Goal: Task Accomplishment & Management: Complete application form

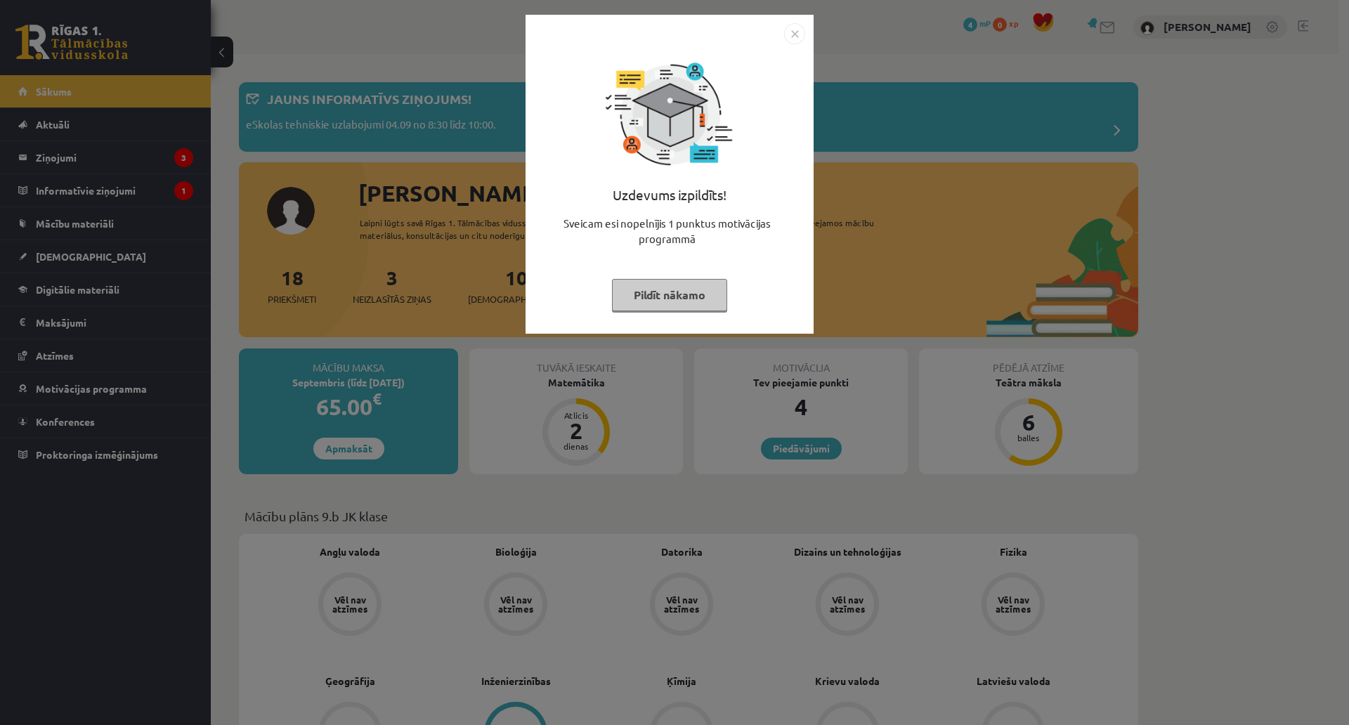
click at [651, 276] on div "Uzdevums izpildīts! Sveicam esi nopelnījis 1 punktus motivācijas programmā Pild…" at bounding box center [669, 184] width 271 height 281
click at [650, 284] on button "Pildīt nākamo" at bounding box center [669, 295] width 115 height 32
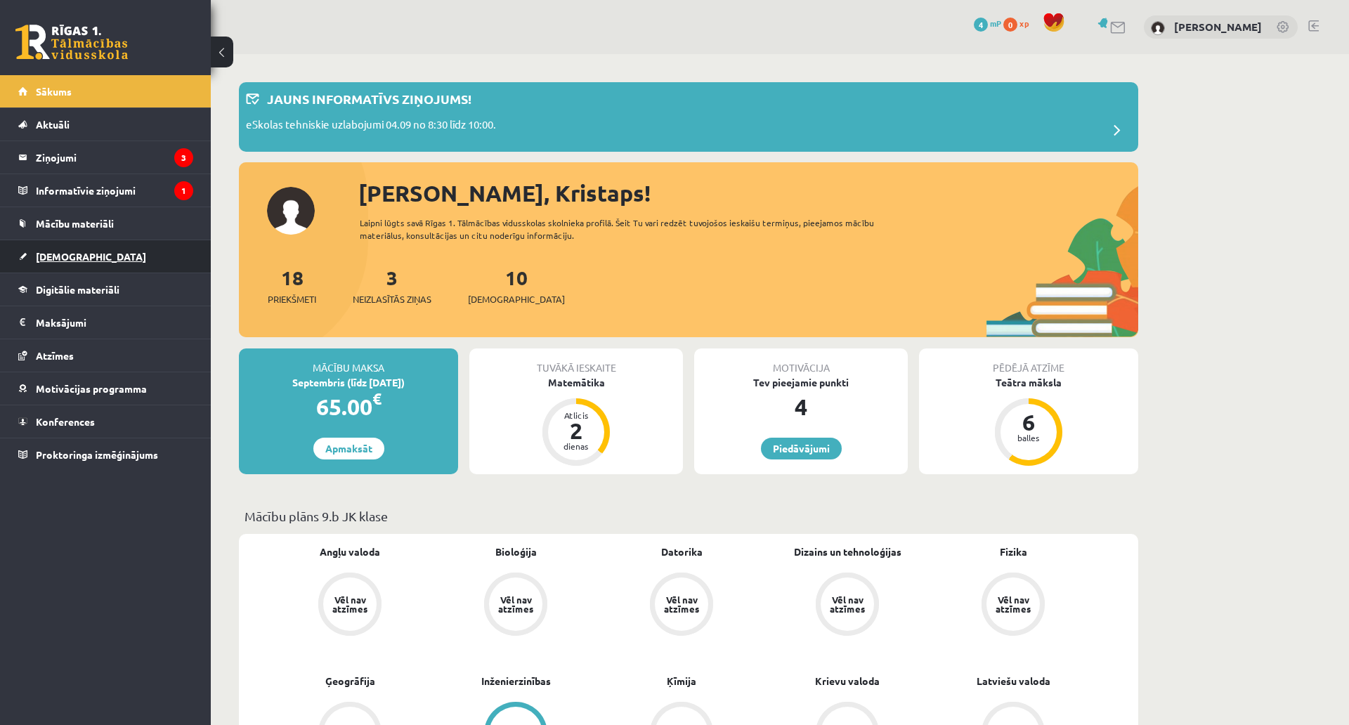
click at [70, 251] on span "[DEMOGRAPHIC_DATA]" at bounding box center [91, 256] width 110 height 13
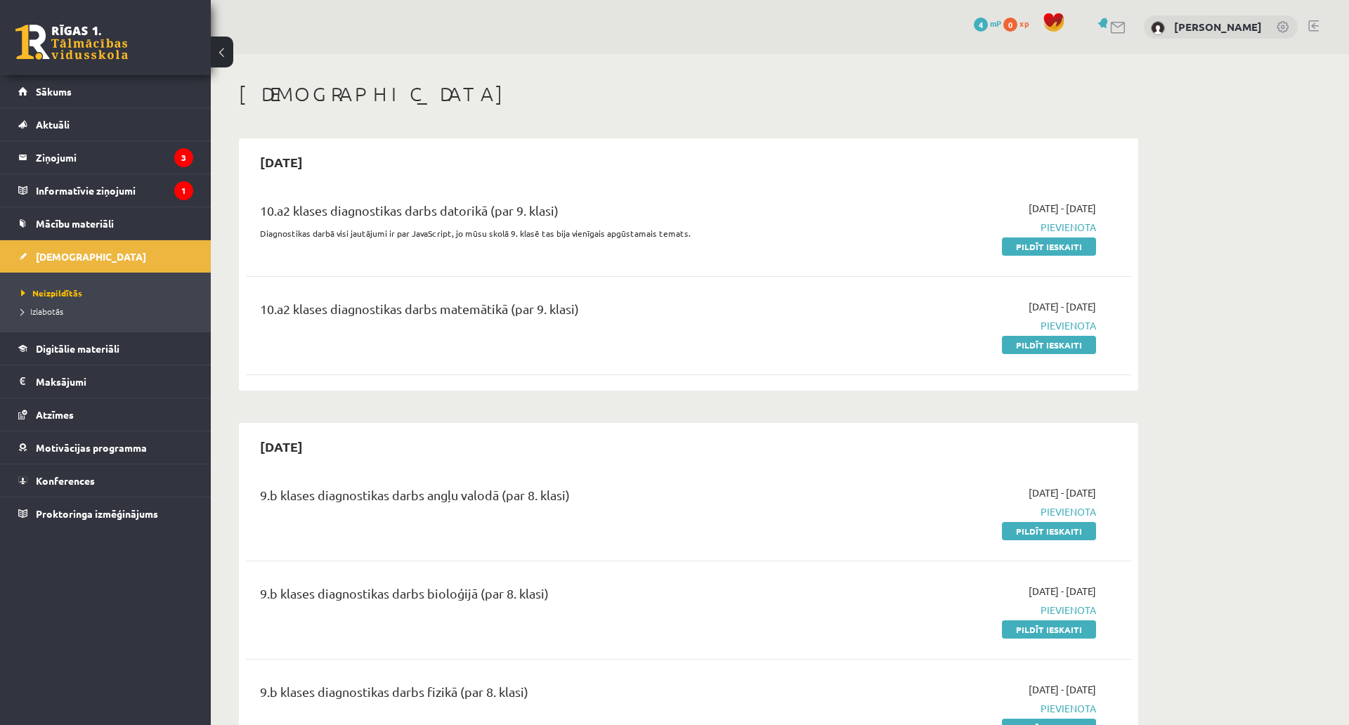
drag, startPoint x: 1016, startPoint y: 497, endPoint x: 1069, endPoint y: 496, distance: 52.7
click at [1069, 496] on span "[DATE] - [DATE]" at bounding box center [1061, 492] width 67 height 15
click at [1069, 495] on span "[DATE] - [DATE]" at bounding box center [1061, 492] width 67 height 15
click at [1007, 249] on link "Pildīt ieskaiti" at bounding box center [1049, 246] width 94 height 18
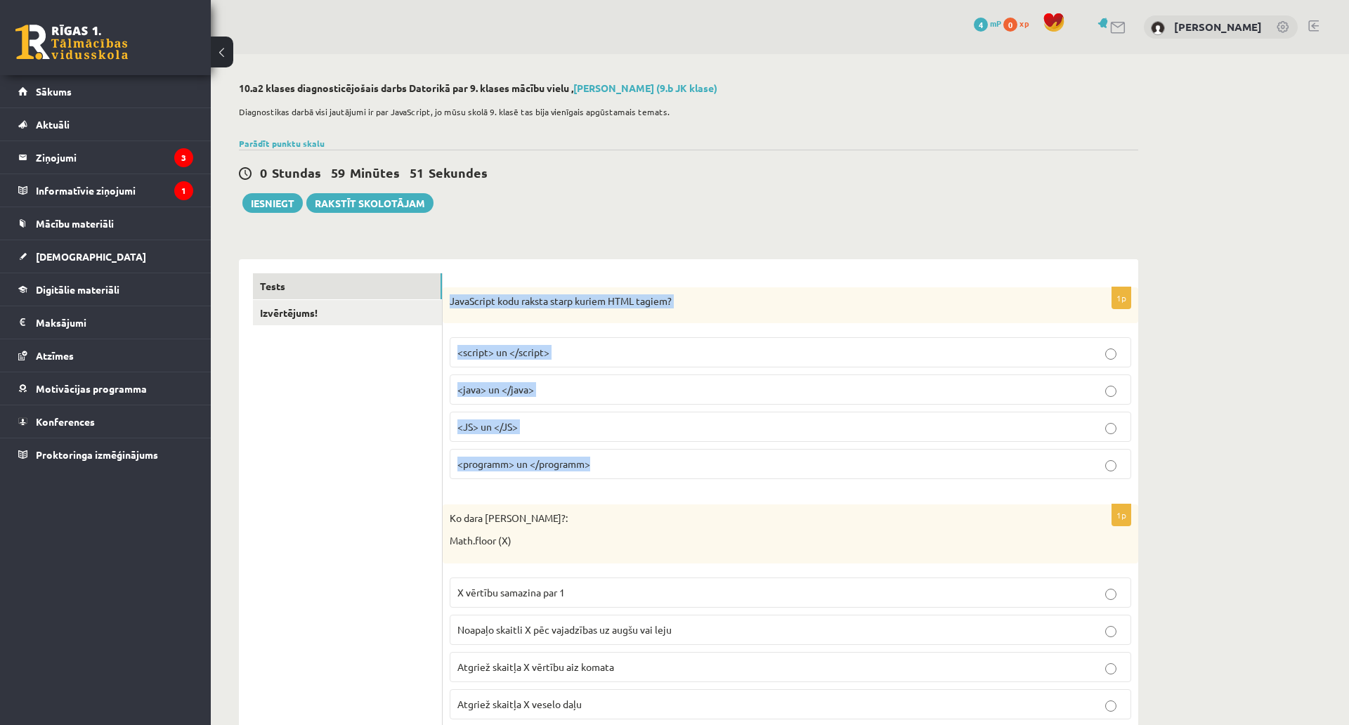
drag, startPoint x: 449, startPoint y: 299, endPoint x: 646, endPoint y: 460, distance: 254.1
click at [646, 460] on div "1p JavaScript kodu raksta starp kuriem HTML tagiem? <script> un </script> <java…" at bounding box center [790, 389] width 695 height 204
copy div "JavaScript kodu raksta starp kuriem HTML tagiem? <script> un </script> <java> u…"
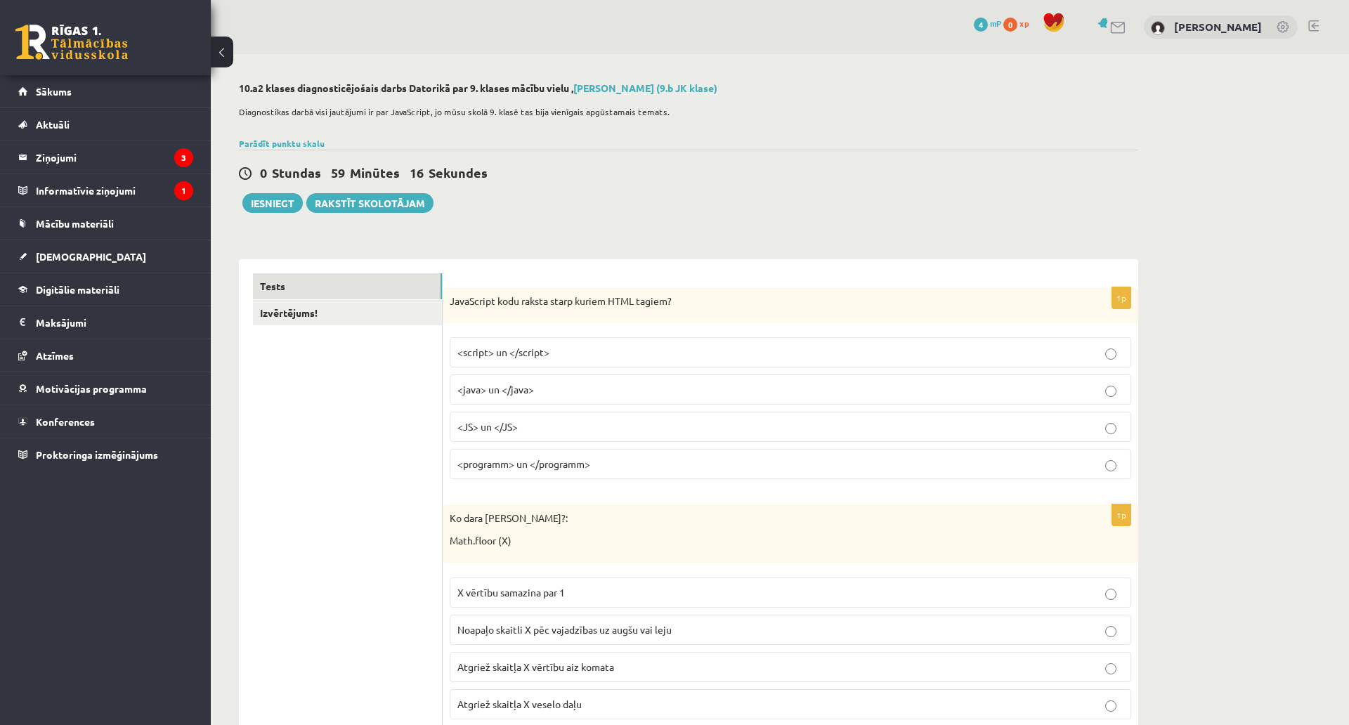
click at [498, 343] on label "<script> un </script>" at bounding box center [790, 352] width 681 height 30
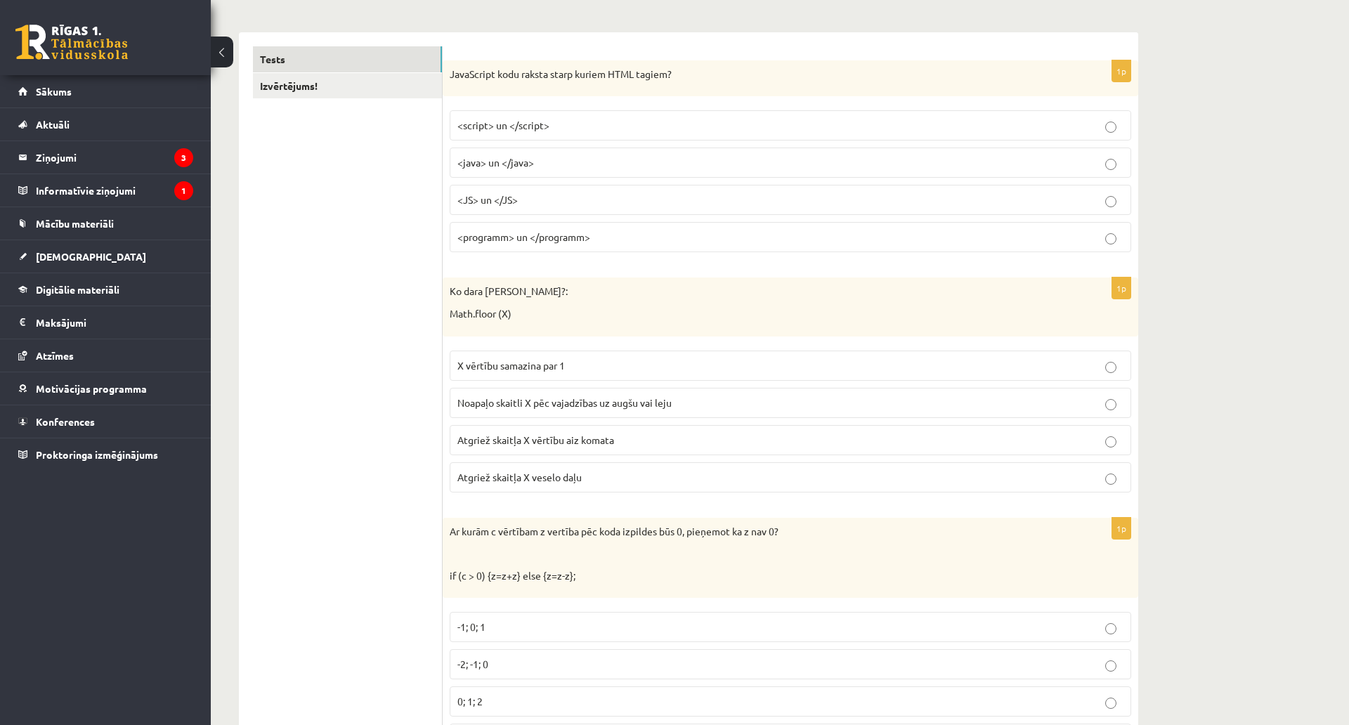
scroll to position [281, 0]
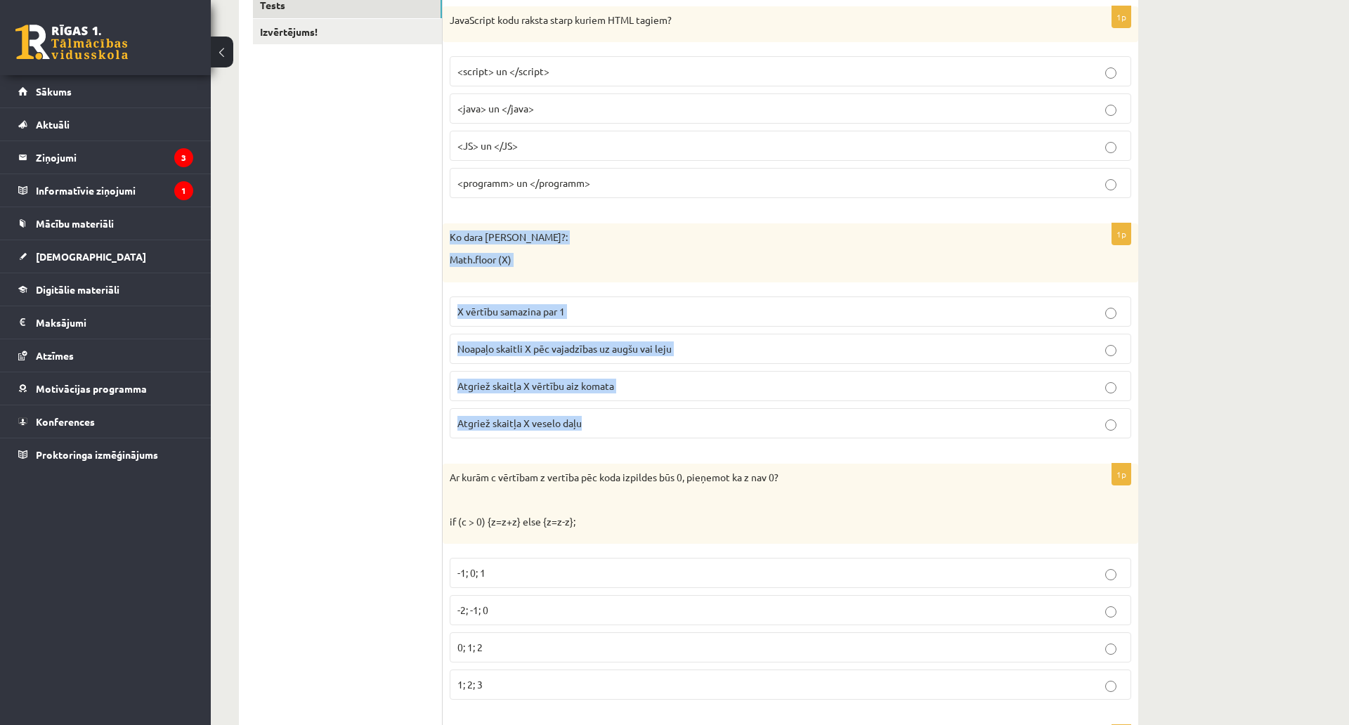
drag, startPoint x: 445, startPoint y: 236, endPoint x: 640, endPoint y: 419, distance: 267.4
click at [640, 419] on div "1p Ko dara koda rindiņa?: Math.floor (X) X vērtību samazina par 1 Noapaļo skait…" at bounding box center [790, 335] width 695 height 225
copy div "Ko dara koda rindiņa?: Math.floor (X) X vērtību samazina par 1 Noapaļo skaitli …"
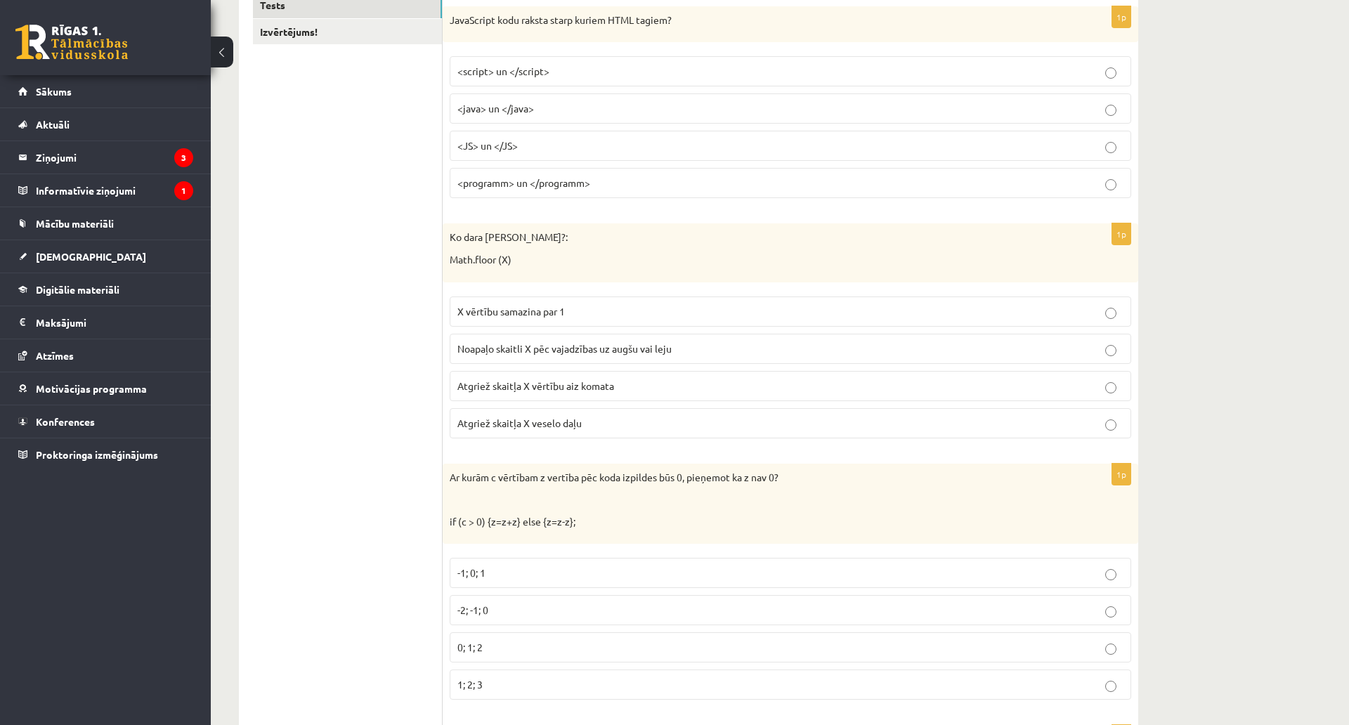
click at [616, 422] on p "Atgriež skaitļa X veselo daļu" at bounding box center [790, 423] width 666 height 15
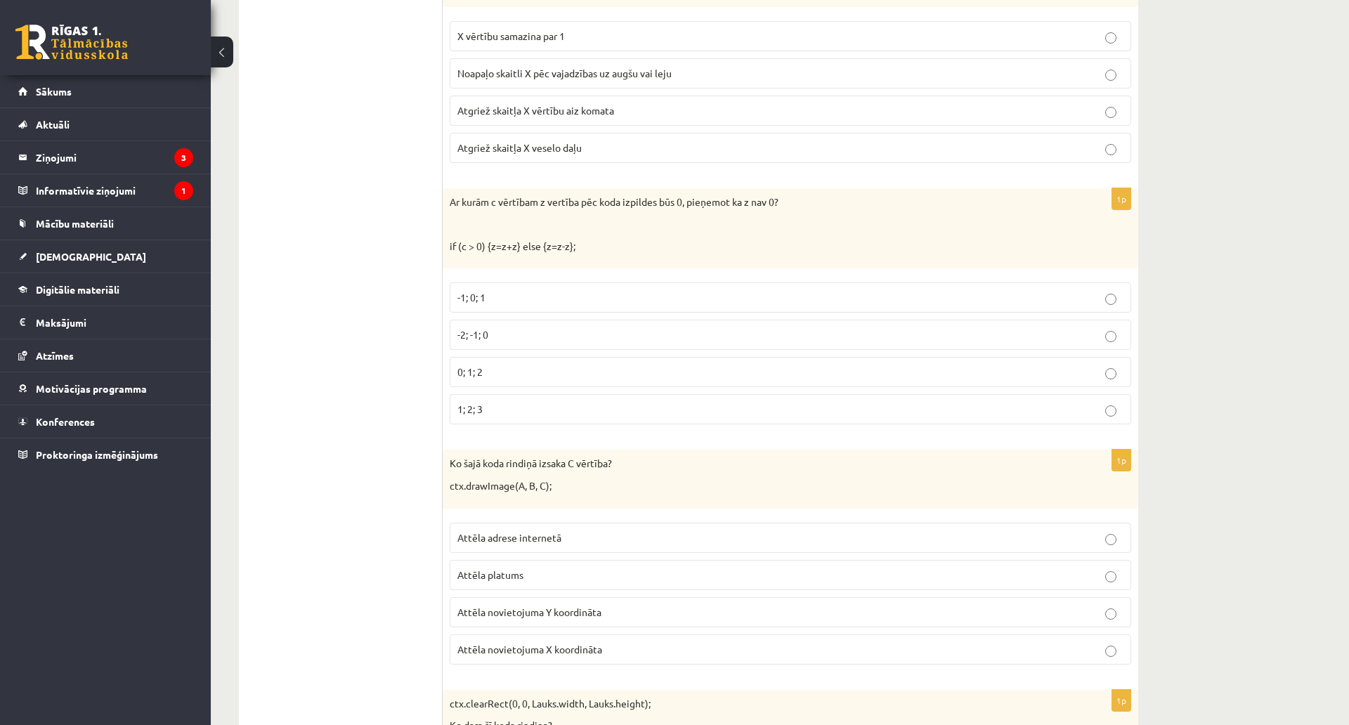
scroll to position [562, 0]
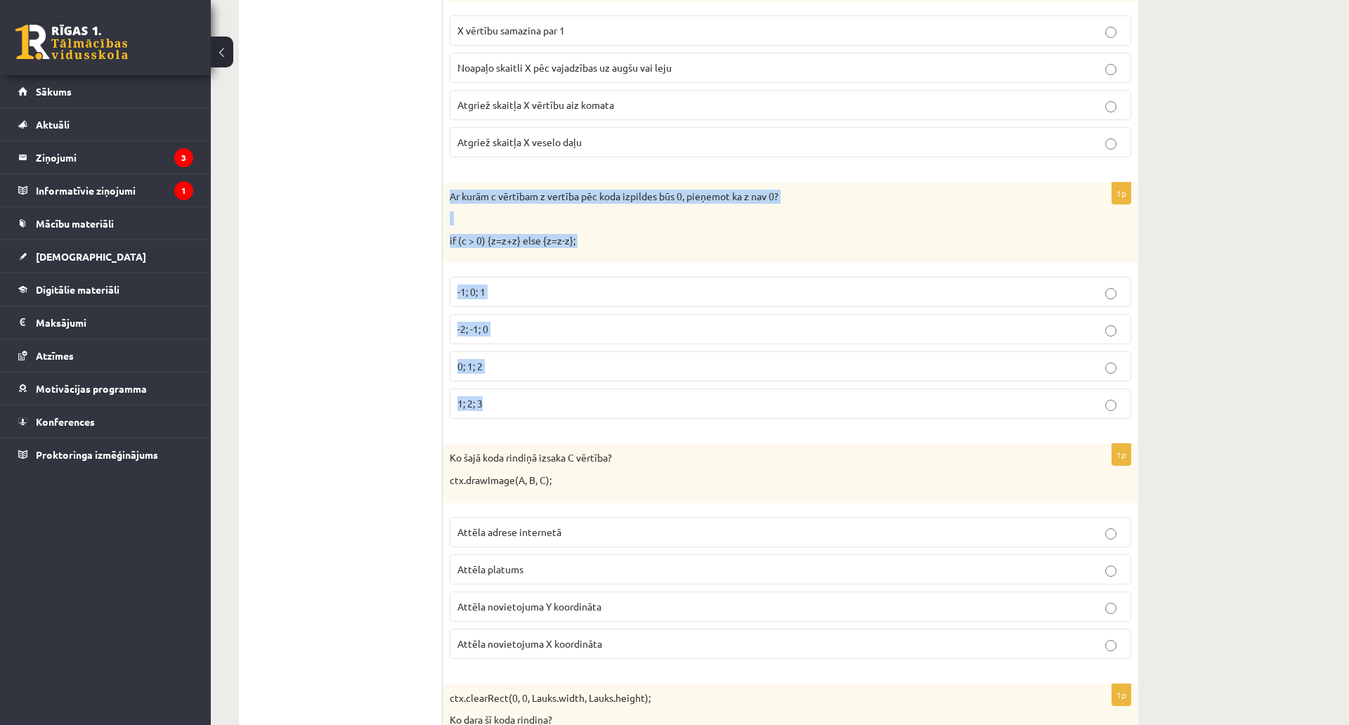
drag, startPoint x: 444, startPoint y: 188, endPoint x: 563, endPoint y: 416, distance: 257.6
click at [563, 416] on div "1p Ar kurām c vērtībam z vertība pēc koda izpildes būs 0, pieņemot ka z nav 0? …" at bounding box center [790, 307] width 695 height 248
copy div "Ar kurām c vērtībam z vertība pēc koda izpildes būs 0, pieņemot ka z nav 0? if …"
click at [458, 330] on span "-2; -1; 0" at bounding box center [472, 328] width 31 height 13
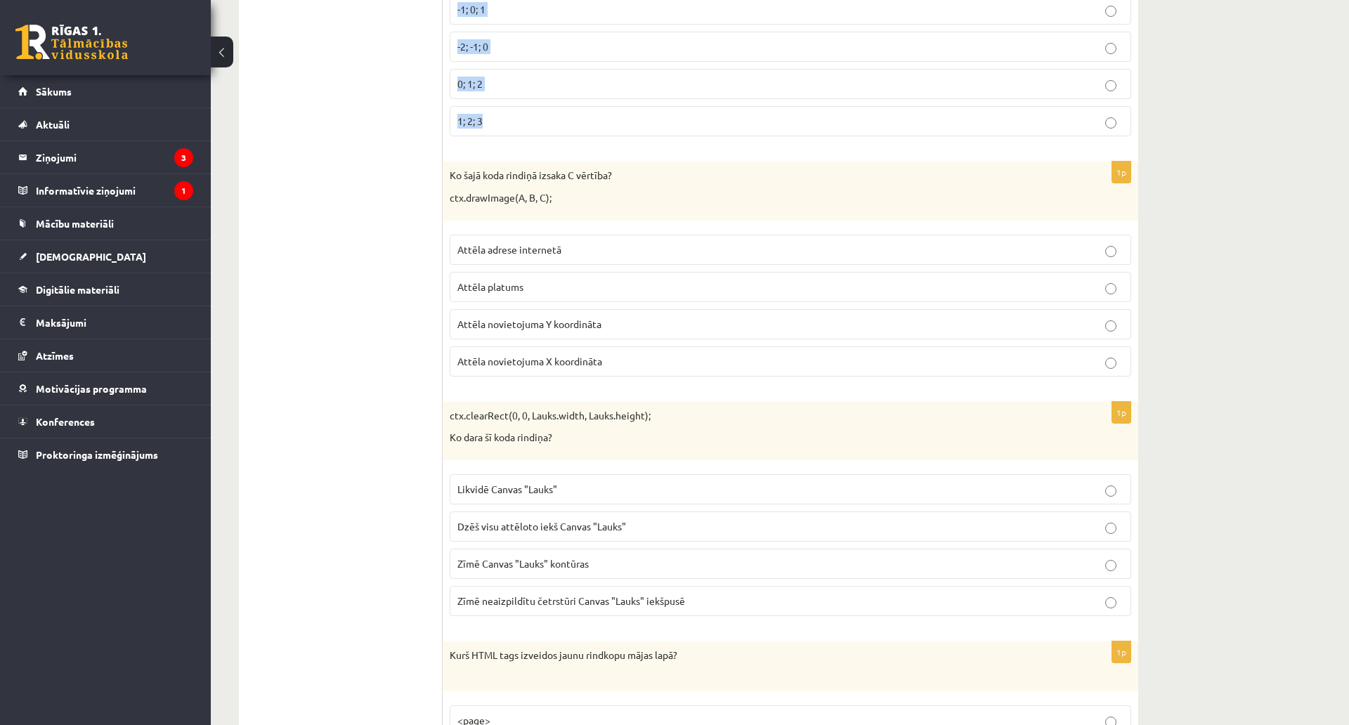
scroll to position [913, 0]
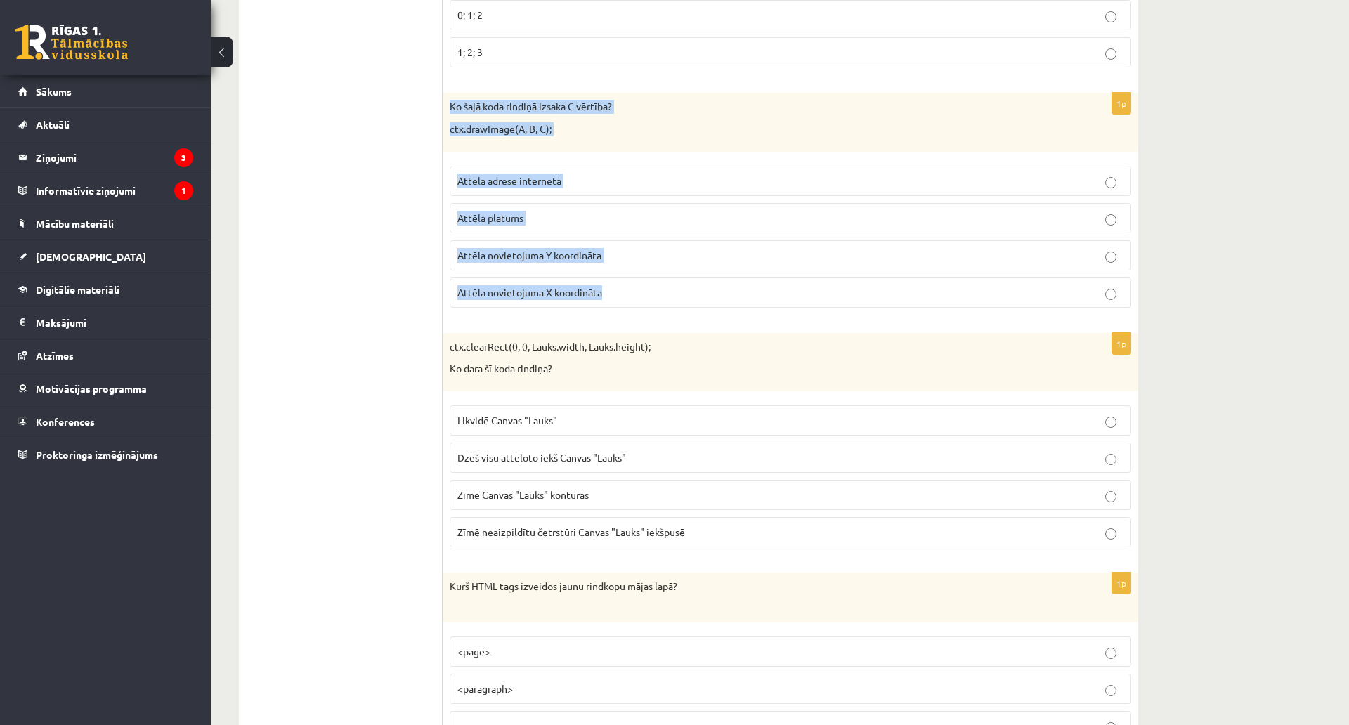
drag, startPoint x: 446, startPoint y: 107, endPoint x: 608, endPoint y: 300, distance: 252.3
click at [608, 300] on div "1p Ko šajā koda rindiņā izsaka C vērtība? ctx.drawImage(A, B, C); Attēla adrese…" at bounding box center [790, 205] width 695 height 225
copy div "Ko šajā koda rindiņā izsaka C vērtība? ctx.drawImage(A, B, C); Attēla adrese in…"
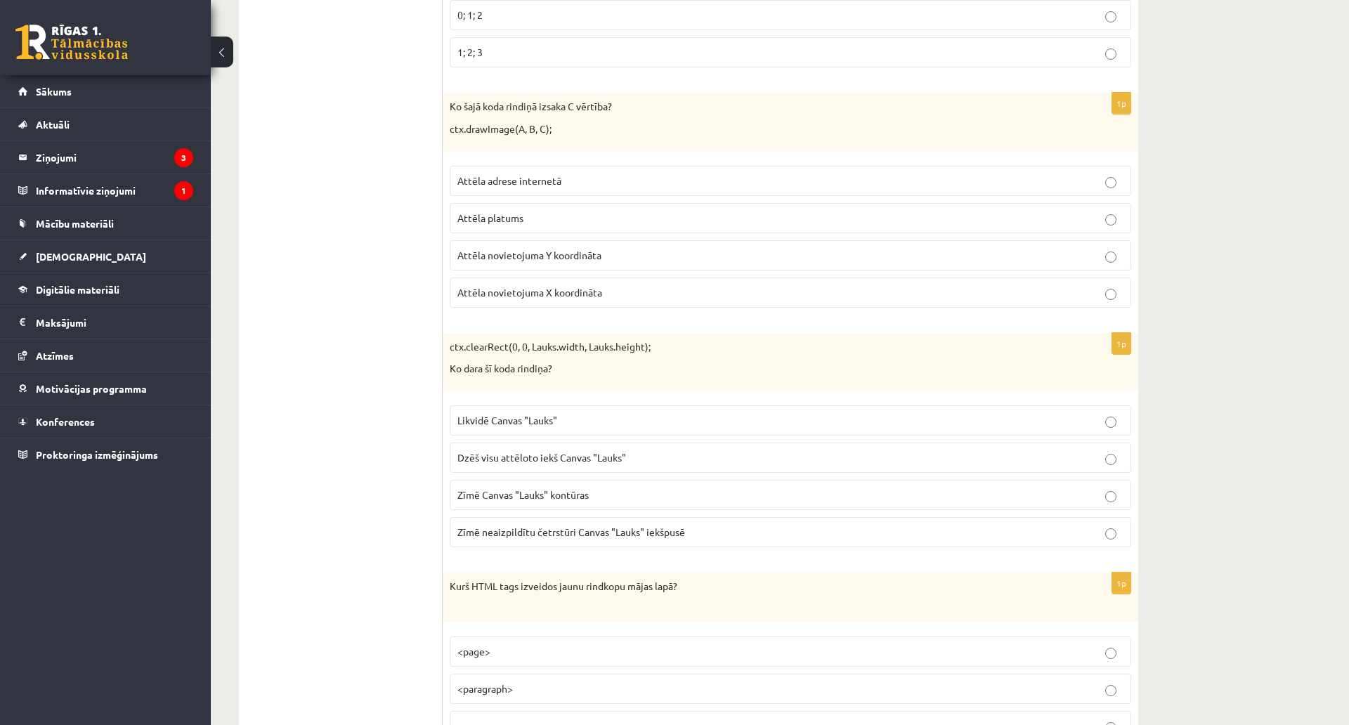
click at [526, 259] on span "Attēla novietojuma Y koordināta" at bounding box center [529, 255] width 144 height 13
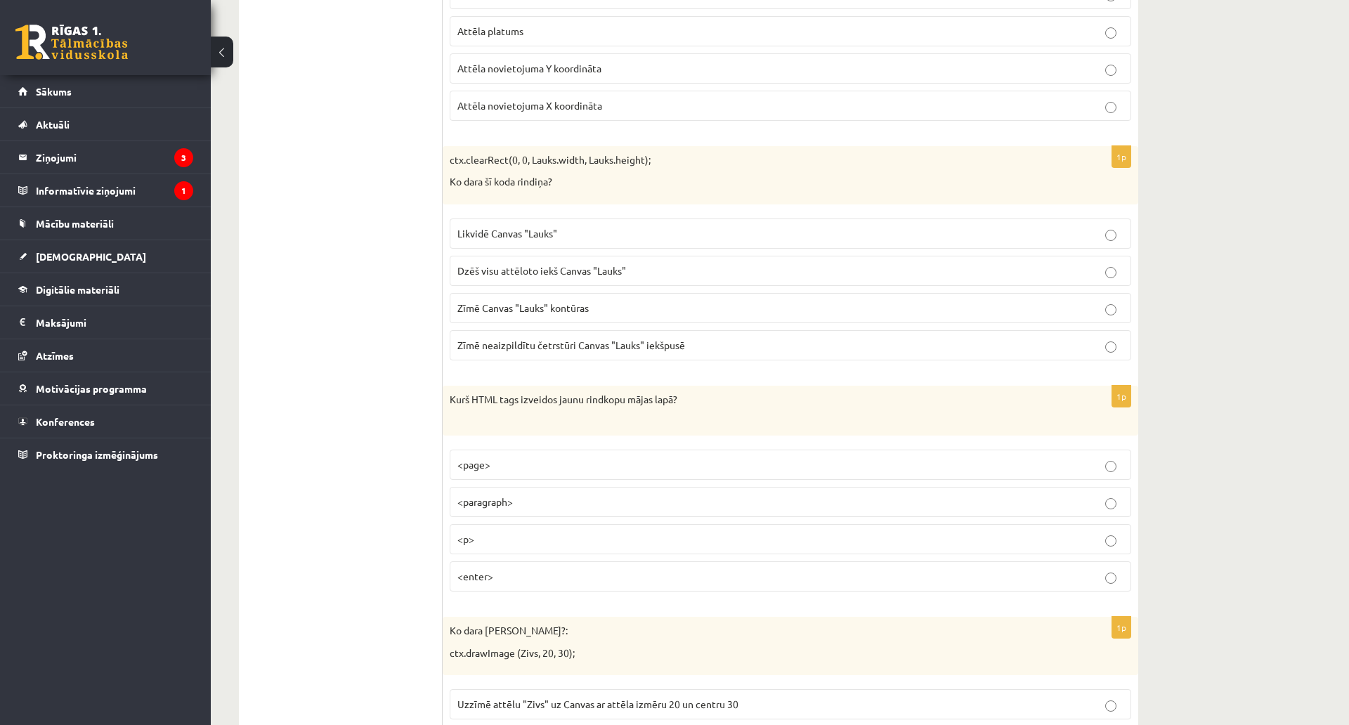
scroll to position [1124, 0]
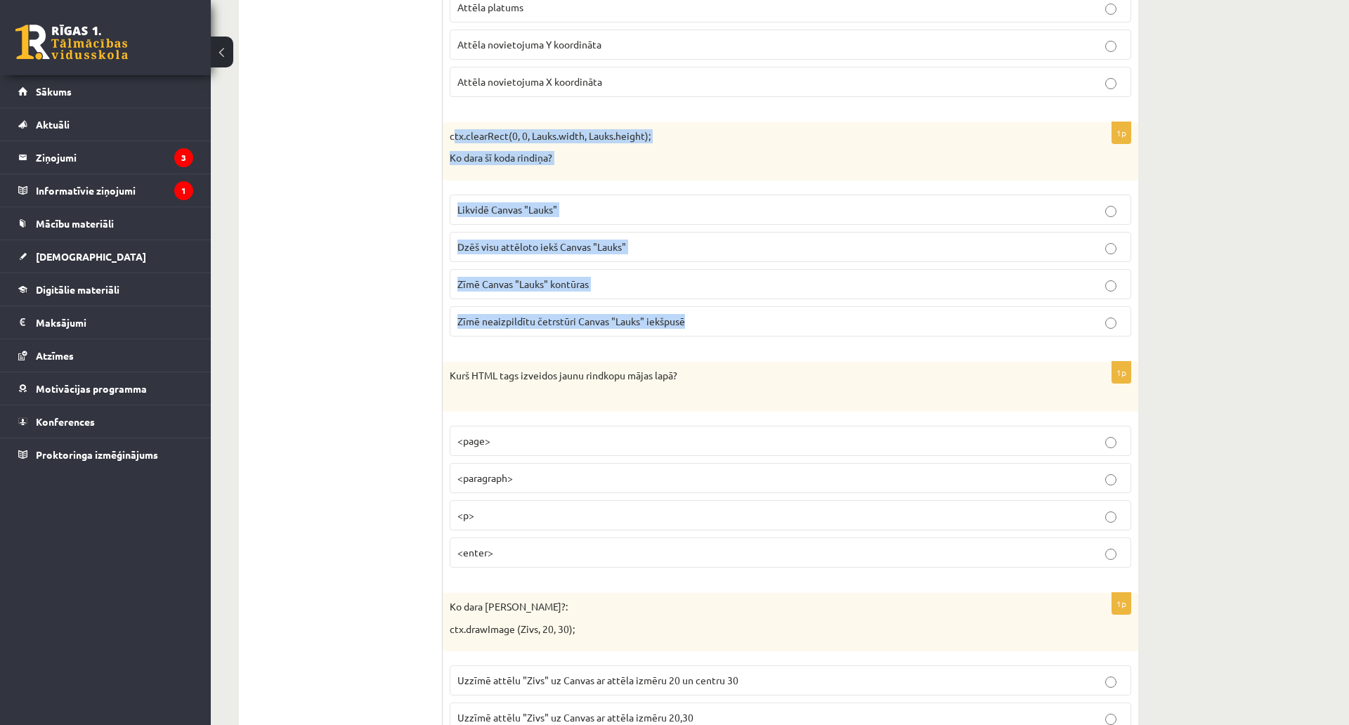
drag, startPoint x: 451, startPoint y: 135, endPoint x: 697, endPoint y: 317, distance: 305.8
click at [697, 317] on div "1p ctx.clearRect(0, 0, Lauks.width, Lauks.height); Ko dara šī koda rindiņa? Lik…" at bounding box center [790, 234] width 695 height 225
copy div "ctx.clearRect(0, 0, Lauks.width, Lauks.height); Ko dara šī koda rindiņa? Likvid…"
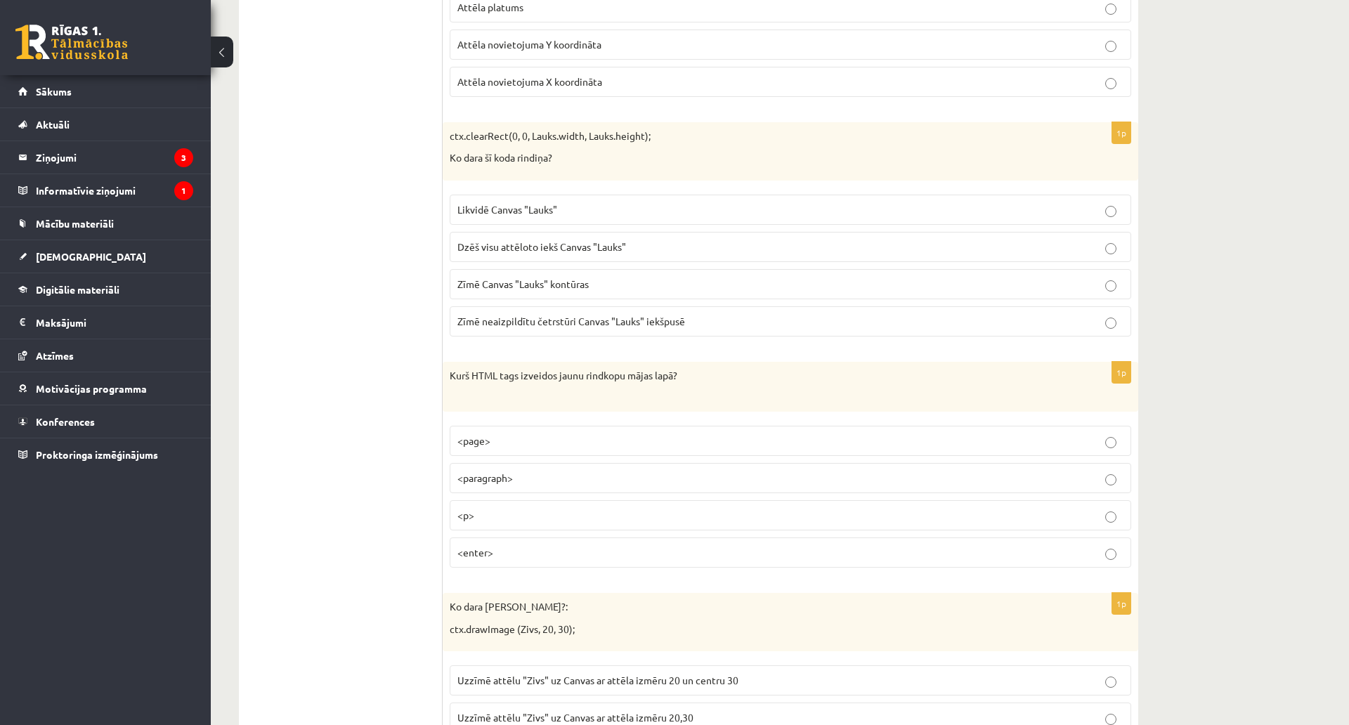
drag, startPoint x: 371, startPoint y: 236, endPoint x: 383, endPoint y: 177, distance: 60.2
click at [525, 251] on span "Dzēš visu attēloto iekš Canvas "Lauks"" at bounding box center [541, 246] width 169 height 13
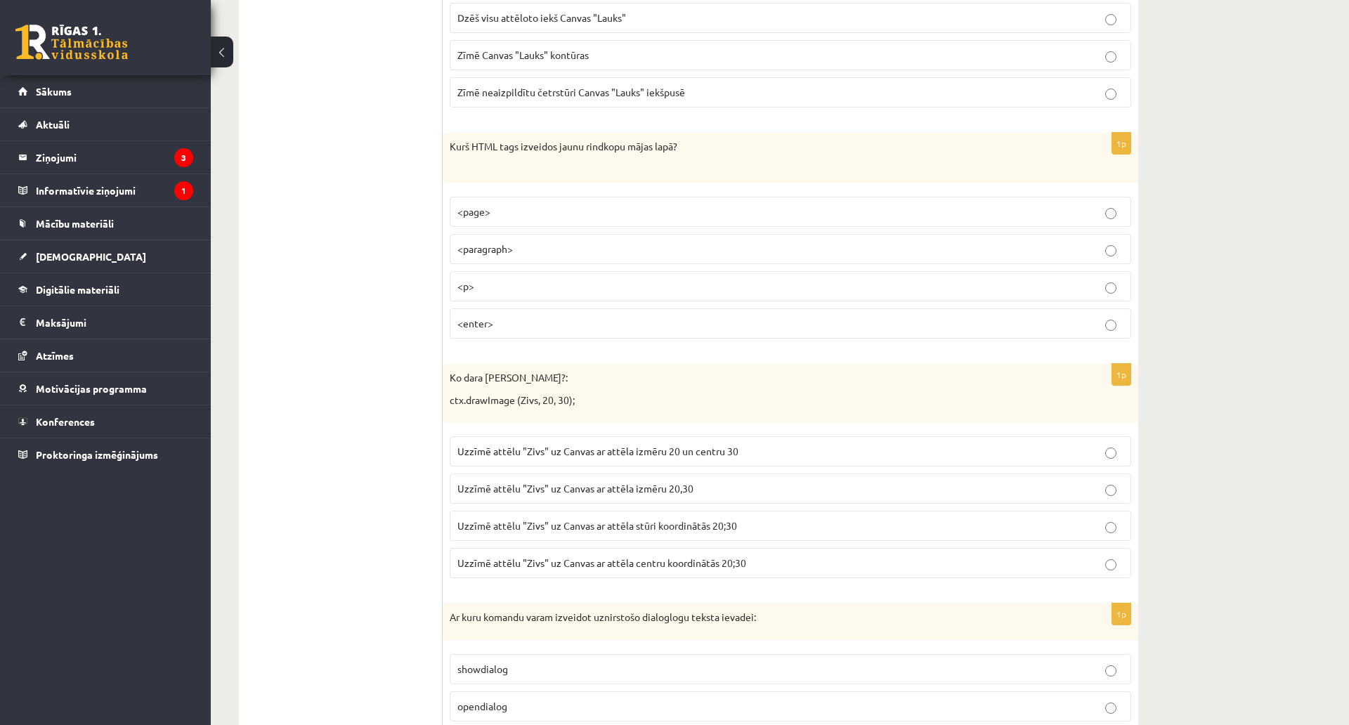
scroll to position [1405, 0]
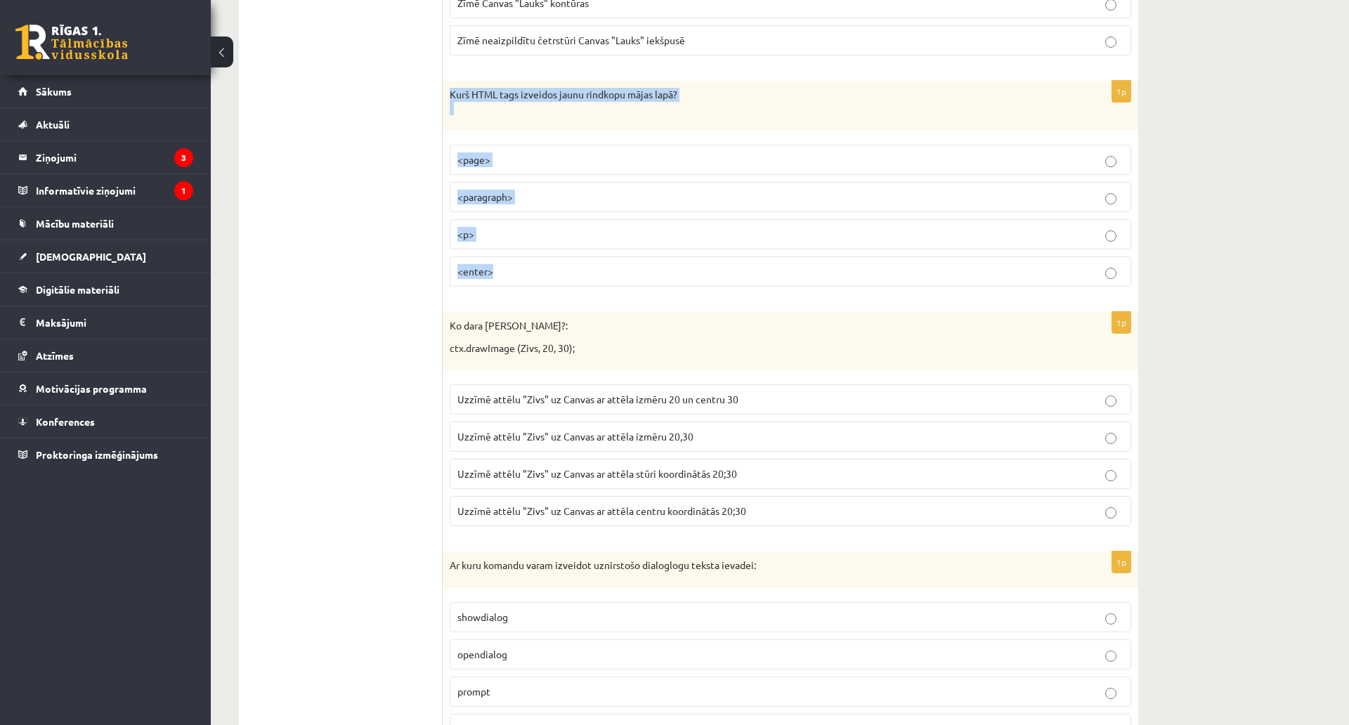
drag, startPoint x: 450, startPoint y: 92, endPoint x: 607, endPoint y: 256, distance: 227.0
click at [607, 256] on div "1p Kurš HTML tags izveidos jaunu rindkopu mājas lapā? <page> <paragraph> <p> <e…" at bounding box center [790, 189] width 695 height 217
copy div "Kurš HTML tags izveidos jaunu rindkopu mājas lapā? <page> <paragraph> <p> <ente…"
click at [457, 240] on label "<p>" at bounding box center [790, 234] width 681 height 30
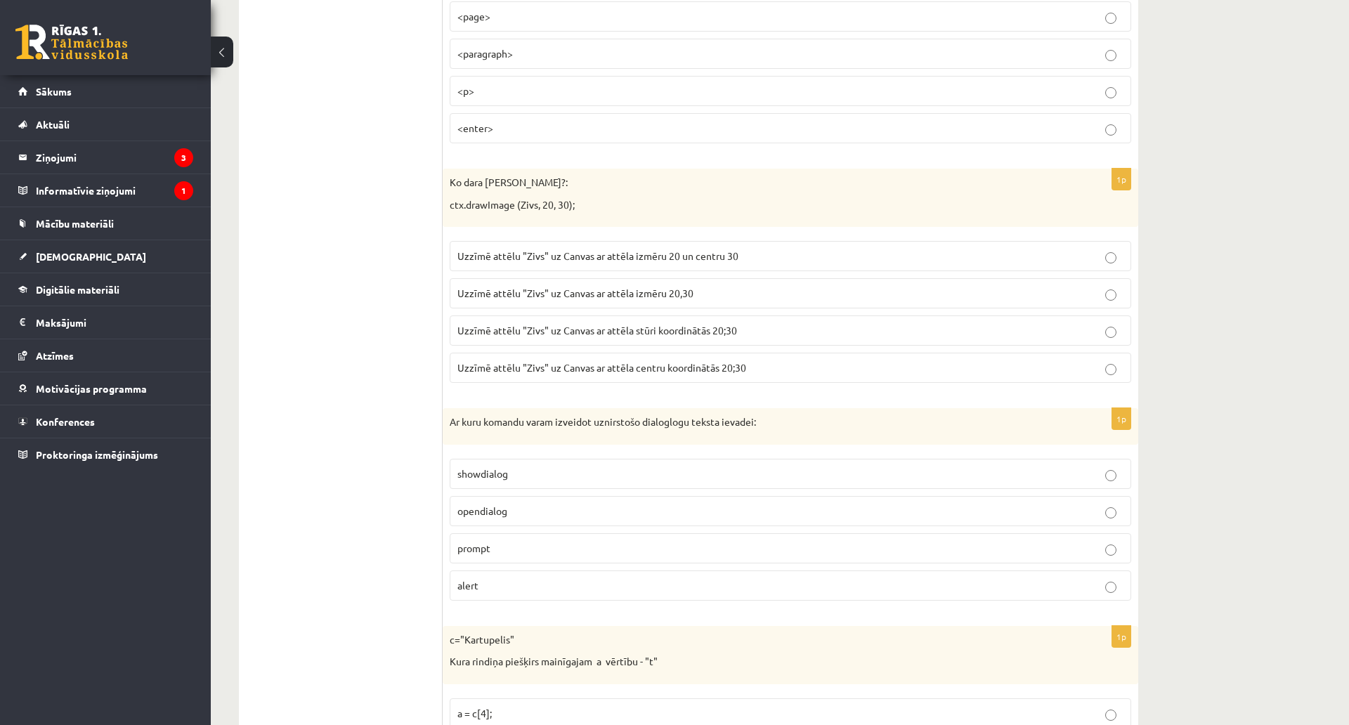
scroll to position [1616, 0]
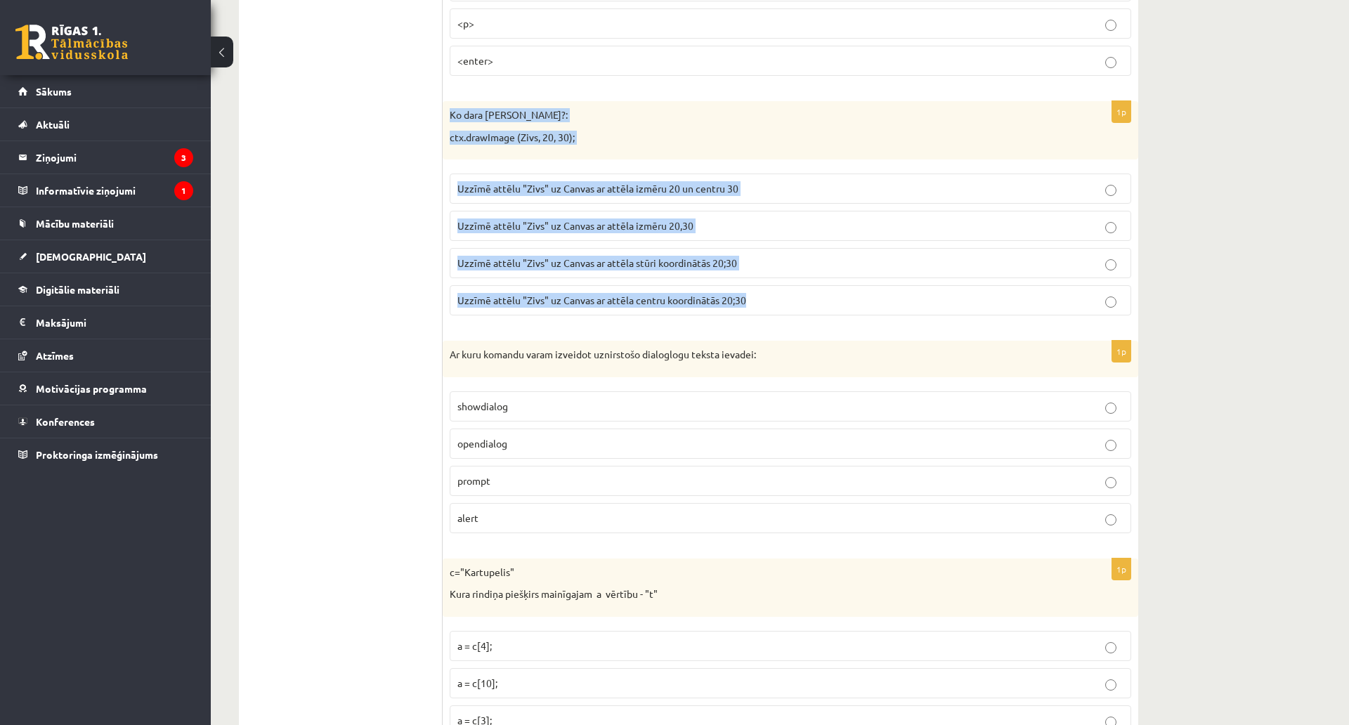
drag, startPoint x: 452, startPoint y: 122, endPoint x: 774, endPoint y: 291, distance: 363.5
click at [773, 291] on div "1p Ko dara koda rindiņa?: ctx.drawImage (Zivs, 20, 30); Uzzīmē attēlu "Zivs" uz…" at bounding box center [790, 213] width 695 height 225
copy div "Ko dara koda rindiņa?: ctx.drawImage (Zivs, 20, 30); Uzzīmē attēlu "Zivs" uz Ca…"
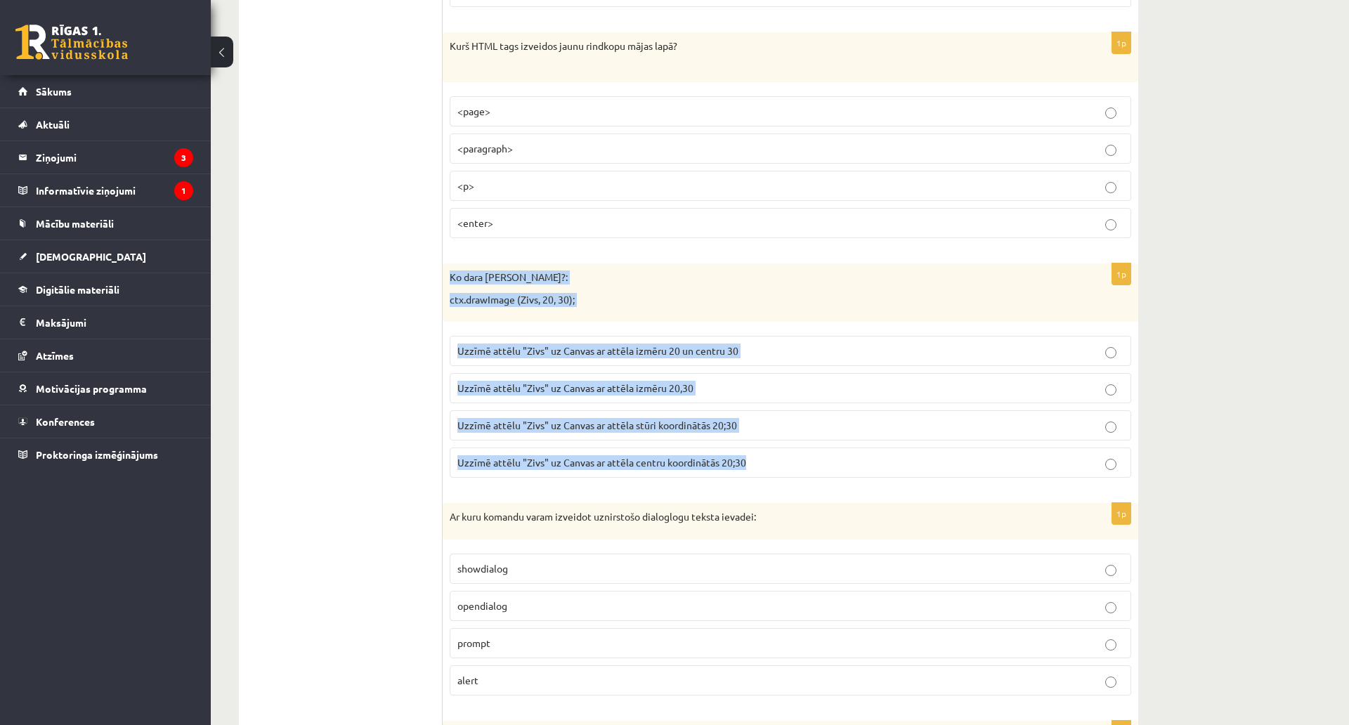
scroll to position [1447, 0]
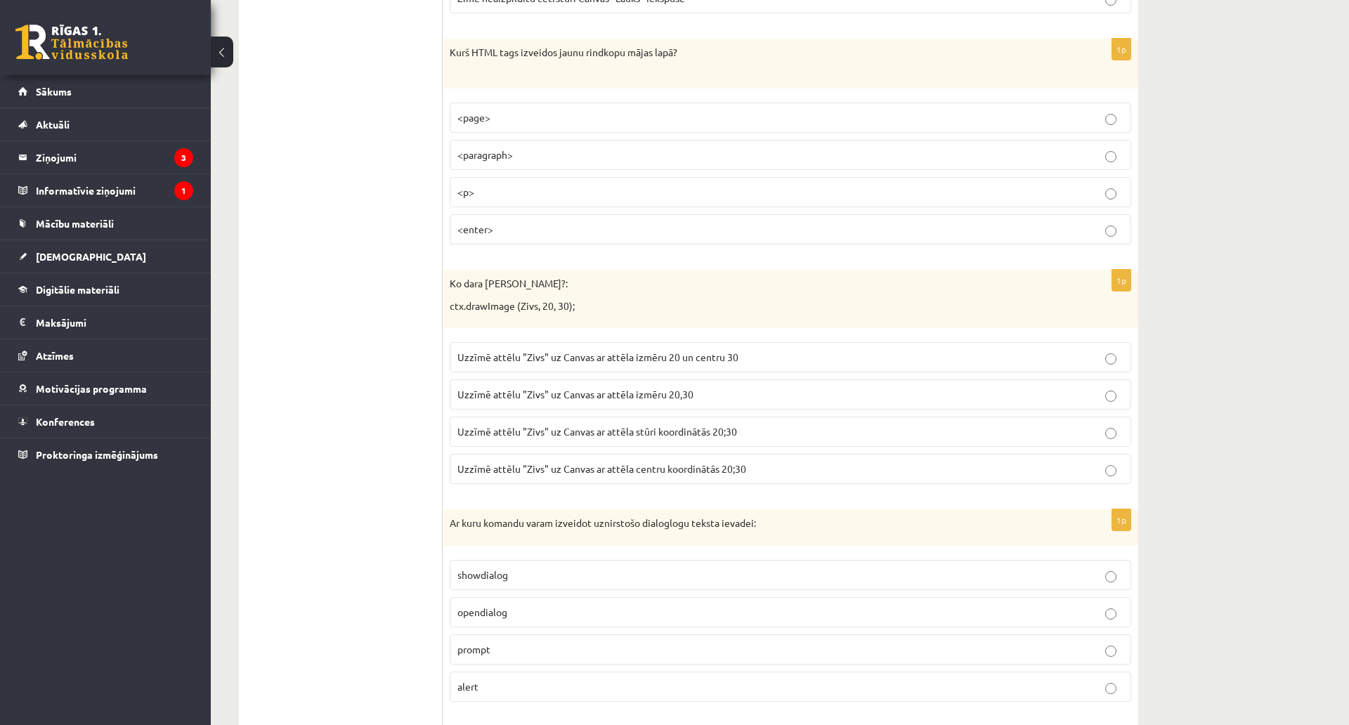
click at [688, 443] on label "Uzzīmē attēlu "Zivs" uz Canvas ar attēla stūri koordinātās 20;30" at bounding box center [790, 432] width 681 height 30
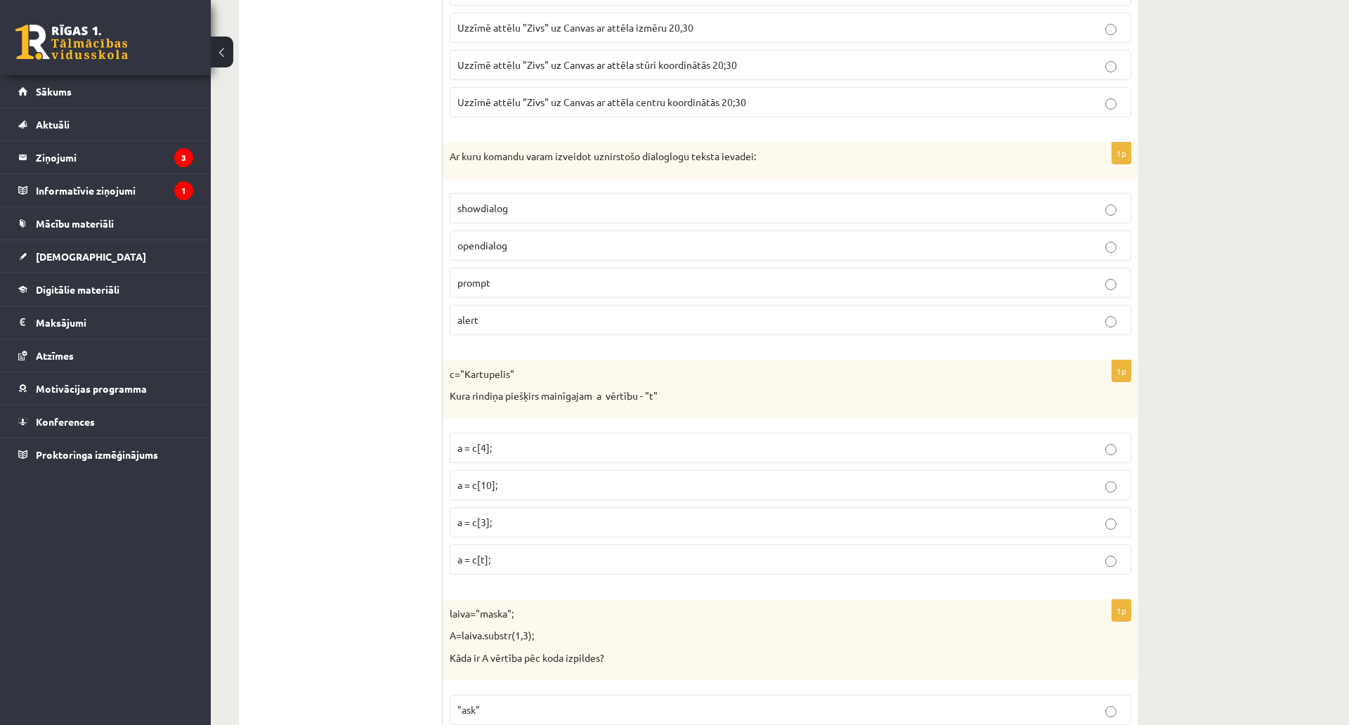
scroll to position [1868, 0]
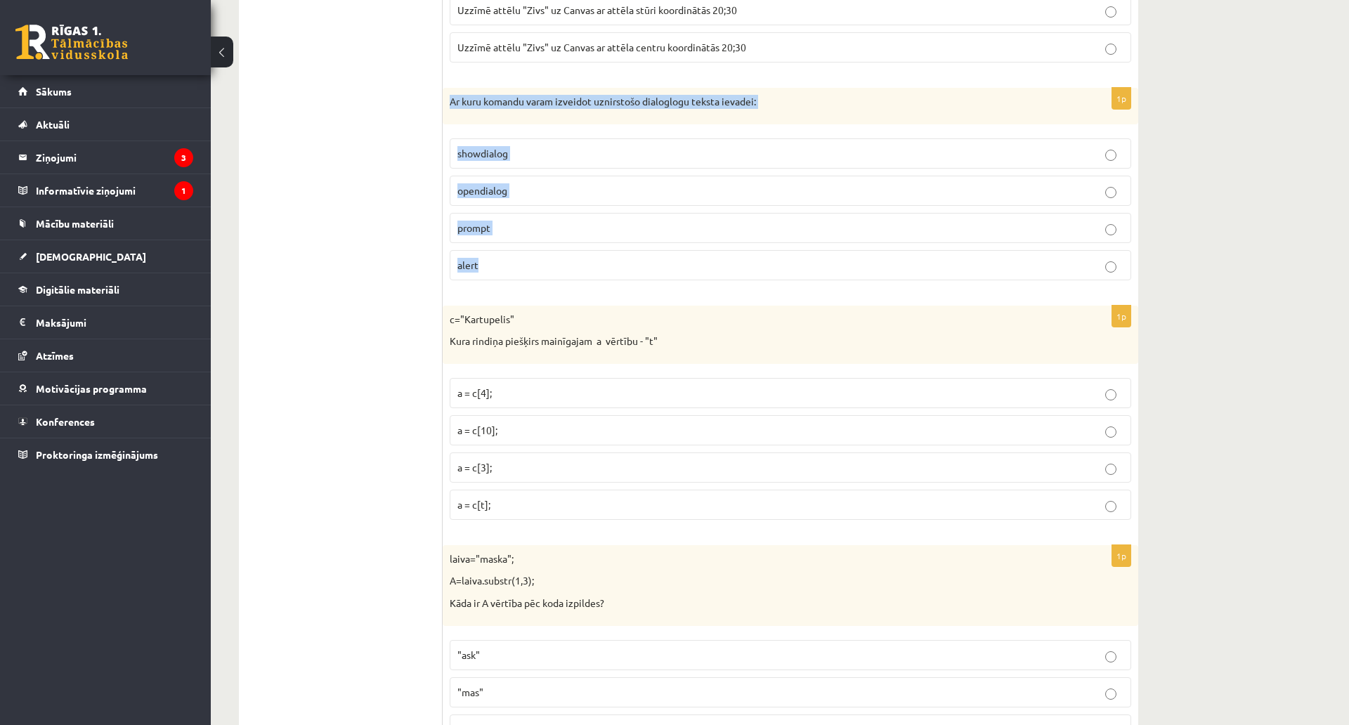
drag, startPoint x: 445, startPoint y: 103, endPoint x: 599, endPoint y: 251, distance: 213.6
click at [598, 263] on div "1p Ar kuru komandu varam izveidot uznirstošo dialoglogu teksta ievadei: showdia…" at bounding box center [790, 190] width 695 height 204
copy div "Ar kuru komandu varam izveidot uznirstošo dialoglogu teksta ievadei: showdialog…"
click at [501, 224] on p "prompt" at bounding box center [790, 228] width 666 height 15
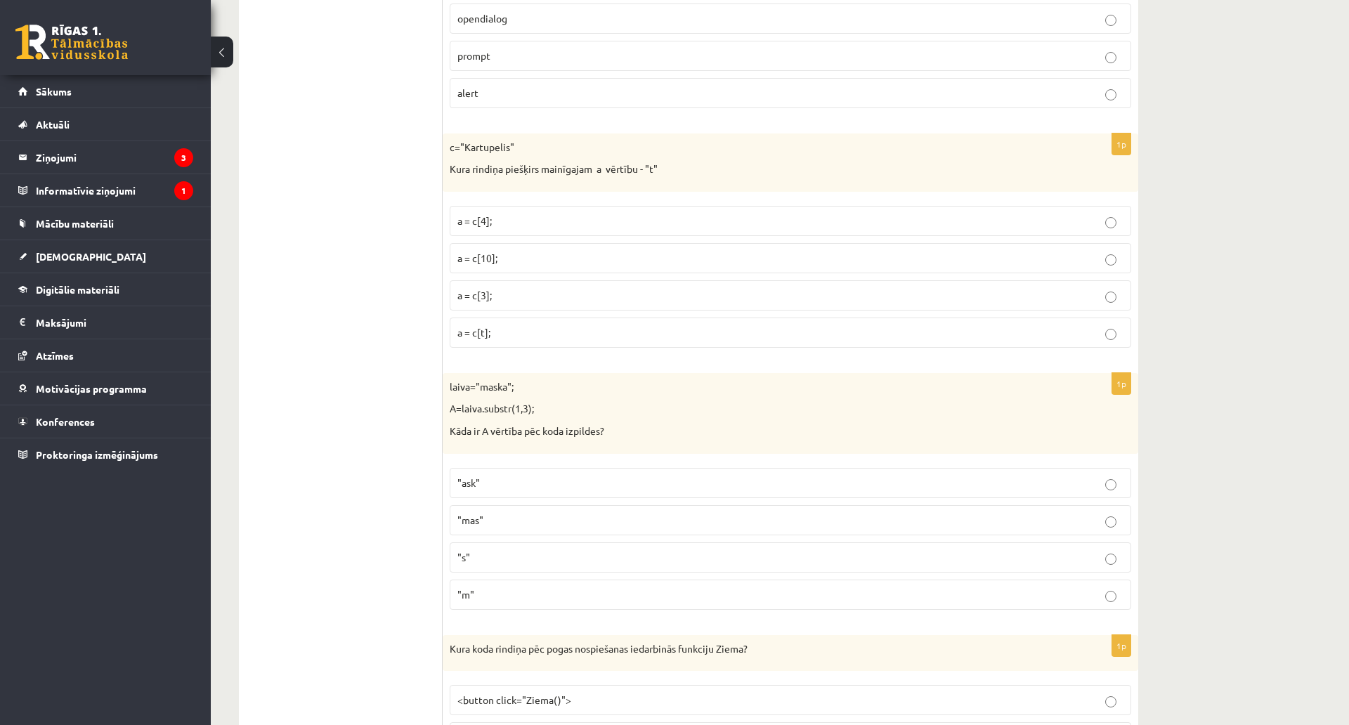
scroll to position [2079, 0]
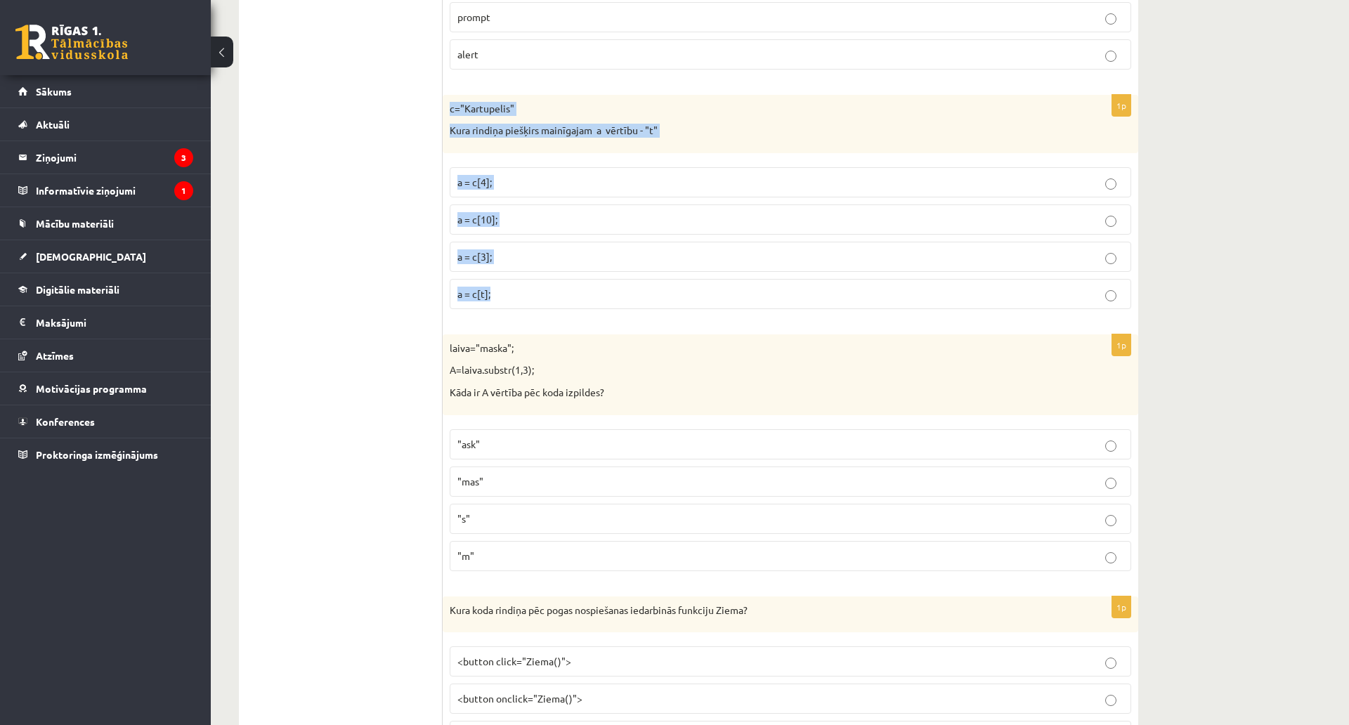
drag, startPoint x: 444, startPoint y: 105, endPoint x: 556, endPoint y: 284, distance: 211.5
click at [556, 284] on div "1p c="Kartupelis" Kura rindiņa piešķirs mainīgajam a vērtību - "t" a = c[4]; a …" at bounding box center [790, 207] width 695 height 225
copy div "c="Kartupelis" Kura rindiņa piešķirs mainīgajam a vērtību - "t" a = c[4]; a = c…"
click at [513, 261] on p "a = c[3];" at bounding box center [790, 256] width 666 height 15
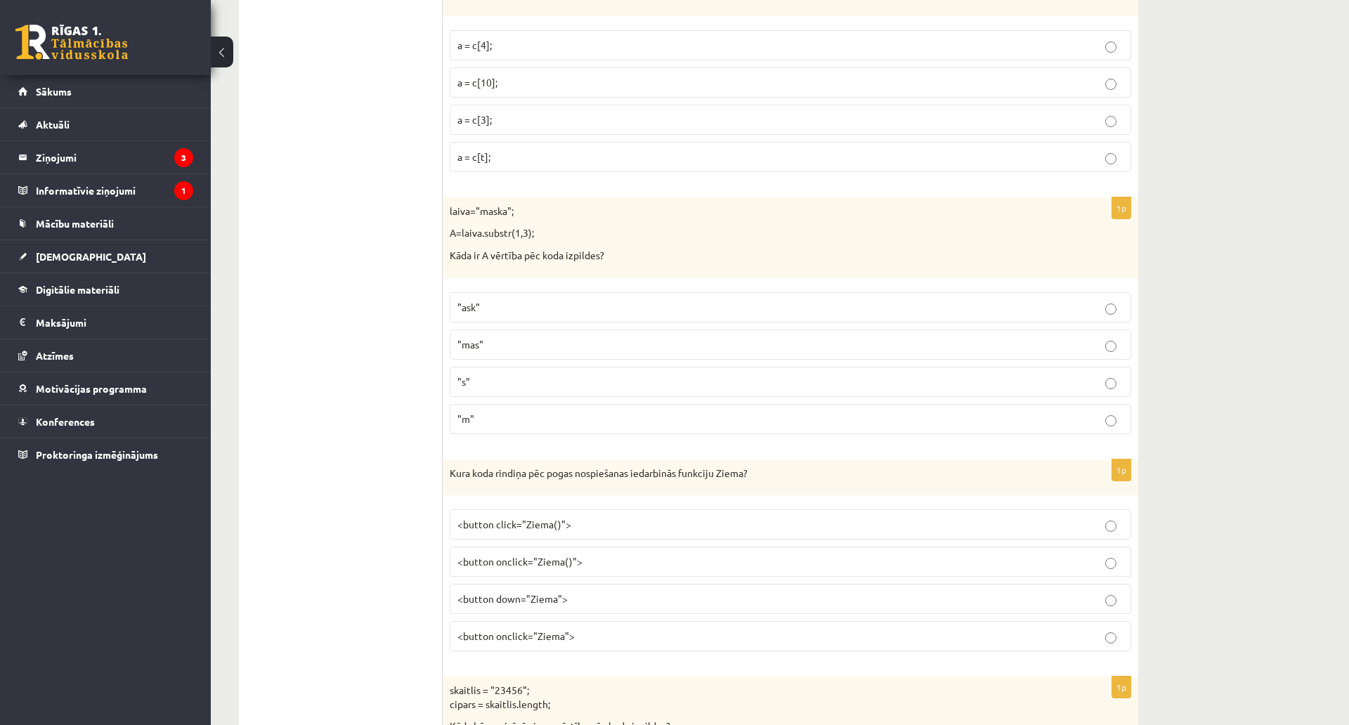
scroll to position [2220, 0]
drag, startPoint x: 440, startPoint y: 201, endPoint x: 579, endPoint y: 421, distance: 260.1
click at [503, 204] on p "laiva="maska";" at bounding box center [755, 208] width 611 height 14
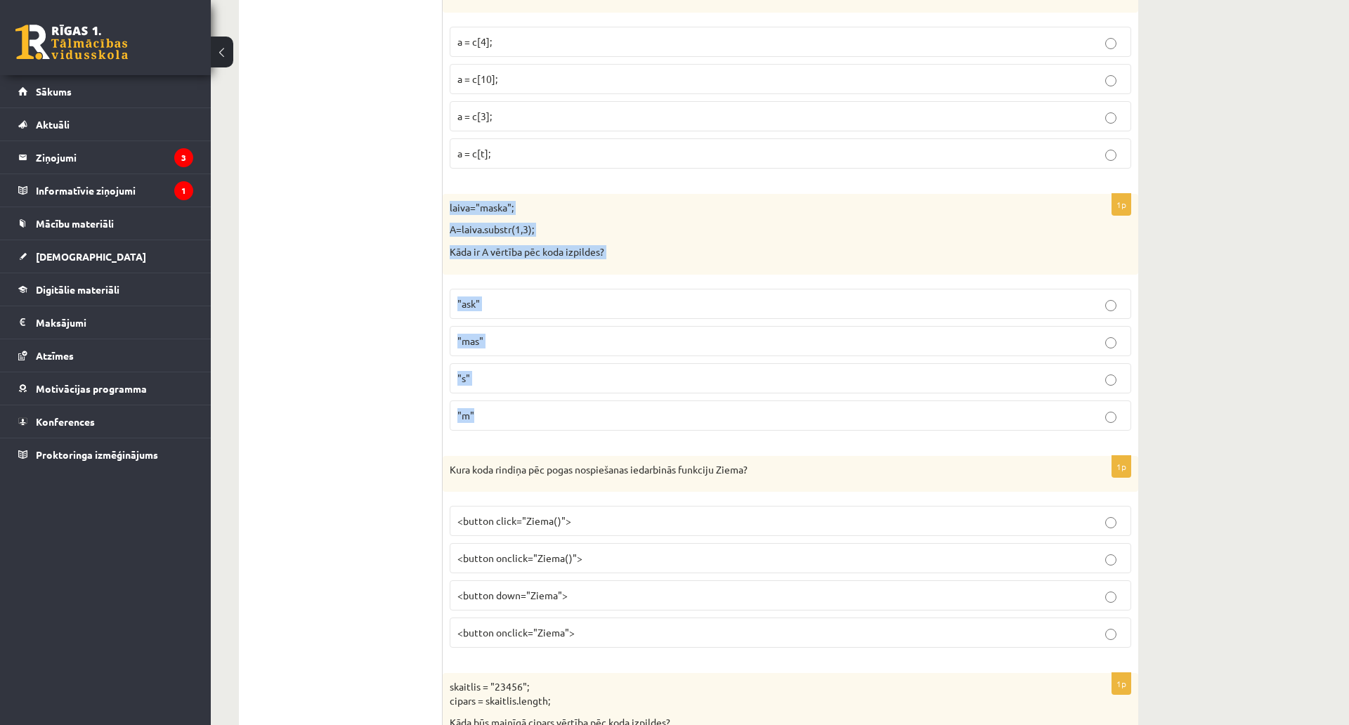
drag, startPoint x: 450, startPoint y: 203, endPoint x: 620, endPoint y: 411, distance: 269.0
click at [620, 414] on div "1p laiva="maska"; A=laiva.substr(1,3); Kāda ir A vērtība pēc koda izpildes? "as…" at bounding box center [790, 318] width 695 height 248
copy div "laiva="maska"; A=laiva.substr(1,3); Kāda ir A vērtība pēc koda izpildes? "ask" …"
click at [551, 294] on label ""ask"" at bounding box center [790, 304] width 681 height 30
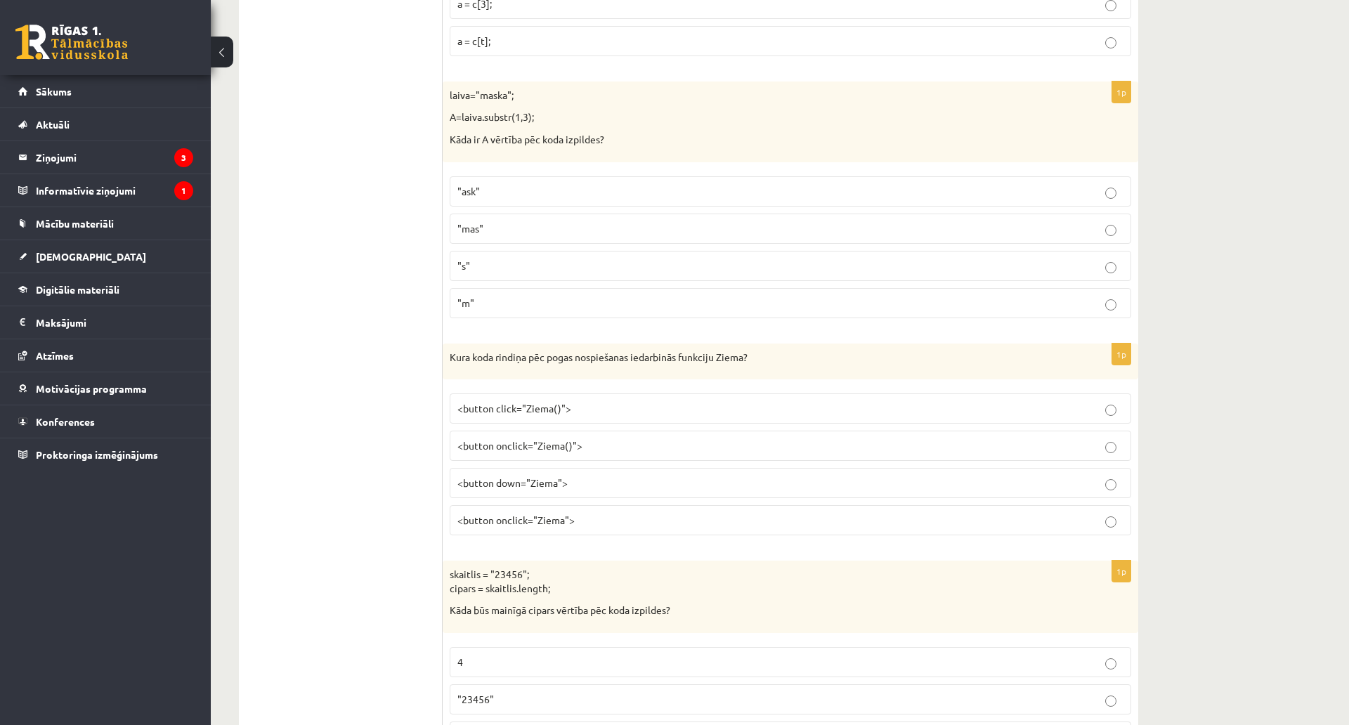
scroll to position [2430, 0]
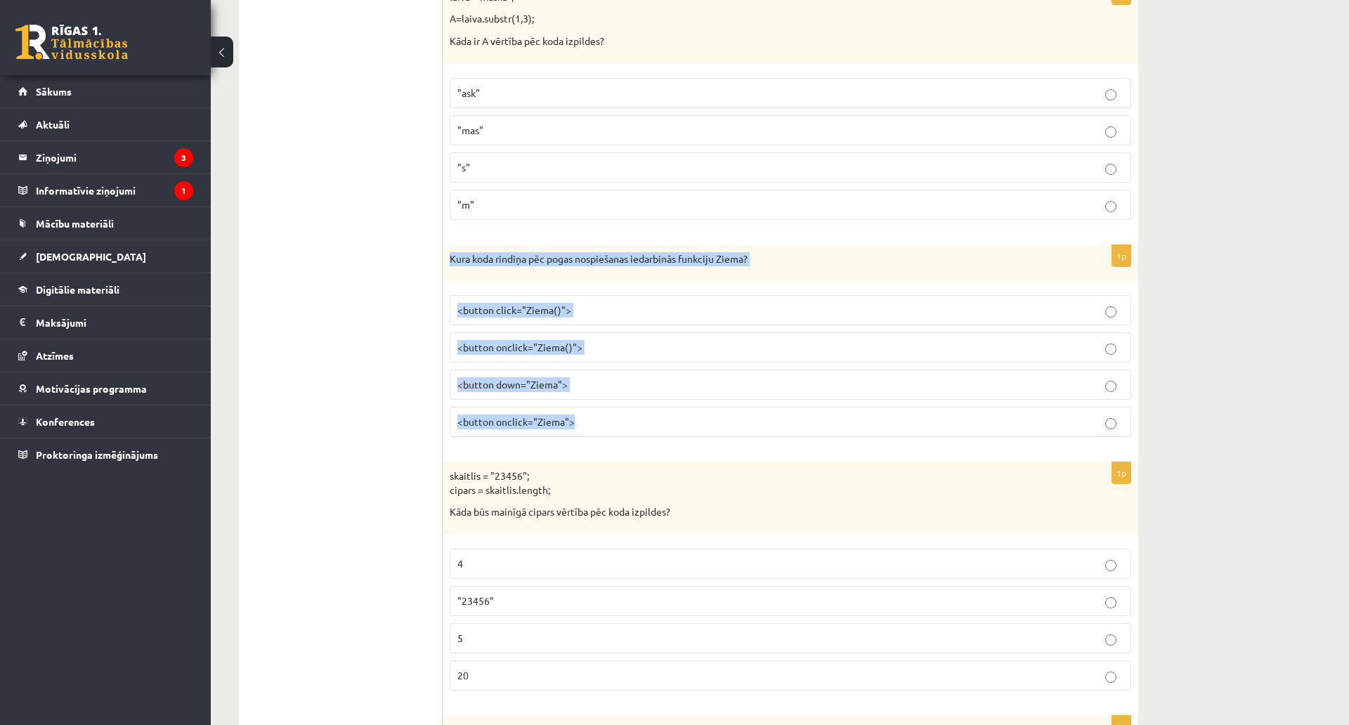
drag, startPoint x: 450, startPoint y: 255, endPoint x: 669, endPoint y: 405, distance: 266.3
click at [669, 405] on div "1p Kura koda rindiņa pēc pogas nospiešanas iedarbinās funkciju Ziema? <button c…" at bounding box center [790, 347] width 695 height 204
click at [492, 349] on span "<button onclick="Ziema()">" at bounding box center [519, 347] width 125 height 13
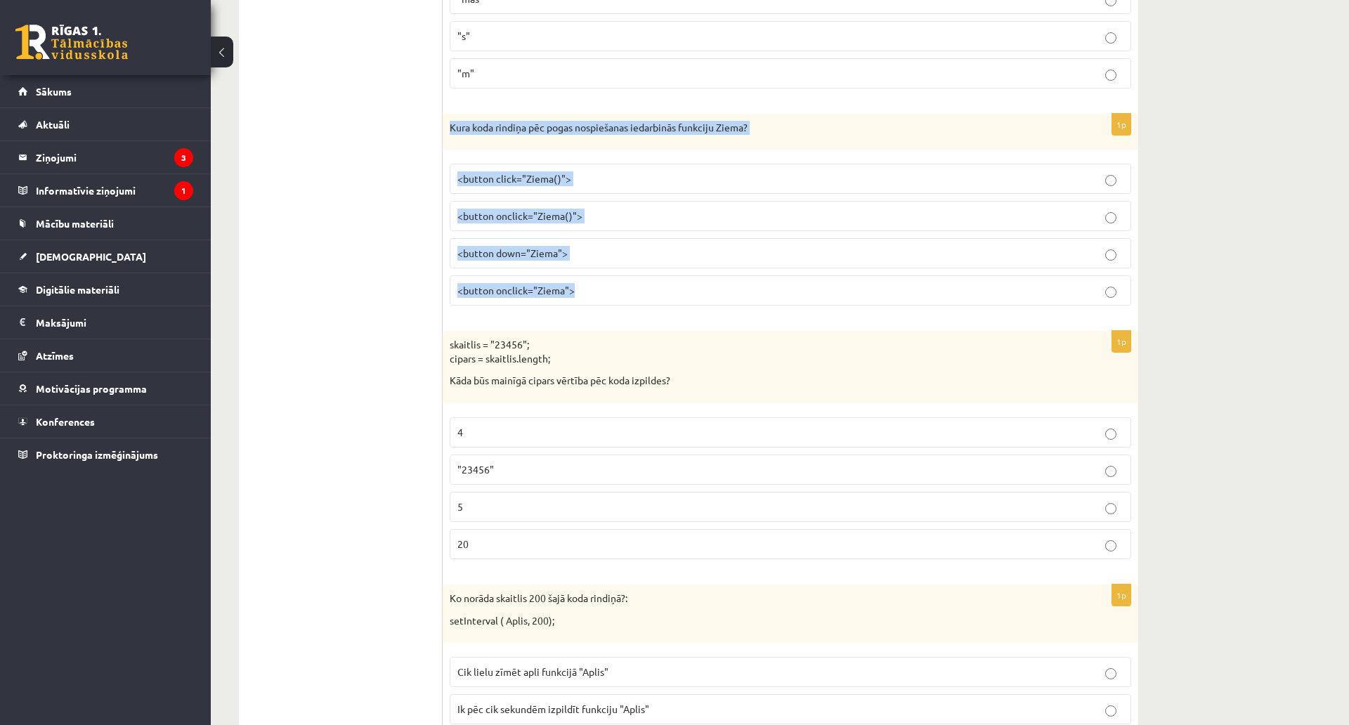
scroll to position [2571, 0]
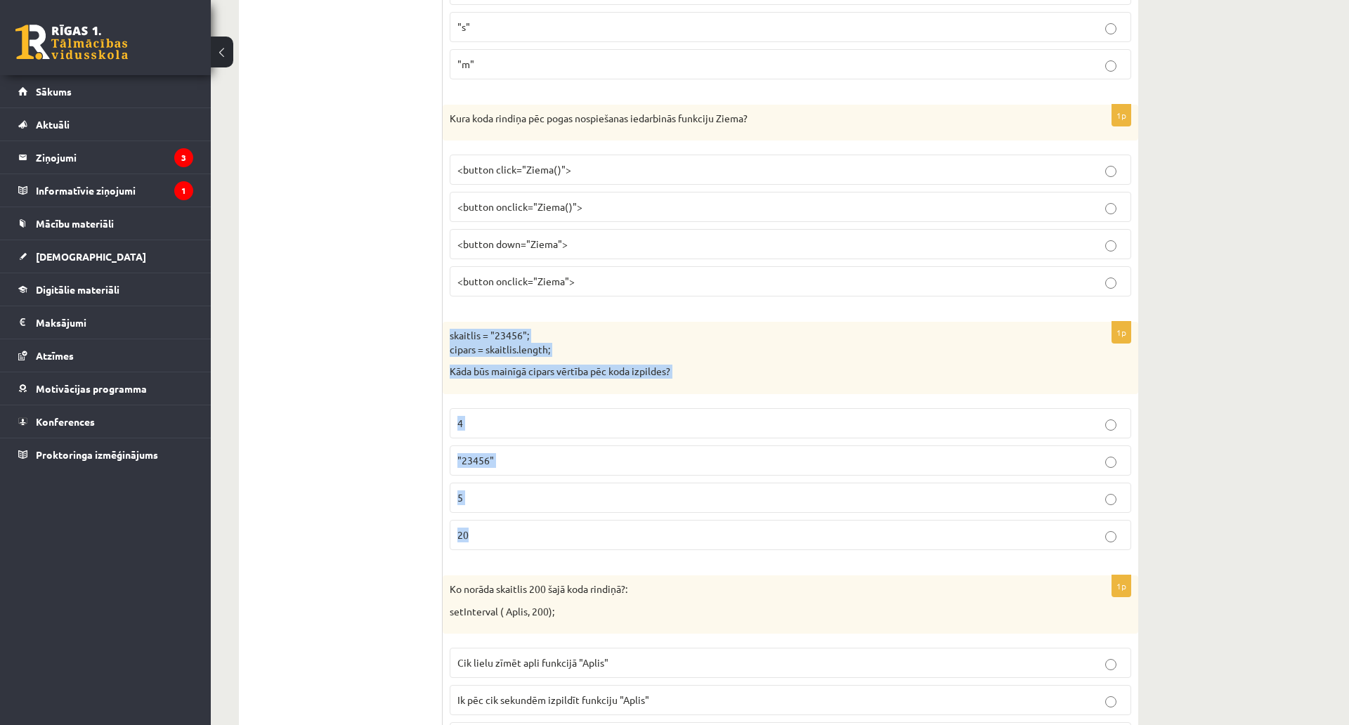
drag, startPoint x: 449, startPoint y: 332, endPoint x: 582, endPoint y: 516, distance: 226.9
click at [582, 516] on div "1p skaitlis = "23456"; cipars = skaitlis.length; Kāda būs mainīgā cipars vērtīb…" at bounding box center [790, 442] width 695 height 240
click at [500, 499] on p "5" at bounding box center [790, 497] width 666 height 15
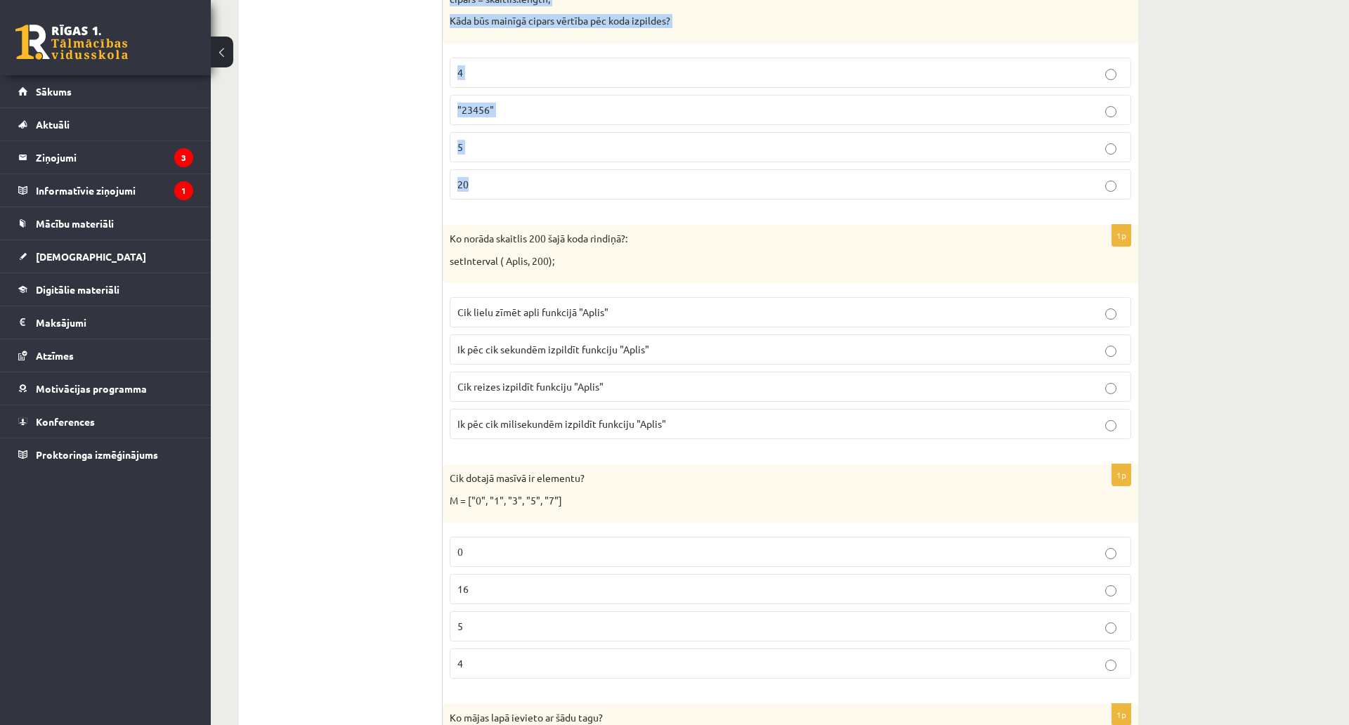
scroll to position [2922, 0]
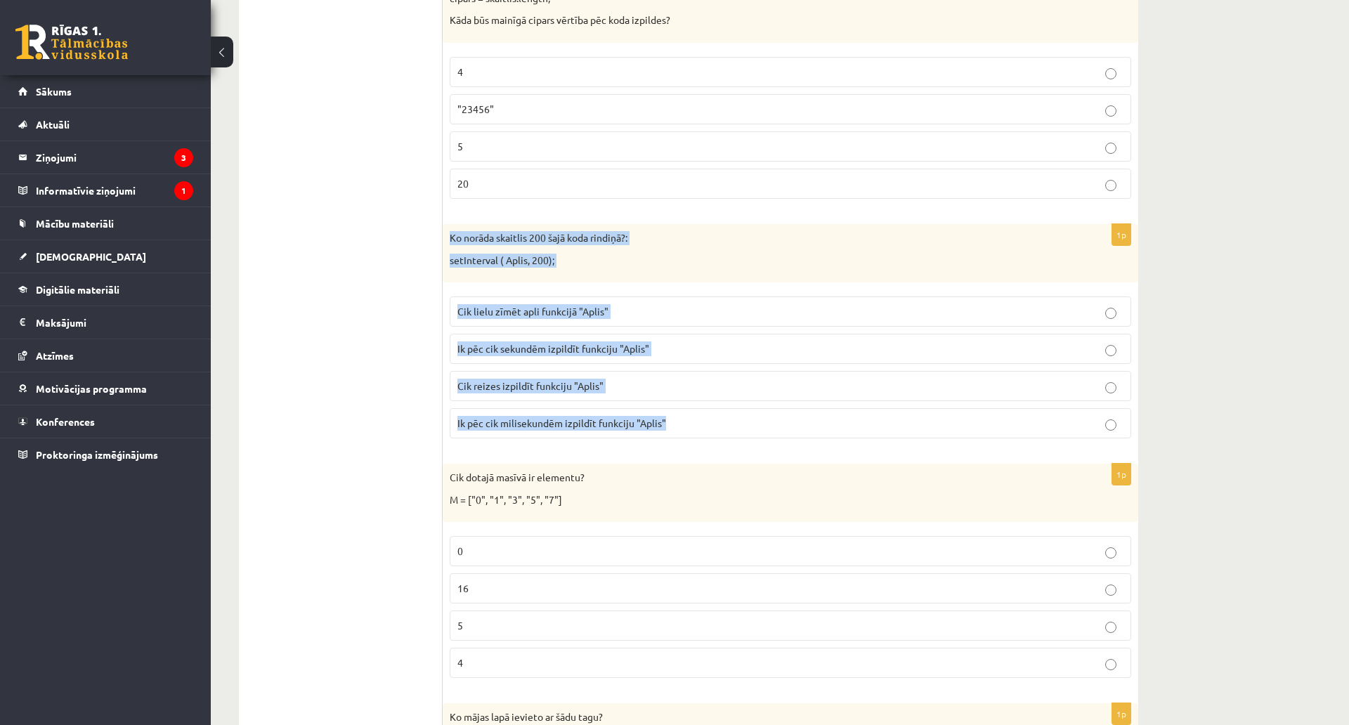
drag, startPoint x: 447, startPoint y: 234, endPoint x: 694, endPoint y: 433, distance: 317.7
click at [694, 433] on div "1p Ko norāda skaitlis 200 šajā koda rindiņā?: setInterval ( Aplis, 200); Cik li…" at bounding box center [790, 336] width 695 height 225
click at [509, 421] on span "Ik pēc cik milisekundēm izpildīt funkciju "Aplis"" at bounding box center [561, 423] width 209 height 13
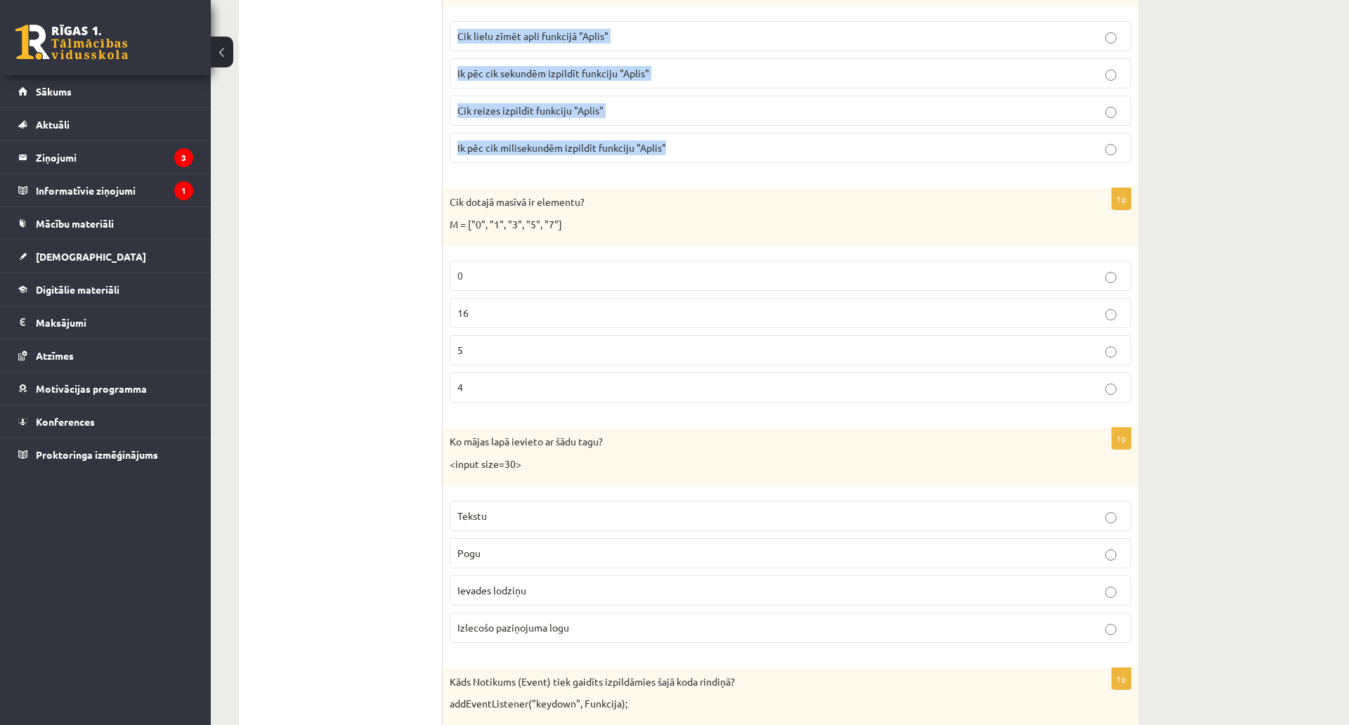
scroll to position [3203, 0]
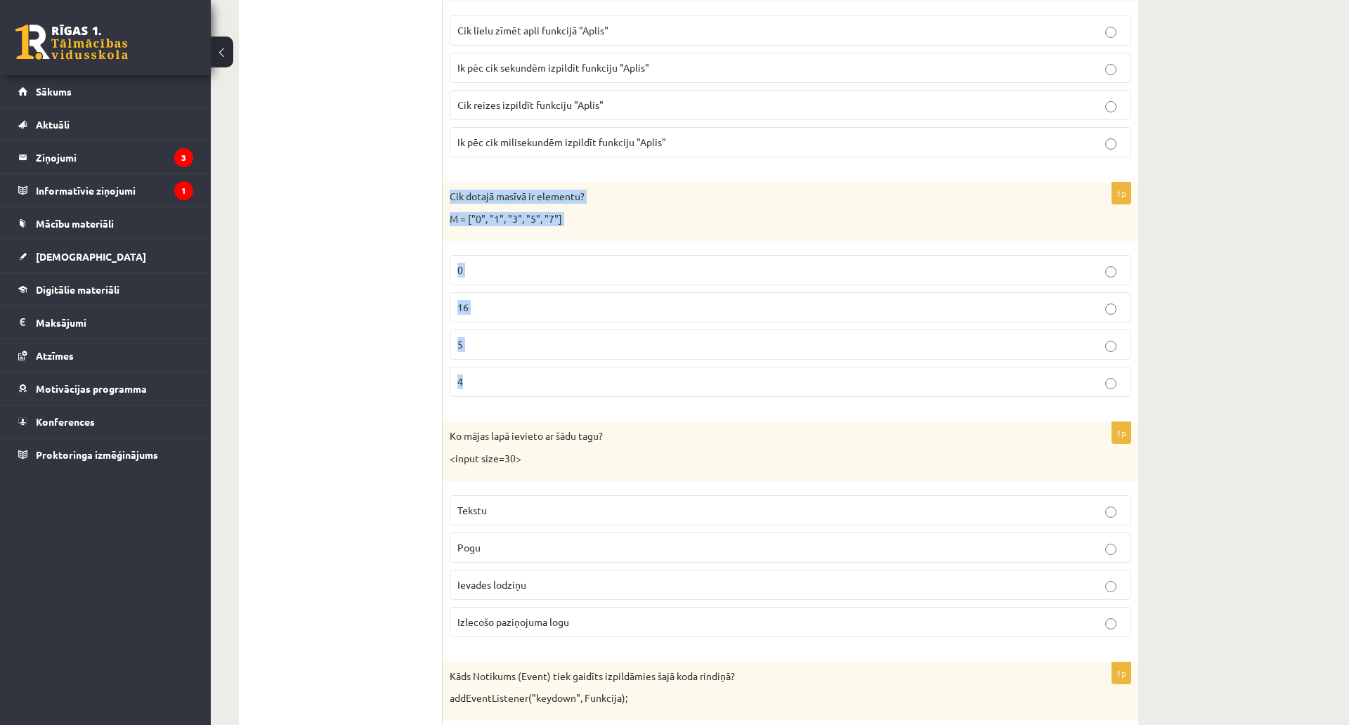
drag, startPoint x: 444, startPoint y: 197, endPoint x: 549, endPoint y: 379, distance: 209.3
click at [549, 379] on div "1p Cik dotajā masīvā ir elementu? M = ["0", "1", "3", "5", "7"] 0 16 5 4" at bounding box center [790, 295] width 695 height 225
click at [461, 334] on label "5" at bounding box center [790, 344] width 681 height 30
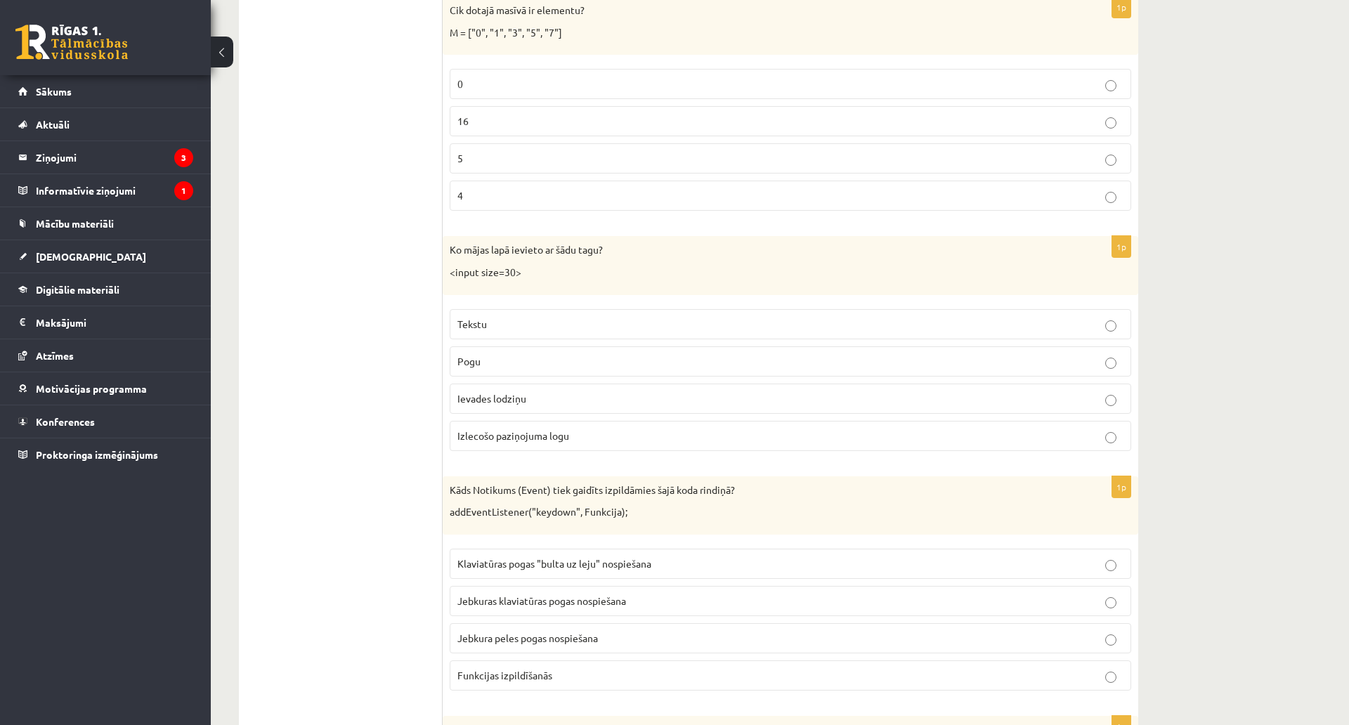
scroll to position [3414, 0]
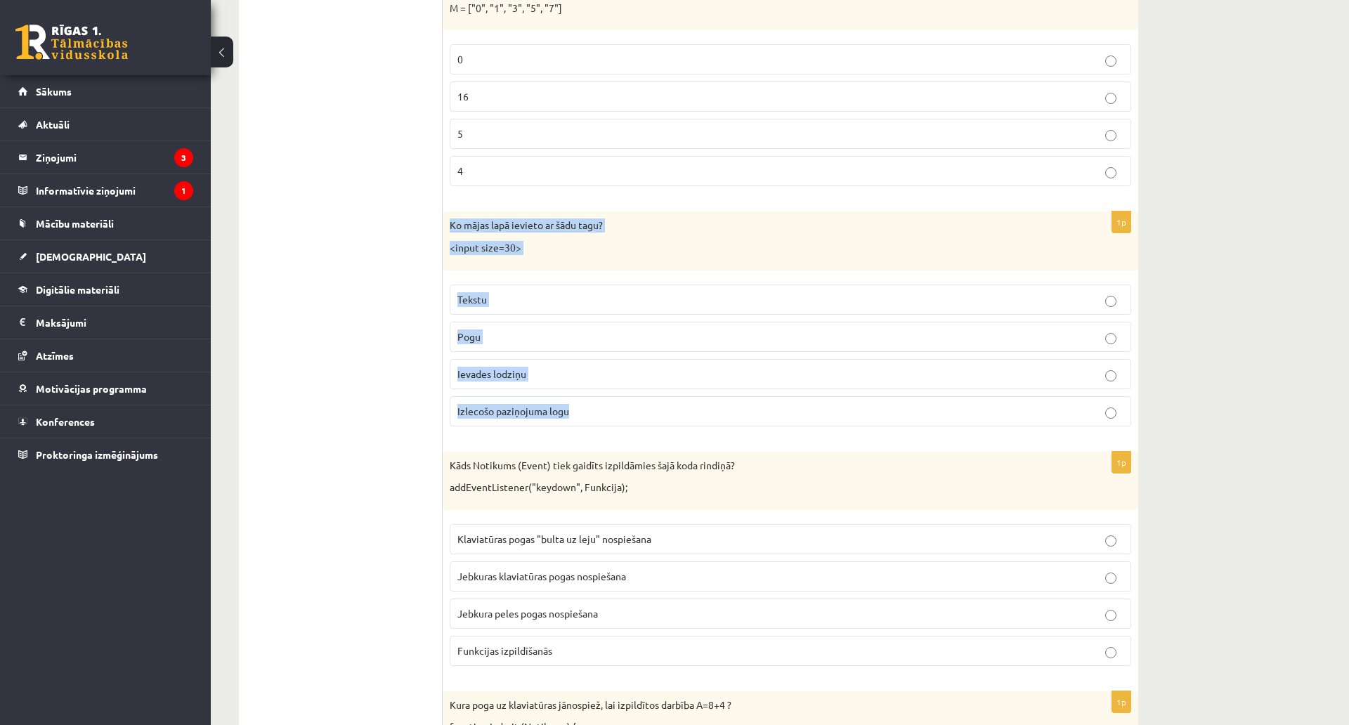
drag, startPoint x: 444, startPoint y: 221, endPoint x: 662, endPoint y: 412, distance: 289.2
click at [662, 412] on div "1p Ko mājas lapā ievieto ar šādu tagu? <input size=30> Tekstu Pogu Ievades lodz…" at bounding box center [790, 323] width 695 height 225
click at [513, 368] on span "Ievades lodziņu" at bounding box center [491, 373] width 69 height 13
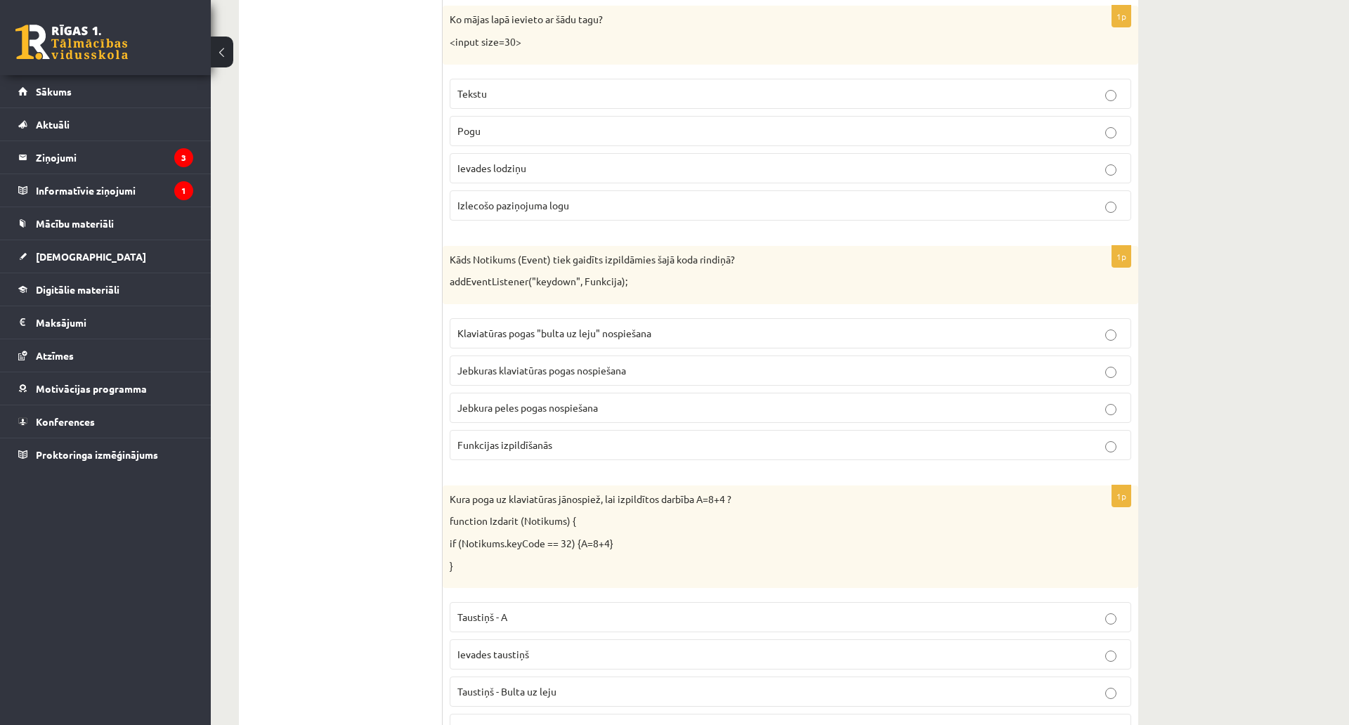
scroll to position [3624, 0]
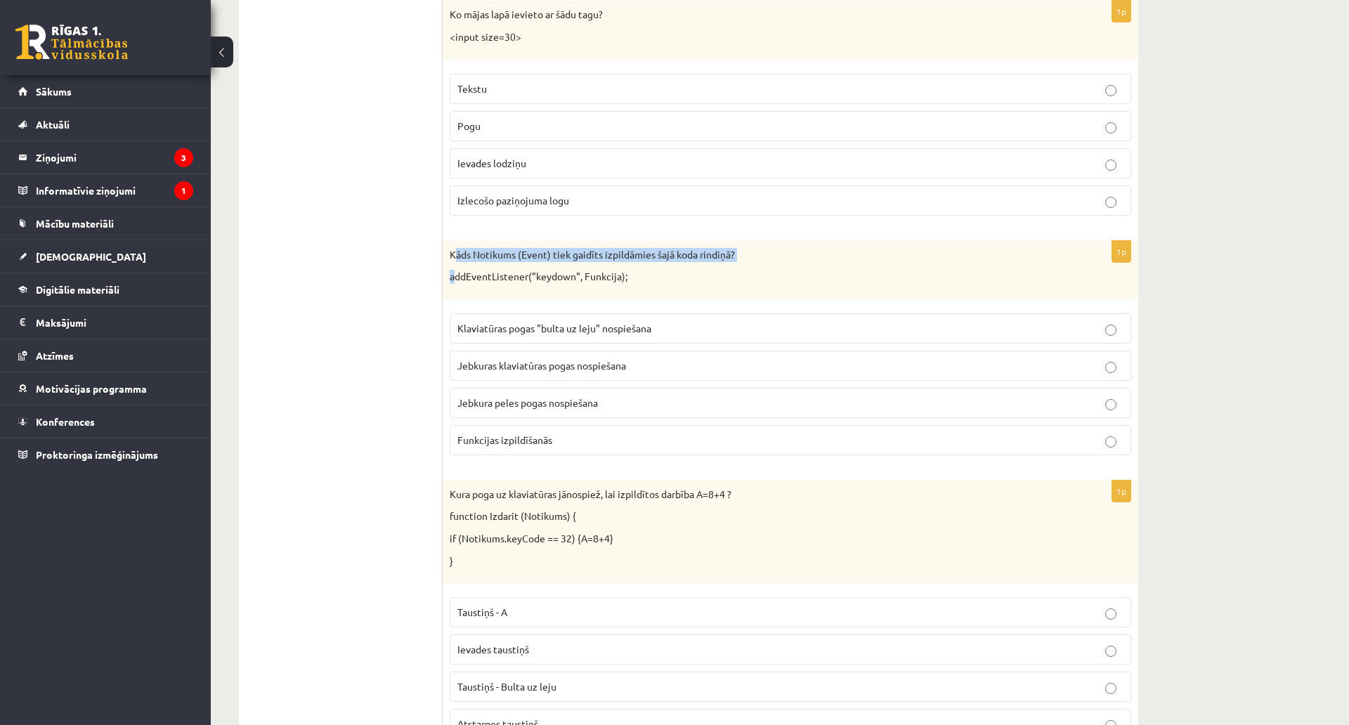
drag, startPoint x: 458, startPoint y: 247, endPoint x: 457, endPoint y: 267, distance: 20.4
click at [457, 267] on div "Kāds Notikums (Event) tiek gaidīts izpildāmies šajā koda rindiņā? addEventListe…" at bounding box center [790, 270] width 695 height 58
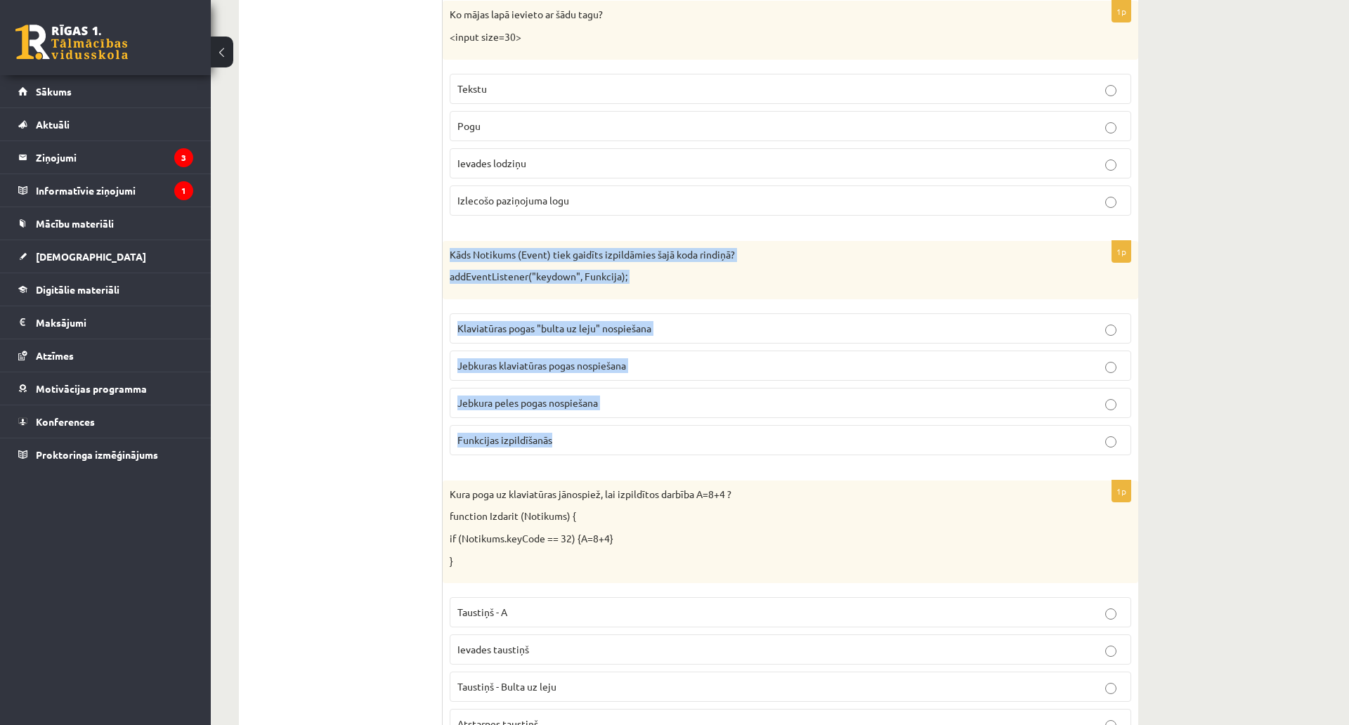
drag, startPoint x: 445, startPoint y: 249, endPoint x: 610, endPoint y: 451, distance: 261.1
click at [610, 451] on div "1p Kāds Notikums (Event) tiek gaidīts izpildāmies šajā koda rindiņā? addEventLi…" at bounding box center [790, 353] width 695 height 225
click at [537, 365] on span "Jebkuras klaviatūras pogas nospiešana" at bounding box center [541, 365] width 169 height 13
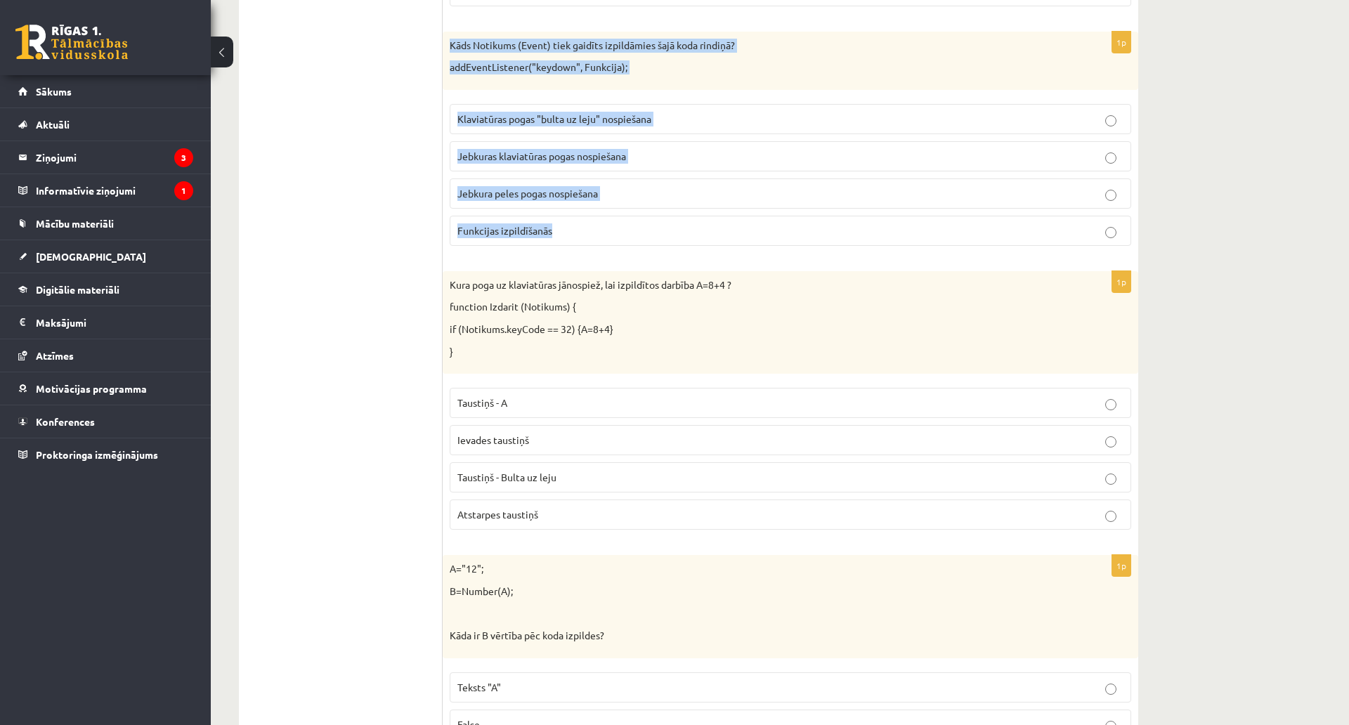
scroll to position [3835, 0]
drag, startPoint x: 441, startPoint y: 274, endPoint x: 495, endPoint y: 320, distance: 71.2
click at [542, 433] on div "**********" at bounding box center [688, 98] width 899 height 7348
click at [473, 280] on p "Kura poga uz klaviatūras jānospiež, lai izpildītos darbība A=8+4 ?" at bounding box center [755, 284] width 611 height 14
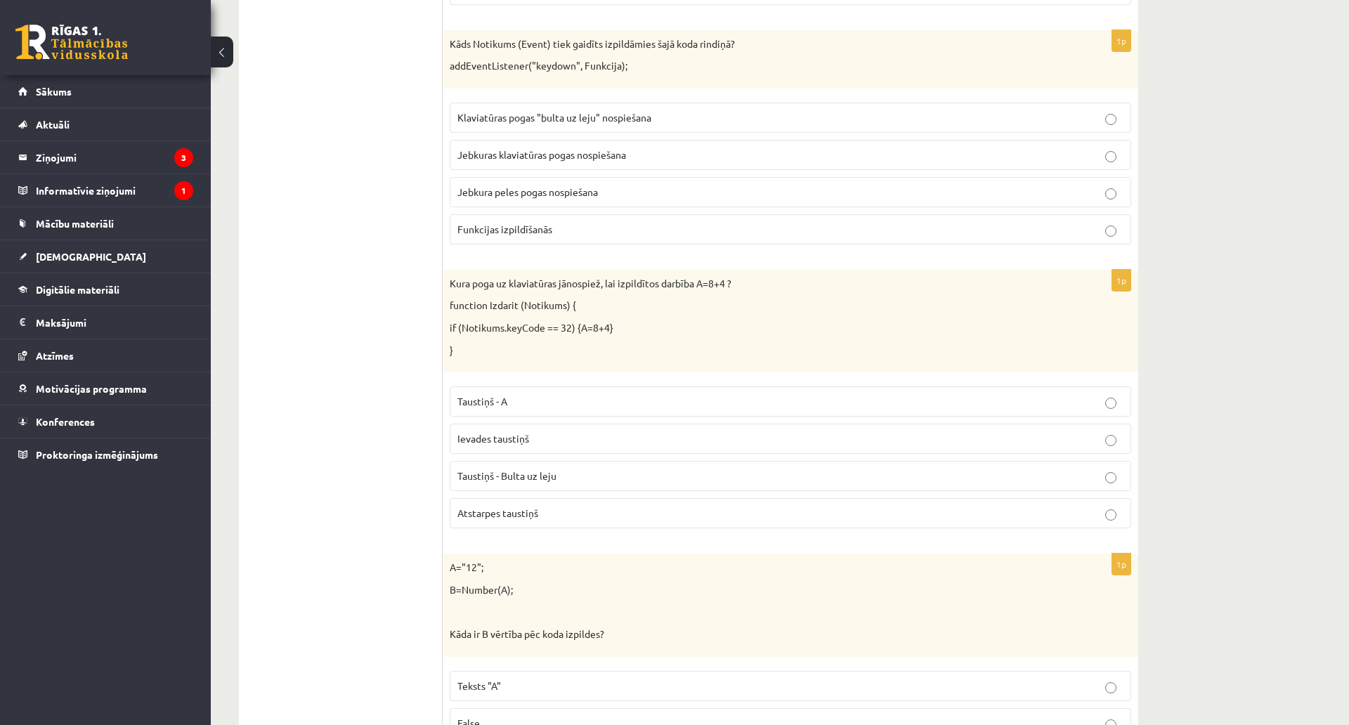
drag, startPoint x: 442, startPoint y: 280, endPoint x: 460, endPoint y: 295, distance: 23.9
click at [469, 315] on div "**********" at bounding box center [688, 98] width 899 height 7348
click at [450, 281] on p "Kura poga uz klaviatūras jānospiež, lai izpildītos darbība A=8+4 ?" at bounding box center [755, 284] width 611 height 14
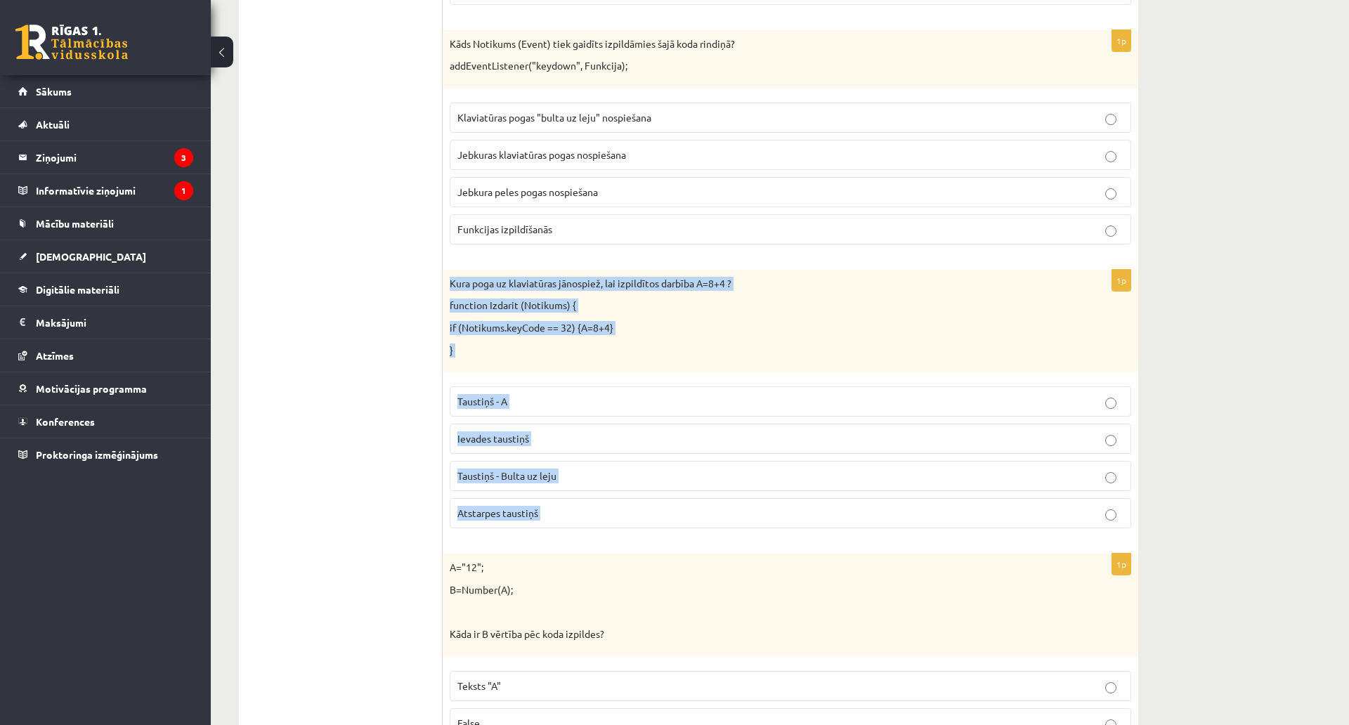
drag, startPoint x: 450, startPoint y: 281, endPoint x: 569, endPoint y: 505, distance: 253.9
click at [569, 505] on div "1p Kura poga uz klaviatūras jānospiež, lai izpildītos darbība A=8+4 ? function …" at bounding box center [790, 405] width 695 height 270
click at [478, 504] on label "Atstarpes taustiņš" at bounding box center [790, 513] width 681 height 30
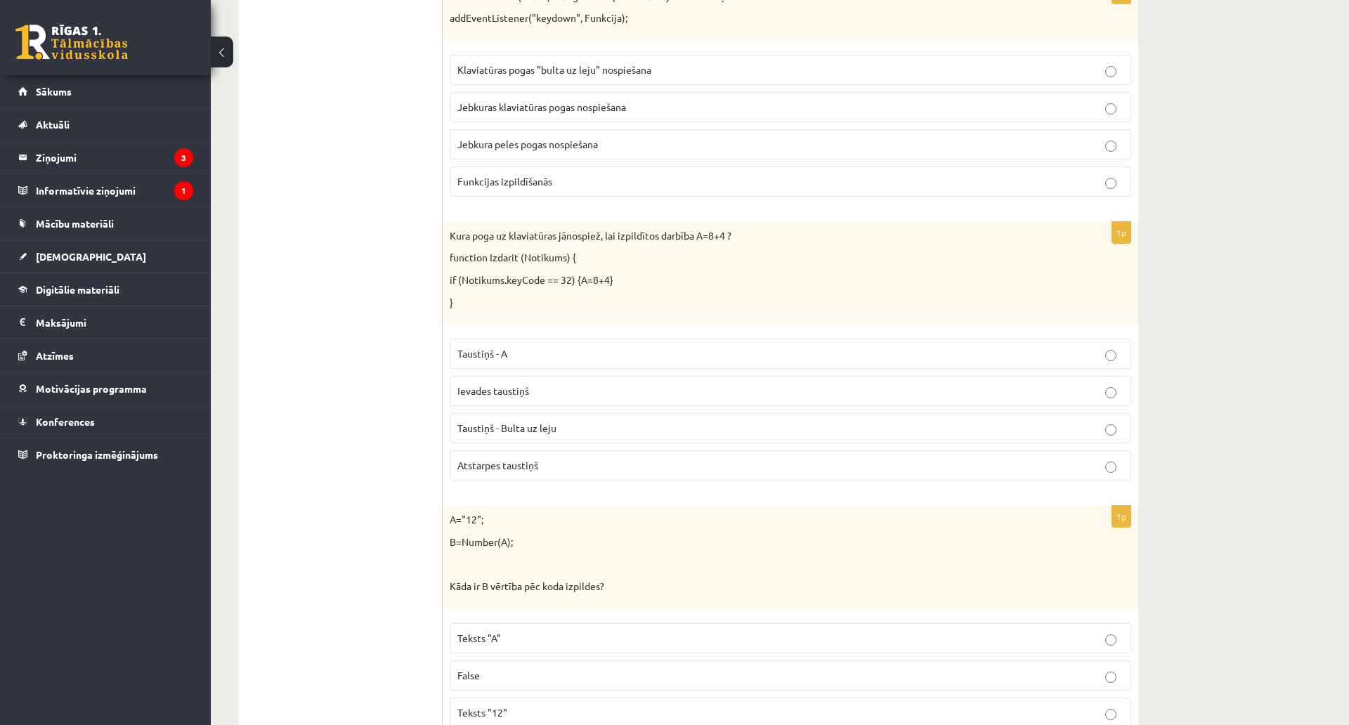
scroll to position [4186, 0]
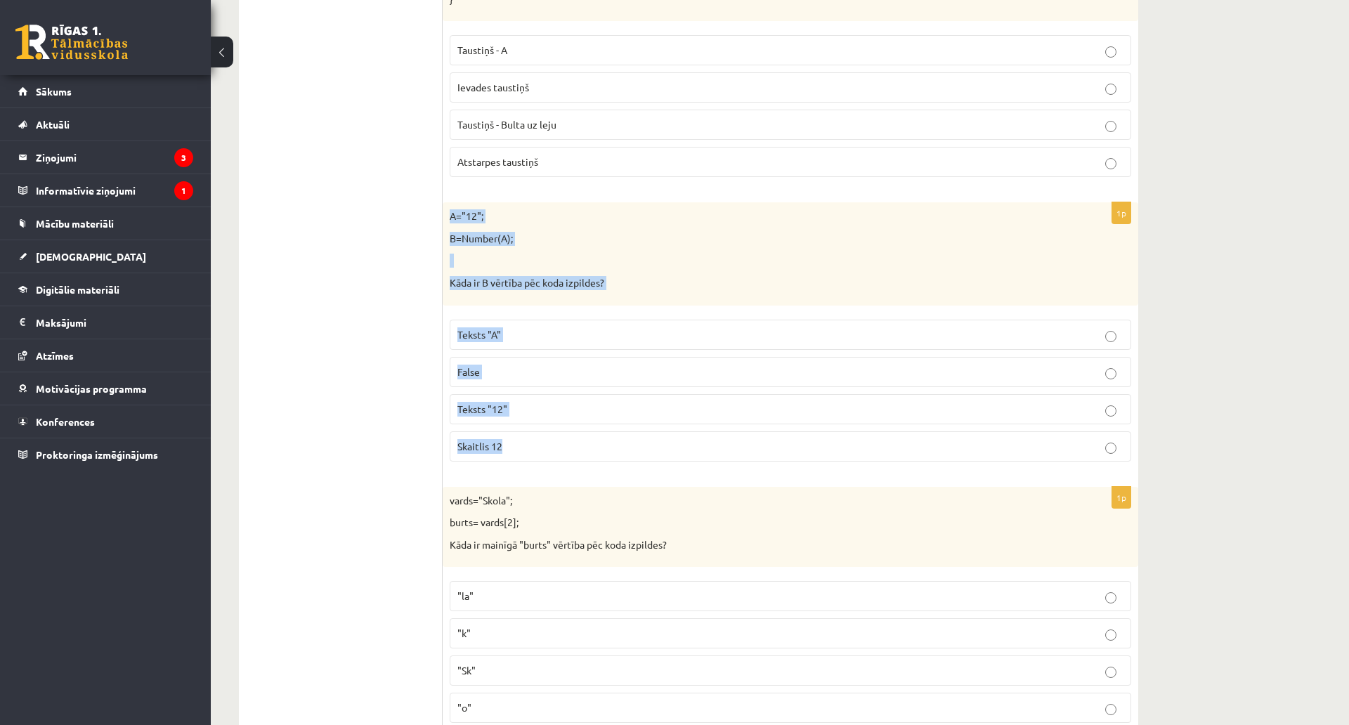
drag, startPoint x: 447, startPoint y: 210, endPoint x: 531, endPoint y: 437, distance: 242.0
click at [531, 437] on div "1p A="12"; B=Number(A); Kāda ir B vērtība pēc koda izpildes? Teksts "A" False T…" at bounding box center [790, 337] width 695 height 270
click at [511, 445] on p "Skaitlis 12" at bounding box center [790, 446] width 666 height 15
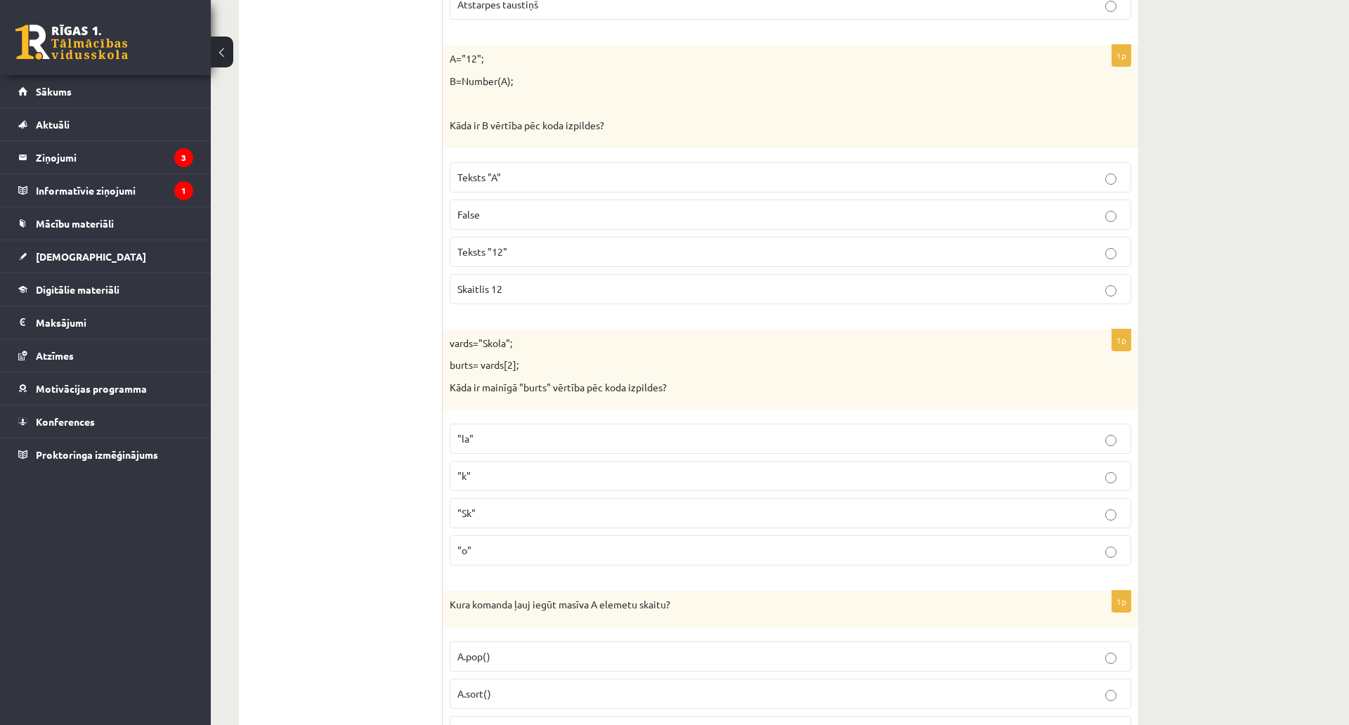
scroll to position [4397, 0]
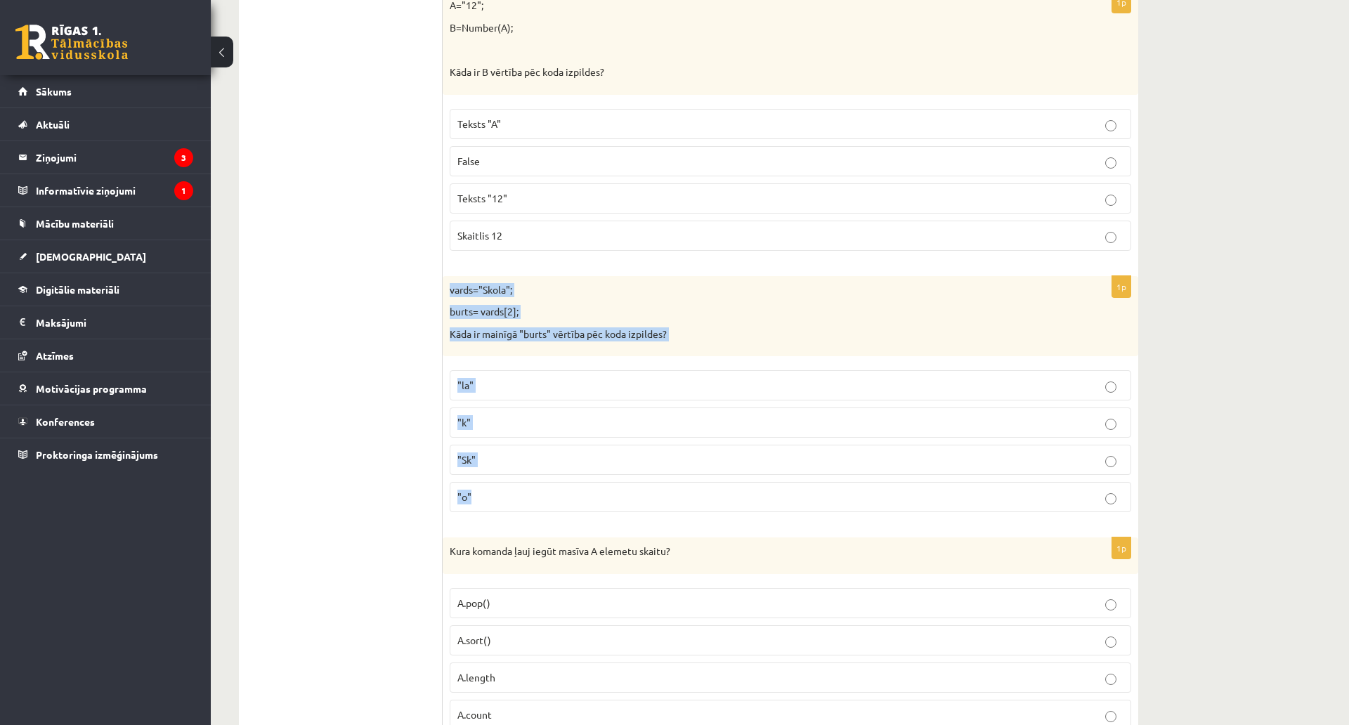
drag, startPoint x: 447, startPoint y: 284, endPoint x: 565, endPoint y: 490, distance: 238.2
click at [565, 490] on div "1p vards="Skola"; burts= vards[2]; Kāda ir mainīgā "burts" vērtība pēc koda izp…" at bounding box center [790, 400] width 695 height 248
click at [494, 504] on p ""o"" at bounding box center [790, 497] width 666 height 15
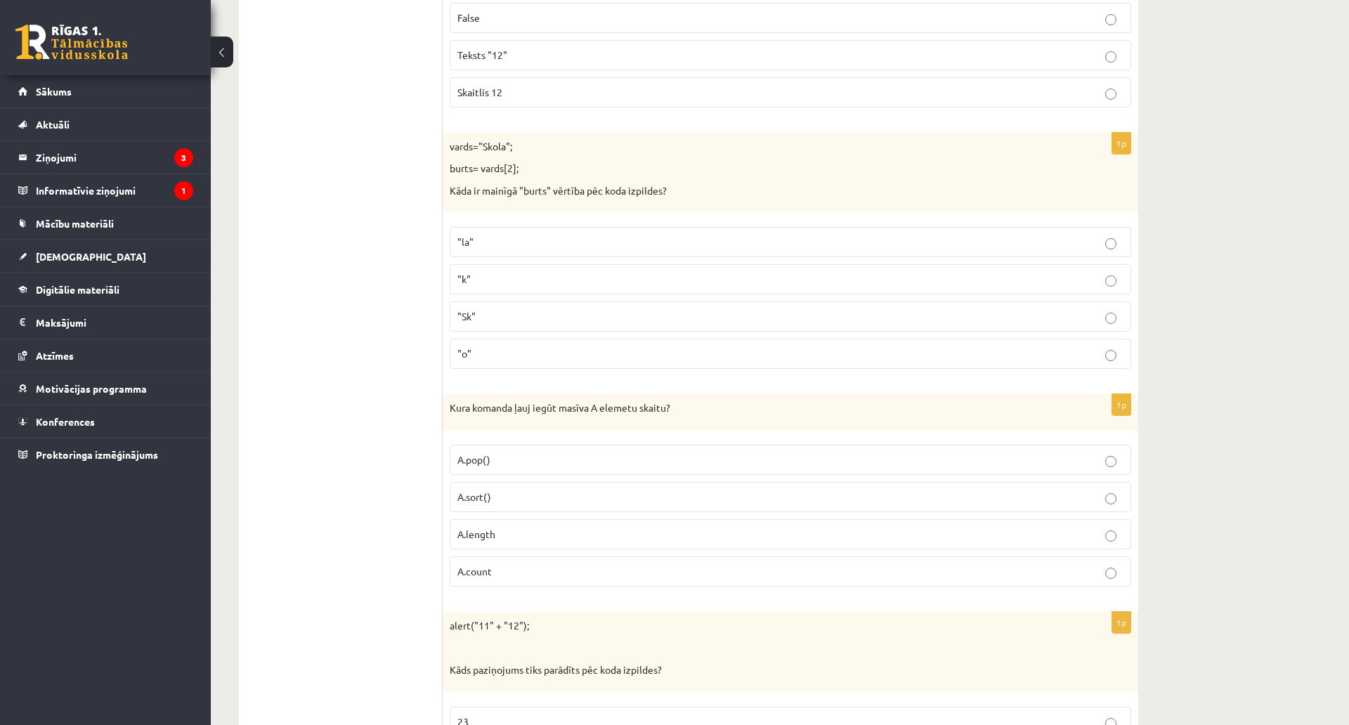
scroll to position [4608, 0]
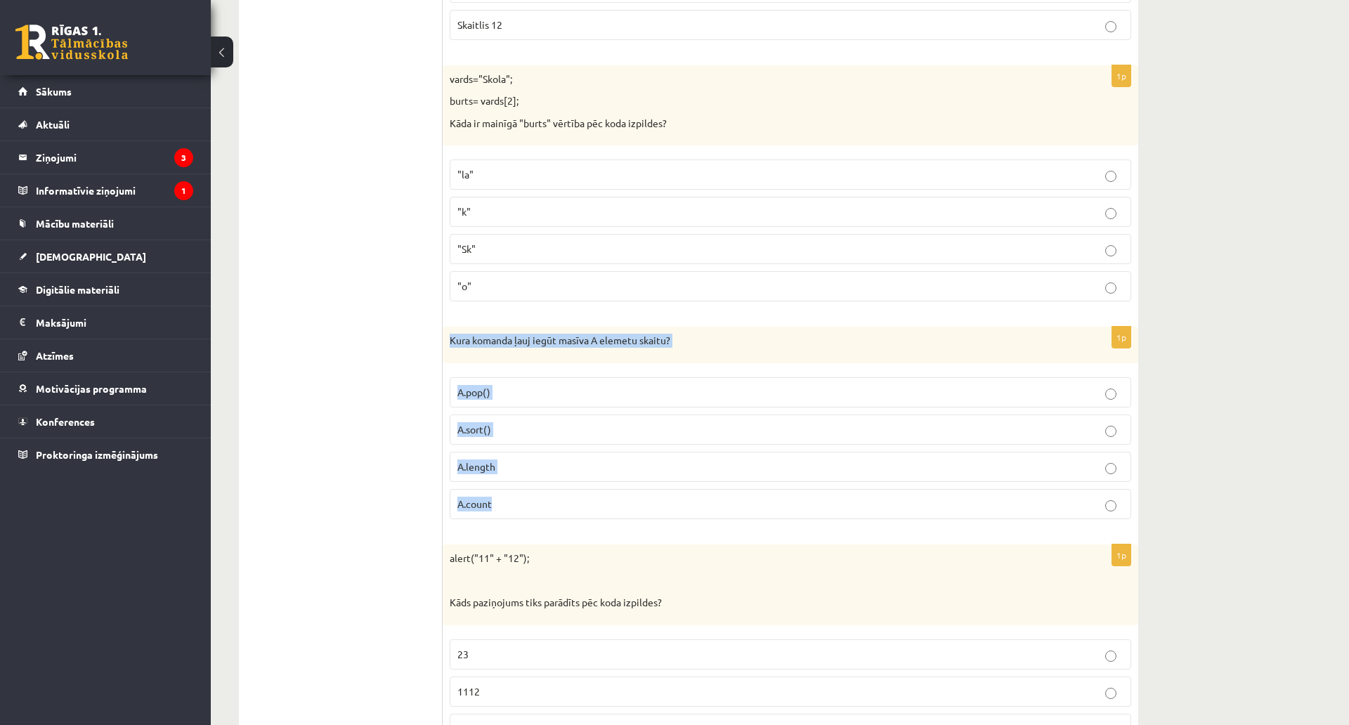
drag, startPoint x: 447, startPoint y: 338, endPoint x: 615, endPoint y: 520, distance: 247.5
click at [615, 525] on div "1p Kura komanda ļauj iegūt masīva A elemetu skaitu? A.pop() A.sort() A.length A…" at bounding box center [790, 429] width 695 height 204
click at [513, 471] on p "A.length" at bounding box center [790, 466] width 666 height 15
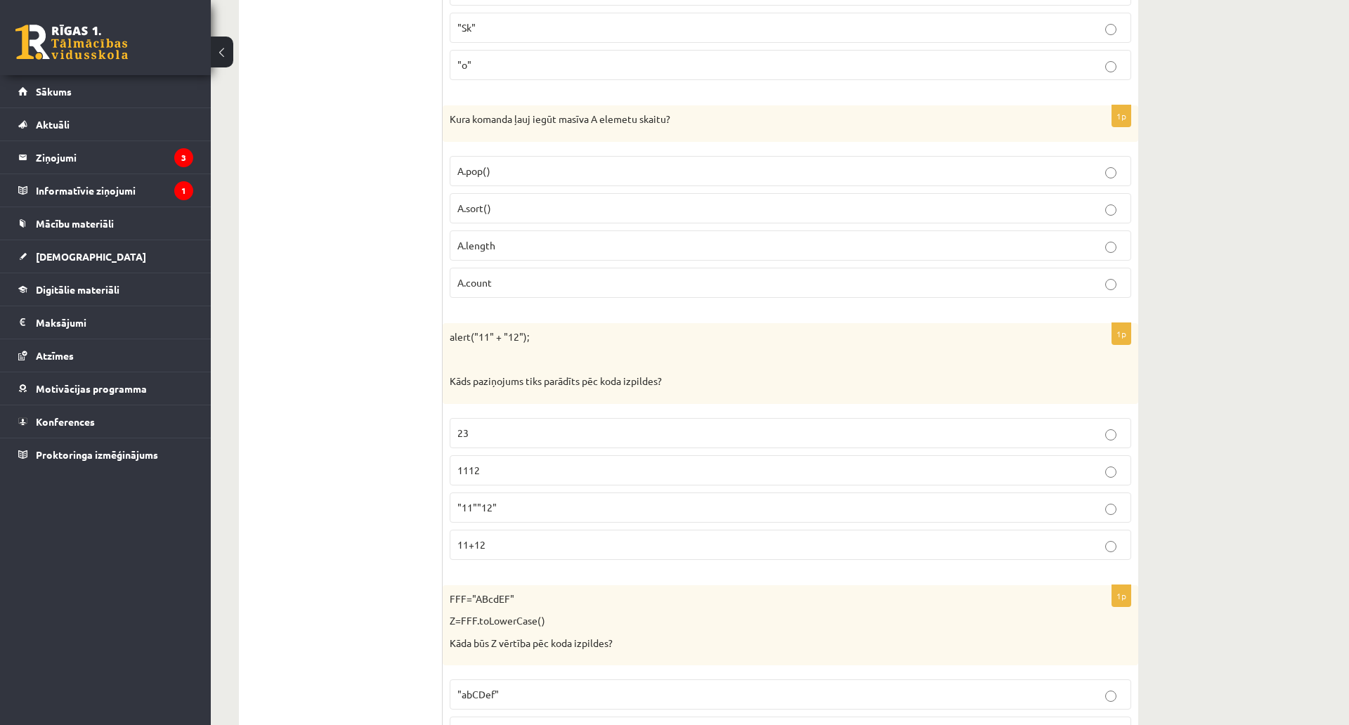
scroll to position [4889, 0]
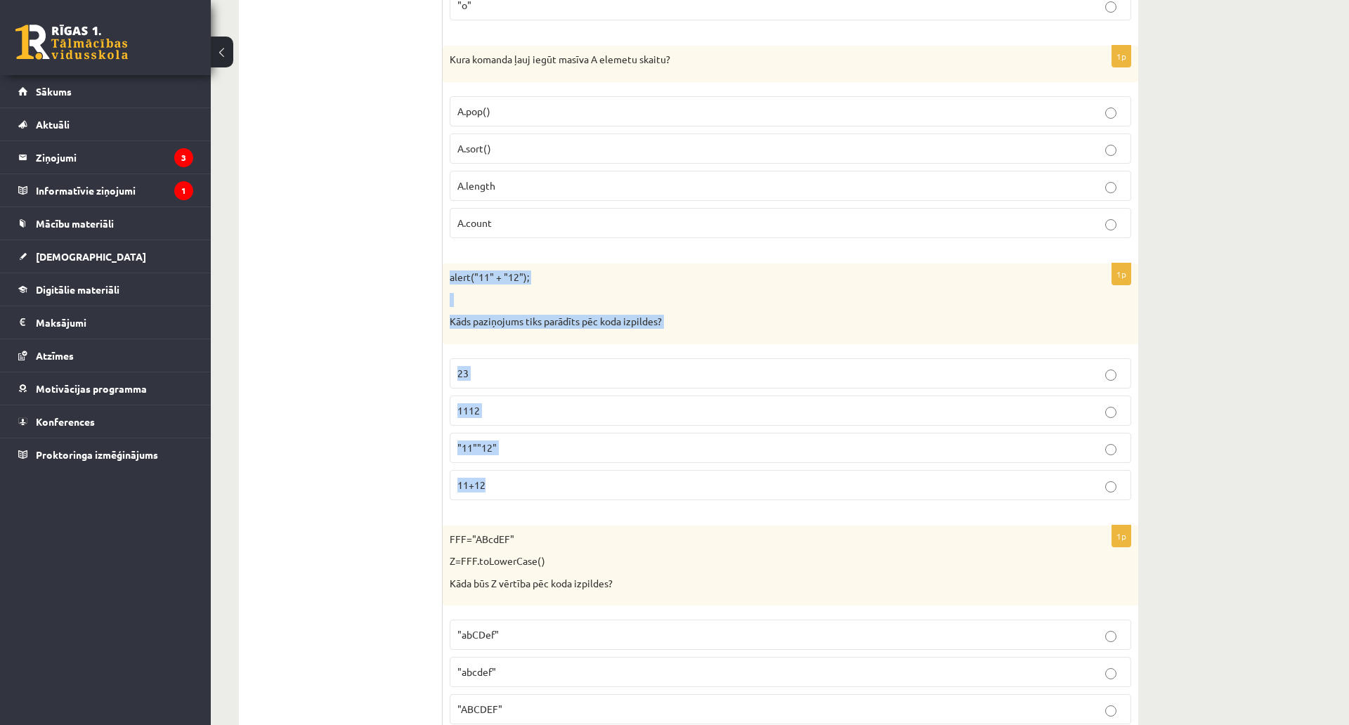
drag, startPoint x: 448, startPoint y: 275, endPoint x: 600, endPoint y: 466, distance: 244.0
click at [600, 466] on div "1p alert("11" + "12"); Kāds paziņojums tiks parādīts pēc koda izpildes? 23 1112…" at bounding box center [790, 387] width 695 height 248
click at [480, 402] on label "1112" at bounding box center [790, 410] width 681 height 30
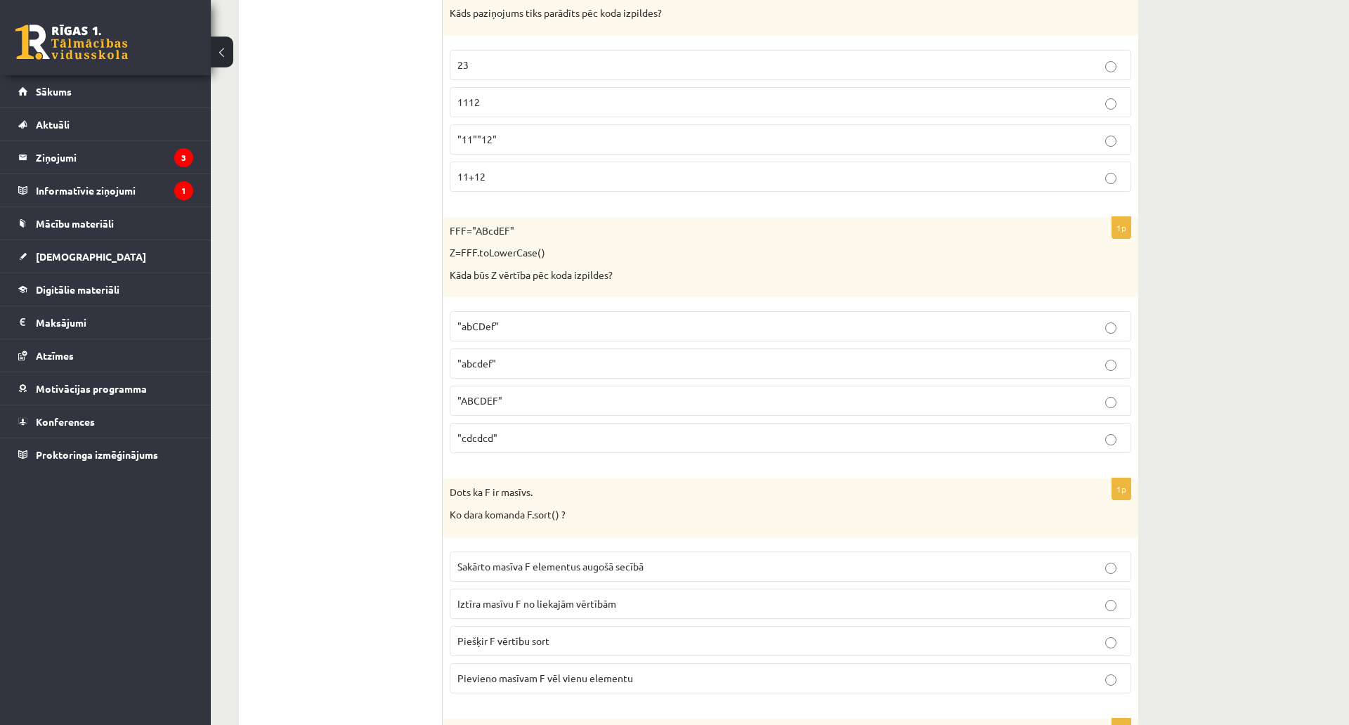
scroll to position [5240, 0]
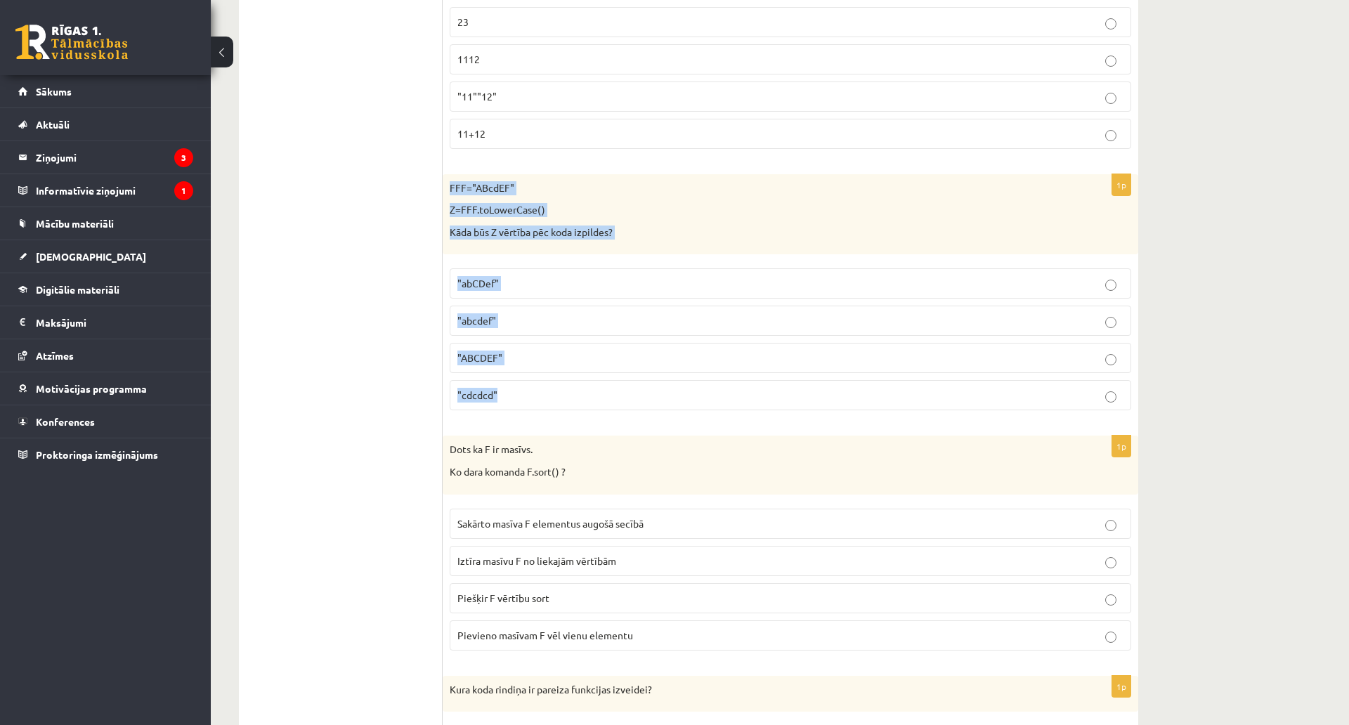
drag, startPoint x: 443, startPoint y: 185, endPoint x: 553, endPoint y: 388, distance: 231.3
click at [553, 391] on div "1p FFF="ABcdEF" Z=FFF.toLowerCase() Kāda būs Z vērtība pēc koda izpildes? "abCD…" at bounding box center [790, 298] width 695 height 248
click at [497, 320] on p ""abcdef"" at bounding box center [790, 320] width 666 height 15
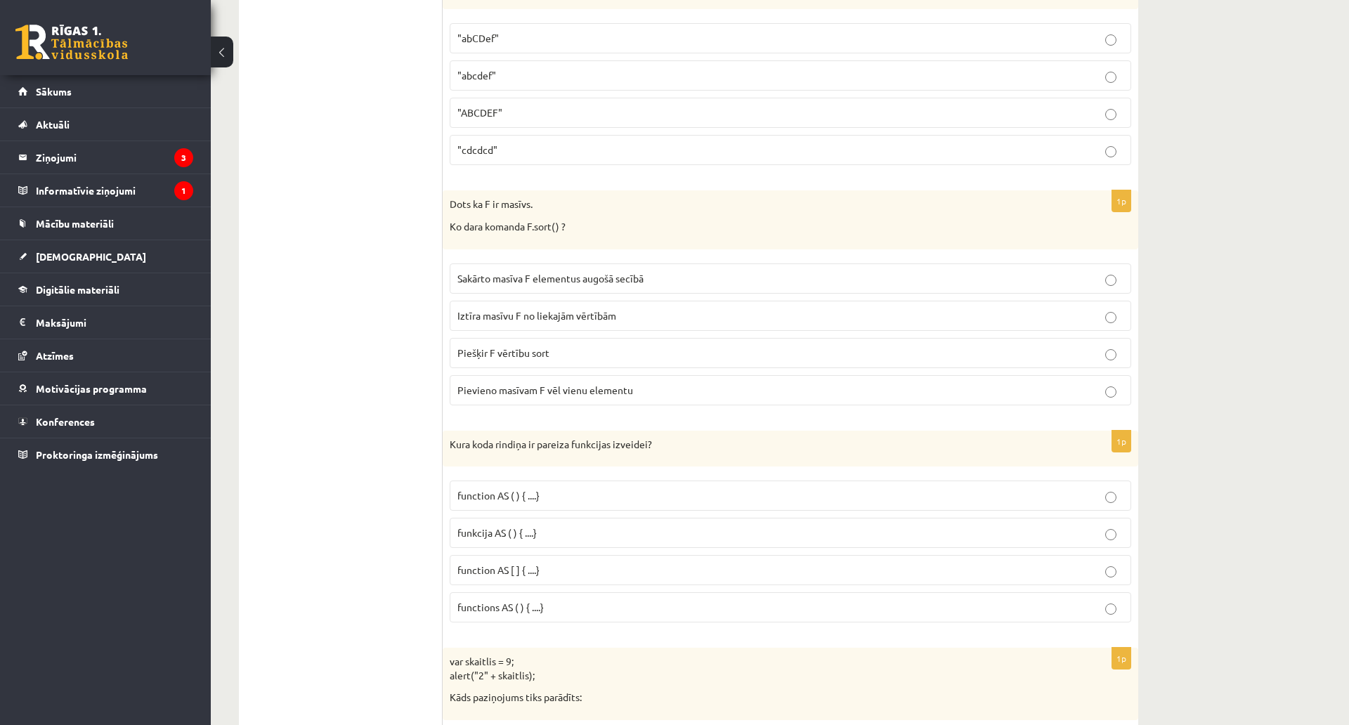
scroll to position [5591, 0]
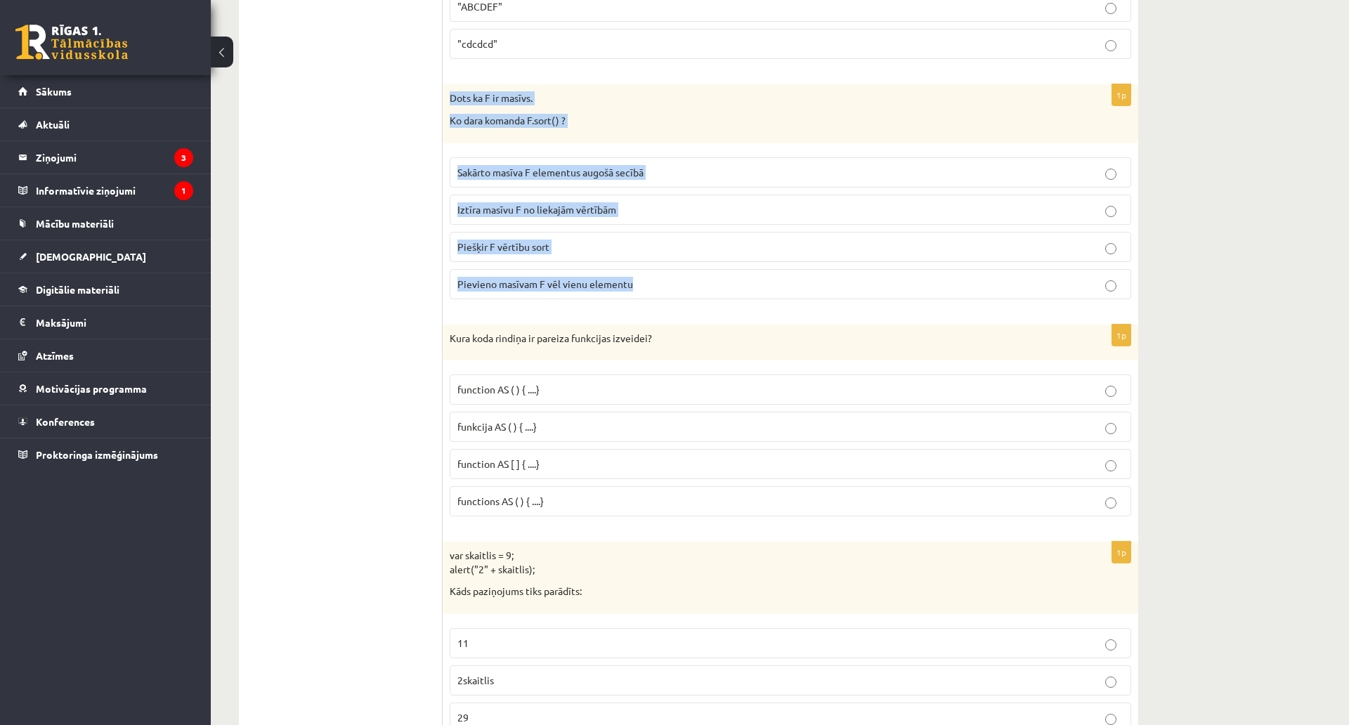
drag, startPoint x: 449, startPoint y: 91, endPoint x: 654, endPoint y: 287, distance: 283.2
click at [654, 287] on div "1p Dots ka F ir masīvs. Ko dara komanda F.sort() ? Sakārto masīva F elementus a…" at bounding box center [790, 196] width 695 height 225
click at [493, 163] on label "Sakārto masīva F elementus augošā secībā" at bounding box center [790, 172] width 681 height 30
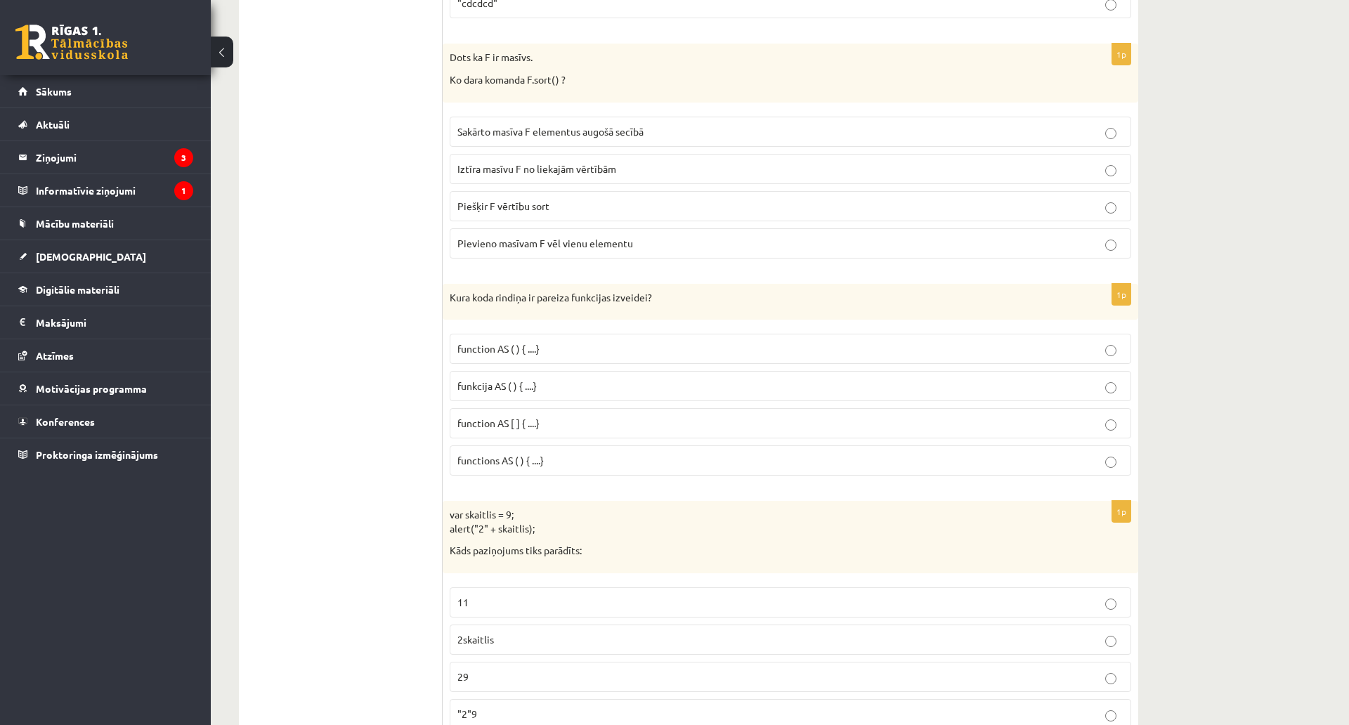
scroll to position [5802, 0]
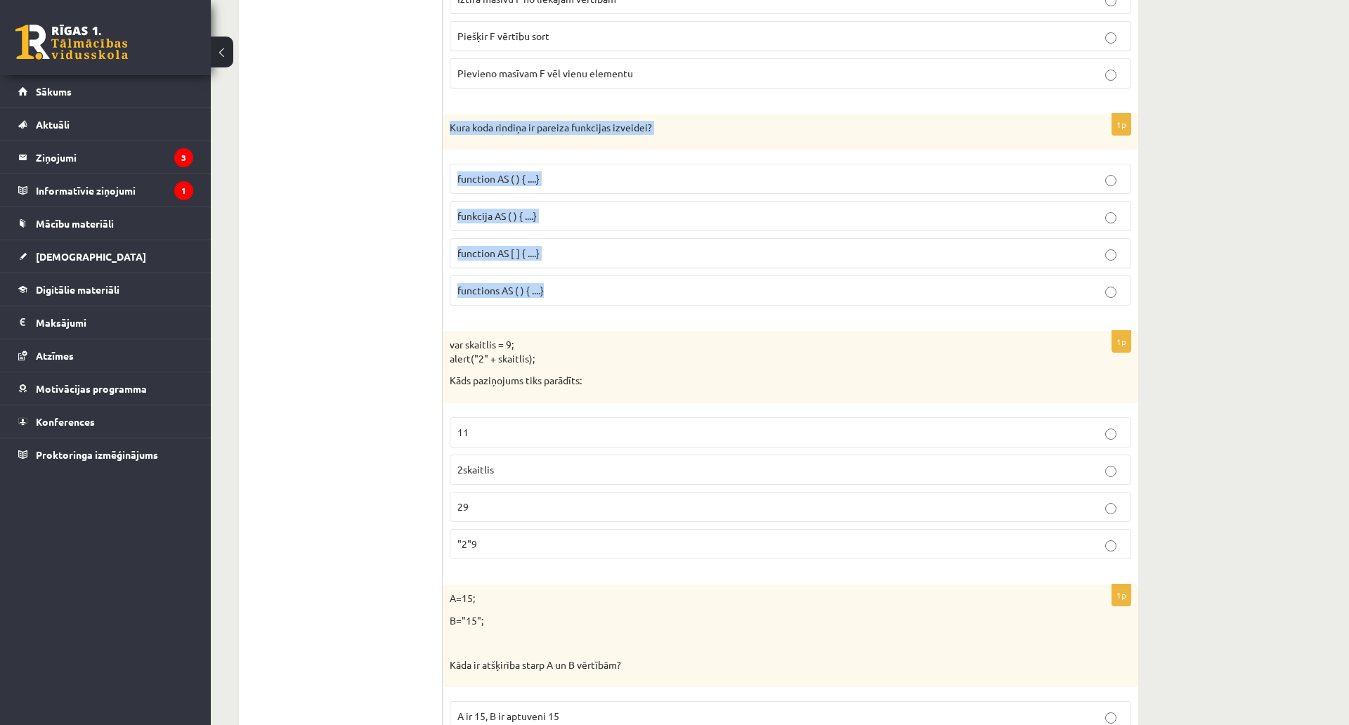
drag, startPoint x: 449, startPoint y: 126, endPoint x: 603, endPoint y: 282, distance: 219.0
click at [603, 282] on div "1p Kura koda rindiņa ir pareiza funkcijas izveidei? function AS ( ) { ....} fun…" at bounding box center [790, 216] width 695 height 204
click at [467, 180] on span "function AS ( ) { ....}" at bounding box center [498, 178] width 82 height 13
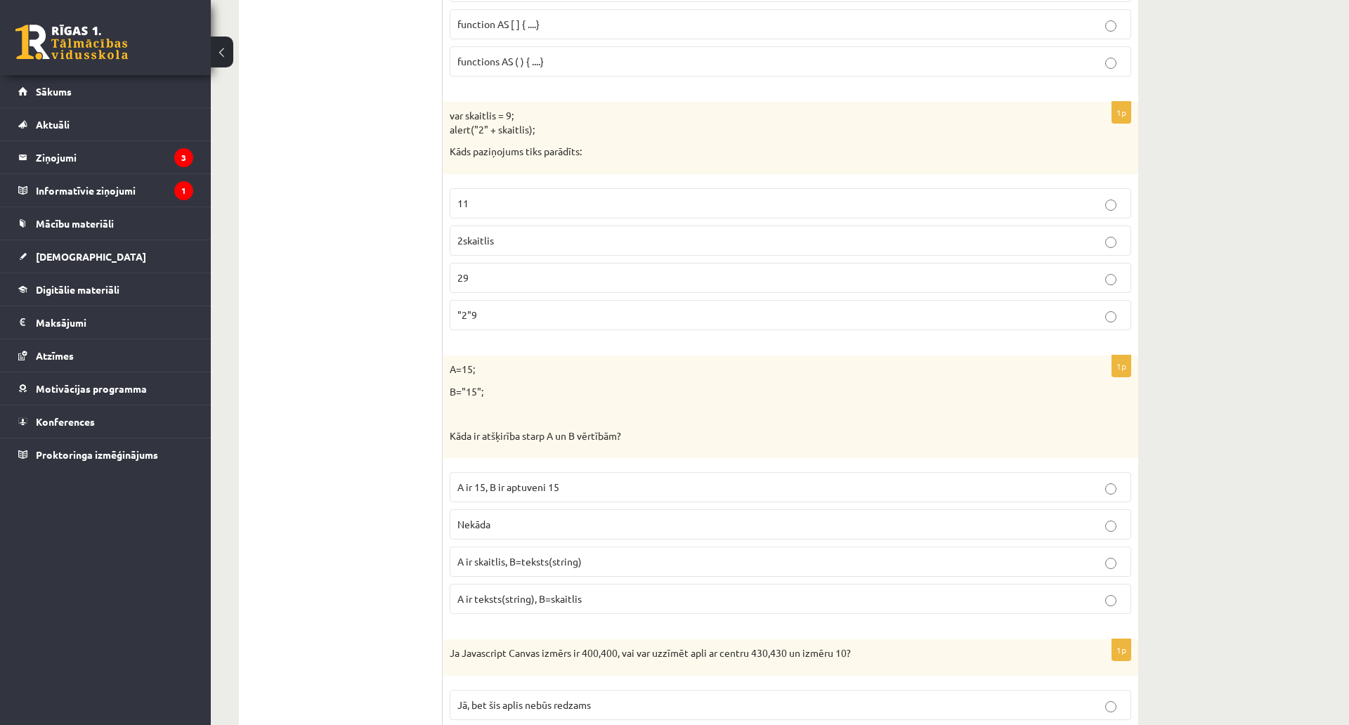
scroll to position [6013, 0]
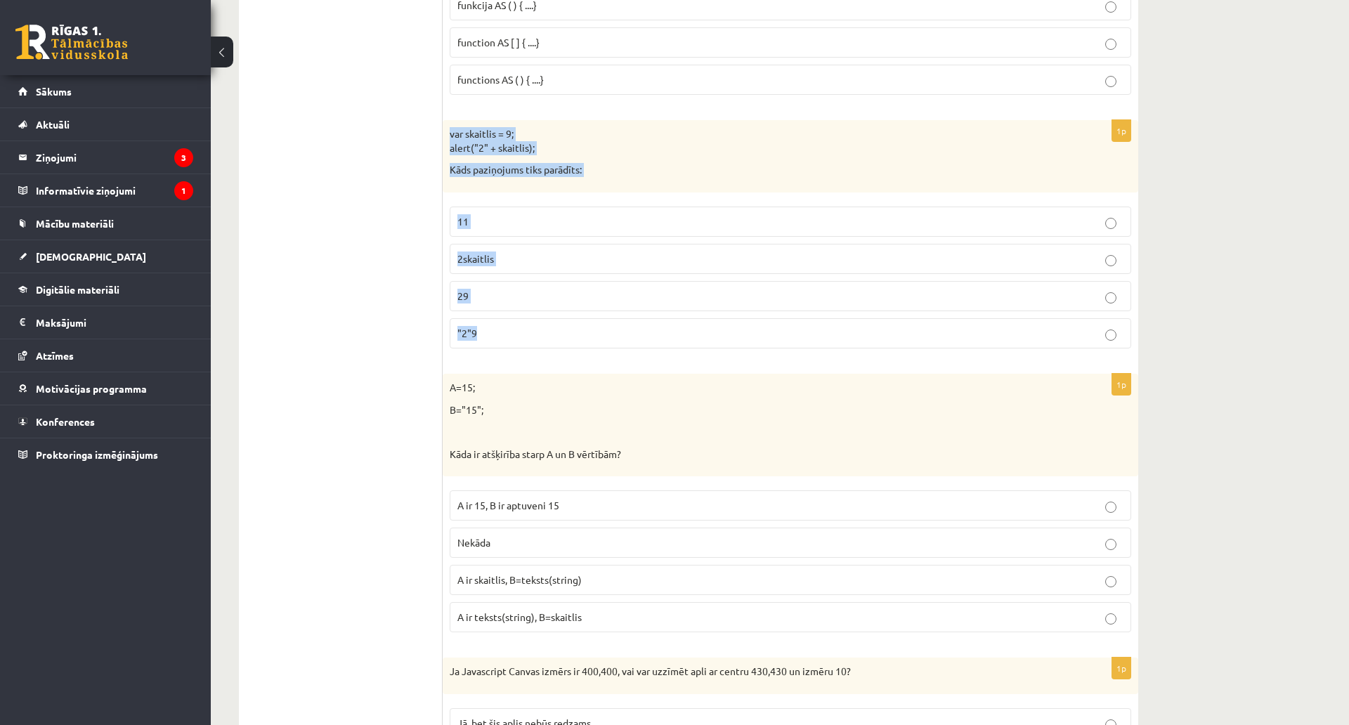
drag, startPoint x: 448, startPoint y: 127, endPoint x: 576, endPoint y: 338, distance: 246.5
click at [576, 338] on div "1p var skaitlis = 9; alert("2" + skaitlis); Kāds paziņojums tiks parādīts: 11 2…" at bounding box center [790, 240] width 695 height 240
click at [461, 298] on span "29" at bounding box center [462, 295] width 11 height 13
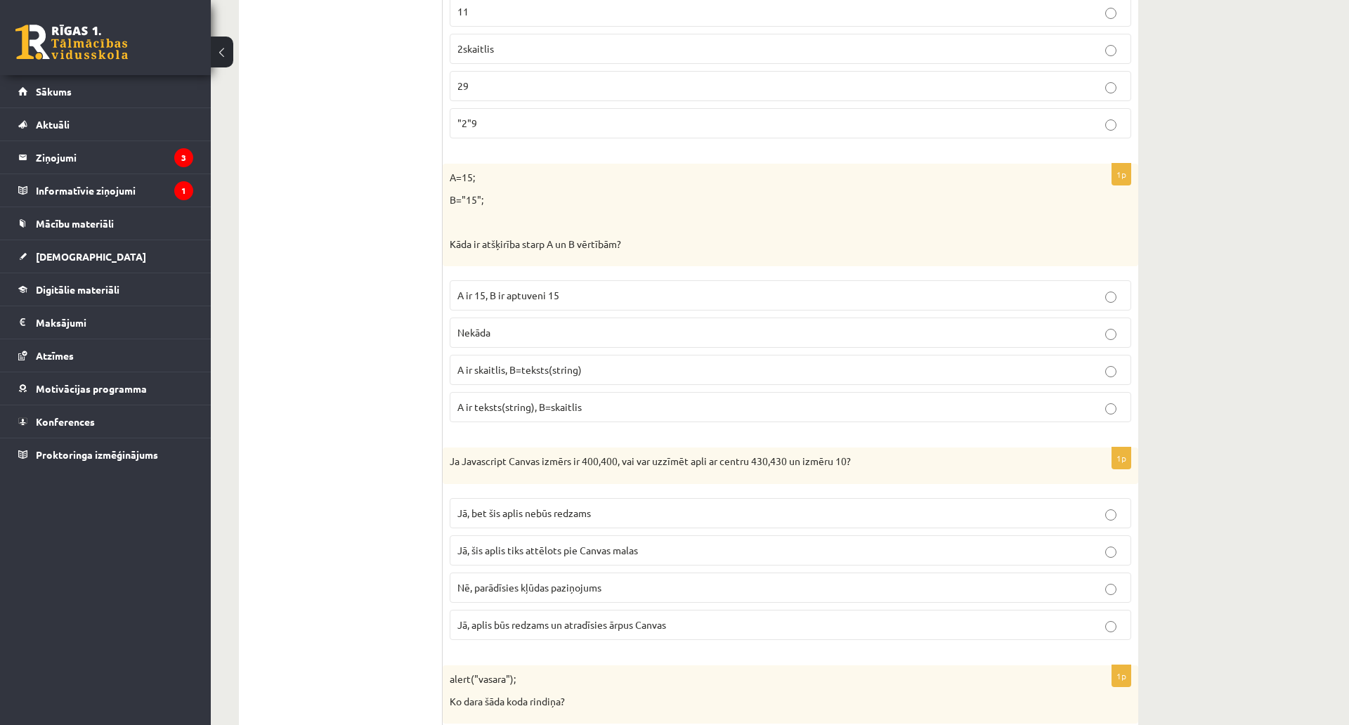
scroll to position [6223, 0]
drag, startPoint x: 440, startPoint y: 177, endPoint x: 552, endPoint y: 346, distance: 202.2
click at [505, 197] on p "B="15";" at bounding box center [755, 199] width 611 height 14
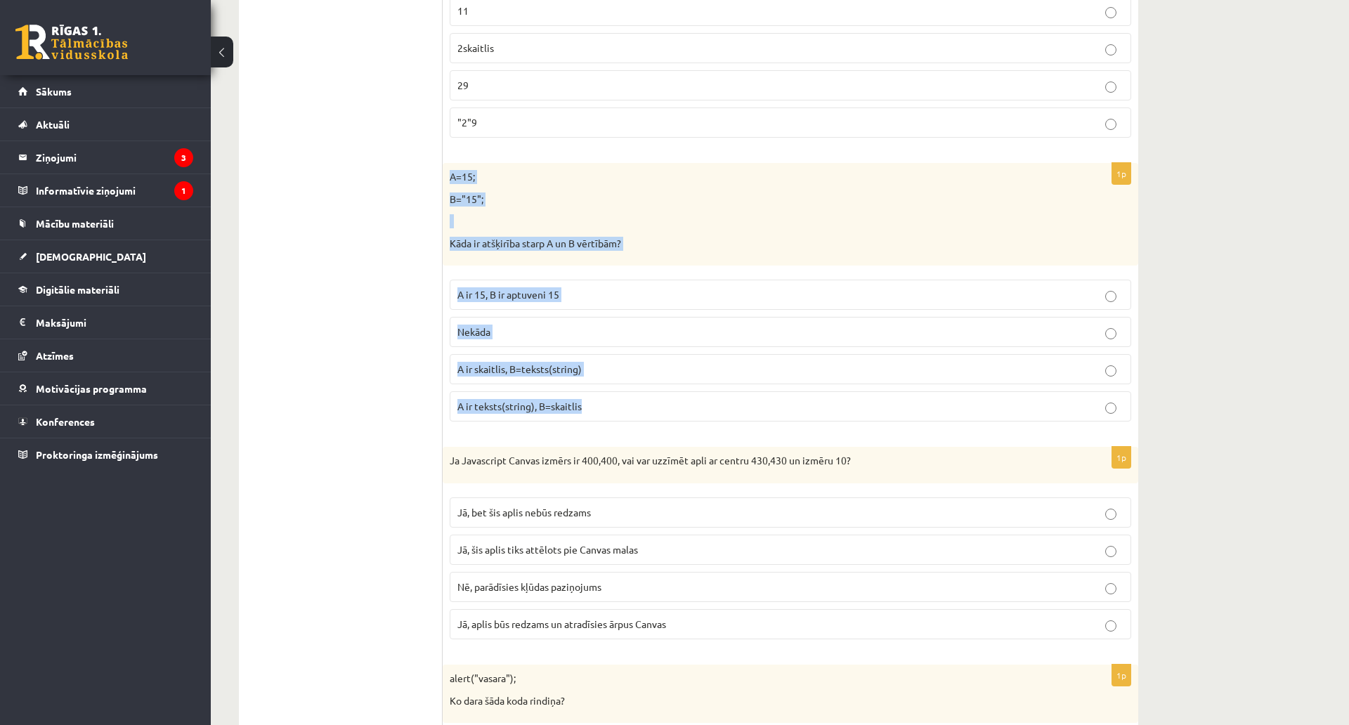
drag, startPoint x: 443, startPoint y: 179, endPoint x: 636, endPoint y: 393, distance: 287.9
click at [634, 393] on div "1p A=15; B="15"; Kāda ir atšķirība starp A un B vērtībām? A ir 15, B ir aptuven…" at bounding box center [790, 298] width 695 height 270
click at [542, 373] on span "A ir skaitlis, B=teksts(string)" at bounding box center [519, 368] width 124 height 13
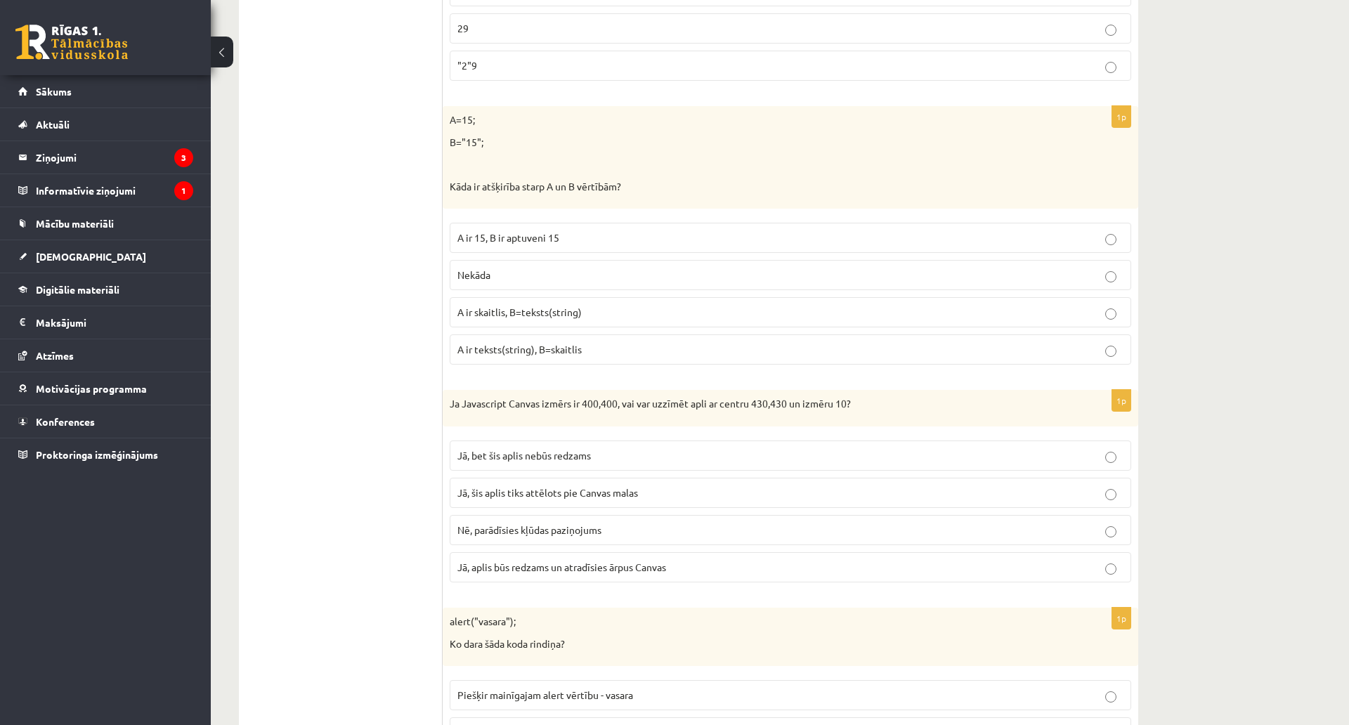
scroll to position [6504, 0]
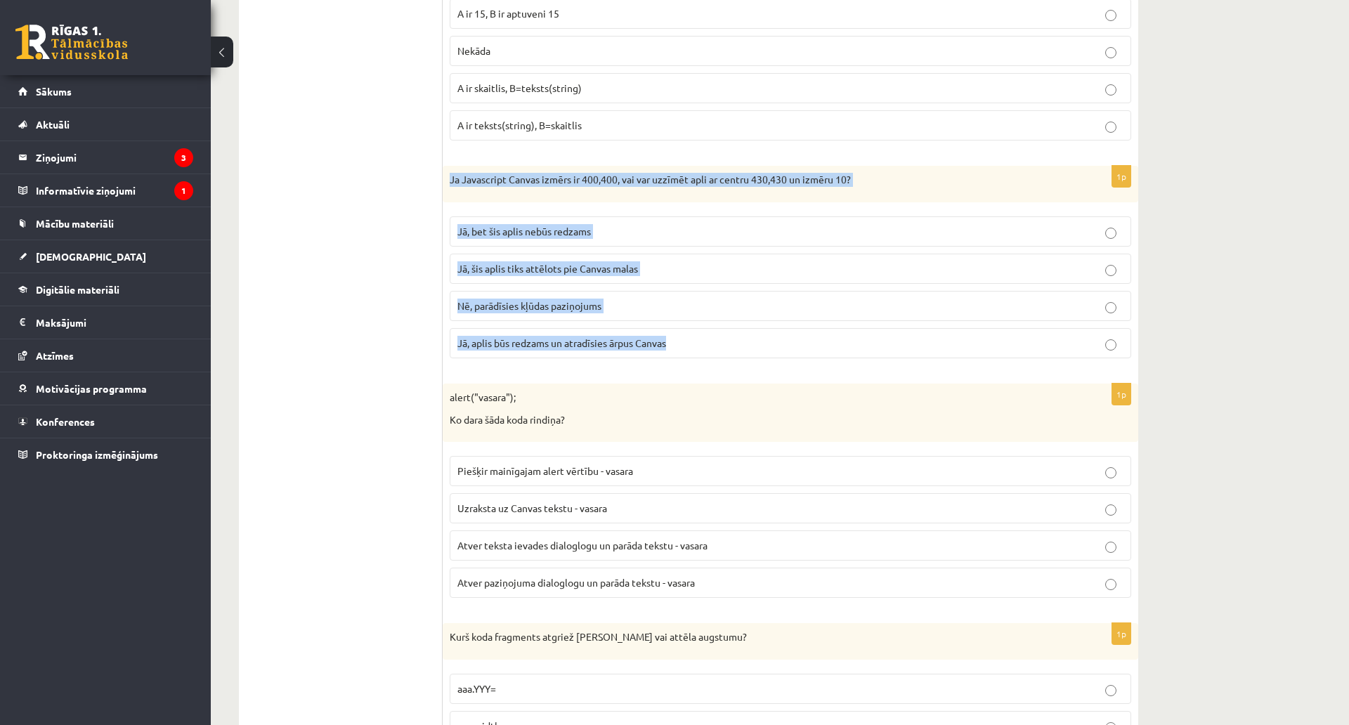
drag, startPoint x: 446, startPoint y: 177, endPoint x: 693, endPoint y: 353, distance: 302.7
click at [693, 353] on div "1p Ja Javascript Canvas izmērs ir 400,400, vai var uzzīmēt apli ar centru 430,4…" at bounding box center [790, 268] width 695 height 204
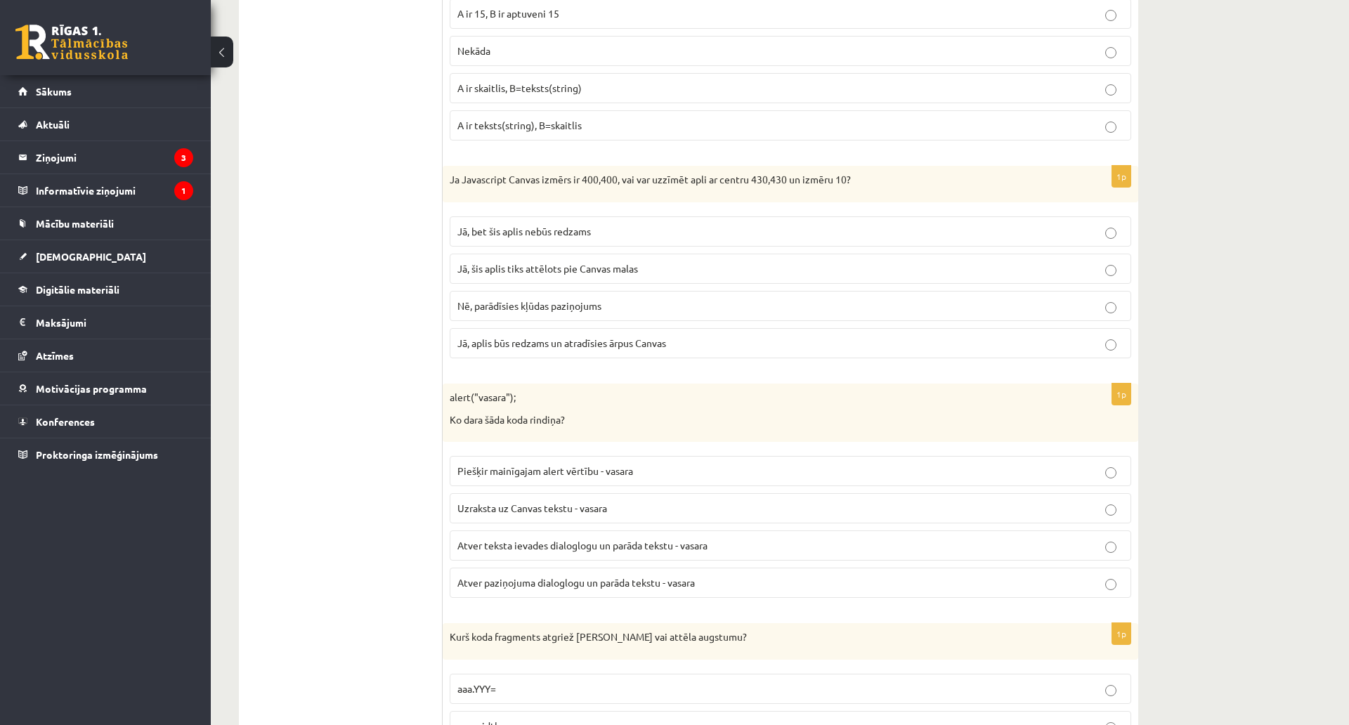
click at [497, 228] on span "Jā, bet šis aplis nebūs redzams" at bounding box center [523, 231] width 133 height 13
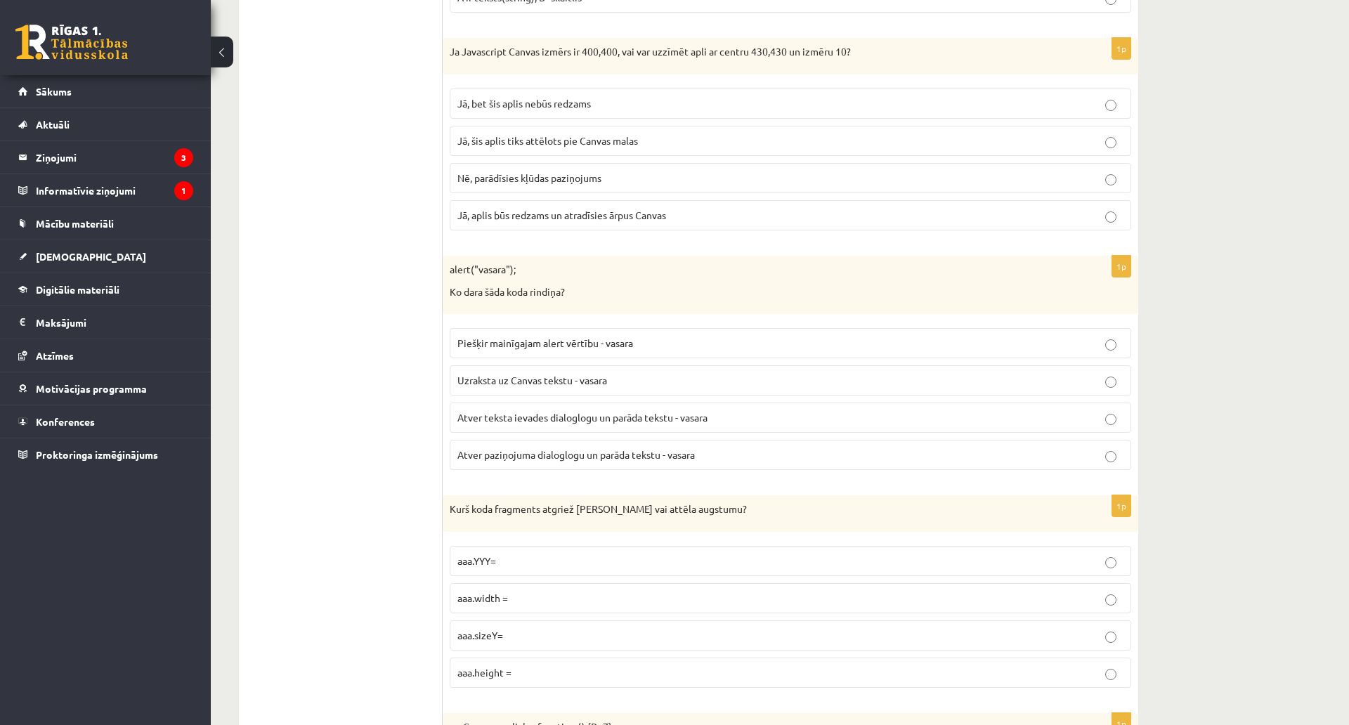
scroll to position [6645, 0]
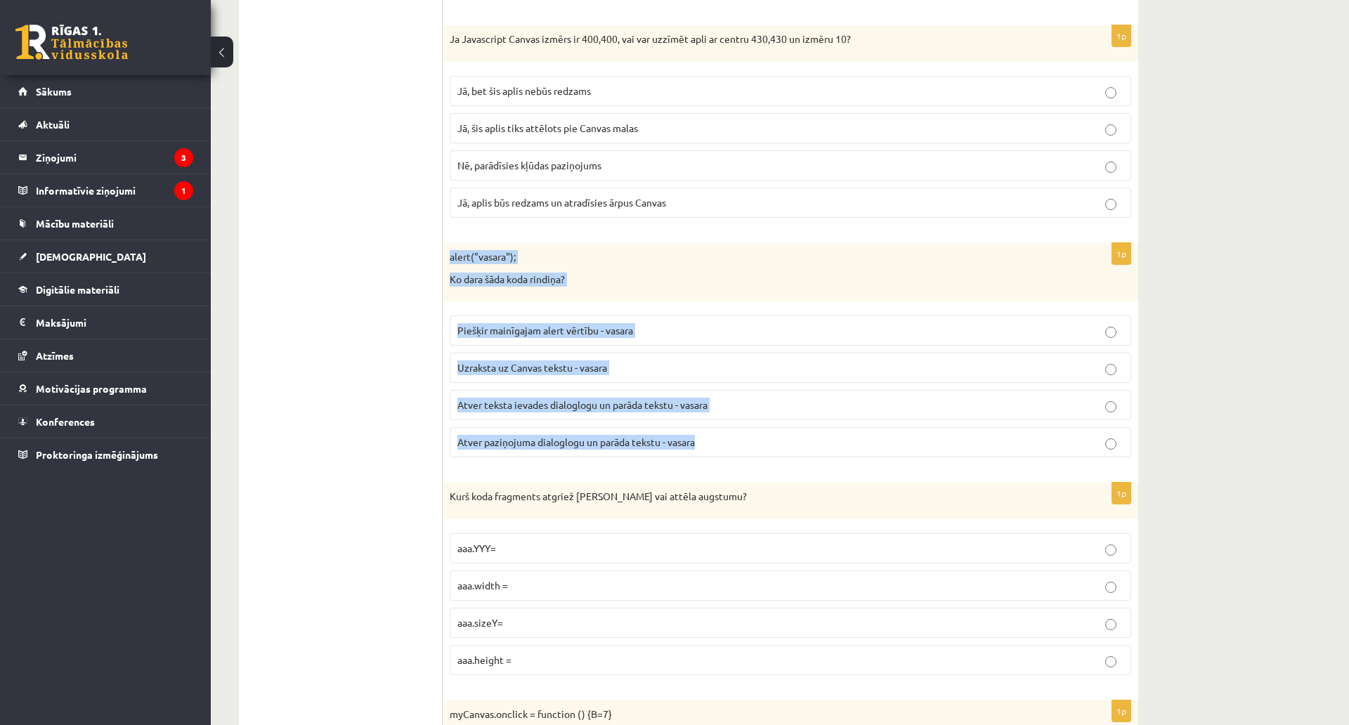
drag, startPoint x: 444, startPoint y: 254, endPoint x: 719, endPoint y: 457, distance: 341.5
click at [719, 457] on div "1p alert("vasara"); Ko dara šāda koda rindiņa? Piešķir mainīgajam alert vērtību…" at bounding box center [790, 355] width 695 height 225
click at [648, 405] on span "Atver teksta ievades dialoglogu un parāda tekstu - vasara" at bounding box center [582, 404] width 250 height 13
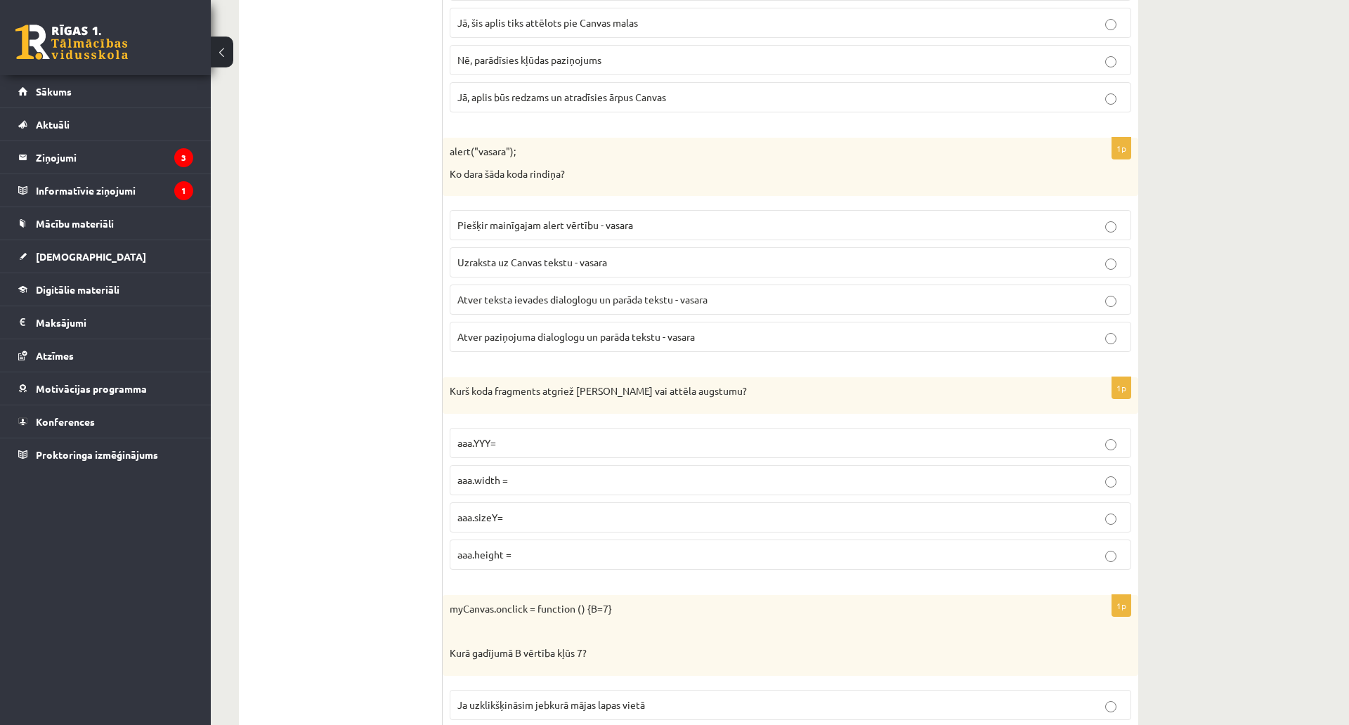
scroll to position [6785, 0]
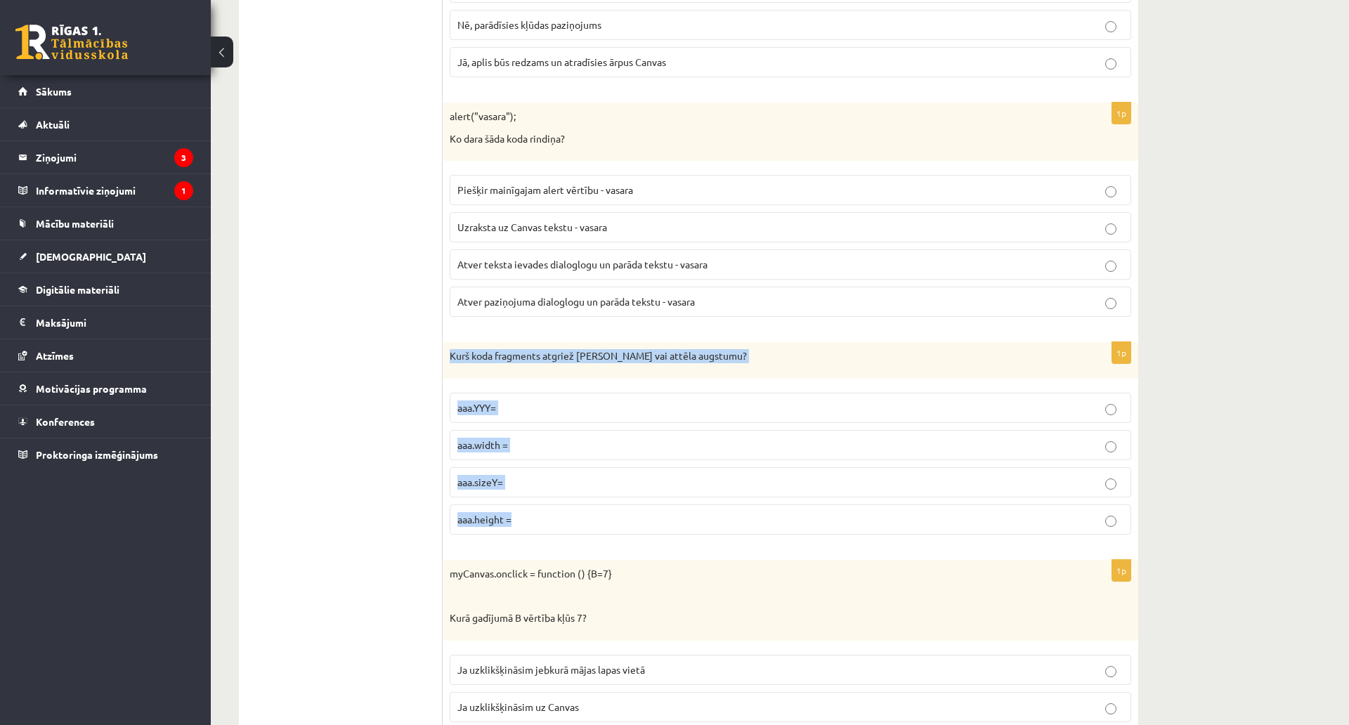
drag, startPoint x: 451, startPoint y: 360, endPoint x: 597, endPoint y: 521, distance: 217.8
click at [597, 521] on div "1p Kurš koda fragments atgriež Canvas vai attēla augstumu? aaa.YYY= aaa.width =…" at bounding box center [790, 444] width 695 height 204
click at [532, 513] on p "aaa.height =" at bounding box center [790, 519] width 666 height 15
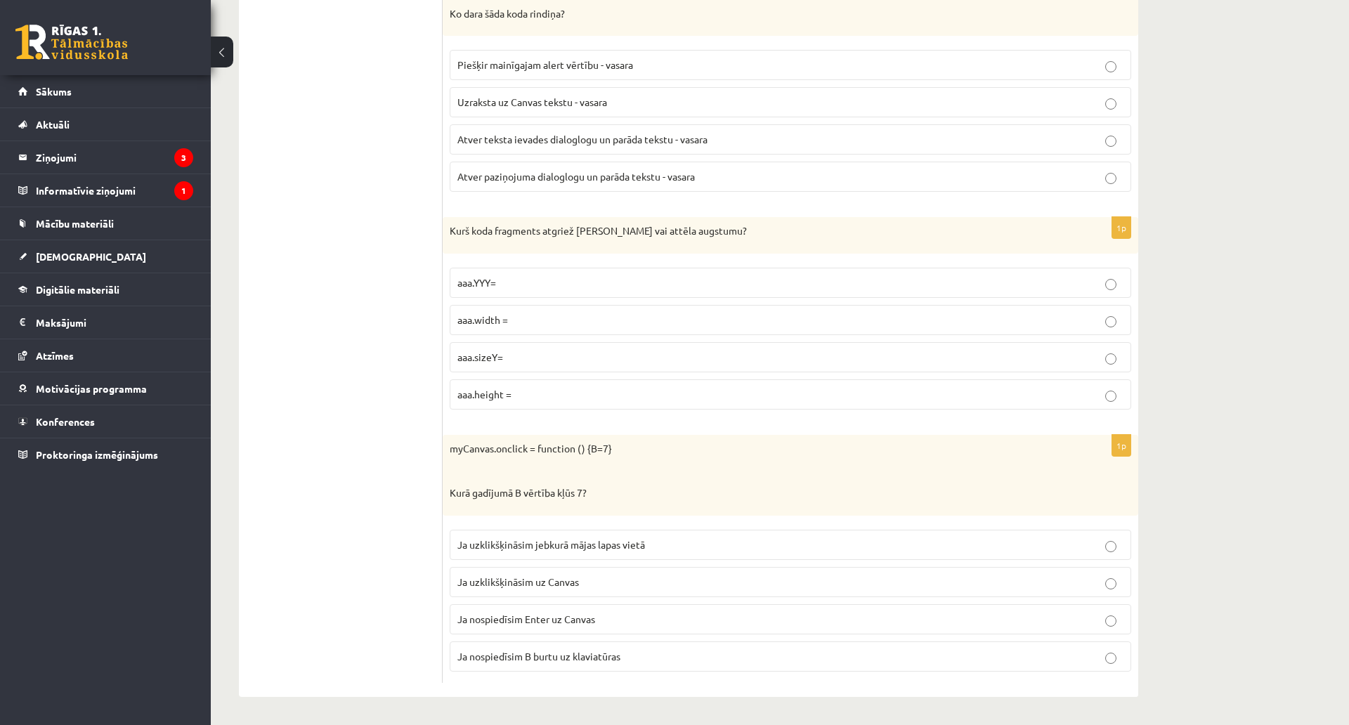
scroll to position [6996, 0]
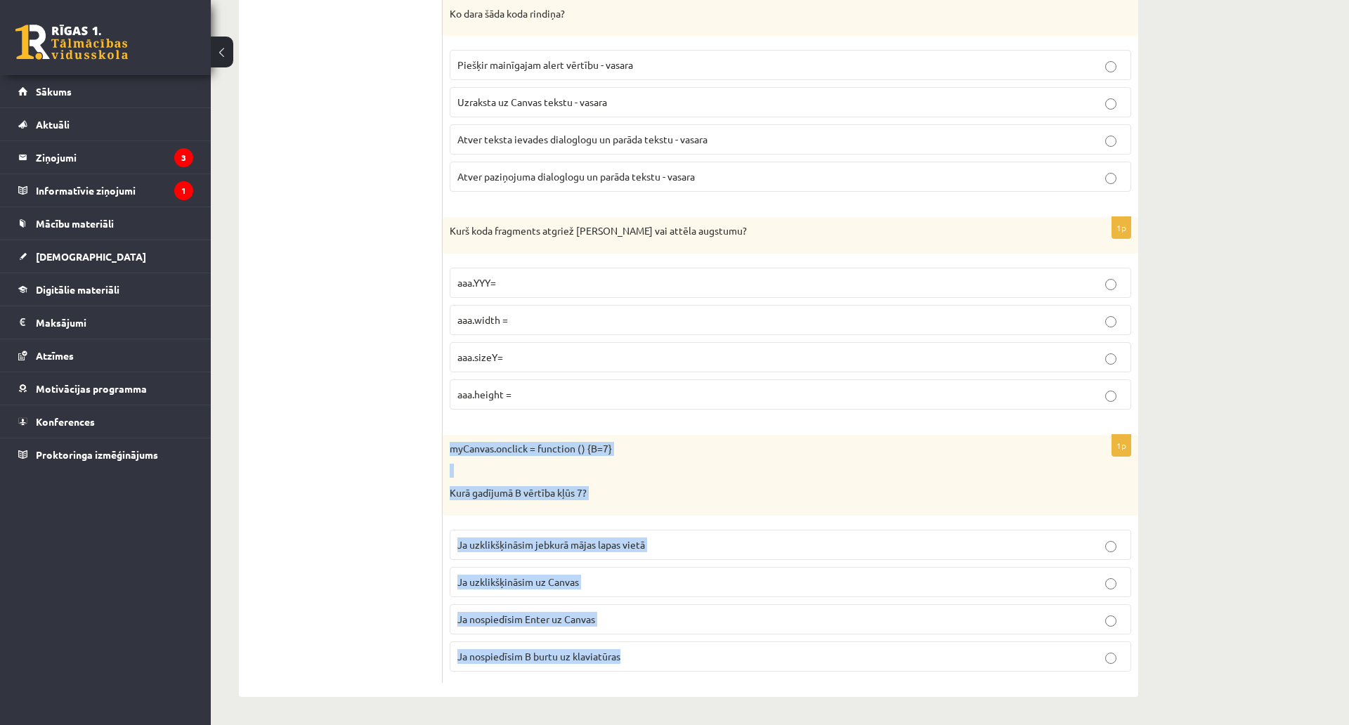
drag, startPoint x: 448, startPoint y: 358, endPoint x: 684, endPoint y: 576, distance: 321.6
click at [684, 576] on div "1p myCanvas.onclick = function () {B=7} Kurā gadījumā B vērtība kļūs 7? Ja uzkl…" at bounding box center [790, 559] width 695 height 248
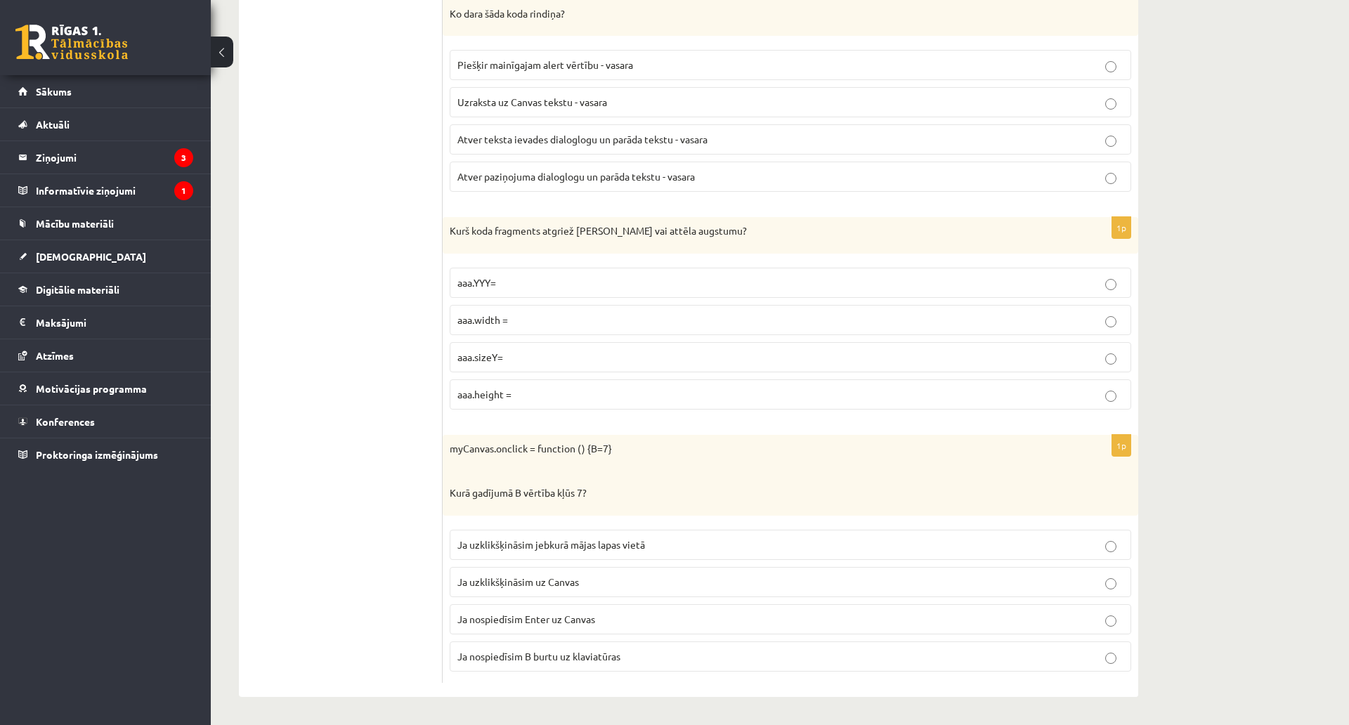
click at [470, 575] on span "Ja uzklikšķināsim uz Canvas" at bounding box center [518, 581] width 122 height 13
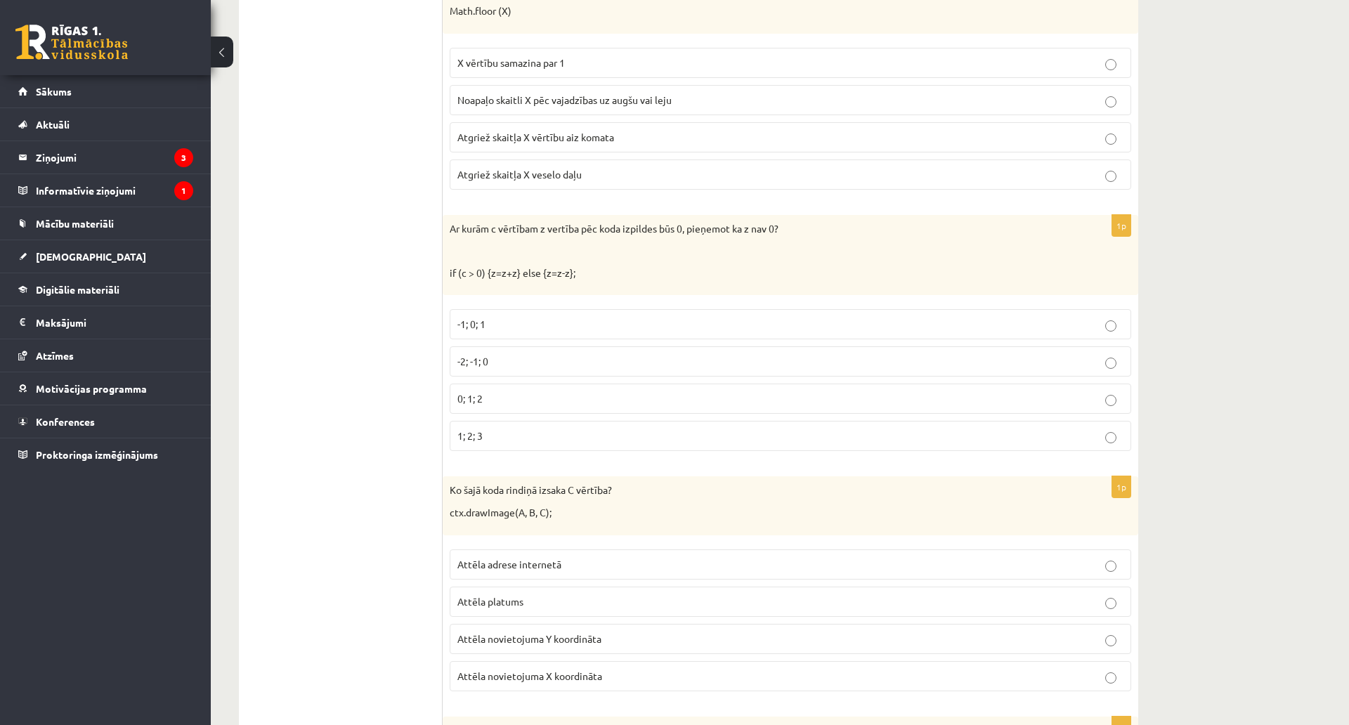
scroll to position [0, 0]
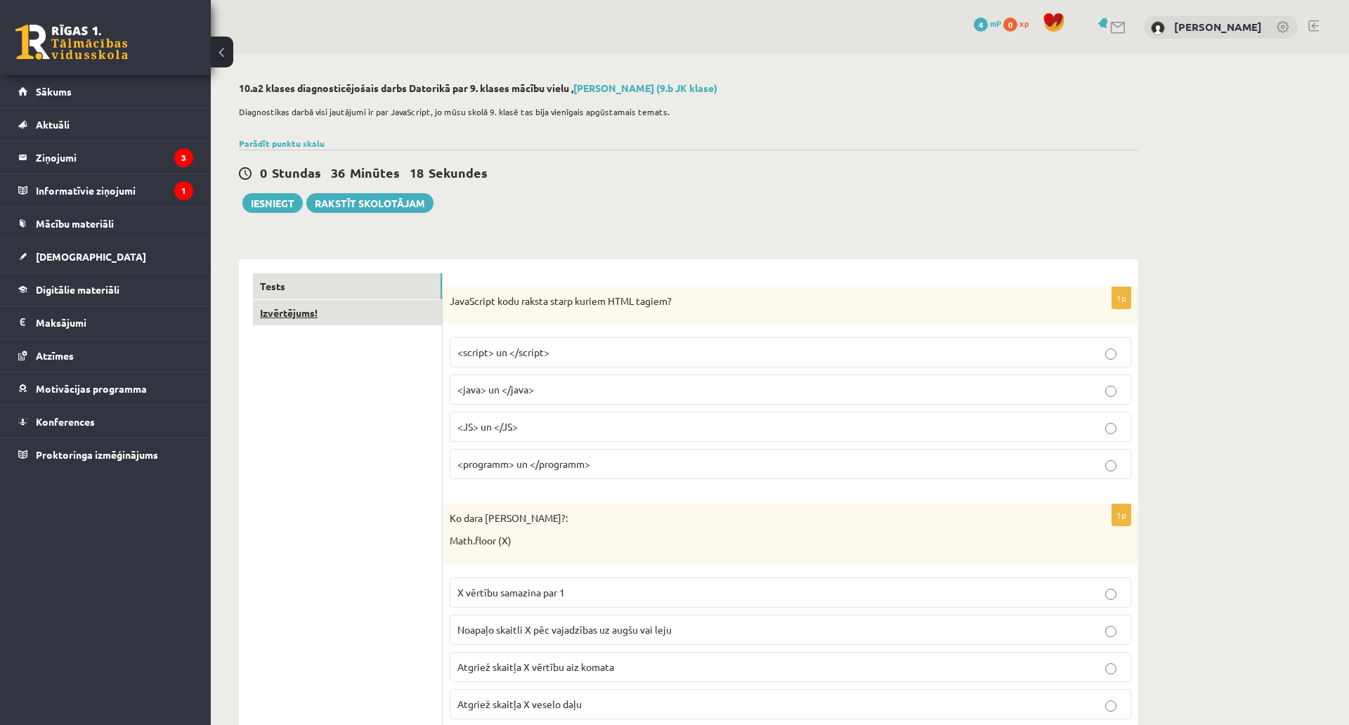
click at [310, 314] on link "Izvērtējums!" at bounding box center [347, 313] width 189 height 26
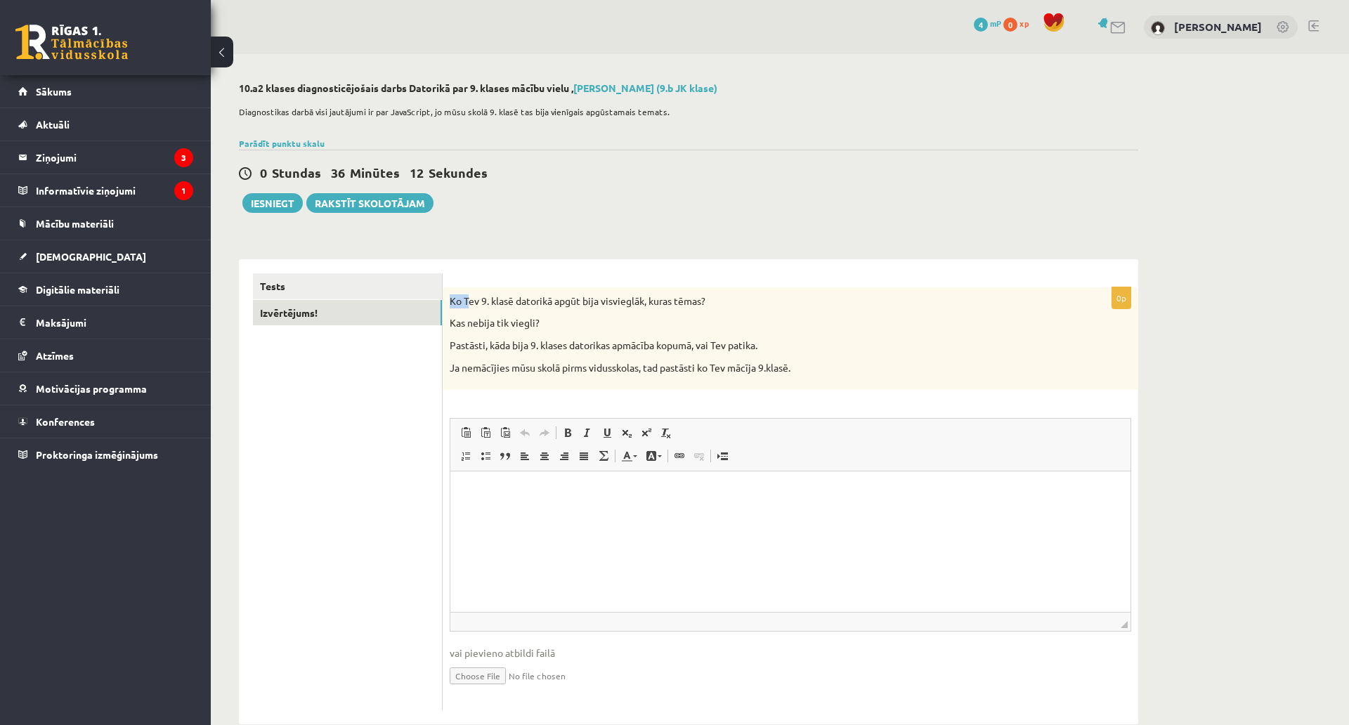
drag, startPoint x: 446, startPoint y: 295, endPoint x: 467, endPoint y: 280, distance: 26.1
click at [467, 280] on form "0p Ko Tev 9. klasē datorikā apgūt bija visvieglāk, kuras tēmas? Kas nebija tik …" at bounding box center [790, 491] width 667 height 437
click at [459, 301] on p "Ko Tev 9. klasē datorikā apgūt bija visvieglāk, kuras tēmas?" at bounding box center [755, 301] width 611 height 14
click at [273, 202] on button "Iesniegt" at bounding box center [272, 203] width 60 height 20
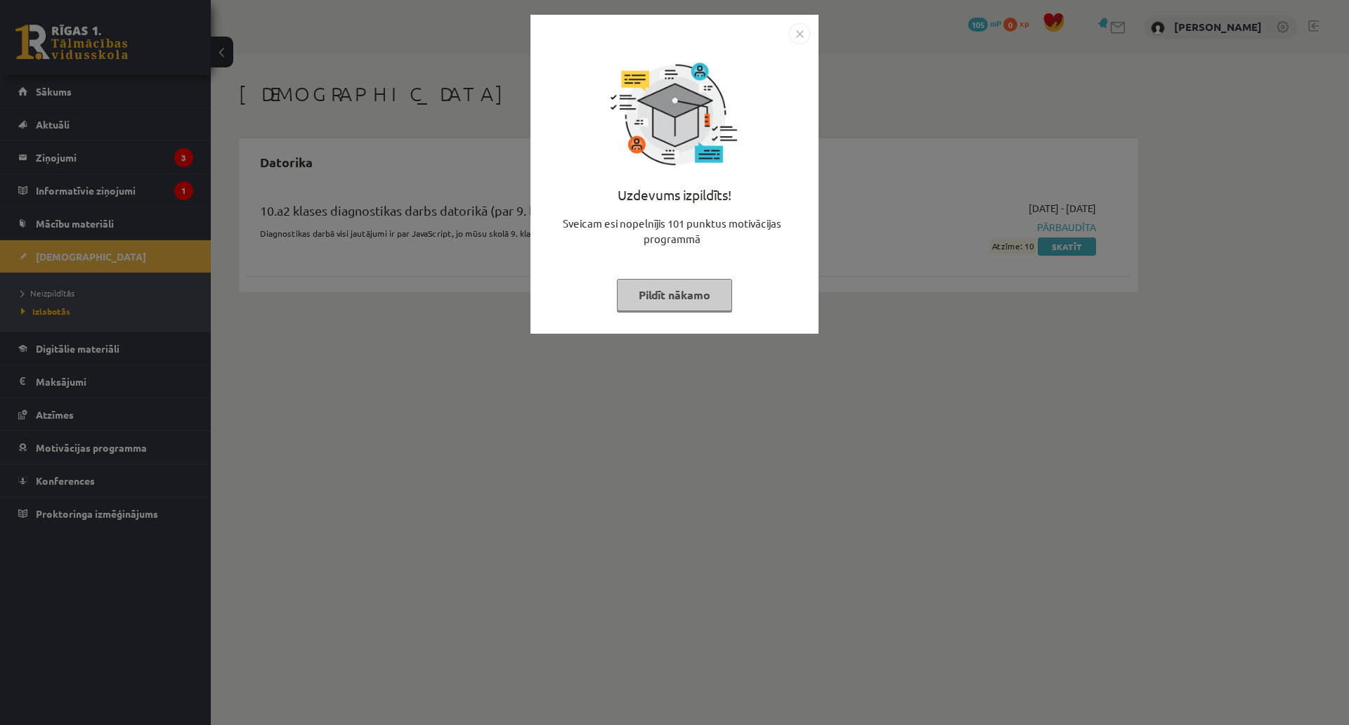
click at [702, 293] on button "Pildīt nākamo" at bounding box center [674, 295] width 115 height 32
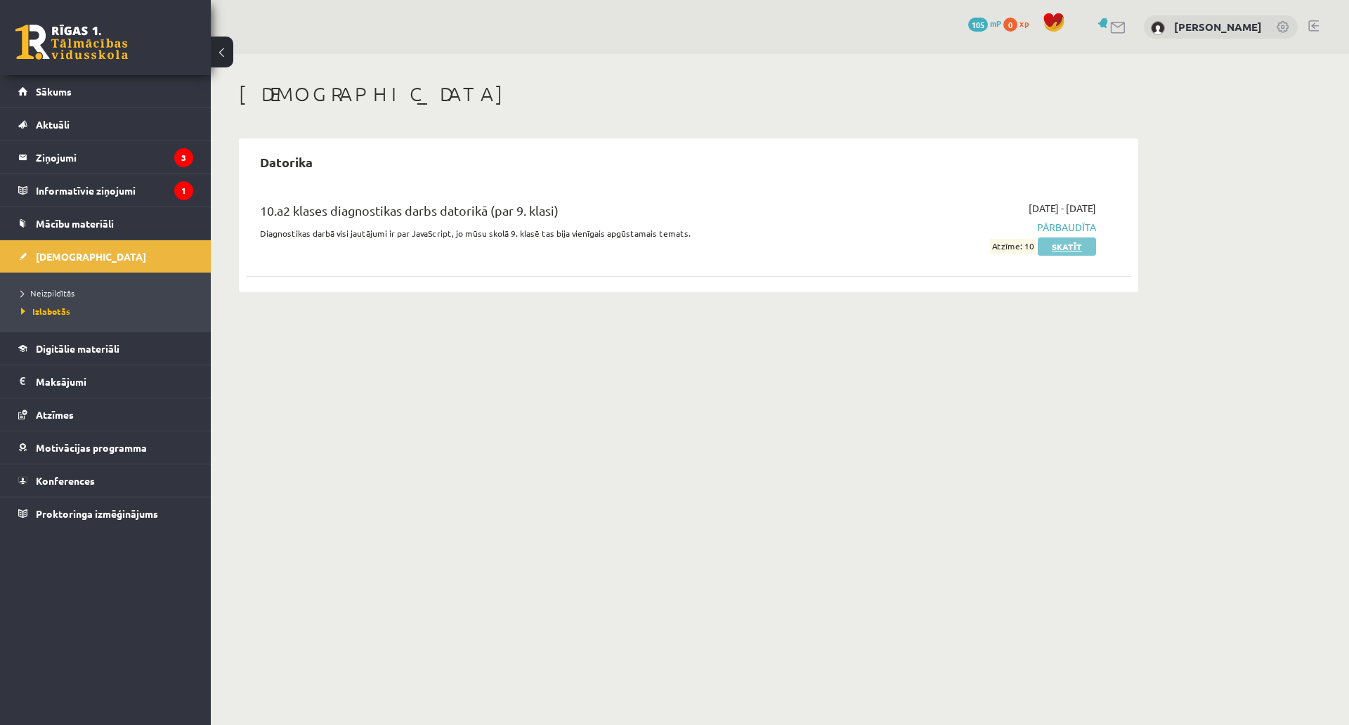
click at [1077, 249] on link "Skatīt" at bounding box center [1066, 246] width 58 height 18
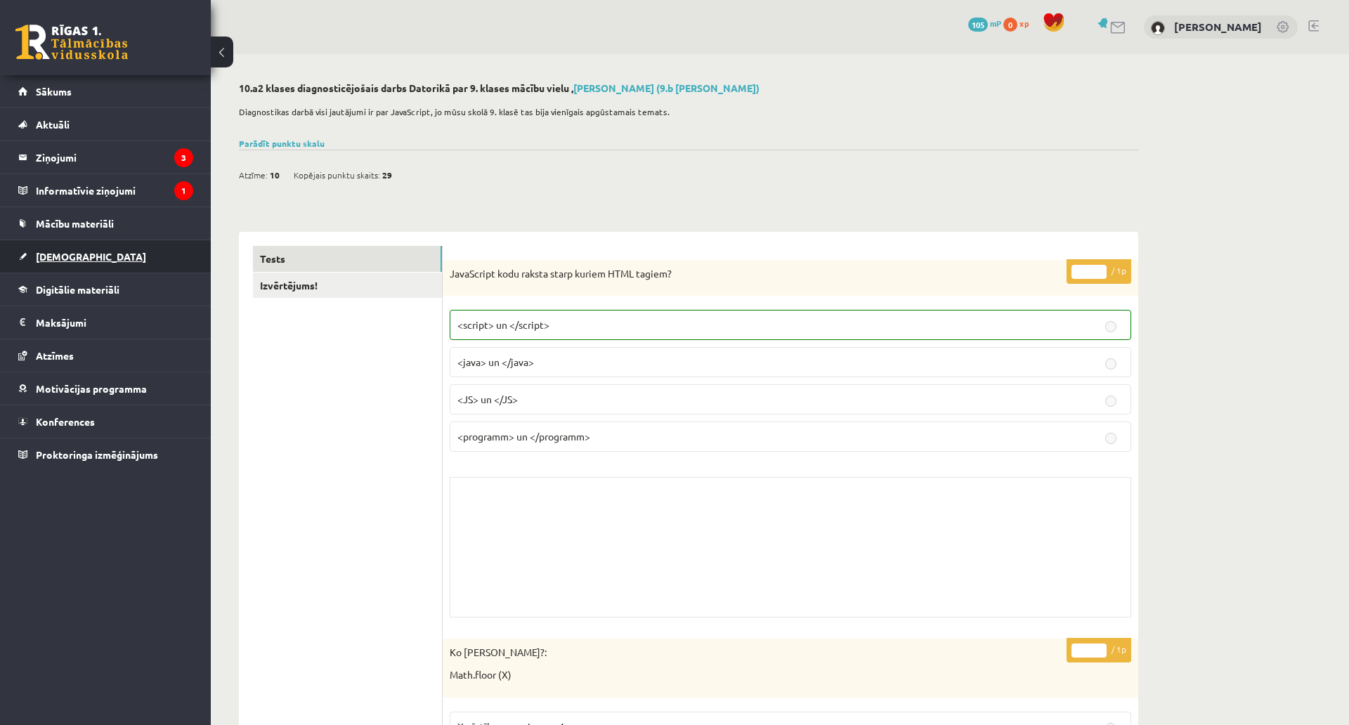
click at [131, 244] on link "[DEMOGRAPHIC_DATA]" at bounding box center [105, 256] width 175 height 32
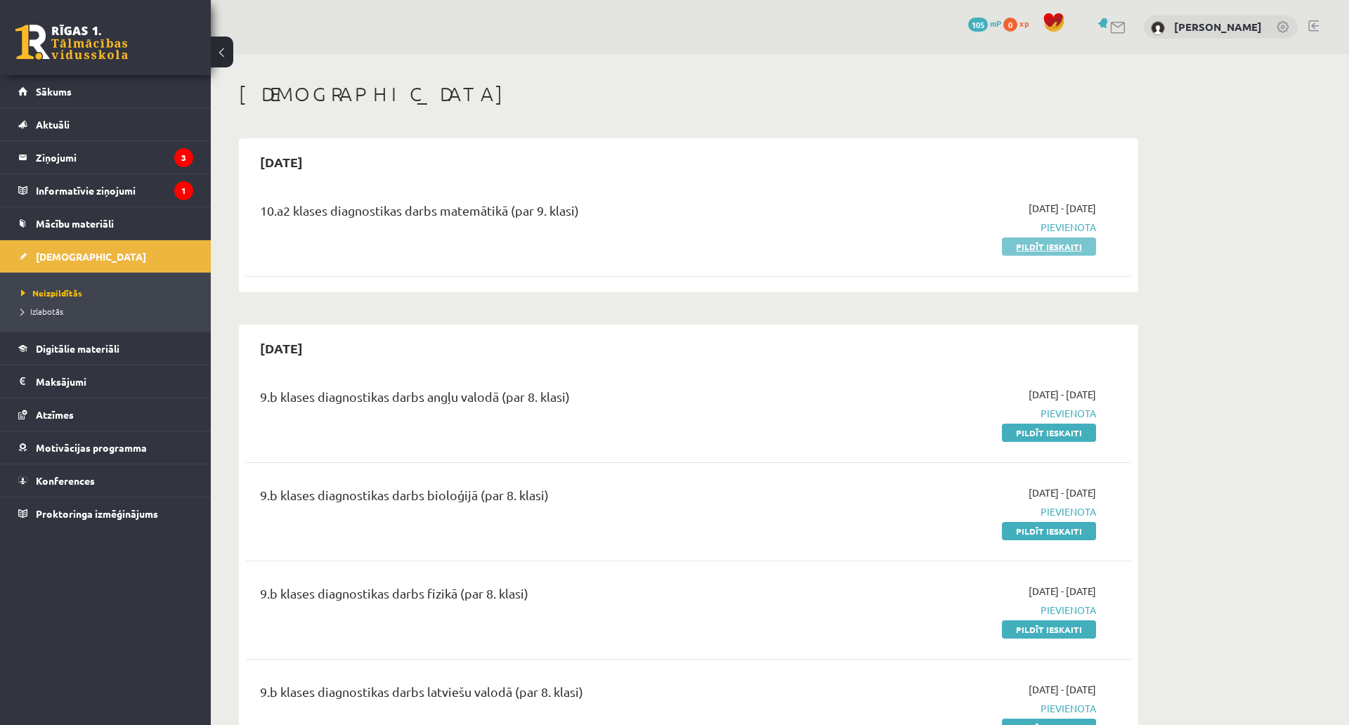
click at [1038, 245] on link "Pildīt ieskaiti" at bounding box center [1049, 246] width 94 height 18
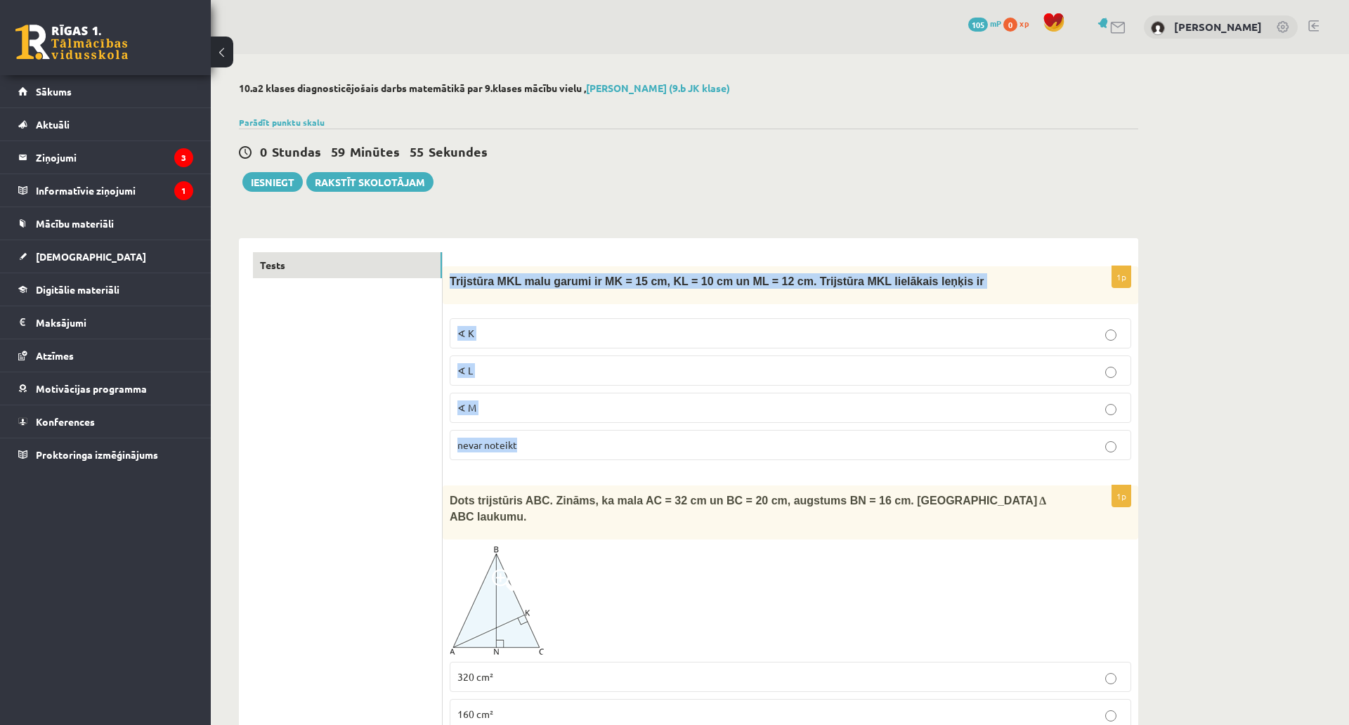
drag, startPoint x: 450, startPoint y: 275, endPoint x: 671, endPoint y: 451, distance: 282.5
click at [671, 451] on div "1p Trijstūra MKL malu garumi ir MK = 15 cm, KL = 10 cm un ML = 12 cm. Trijstūra…" at bounding box center [790, 368] width 695 height 205
copy div "Trijstūra MKL malu garumi ir MK = 15 cm, KL = 10 cm un ML = 12 cm. Trijstūra MK…"
click at [489, 366] on p "∢ L" at bounding box center [790, 370] width 666 height 15
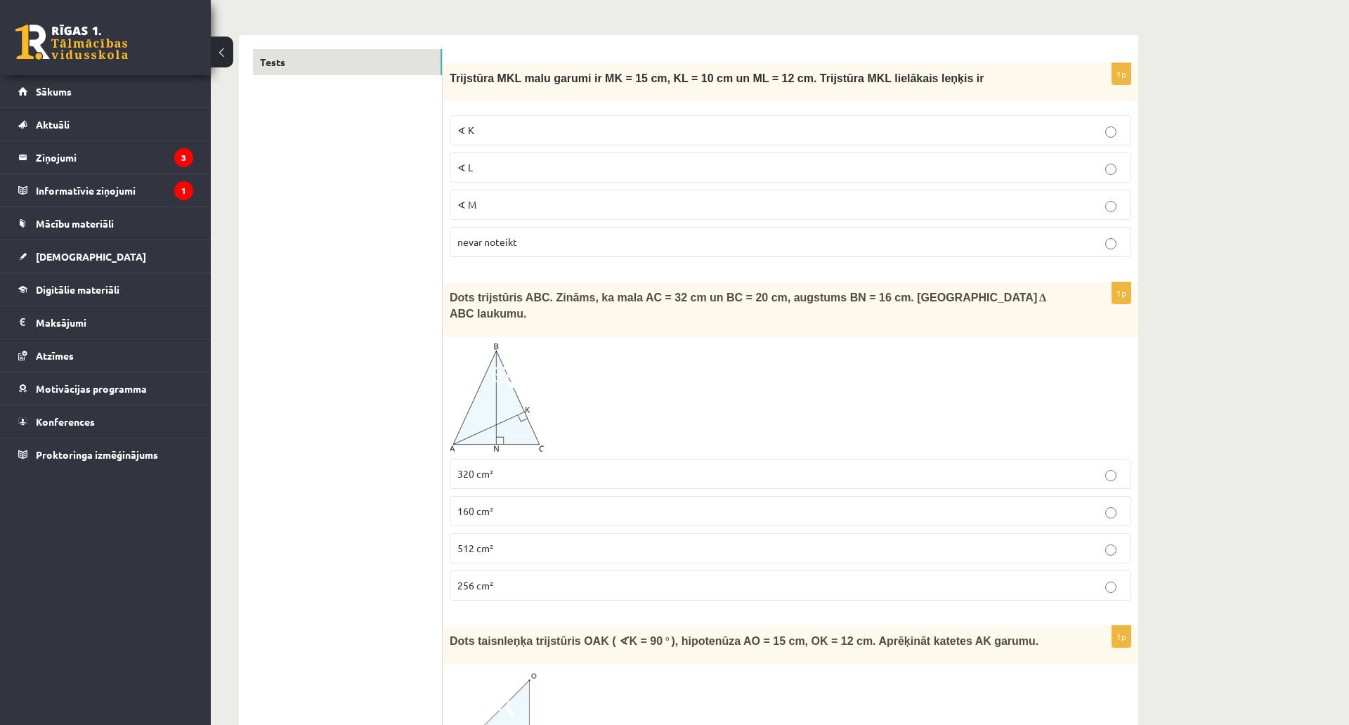
scroll to position [281, 0]
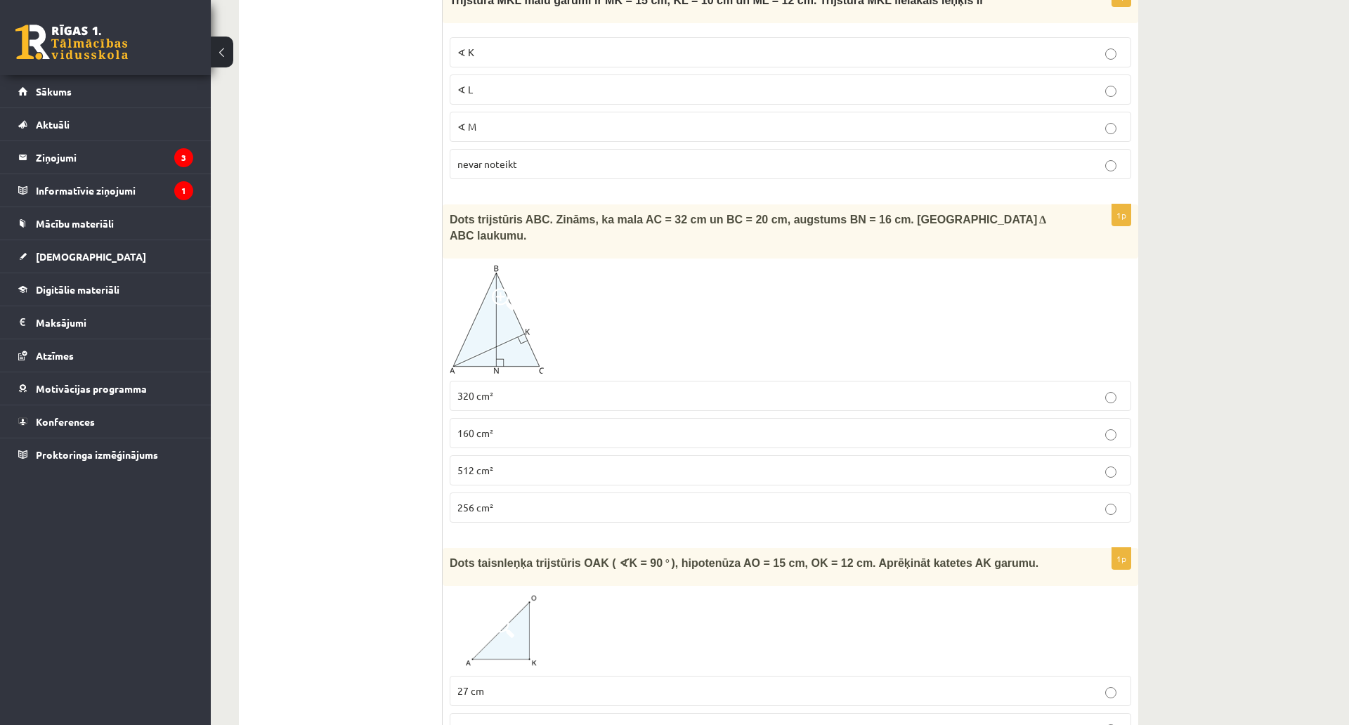
click at [487, 426] on span "160 cm²" at bounding box center [475, 432] width 36 height 13
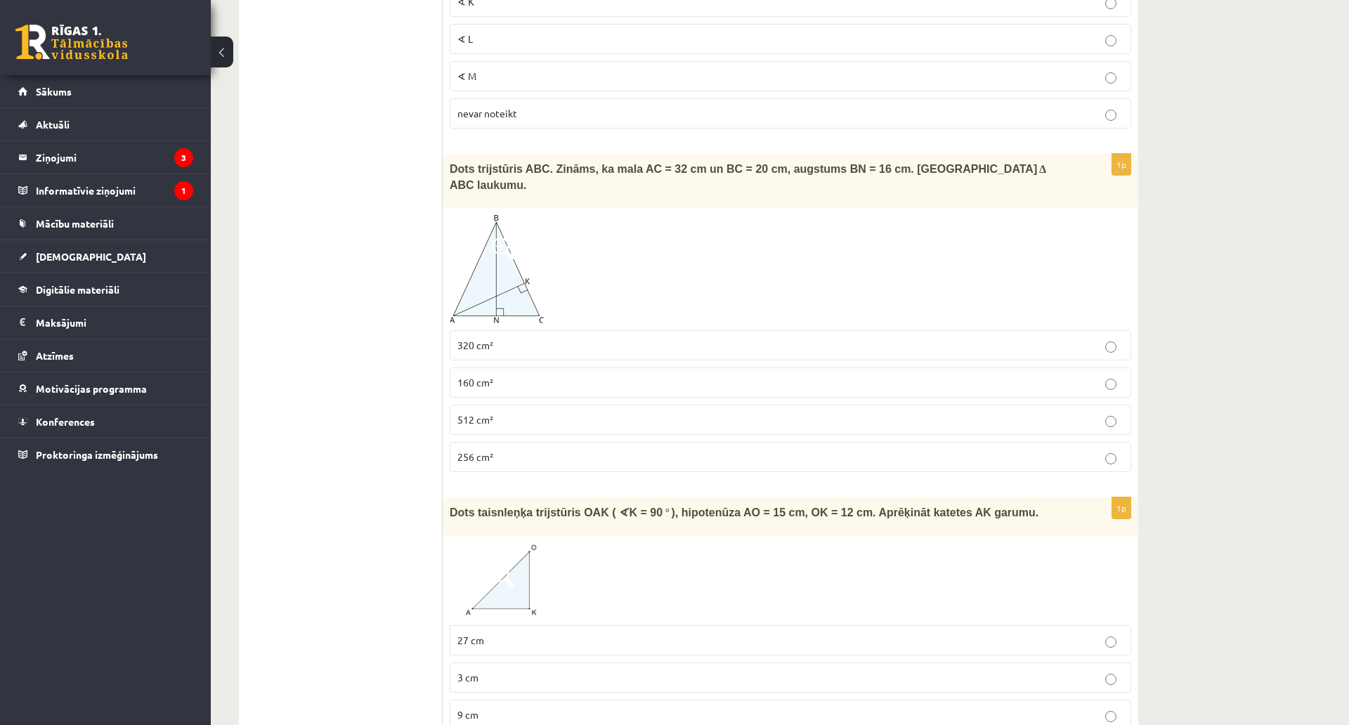
scroll to position [562, 0]
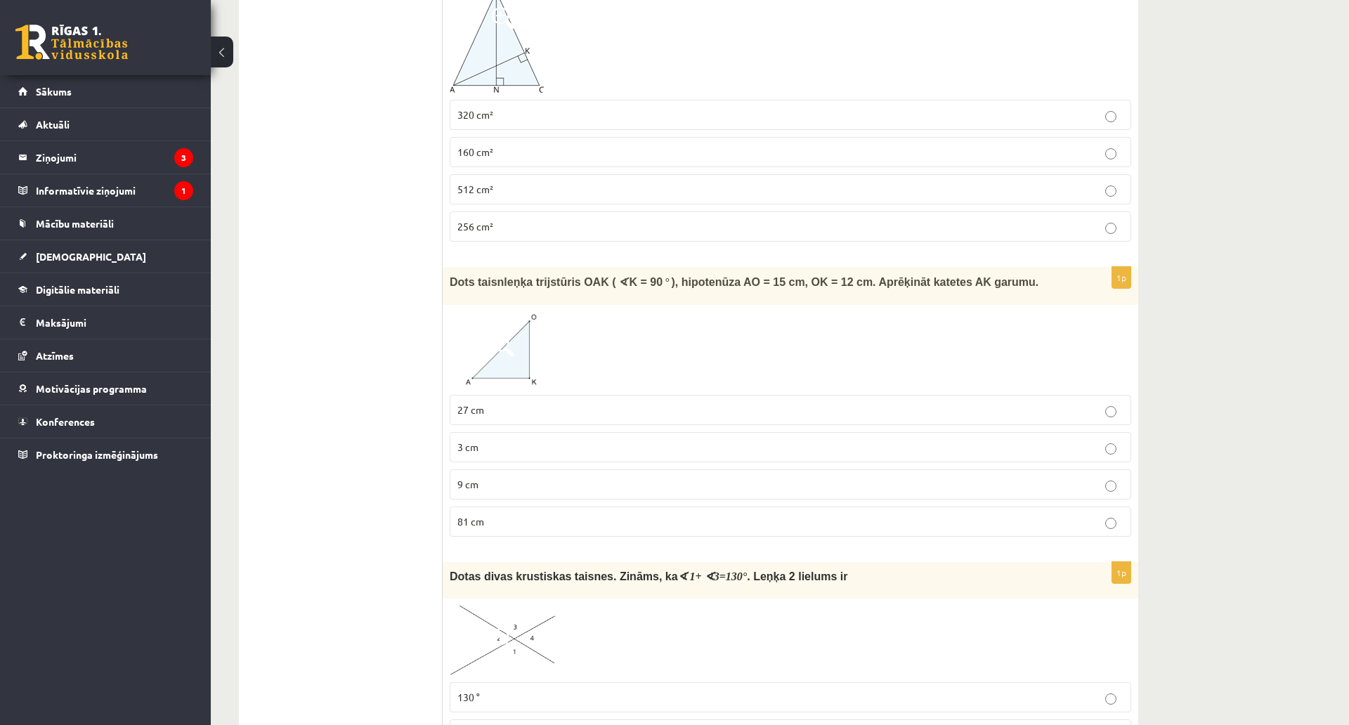
click at [532, 440] on p "3 cm" at bounding box center [790, 447] width 666 height 15
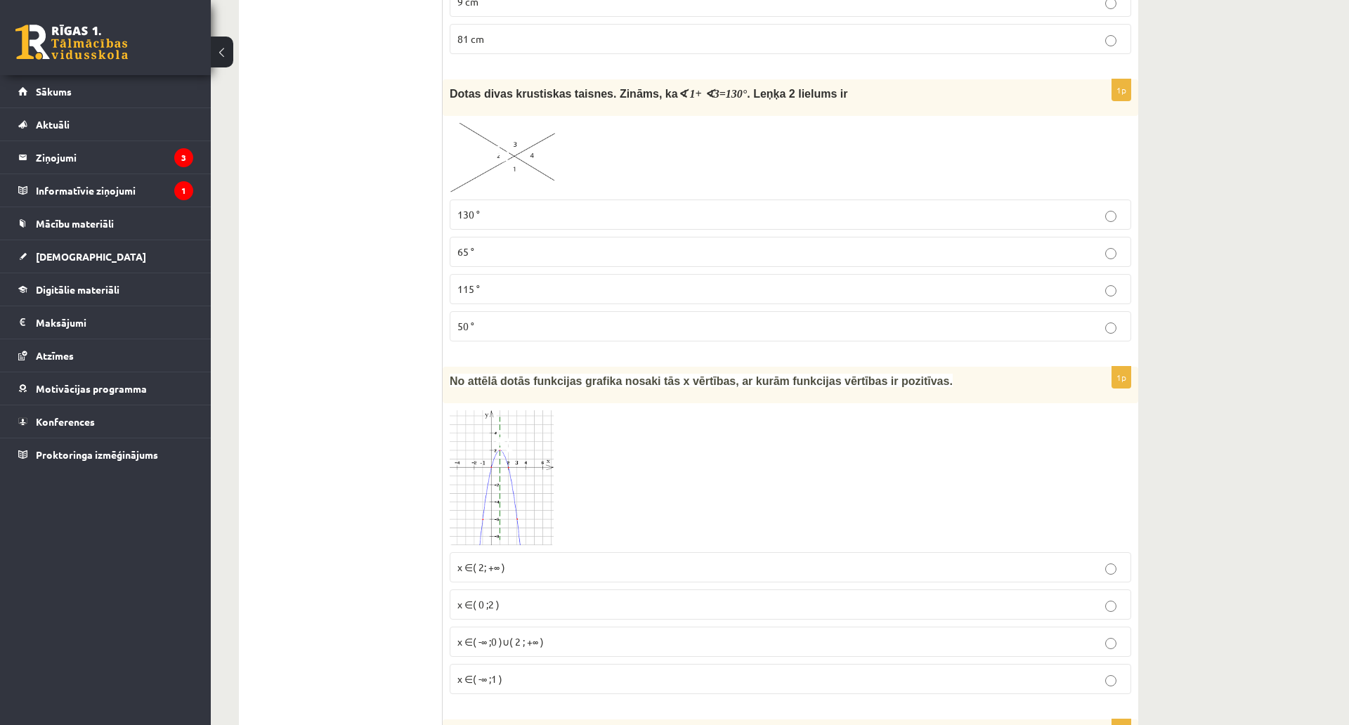
scroll to position [1054, 0]
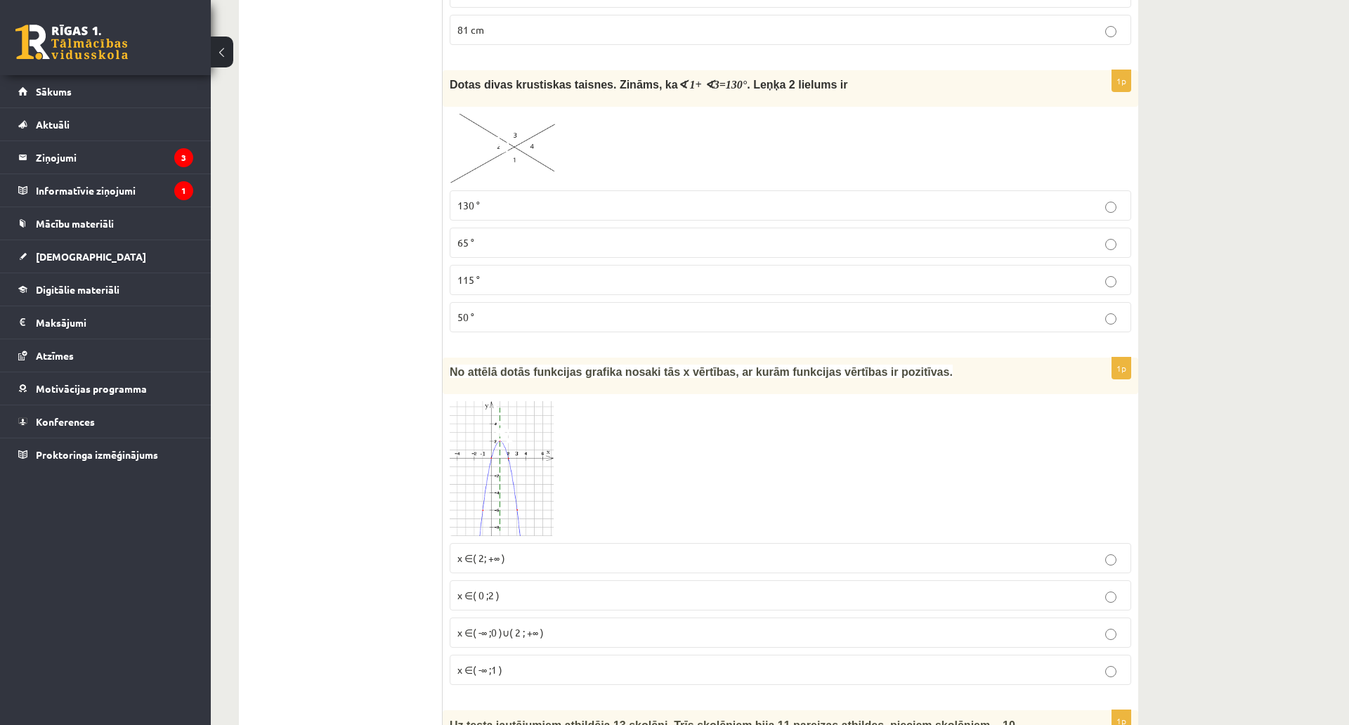
click at [478, 273] on span "115 °" at bounding box center [468, 279] width 22 height 13
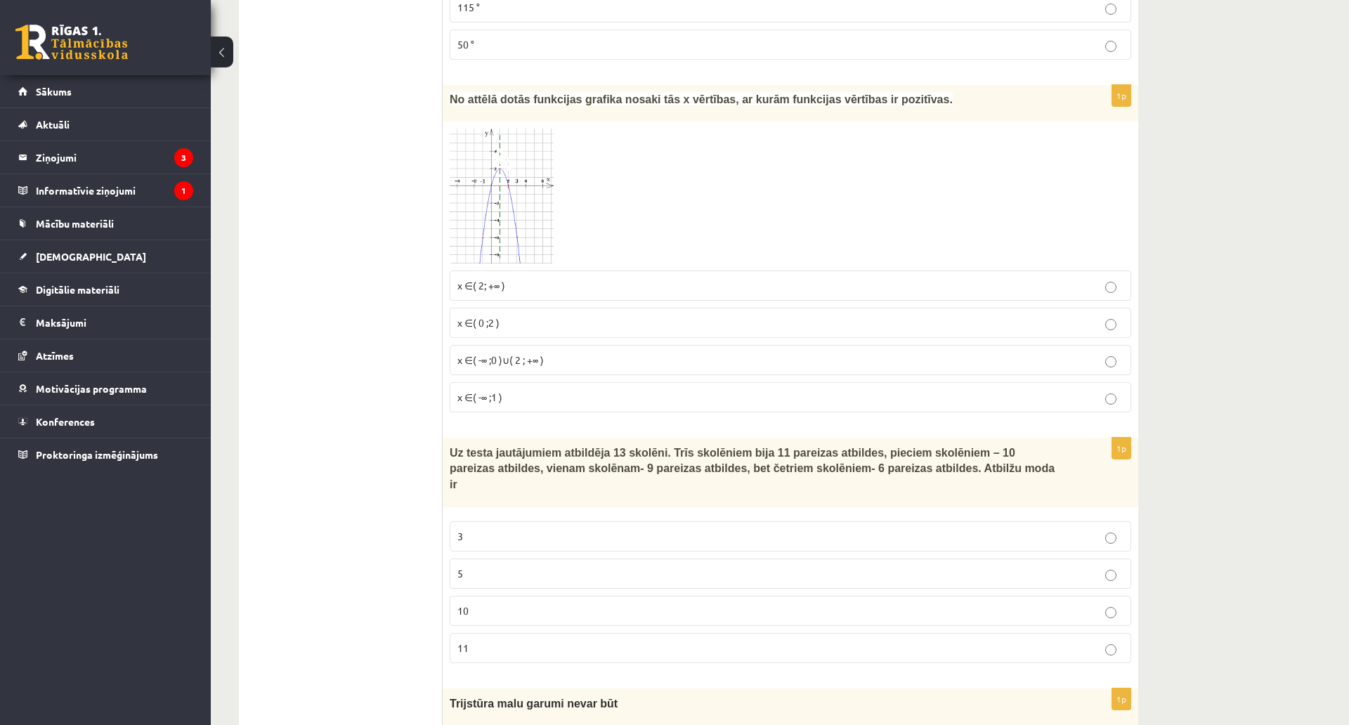
scroll to position [1335, 0]
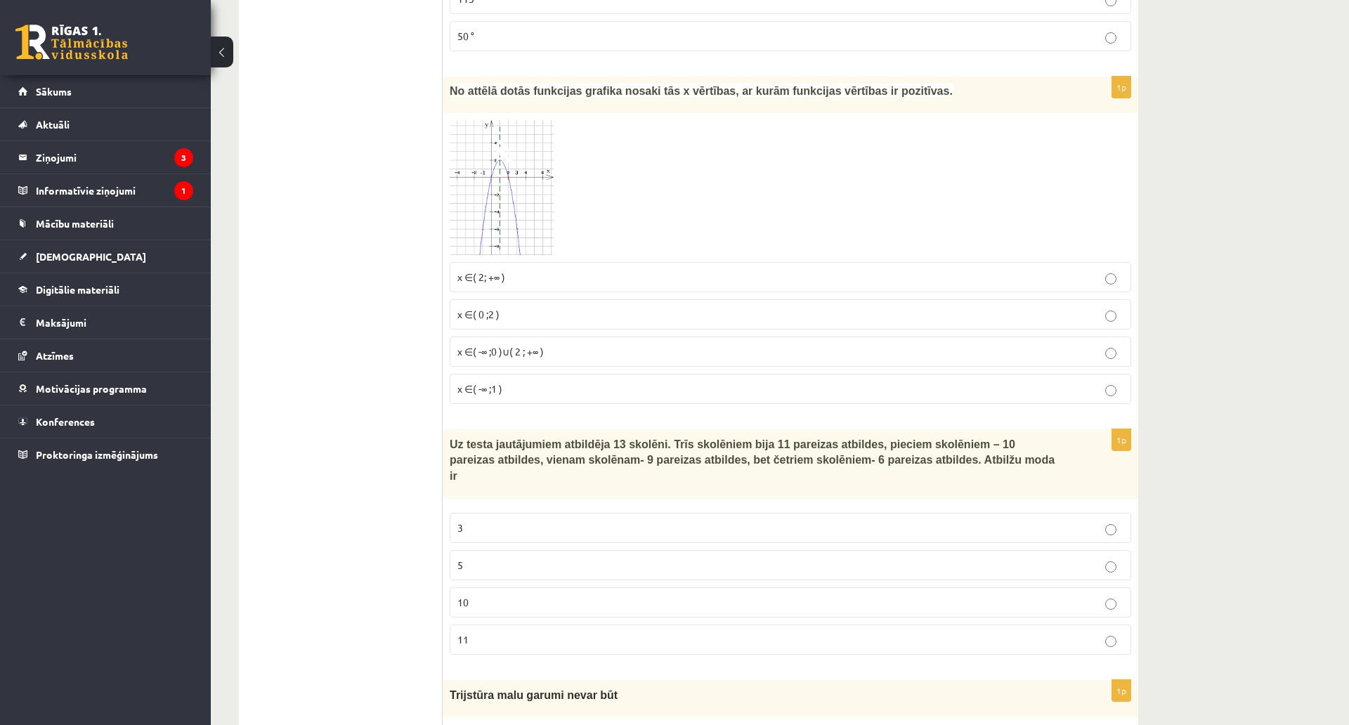
click at [459, 307] on p "x ∈( 0 ;2 )" at bounding box center [790, 314] width 666 height 15
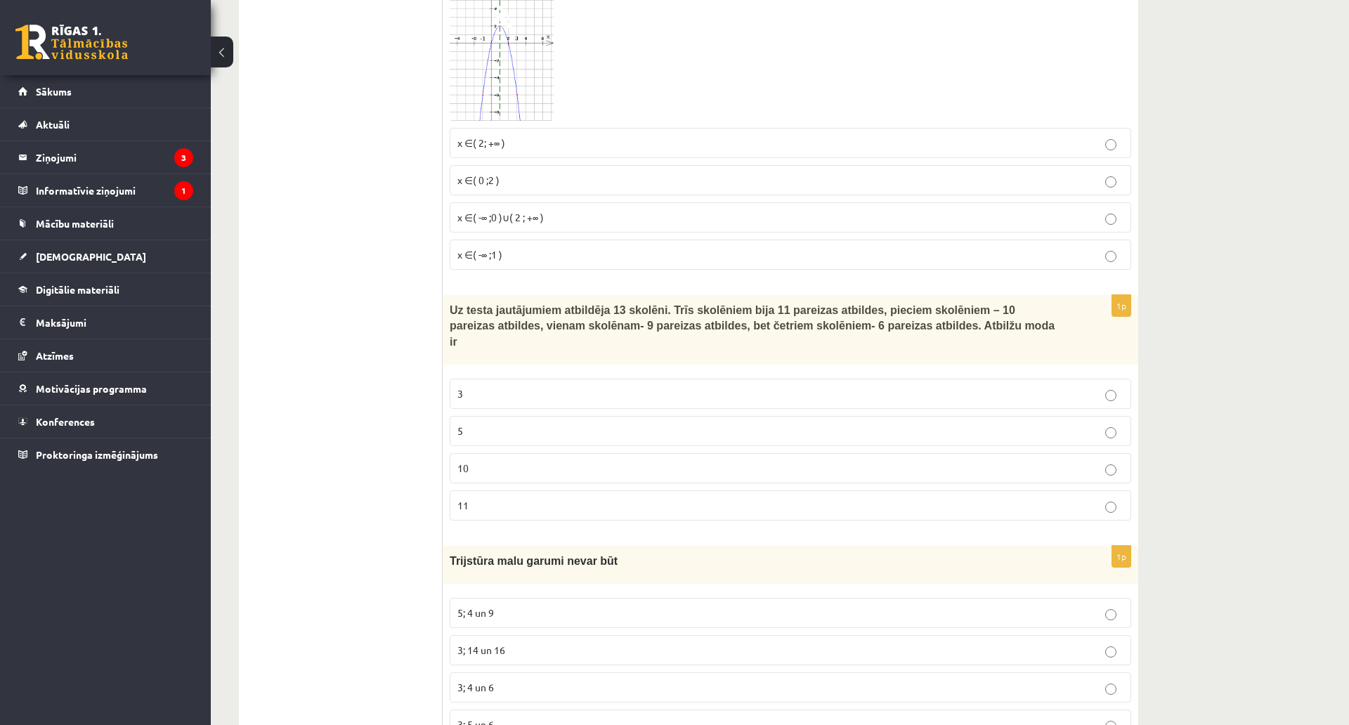
scroll to position [1545, 0]
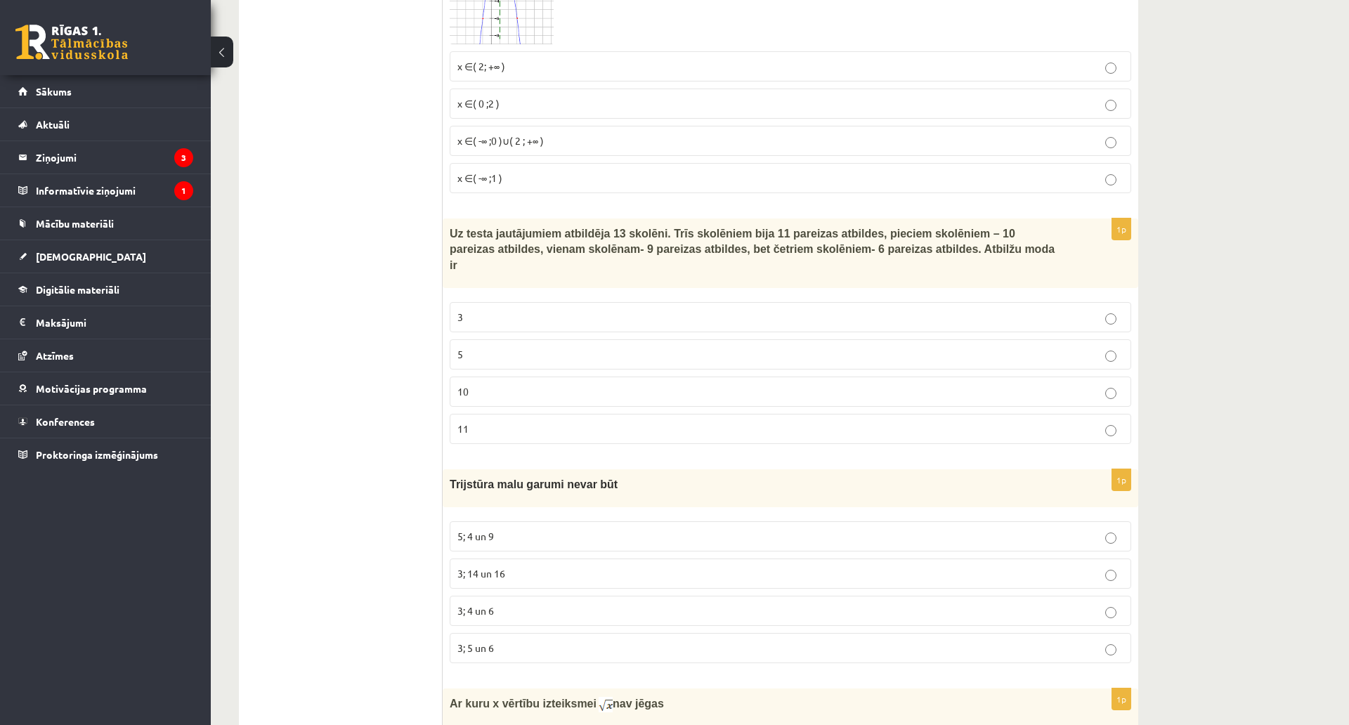
drag, startPoint x: 440, startPoint y: 207, endPoint x: 614, endPoint y: 320, distance: 206.7
click at [520, 228] on span "Uz testa jautājumiem atbildēja 13 skolēni. Trīs skolēniem bija 11 pareizas atbi…" at bounding box center [752, 250] width 605 height 44
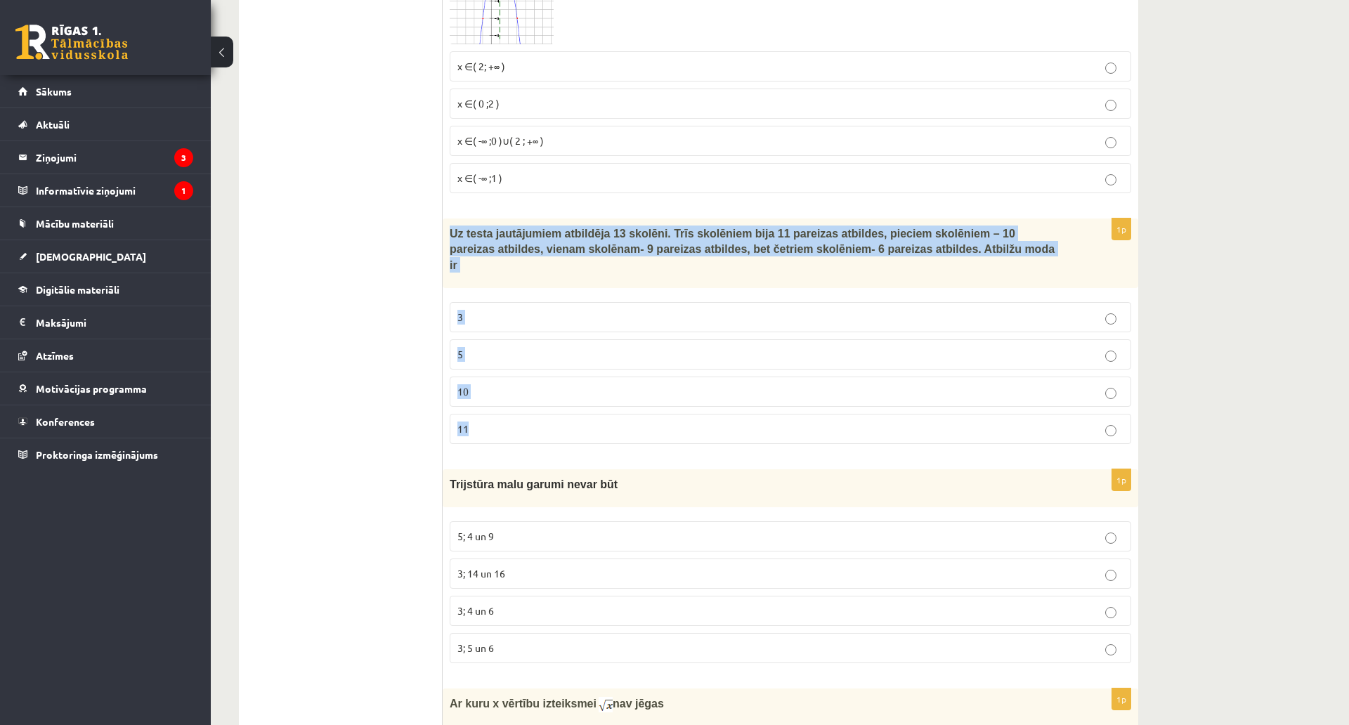
drag, startPoint x: 445, startPoint y: 212, endPoint x: 640, endPoint y: 400, distance: 271.2
click at [640, 400] on div "1p Uz testa jautājumiem atbildēja 13 skolēni. Trīs skolēniem bija 11 pareizas a…" at bounding box center [790, 336] width 695 height 237
copy div "Uz testa jautājumiem atbildēja 13 skolēni. Trīs skolēniem bija 11 pareizas atbi…"
click at [462, 385] on span "10" at bounding box center [462, 391] width 11 height 13
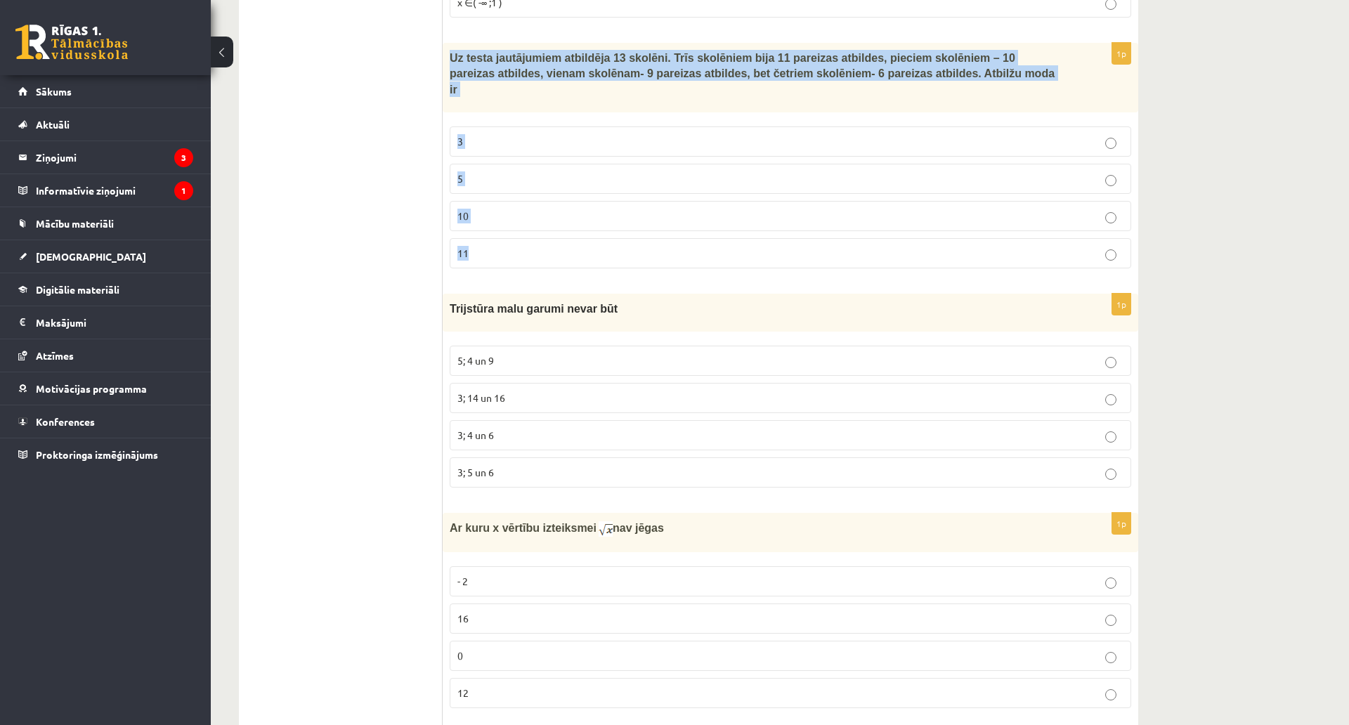
scroll to position [1756, 0]
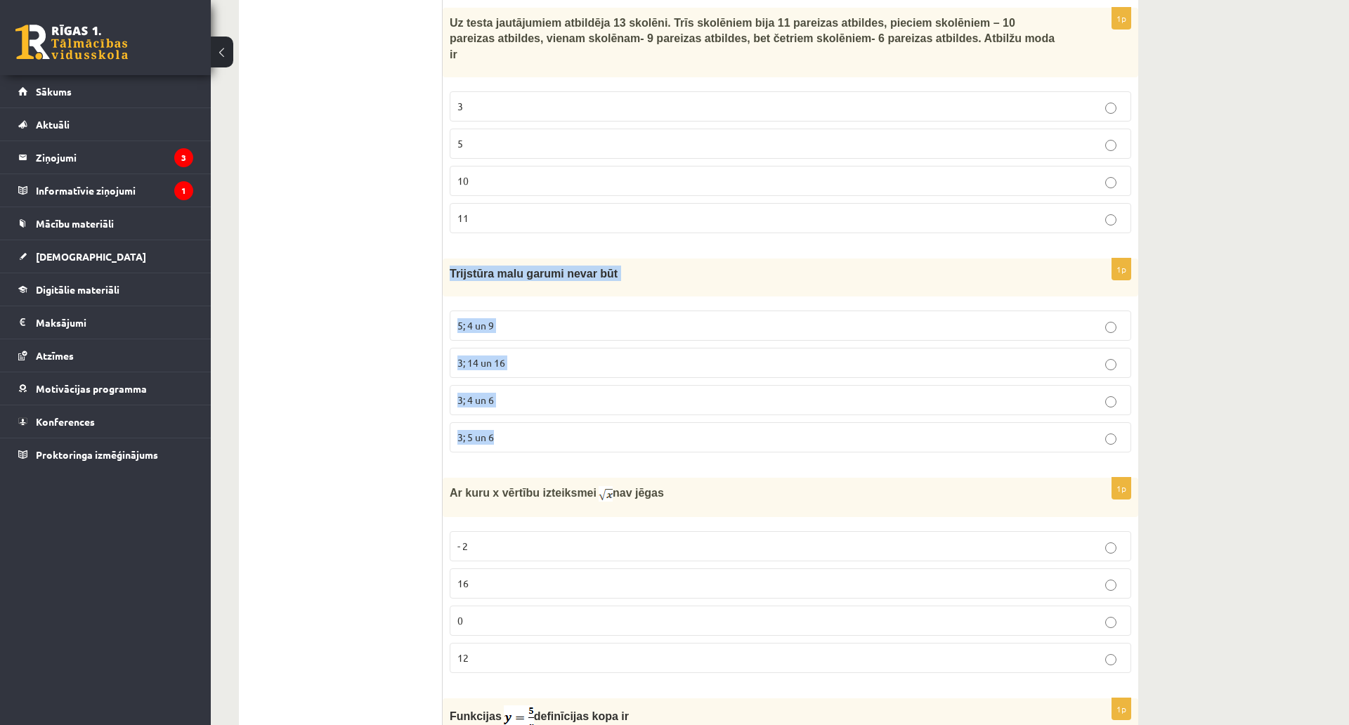
drag, startPoint x: 447, startPoint y: 233, endPoint x: 591, endPoint y: 393, distance: 214.4
click at [591, 393] on div "1p Trijstūra malu garumi nevar būt 5; 4 un 9 3; 14 un 16 3; 4 un 6 3; 5 un 6" at bounding box center [790, 360] width 695 height 205
copy div "Trijstūra malu garumi nevar būt 5; 4 un 9 3; 14 un 16 3; 4 un 6 3; 5 un 6"
click at [480, 319] on span "5; 4 un 9" at bounding box center [475, 325] width 37 height 13
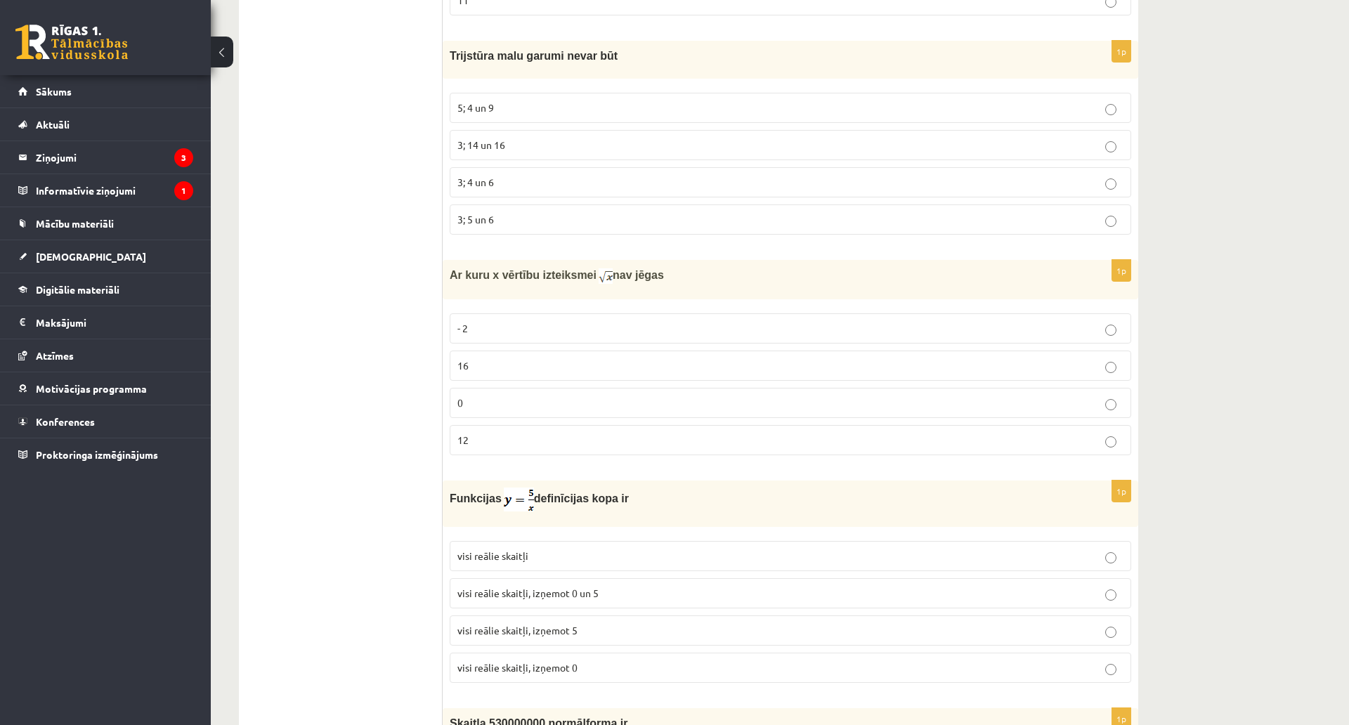
scroll to position [2037, 0]
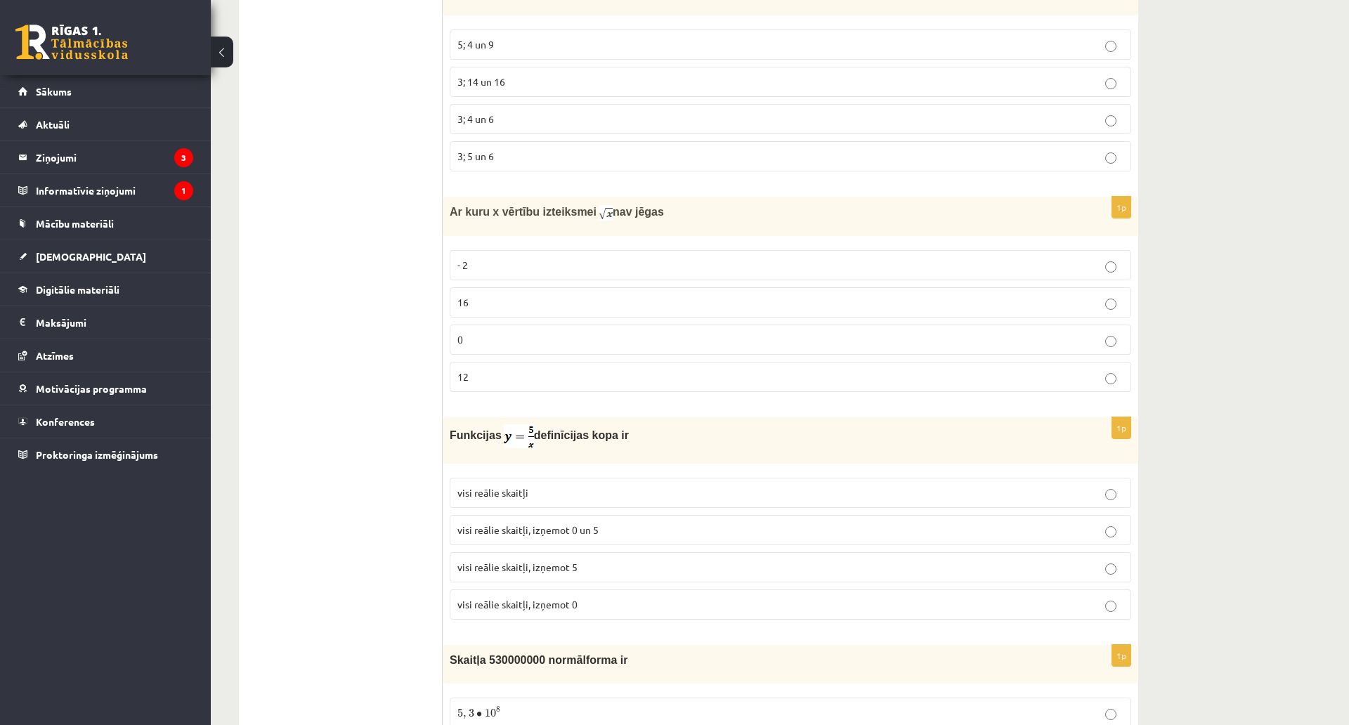
drag, startPoint x: 448, startPoint y: 180, endPoint x: 559, endPoint y: 331, distance: 187.4
click at [559, 331] on div "1p Ar kuru x vērtību izteiksmei nav jēgas - 2 16 0 12" at bounding box center [790, 300] width 695 height 207
copy div "Ar kuru x vērtību izteiksmei nav jēgas - 2 16 0 12"
click at [471, 206] on span "Ar kuru x vērtību izteiksmei" at bounding box center [523, 212] width 147 height 12
click at [499, 243] on fieldset "- 2 16 0 12" at bounding box center [790, 319] width 681 height 153
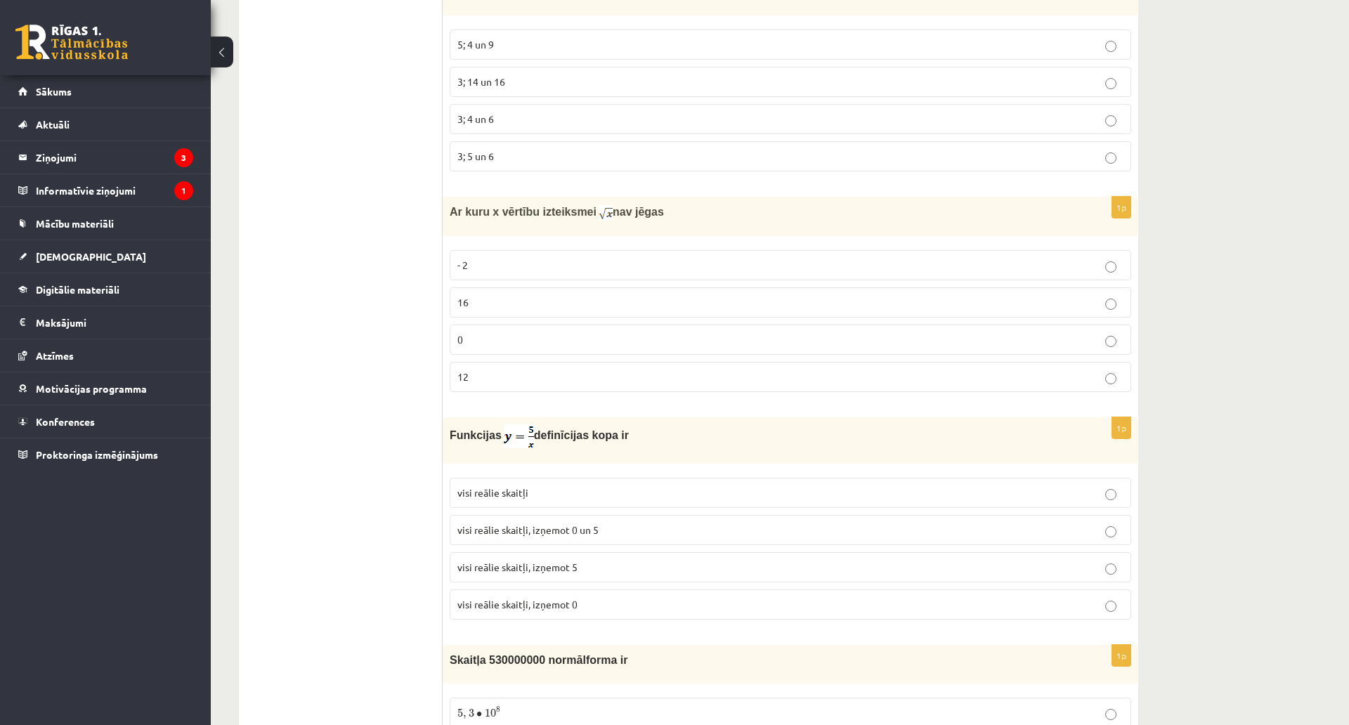
click at [499, 250] on label "- 2" at bounding box center [790, 265] width 681 height 30
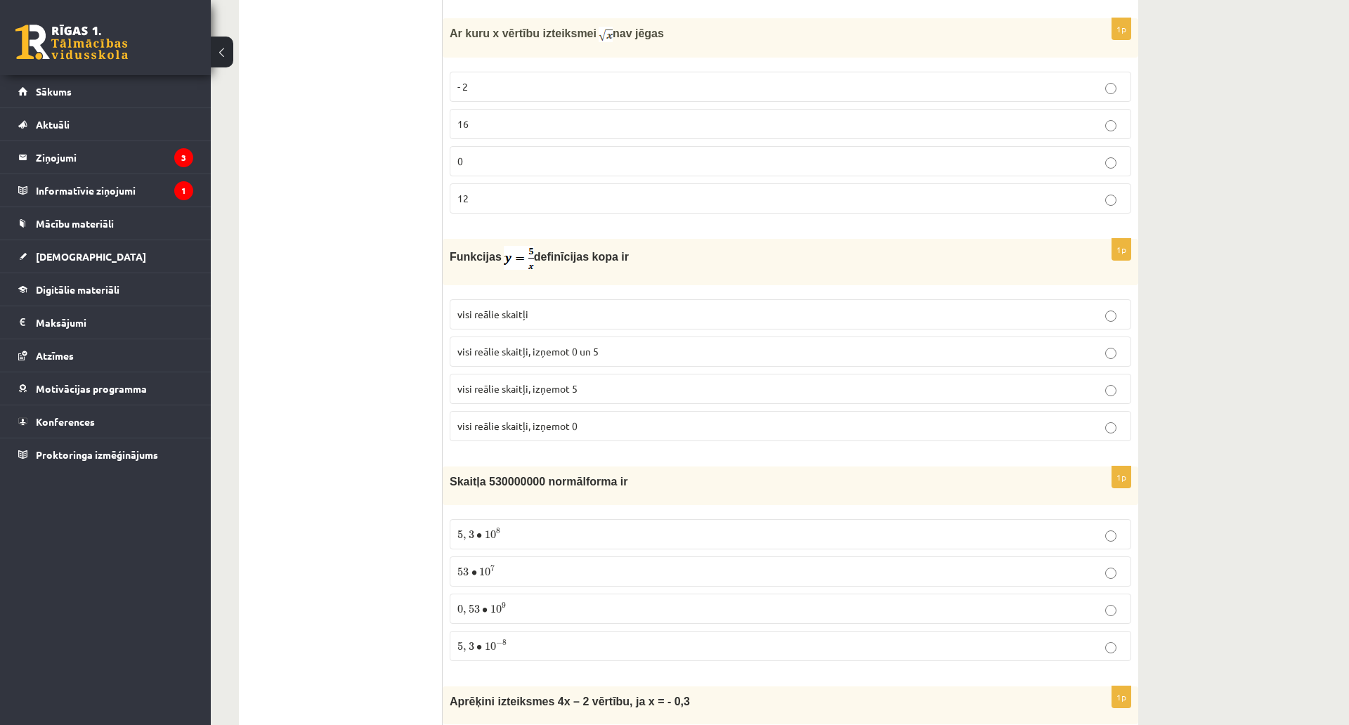
scroll to position [2248, 0]
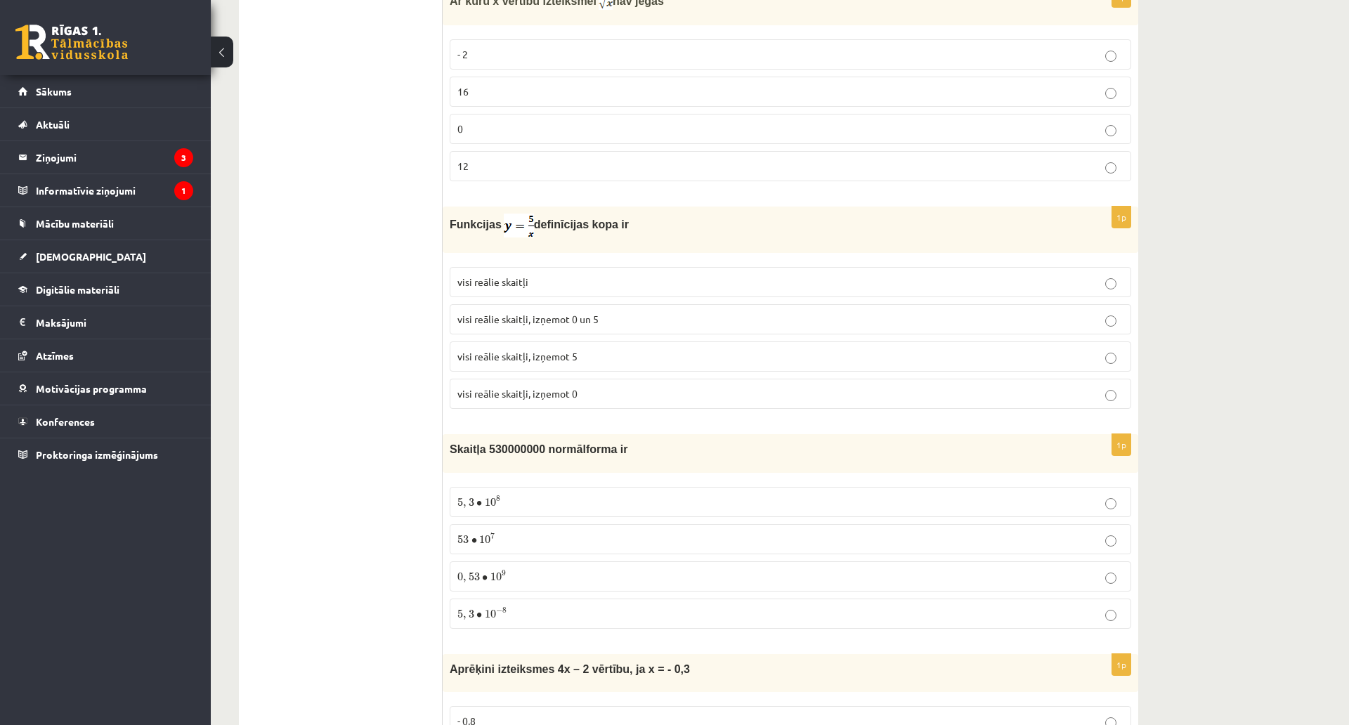
click at [539, 387] on span "visi reālie skaitļi, izņemot 0" at bounding box center [517, 393] width 120 height 13
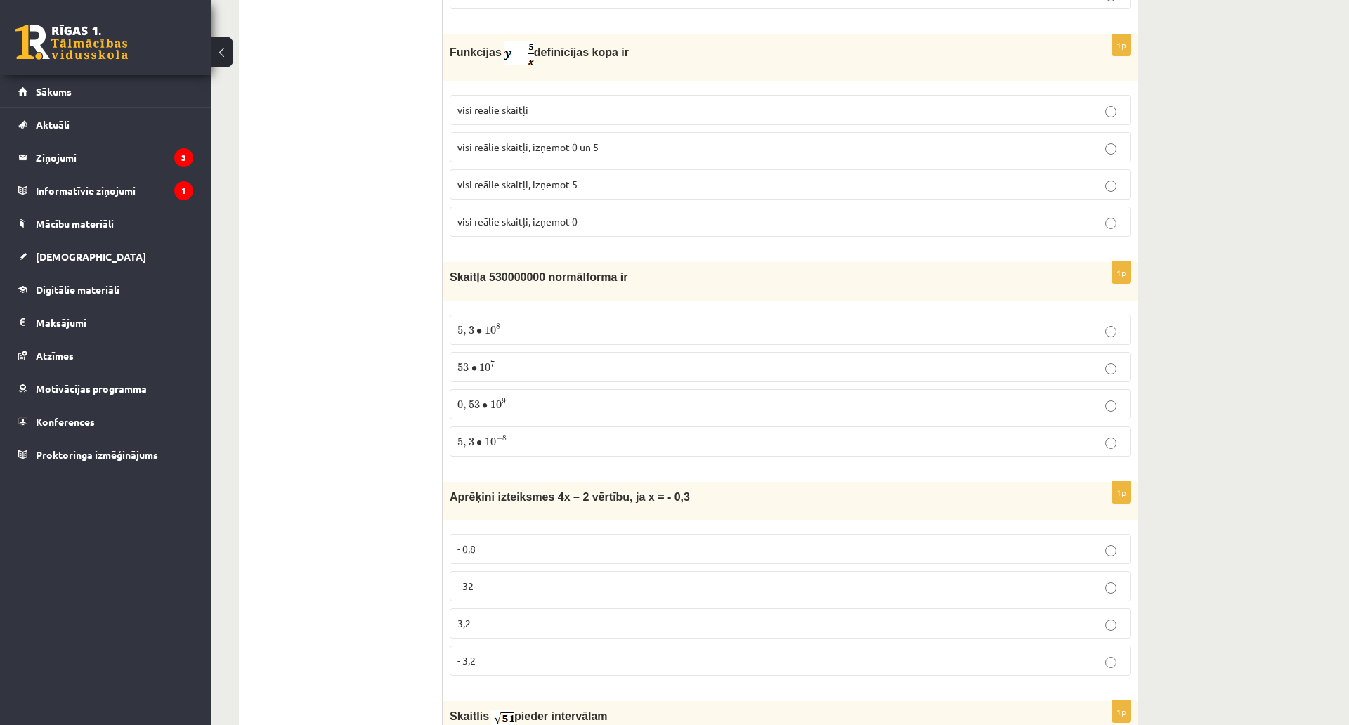
scroll to position [2458, 0]
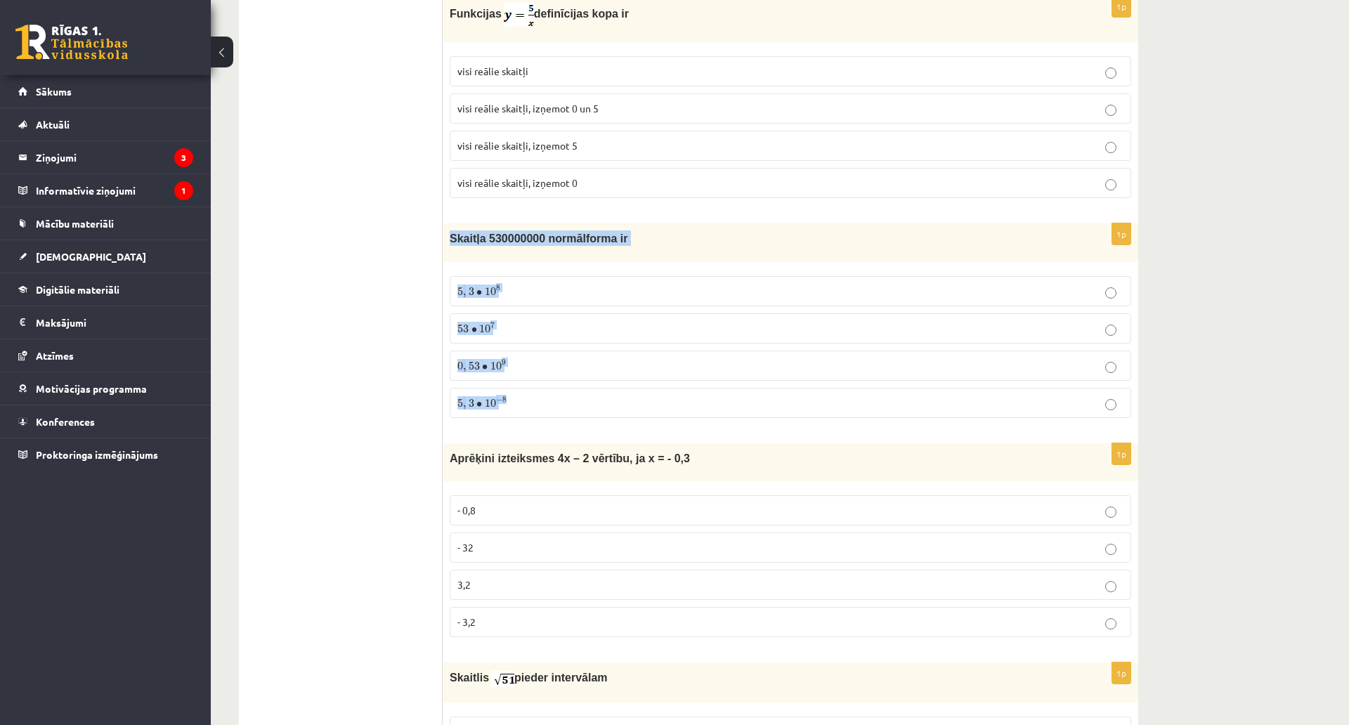
drag, startPoint x: 444, startPoint y: 199, endPoint x: 586, endPoint y: 369, distance: 222.0
click at [586, 369] on div "1p Skaitļa 530000000 normālforma ir 5 , 3 ∙ 10 8 5 , 3 ∙ 10 8 53 ∙ 10 7 53 ∙ 10…" at bounding box center [790, 326] width 695 height 206
copy div "Skaitļa 530000000 normālforma ir 5 , 3 ∙ 10 8 5 , 3 ∙ 10 8 53 ∙ 10 7 53 ∙ 10 7 …"
click at [480, 276] on label "5 , 3 ∙ 10 8 5 , 3 ∙ 10 8" at bounding box center [790, 291] width 681 height 30
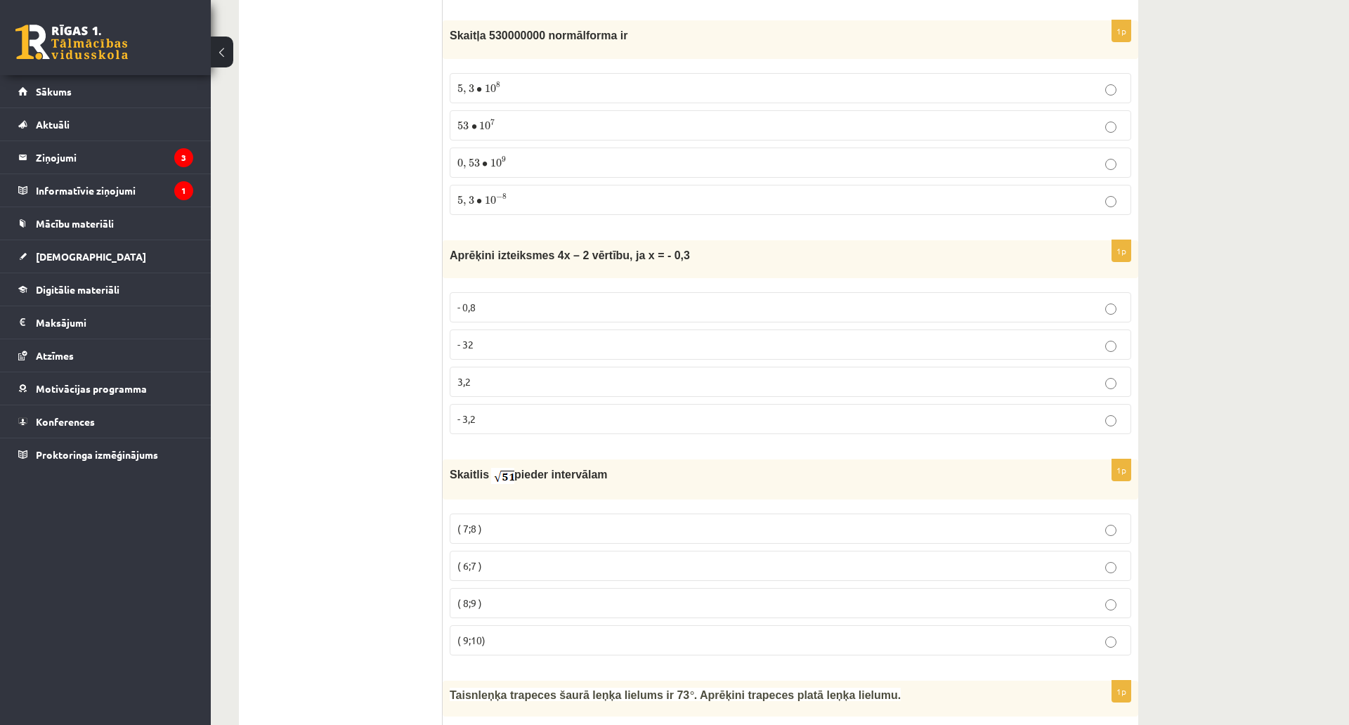
scroll to position [2669, 0]
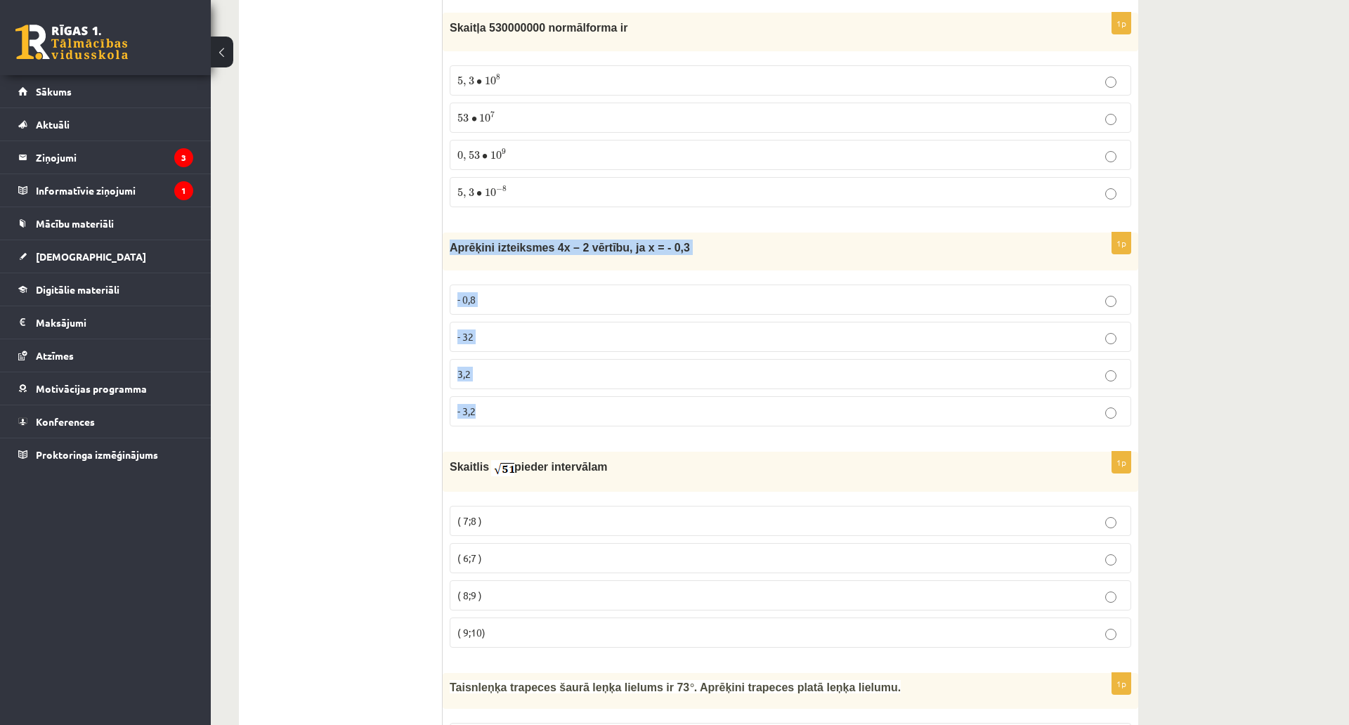
drag, startPoint x: 447, startPoint y: 214, endPoint x: 572, endPoint y: 380, distance: 208.2
click at [572, 380] on div "1p Aprēķini izteiksmes 4x – 2 vērtību, ja x = - 0,3 - 0,8 - 32 3,2 - 3,2" at bounding box center [790, 334] width 695 height 205
copy div "Aprēķini izteiksmes 4x – 2 vērtību, ja x = - 0,3 - 0,8 - 32 3,2 - 3,2"
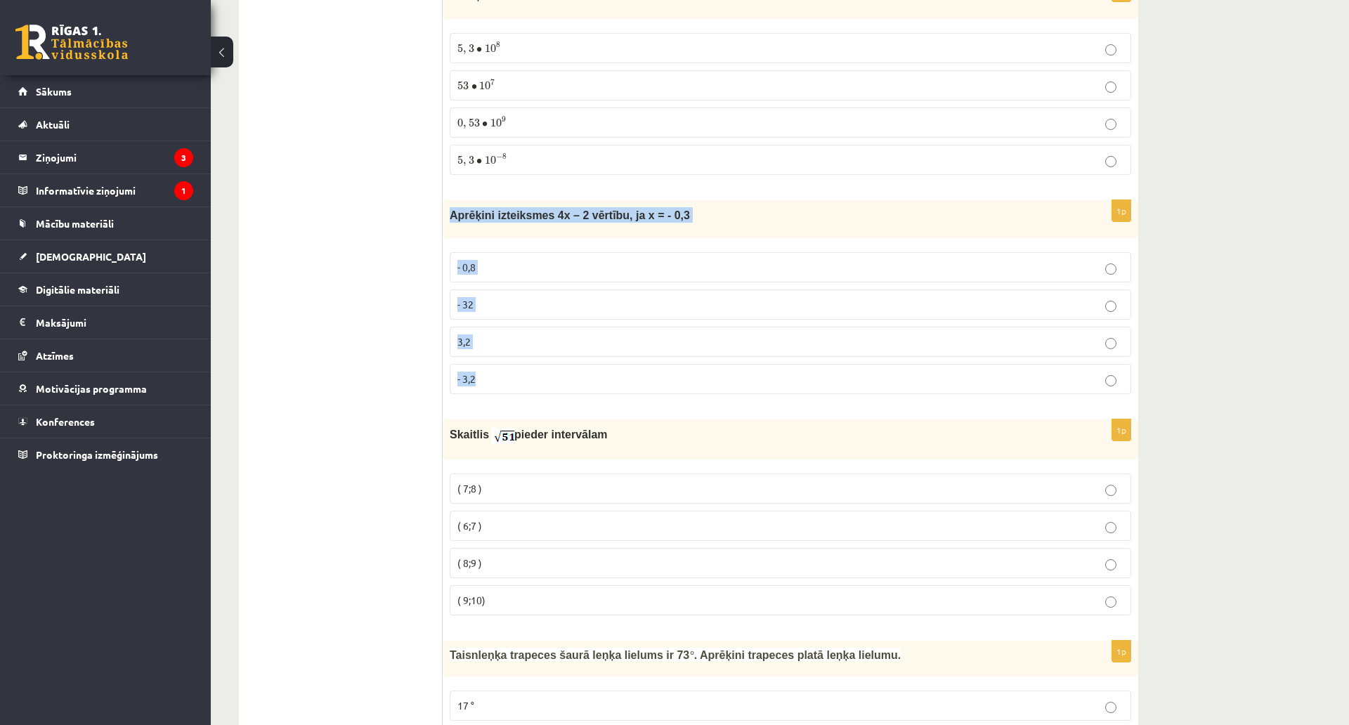
scroll to position [2739, 0]
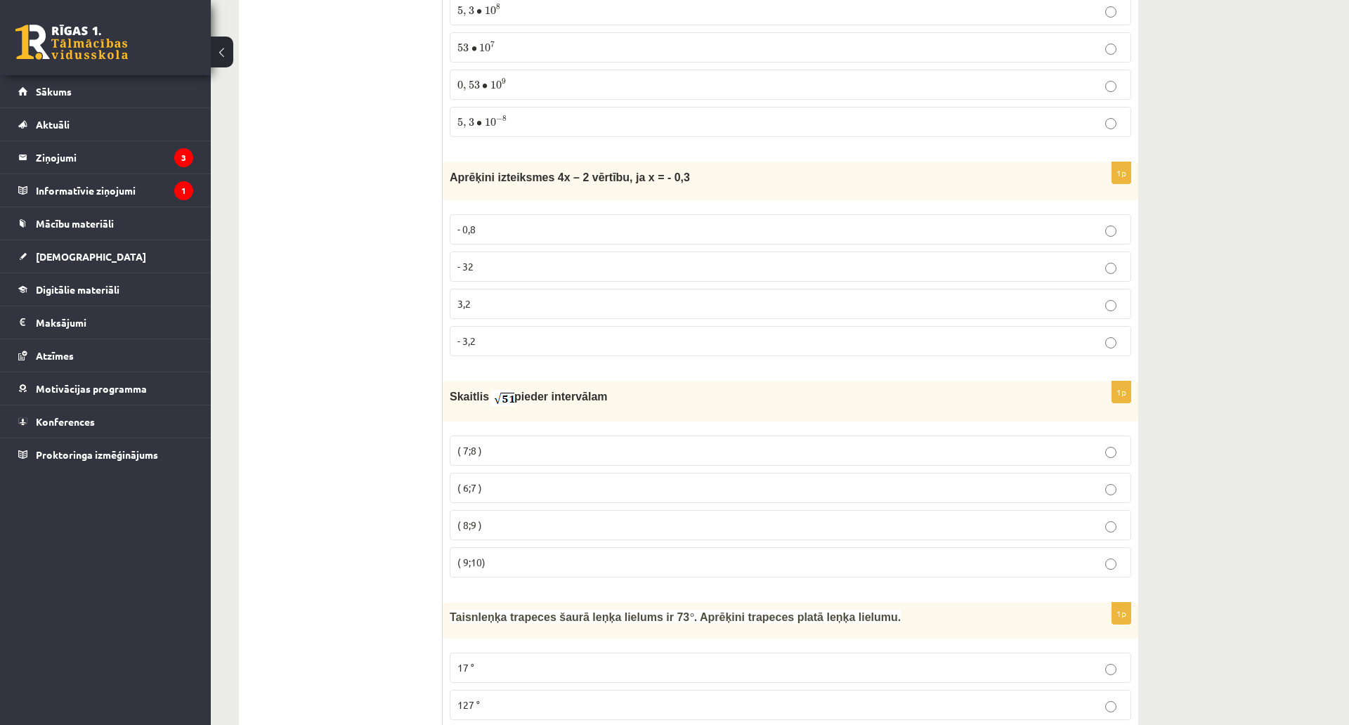
click at [494, 259] on p "- 32" at bounding box center [790, 266] width 666 height 15
click at [484, 334] on p "- 3,2" at bounding box center [790, 341] width 666 height 15
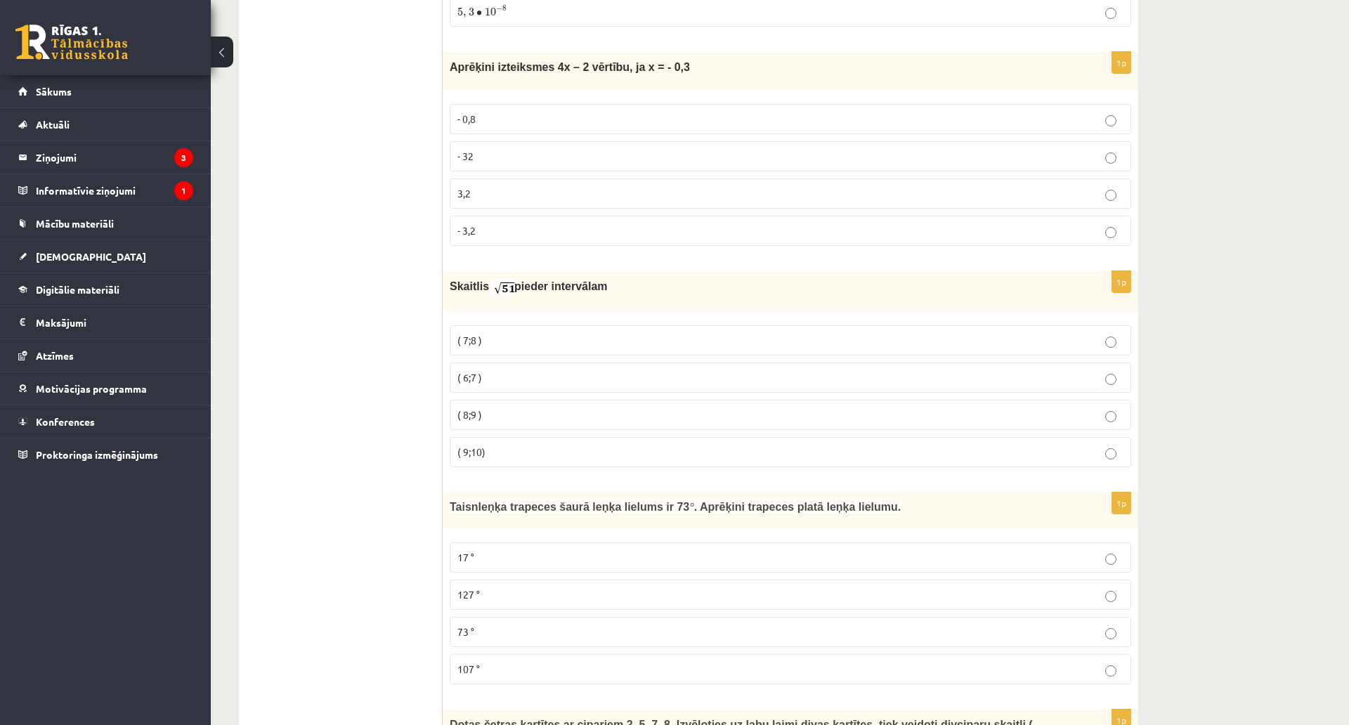
scroll to position [2880, 0]
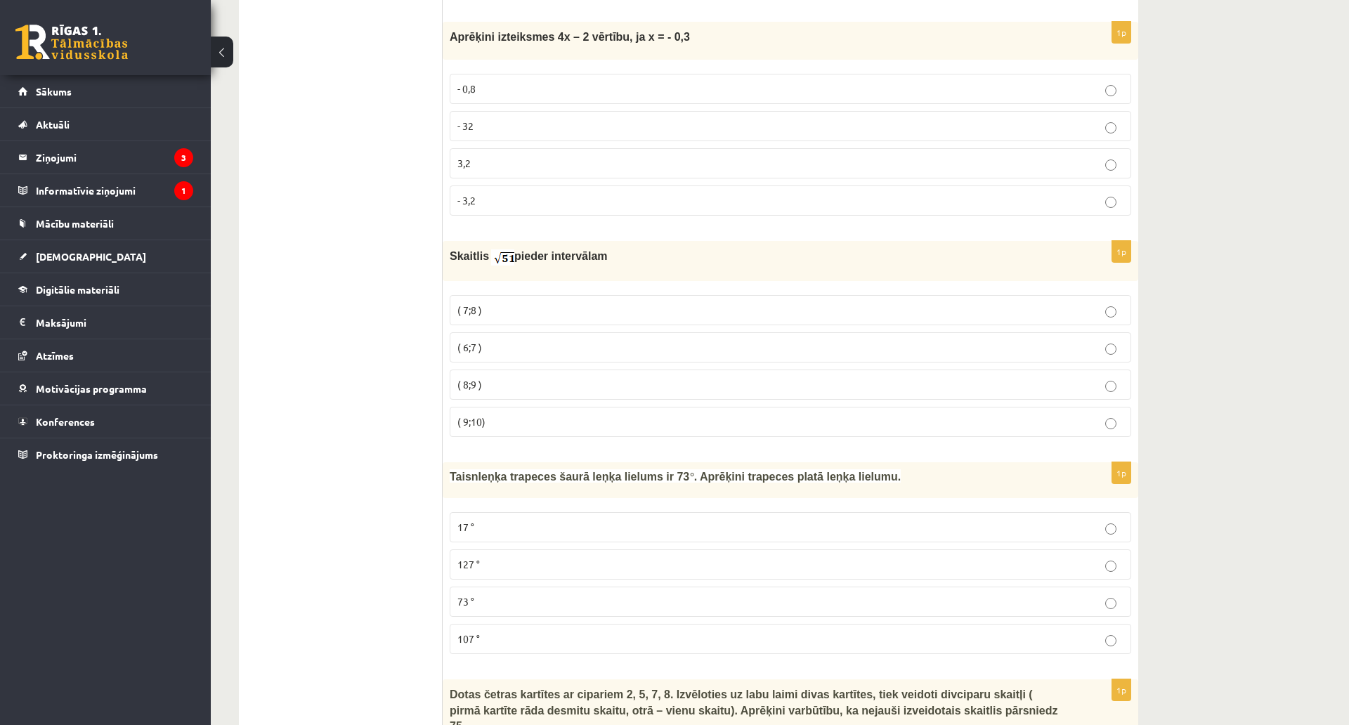
click at [483, 303] on p "( 7;8 )" at bounding box center [790, 310] width 666 height 15
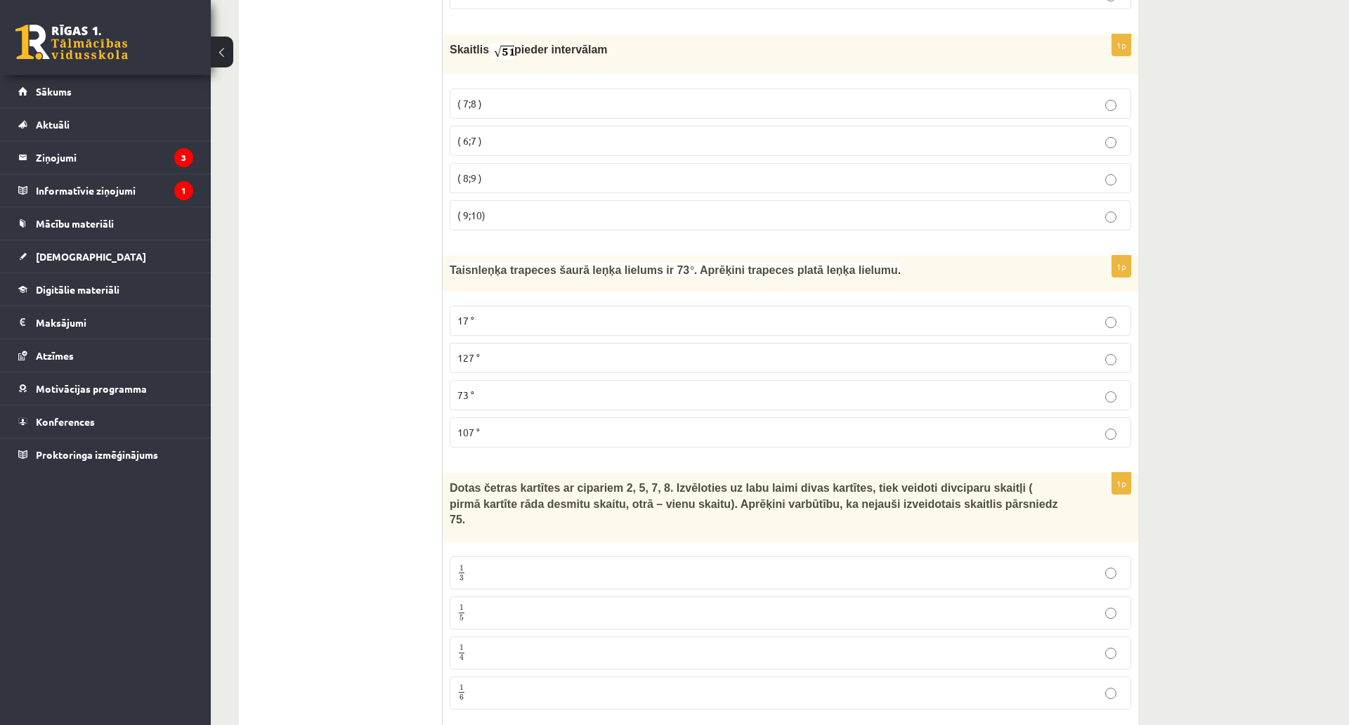
scroll to position [3091, 0]
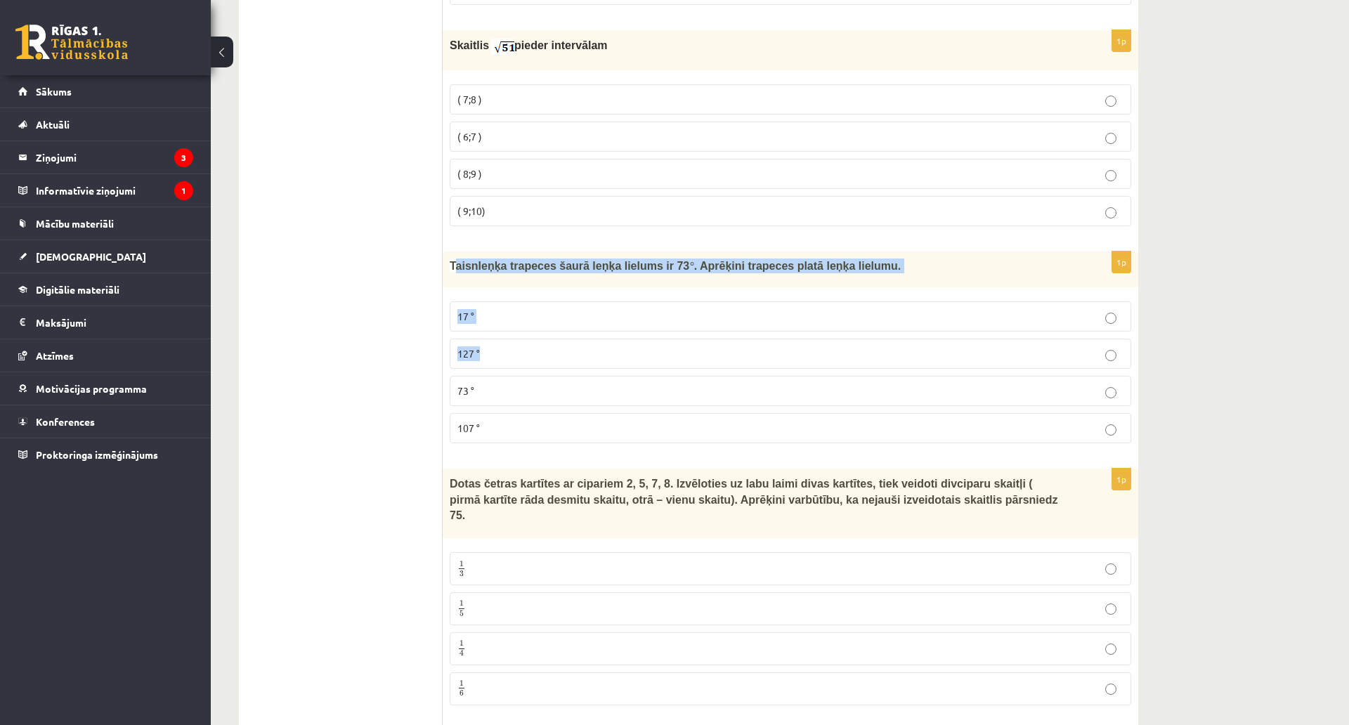
drag, startPoint x: 452, startPoint y: 236, endPoint x: 561, endPoint y: 289, distance: 120.3
click at [575, 303] on div "1p Taisnleņķa trapeces šaurā leņķa lielums ir 73 ° . Aprēķini trapeces platā le…" at bounding box center [790, 352] width 695 height 203
click at [461, 260] on span "Taisnleņķa trapeces šaurā leņķa lielums ir 73" at bounding box center [570, 266] width 240 height 12
drag, startPoint x: 442, startPoint y: 236, endPoint x: 492, endPoint y: 247, distance: 51.8
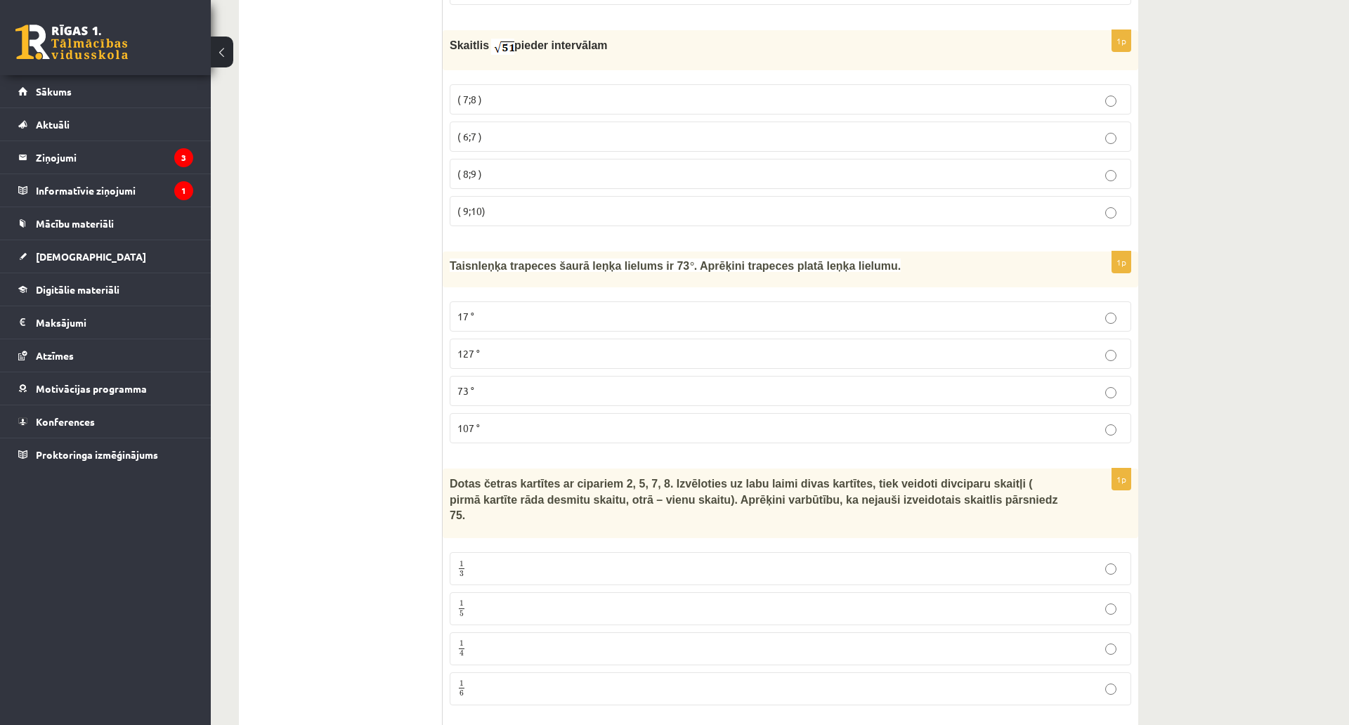
click at [487, 260] on span "Taisnleņķa trapeces šaurā leņķa lielums ir 73" at bounding box center [570, 266] width 240 height 12
click at [478, 421] on span "107 °" at bounding box center [468, 427] width 22 height 13
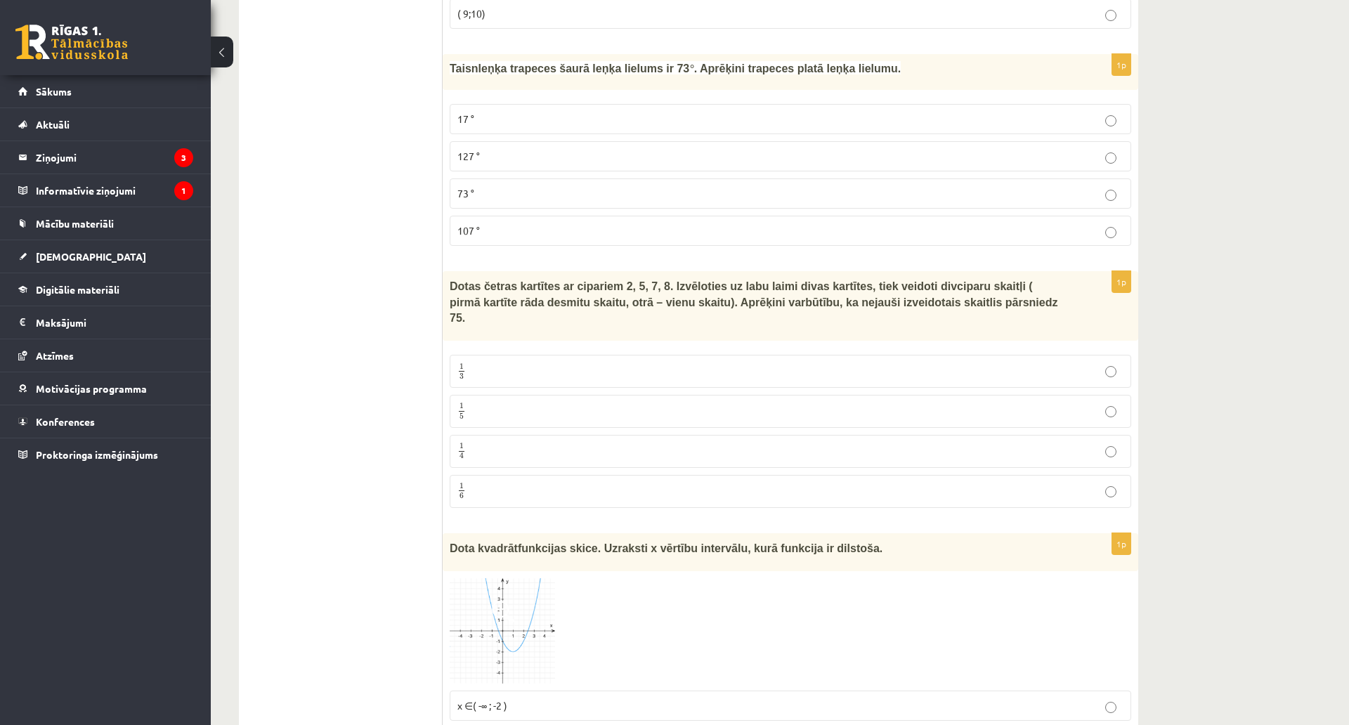
scroll to position [3301, 0]
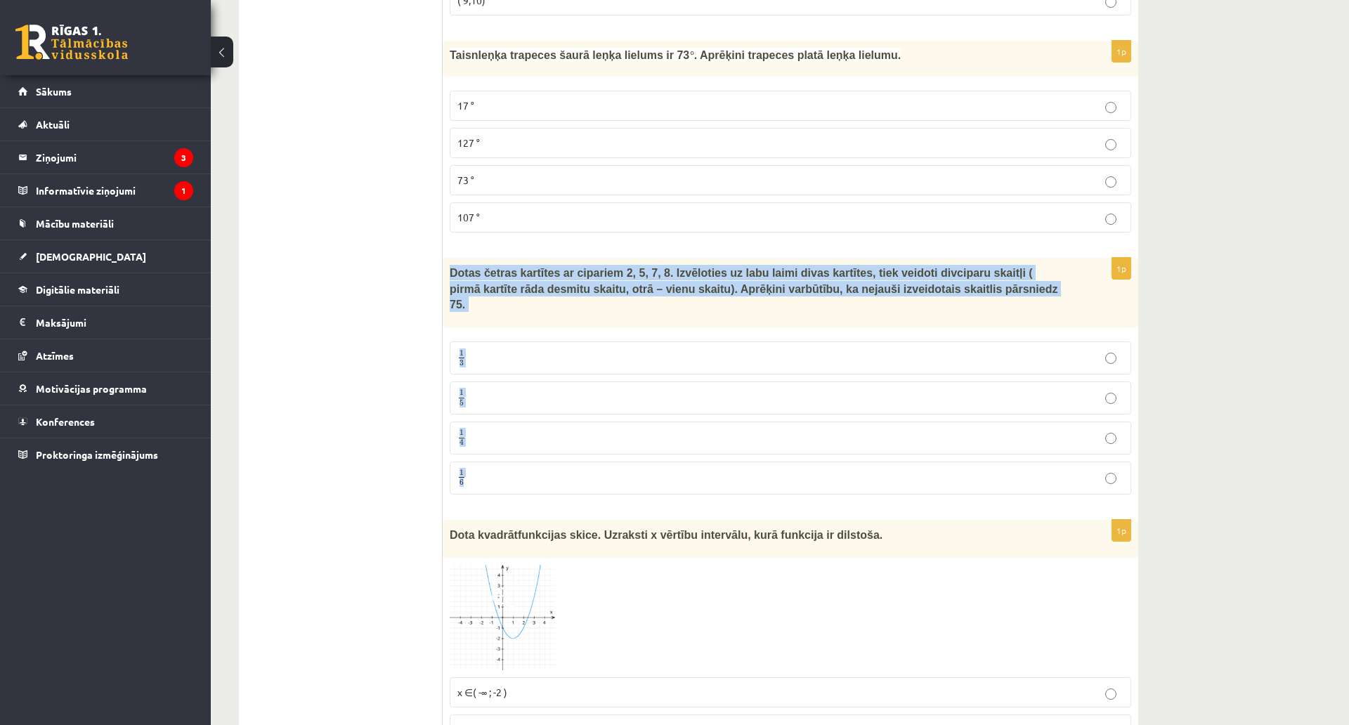
drag, startPoint x: 446, startPoint y: 235, endPoint x: 613, endPoint y: 422, distance: 250.7
click at [612, 423] on div "1p Dotas četras kartītes ar cipariem 2, 5, 7, 8. Izvēloties uz labu laimi divas…" at bounding box center [790, 381] width 695 height 247
copy div "Dotas četras kartītes ar cipariem 2, 5, 7, 8. Izvēloties uz labu laimi divas ka…"
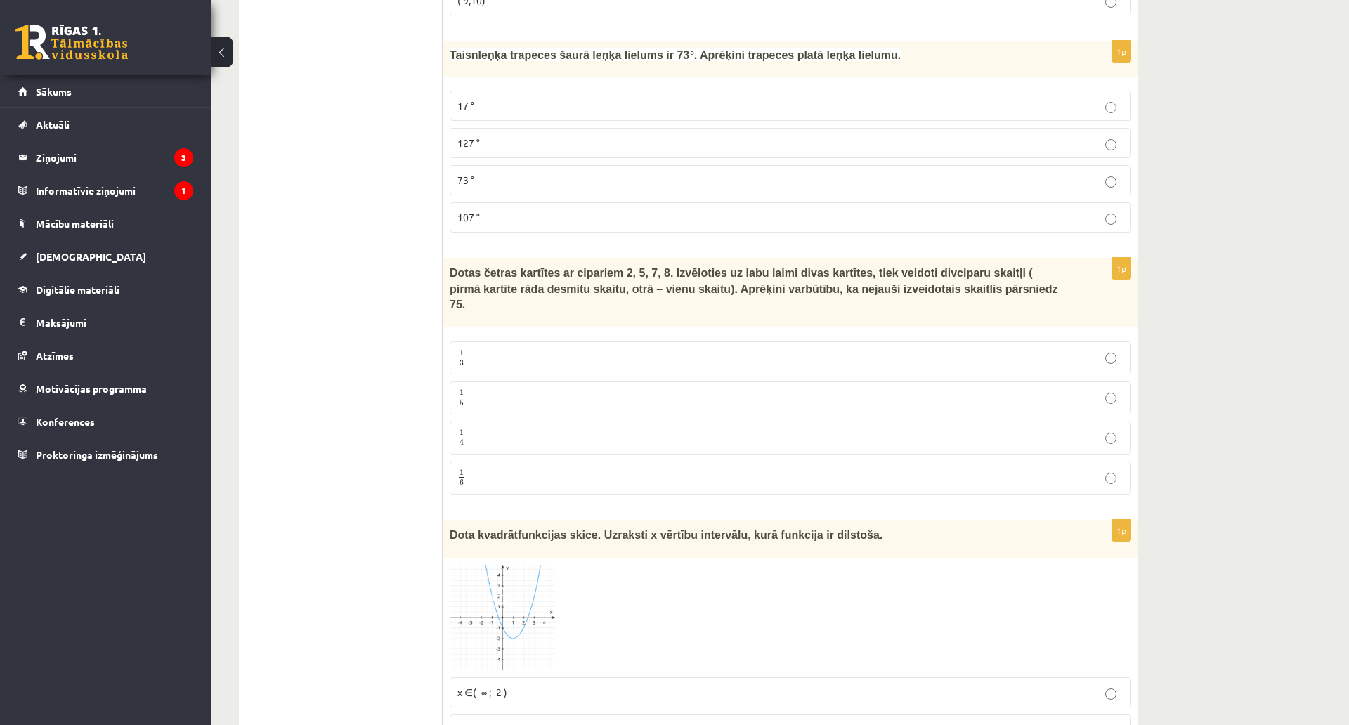
click at [379, 403] on ul "Tests" at bounding box center [348, 593] width 190 height 7284
click at [469, 349] on p "1 3 1 3" at bounding box center [790, 358] width 666 height 18
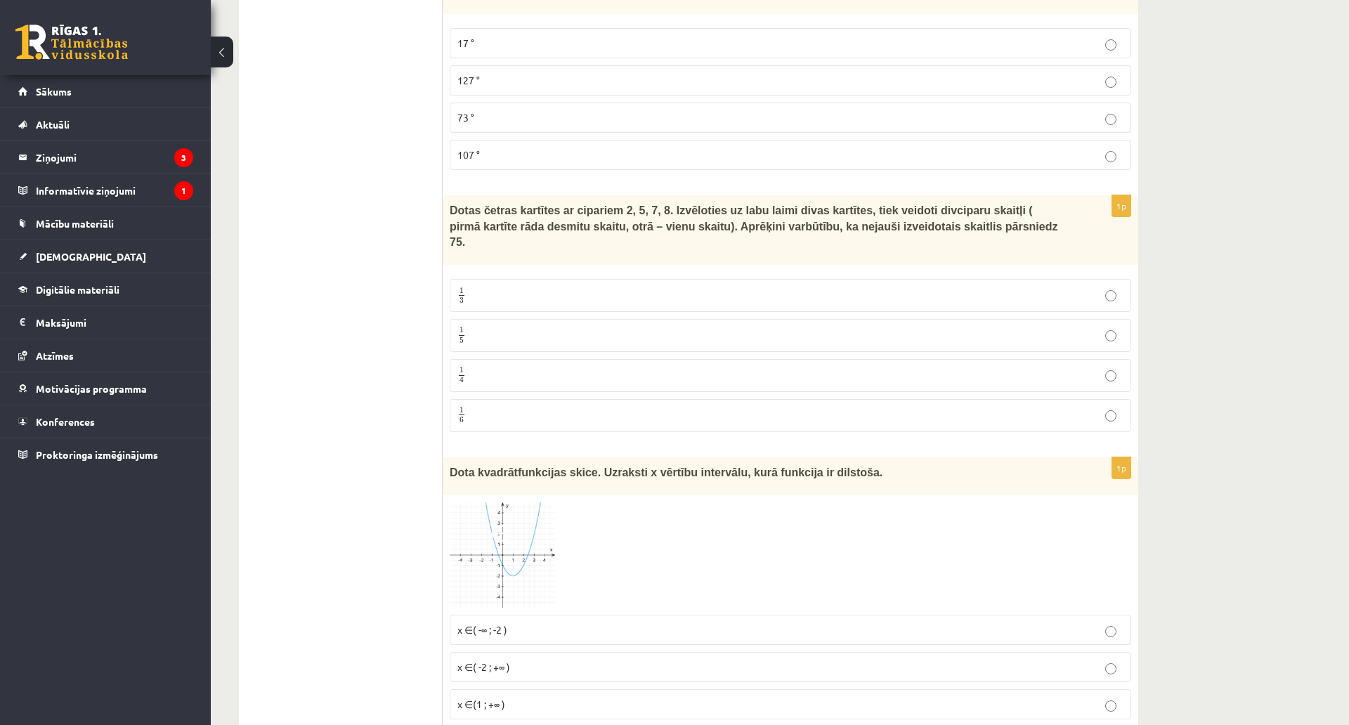
scroll to position [3582, 0]
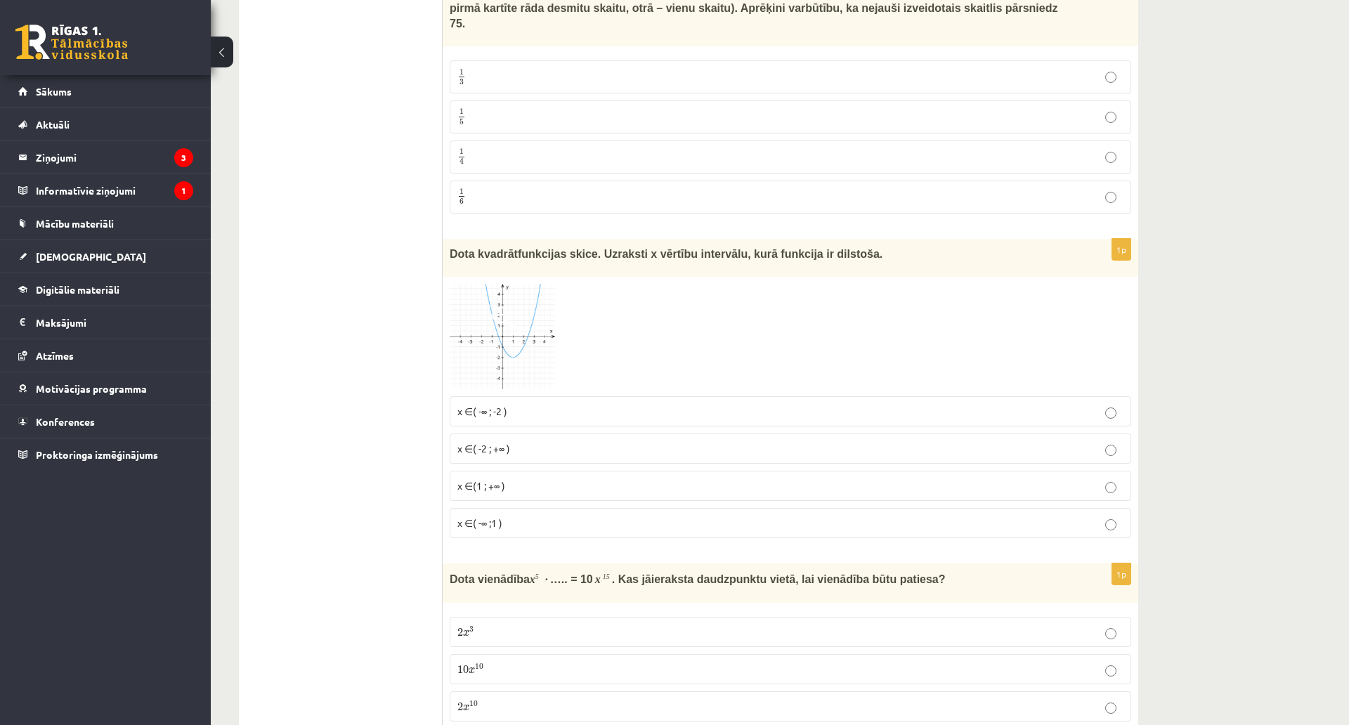
click at [525, 404] on p "x ∈( -∞ ; -2 )" at bounding box center [790, 411] width 666 height 15
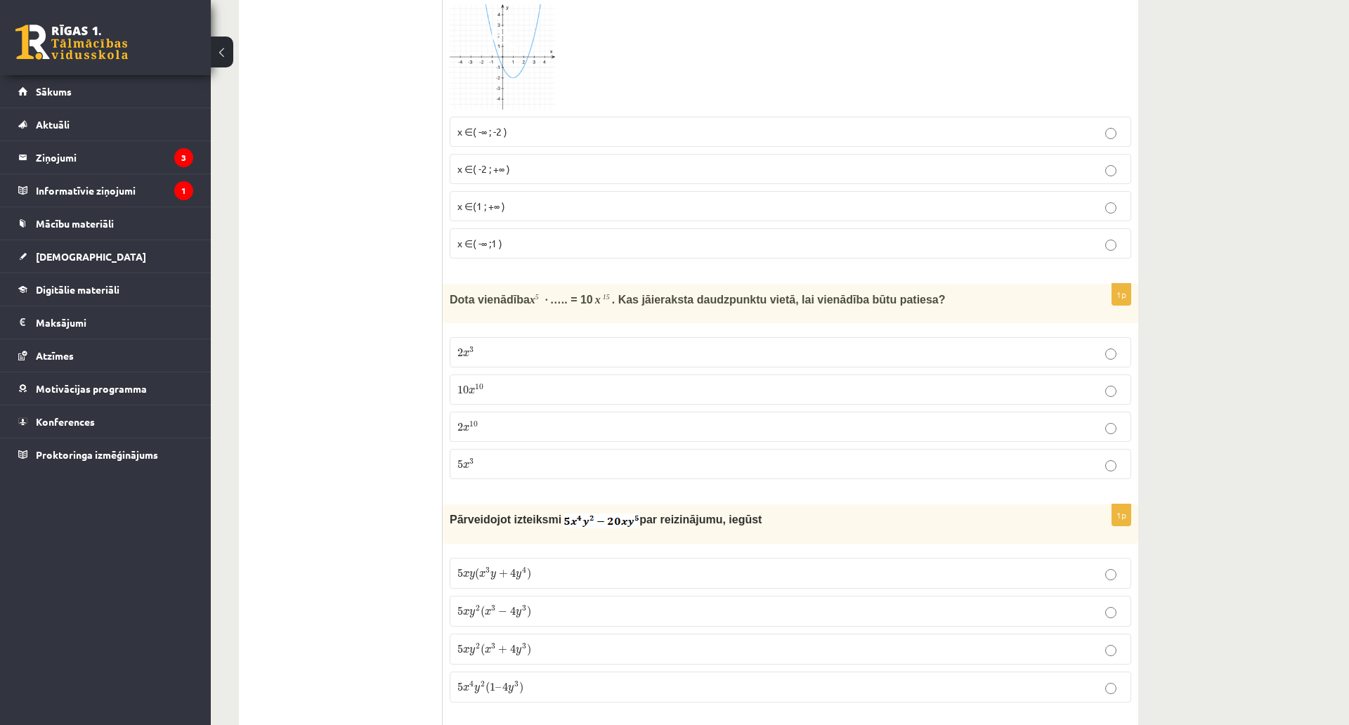
scroll to position [3863, 0]
click at [450, 282] on div "Dota vienādība x 5 ∙ ….. = 10 x 15 . Kas jāieraksta daudzpunktu vietā, lai vien…" at bounding box center [790, 301] width 695 height 39
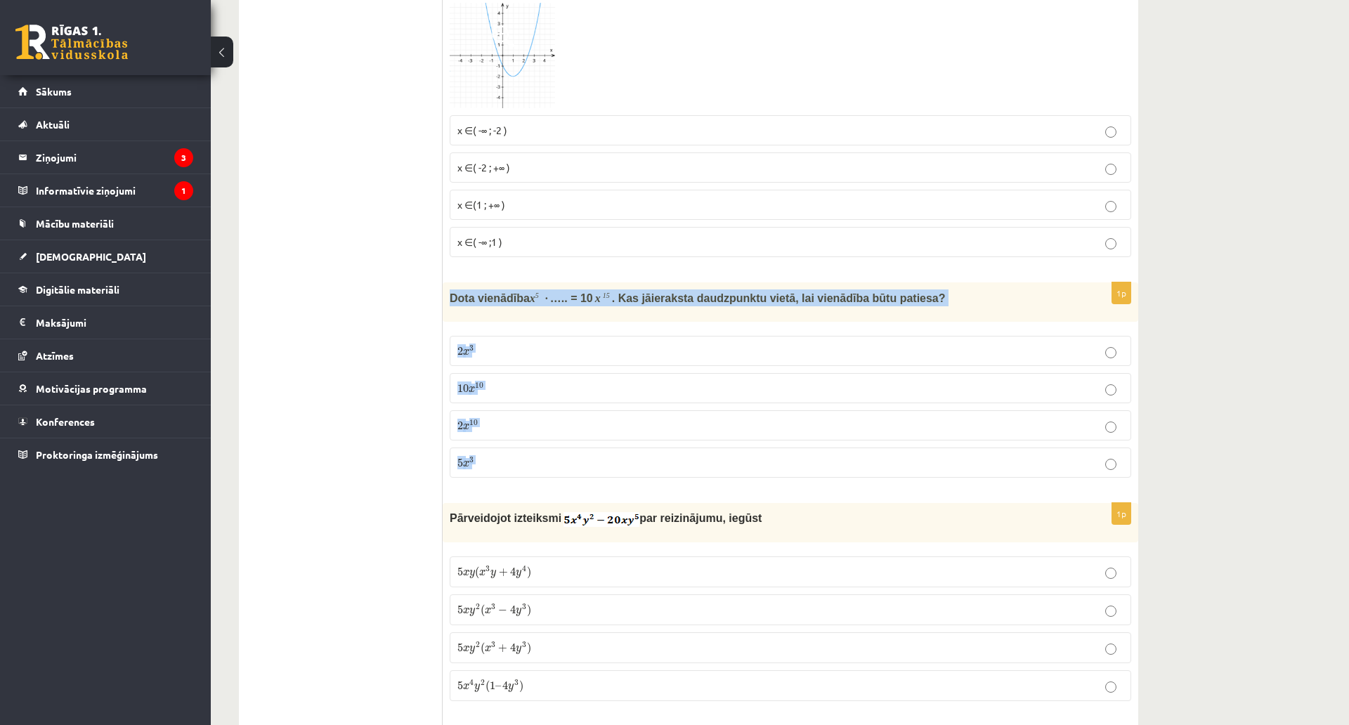
drag, startPoint x: 450, startPoint y: 242, endPoint x: 615, endPoint y: 412, distance: 236.5
click at [615, 412] on div "1p Dota vienādība x 5 ∙ ….. = 10 x 15 . Kas jāieraksta daudzpunktu vietā, lai v…" at bounding box center [790, 385] width 695 height 207
copy form "Dota vienādība x 5 ∙ ….. = 10 x 15 . Kas jāieraksta daudzpunktu vietā, lai vien…"
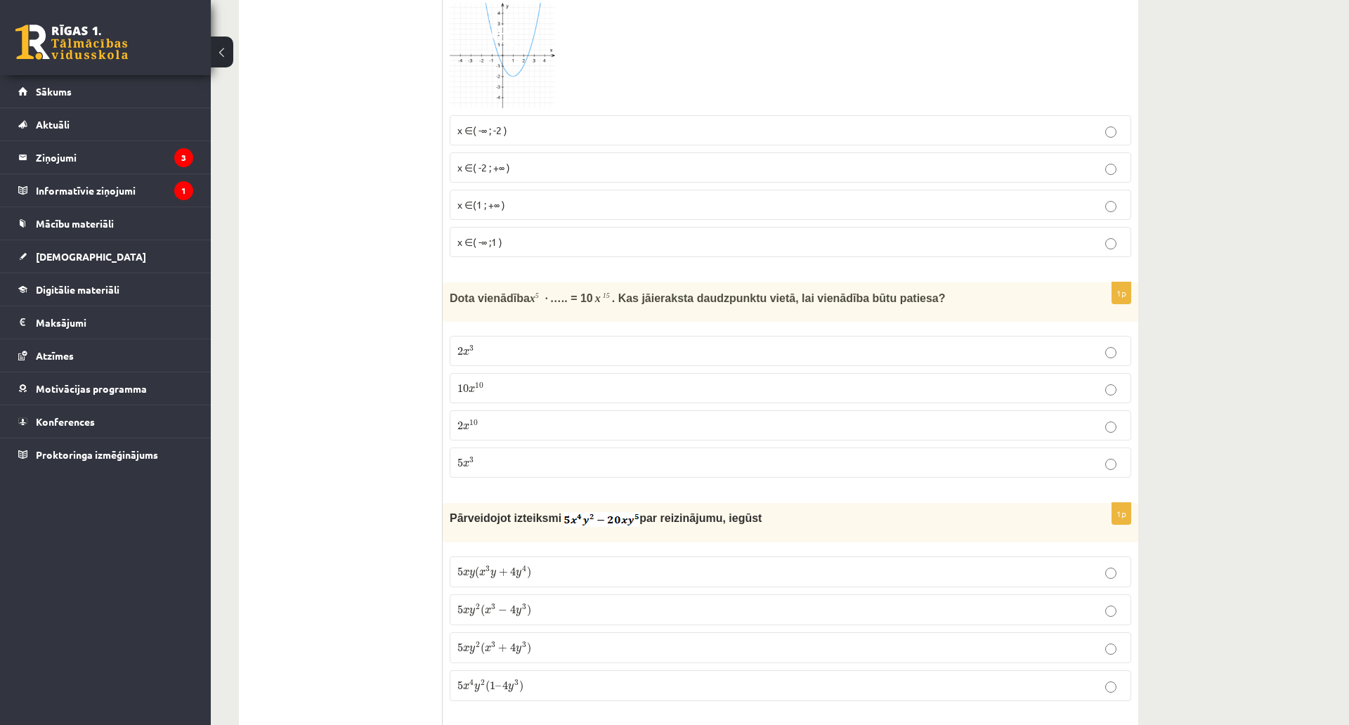
click at [417, 394] on ul "Tests" at bounding box center [348, 31] width 190 height 7284
click at [514, 343] on p "2 x 3 2 x 3" at bounding box center [790, 350] width 666 height 15
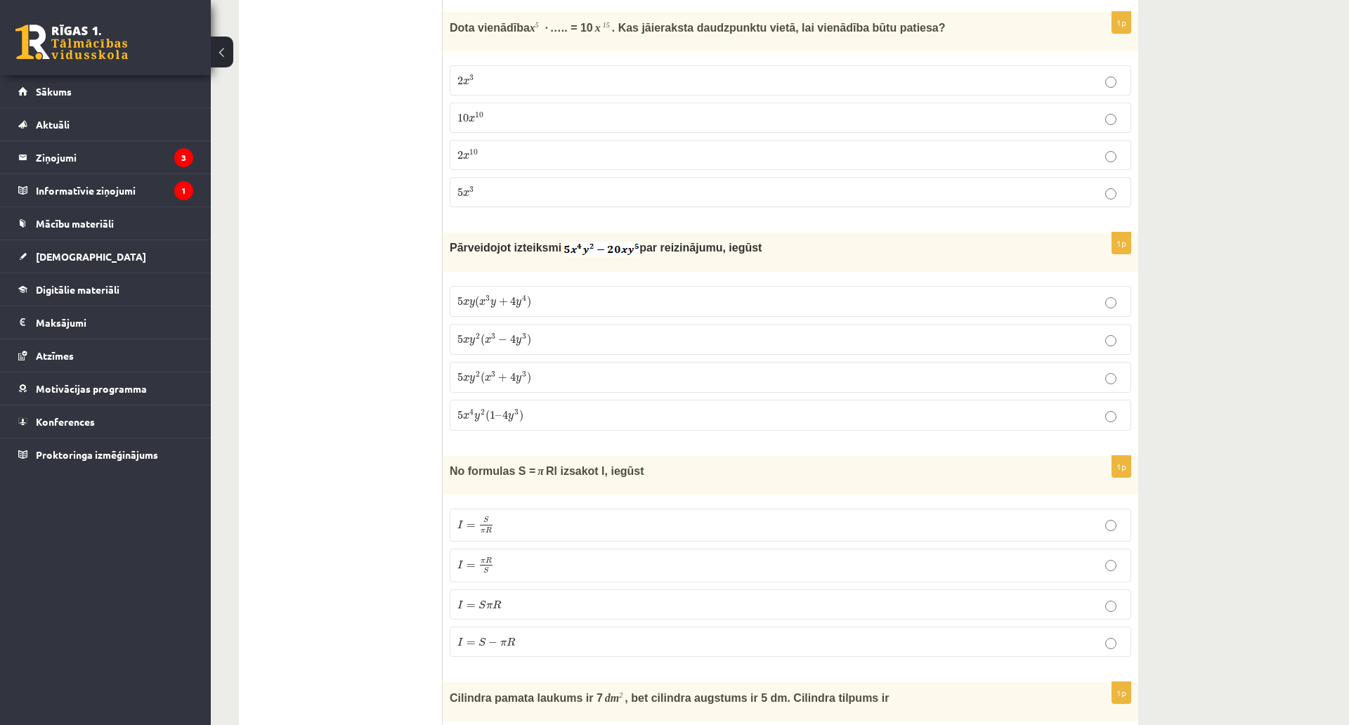
scroll to position [4144, 0]
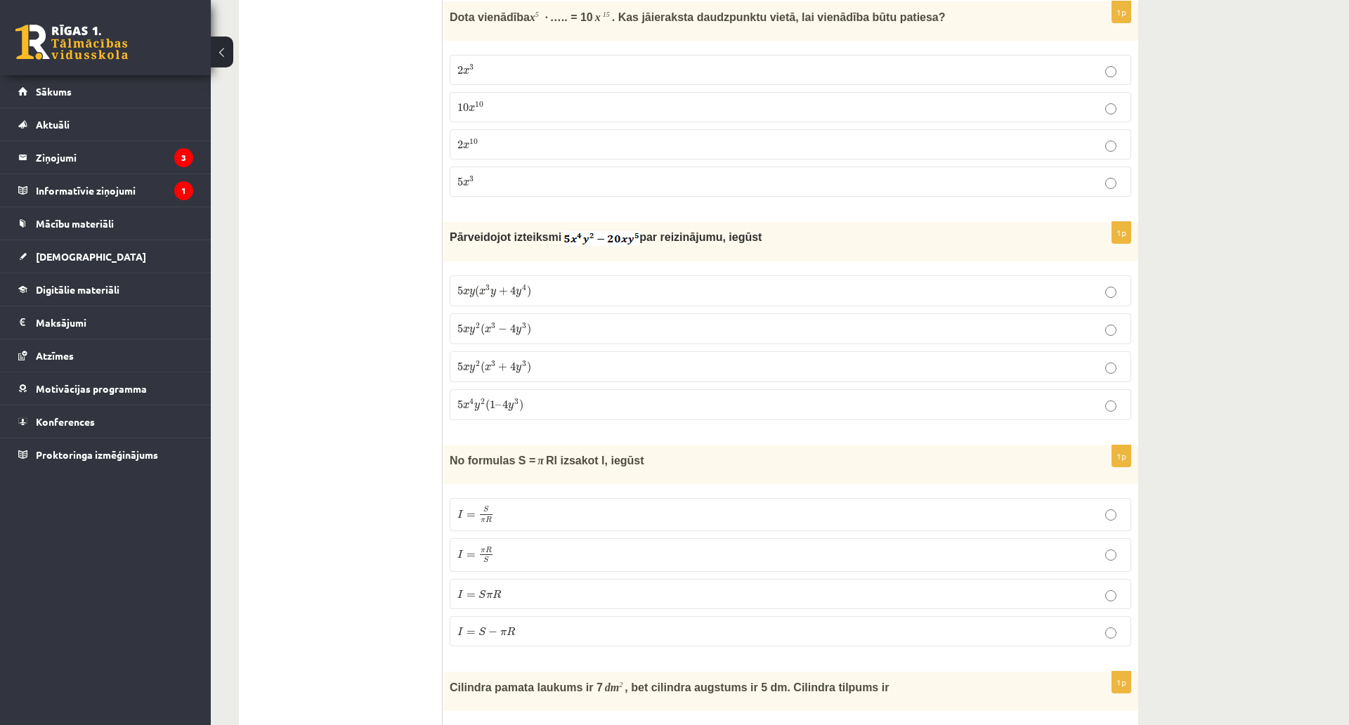
click at [534, 313] on label "5 x y 2 ( x 3 − 4 y 3 ) 5 x y 2 ( x 3 − 4 y 3 )" at bounding box center [790, 328] width 681 height 31
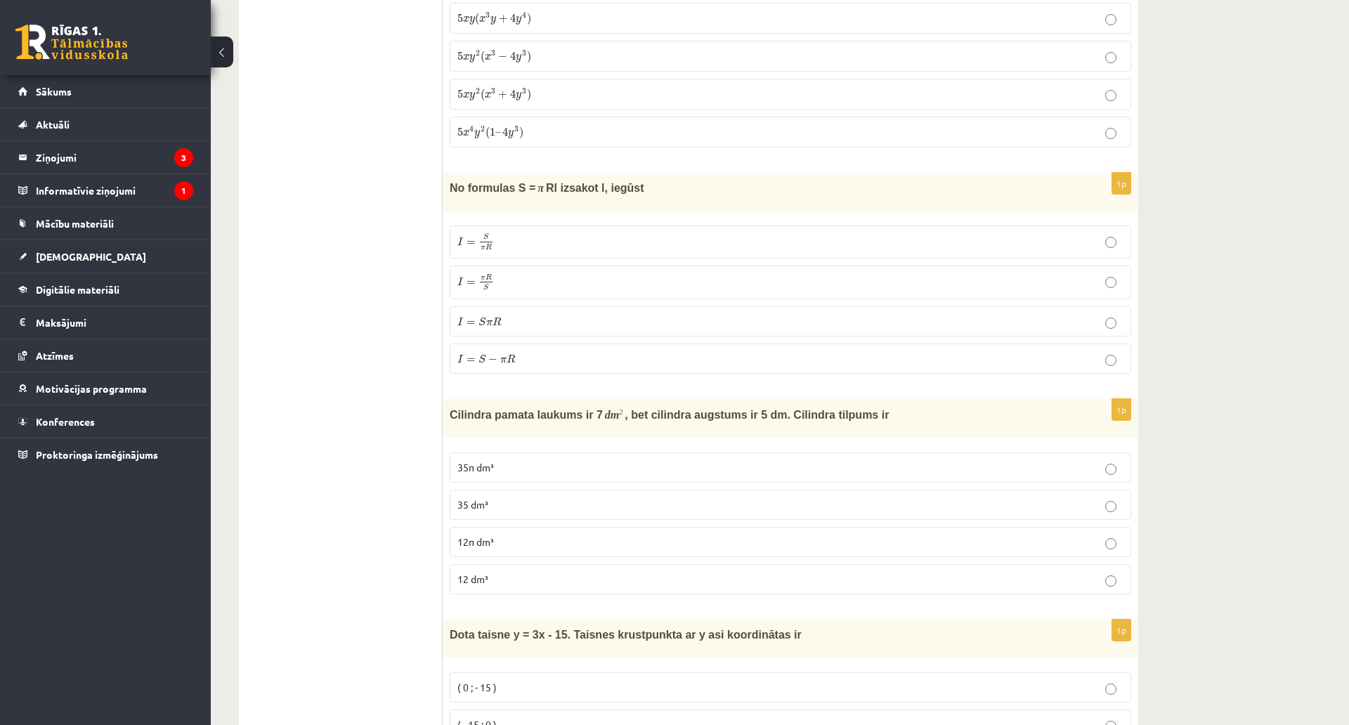
scroll to position [4425, 0]
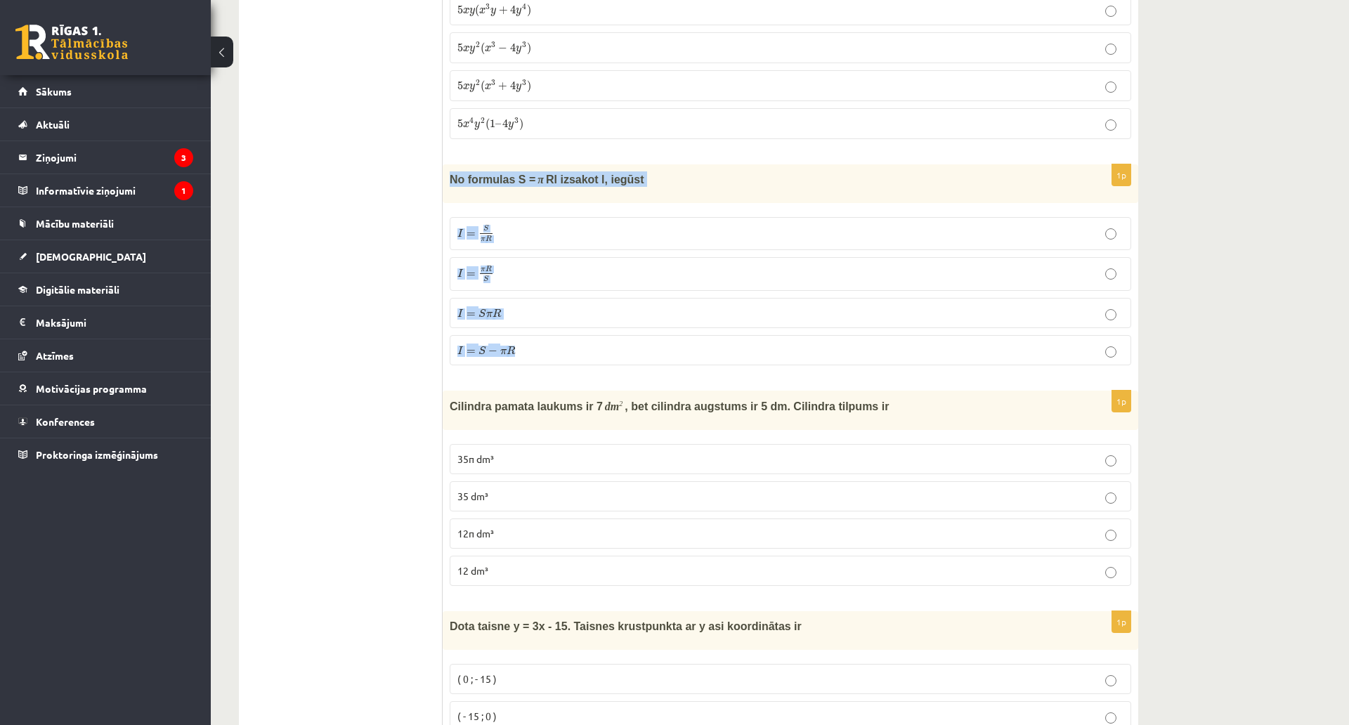
drag, startPoint x: 447, startPoint y: 134, endPoint x: 580, endPoint y: 294, distance: 207.9
click at [580, 294] on div "1p No formulas S = π Rl izsakot l, iegūst I = S π R I = S π R I = π R S I = π R…" at bounding box center [790, 270] width 695 height 212
copy div "No formulas S = π Rl izsakot l, iegūst I = S π R I = S π R I = π R S I = π R S …"
click at [478, 265] on span "I = π R S I = π R S" at bounding box center [475, 274] width 37 height 18
click at [473, 298] on label "I = S π R I = S π R" at bounding box center [790, 313] width 681 height 30
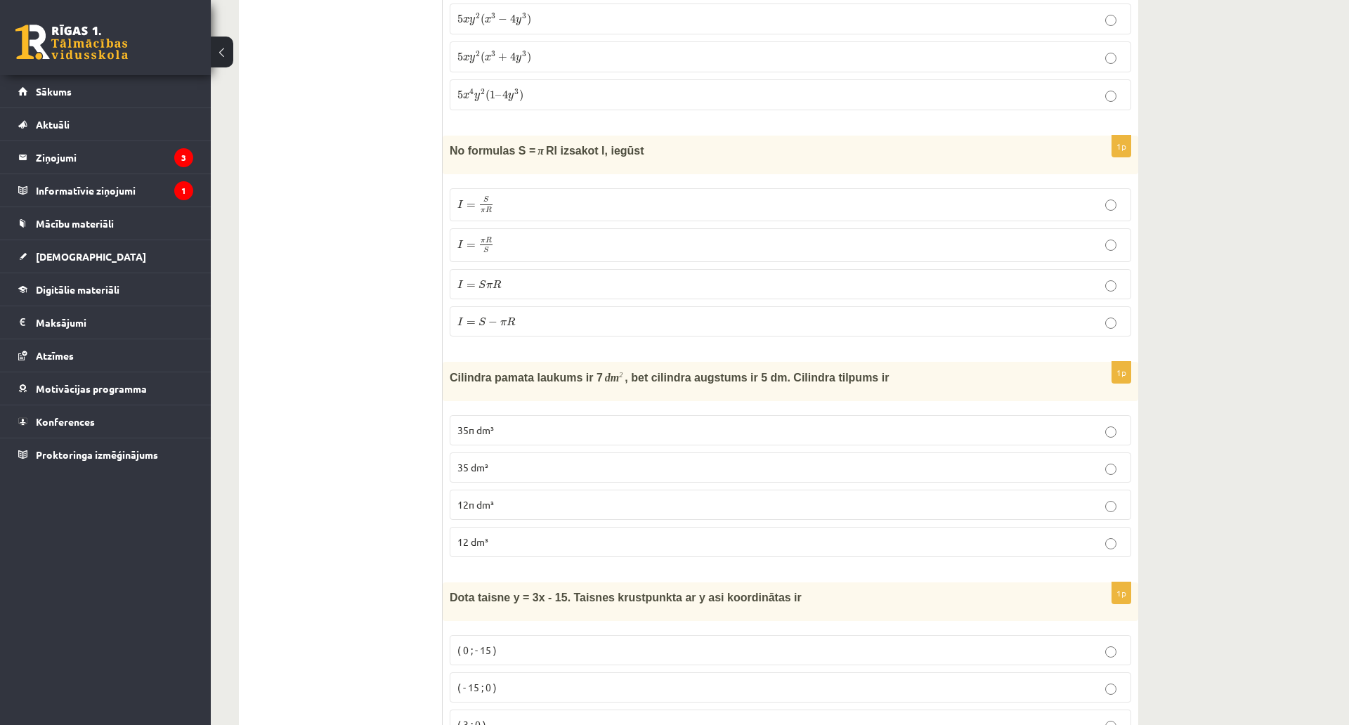
scroll to position [4636, 0]
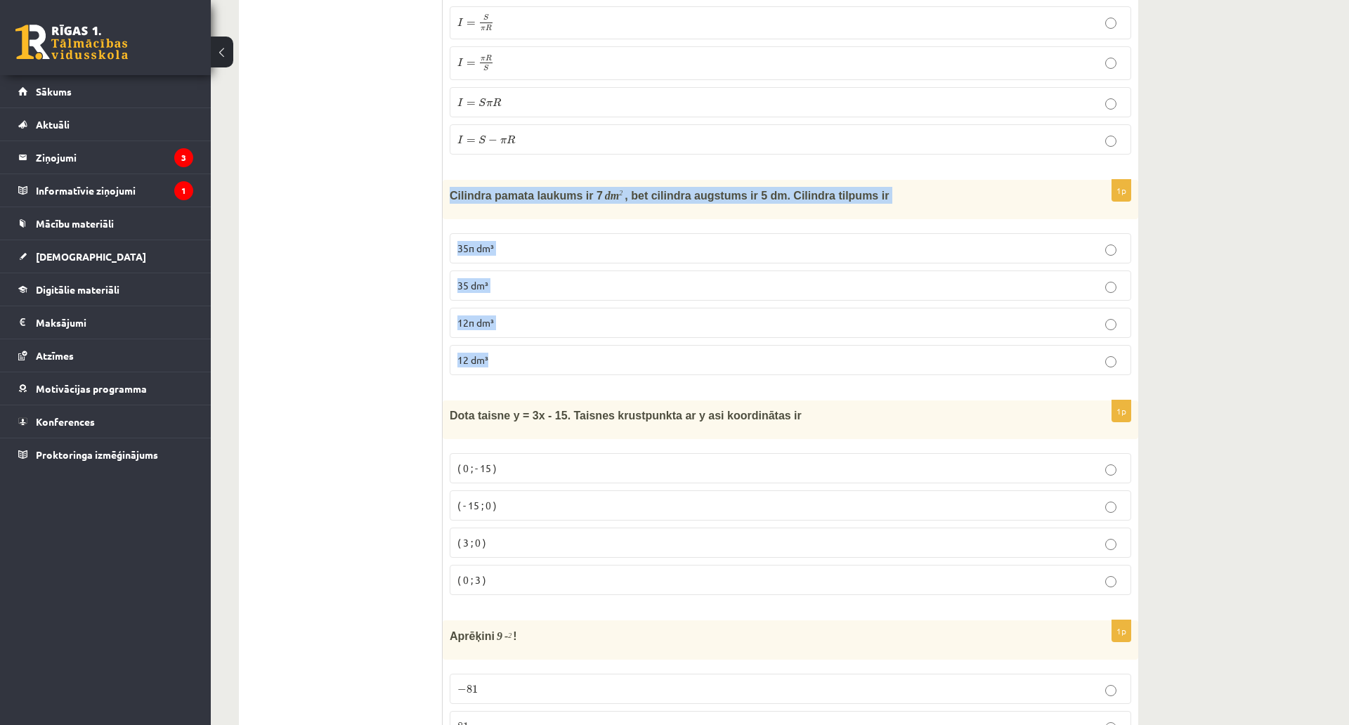
drag, startPoint x: 443, startPoint y: 143, endPoint x: 592, endPoint y: 296, distance: 213.1
click at [592, 296] on div "1p Cilindra pamata laukums ir 7 dm 2 , bet cilindra augstums ir 5 dm. Cilindra …" at bounding box center [790, 283] width 695 height 207
copy div "Cilindra pamata laukums ir 7 dm 2 , bet cilindra augstums ir 5 dm. Cilindra til…"
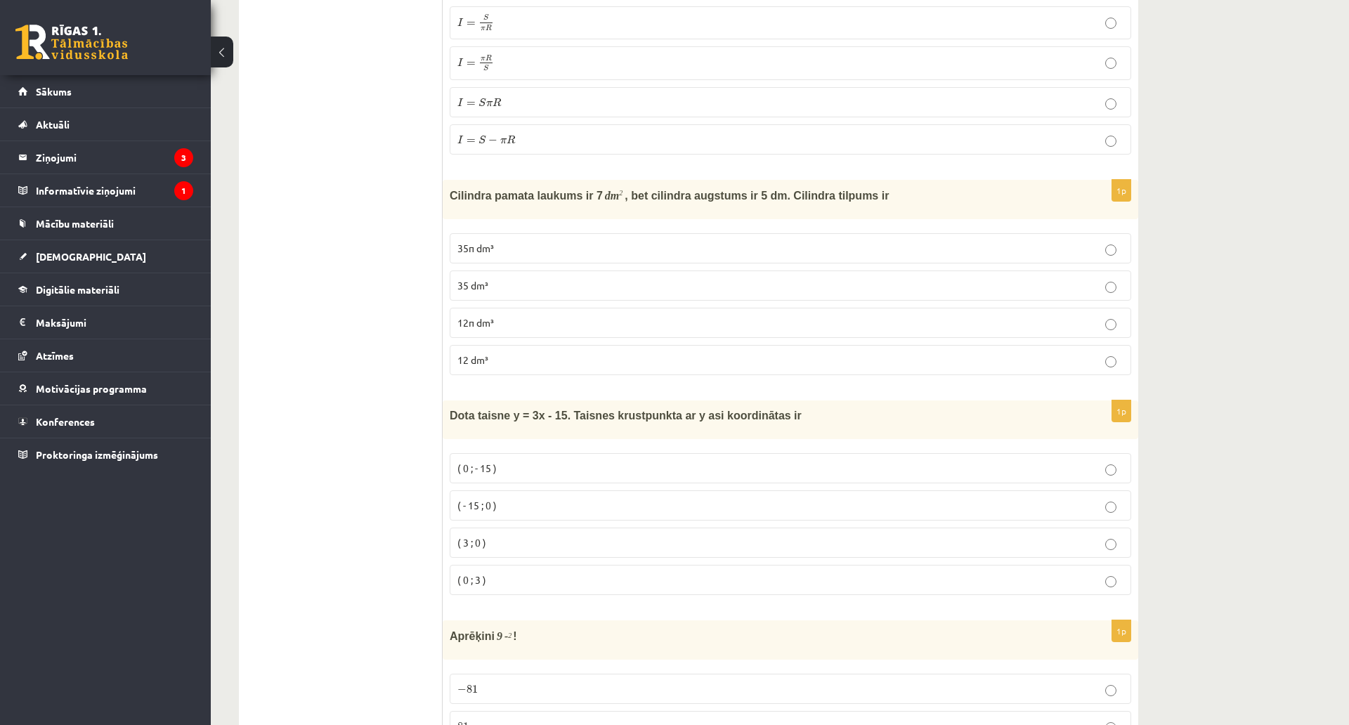
click at [478, 279] on span "35 dm³" at bounding box center [472, 285] width 31 height 13
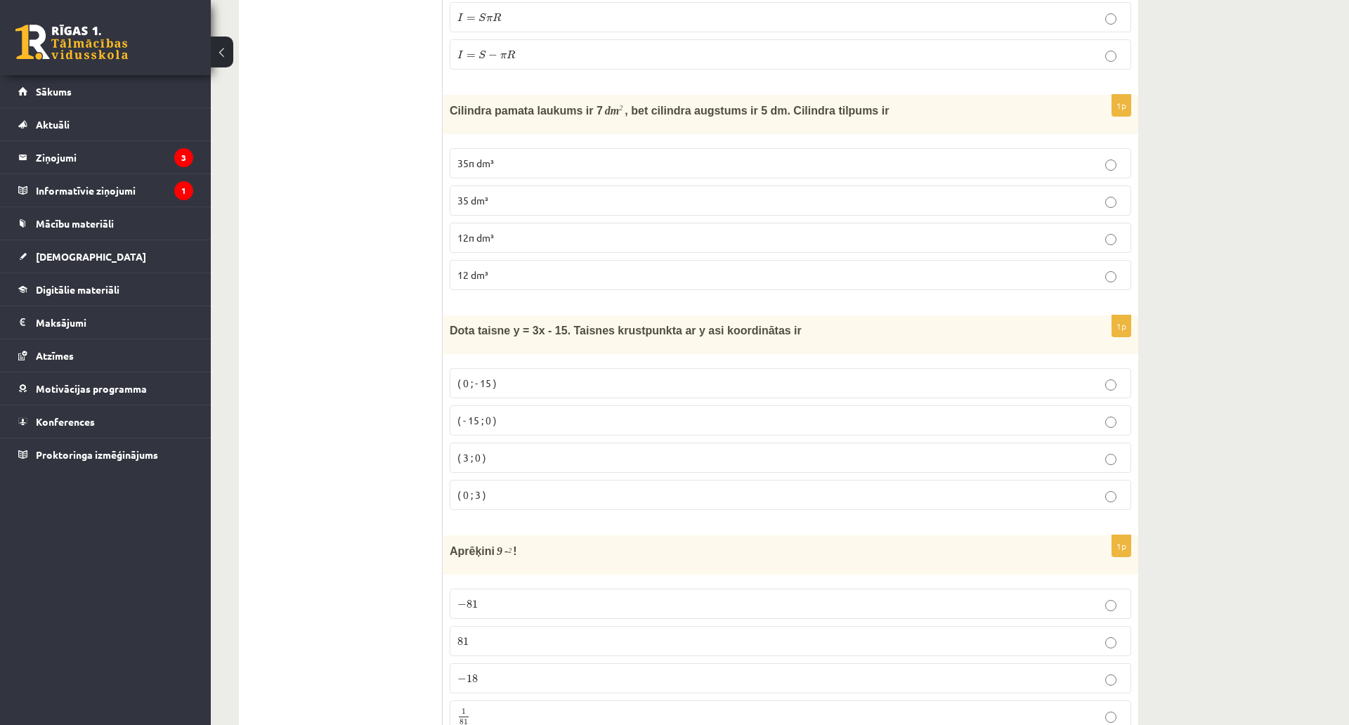
scroll to position [4917, 0]
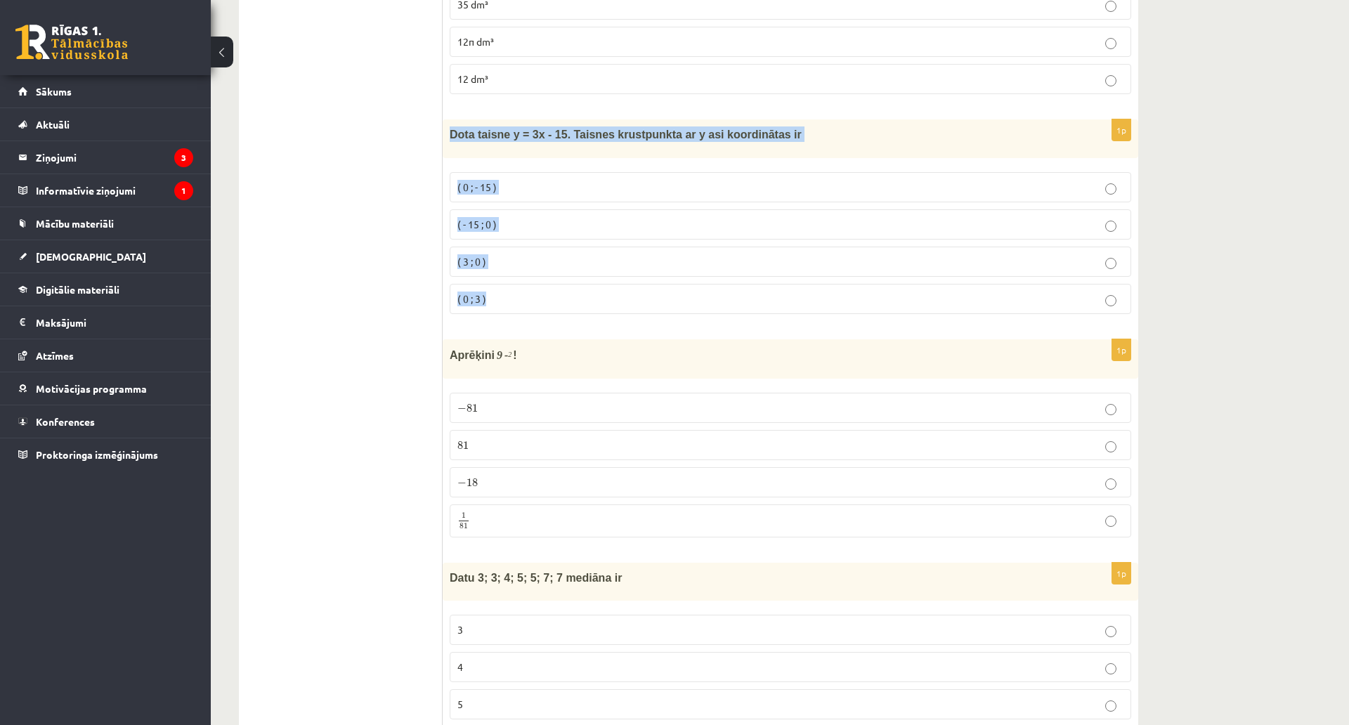
drag, startPoint x: 449, startPoint y: 84, endPoint x: 558, endPoint y: 244, distance: 194.0
click at [558, 244] on div "1p Dota taisne y = 3x - 15. Taisnes krustpunkta ar y asi koordinātas ir ( 0 ; -…" at bounding box center [790, 221] width 695 height 205
drag, startPoint x: 502, startPoint y: 137, endPoint x: 496, endPoint y: 149, distance: 13.5
click at [502, 180] on p "( 0 ; - 15 )" at bounding box center [790, 187] width 666 height 15
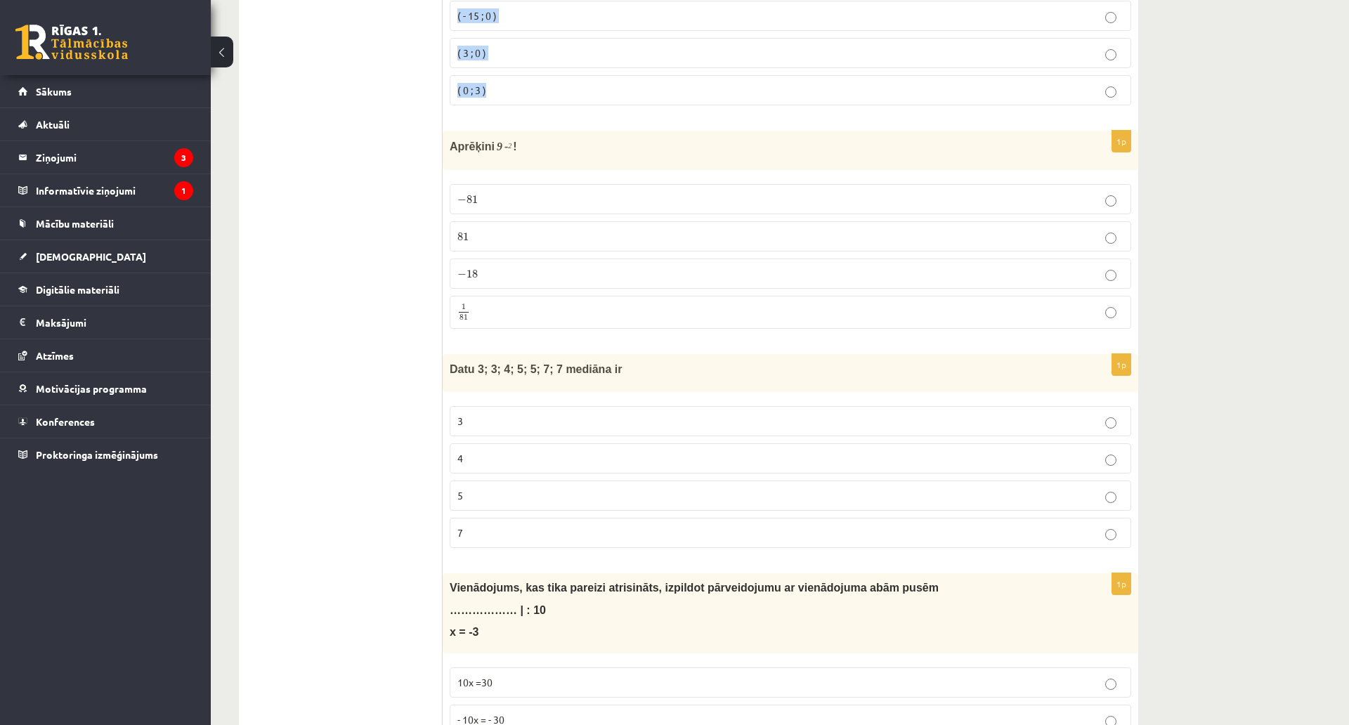
scroll to position [5128, 0]
drag, startPoint x: 451, startPoint y: 88, endPoint x: 530, endPoint y: 255, distance: 184.8
click at [530, 255] on div "1p Aprēķini 9 - 2 ! − 81 − 81 81 81 − 18 − 18 1 81 1 81" at bounding box center [790, 233] width 695 height 209
click at [466, 312] on span "81" at bounding box center [463, 315] width 8 height 6
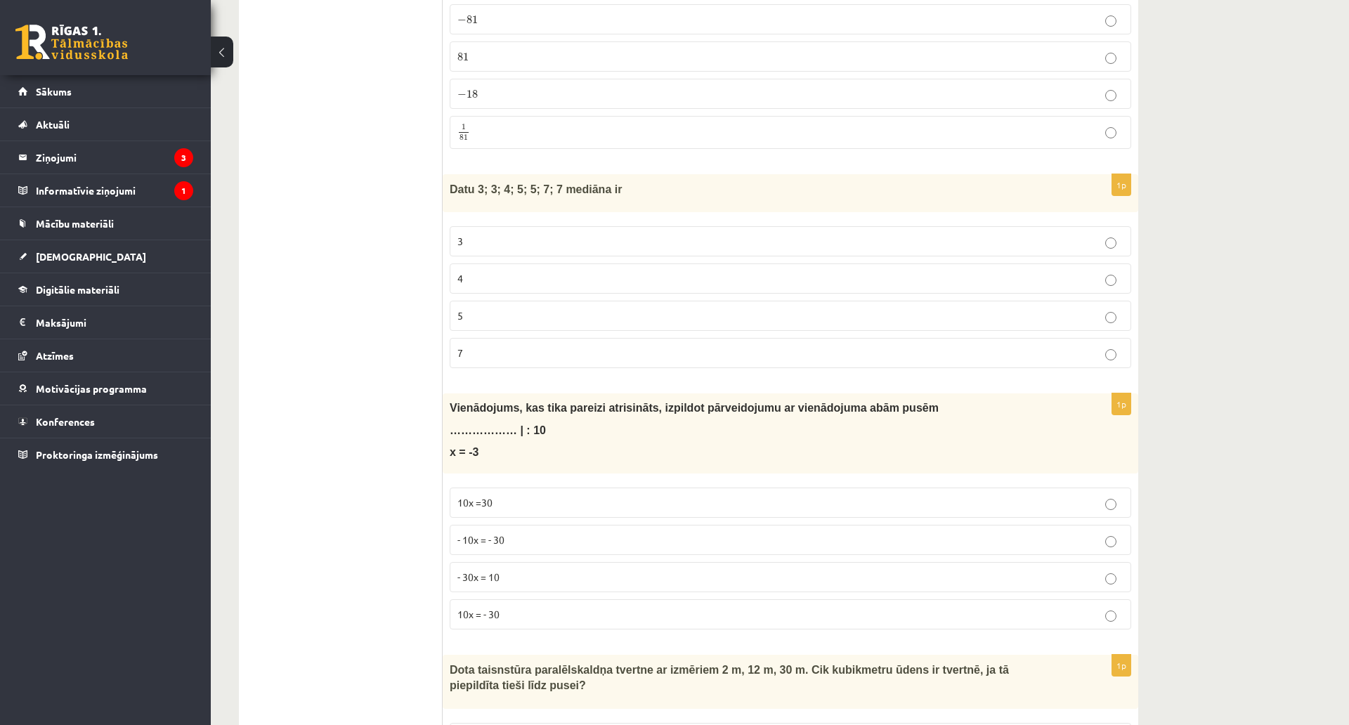
scroll to position [5338, 0]
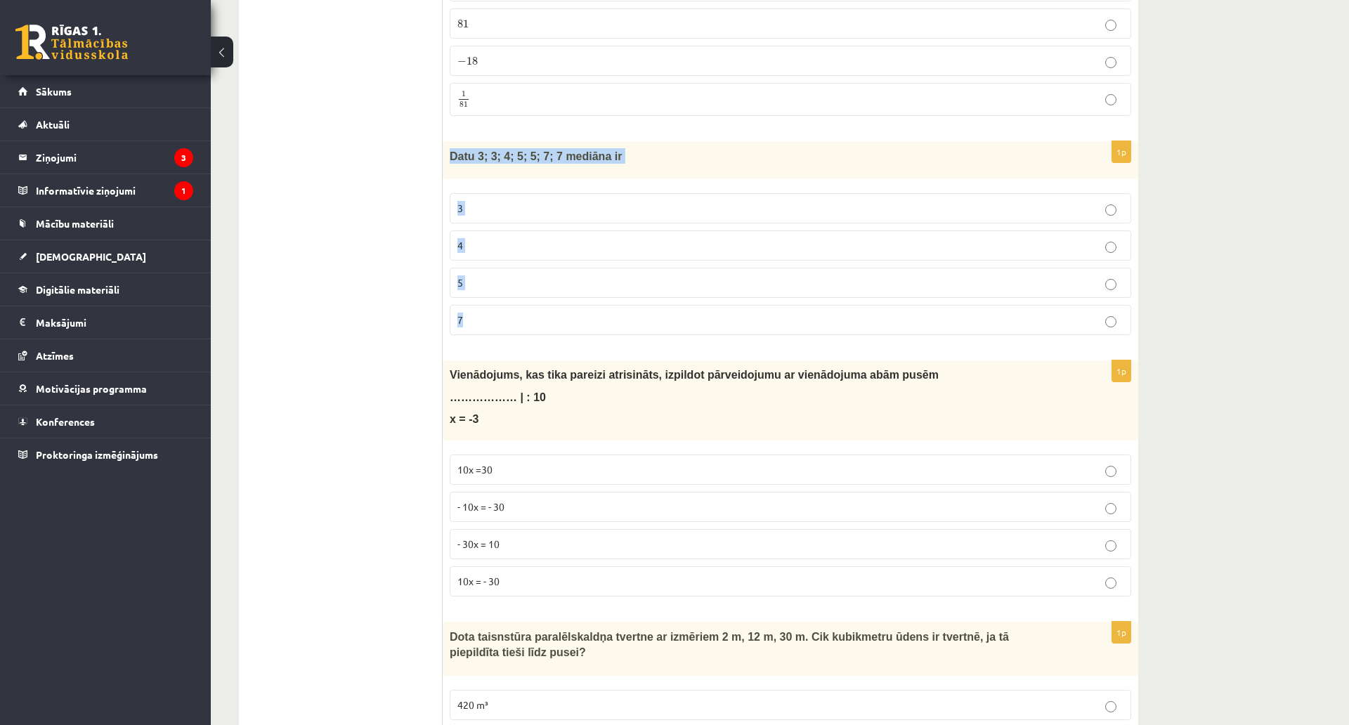
drag, startPoint x: 449, startPoint y: 105, endPoint x: 597, endPoint y: 275, distance: 226.1
click at [597, 275] on div "1p Datu 3; 3; 4; 5; 5; 7; 7 mediāna ir 3 4 5 7" at bounding box center [790, 243] width 695 height 205
click at [480, 275] on p "5" at bounding box center [790, 282] width 666 height 15
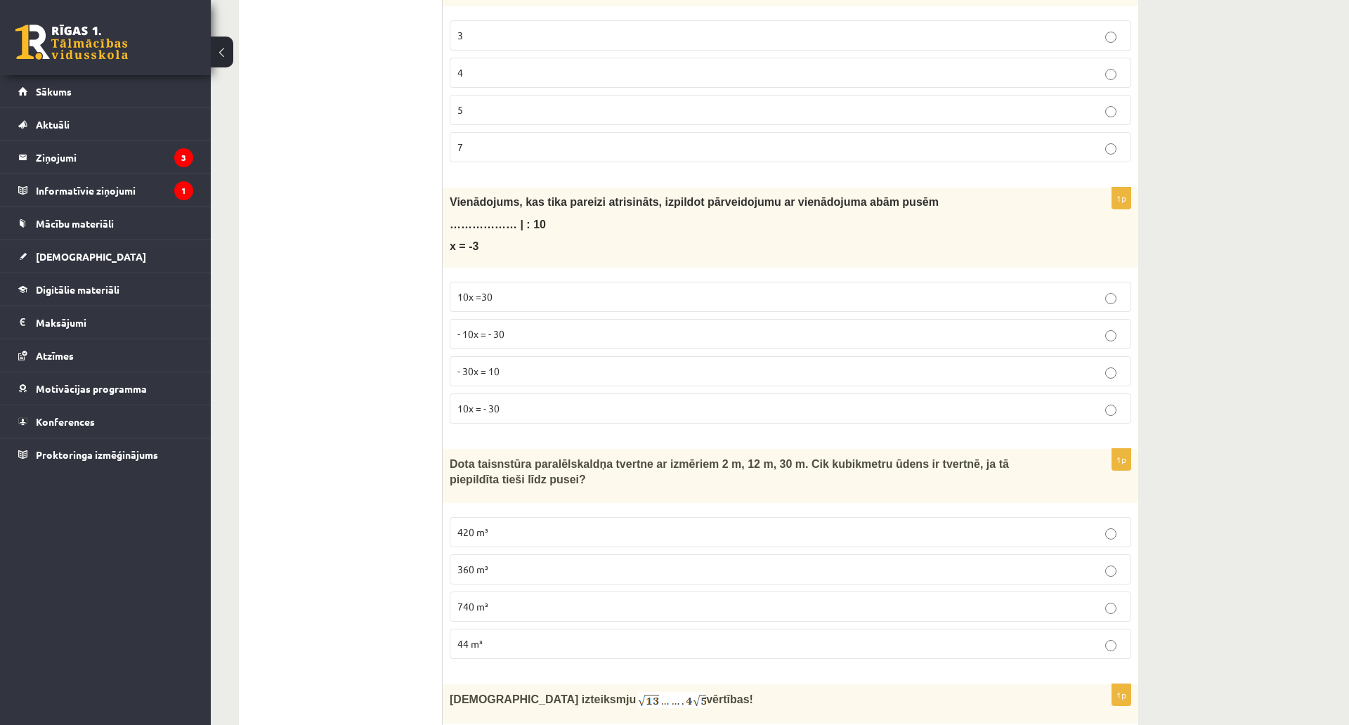
scroll to position [5549, 0]
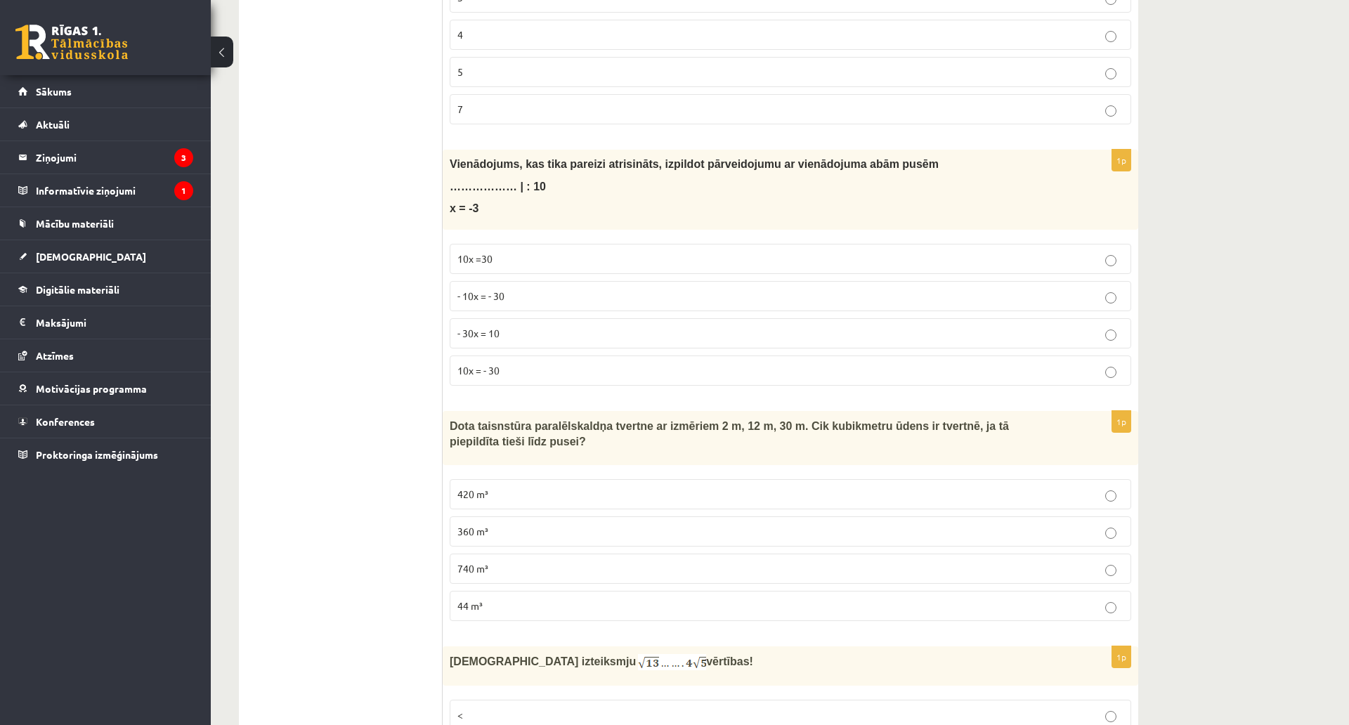
drag, startPoint x: 439, startPoint y: 110, endPoint x: 520, endPoint y: 181, distance: 107.6
click at [487, 158] on span "Vienādojums, kas tika pareizi atrisināts, izpildot pārveidojumu ar vienādojuma …" at bounding box center [694, 164] width 489 height 12
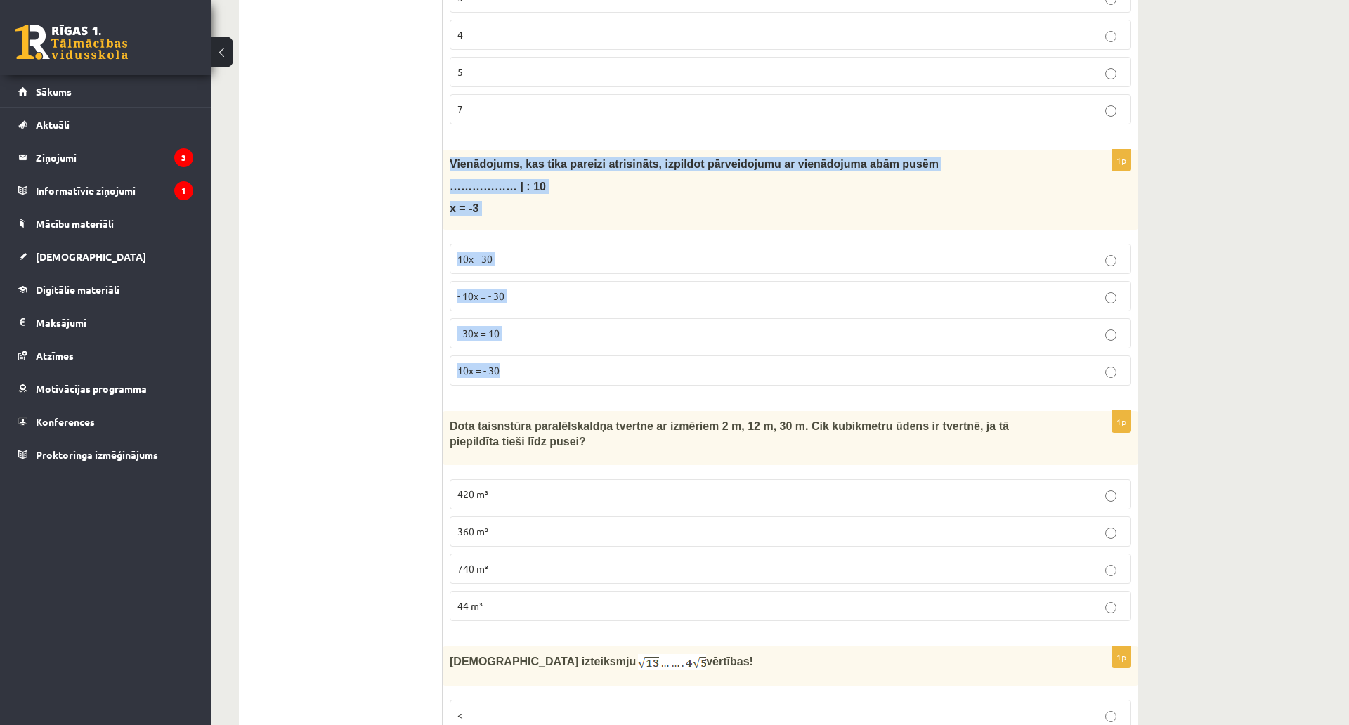
drag, startPoint x: 447, startPoint y: 110, endPoint x: 561, endPoint y: 318, distance: 237.6
click at [561, 318] on div "1p Vienādojums, kas tika pareizi atrisināts, izpildot pārveidojumu ar vienādoju…" at bounding box center [790, 273] width 695 height 247
click at [478, 364] on span "10x = - 30" at bounding box center [478, 370] width 42 height 13
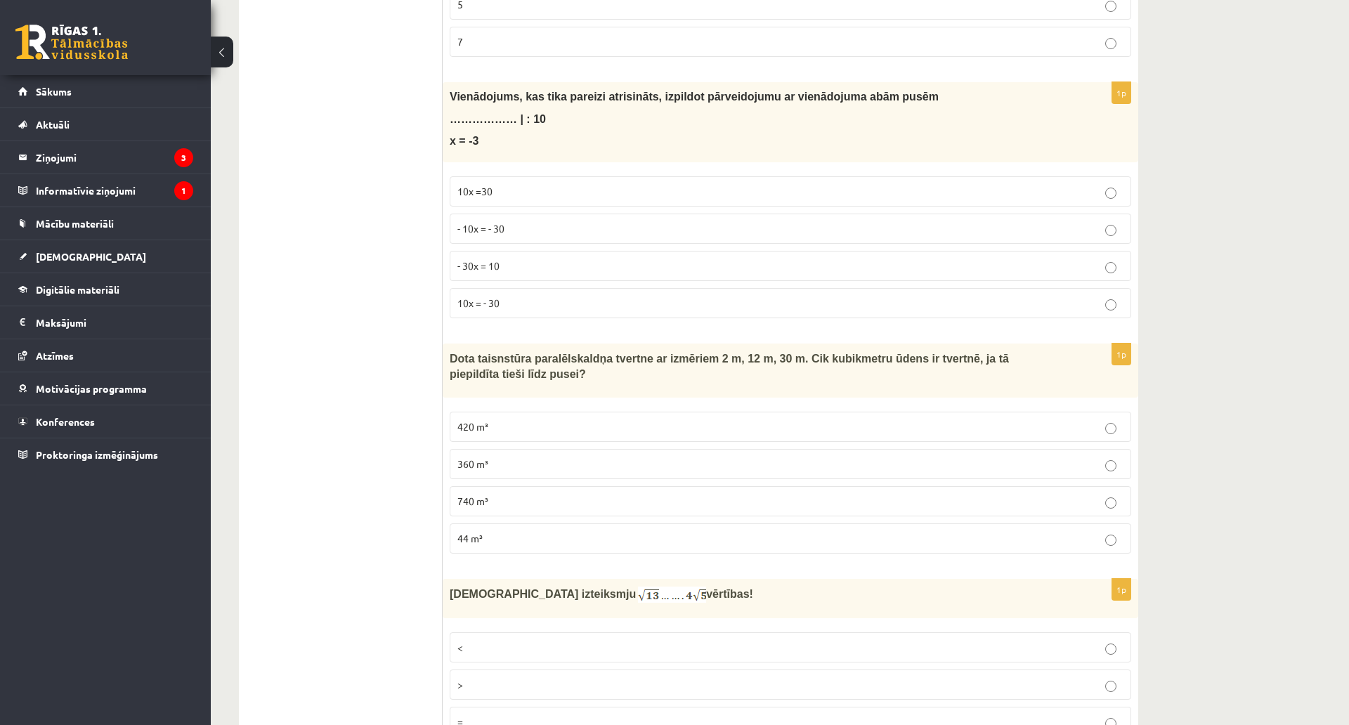
scroll to position [5619, 0]
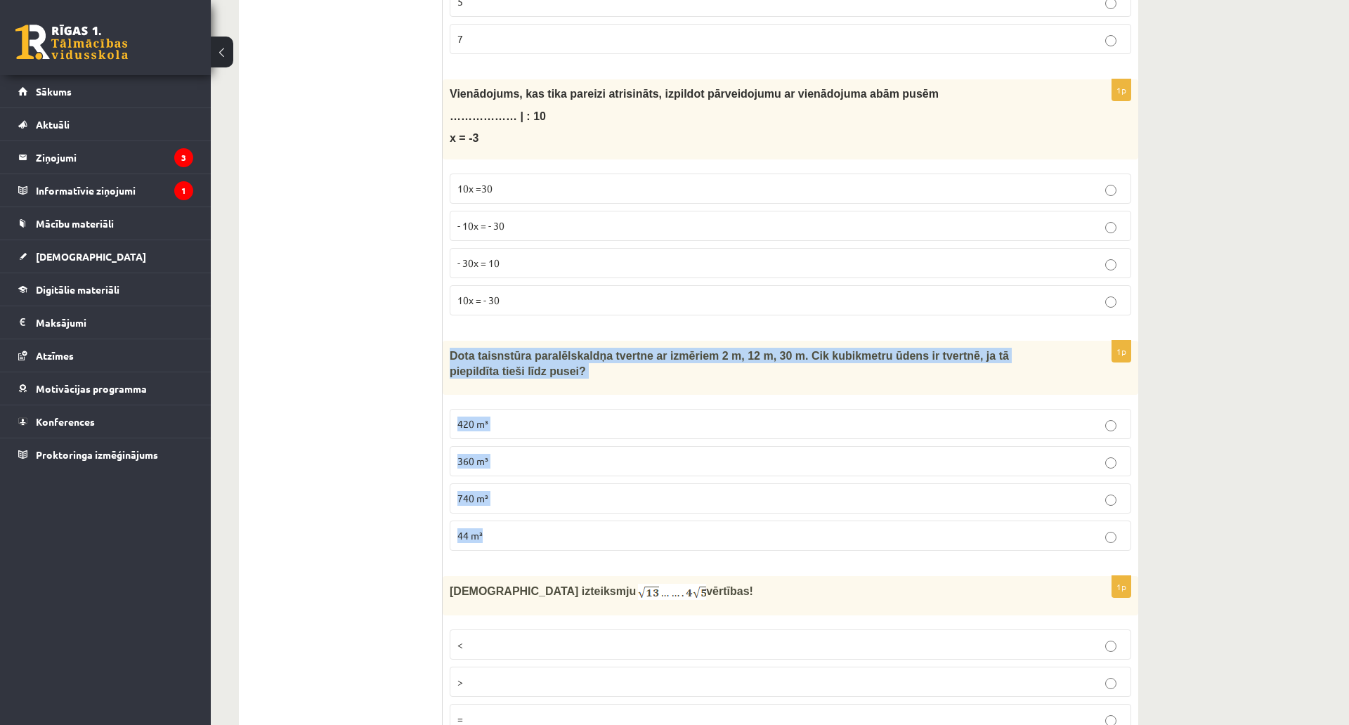
drag, startPoint x: 499, startPoint y: 358, endPoint x: 594, endPoint y: 480, distance: 154.6
click at [594, 480] on div "1p Dota taisnstūra paralēlskaldņa tvertne ar izmēriem 2 m, 12 m, 30 m. Cik kubi…" at bounding box center [790, 451] width 695 height 221
click at [483, 454] on span "360 m³" at bounding box center [472, 460] width 31 height 13
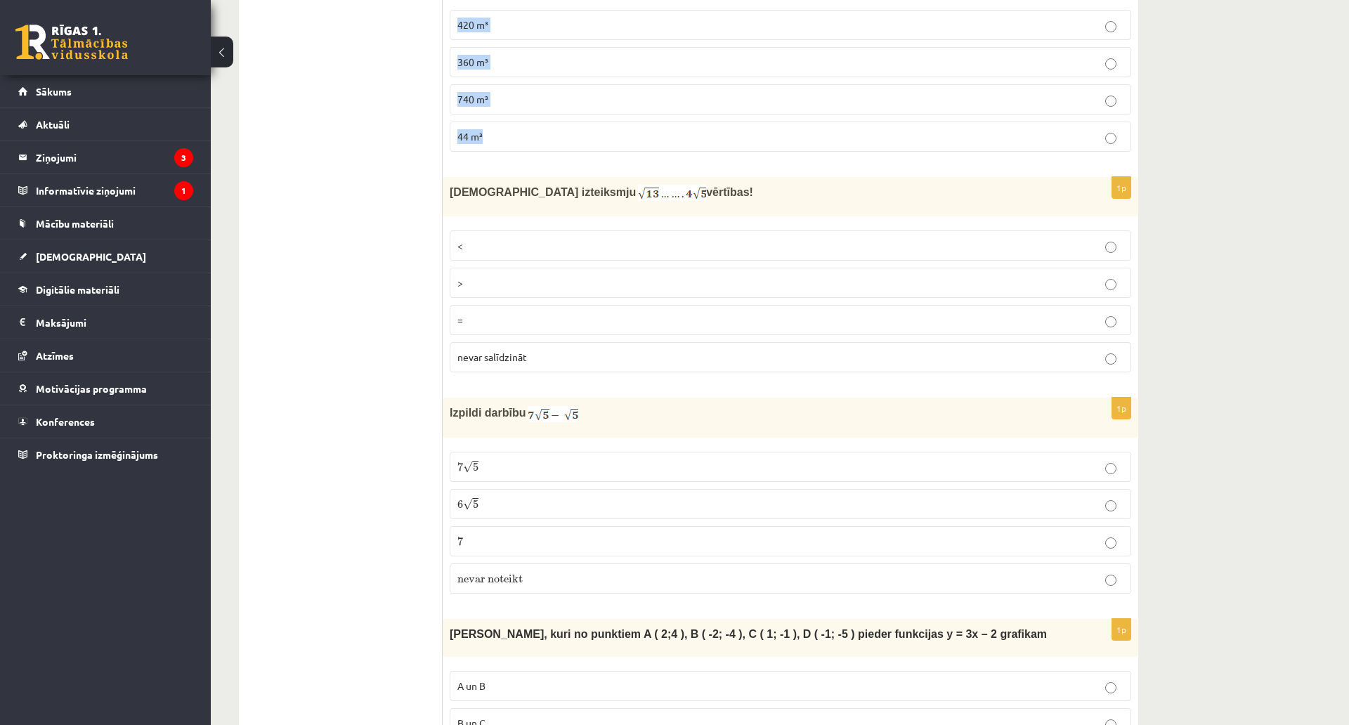
scroll to position [5841, 0]
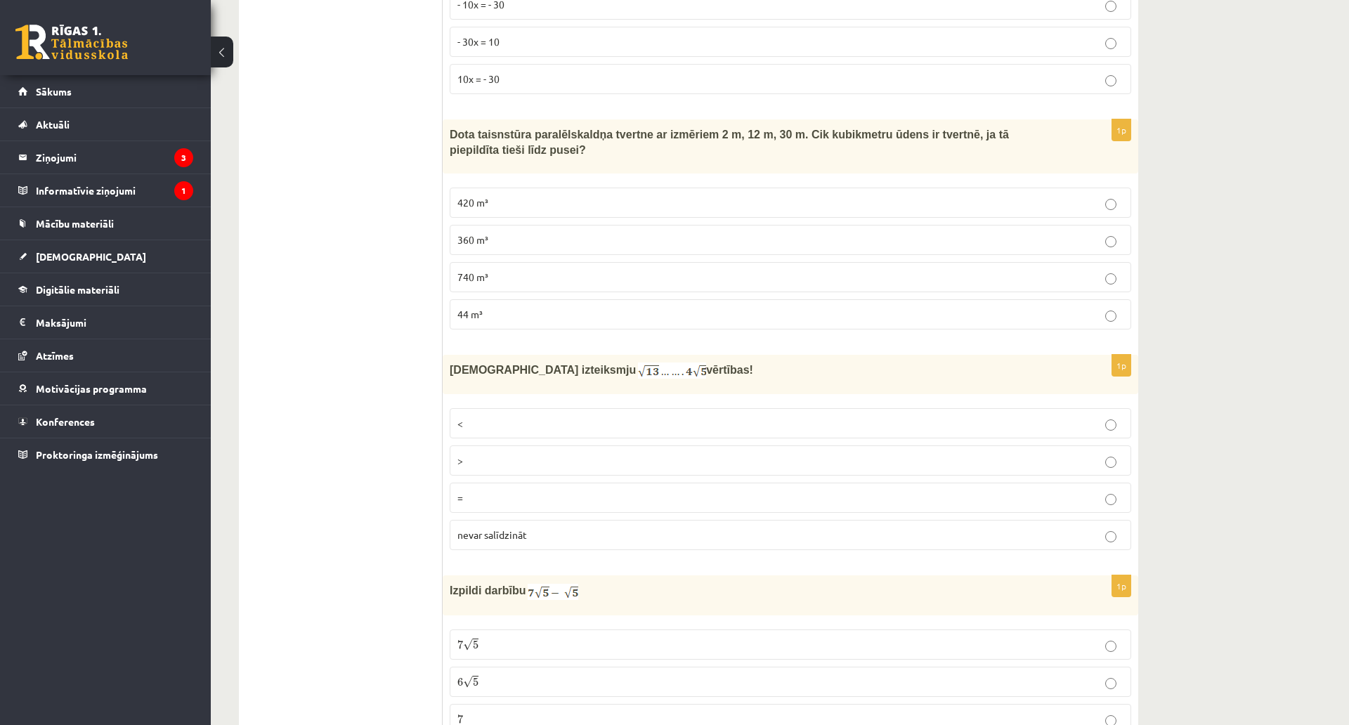
click at [499, 416] on p "<" at bounding box center [790, 423] width 666 height 15
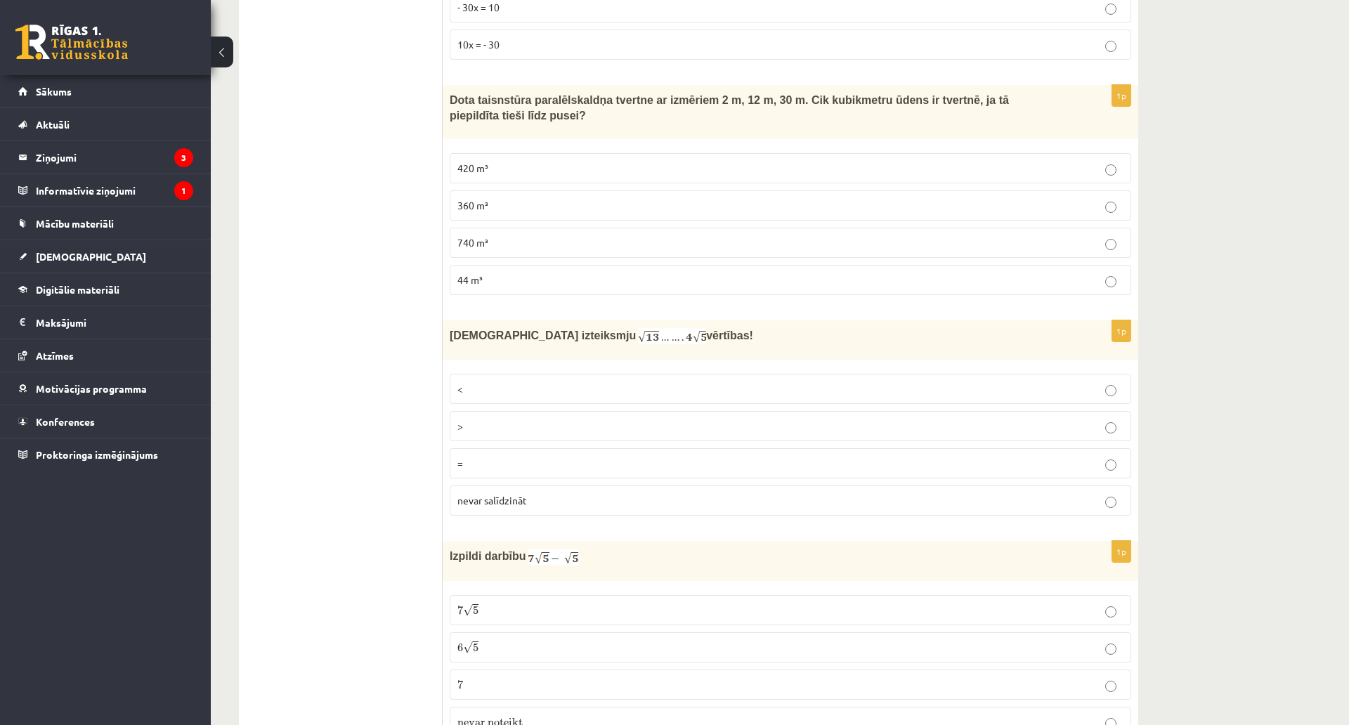
scroll to position [6051, 0]
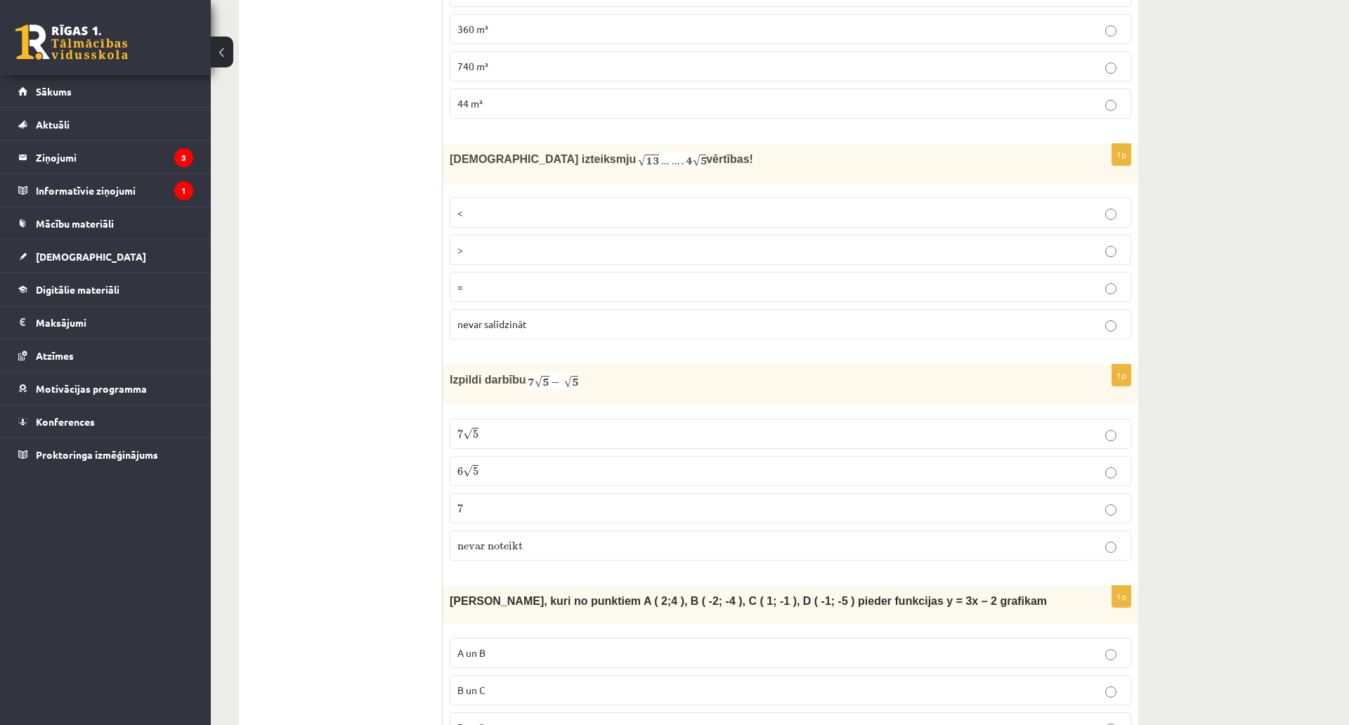
click at [496, 464] on p "6 √ 5 6 5" at bounding box center [790, 471] width 666 height 15
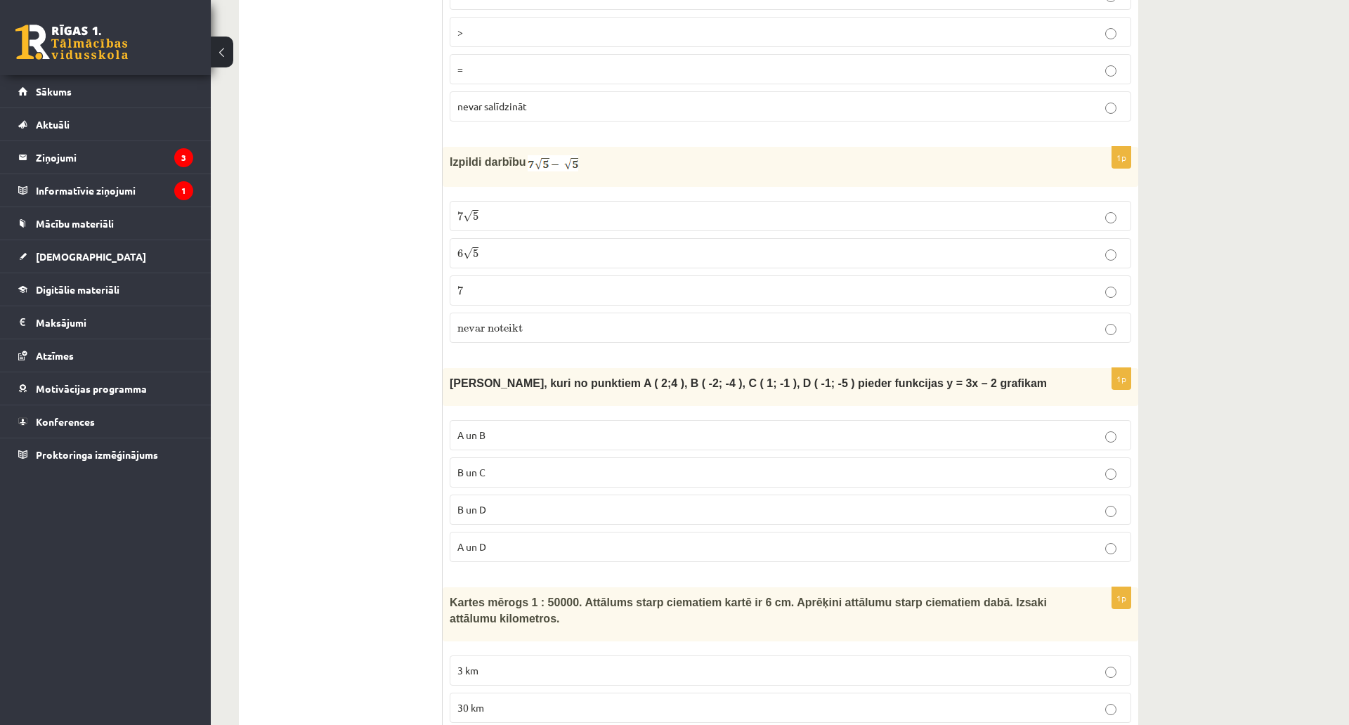
scroll to position [6332, 0]
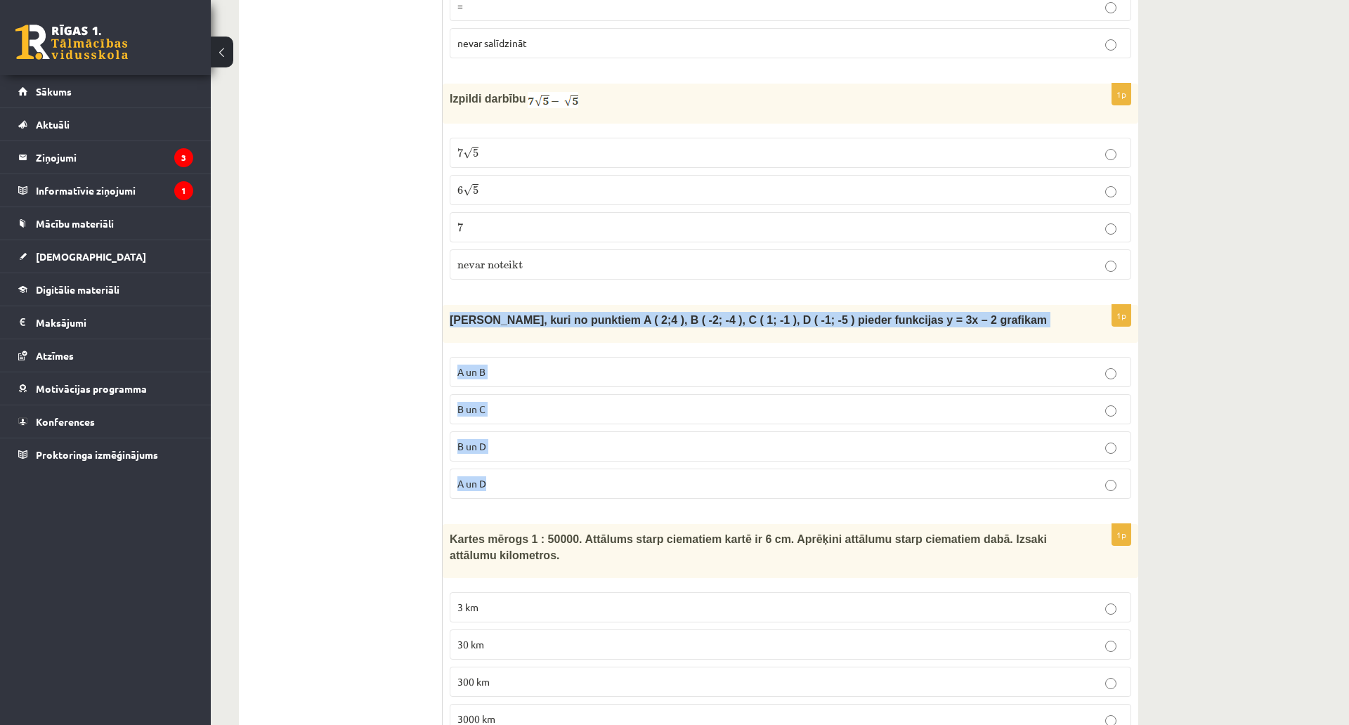
drag, startPoint x: 447, startPoint y: 273, endPoint x: 553, endPoint y: 446, distance: 203.1
click at [553, 446] on div "1p Nosaki, kuri no punktiem A ( 2;4 ), B ( -2; -4 ), C ( 1; -1 ), D ( -1; -5 ) …" at bounding box center [790, 407] width 695 height 205
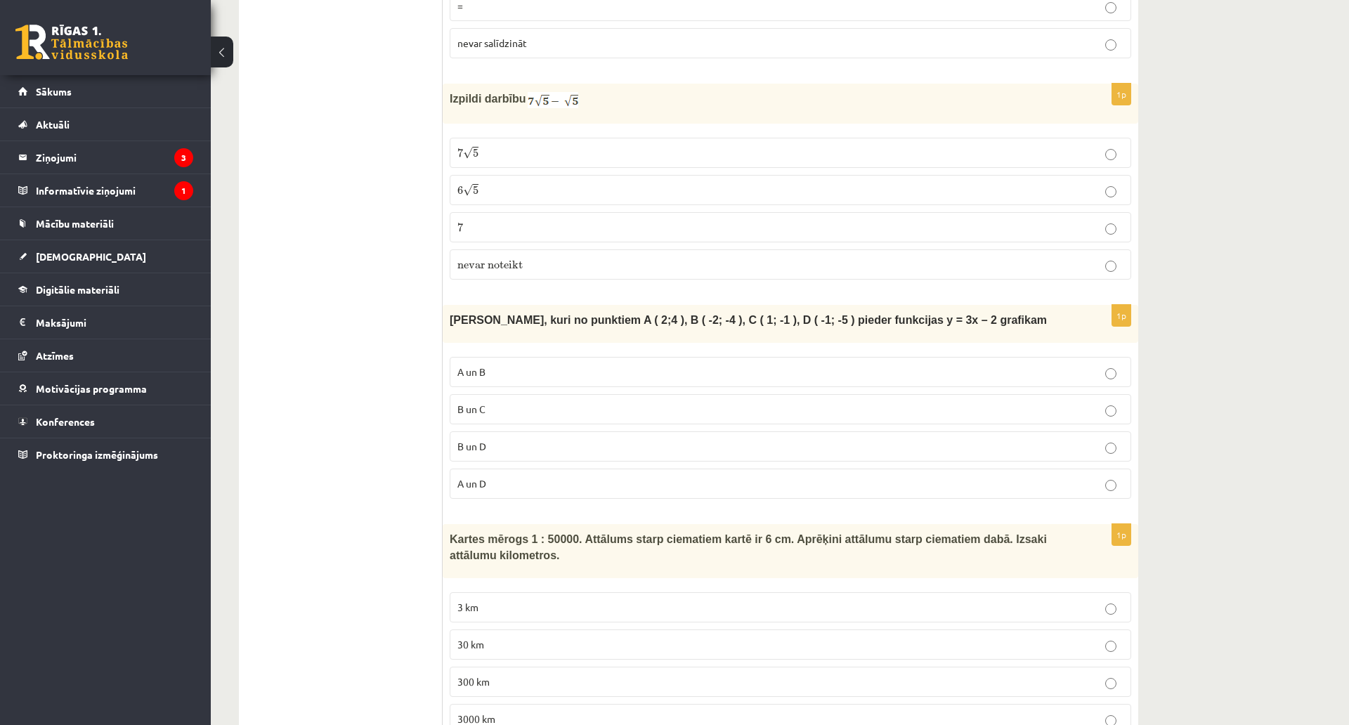
click at [483, 477] on span "A un D" at bounding box center [471, 483] width 29 height 13
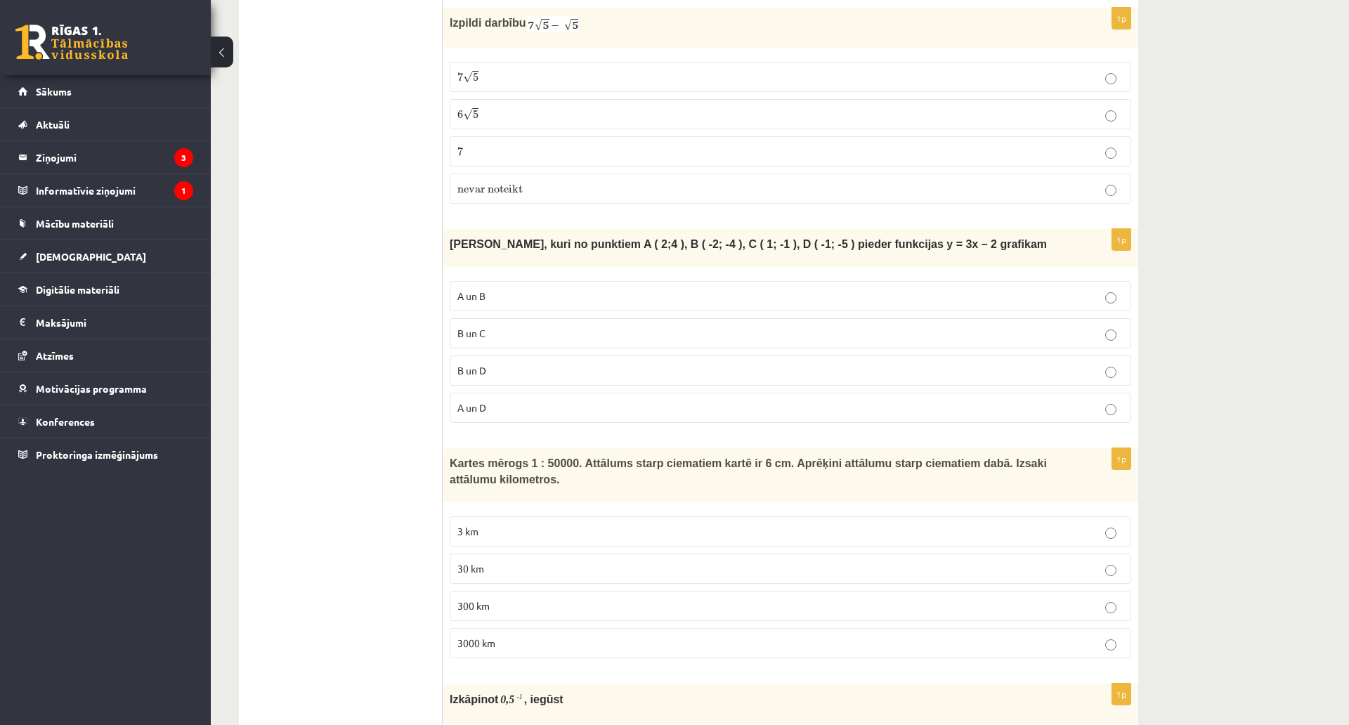
scroll to position [6543, 0]
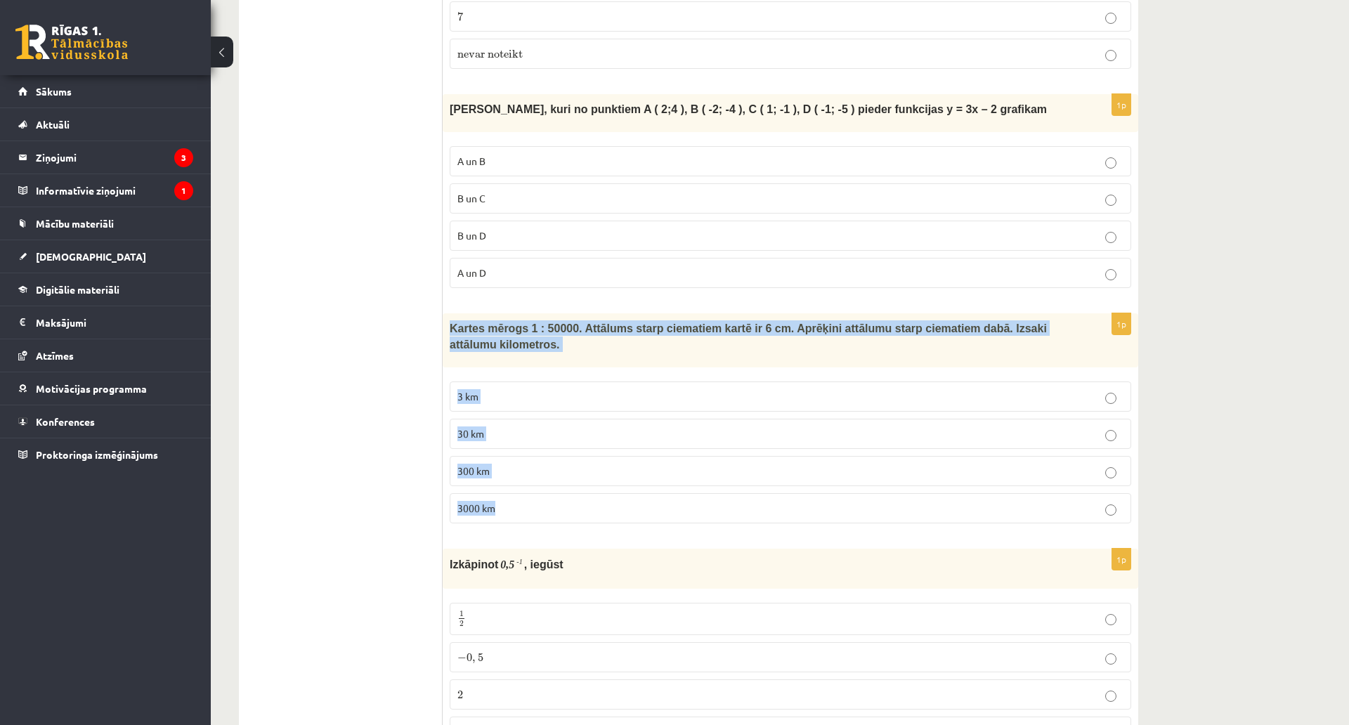
drag, startPoint x: 450, startPoint y: 273, endPoint x: 572, endPoint y: 472, distance: 233.7
click at [572, 473] on div "1p Kartes mērogs 1 : 50000. Attālums starp ciematiem kartē ir 6 cm. Aprēķini at…" at bounding box center [790, 423] width 695 height 221
click at [507, 389] on p "3 km" at bounding box center [790, 396] width 666 height 15
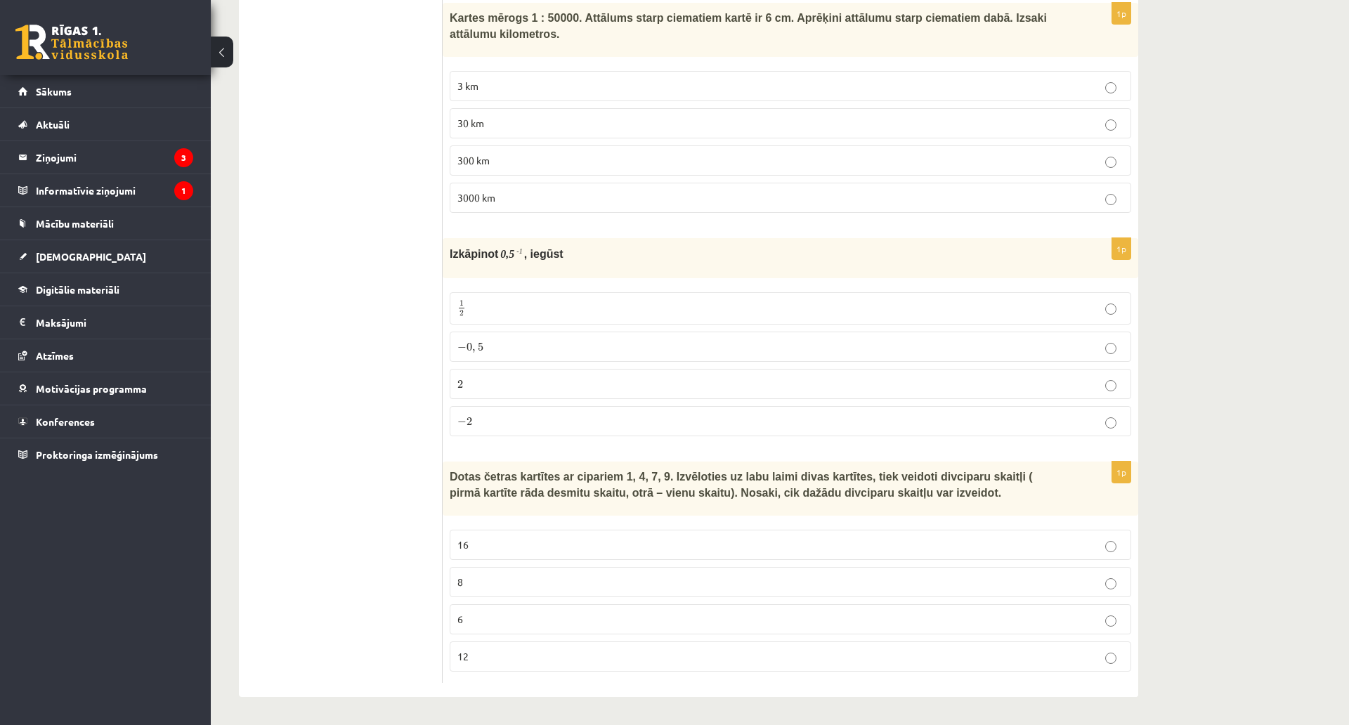
scroll to position [6894, 0]
drag, startPoint x: 447, startPoint y: 162, endPoint x: 557, endPoint y: 329, distance: 200.3
click at [557, 332] on div "1p Izkāpinot 0 , 5 - 1 , iegūst 1 2 1 2 − 0 , 5 − 0 , 5 2 2 − 2 − 2" at bounding box center [790, 342] width 695 height 209
click at [483, 376] on p "2 2" at bounding box center [790, 383] width 666 height 15
drag, startPoint x: 442, startPoint y: 385, endPoint x: 505, endPoint y: 427, distance: 76.0
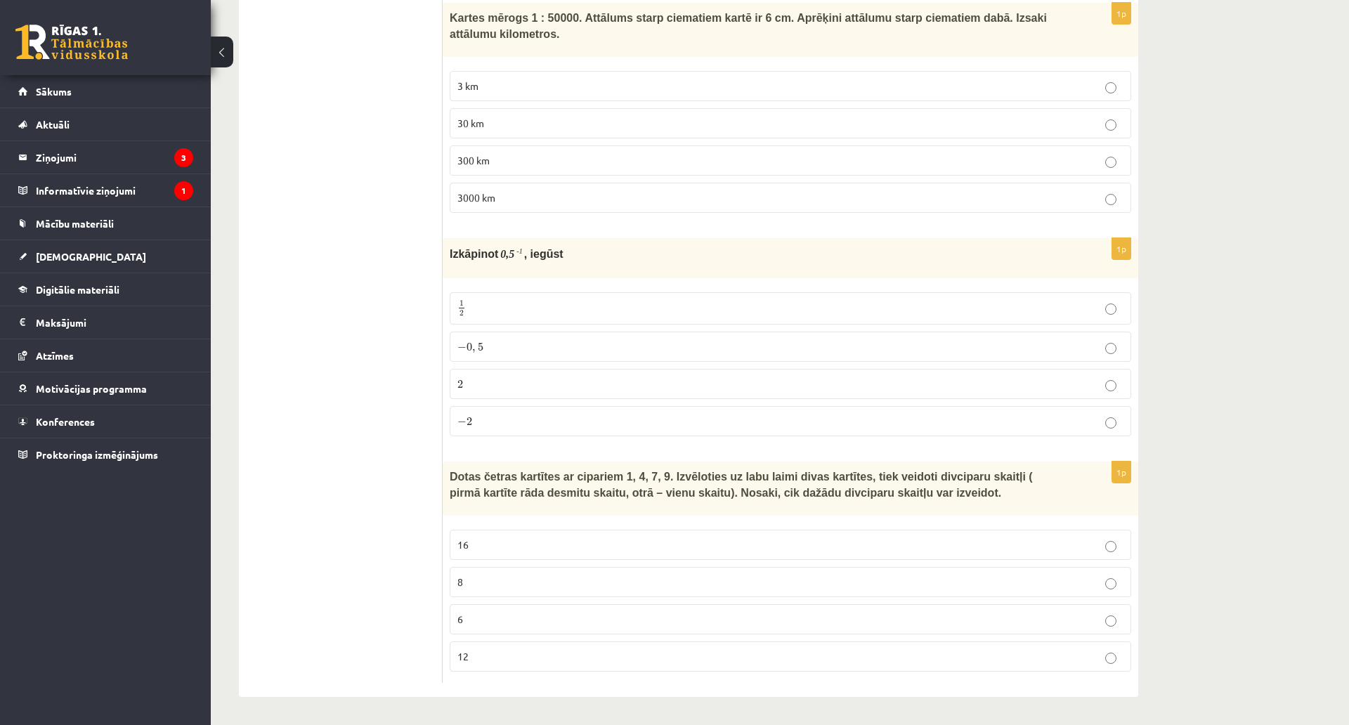
click at [503, 461] on div "Dotas četras kartītes ar cipariem 1, 4, 7, 9. Izvēloties uz labu laimi divas ka…" at bounding box center [790, 488] width 695 height 54
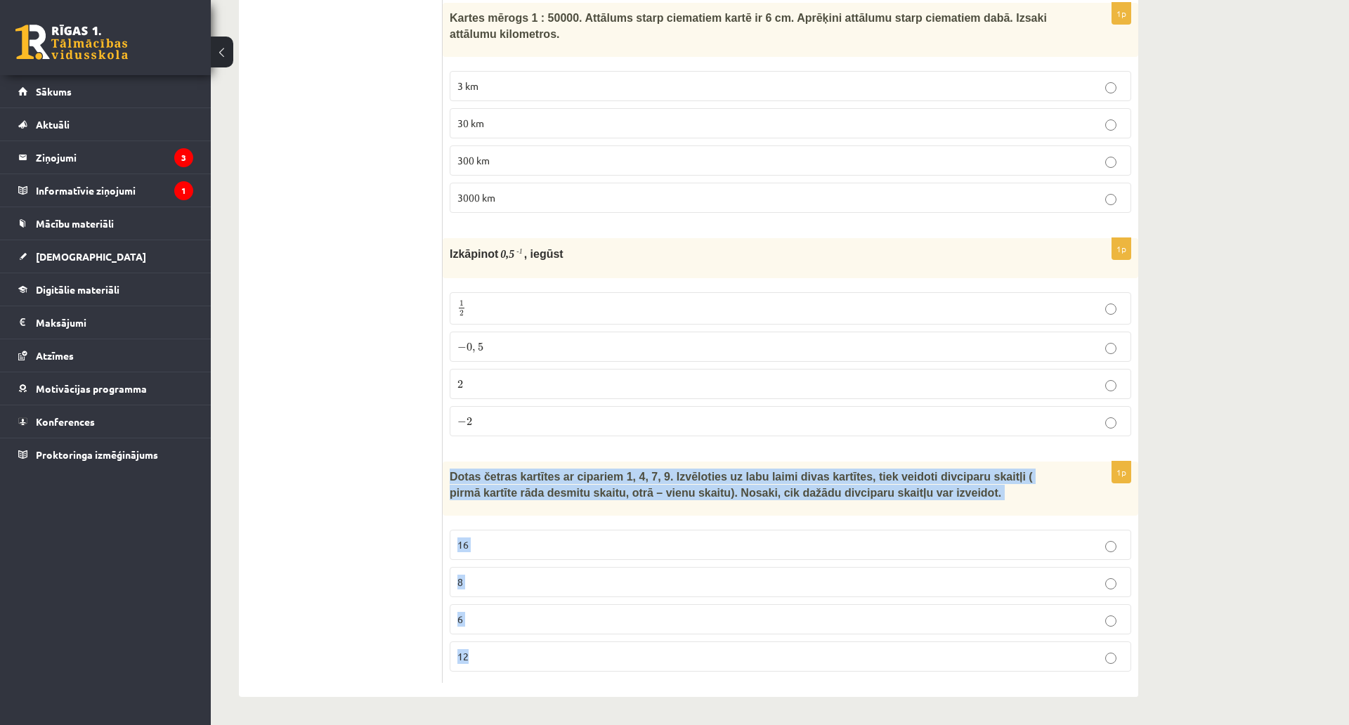
drag, startPoint x: 447, startPoint y: 385, endPoint x: 572, endPoint y: 561, distance: 216.1
click at [572, 563] on div "1p Dotas četras kartītes ar cipariem 1, 4, 7, 9. Izvēloties uz labu laimi divas…" at bounding box center [790, 571] width 695 height 221
click at [481, 537] on p "16" at bounding box center [790, 544] width 666 height 15
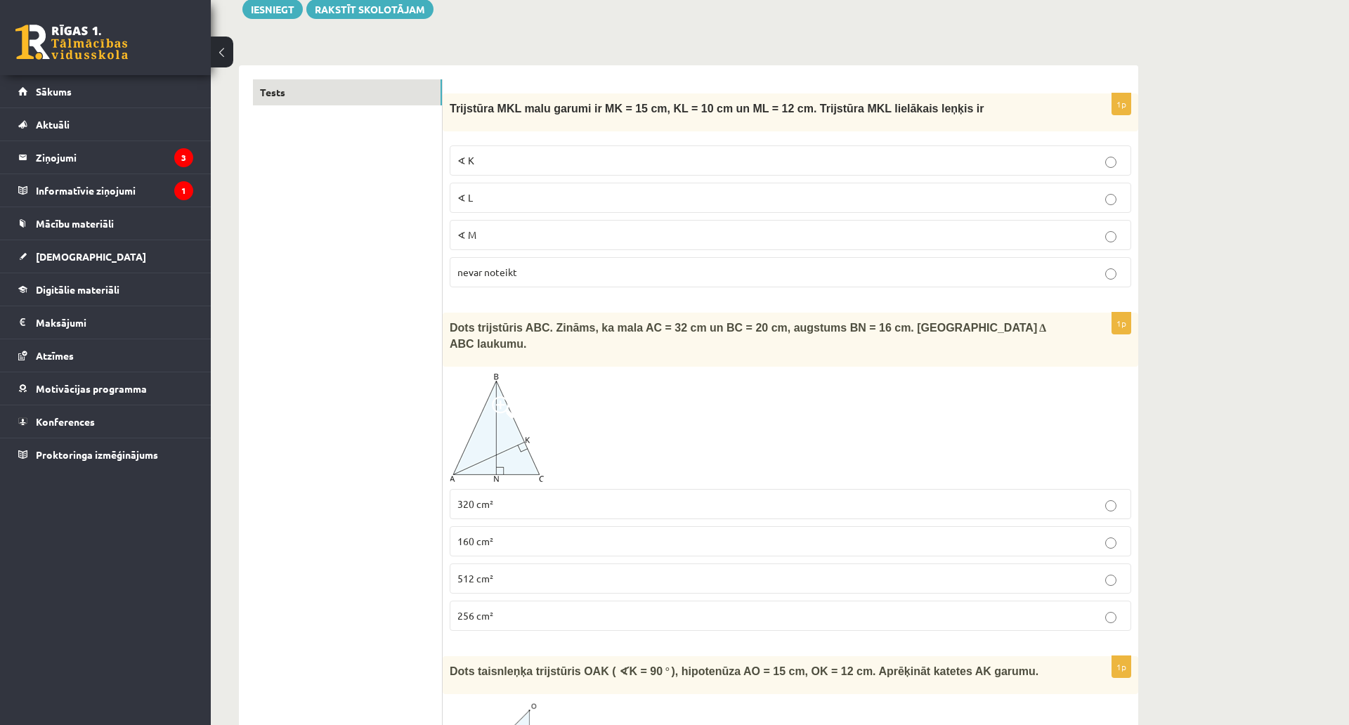
scroll to position [0, 0]
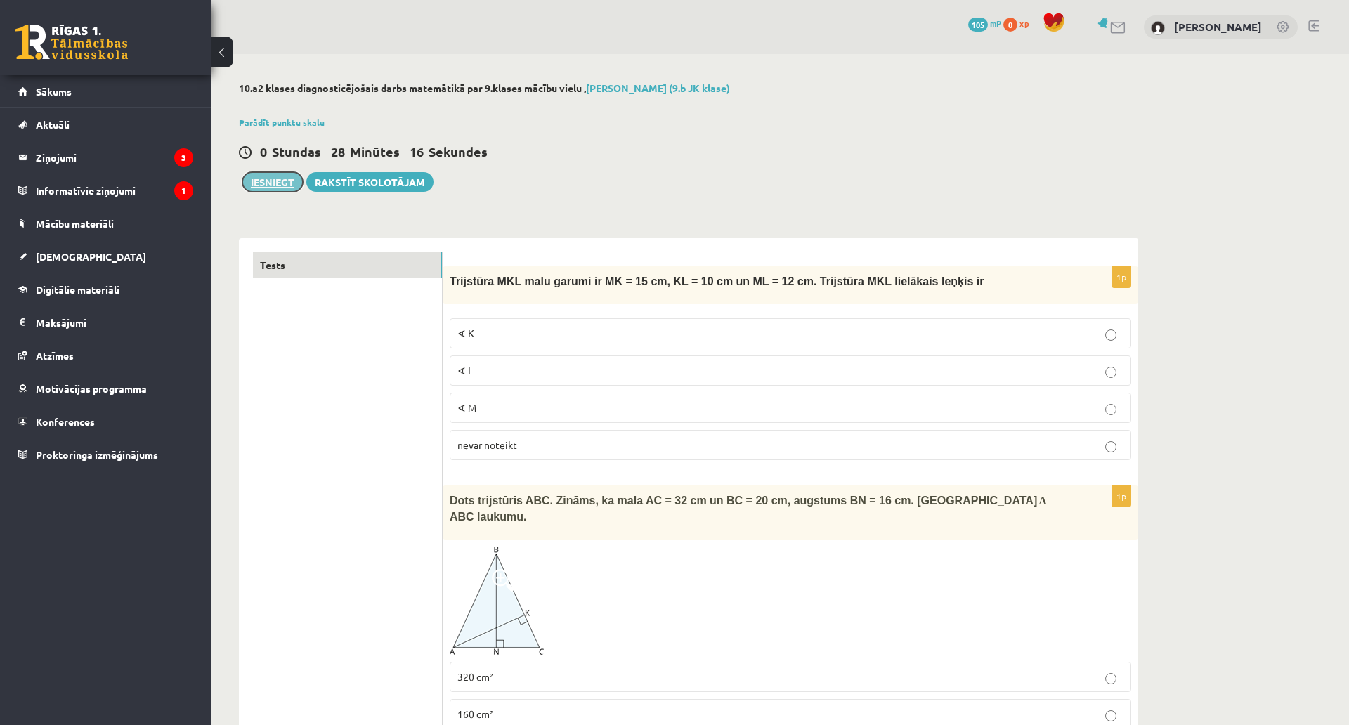
click at [279, 185] on button "Iesniegt" at bounding box center [272, 182] width 60 height 20
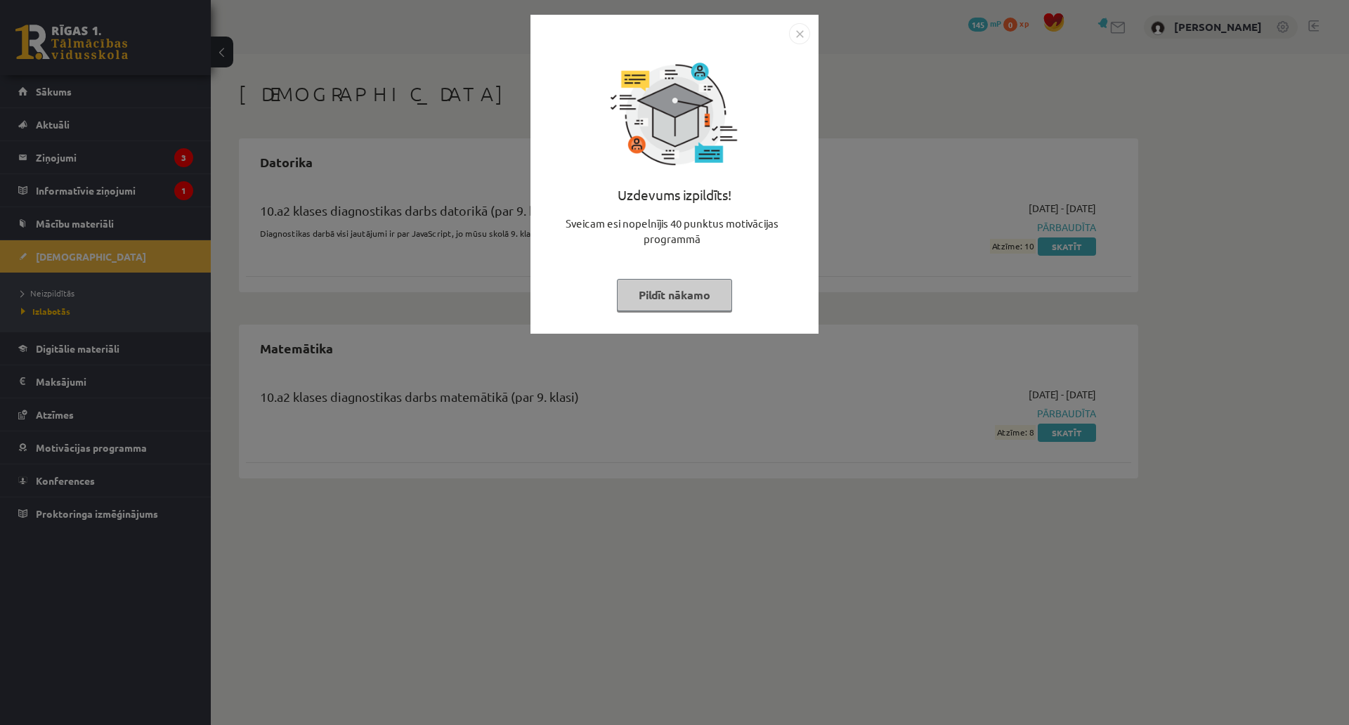
click at [662, 291] on button "Pildīt nākamo" at bounding box center [674, 295] width 115 height 32
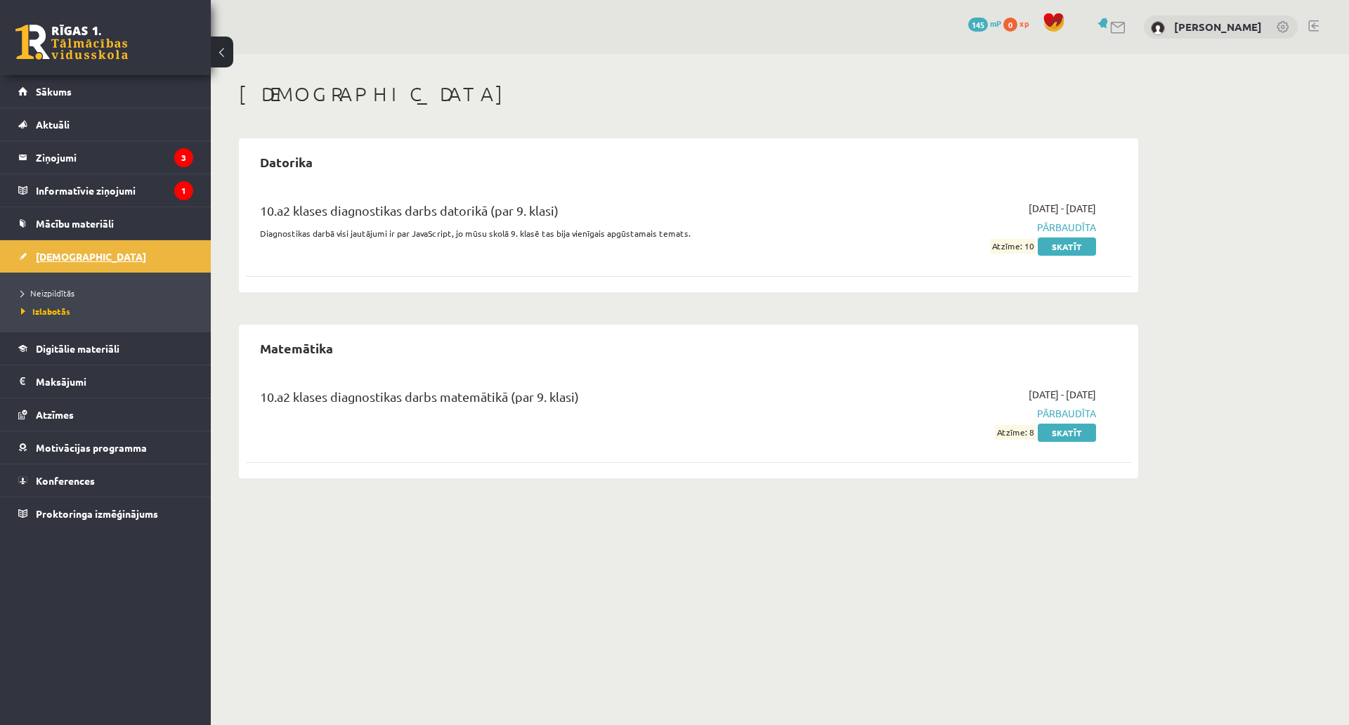
click at [74, 251] on span "[DEMOGRAPHIC_DATA]" at bounding box center [91, 256] width 110 height 13
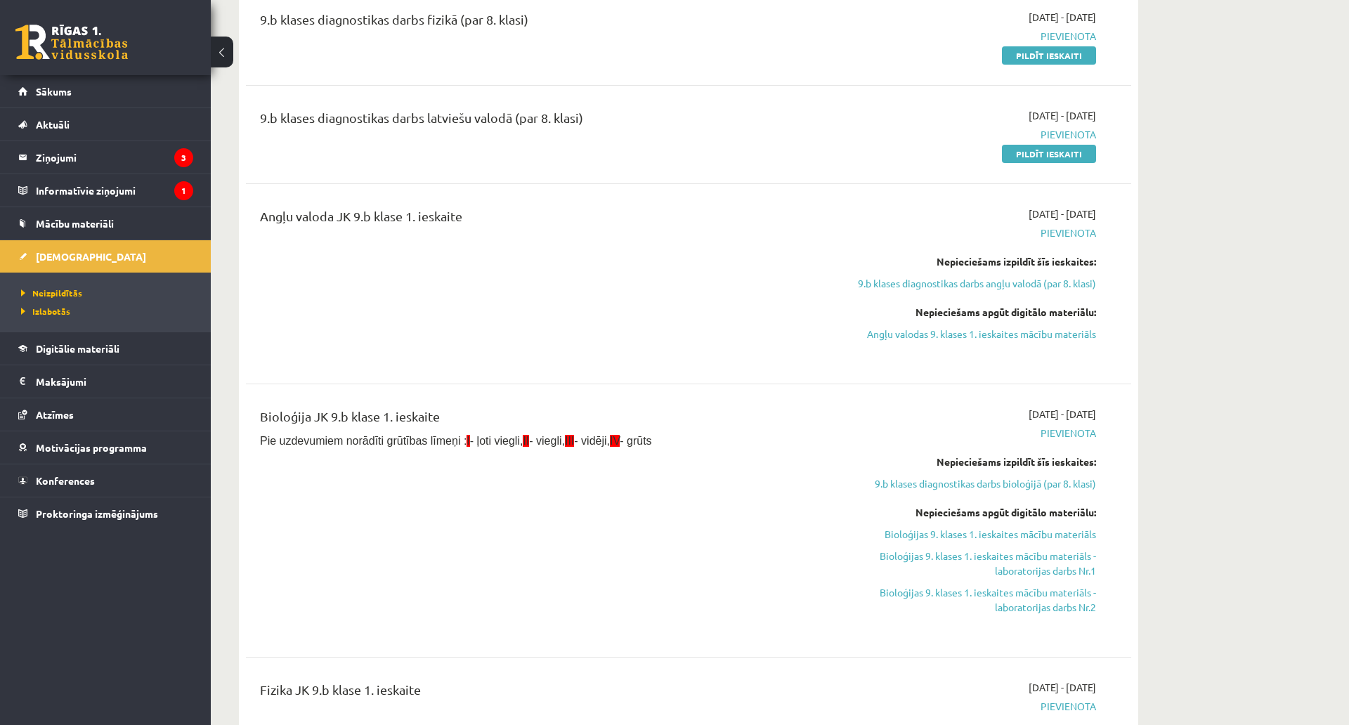
scroll to position [421, 0]
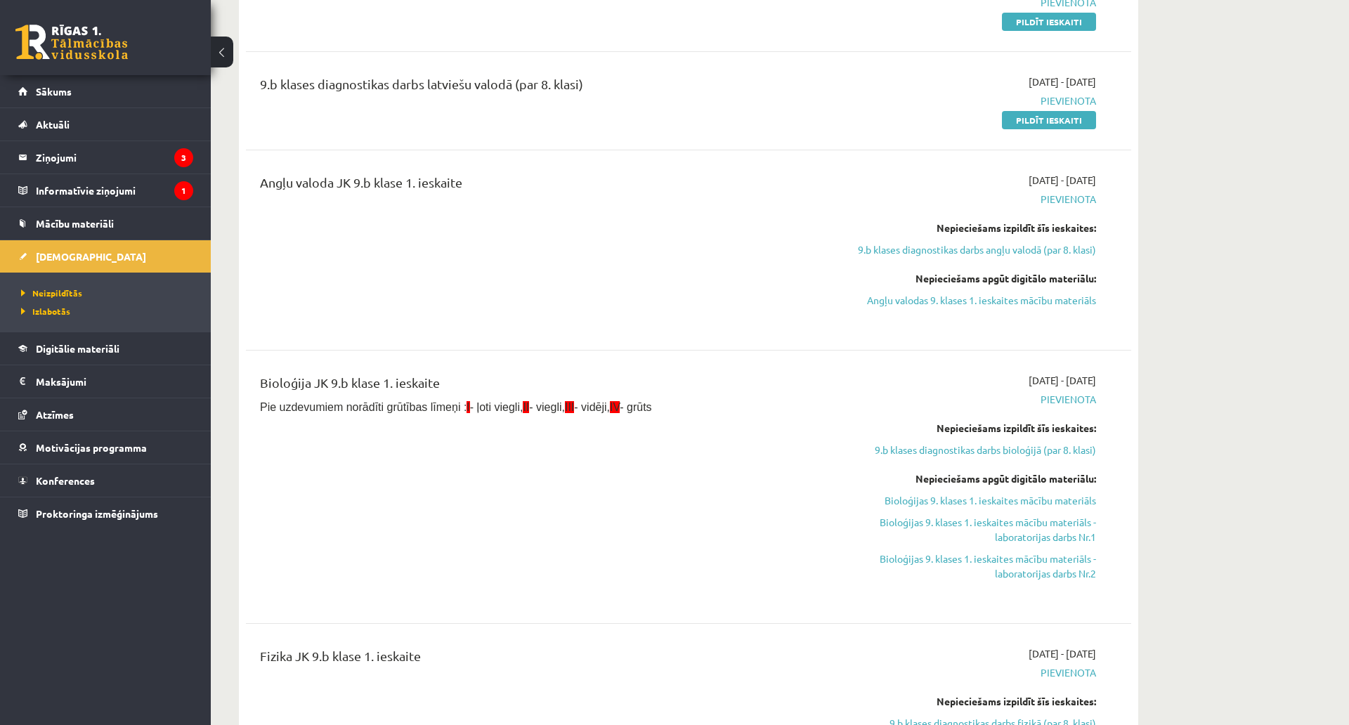
click at [1053, 193] on span "Pievienota" at bounding box center [963, 199] width 265 height 15
click at [1054, 195] on span "Pievienota" at bounding box center [963, 199] width 265 height 15
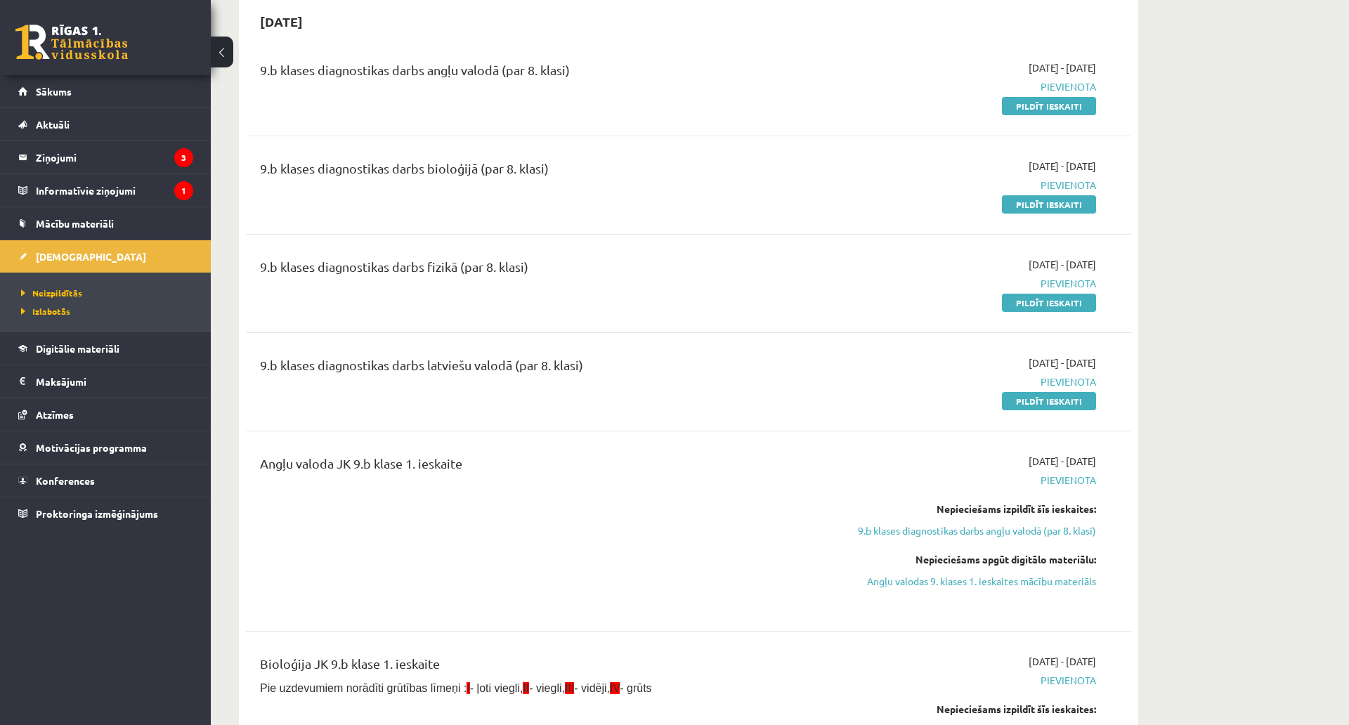
click at [686, 343] on div "9.b klases diagnostikas darbs latviešu valodā (par 8. klasi) [DATE] - [DATE] [G…" at bounding box center [688, 381] width 885 height 81
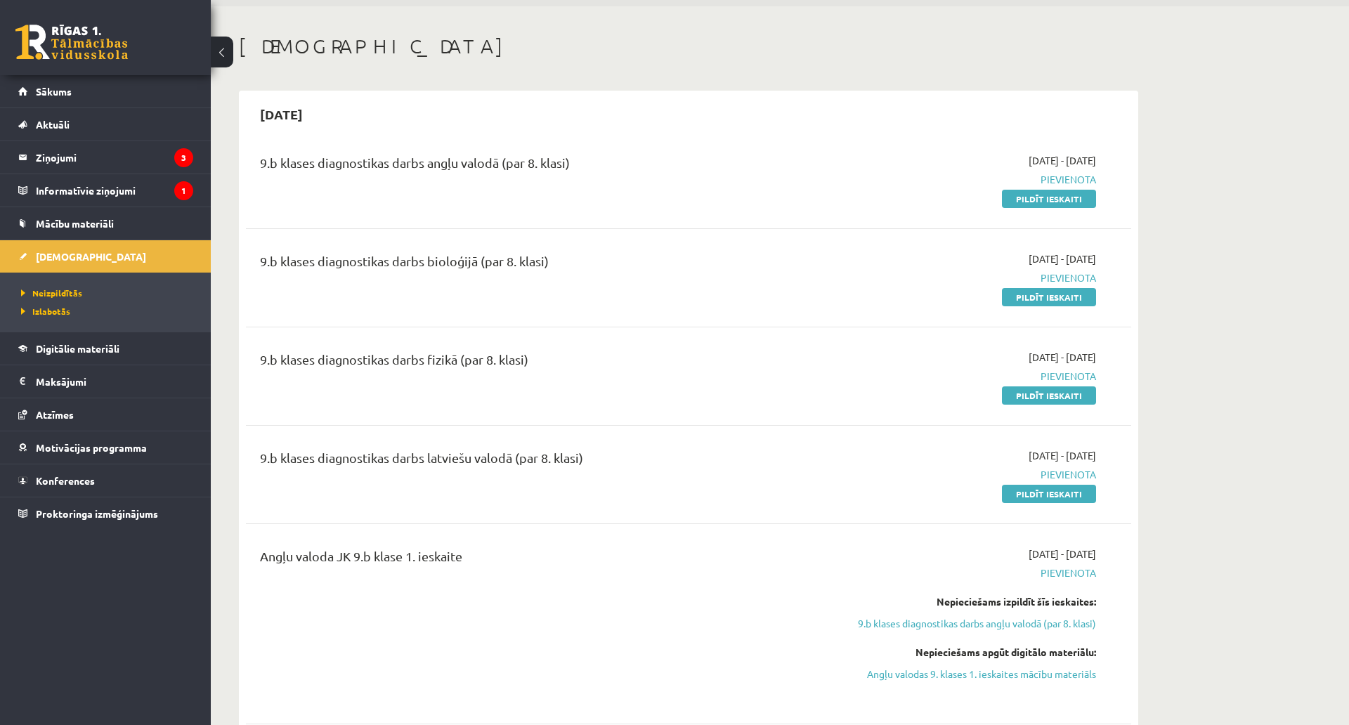
scroll to position [0, 0]
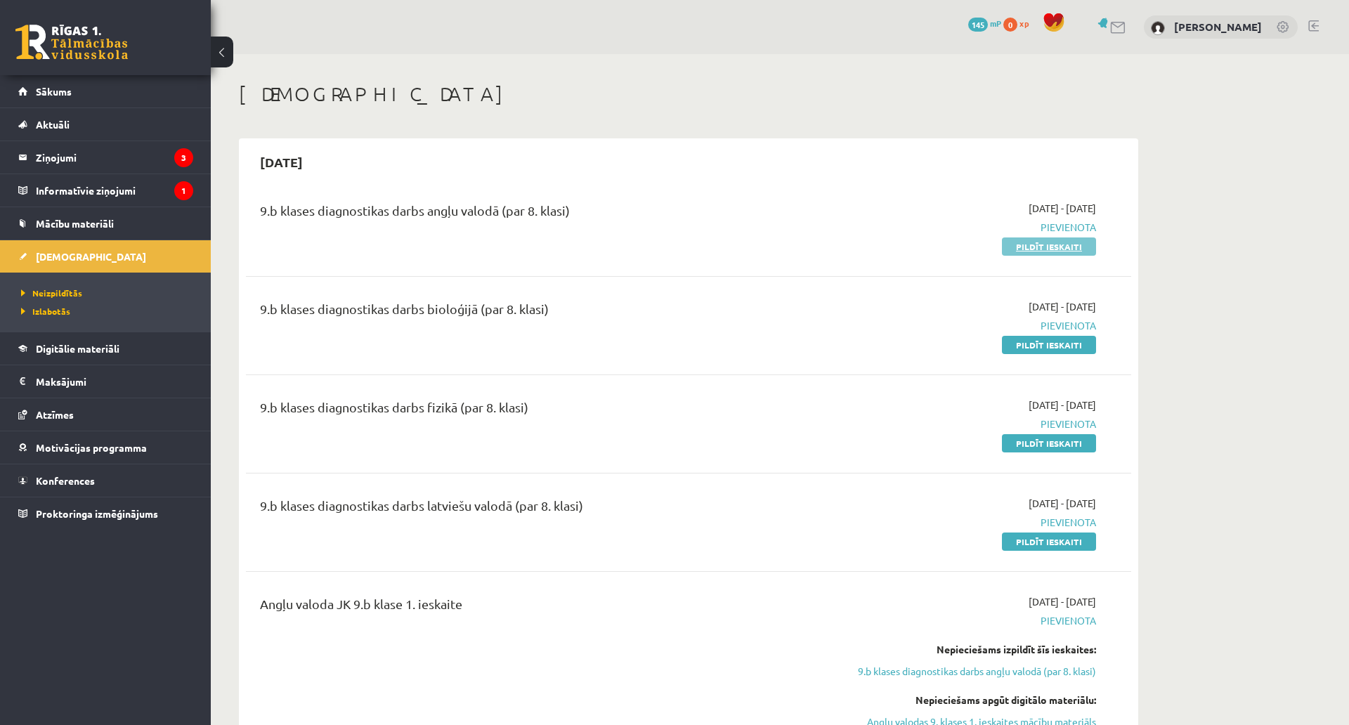
click at [1046, 249] on link "Pildīt ieskaiti" at bounding box center [1049, 246] width 94 height 18
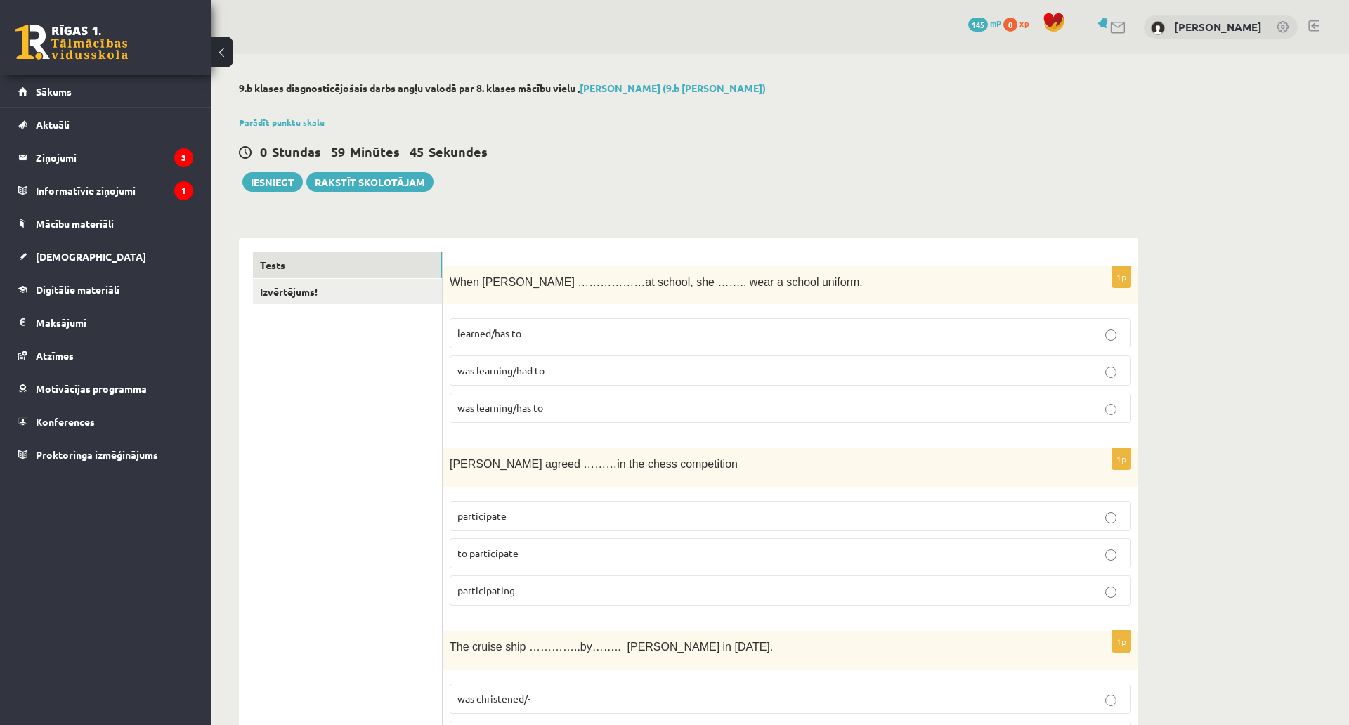
drag, startPoint x: 442, startPoint y: 275, endPoint x: 454, endPoint y: 282, distance: 13.9
click at [494, 284] on span "When Helen ………………at school, she …….. wear a school uniform." at bounding box center [656, 282] width 413 height 12
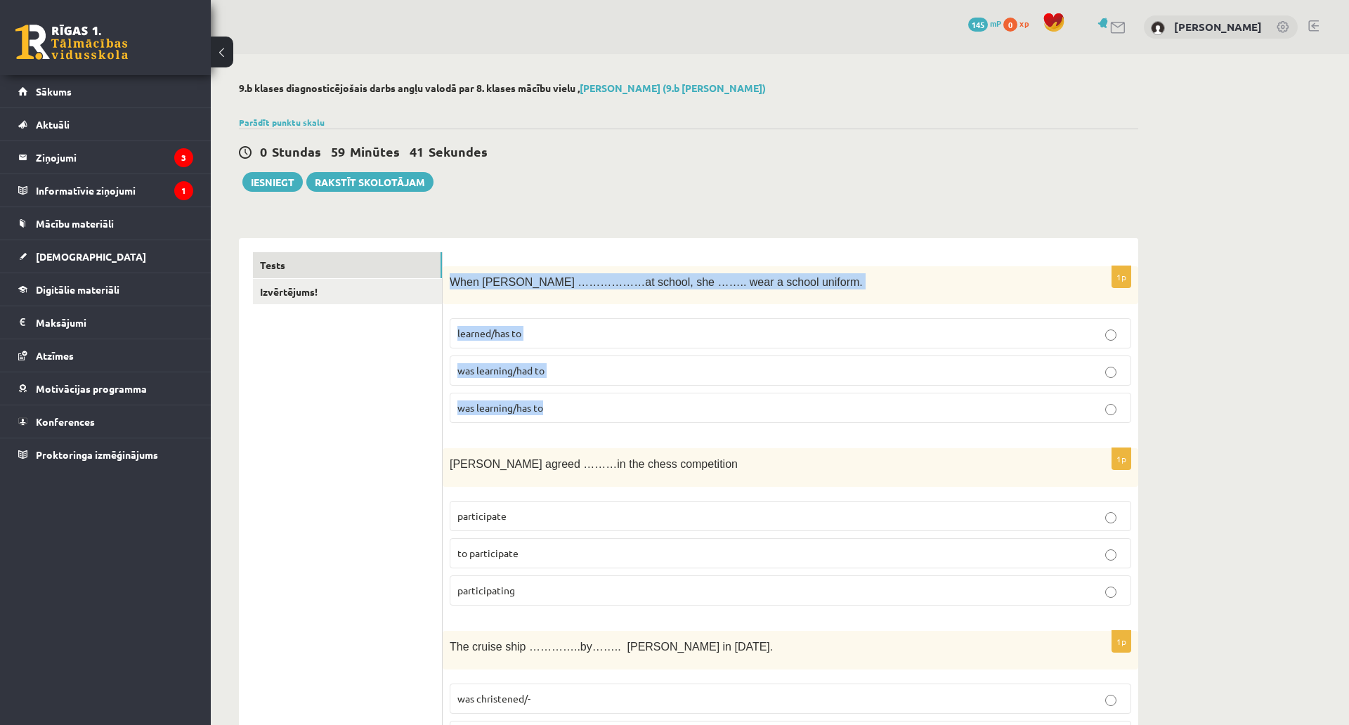
drag, startPoint x: 449, startPoint y: 281, endPoint x: 621, endPoint y: 427, distance: 225.7
click at [621, 427] on div "1p When Helen ………………at school, she …….. wear a school uniform. learned/has to w…" at bounding box center [790, 350] width 695 height 169
copy div "When Helen ………………at school, she …….. wear a school uniform. learned/has to was …"
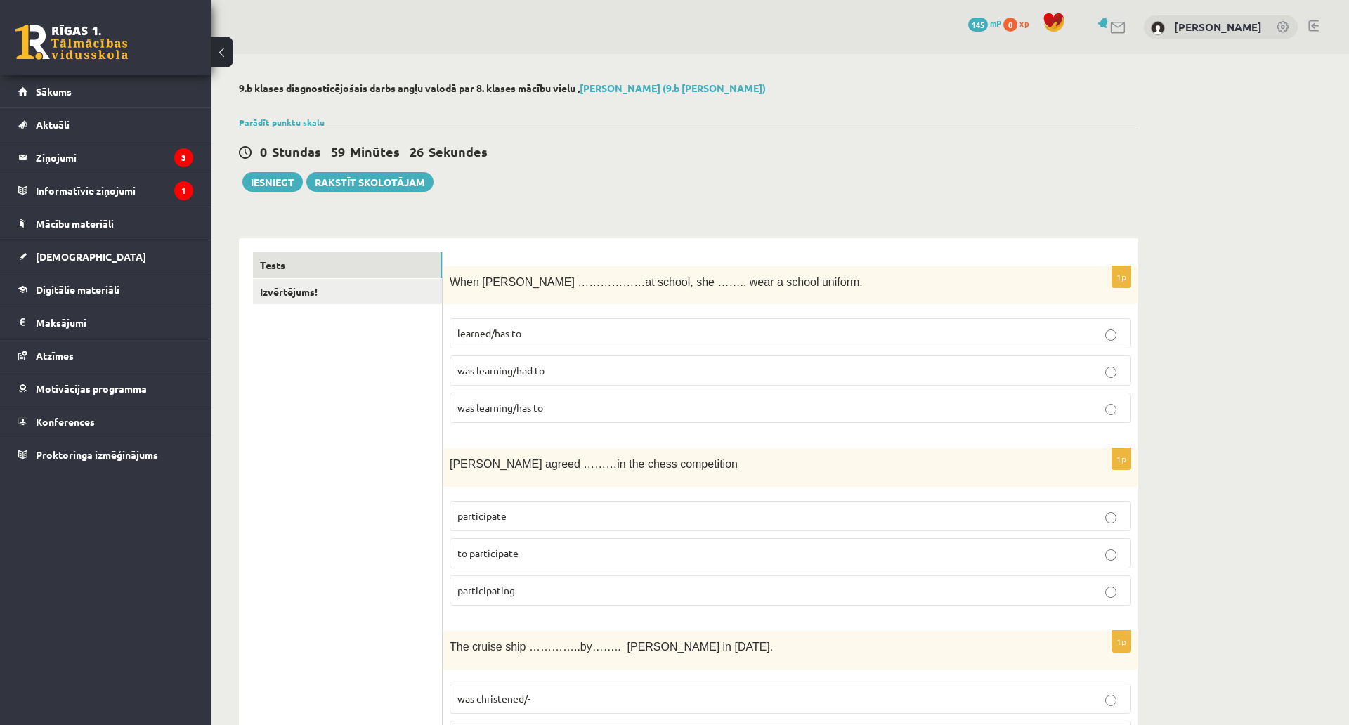
click at [584, 376] on p "was learning/had to" at bounding box center [790, 370] width 666 height 15
click at [378, 296] on link "Izvērtējums!" at bounding box center [347, 292] width 189 height 26
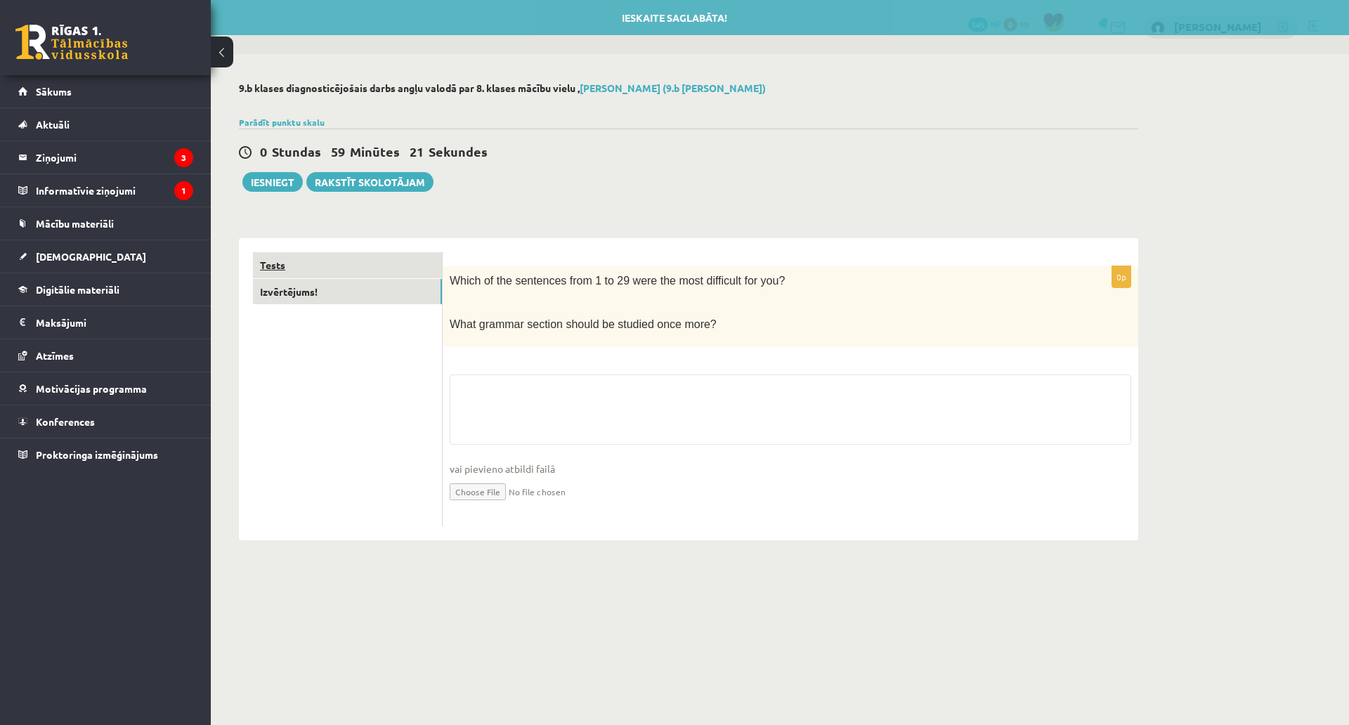
click at [374, 274] on link "Tests" at bounding box center [347, 265] width 189 height 26
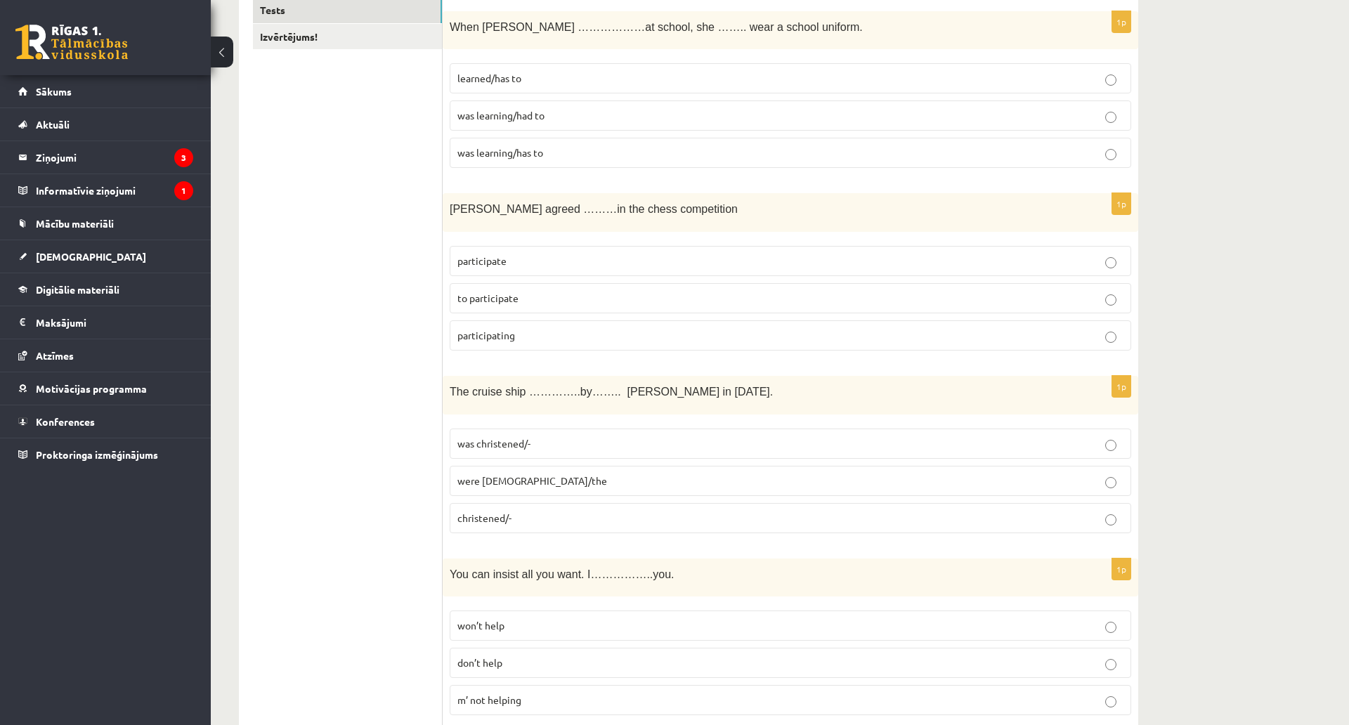
scroll to position [281, 0]
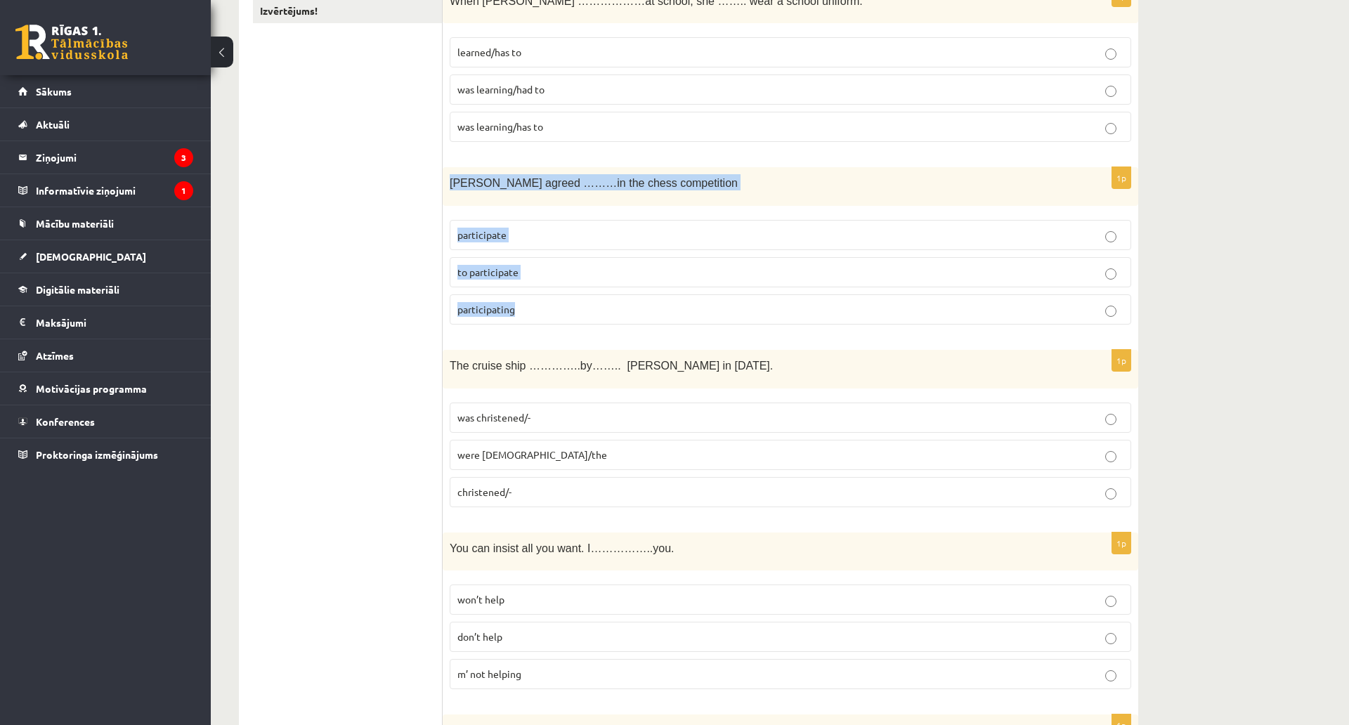
drag, startPoint x: 456, startPoint y: 188, endPoint x: 579, endPoint y: 299, distance: 165.1
click at [579, 299] on div "1p Sally agreed ………in the chess competition participate to participate particip…" at bounding box center [790, 251] width 695 height 169
copy div "Sally agreed ………in the chess competition participate to participate participati…"
click at [537, 273] on p "to participate" at bounding box center [790, 272] width 666 height 15
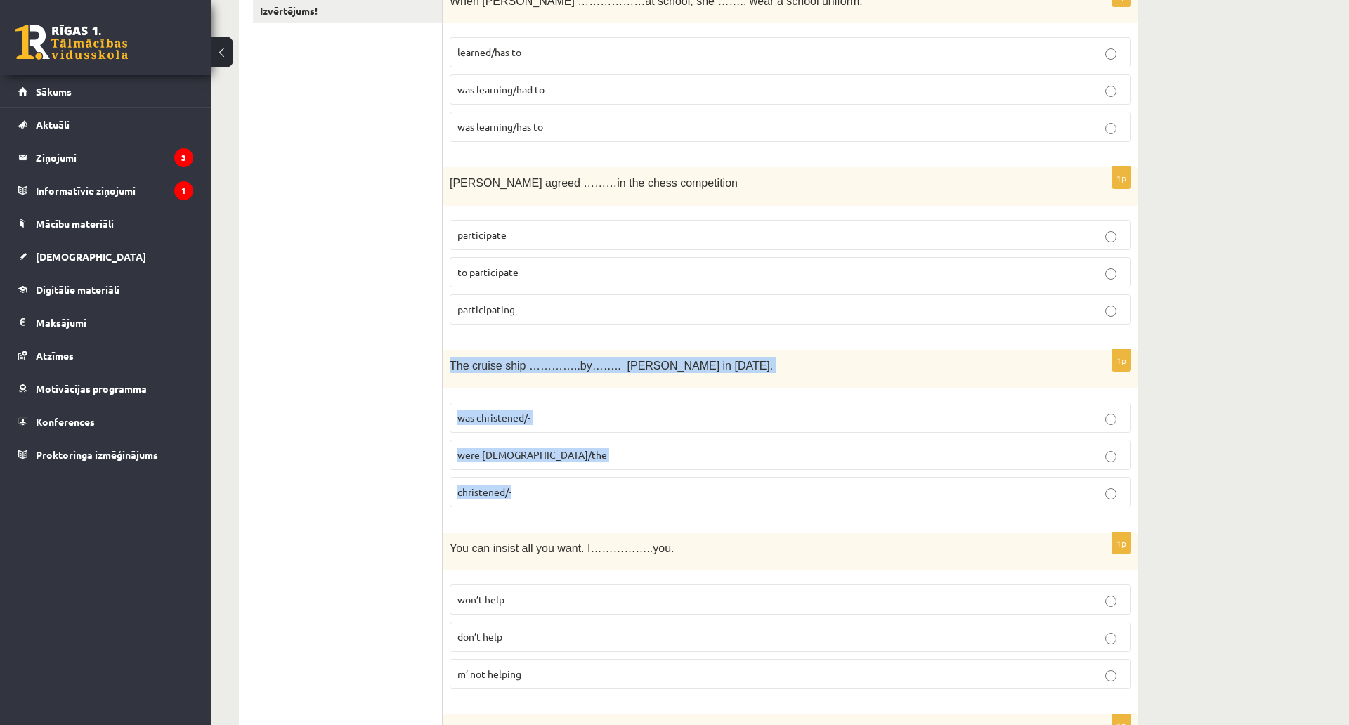
drag, startPoint x: 444, startPoint y: 366, endPoint x: 572, endPoint y: 483, distance: 173.0
click at [572, 483] on div "1p The cruise ship …………..by…….. Queen Elizabeth in 1987. was christened/- were …" at bounding box center [790, 434] width 695 height 169
copy div "The cruise ship …………..by…….. Queen Elizabeth in 1987. was christened/- were chr…"
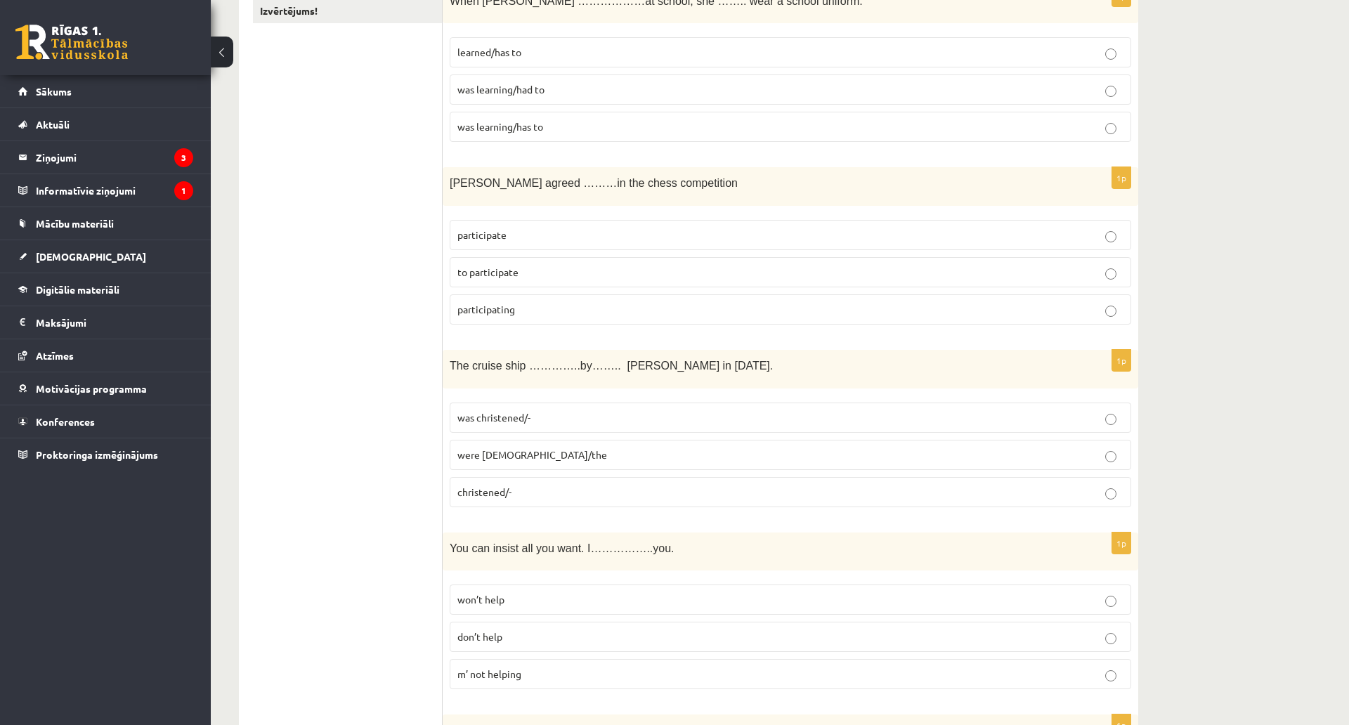
click at [464, 427] on label "was christened/-" at bounding box center [790, 417] width 681 height 30
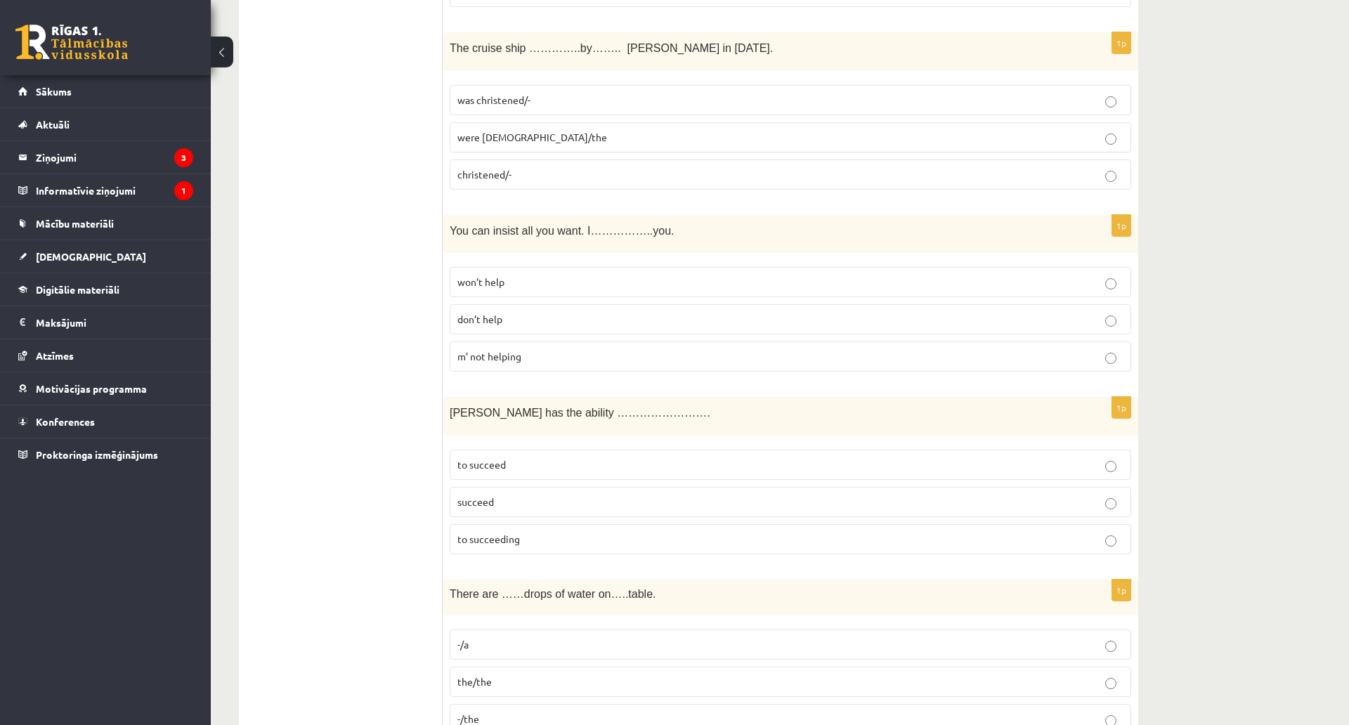
scroll to position [632, 0]
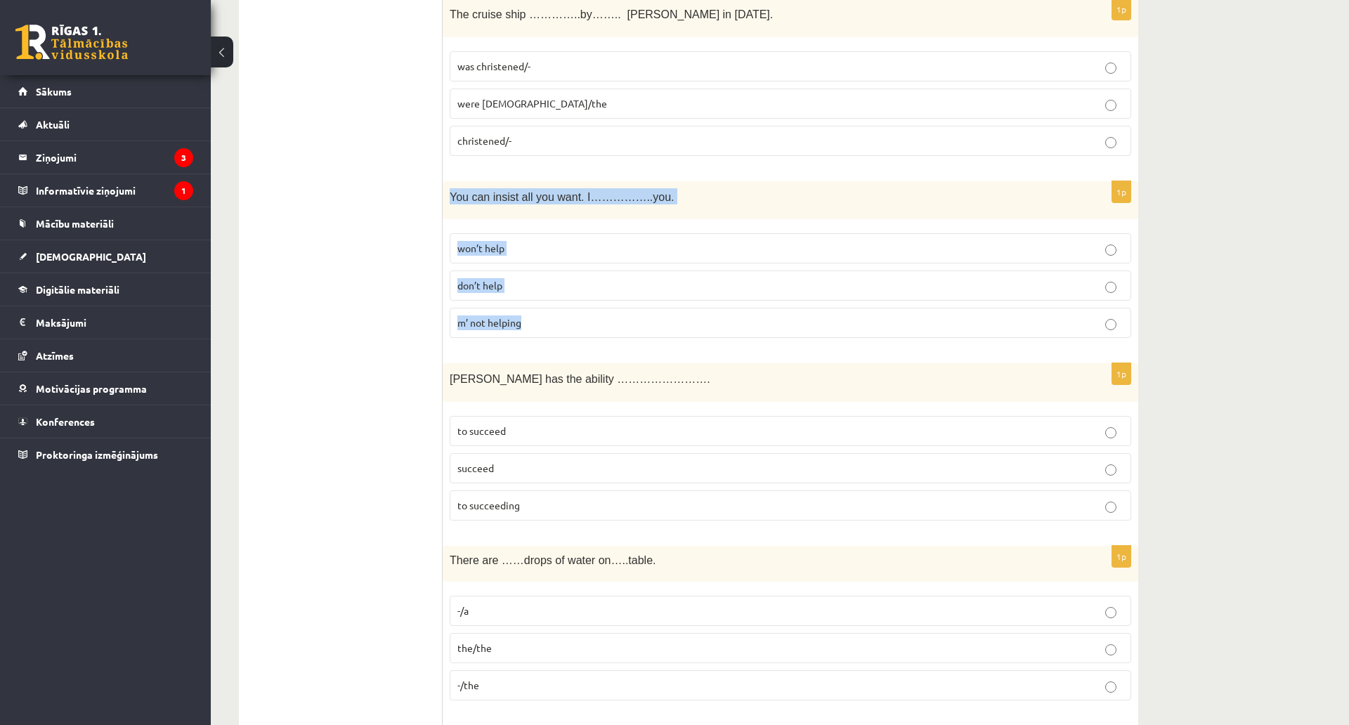
drag, startPoint x: 461, startPoint y: 211, endPoint x: 552, endPoint y: 327, distance: 147.5
click at [552, 327] on div "1p You can insist all you want. I……………..you. won’t help don’t help m’ not helpi…" at bounding box center [790, 265] width 695 height 169
copy div "You can insist all you want. I……………..you. won’t help don’t help m’ not helping"
click at [530, 256] on label "won’t help" at bounding box center [790, 248] width 681 height 30
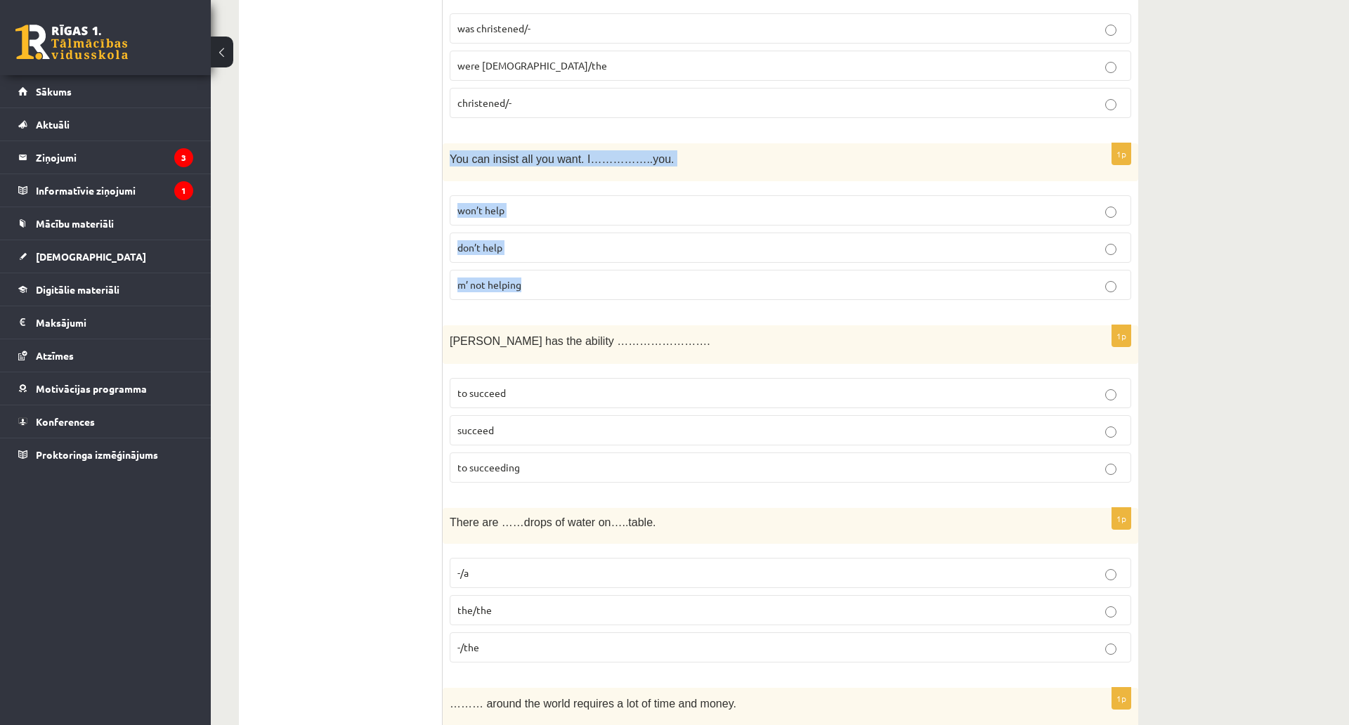
scroll to position [843, 0]
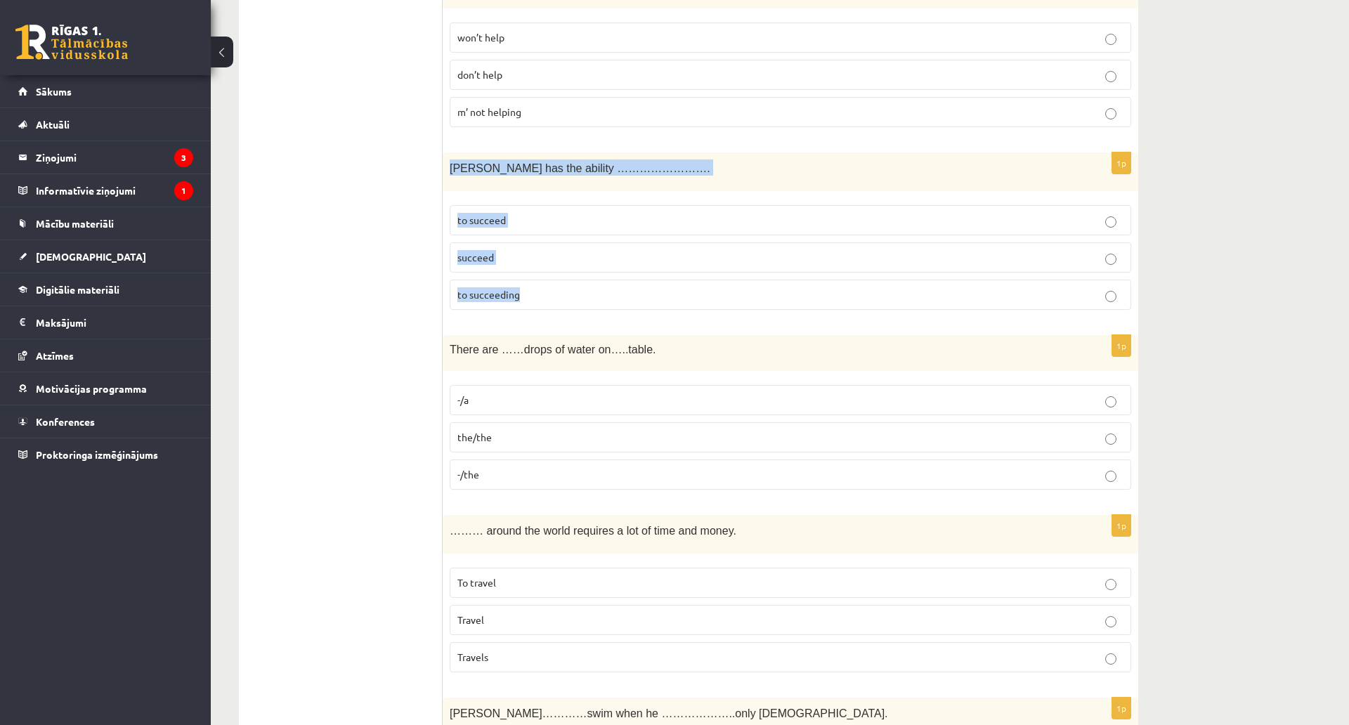
drag, startPoint x: 447, startPoint y: 163, endPoint x: 591, endPoint y: 294, distance: 193.9
click at [591, 294] on div "1p Tara has the ability ……………………. to succeed succeed to succeeding" at bounding box center [790, 236] width 695 height 169
copy div "Tara has the ability ……………………. to succeed succeed to succeeding"
click at [660, 221] on p "to succeed" at bounding box center [790, 220] width 666 height 15
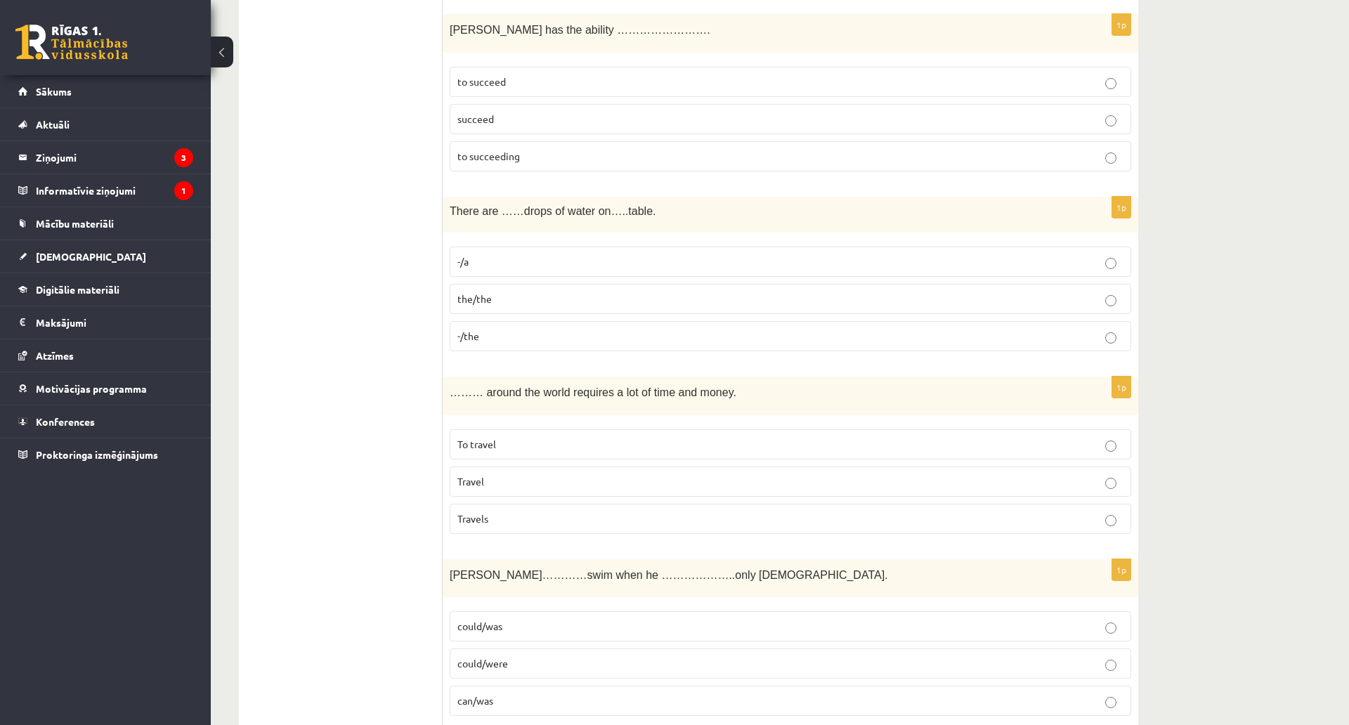
scroll to position [983, 0]
drag, startPoint x: 448, startPoint y: 202, endPoint x: 573, endPoint y: 330, distance: 178.8
click at [573, 330] on div "1p There are ……drops of water on…..table. -/a the/the -/the" at bounding box center [790, 278] width 695 height 166
copy div "There are ……drops of water on…..table. -/a the/the -/the"
click at [492, 331] on p "-/the" at bounding box center [790, 334] width 666 height 15
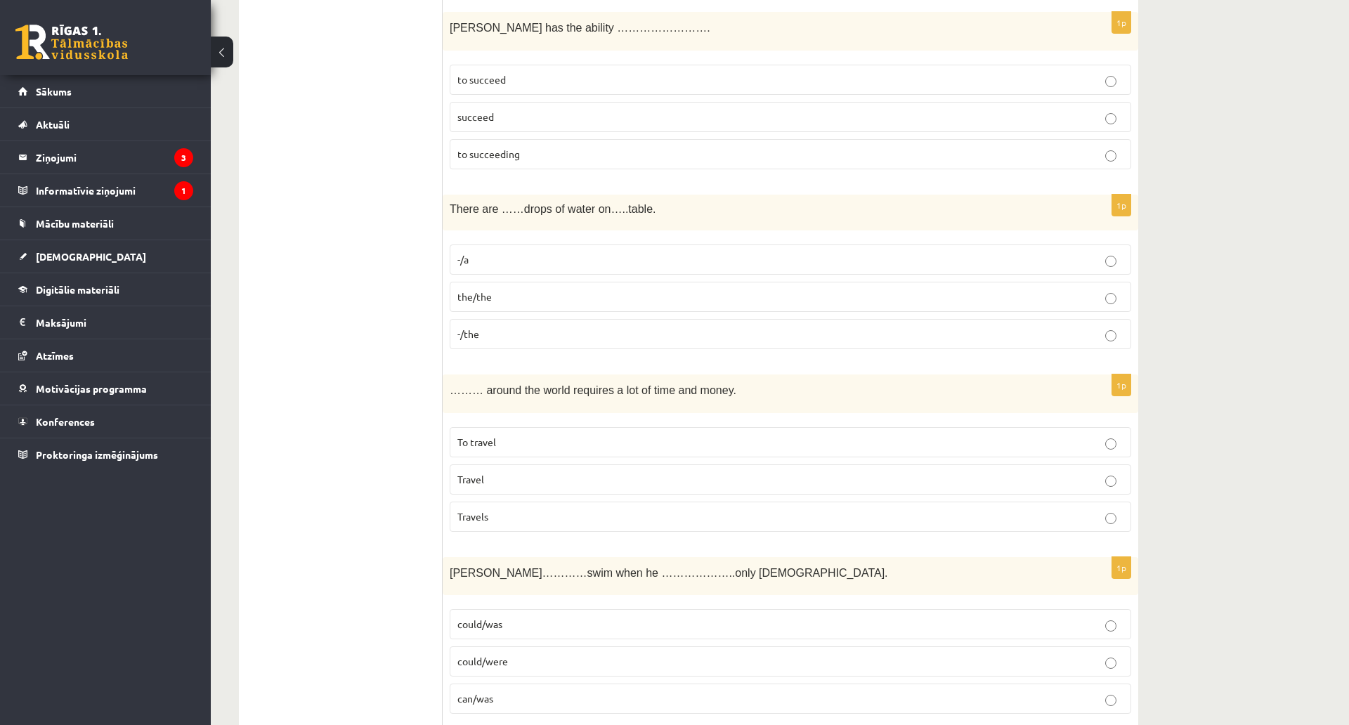
drag, startPoint x: 441, startPoint y: 387, endPoint x: 539, endPoint y: 501, distance: 150.4
click at [502, 382] on div "……… around the world requires a lot of time and money." at bounding box center [790, 393] width 695 height 39
click at [503, 390] on span "……… around the world requires a lot of time and money." at bounding box center [593, 390] width 287 height 12
drag, startPoint x: 445, startPoint y: 393, endPoint x: 528, endPoint y: 516, distance: 148.4
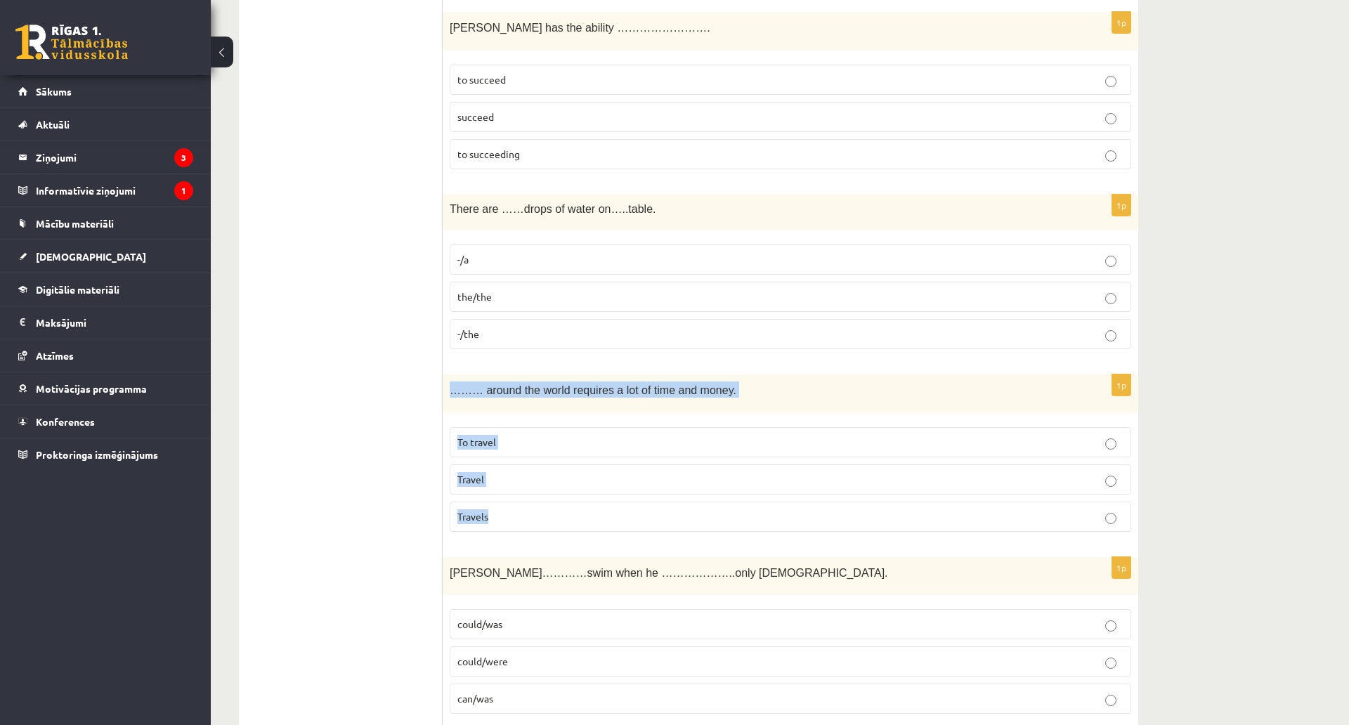
click at [528, 516] on div "1p ……… around the world requires a lot of time and money. To travel Travel Trav…" at bounding box center [790, 458] width 695 height 169
copy div "……… around the world requires a lot of time and money. To travel Travel Travels"
click at [499, 480] on p "Travel" at bounding box center [790, 479] width 666 height 15
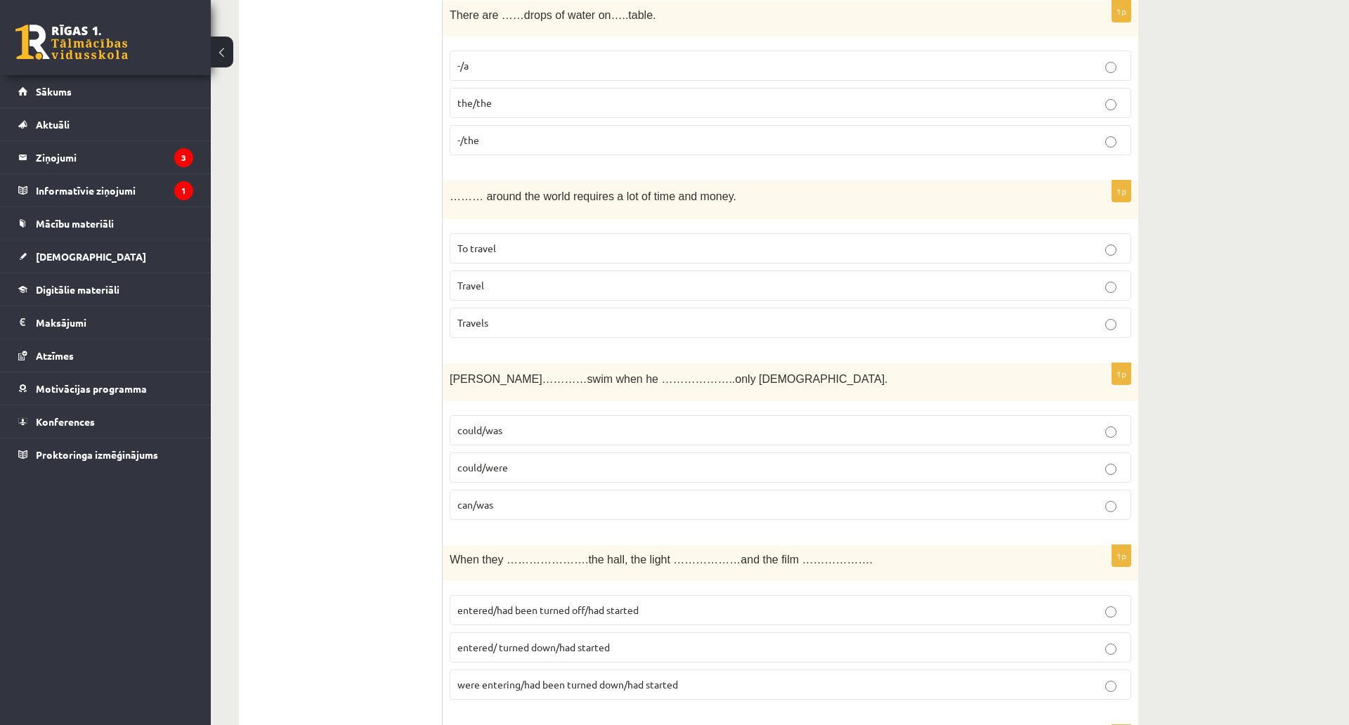
scroll to position [1264, 0]
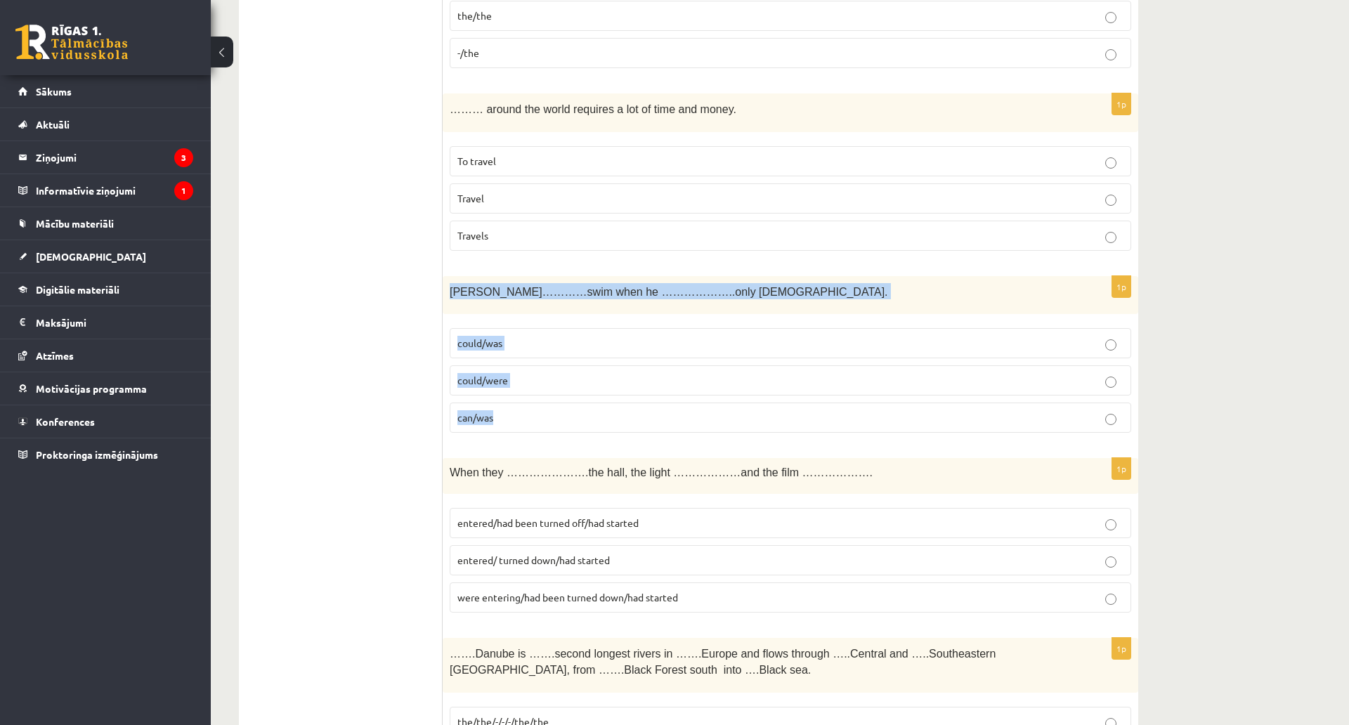
drag, startPoint x: 448, startPoint y: 289, endPoint x: 620, endPoint y: 434, distance: 224.3
click at [620, 434] on div "1p Tom…………swim when he ………………..only 4 years old. could/was could/were can/was" at bounding box center [790, 360] width 695 height 169
copy div "Tom…………swim when he ………………..only 4 years old. could/was could/were can/was"
click at [528, 341] on p "could/was" at bounding box center [790, 343] width 666 height 15
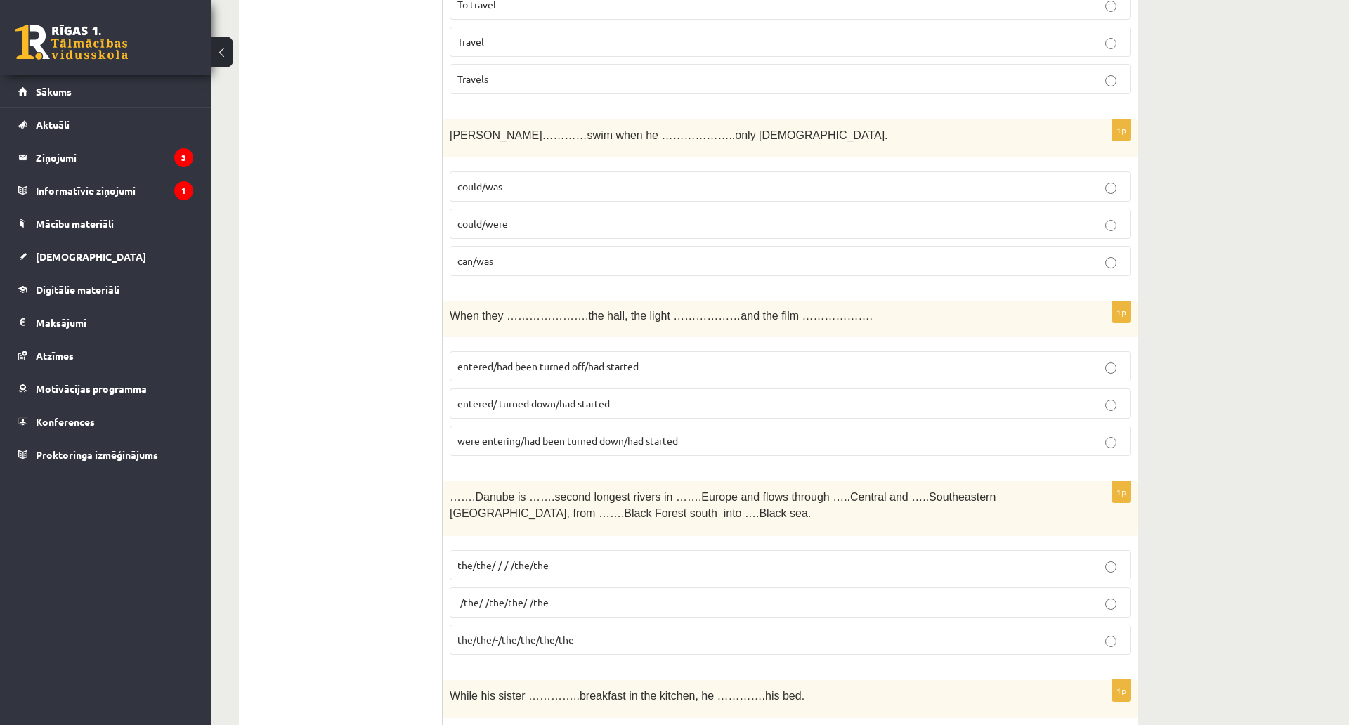
scroll to position [1475, 0]
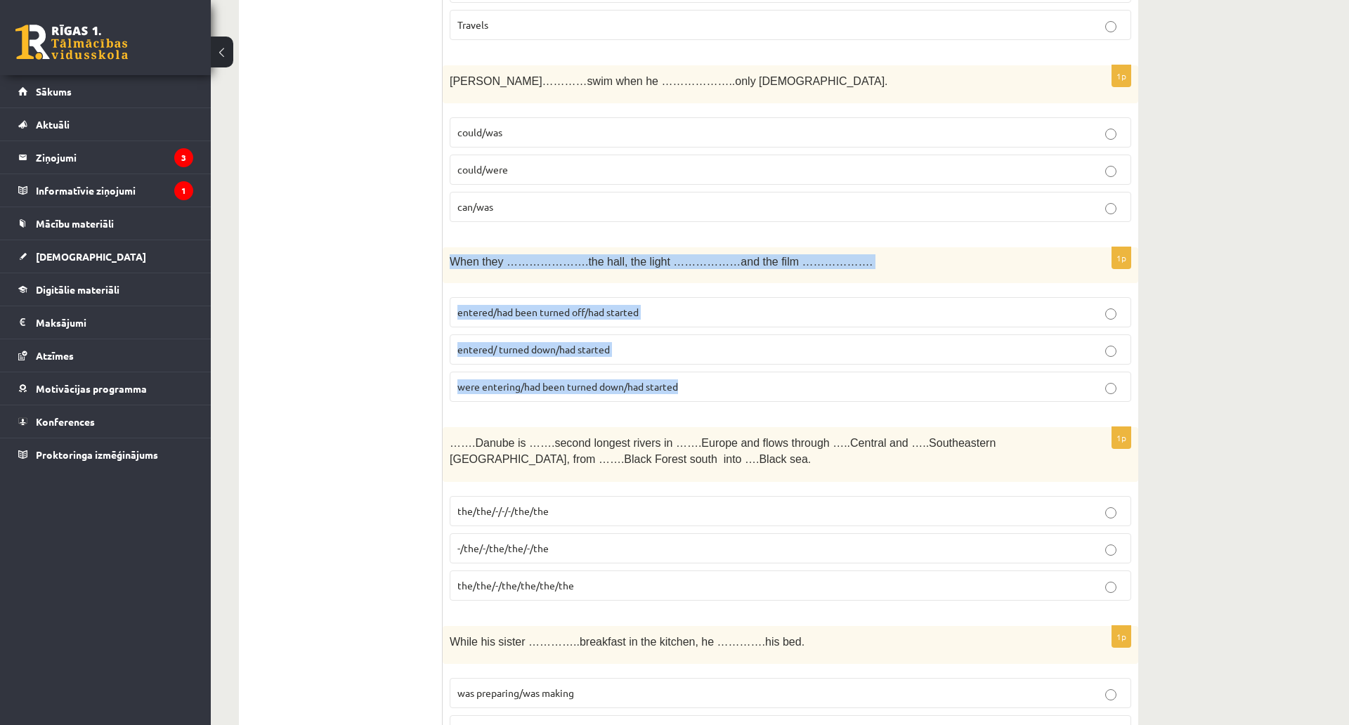
drag, startPoint x: 452, startPoint y: 263, endPoint x: 702, endPoint y: 382, distance: 277.4
click at [702, 382] on div "1p When they ………………….the hall, the light ………………and the film ………………. entered/had…" at bounding box center [790, 330] width 695 height 166
copy div "When they ………………….the hall, the light ………………and the film ………………. entered/had be…"
click at [502, 303] on label "entered/had been turned off/had started" at bounding box center [790, 312] width 681 height 30
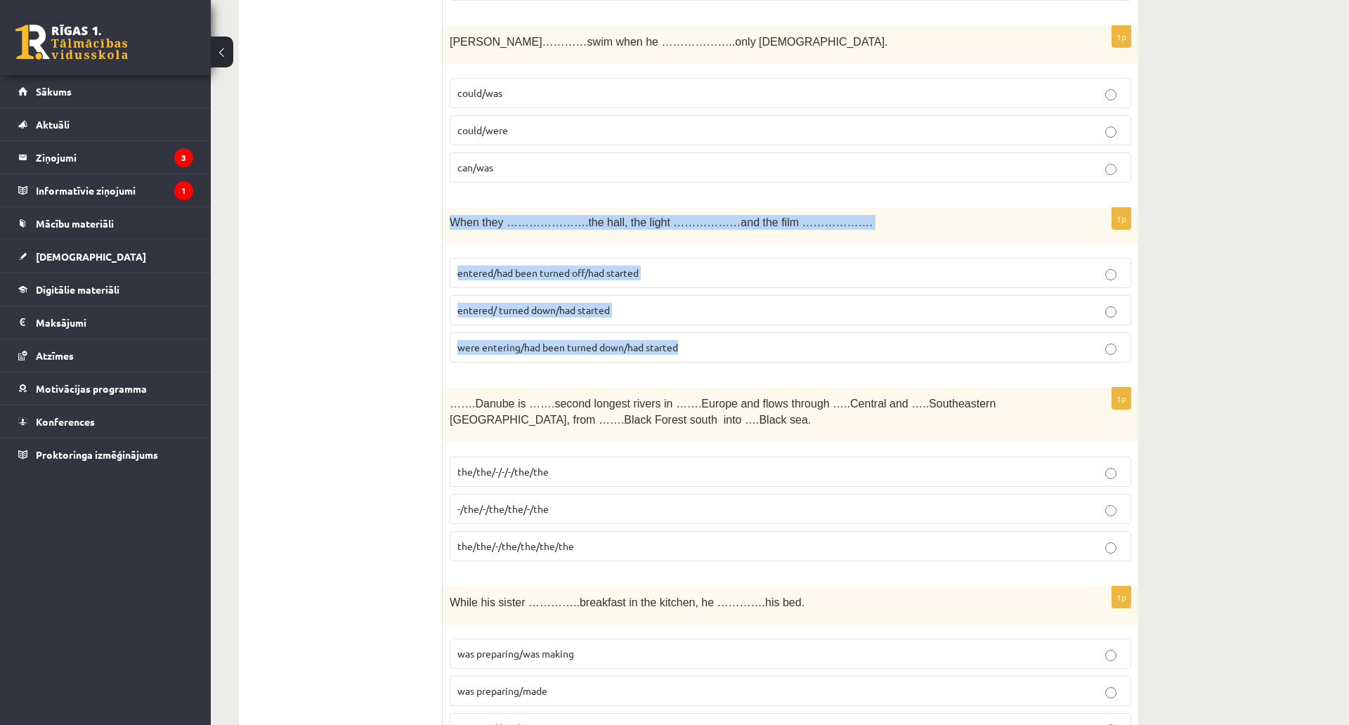
scroll to position [1686, 0]
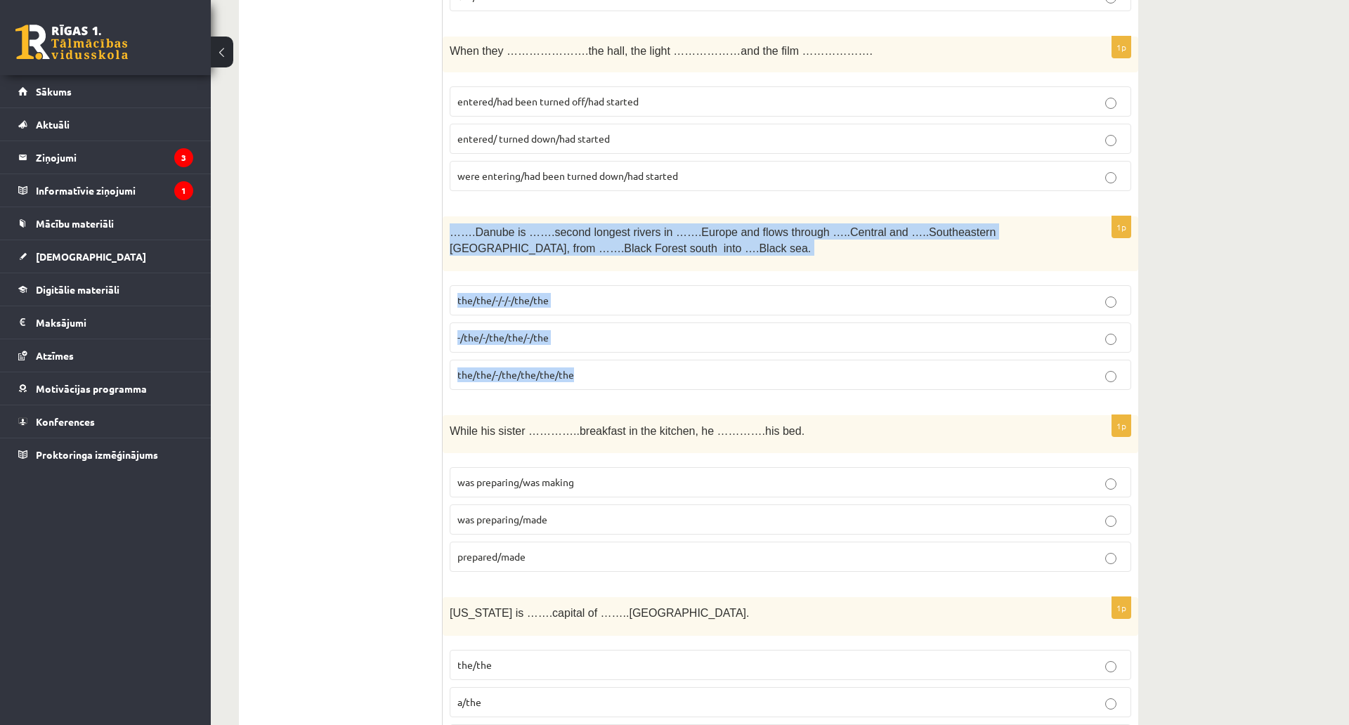
drag, startPoint x: 444, startPoint y: 231, endPoint x: 617, endPoint y: 361, distance: 216.2
click at [617, 361] on div "1p …….Danube is …….second longest rivers in …….Europe and flows through …..Cent…" at bounding box center [790, 308] width 695 height 184
copy div "…….Danube is …….second longest rivers in …….Europe and flows through …..Central…"
click at [534, 370] on span "the/the/-/the/the/the/the" at bounding box center [515, 374] width 117 height 13
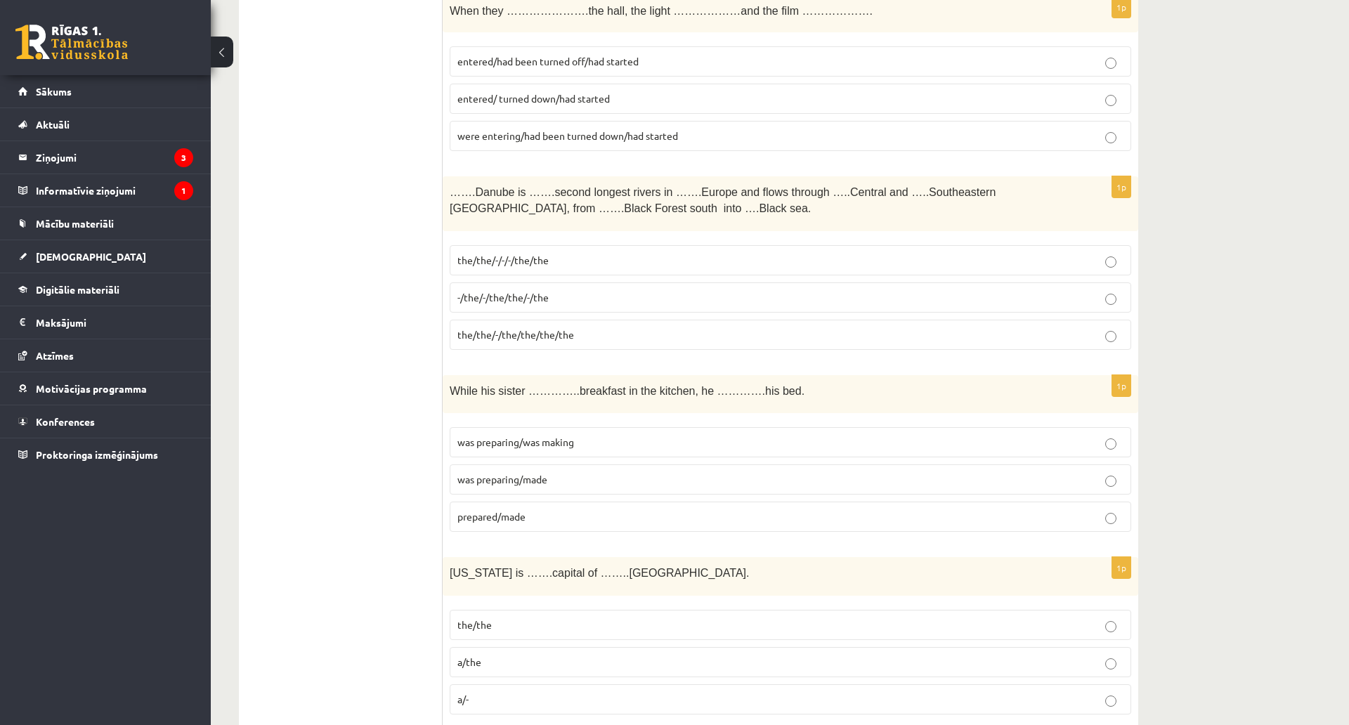
scroll to position [1896, 0]
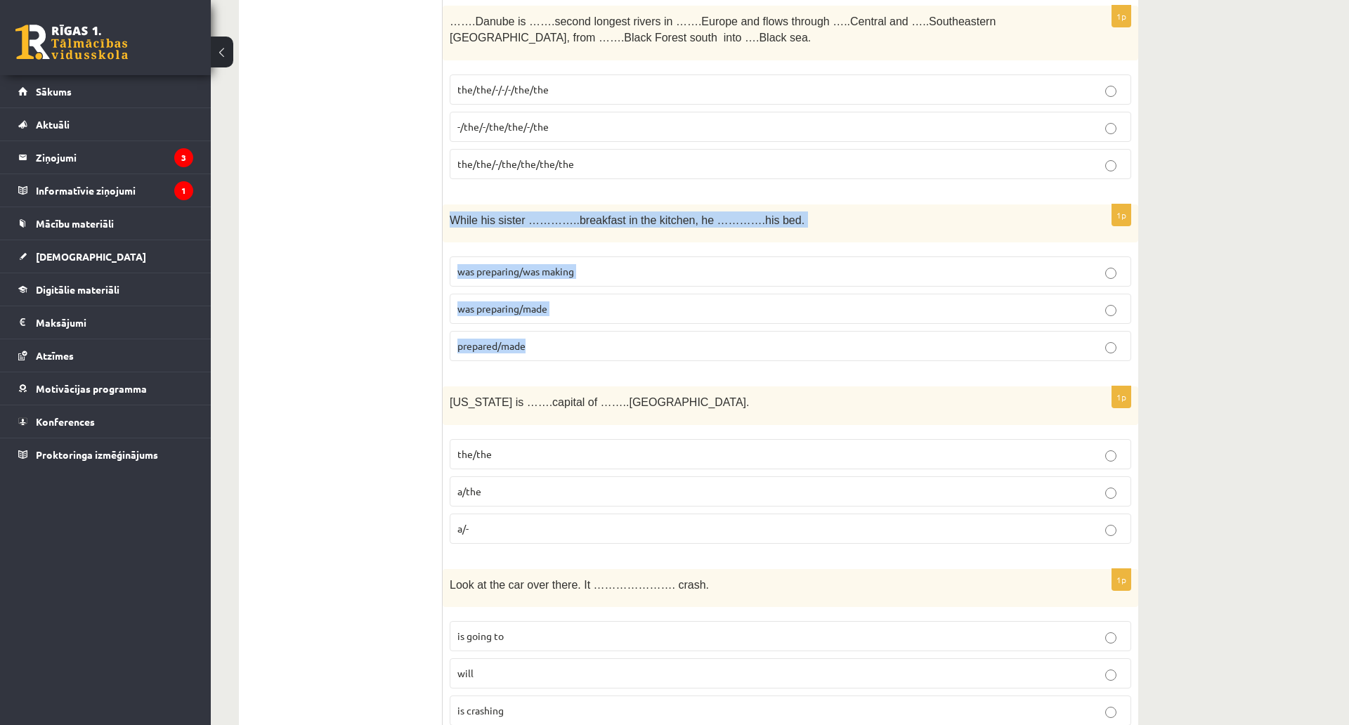
drag, startPoint x: 459, startPoint y: 227, endPoint x: 596, endPoint y: 341, distance: 177.5
click at [596, 341] on div "1p While his sister …………..breakfast in the kitchen, he ………….his bed. was prepar…" at bounding box center [790, 288] width 695 height 169
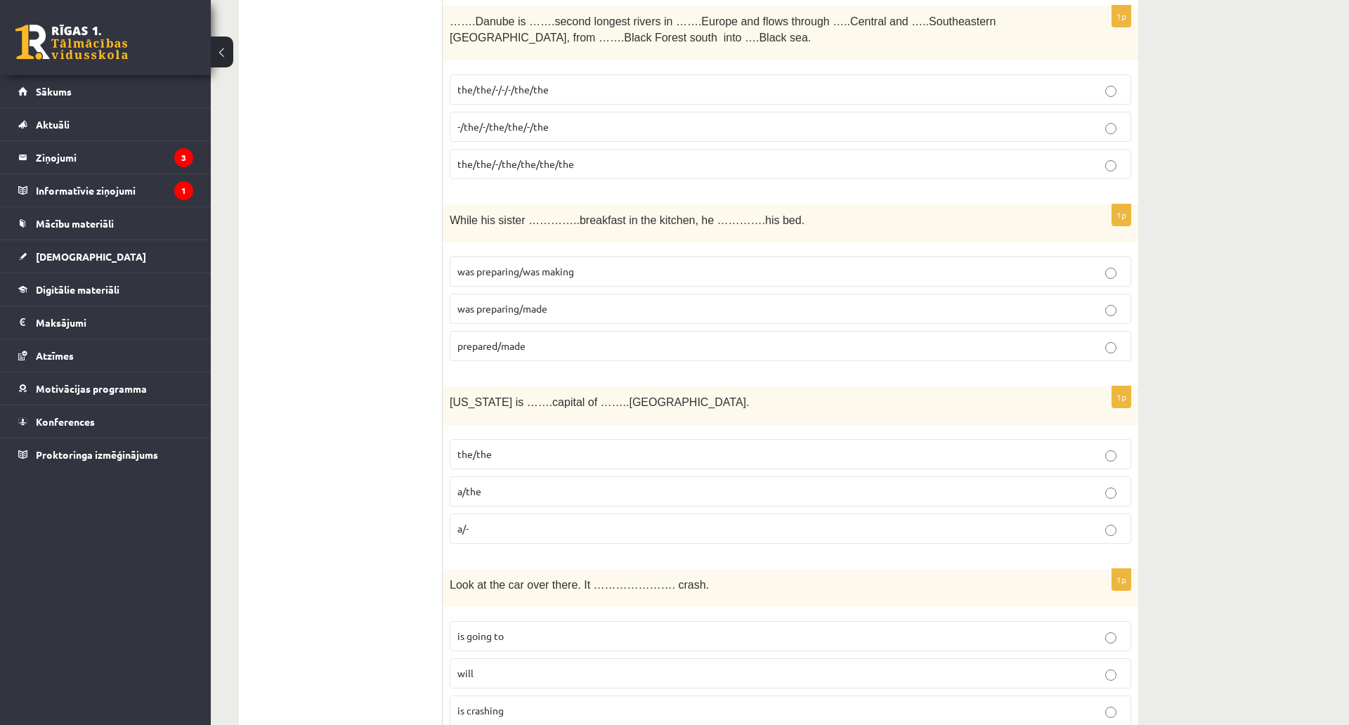
click at [496, 260] on label "was preparing/was making" at bounding box center [790, 271] width 681 height 30
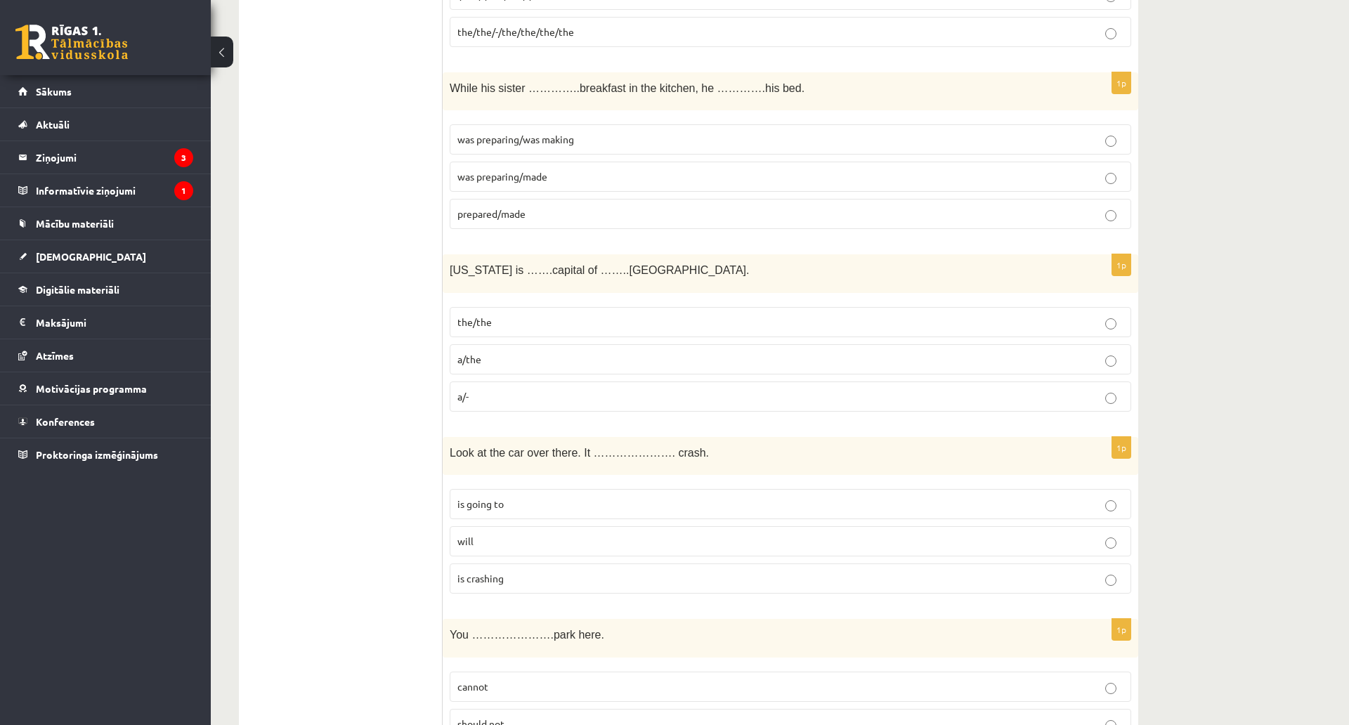
scroll to position [2037, 0]
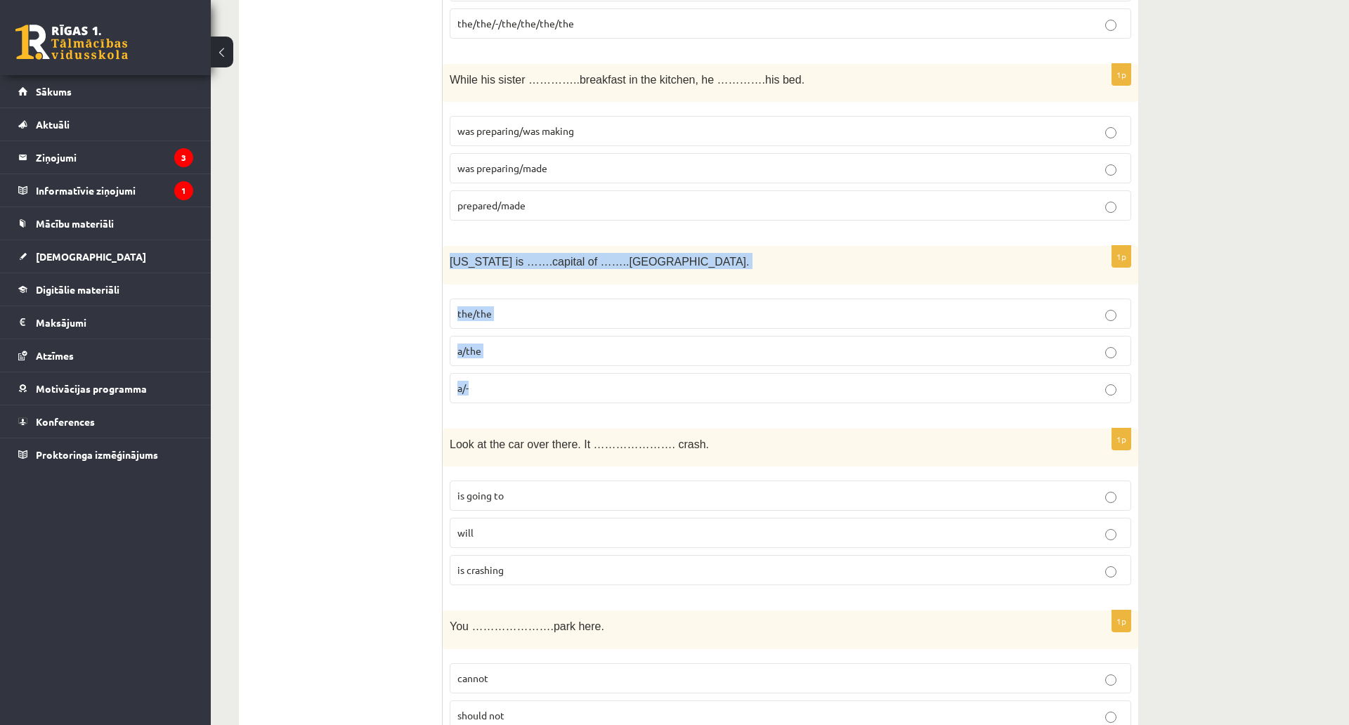
drag, startPoint x: 446, startPoint y: 258, endPoint x: 565, endPoint y: 386, distance: 174.5
click at [565, 386] on div "1p Washington is …….capital of ……..USA. the/the a/the a/-" at bounding box center [790, 330] width 695 height 169
click at [494, 303] on label "the/the" at bounding box center [790, 314] width 681 height 30
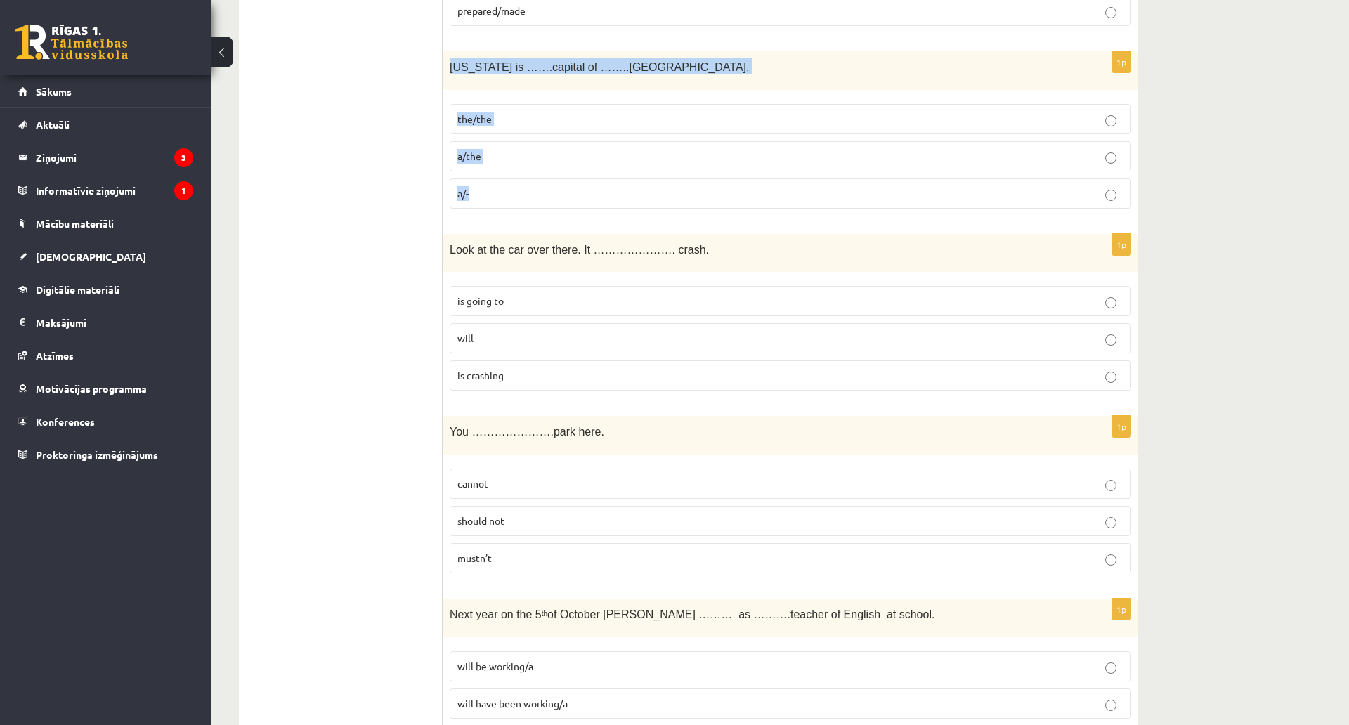
scroll to position [2248, 0]
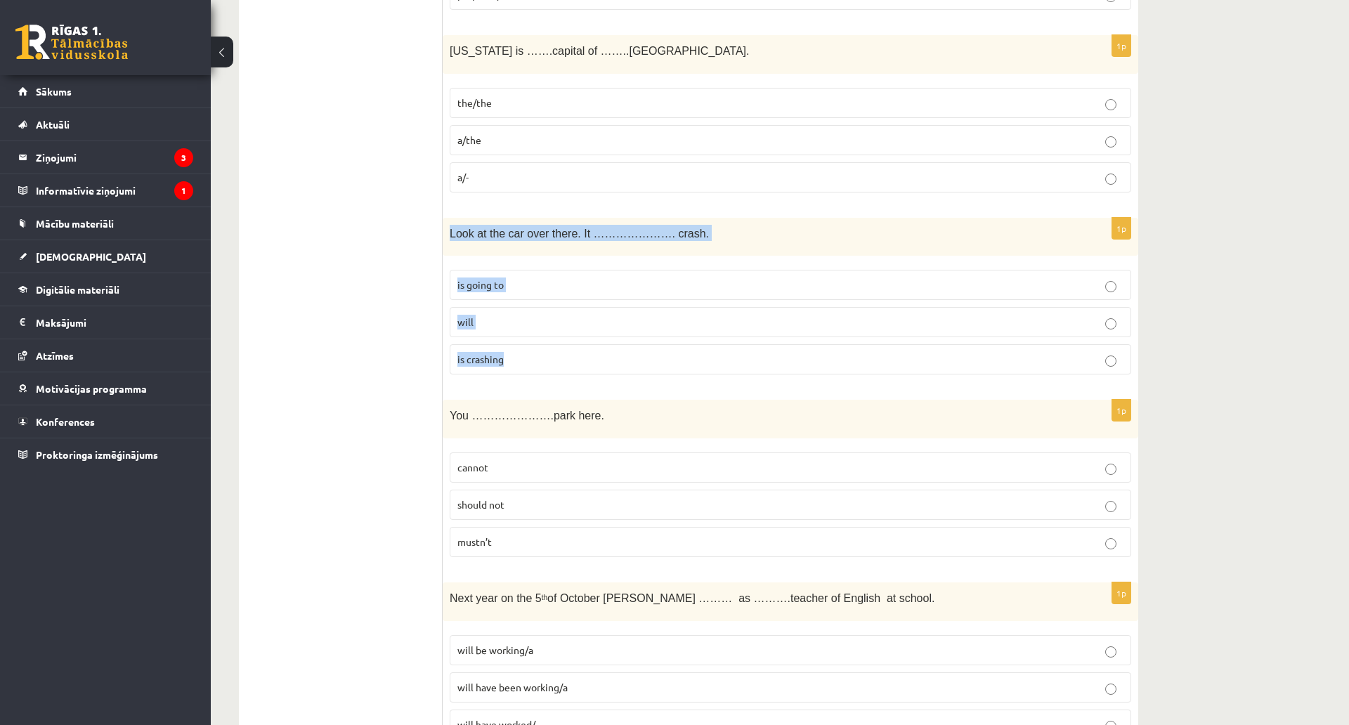
drag, startPoint x: 447, startPoint y: 229, endPoint x: 565, endPoint y: 350, distance: 169.4
click at [565, 350] on div "1p Look at the car over there. It …………………. crash. is going to will is crashing" at bounding box center [790, 302] width 695 height 169
click at [526, 289] on p "is going to" at bounding box center [790, 284] width 666 height 15
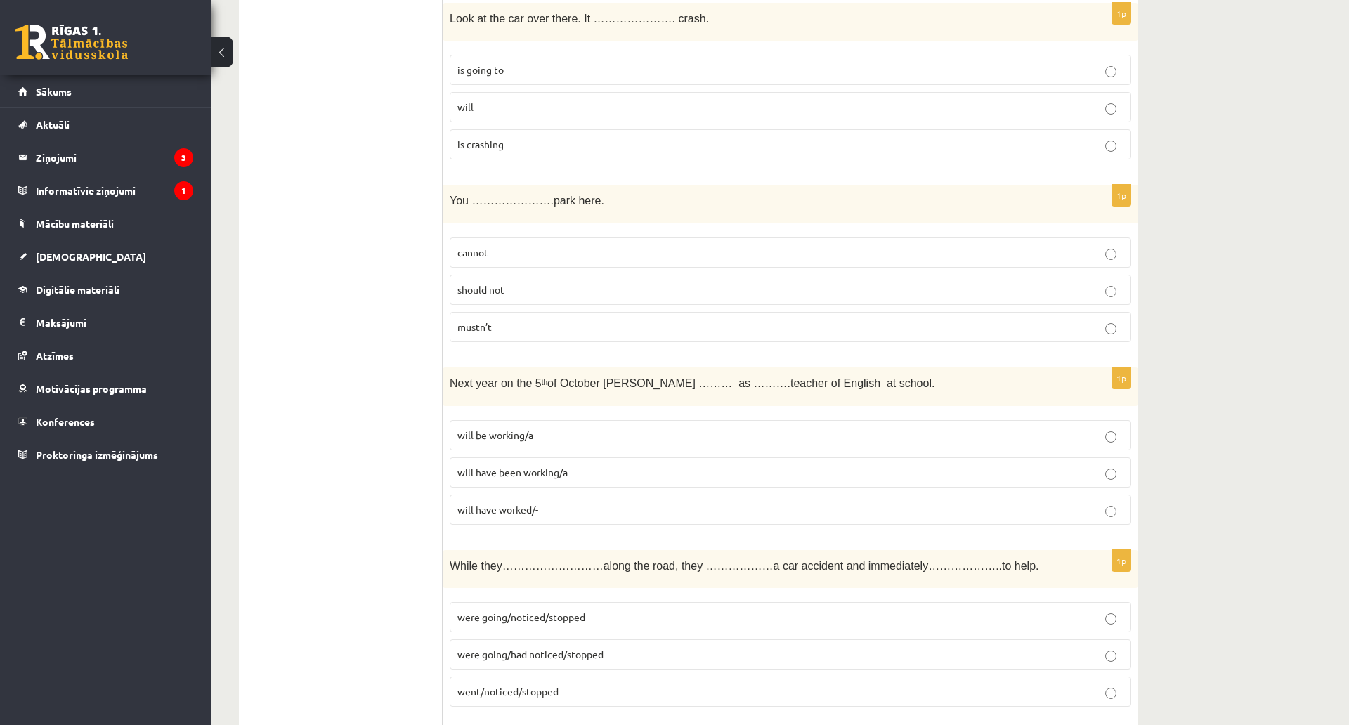
scroll to position [2458, 0]
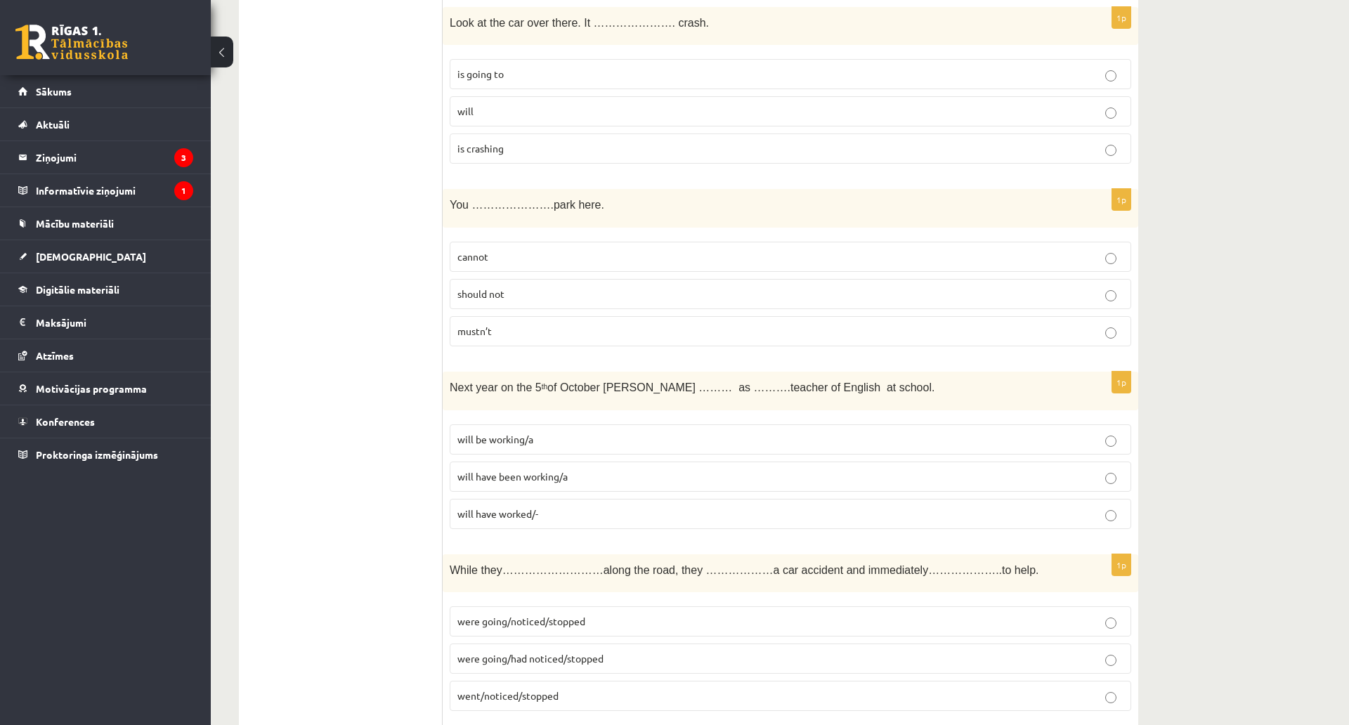
drag, startPoint x: 437, startPoint y: 199, endPoint x: 586, endPoint y: 305, distance: 182.4
click at [586, 305] on div "**********" at bounding box center [688, 442] width 899 height 5325
click at [505, 201] on span "You ………………….park here." at bounding box center [527, 205] width 155 height 12
drag, startPoint x: 450, startPoint y: 204, endPoint x: 578, endPoint y: 319, distance: 171.6
click at [578, 319] on div "1p You ………………….park here. cannot should not mustn’t" at bounding box center [790, 273] width 695 height 169
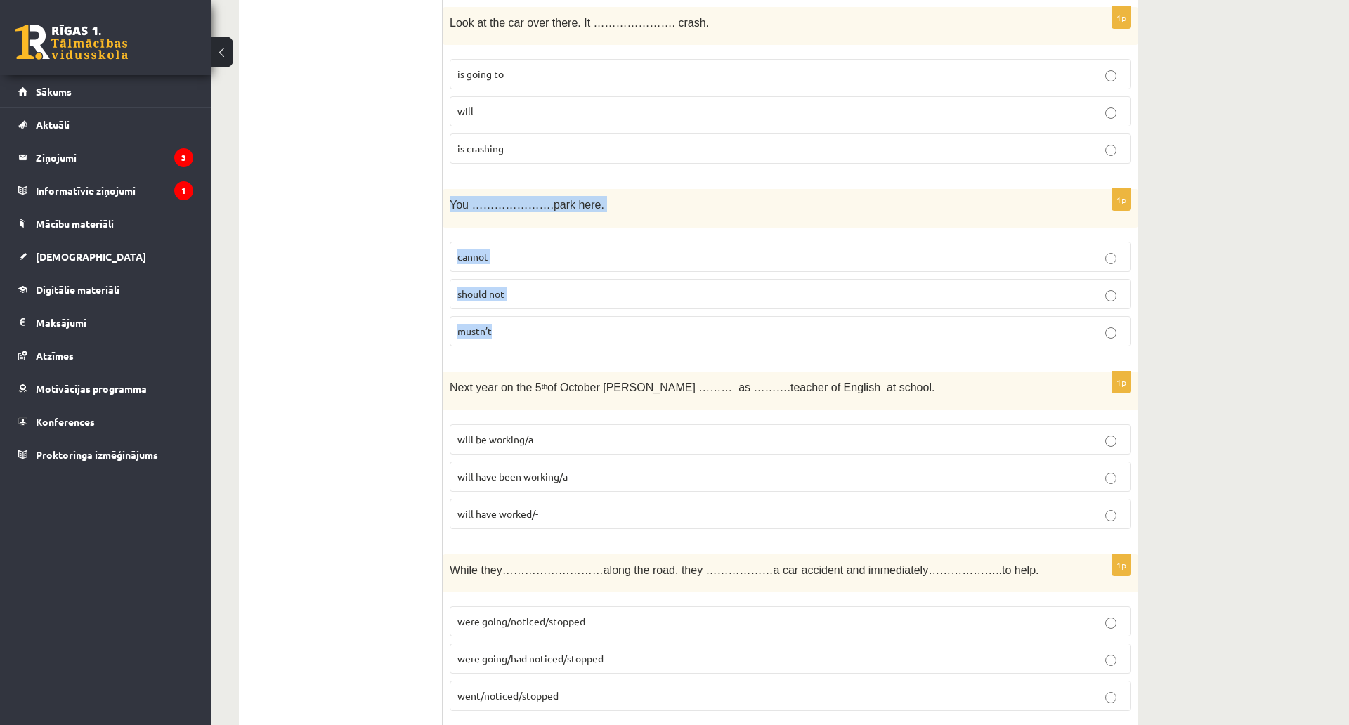
click at [511, 328] on p "mustn’t" at bounding box center [790, 331] width 666 height 15
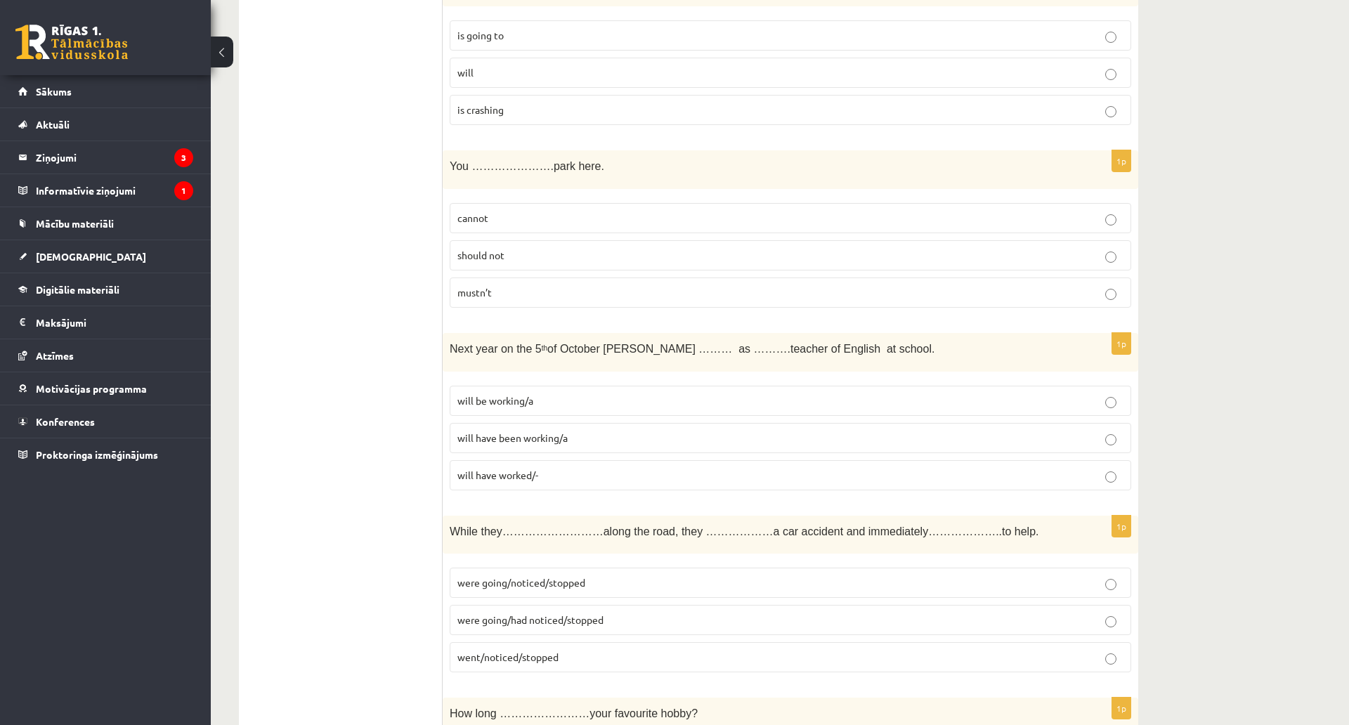
scroll to position [2599, 0]
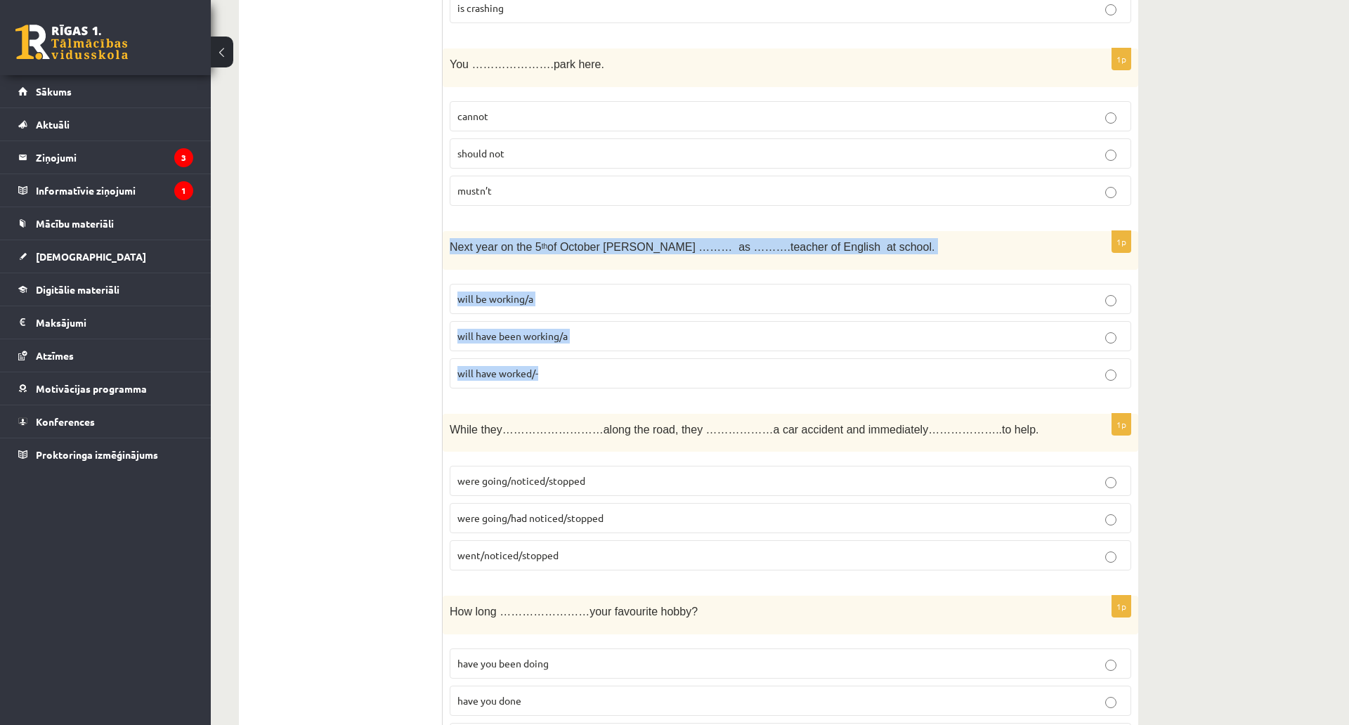
drag, startPoint x: 445, startPoint y: 247, endPoint x: 599, endPoint y: 360, distance: 191.5
click at [599, 360] on div "1p Next year on the 5 th of October Ann ……… as ……….teacher of English at school…" at bounding box center [790, 315] width 695 height 169
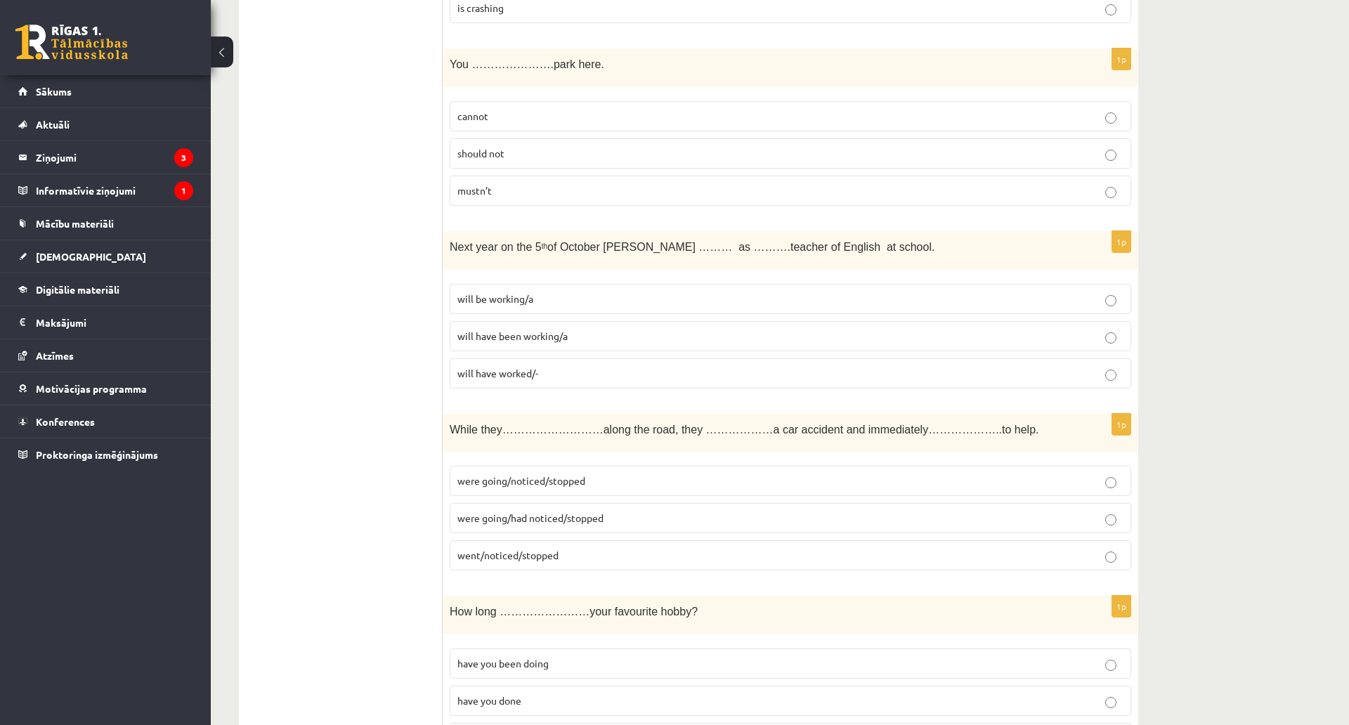
click at [360, 347] on ul "Tests Izvērtējums!" at bounding box center [348, 301] width 190 height 5297
click at [488, 295] on span "will be working/a" at bounding box center [495, 298] width 76 height 13
click at [454, 295] on label "will be working/a" at bounding box center [790, 299] width 681 height 30
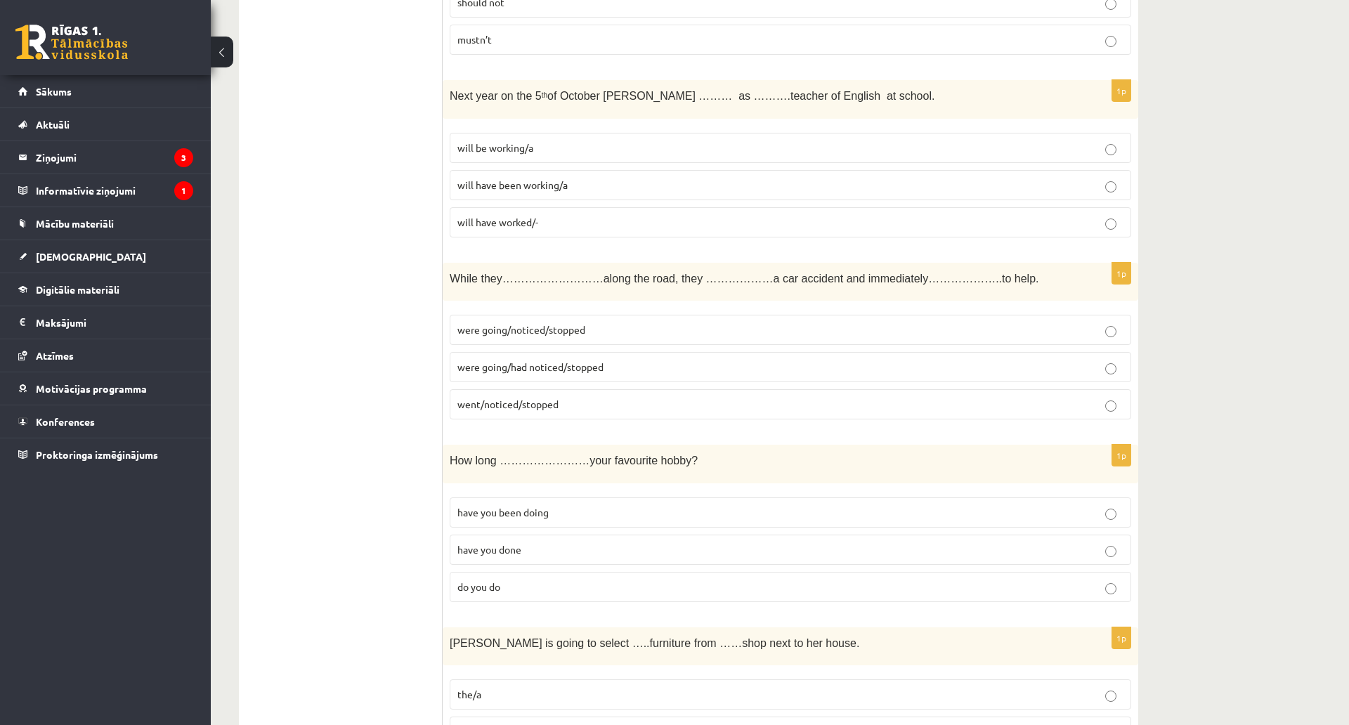
scroll to position [2810, 0]
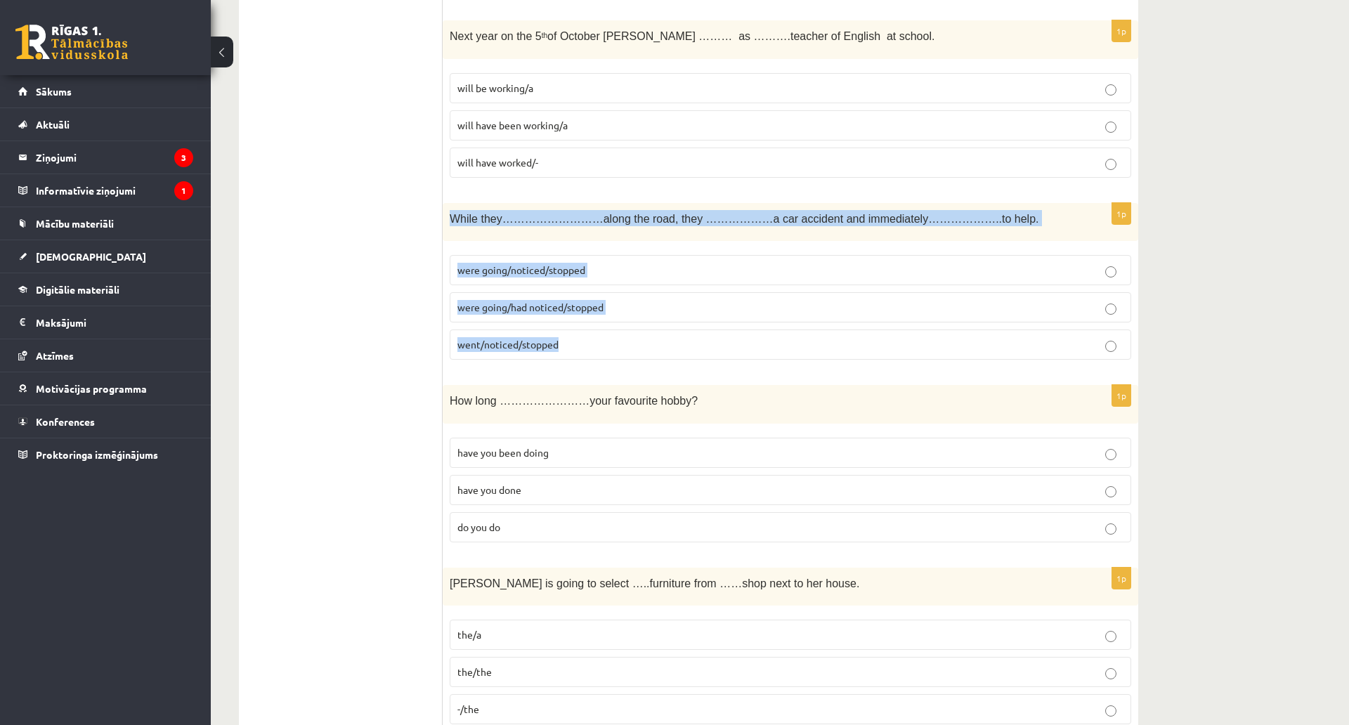
drag, startPoint x: 448, startPoint y: 214, endPoint x: 614, endPoint y: 332, distance: 203.5
click at [614, 332] on div "1p While they………………………along the road, they ………………a car accident and immediately…" at bounding box center [790, 287] width 695 height 169
click at [537, 266] on span "were going/noticed/stopped" at bounding box center [521, 269] width 128 height 13
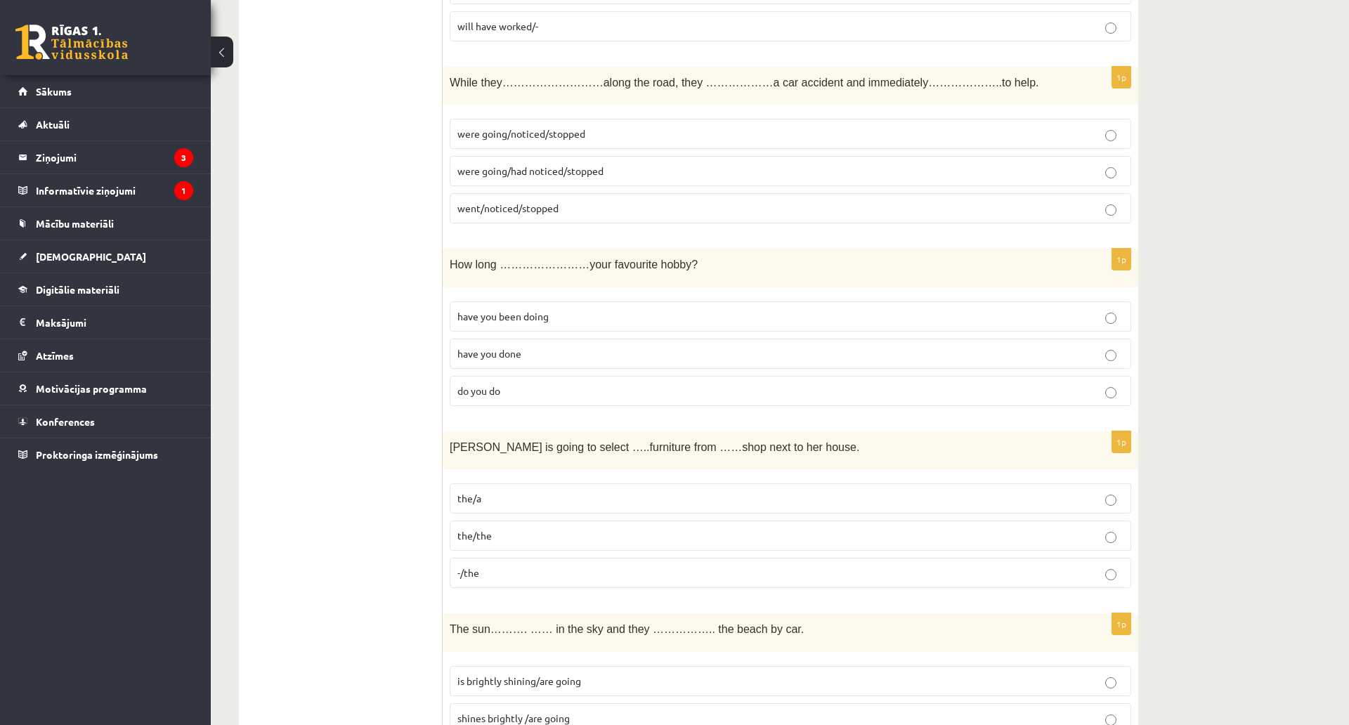
scroll to position [3020, 0]
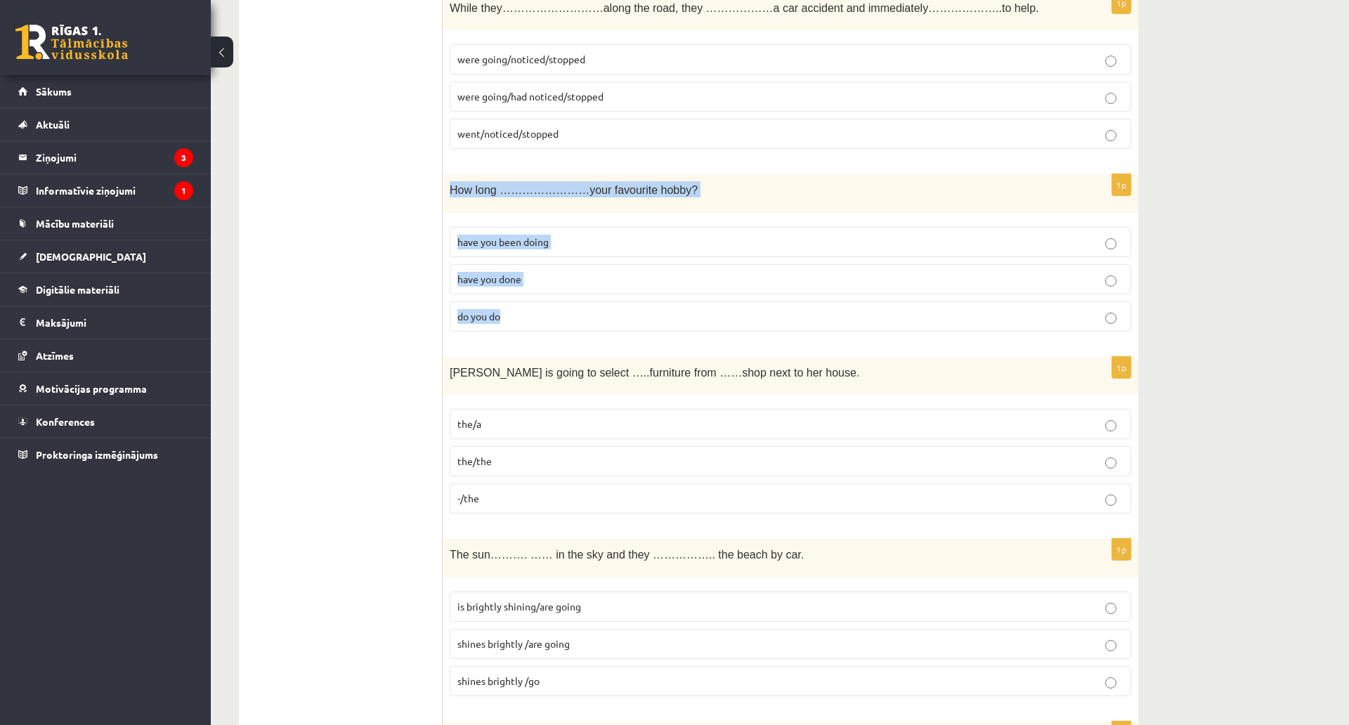
drag, startPoint x: 449, startPoint y: 189, endPoint x: 598, endPoint y: 310, distance: 192.2
click at [598, 310] on div "1p How long ……………………your favourite hobby? have you been doing have you done do …" at bounding box center [790, 258] width 695 height 169
click at [526, 240] on span "have you been doing" at bounding box center [502, 241] width 91 height 13
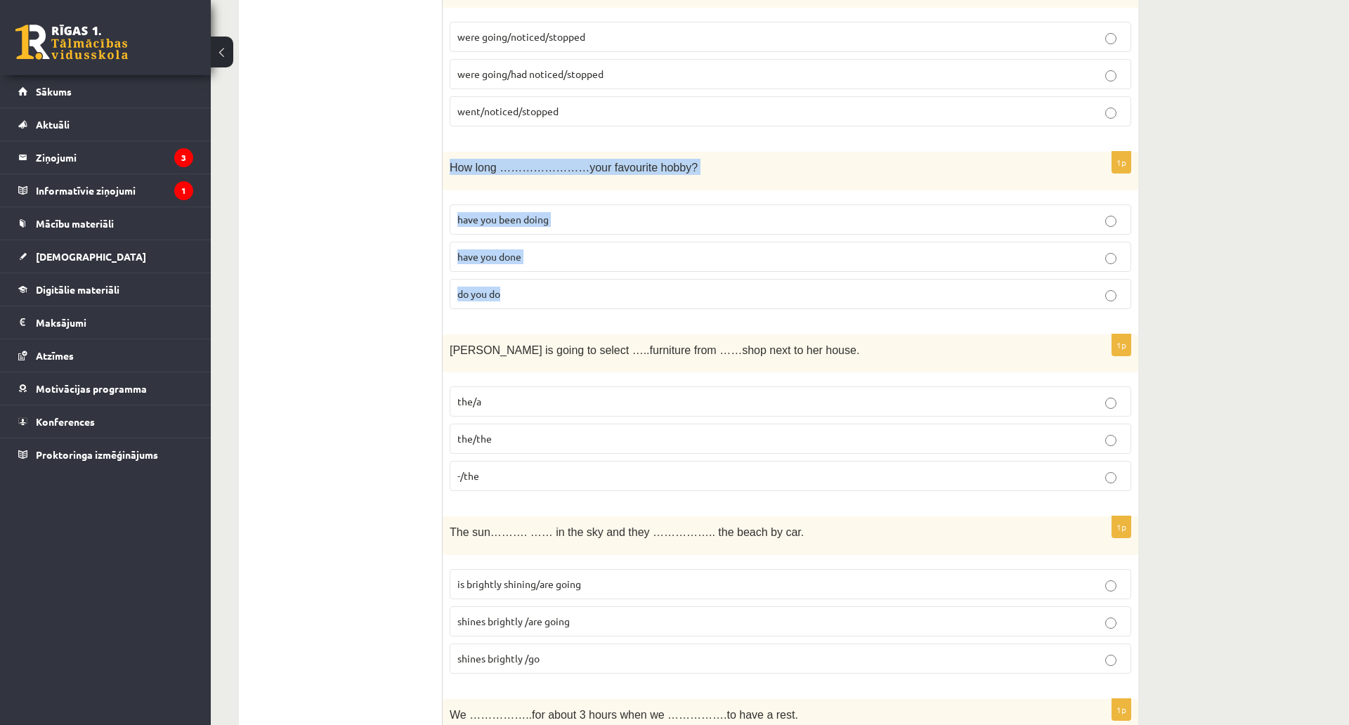
scroll to position [3231, 0]
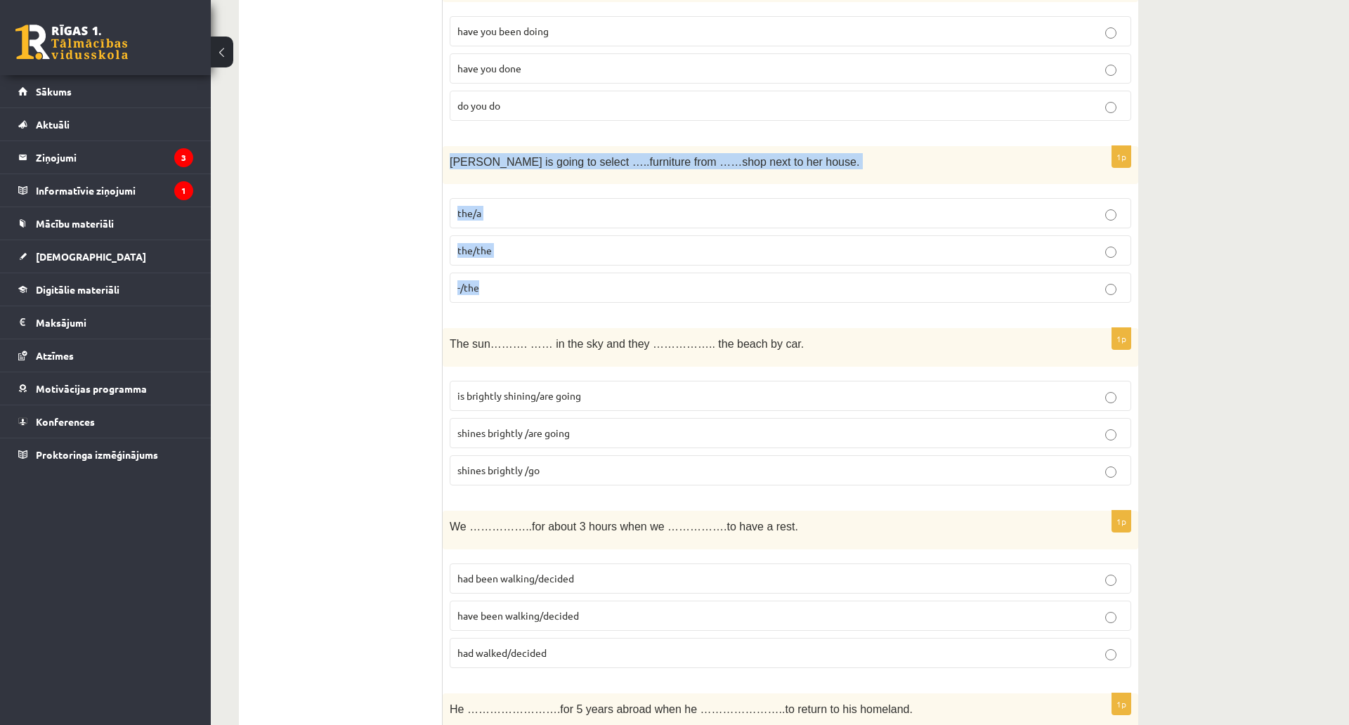
drag, startPoint x: 445, startPoint y: 162, endPoint x: 592, endPoint y: 286, distance: 192.9
click at [592, 286] on div "1p Gretta is going to select …..furniture from ……shop next to her house. the/a …" at bounding box center [790, 230] width 695 height 169
click at [526, 282] on p "-/the" at bounding box center [790, 287] width 666 height 15
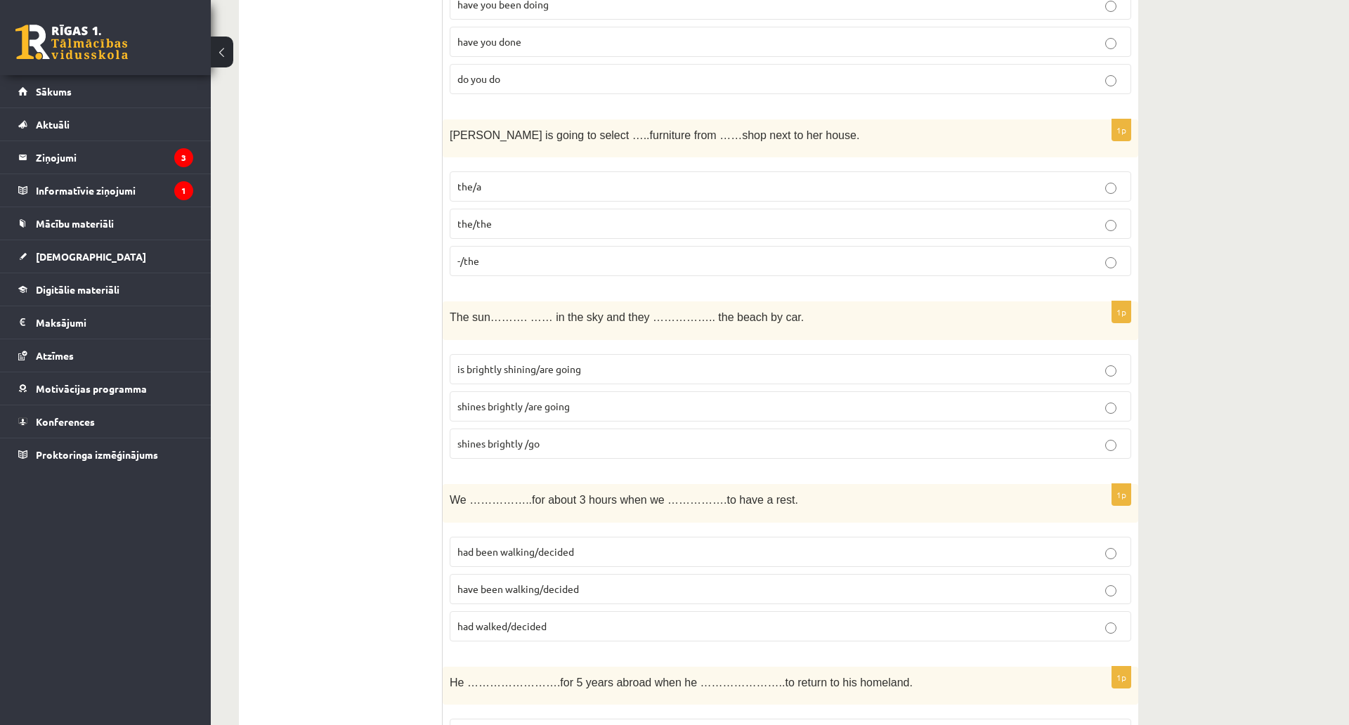
scroll to position [3301, 0]
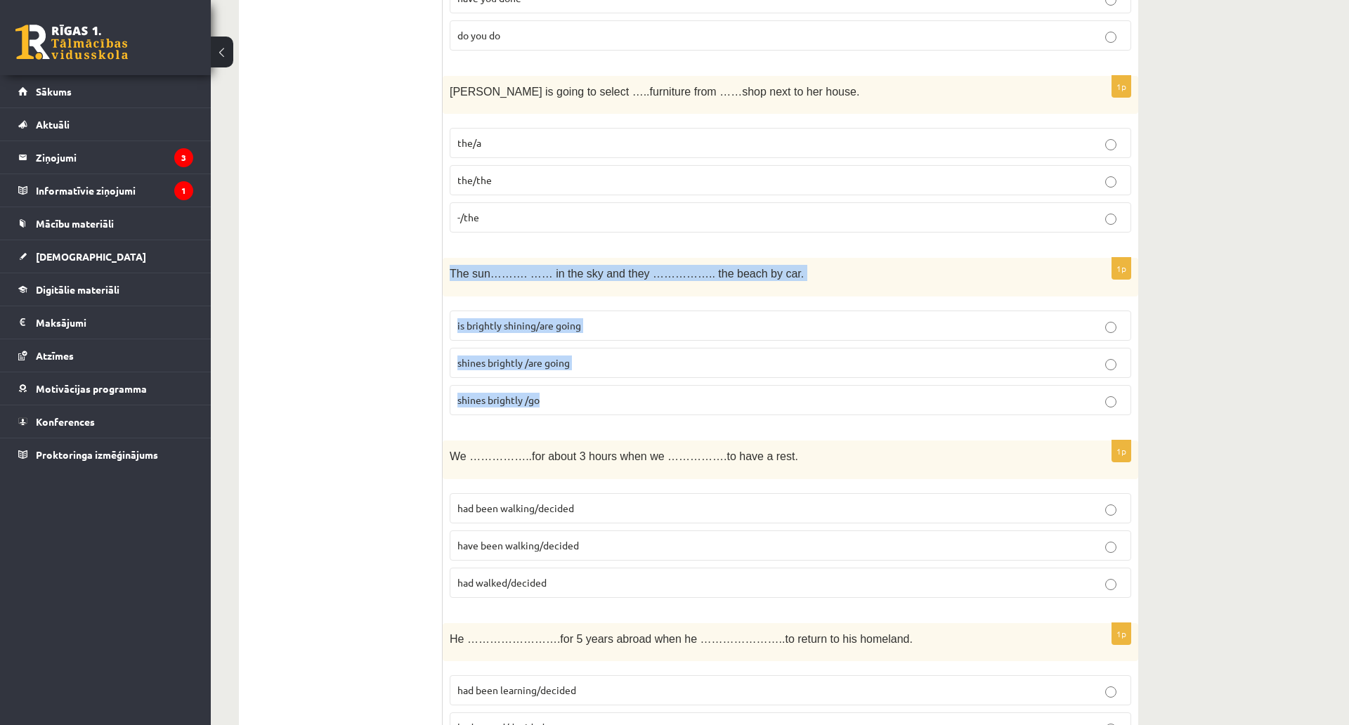
drag, startPoint x: 444, startPoint y: 268, endPoint x: 582, endPoint y: 390, distance: 184.6
click at [582, 390] on div "1p The sun………. …… in the sky and they …………….. the beach by car. is brightly shi…" at bounding box center [790, 342] width 695 height 169
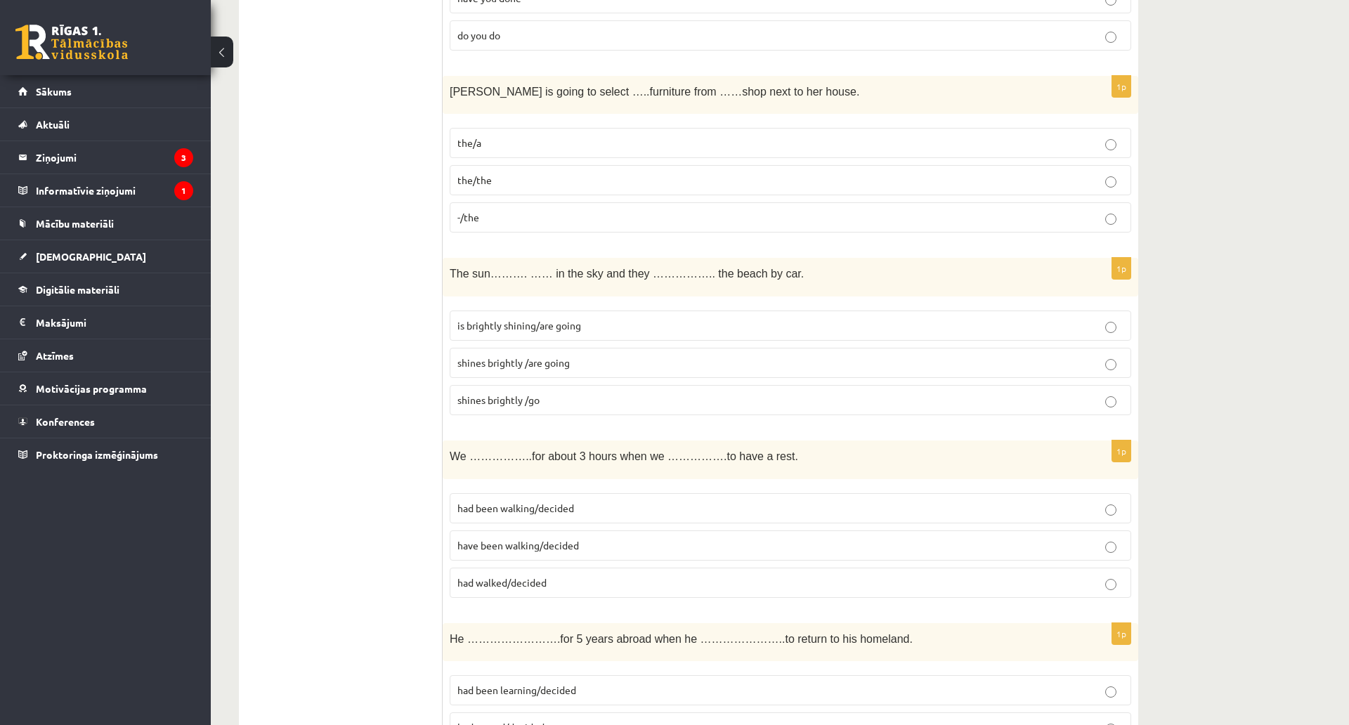
click at [493, 362] on span "shines brightly /are going" at bounding box center [513, 362] width 112 height 13
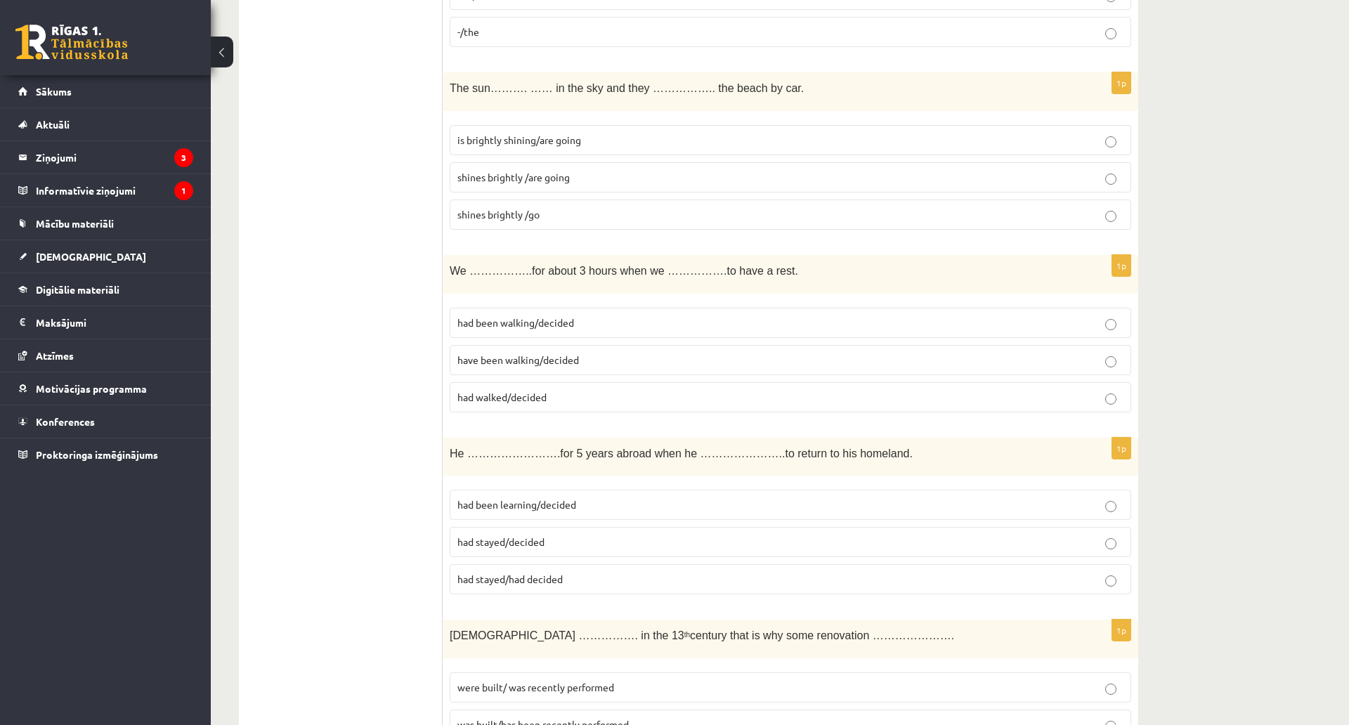
scroll to position [3512, 0]
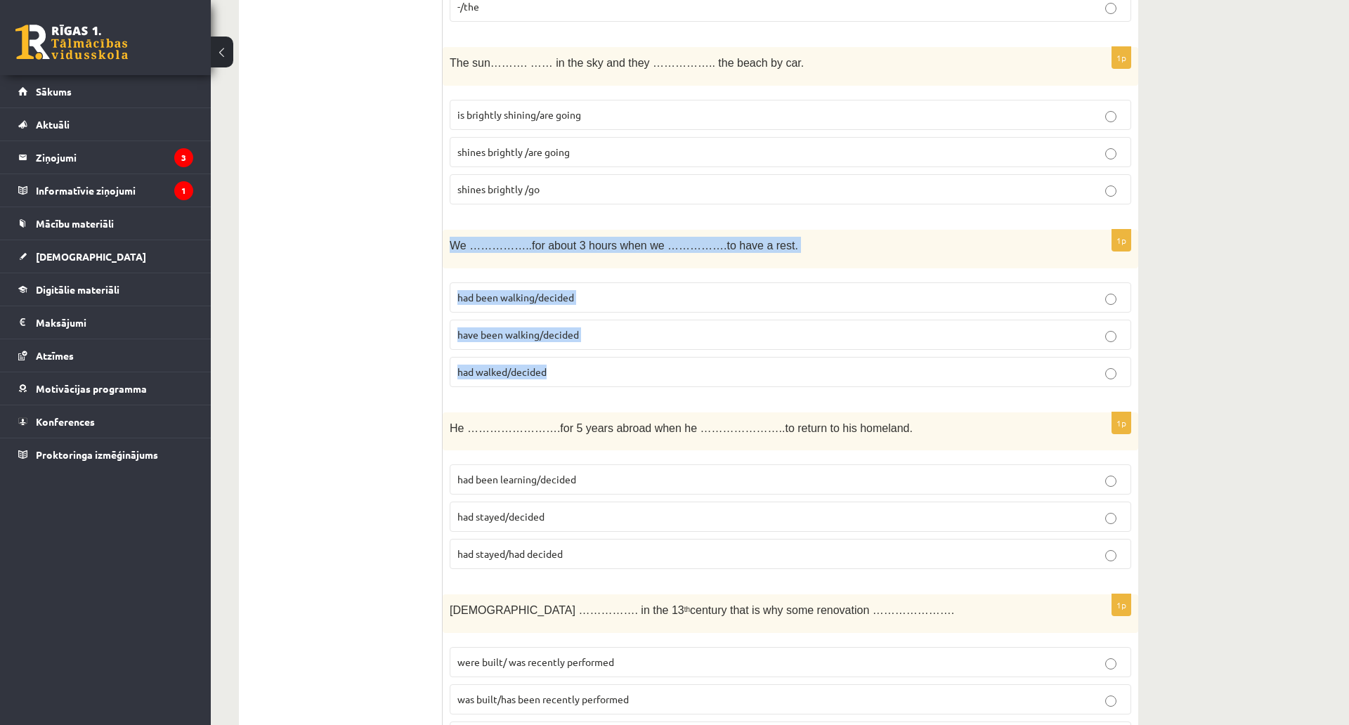
drag, startPoint x: 447, startPoint y: 244, endPoint x: 584, endPoint y: 372, distance: 186.8
click at [584, 372] on div "1p We ……………..for about 3 hours when we …………….to have a rest. had been walking/d…" at bounding box center [790, 314] width 695 height 169
click at [526, 338] on span "have been walking/decided" at bounding box center [518, 334] width 122 height 13
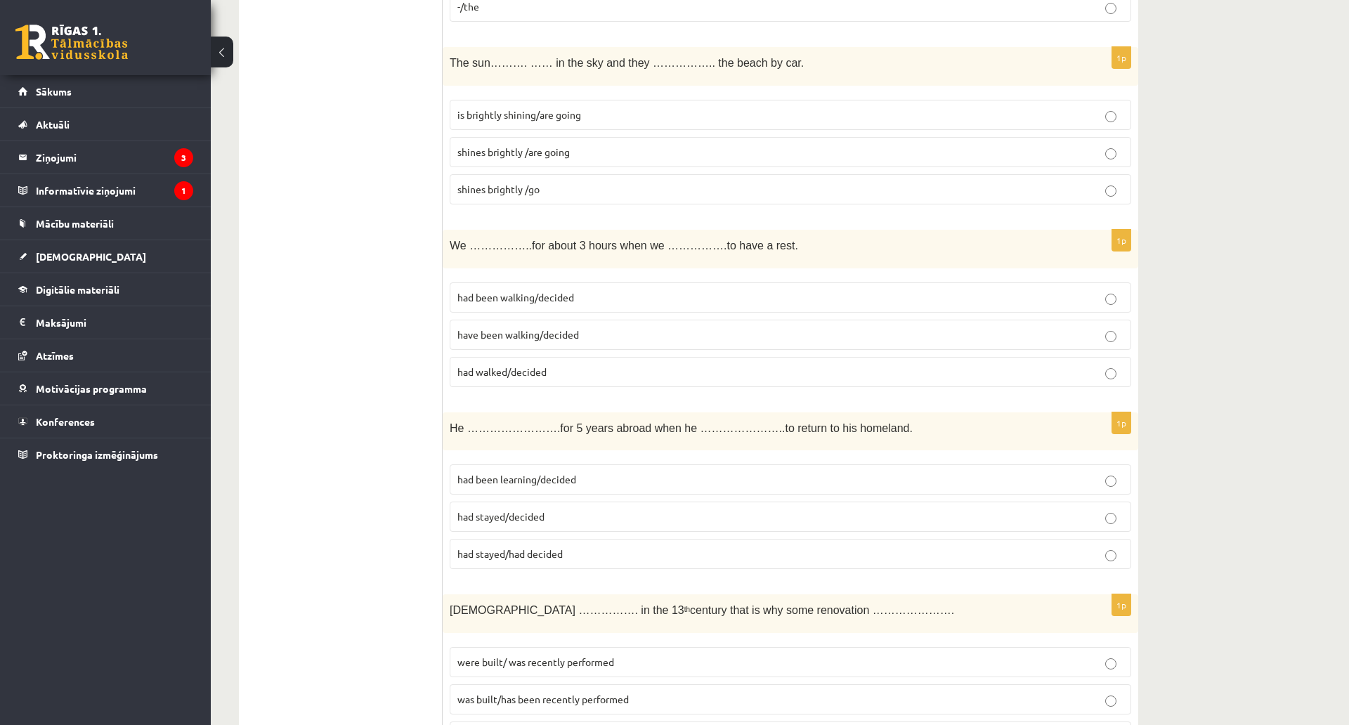
click at [559, 290] on p "had been walking/decided" at bounding box center [790, 297] width 666 height 15
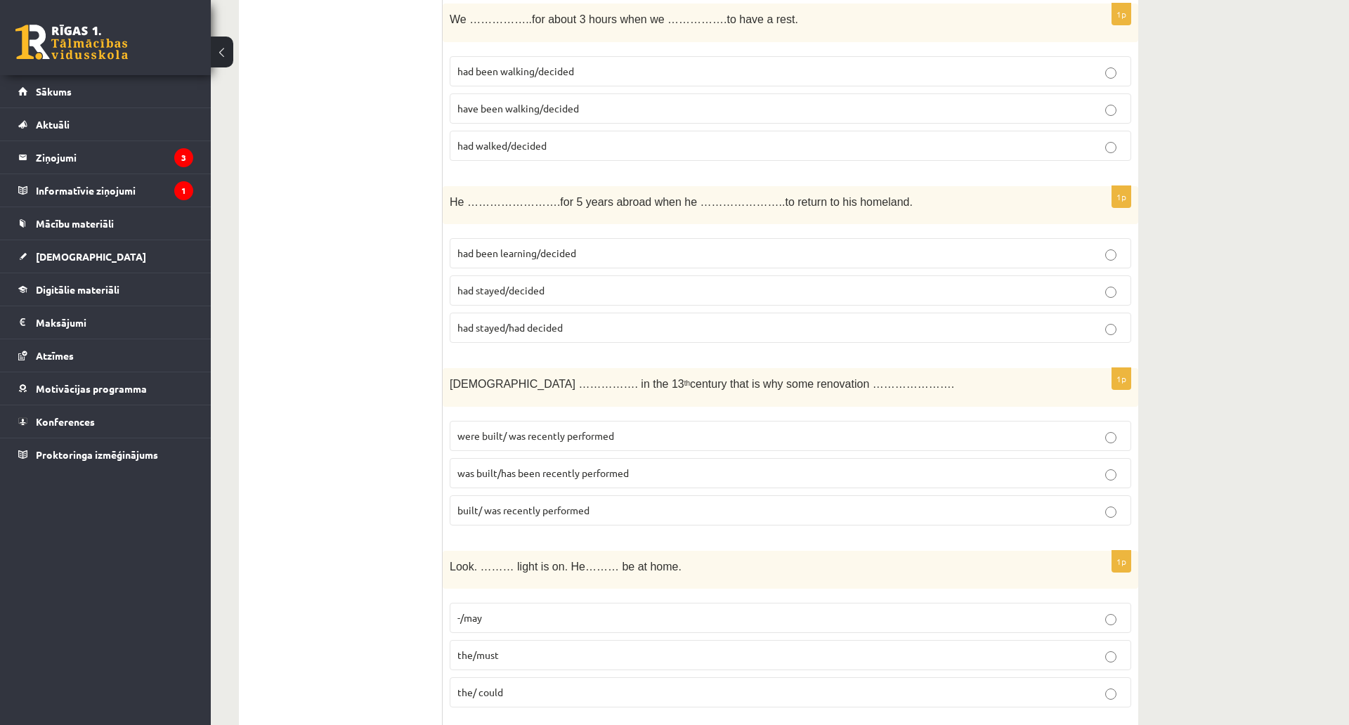
scroll to position [3793, 0]
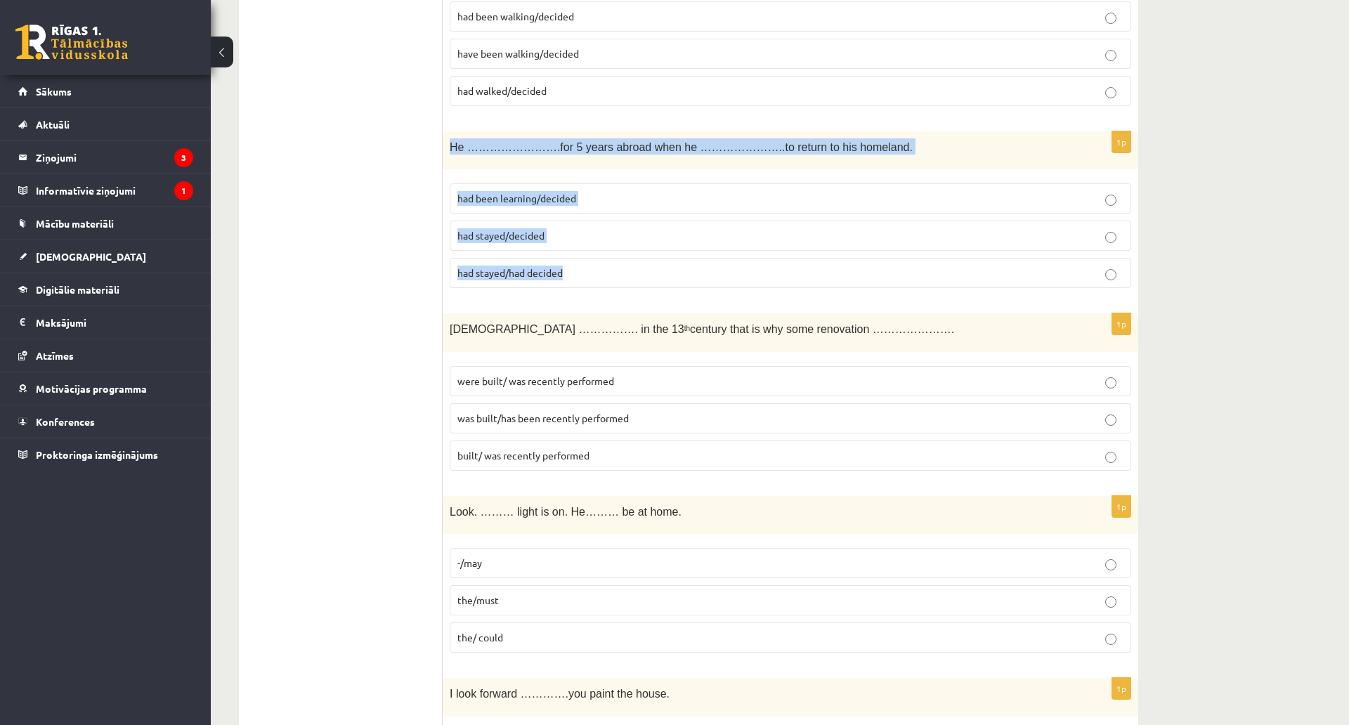
drag, startPoint x: 448, startPoint y: 144, endPoint x: 567, endPoint y: 284, distance: 183.9
click at [567, 284] on div "1p He …………………….for 5 years abroad when he …………………..to return to his homeland. h…" at bounding box center [790, 215] width 695 height 169
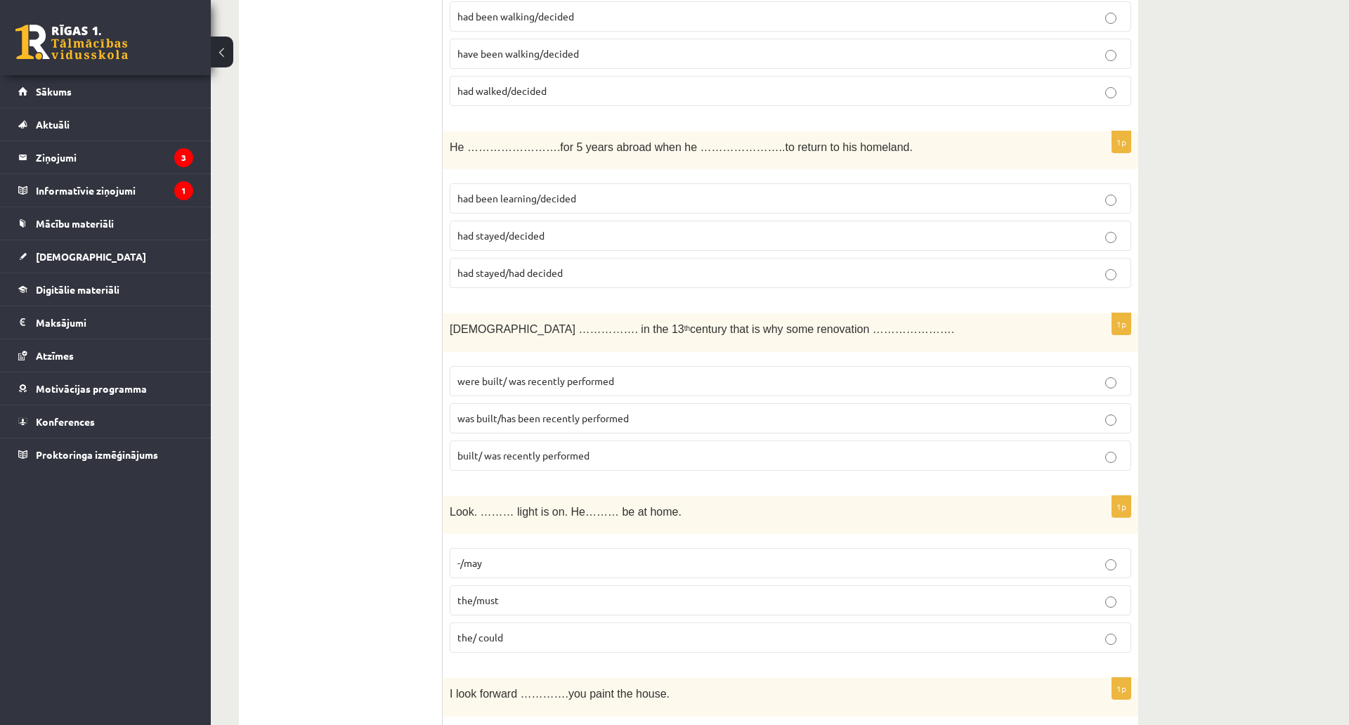
click at [505, 240] on span "had stayed/decided" at bounding box center [500, 235] width 87 height 13
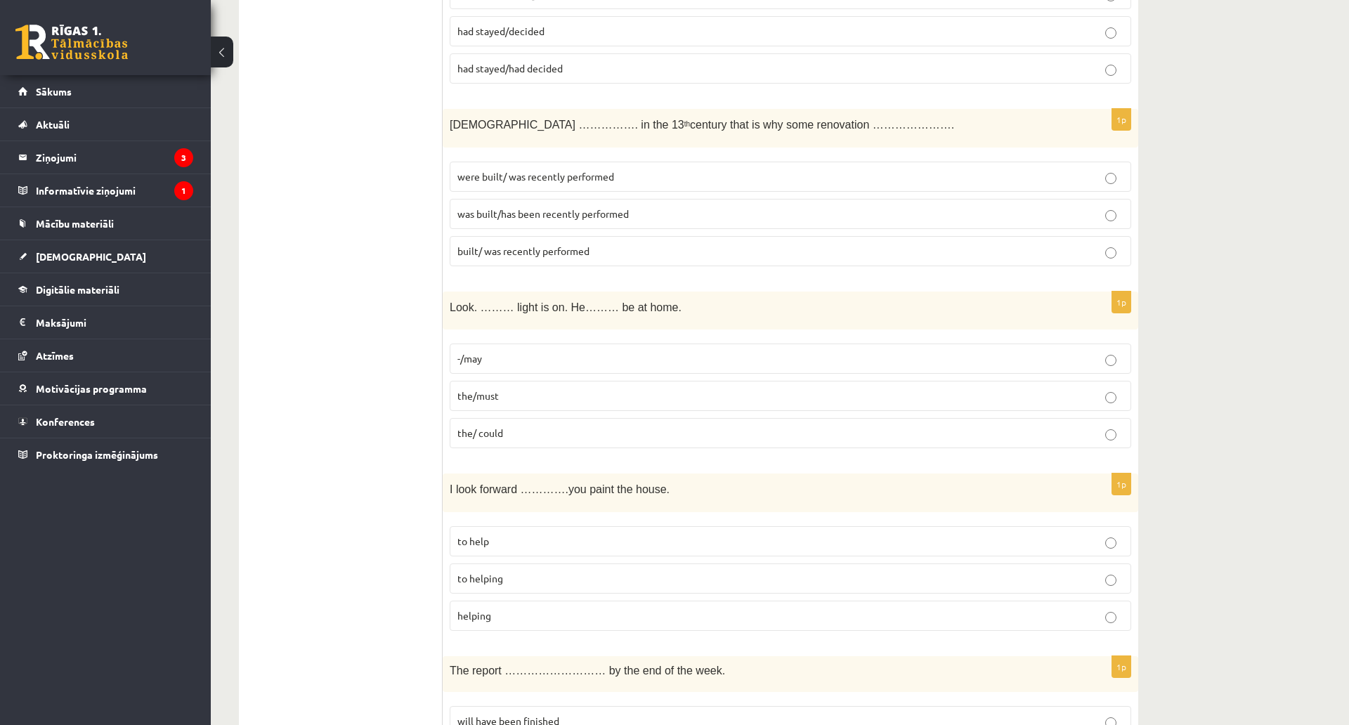
scroll to position [4004, 0]
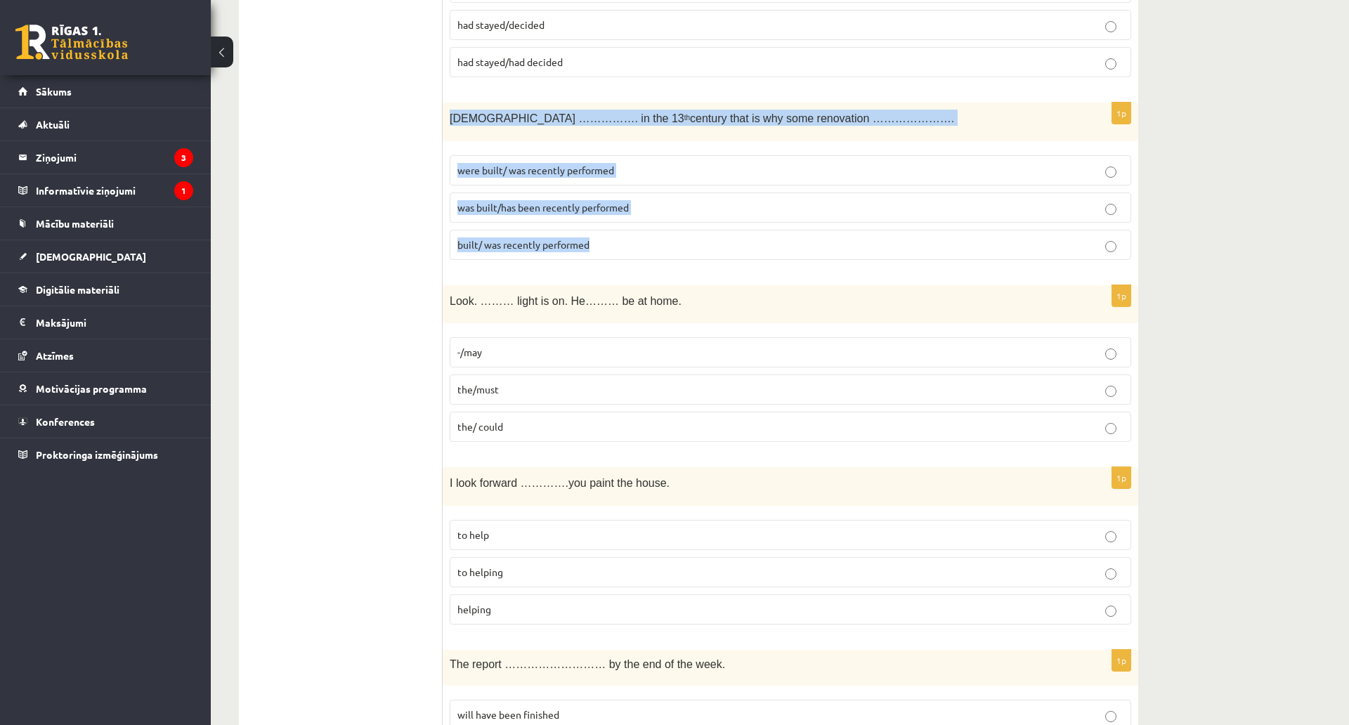
drag, startPoint x: 443, startPoint y: 110, endPoint x: 655, endPoint y: 240, distance: 248.8
click at [655, 240] on div "1p The church ……………. in the 13 th century that is why some renovation …………………. …" at bounding box center [790, 187] width 695 height 169
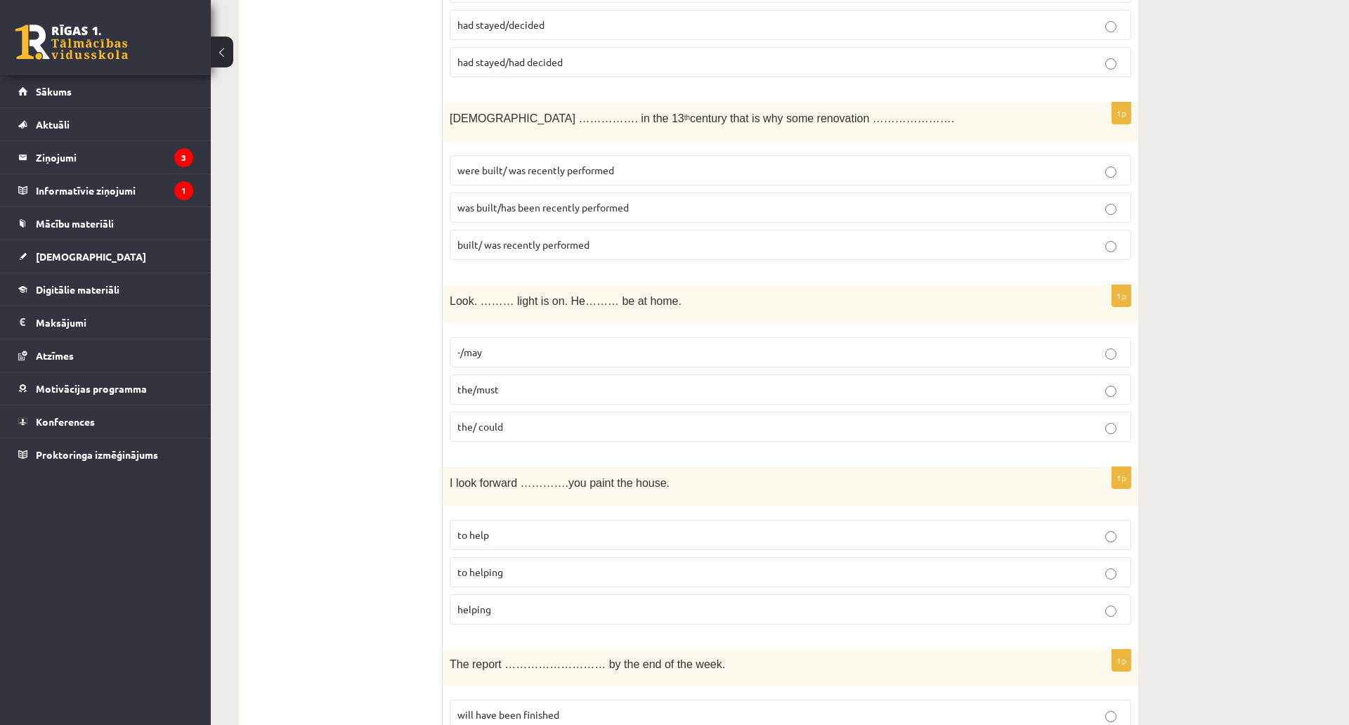
click at [576, 201] on p "was built/has been recently performed" at bounding box center [790, 207] width 666 height 15
drag, startPoint x: 450, startPoint y: 299, endPoint x: 585, endPoint y: 443, distance: 196.8
click at [585, 443] on div "1p Look. ……… light is on. He……… be at home. -/may the/must the/ could" at bounding box center [790, 369] width 695 height 169
click at [462, 382] on label "the/must" at bounding box center [790, 389] width 681 height 30
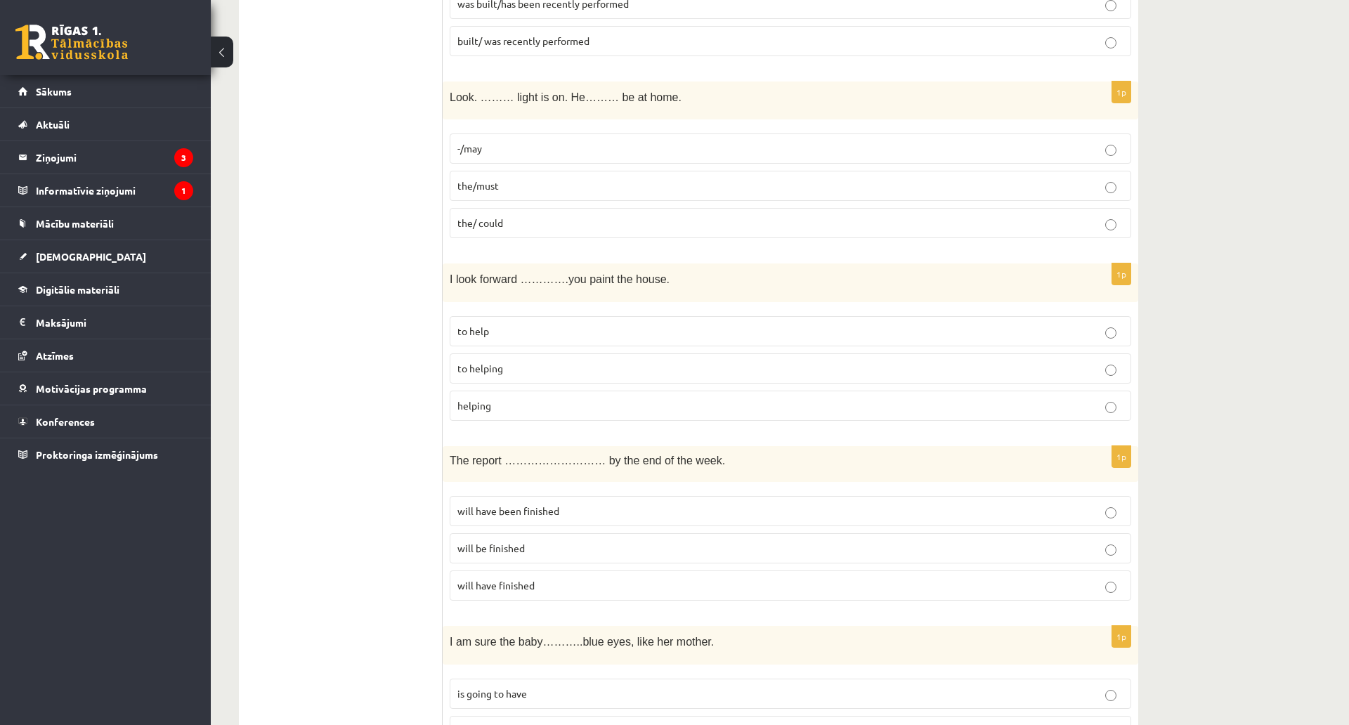
scroll to position [4214, 0]
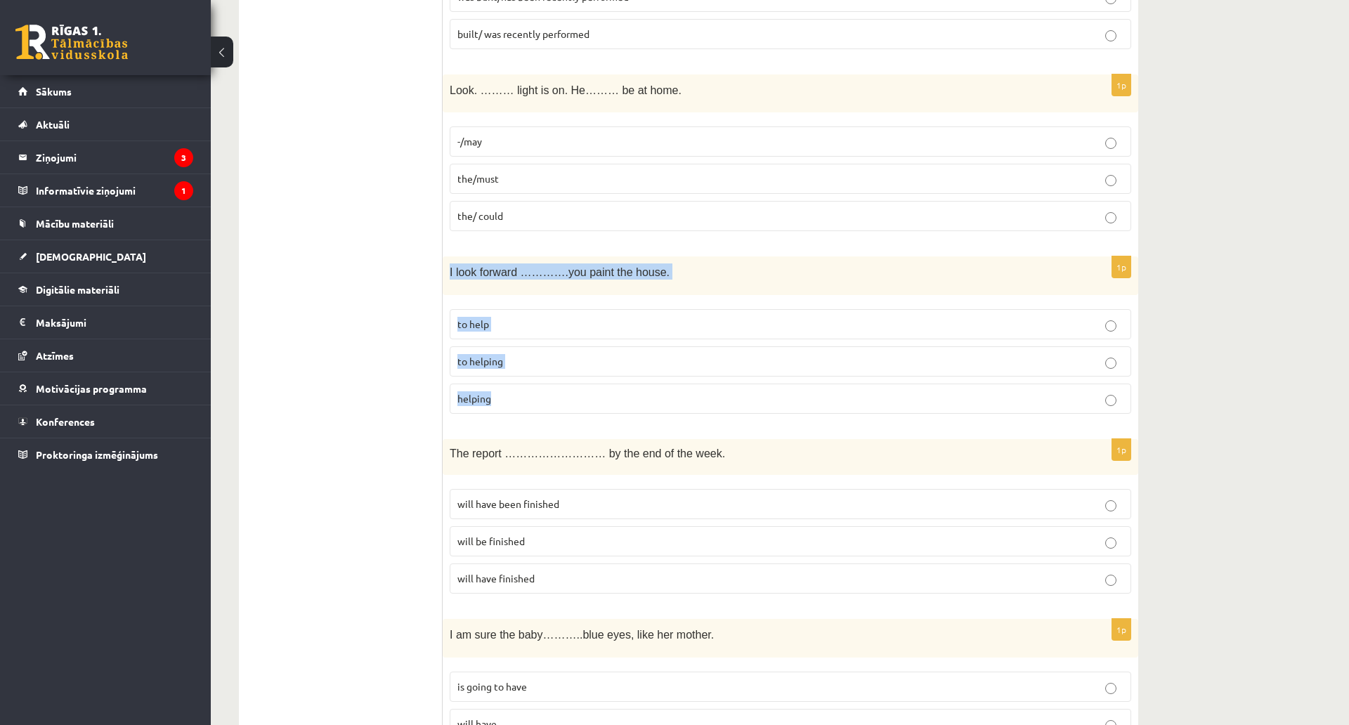
drag, startPoint x: 444, startPoint y: 271, endPoint x: 586, endPoint y: 385, distance: 181.9
click at [586, 385] on div "1p I look forward ………….you paint the house. to help to helping helping" at bounding box center [790, 340] width 695 height 169
click at [516, 360] on p "to helping" at bounding box center [790, 361] width 666 height 15
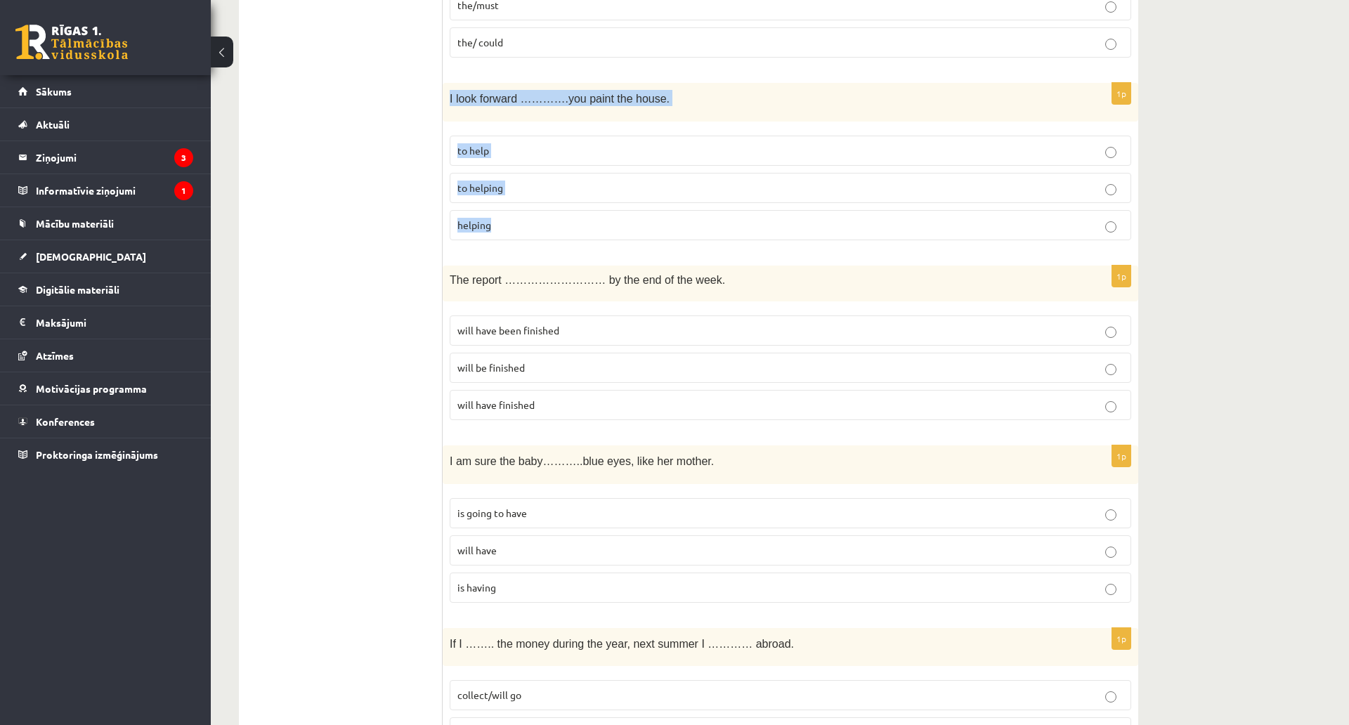
scroll to position [4425, 0]
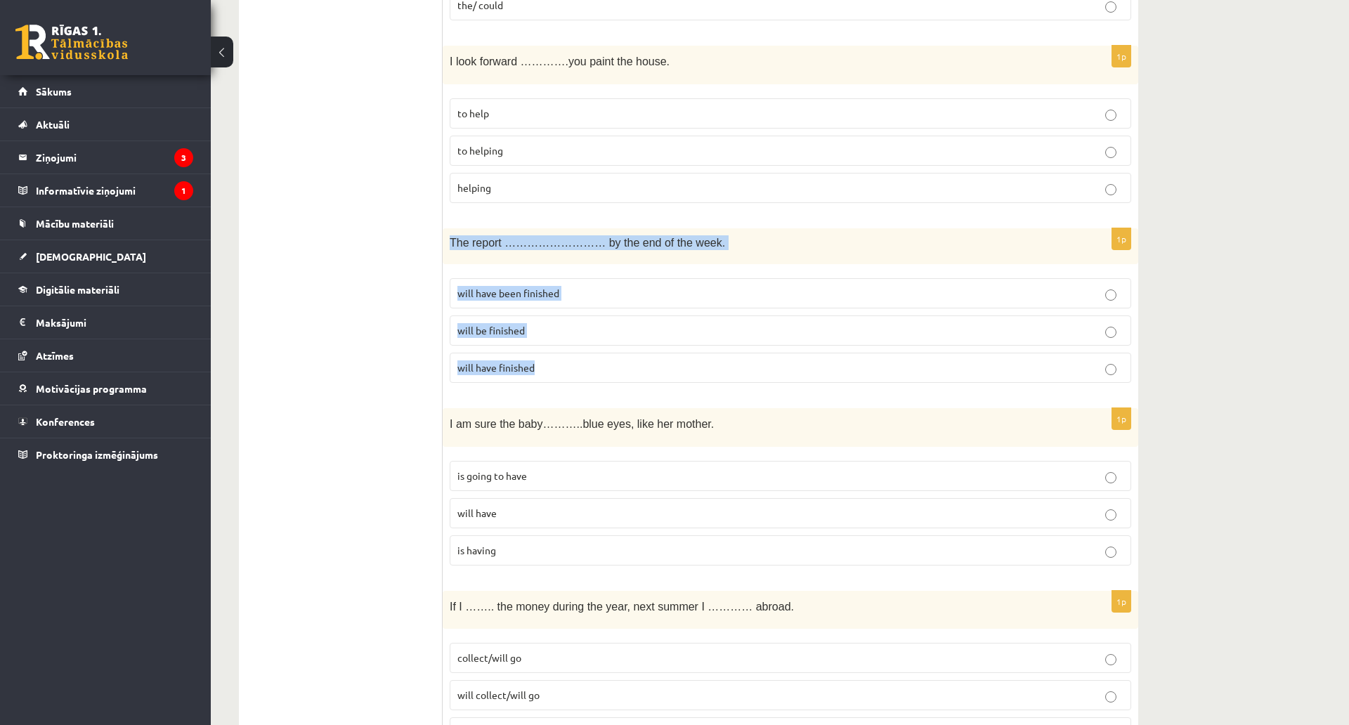
drag, startPoint x: 444, startPoint y: 242, endPoint x: 600, endPoint y: 369, distance: 200.8
click at [600, 369] on div "1p The report ……………………… by the end of the week. will have been finished will be…" at bounding box center [790, 311] width 695 height 166
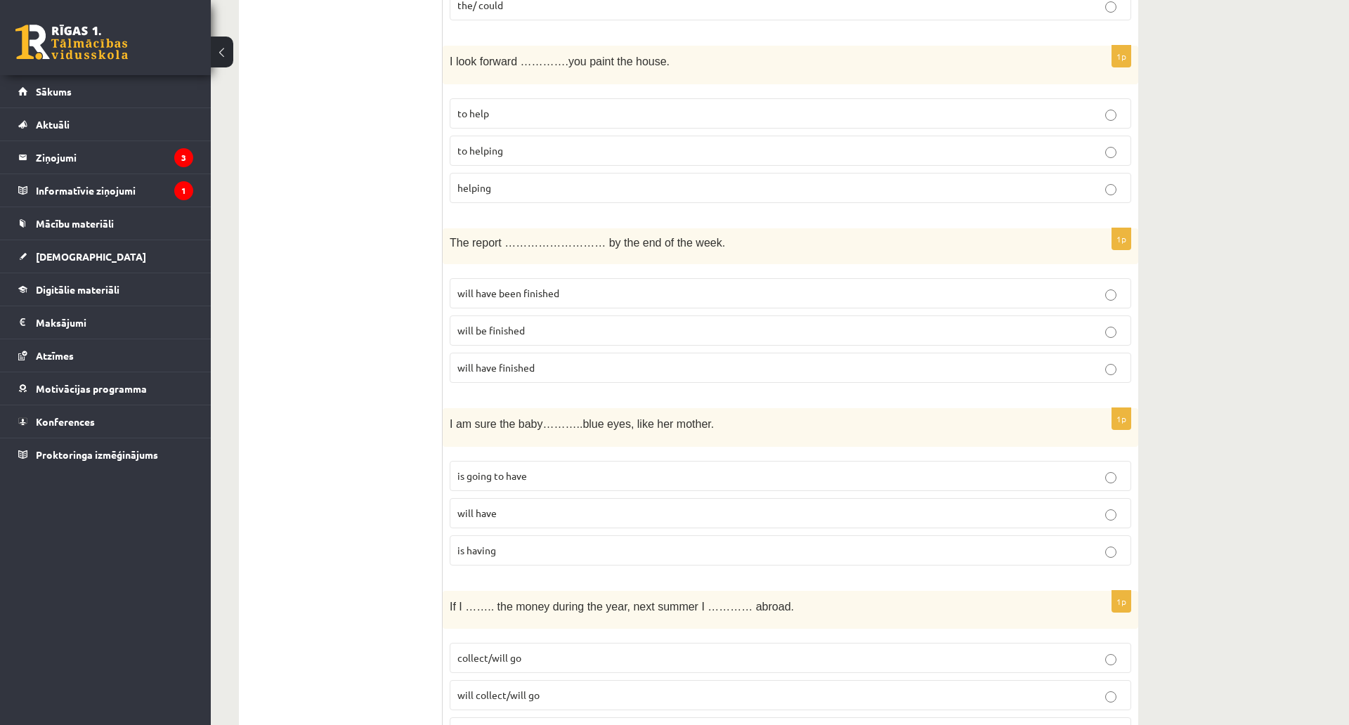
click at [471, 301] on label "will have been finished" at bounding box center [790, 293] width 681 height 30
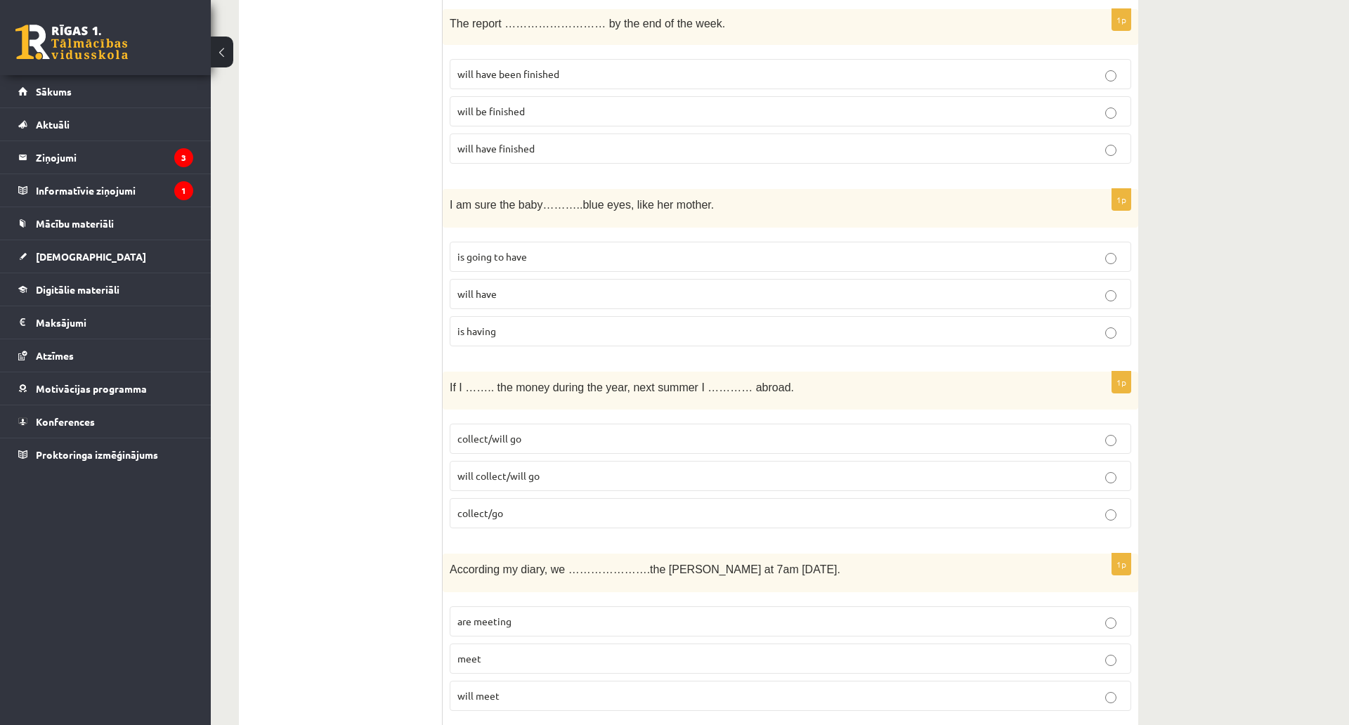
scroll to position [4706, 0]
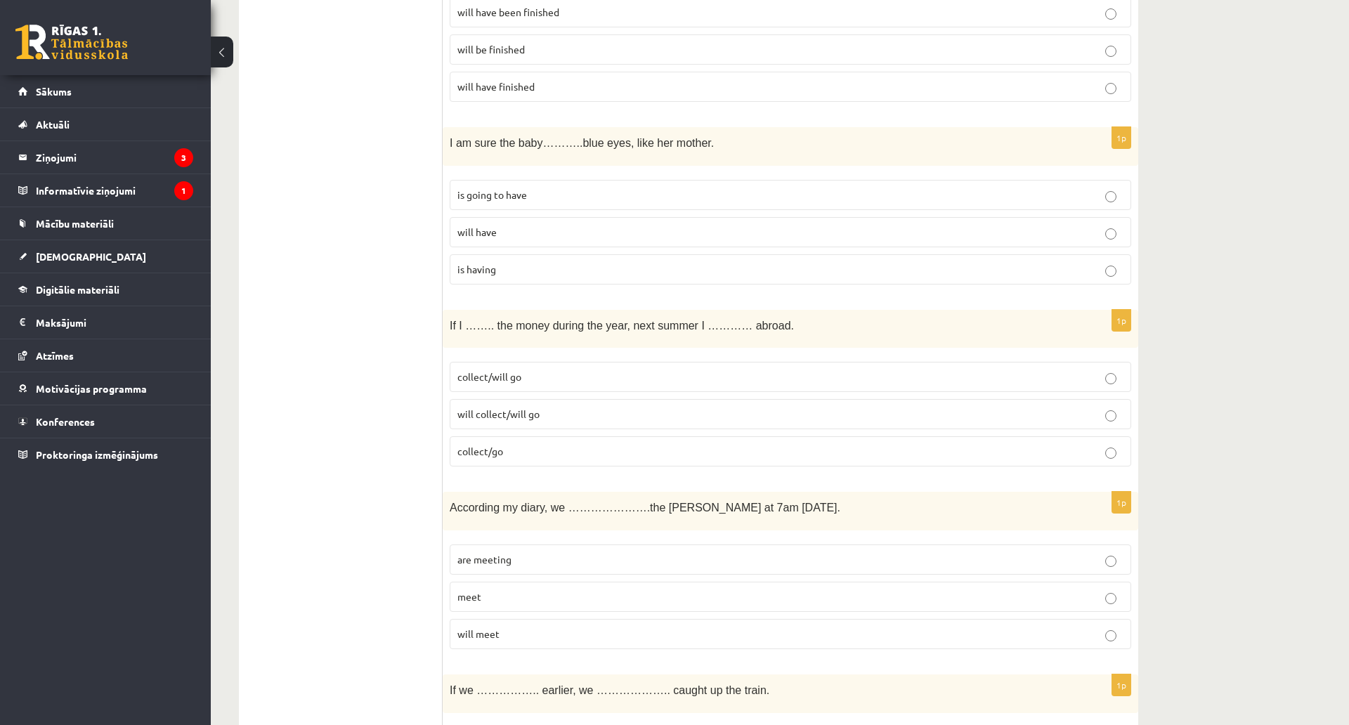
drag, startPoint x: 439, startPoint y: 138, endPoint x: 501, endPoint y: 160, distance: 65.5
click at [493, 146] on span "I am sure the baby………..blue eyes, like her mother." at bounding box center [582, 143] width 264 height 12
click at [443, 148] on div "I am sure the baby………..blue eyes, like her mother." at bounding box center [790, 146] width 695 height 39
drag, startPoint x: 448, startPoint y: 145, endPoint x: 565, endPoint y: 272, distance: 172.0
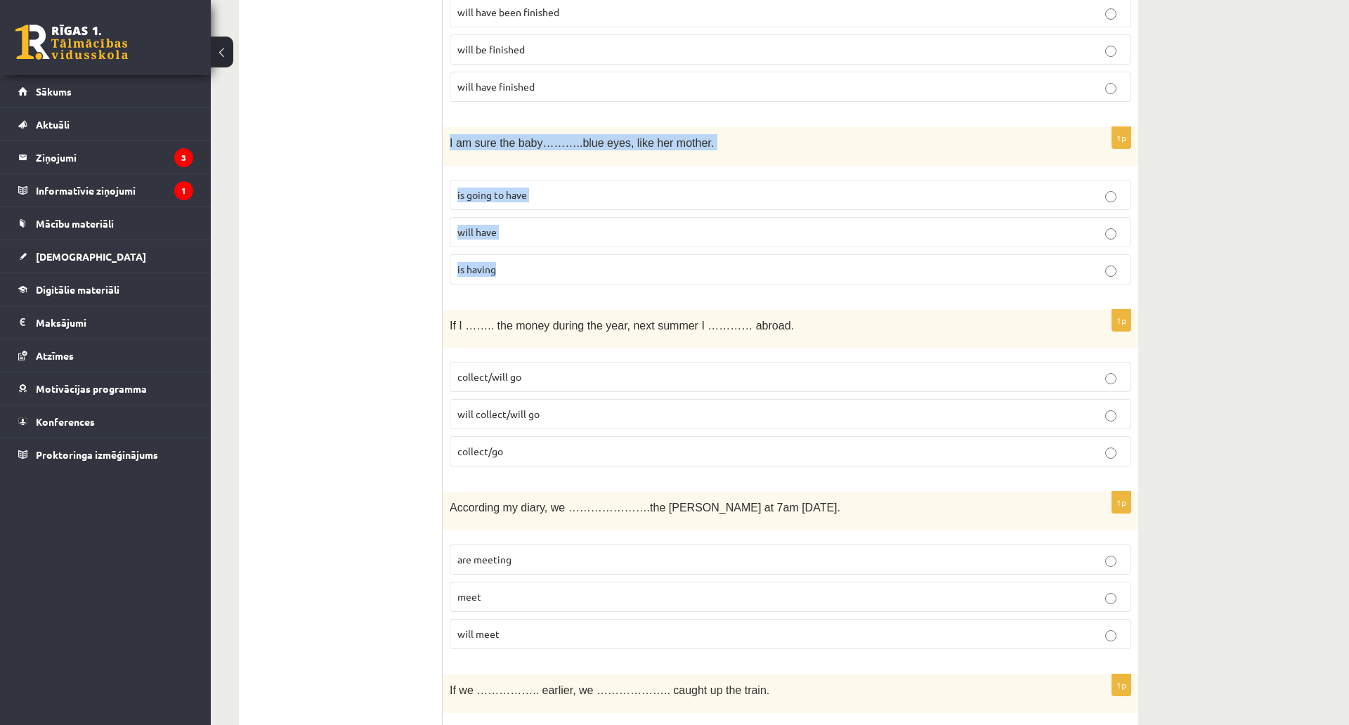
click at [565, 272] on div "1p I am sure the baby………..blue eyes, like her mother. is going to have will hav…" at bounding box center [790, 211] width 695 height 169
click at [480, 232] on span "will have" at bounding box center [476, 231] width 39 height 13
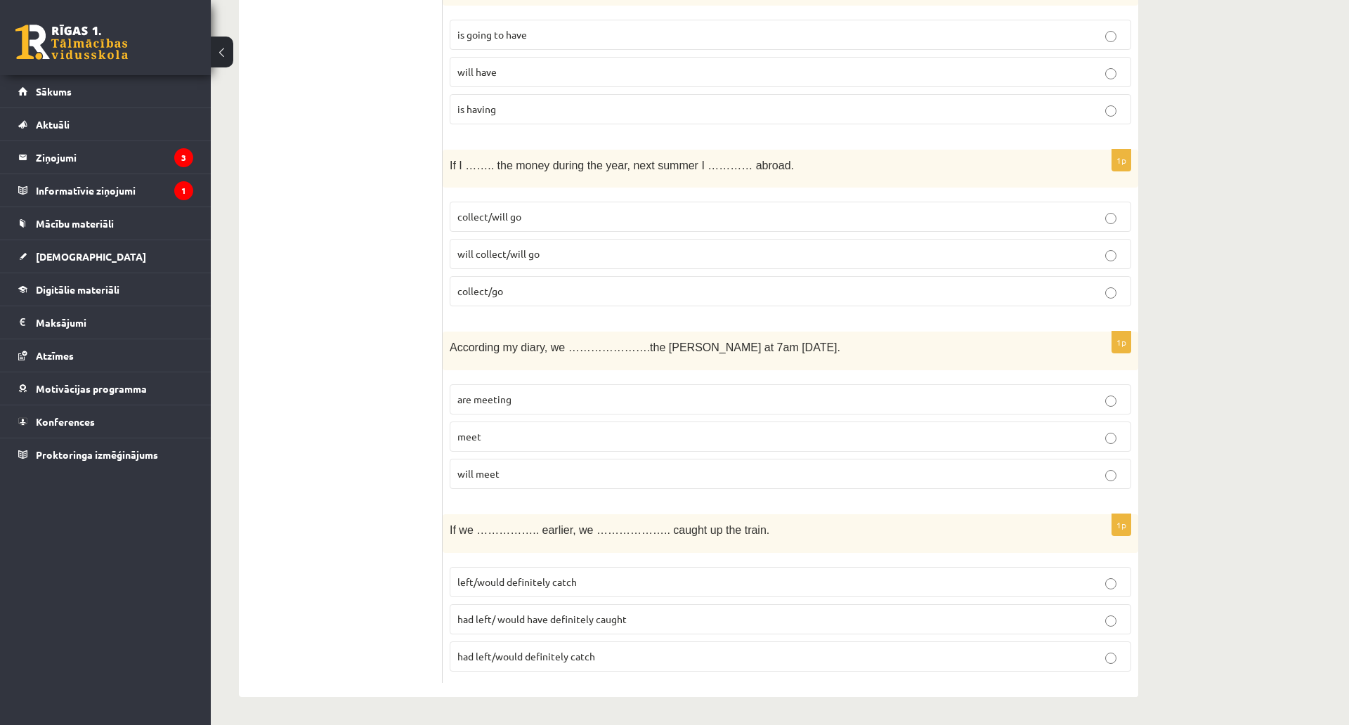
scroll to position [4917, 0]
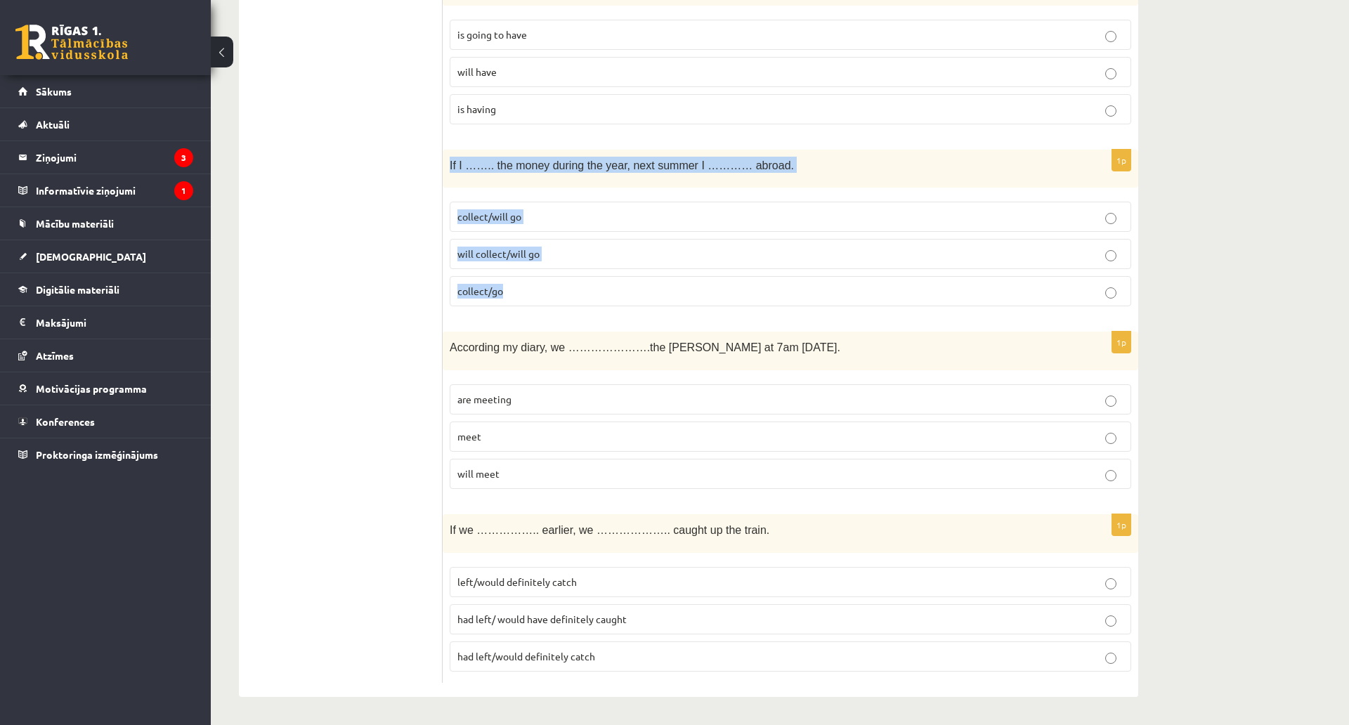
drag, startPoint x: 447, startPoint y: 112, endPoint x: 597, endPoint y: 235, distance: 193.7
click at [597, 235] on div "1p If I …….. the money during the year, next summer I ………… abroad. collect/will…" at bounding box center [790, 234] width 695 height 169
click at [524, 209] on p "collect/will go" at bounding box center [790, 216] width 666 height 15
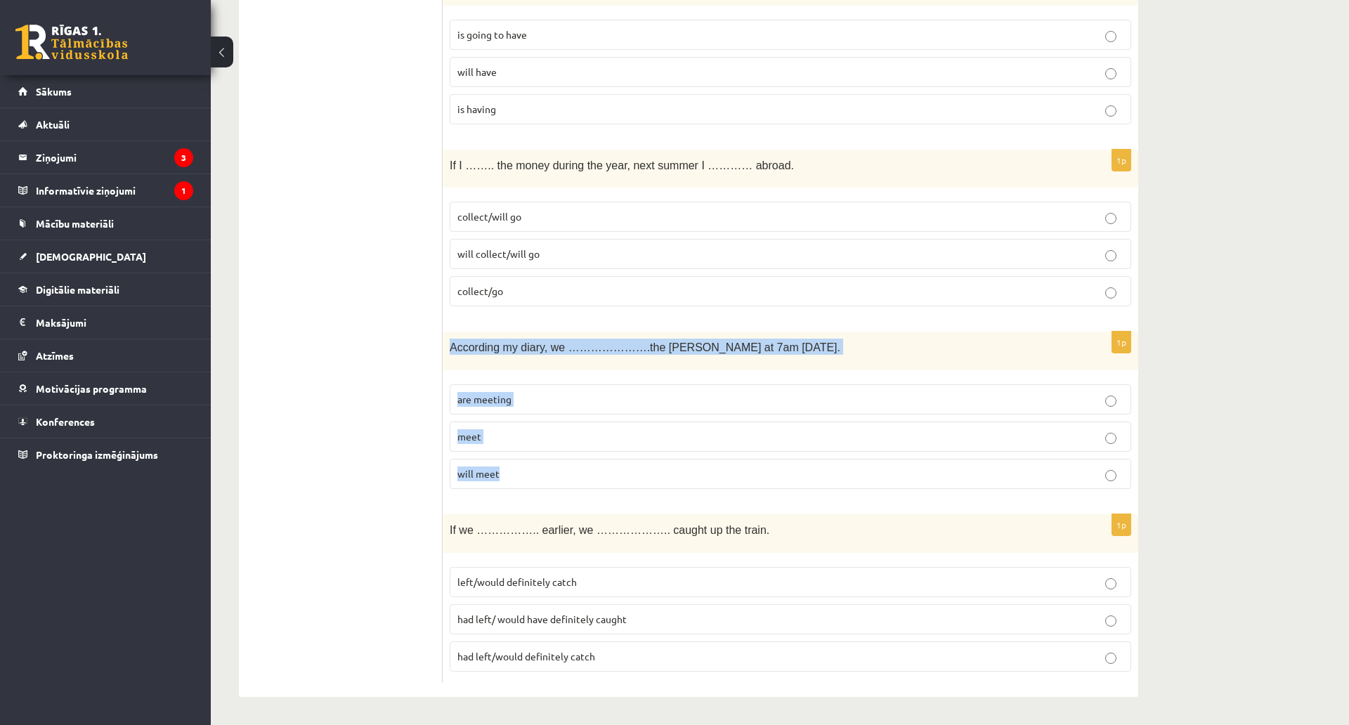
drag, startPoint x: 445, startPoint y: 296, endPoint x: 558, endPoint y: 413, distance: 162.4
click at [557, 416] on div "1p According my diary, we ………………….the byers at 7am tomorrow. are meeting meet w…" at bounding box center [790, 416] width 695 height 169
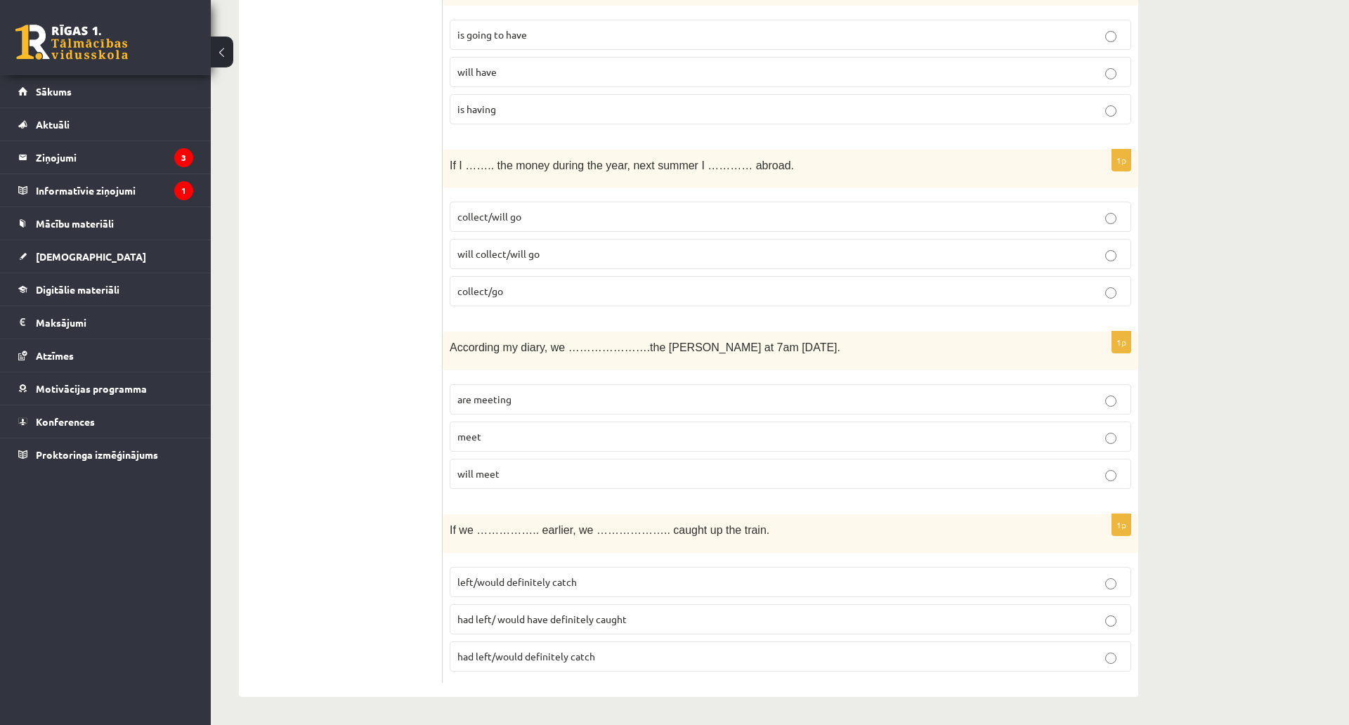
click at [565, 392] on p "are meeting" at bounding box center [790, 399] width 666 height 15
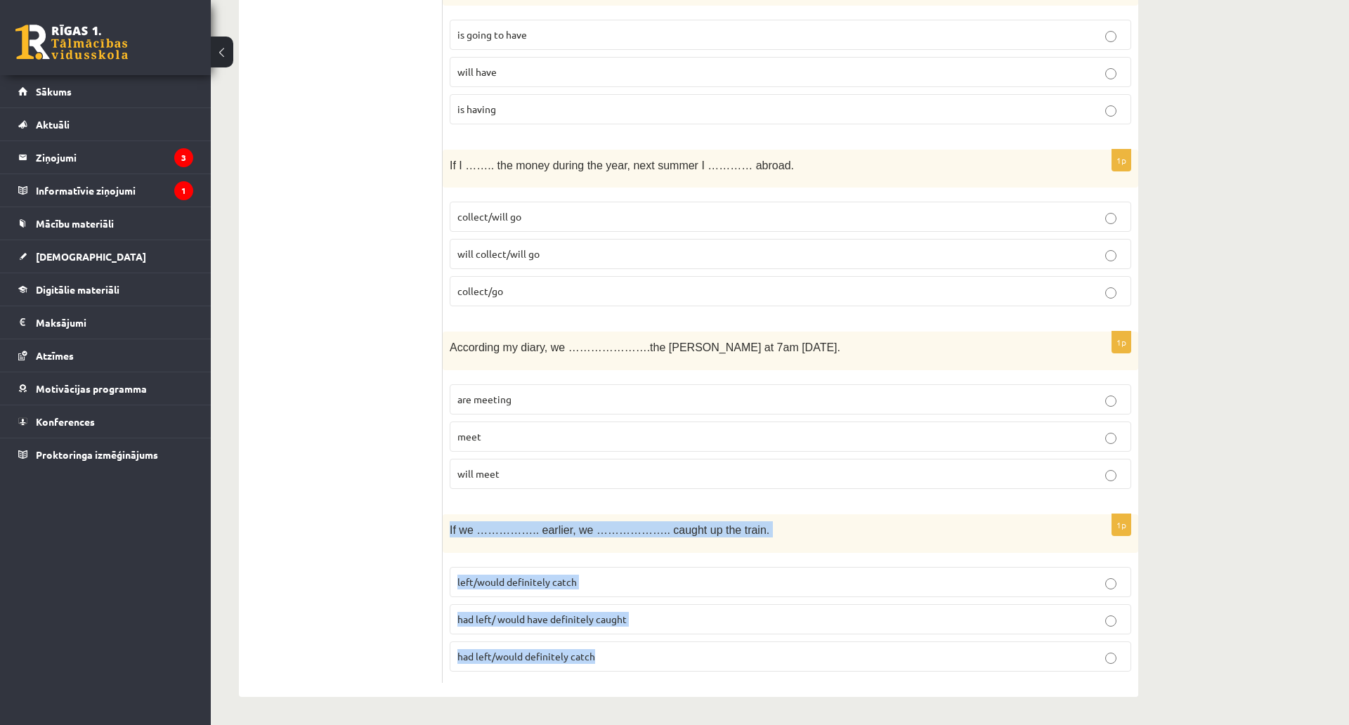
drag, startPoint x: 444, startPoint y: 442, endPoint x: 634, endPoint y: 591, distance: 241.1
click at [634, 591] on div "1p If we …………….. earlier, we ……………….. caught up the train. left/would definitel…" at bounding box center [790, 598] width 695 height 169
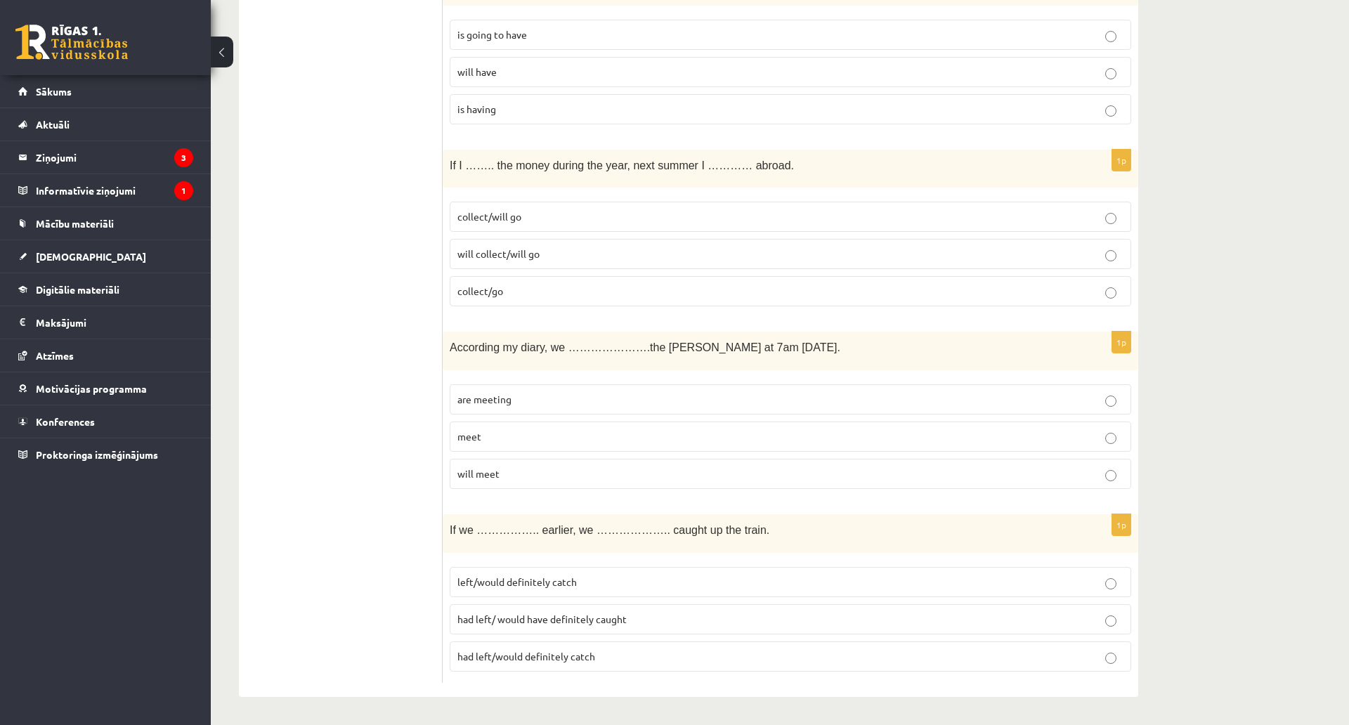
click at [492, 612] on span "had left/ would have definitely caught" at bounding box center [541, 618] width 169 height 13
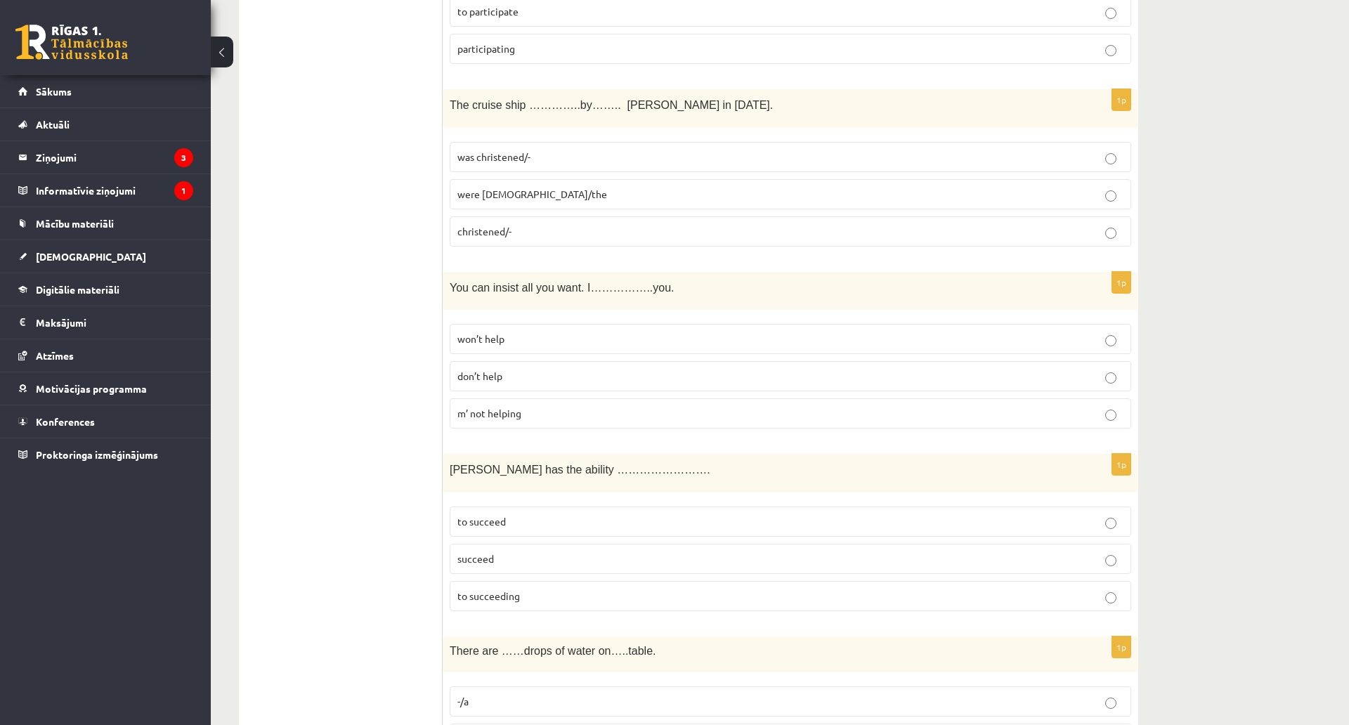
scroll to position [0, 0]
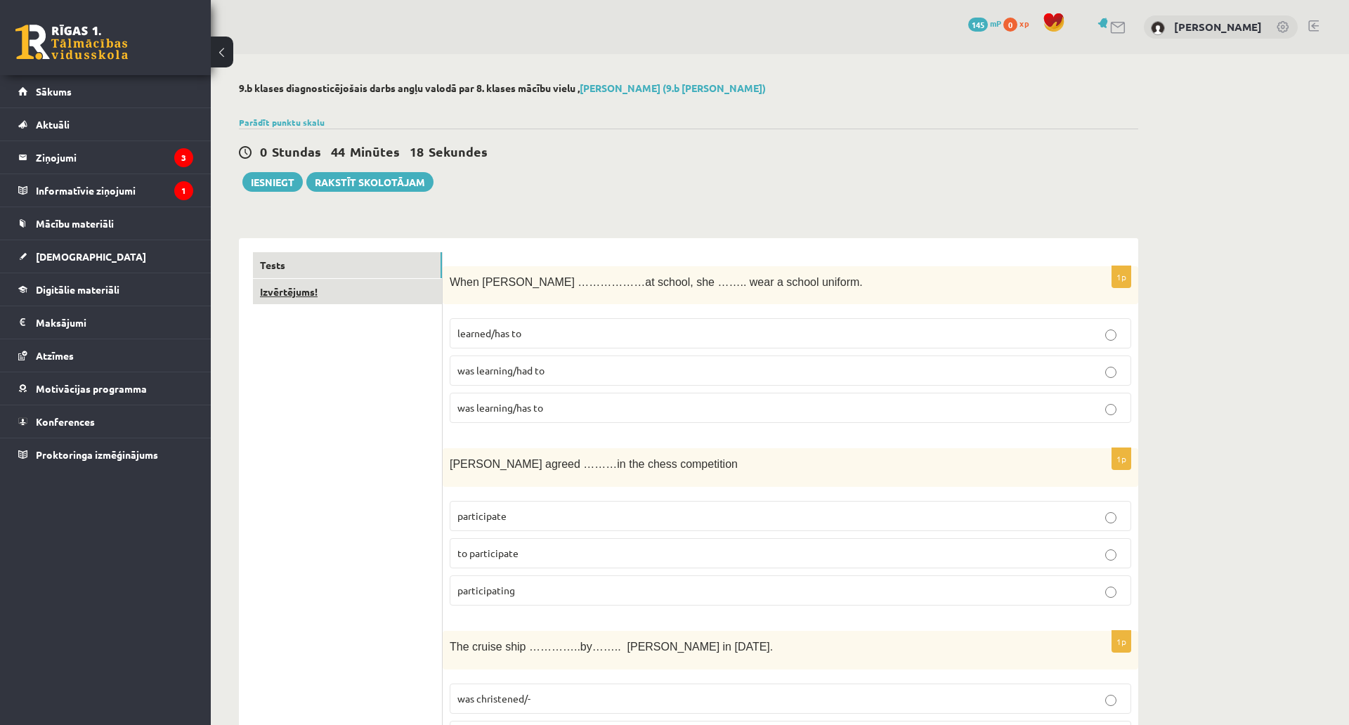
click at [268, 293] on link "Izvērtējums!" at bounding box center [347, 292] width 189 height 26
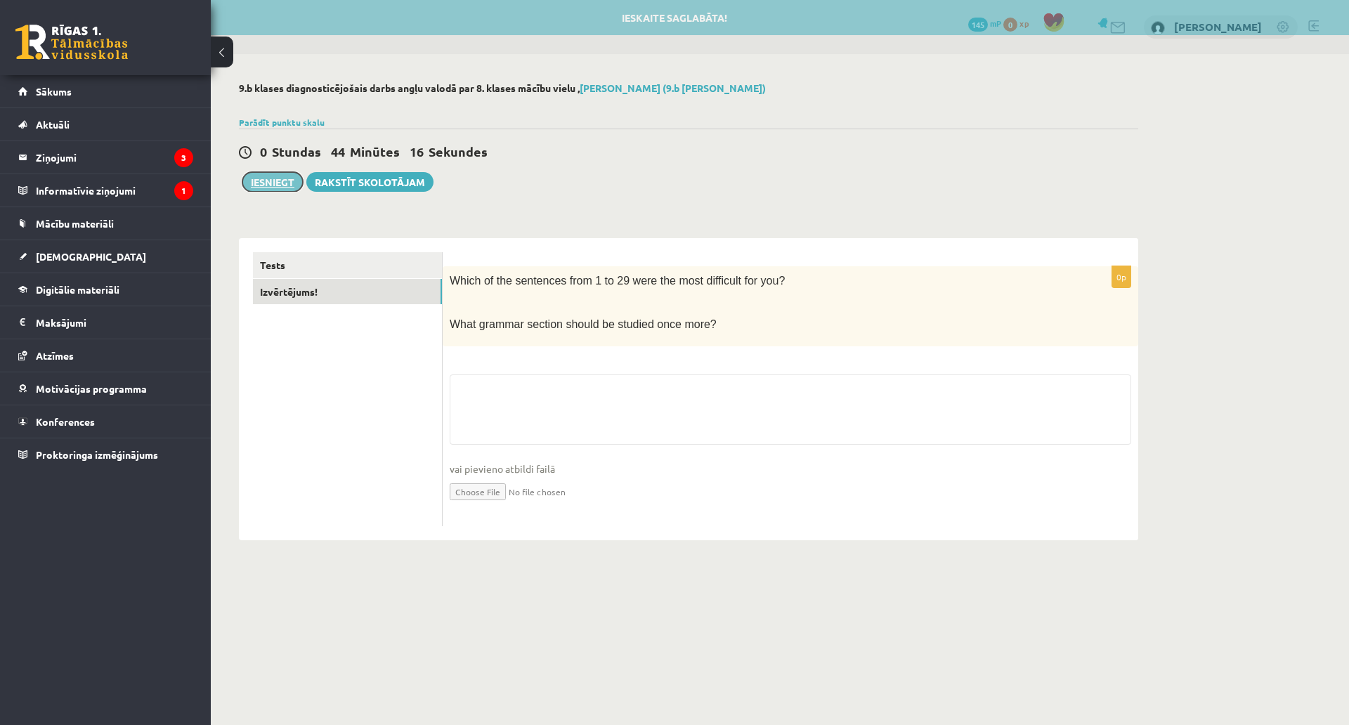
click at [268, 184] on button "Iesniegt" at bounding box center [272, 182] width 60 height 20
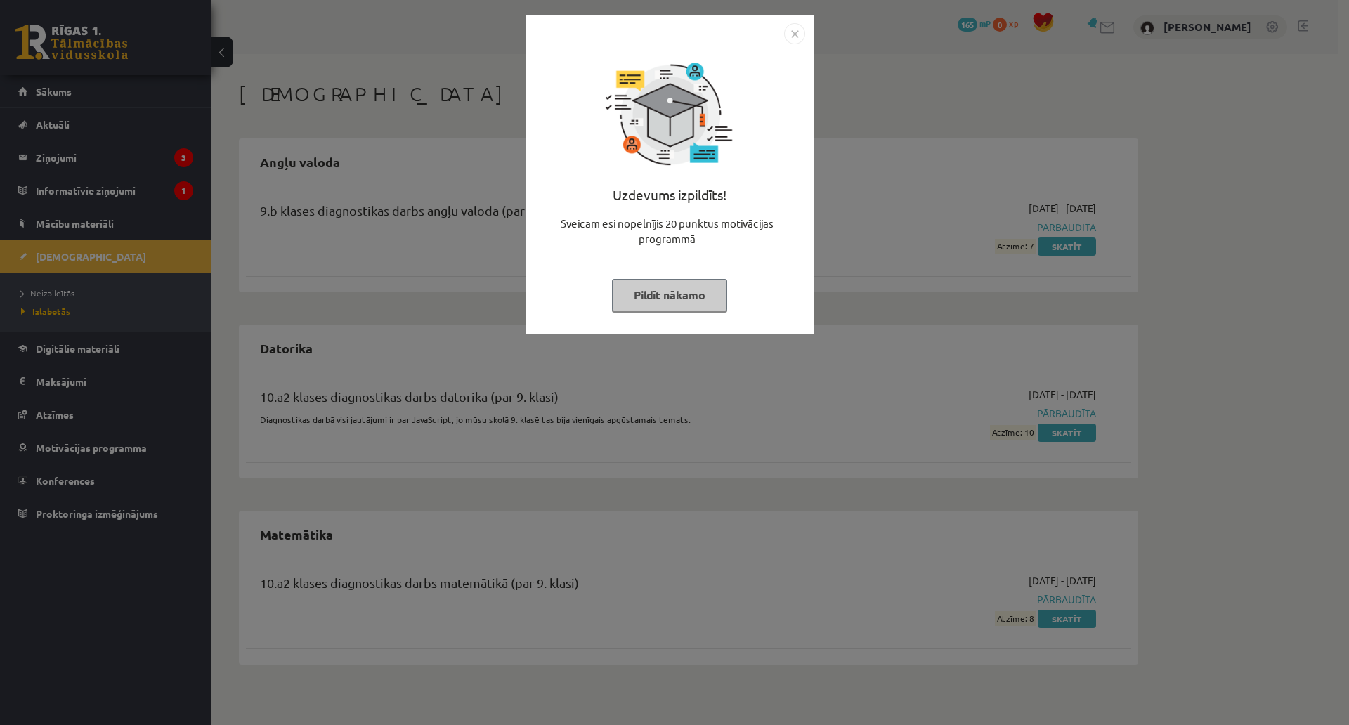
click at [694, 308] on button "Pildīt nākamo" at bounding box center [669, 295] width 115 height 32
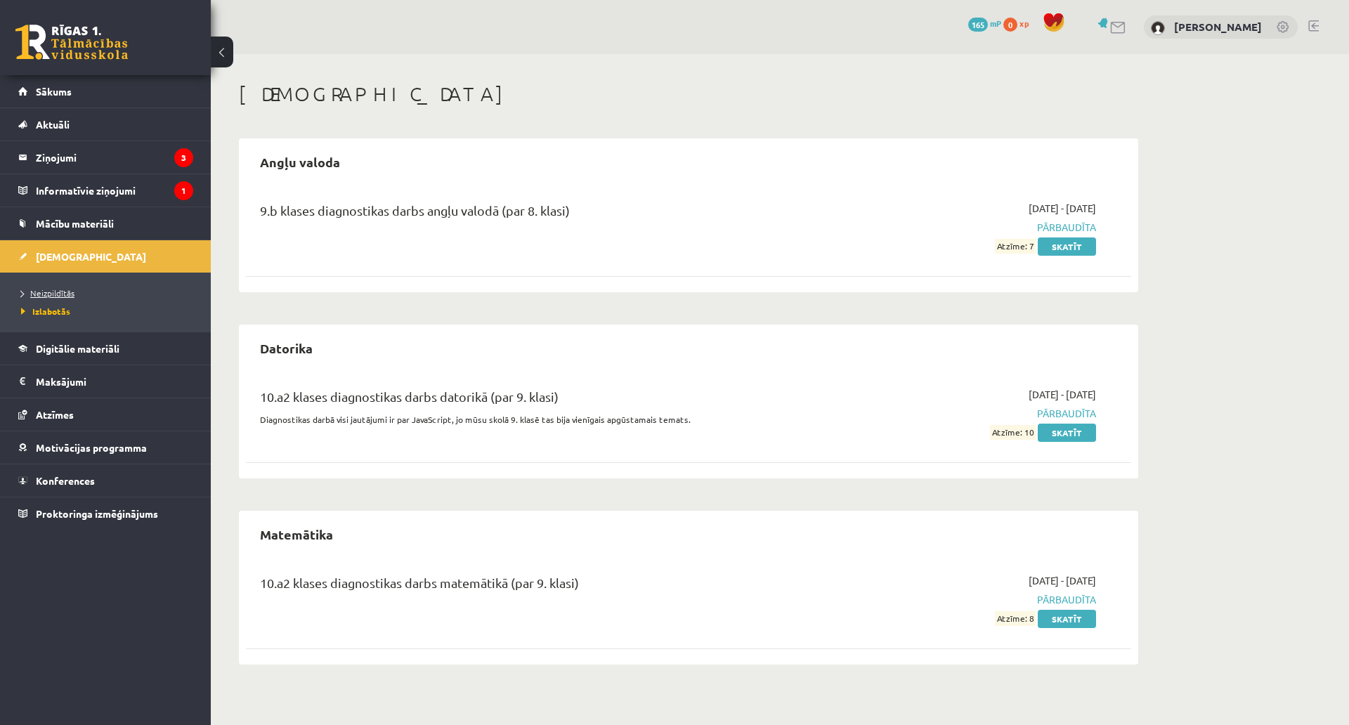
click at [66, 292] on span "Neizpildītās" at bounding box center [47, 292] width 53 height 11
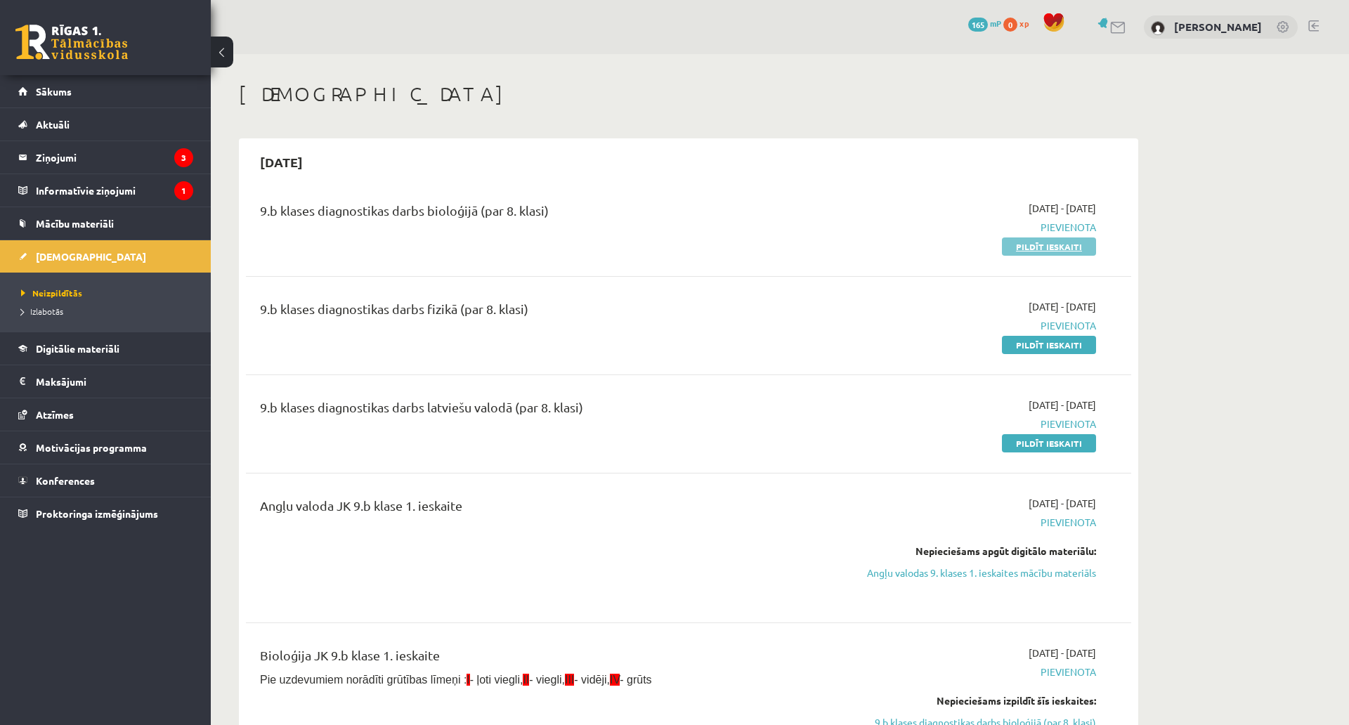
click at [1009, 244] on link "Pildīt ieskaiti" at bounding box center [1049, 246] width 94 height 18
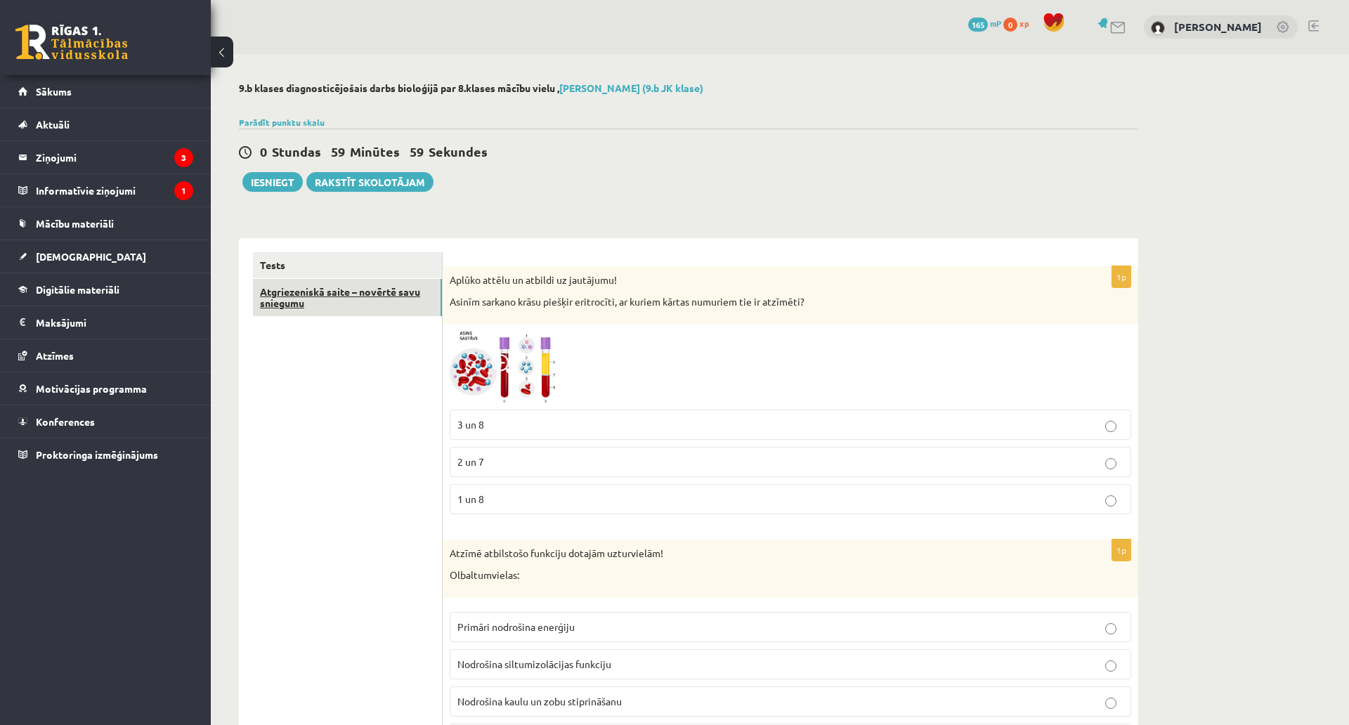
click at [364, 296] on link "Atgriezeniskā saite – novērtē savu sniegumu" at bounding box center [347, 298] width 189 height 38
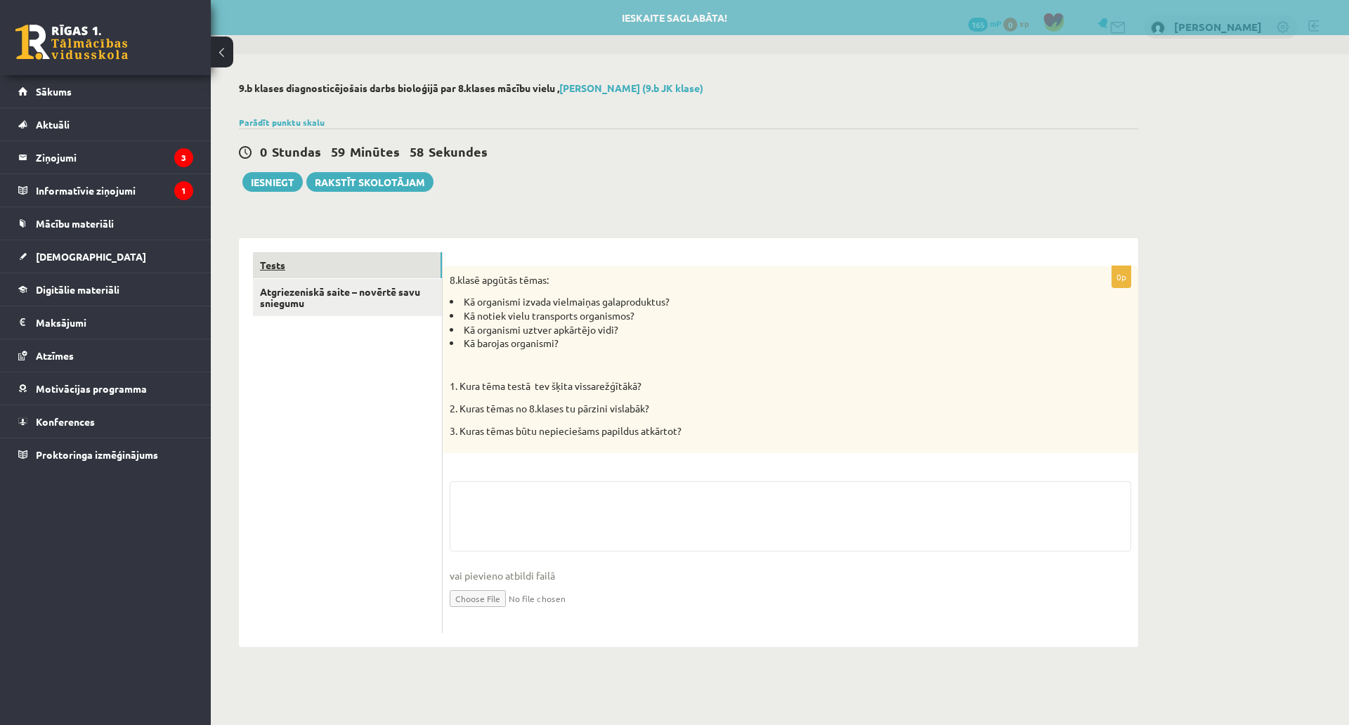
click at [360, 267] on link "Tests" at bounding box center [347, 265] width 189 height 26
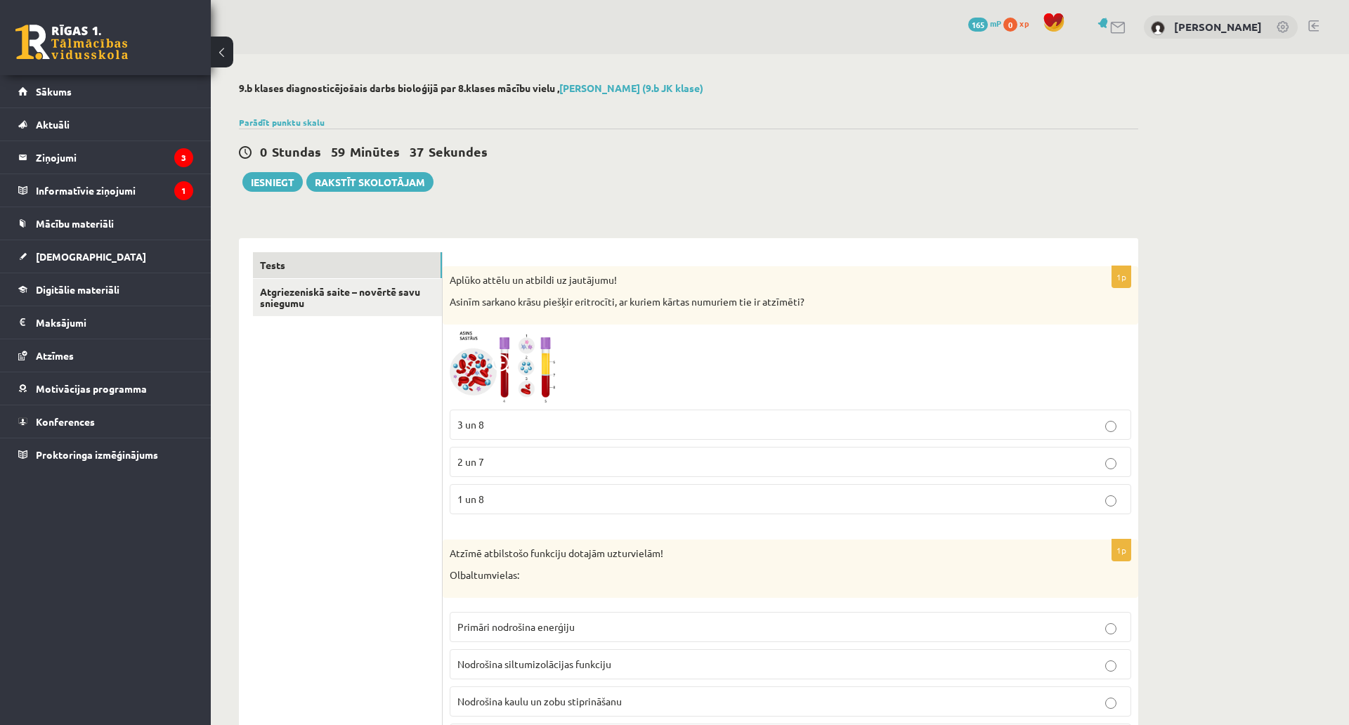
click at [484, 500] on span "1 un 8" at bounding box center [470, 498] width 27 height 13
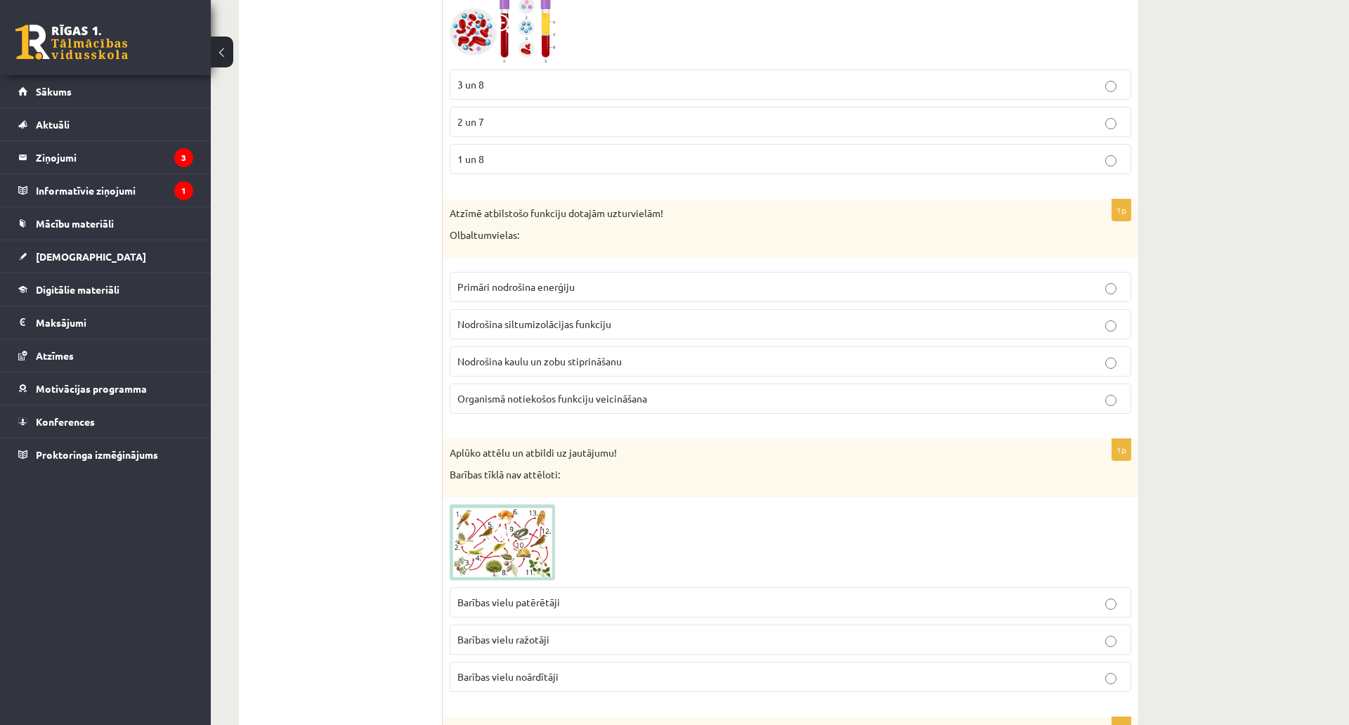
scroll to position [351, 0]
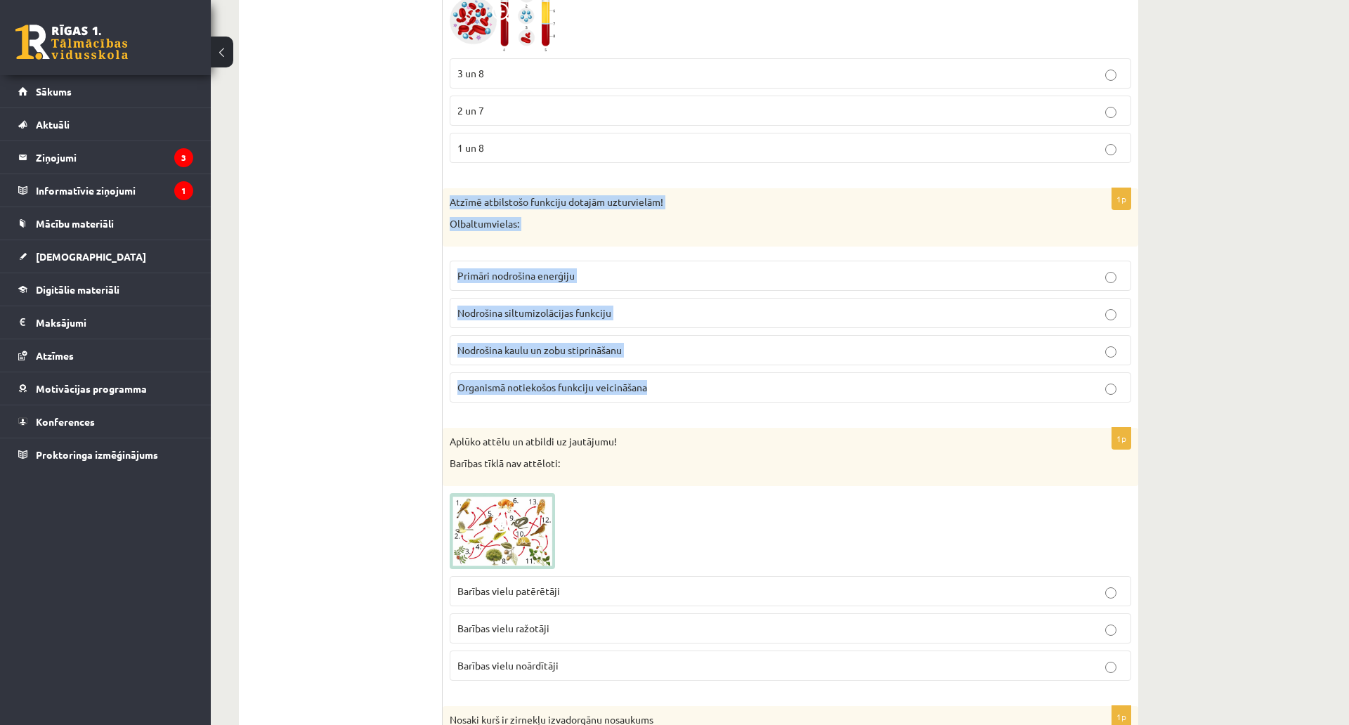
drag, startPoint x: 459, startPoint y: 230, endPoint x: 669, endPoint y: 405, distance: 272.8
click at [669, 405] on div "1p Atzīmē atbilstošo funkciju dotajām uzturvielām! [GEOGRAPHIC_DATA]: Primāri n…" at bounding box center [790, 300] width 695 height 225
copy div "Atzīmē atbilstošo funkciju dotajām uzturvielām! Olbaltumvielas: Primāri nodroši…"
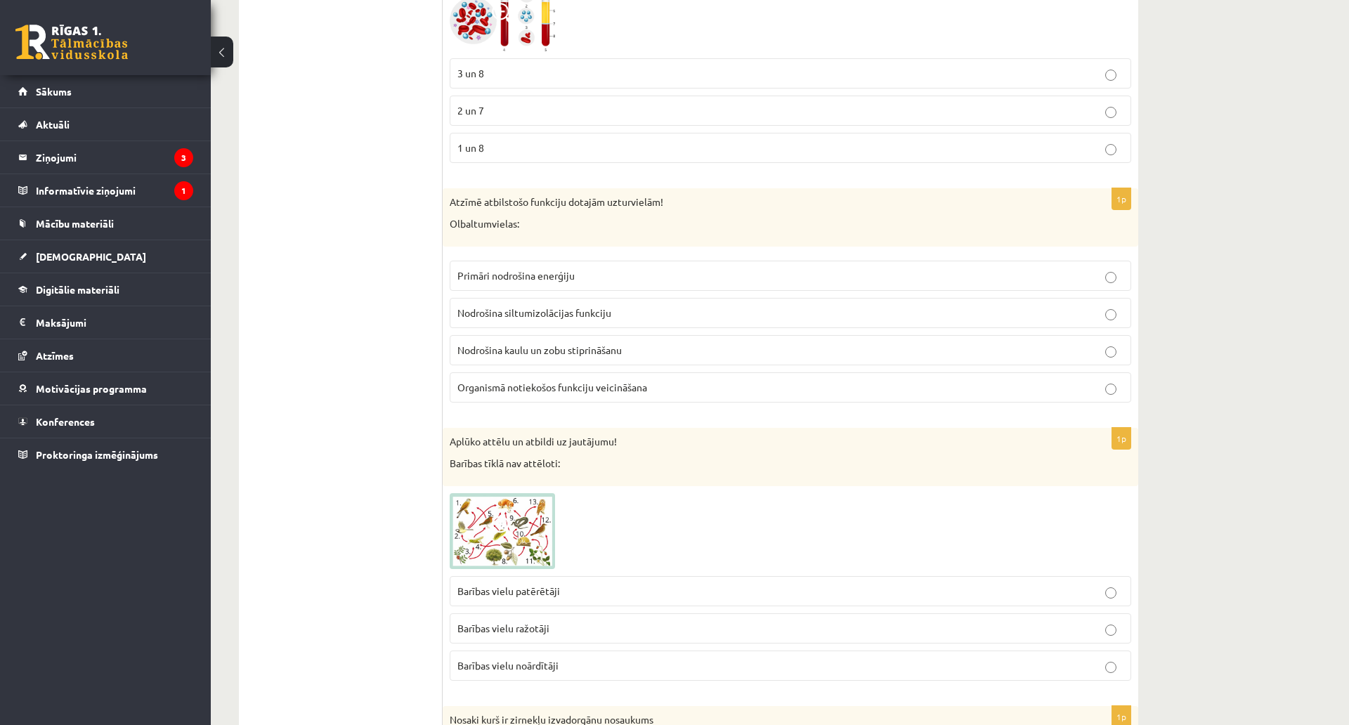
click at [549, 391] on span "Organismā notiekošos funkciju veicināšana" at bounding box center [552, 387] width 190 height 13
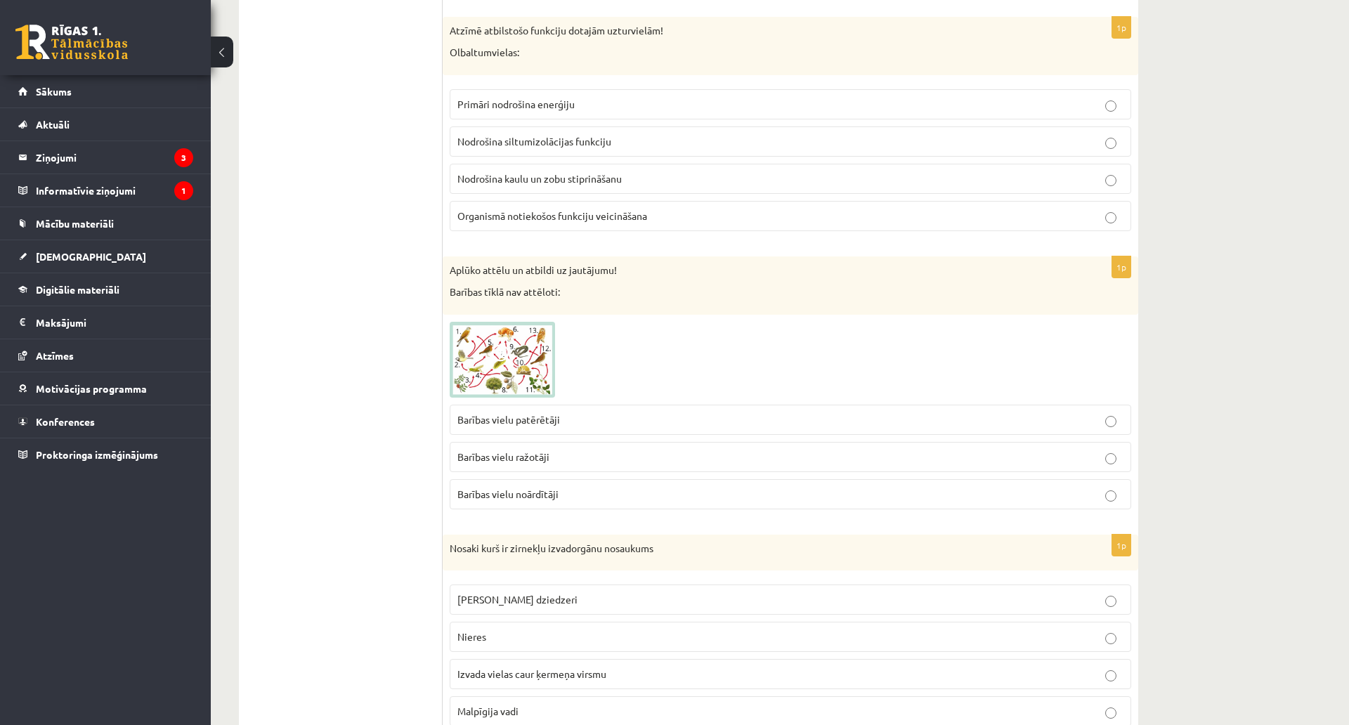
scroll to position [632, 0]
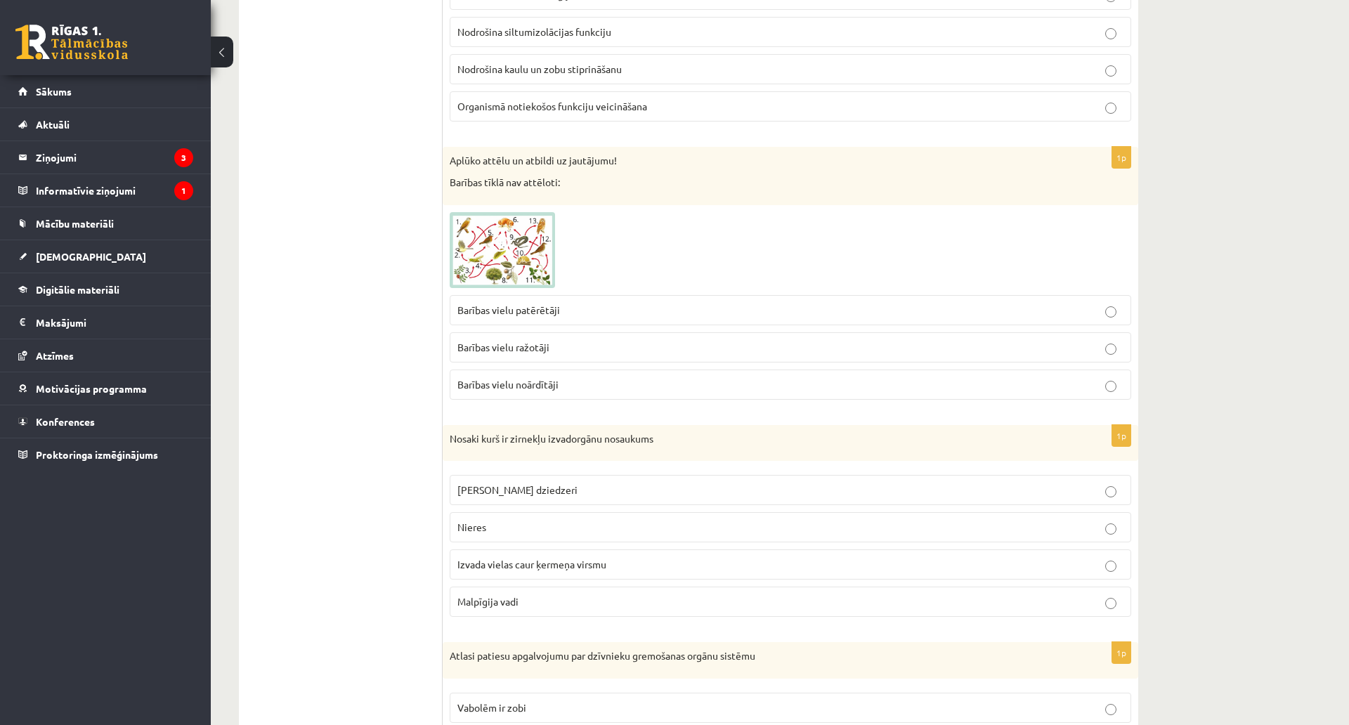
click at [499, 389] on span "Barības vielu noārdītāji" at bounding box center [507, 384] width 101 height 13
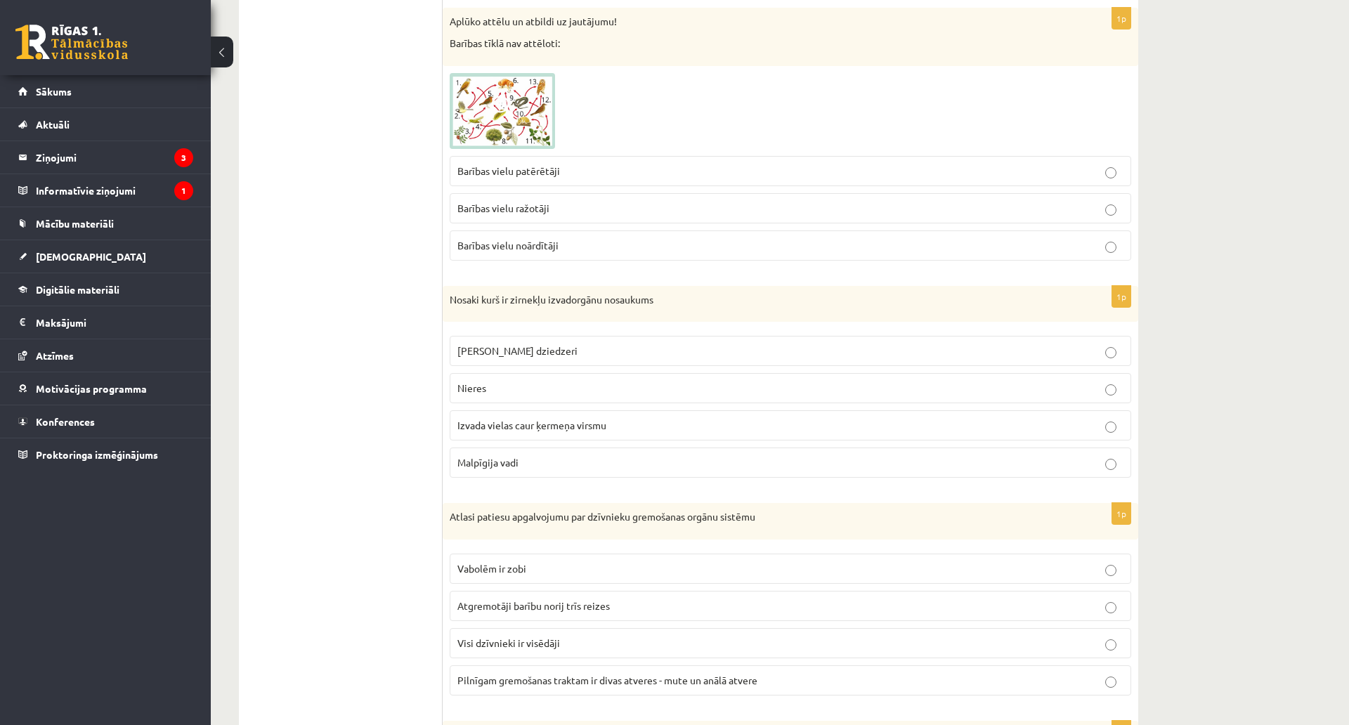
scroll to position [773, 0]
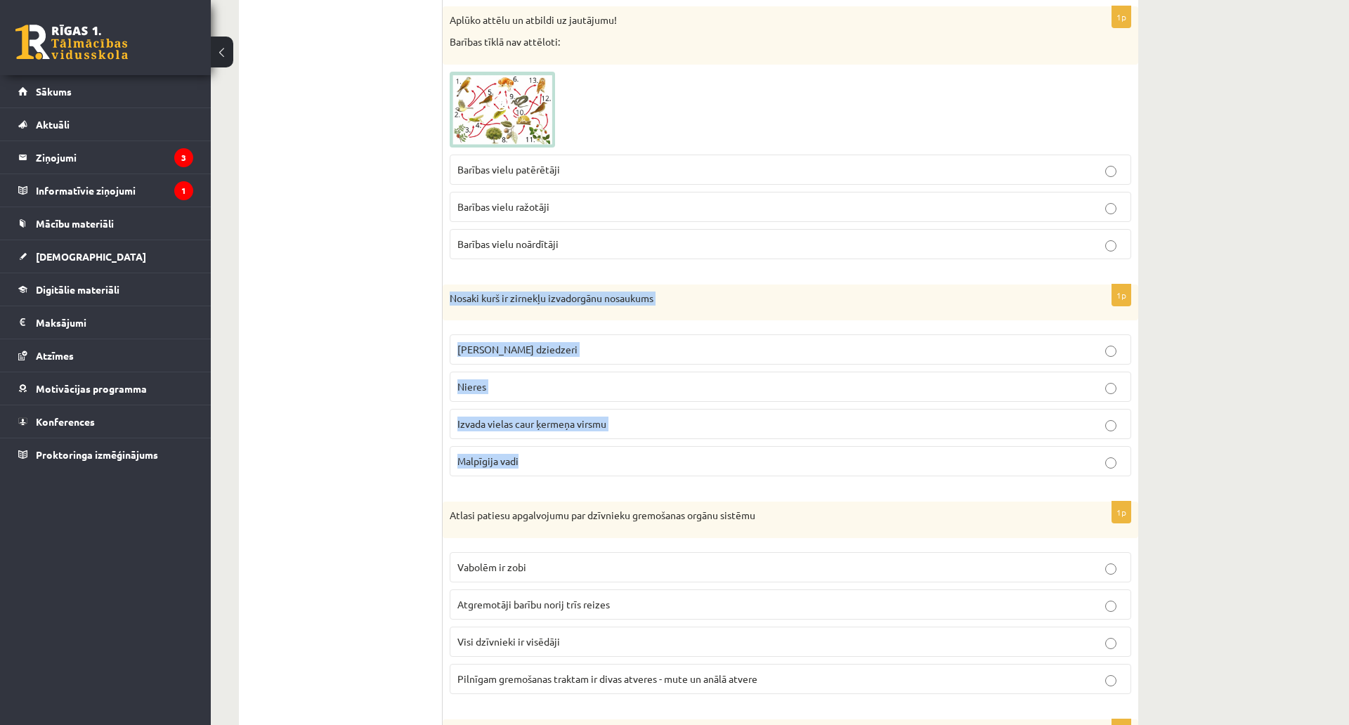
drag, startPoint x: 443, startPoint y: 295, endPoint x: 593, endPoint y: 464, distance: 225.4
click at [593, 464] on div "1p Nosaki kurš ir zirnekļu izvadorgānu nosaukums Zaļie dziedzeri [GEOGRAPHIC_DA…" at bounding box center [790, 386] width 695 height 204
copy div "Nosaki kurš ir zirnekļu izvadorgānu nosaukums Zaļie dziedzeri Nieres Izvada vie…"
click at [508, 461] on span "Malpīgija vadi" at bounding box center [487, 460] width 61 height 13
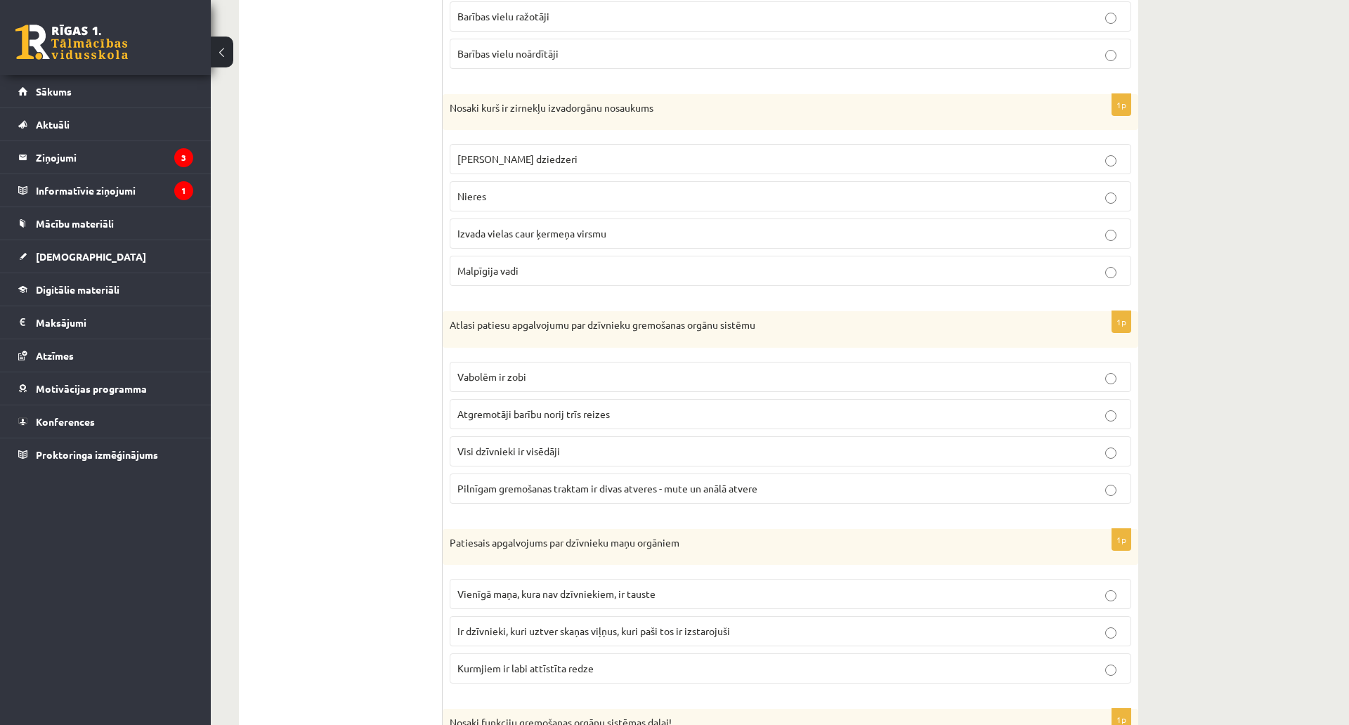
scroll to position [1054, 0]
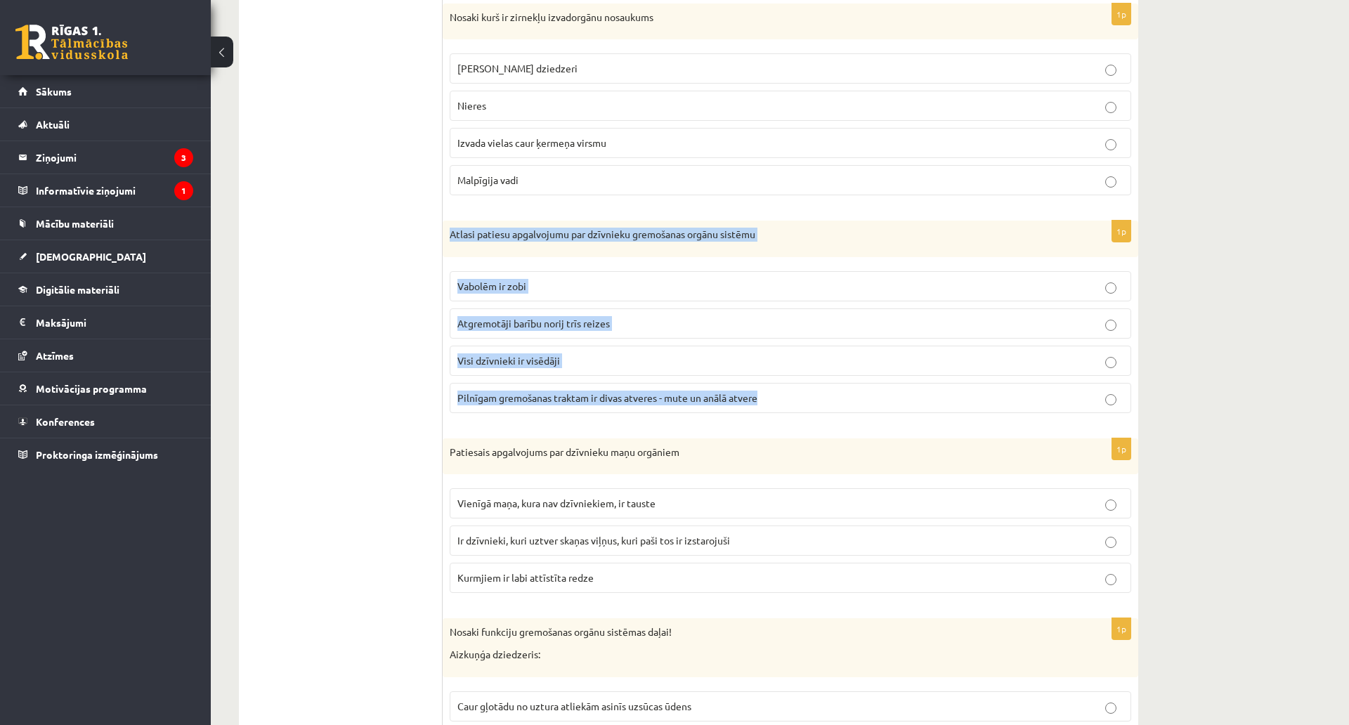
drag, startPoint x: 450, startPoint y: 234, endPoint x: 777, endPoint y: 402, distance: 367.9
click at [777, 402] on div "1p Atlasi patiesu apgalvojumu par dzīvnieku gremošanas orgānu sistēmu Vabolēm i…" at bounding box center [790, 323] width 695 height 204
copy div "Atlasi patiesu apgalvojumu par dzīvnieku gremošanas orgānu sistēmu Vabolēm ir z…"
click at [510, 386] on label "Pilnīgam gremošanas traktam ir divas atveres - mute un anālā atvere" at bounding box center [790, 398] width 681 height 30
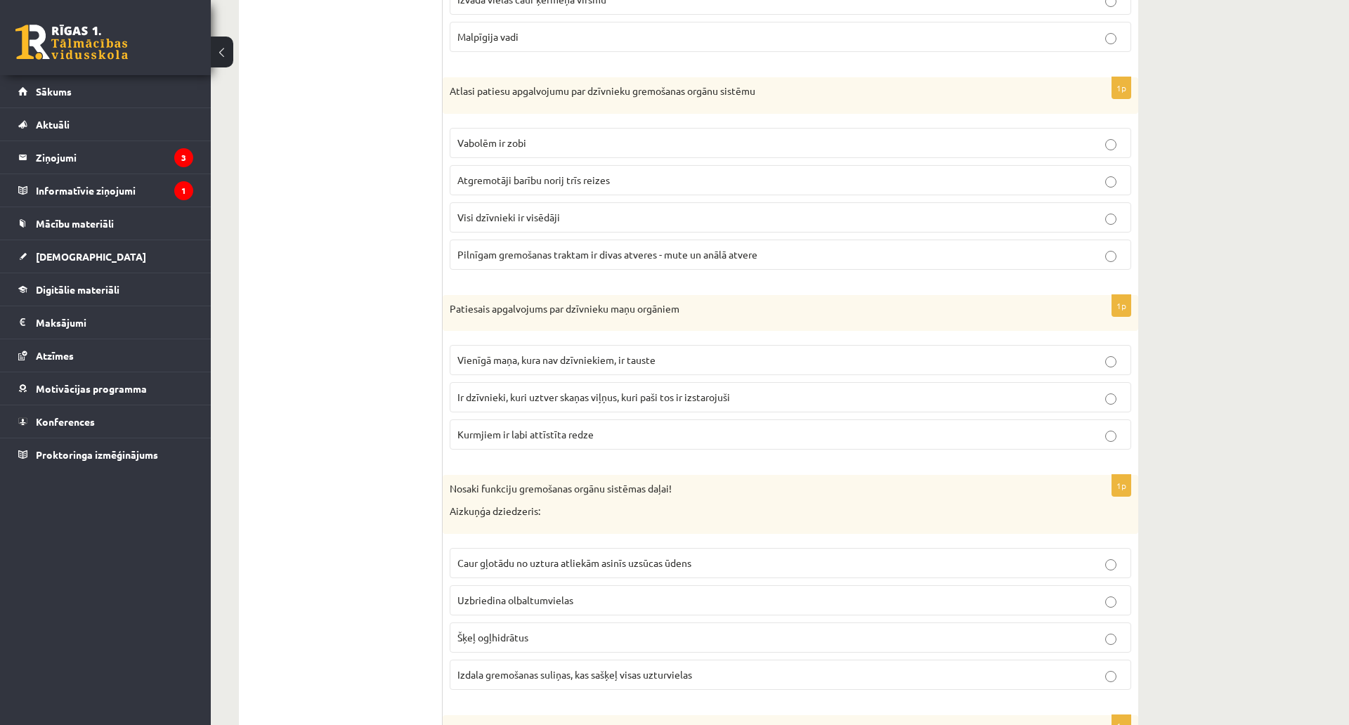
scroll to position [1264, 0]
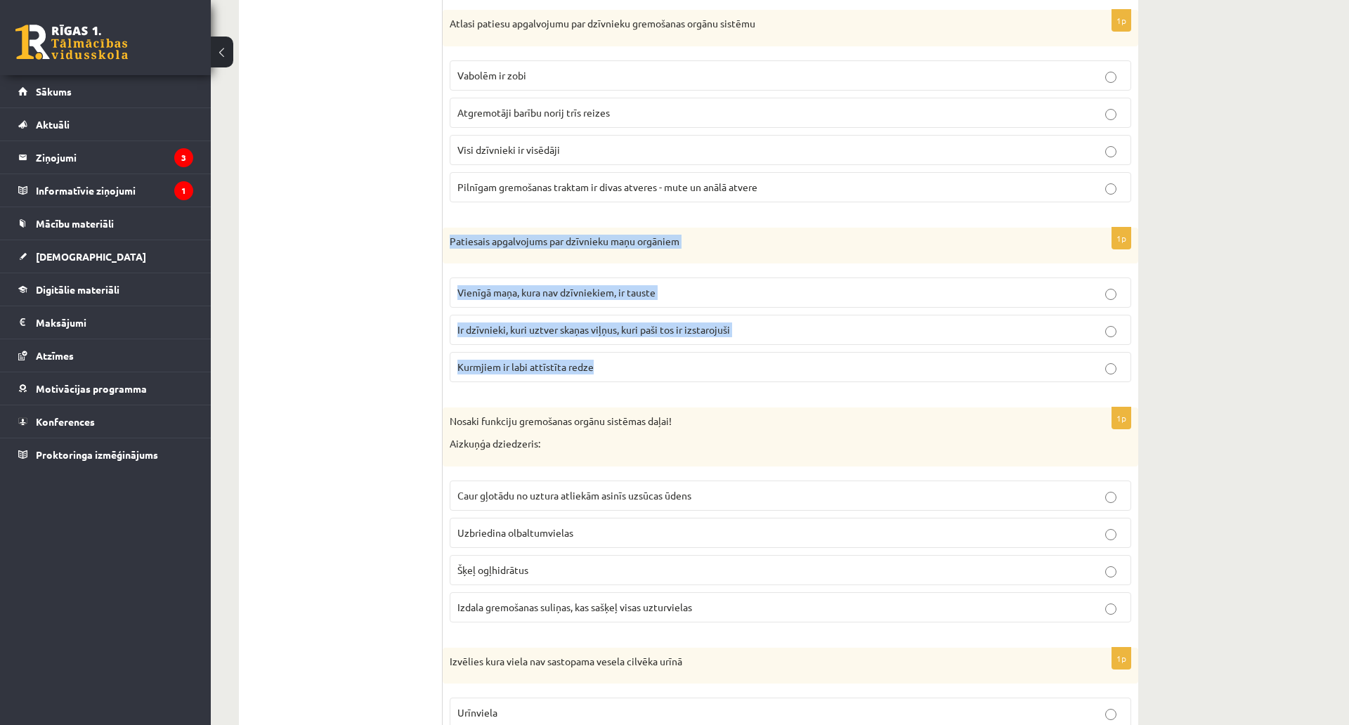
drag, startPoint x: 460, startPoint y: 252, endPoint x: 650, endPoint y: 367, distance: 221.9
click at [650, 367] on div "1p Patiesais apgalvojums par dzīvnieku maņu orgāniem Vienīgā maņa, kura nav dzī…" at bounding box center [790, 311] width 695 height 166
copy div "Patiesais apgalvojums par dzīvnieku maņu orgāniem Vienīgā maņa, kura nav dzīvni…"
click at [480, 325] on span "Ir dzīvnieki, kuri uztver skaņas viļņus, kuri paši tos ir izstarojuši" at bounding box center [593, 329] width 273 height 13
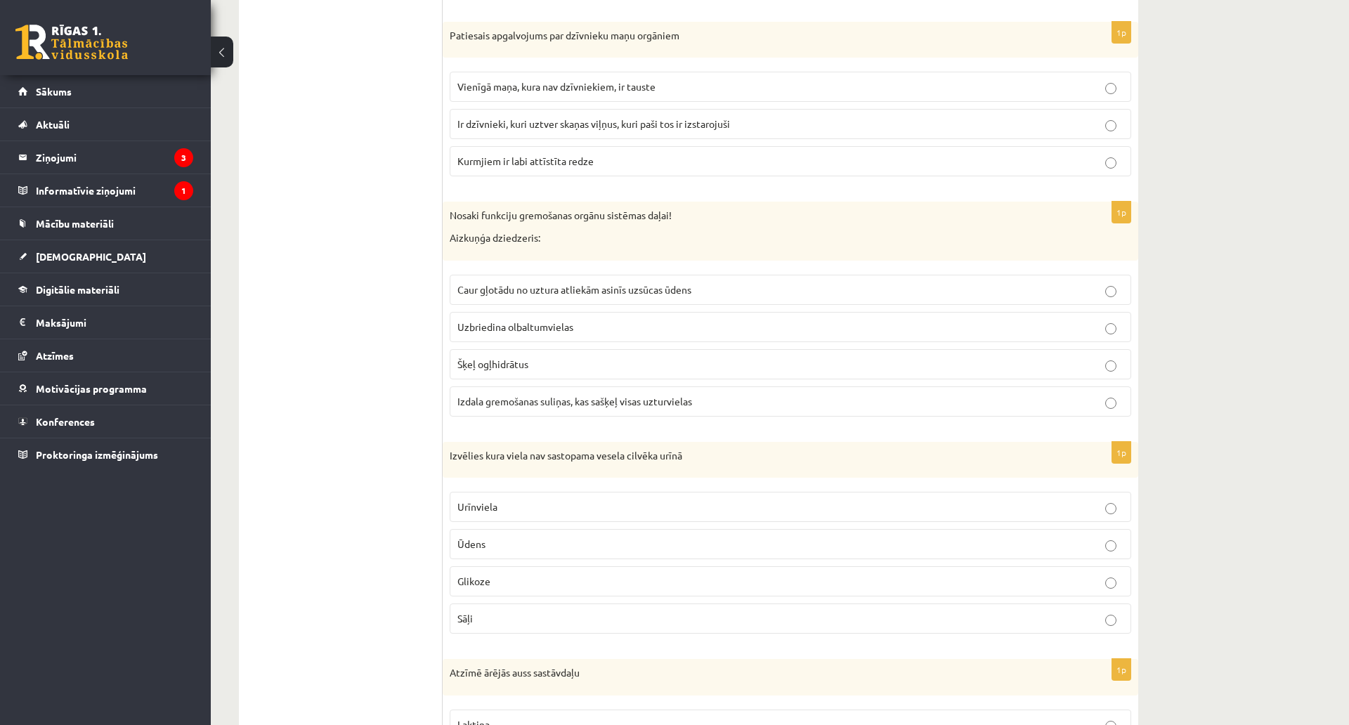
scroll to position [1475, 0]
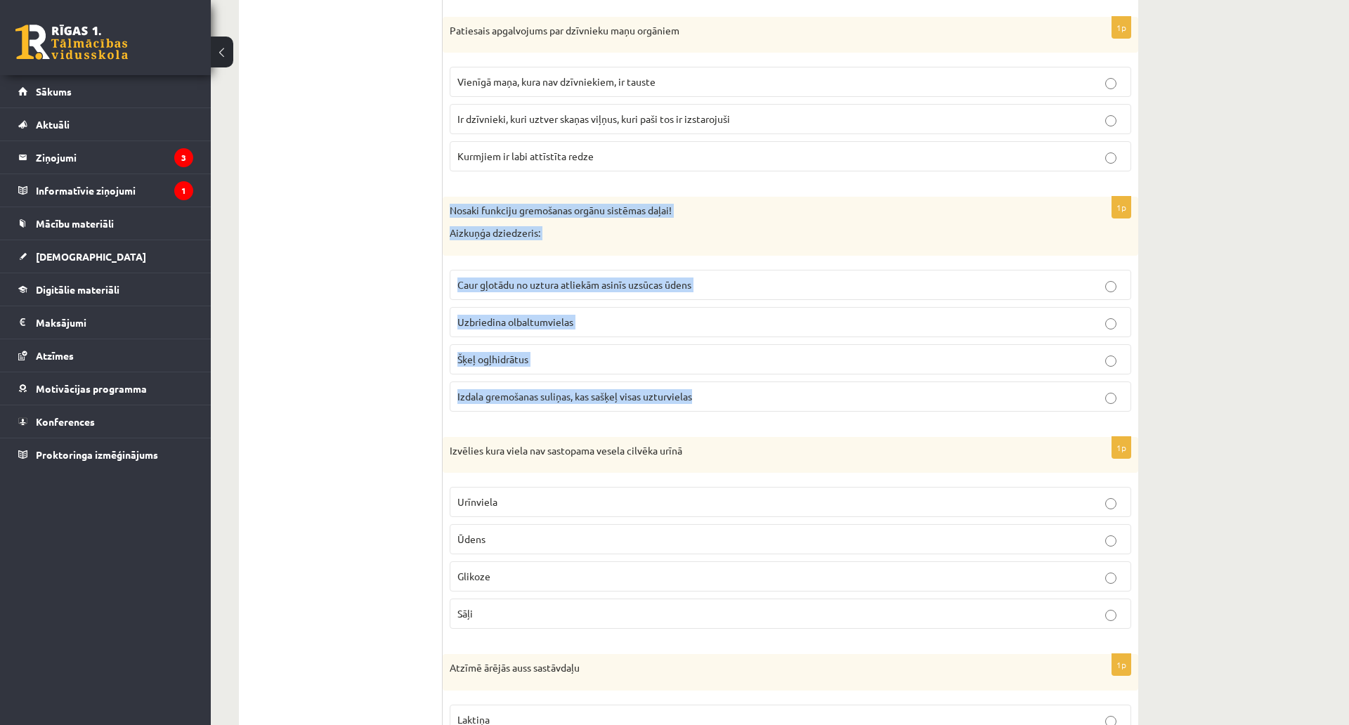
drag, startPoint x: 448, startPoint y: 211, endPoint x: 713, endPoint y: 403, distance: 327.4
click at [713, 403] on div "1p Nosaki funkciju gremošanas orgānu sistēmas daļai! Aizkuņģa dziedzeris: Caur …" at bounding box center [790, 309] width 695 height 225
copy div "Nosaki funkciju gremošanas orgānu sistēmas daļai! Aizkuņģa dziedzeris: Caur gļo…"
click at [509, 386] on label "Izdala gremošanas suliņas, kas sašķeļ visas uzturvielas" at bounding box center [790, 396] width 681 height 30
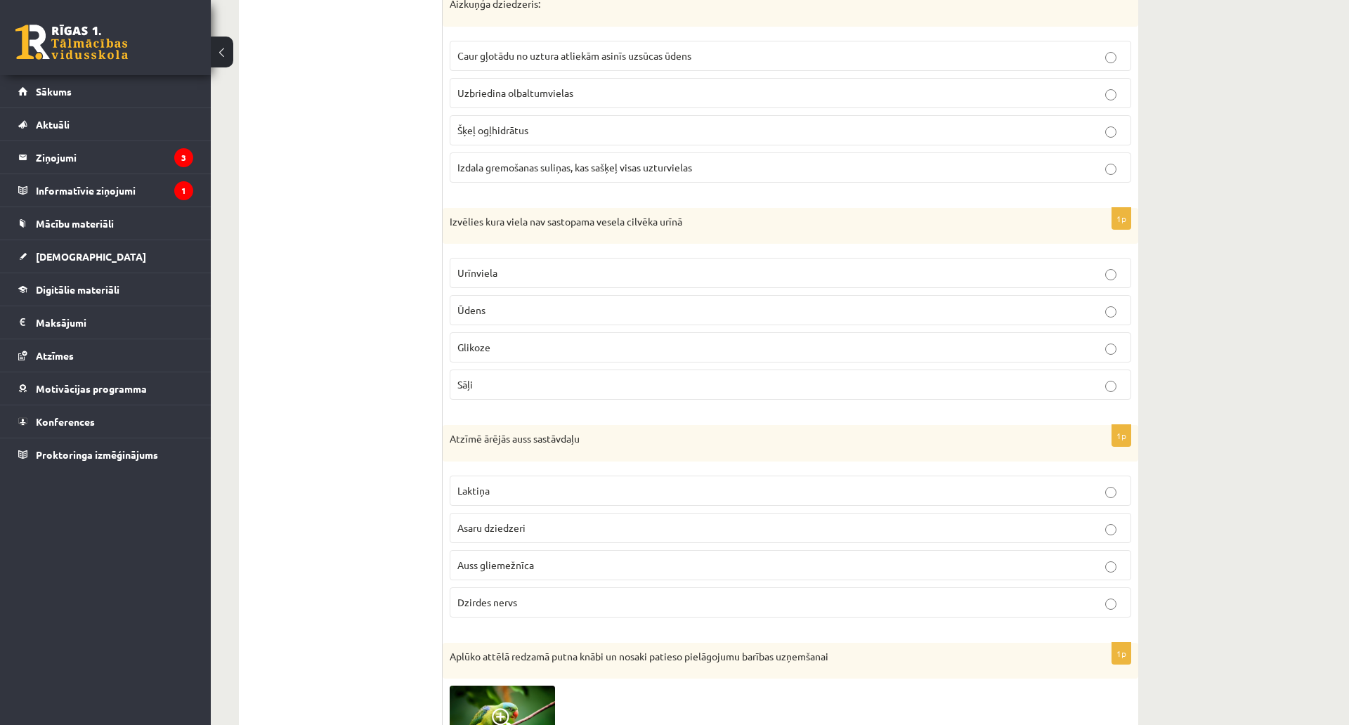
scroll to position [1756, 0]
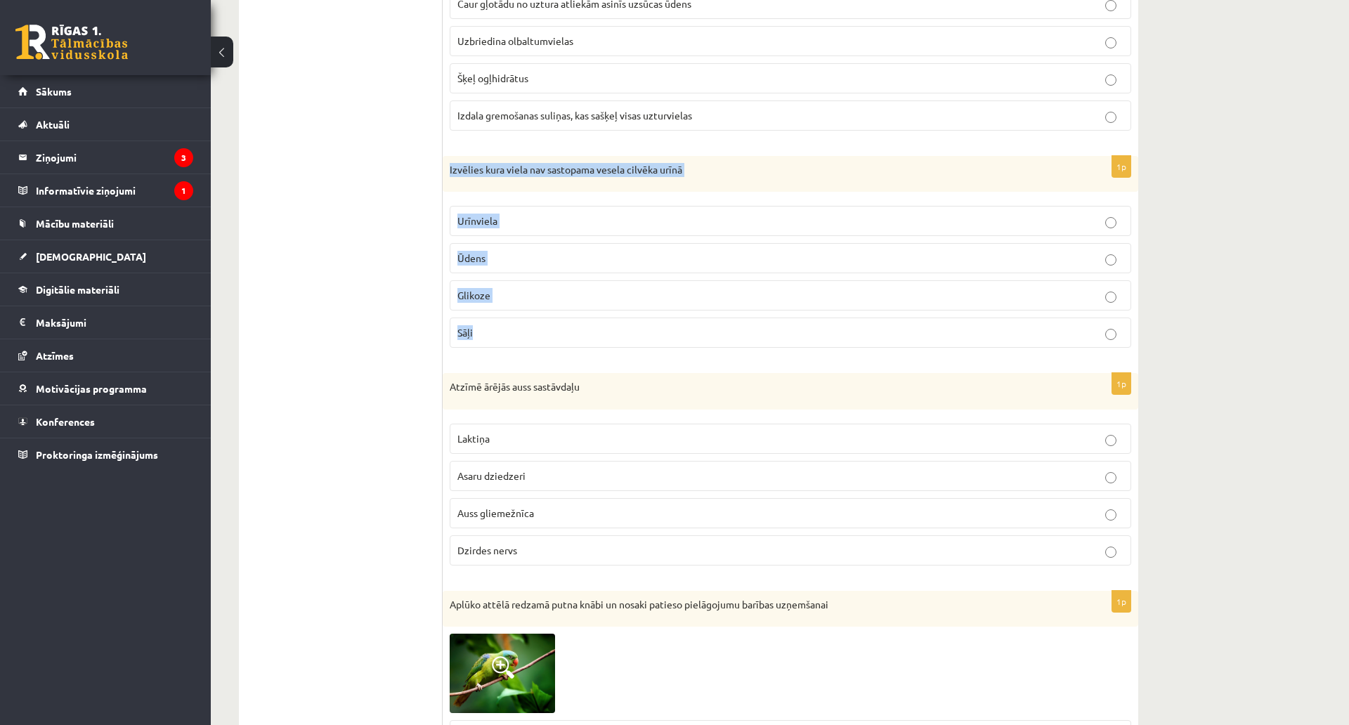
drag, startPoint x: 448, startPoint y: 166, endPoint x: 627, endPoint y: 334, distance: 244.5
click at [627, 334] on div "1p Izvēlies kura viela nav sastopama vesela cilvēka urīnā [GEOGRAPHIC_DATA] Ūde…" at bounding box center [790, 258] width 695 height 204
copy div "Izvēlies kura viela nav sastopama vesela cilvēka urīnā Urīnviela Ūdens Glikoze …"
click at [549, 288] on label "Glikoze" at bounding box center [790, 295] width 681 height 30
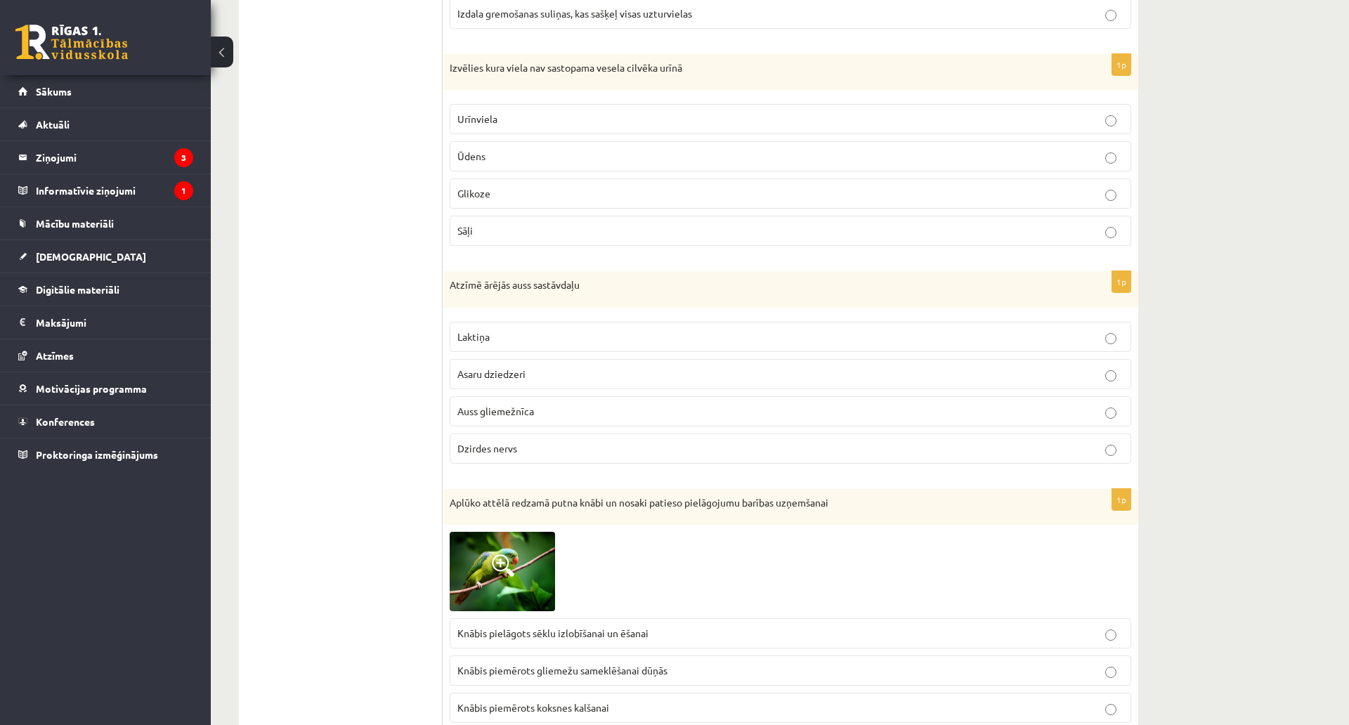
scroll to position [1896, 0]
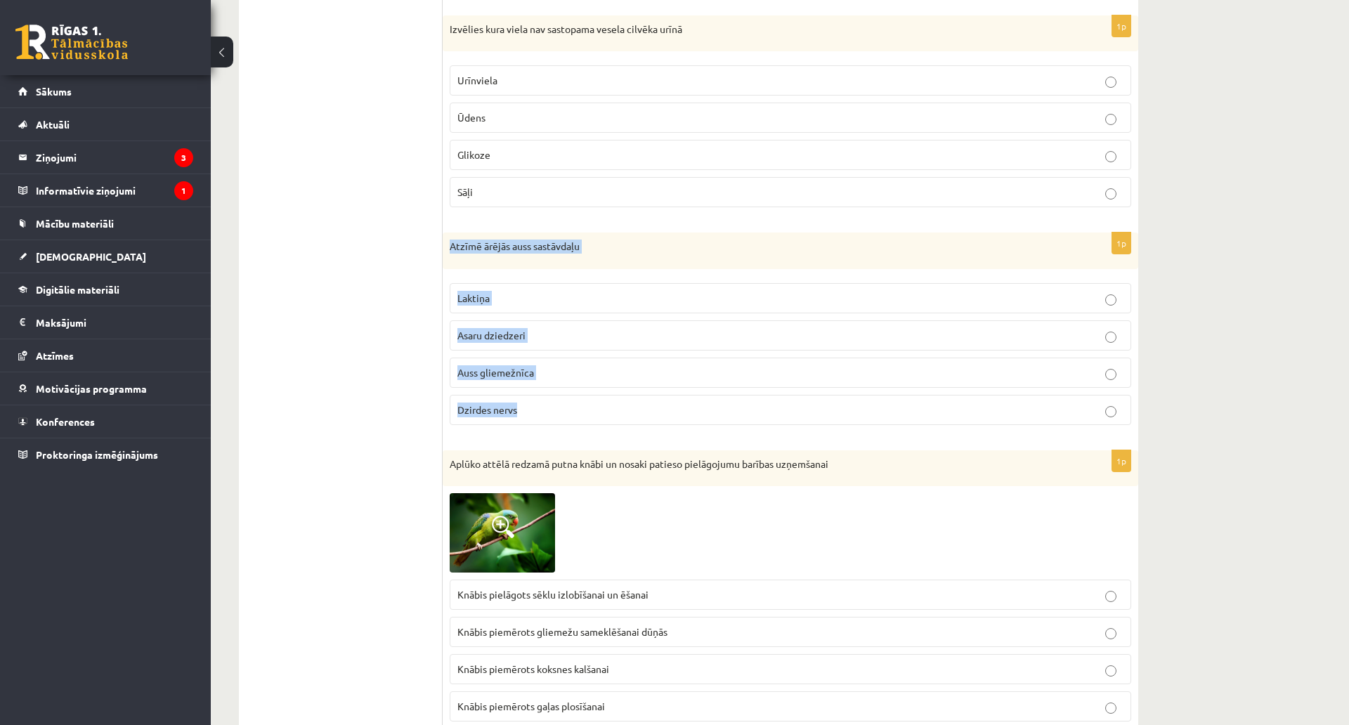
drag, startPoint x: 459, startPoint y: 251, endPoint x: 612, endPoint y: 394, distance: 209.2
click at [612, 394] on div "1p Atzīmē ārējās auss sastāvdaļu Laktiņa Asaru dziedzeri Auss gliemežnīca Dzird…" at bounding box center [790, 334] width 695 height 204
copy div "Atzīmē ārējās auss sastāvdaļu Laktiņa Asaru dziedzeri Auss gliemežnīca Dzirdes …"
click at [539, 376] on p "Auss gliemežnīca" at bounding box center [790, 372] width 666 height 15
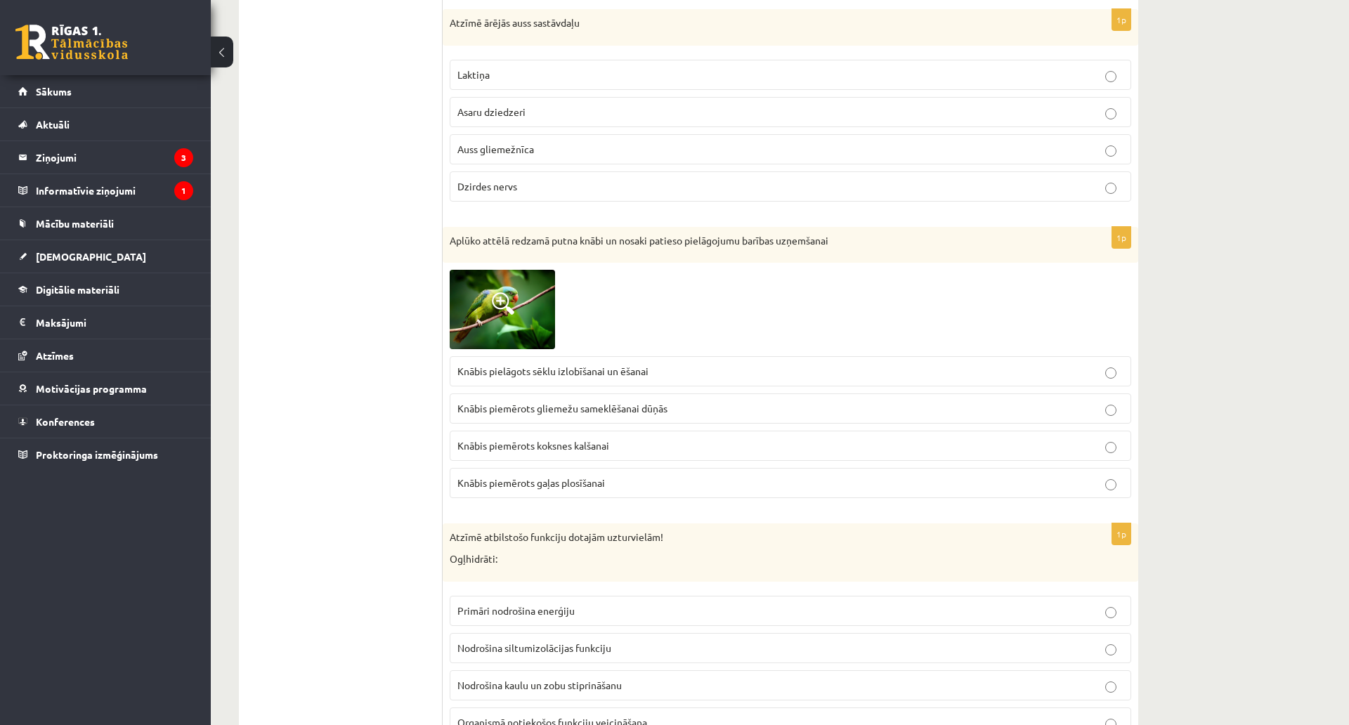
scroll to position [2177, 0]
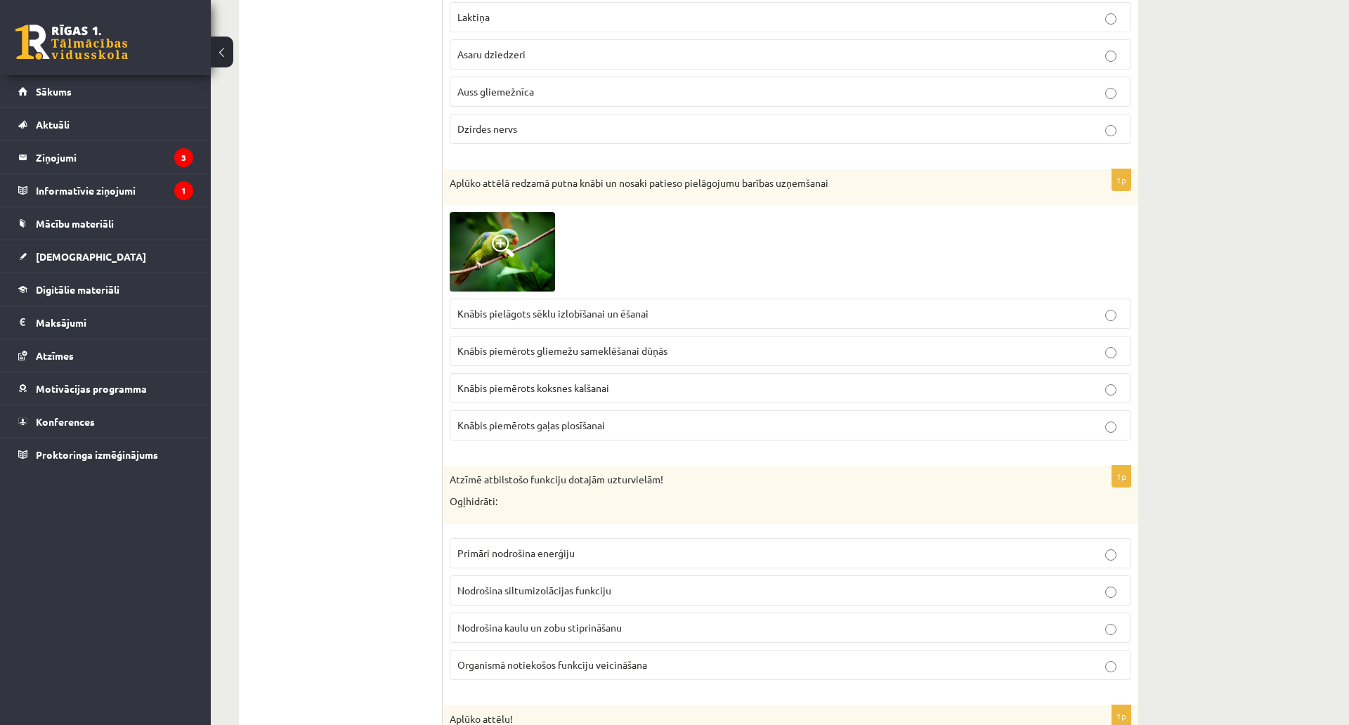
click at [614, 315] on span "Knābis pielāgots sēklu izlobīšanai un ēšanai" at bounding box center [552, 313] width 191 height 13
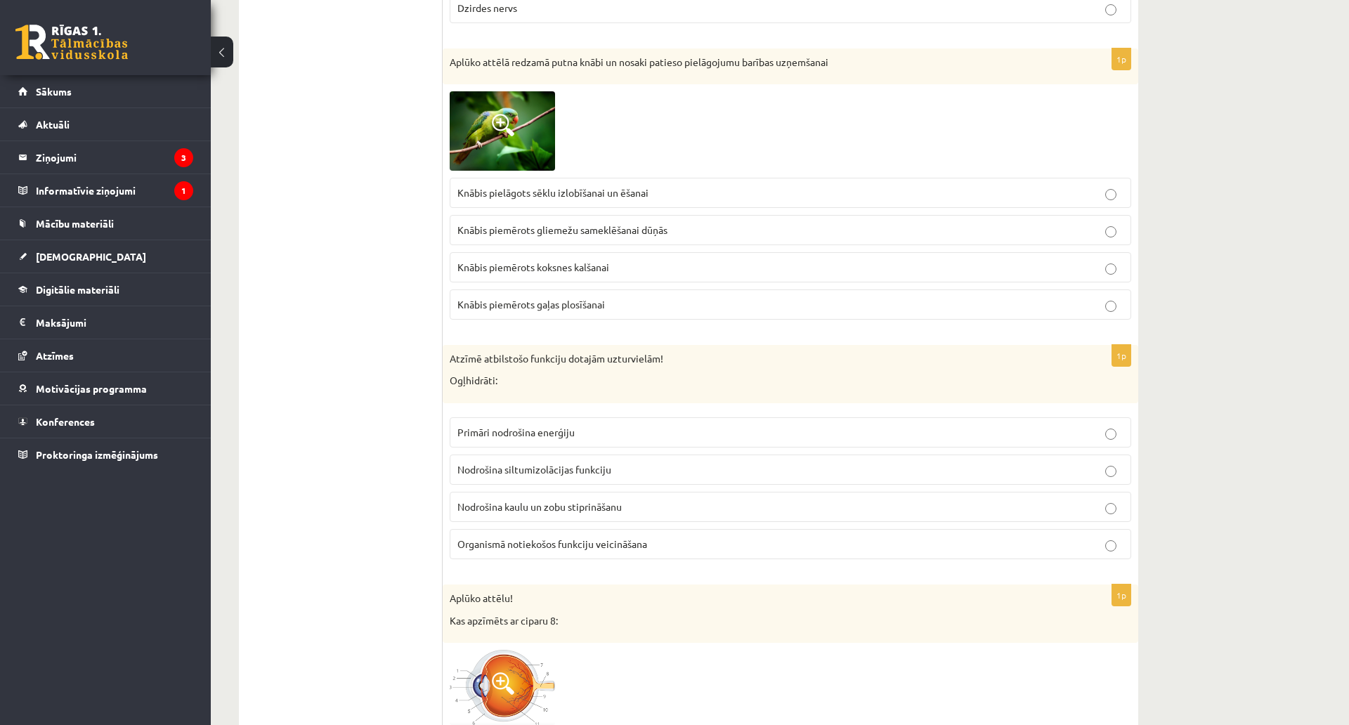
scroll to position [2388, 0]
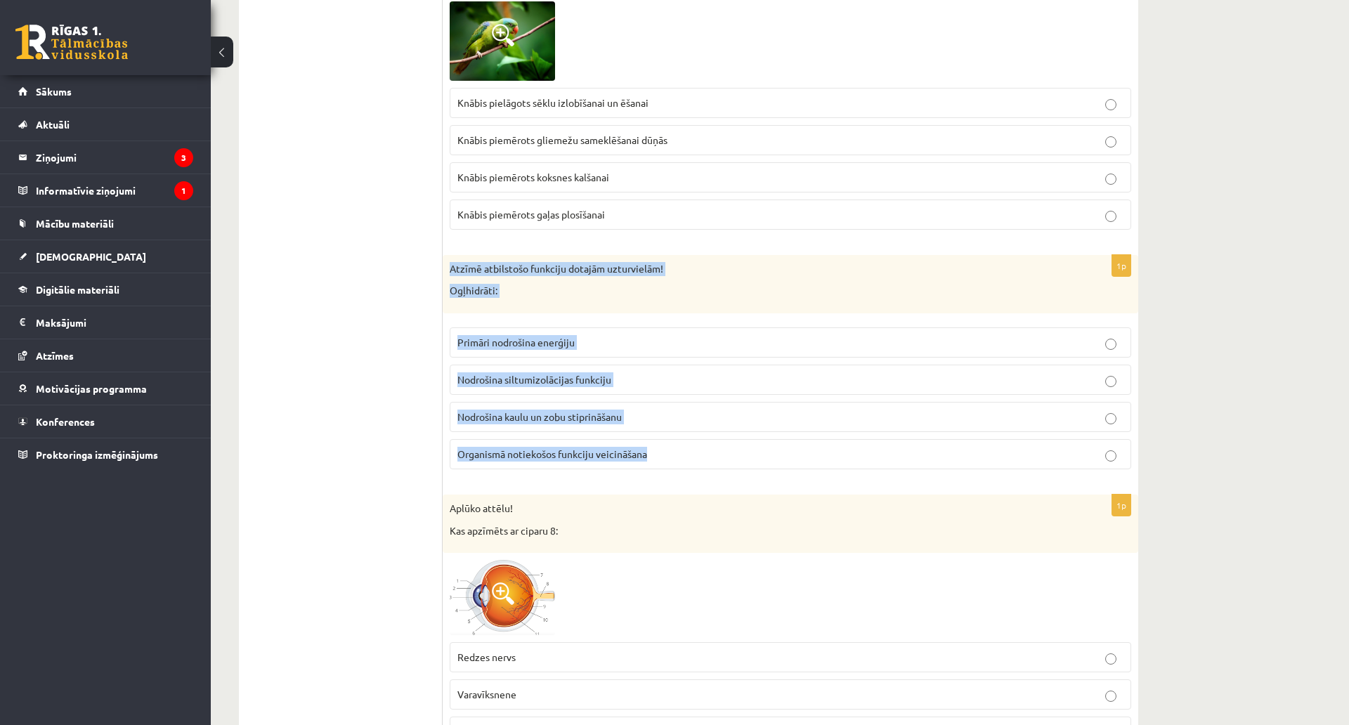
drag, startPoint x: 446, startPoint y: 259, endPoint x: 663, endPoint y: 459, distance: 294.8
click at [663, 459] on div "1p Atzīmē atbilstošo funkciju dotajām uzturvielām! Ogļhidrāti: Primāri nodrošin…" at bounding box center [790, 367] width 695 height 225
copy div "Atzīmē atbilstošo funkciju dotajām uzturvielām! Ogļhidrāti: Primāri nodrošina e…"
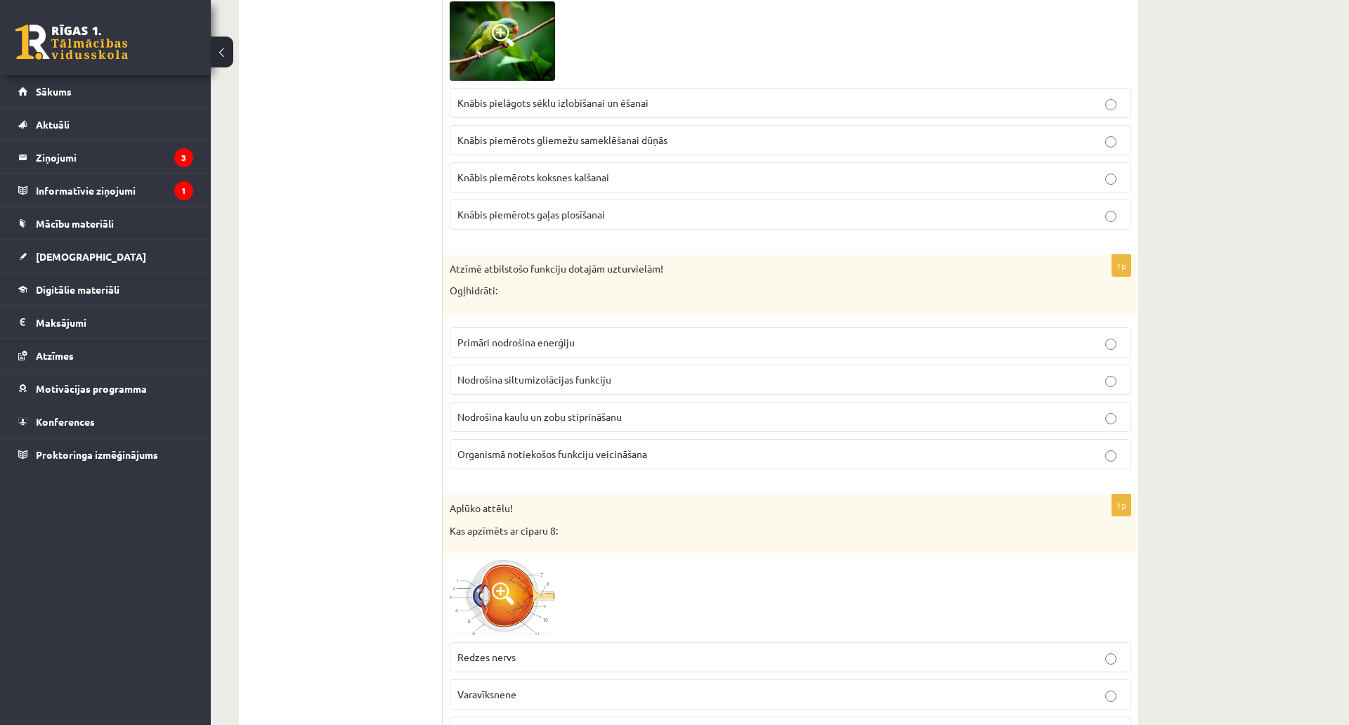
click at [494, 347] on p "Primāri nodrošina enerģiju" at bounding box center [790, 342] width 666 height 15
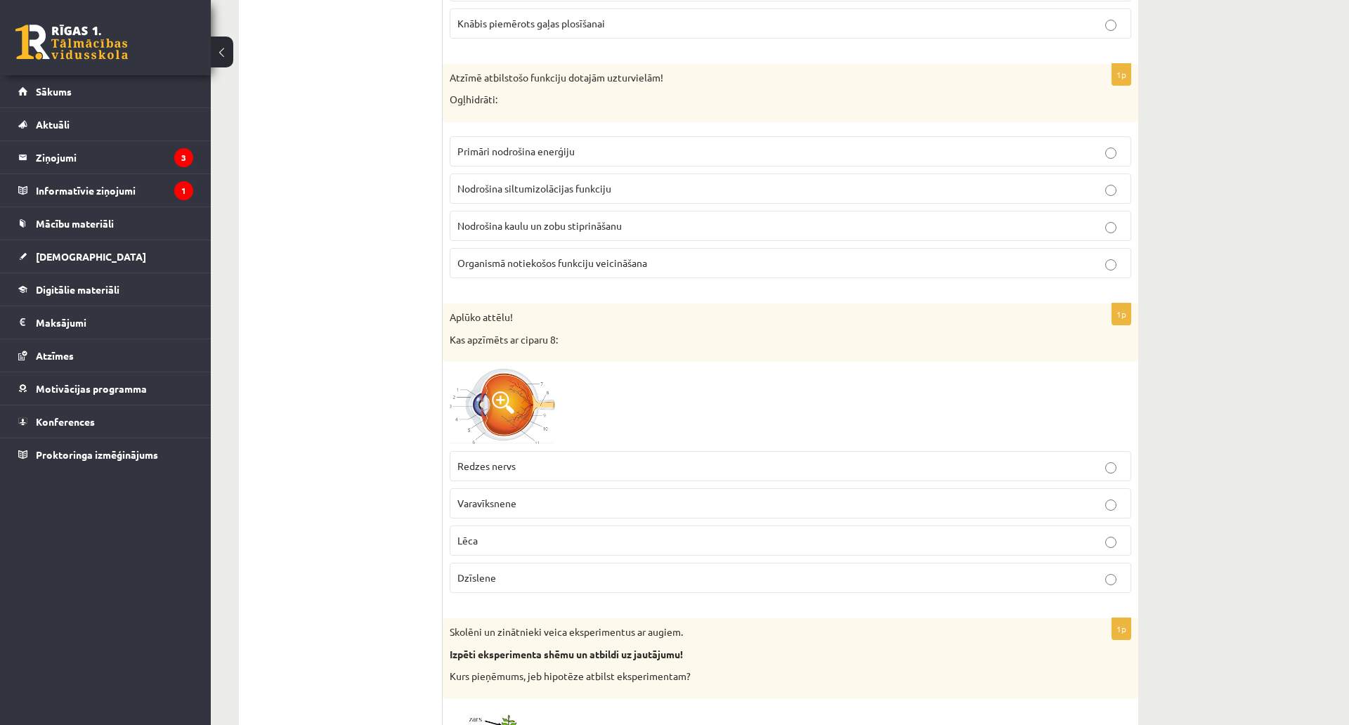
scroll to position [2669, 0]
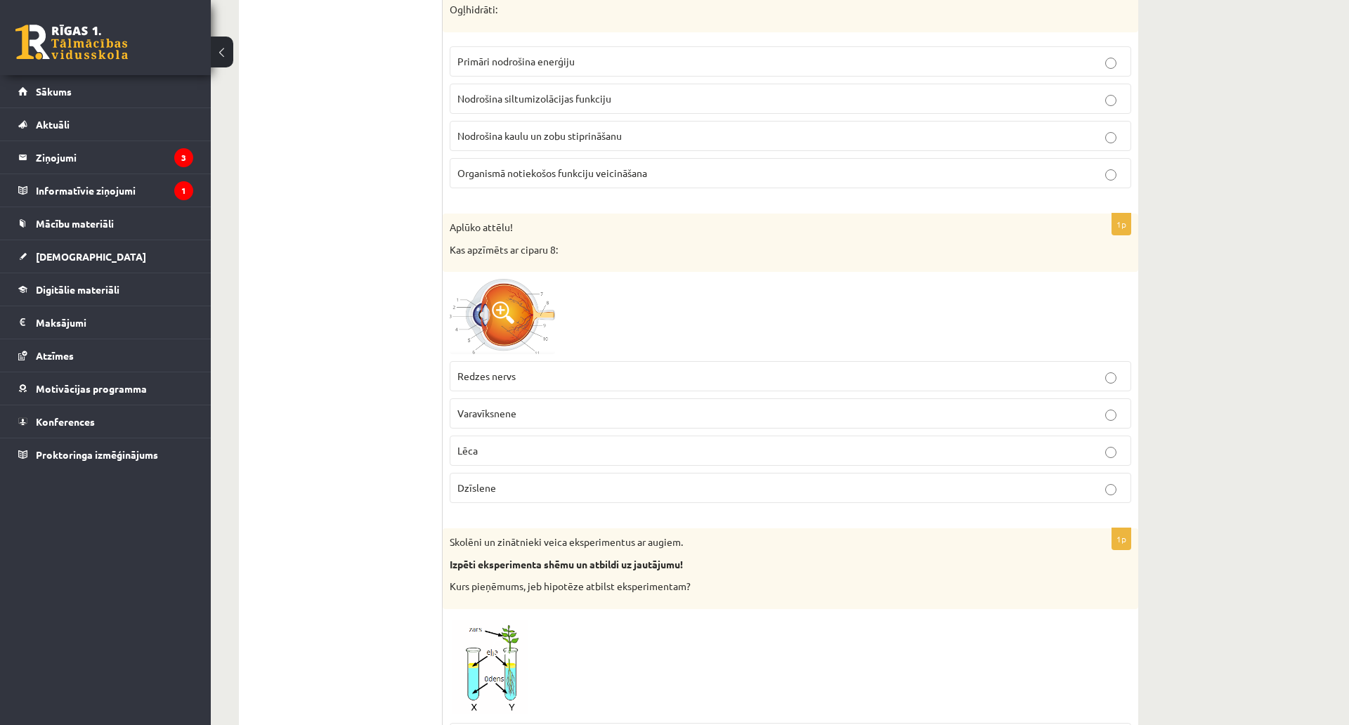
click at [499, 416] on span "Varavīksnene" at bounding box center [486, 413] width 59 height 13
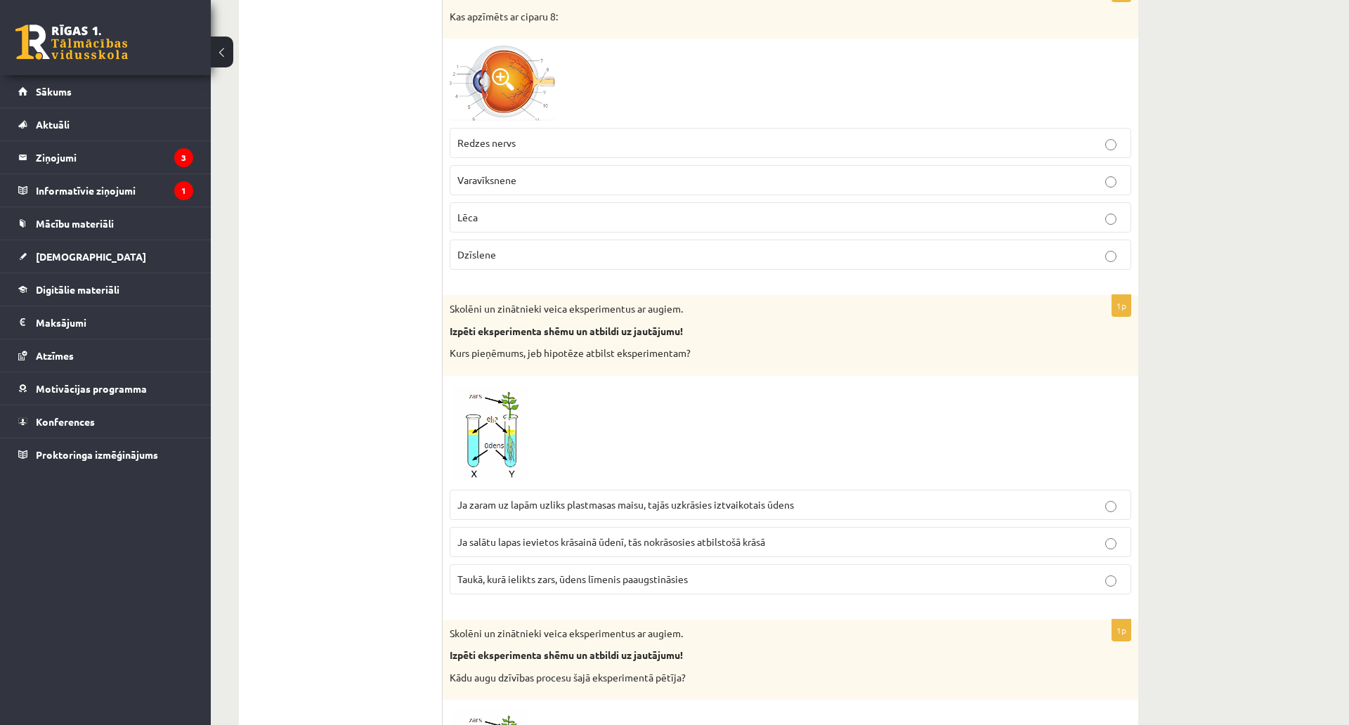
scroll to position [2950, 0]
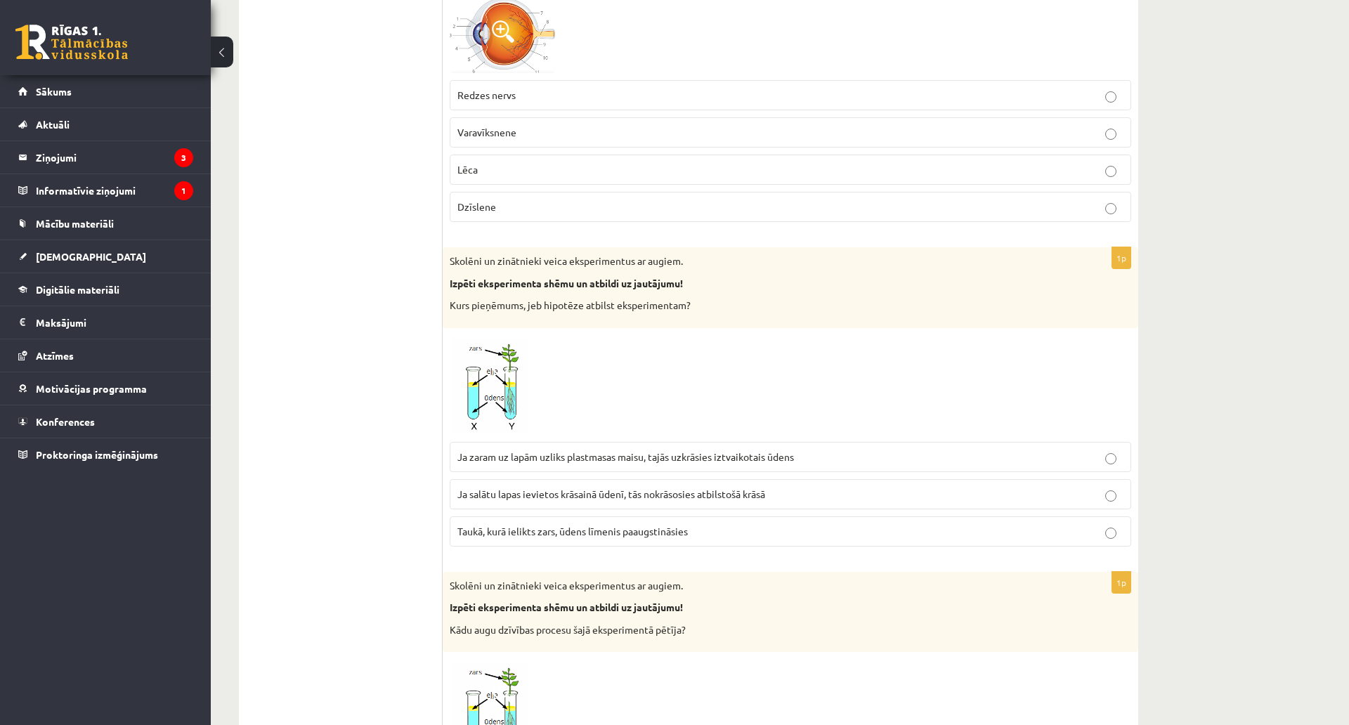
click at [657, 465] on label "Ja zaram uz lapām uzliks plastmasas maisu, tajās uzkrāsies iztvaikotais ūdens" at bounding box center [790, 457] width 681 height 30
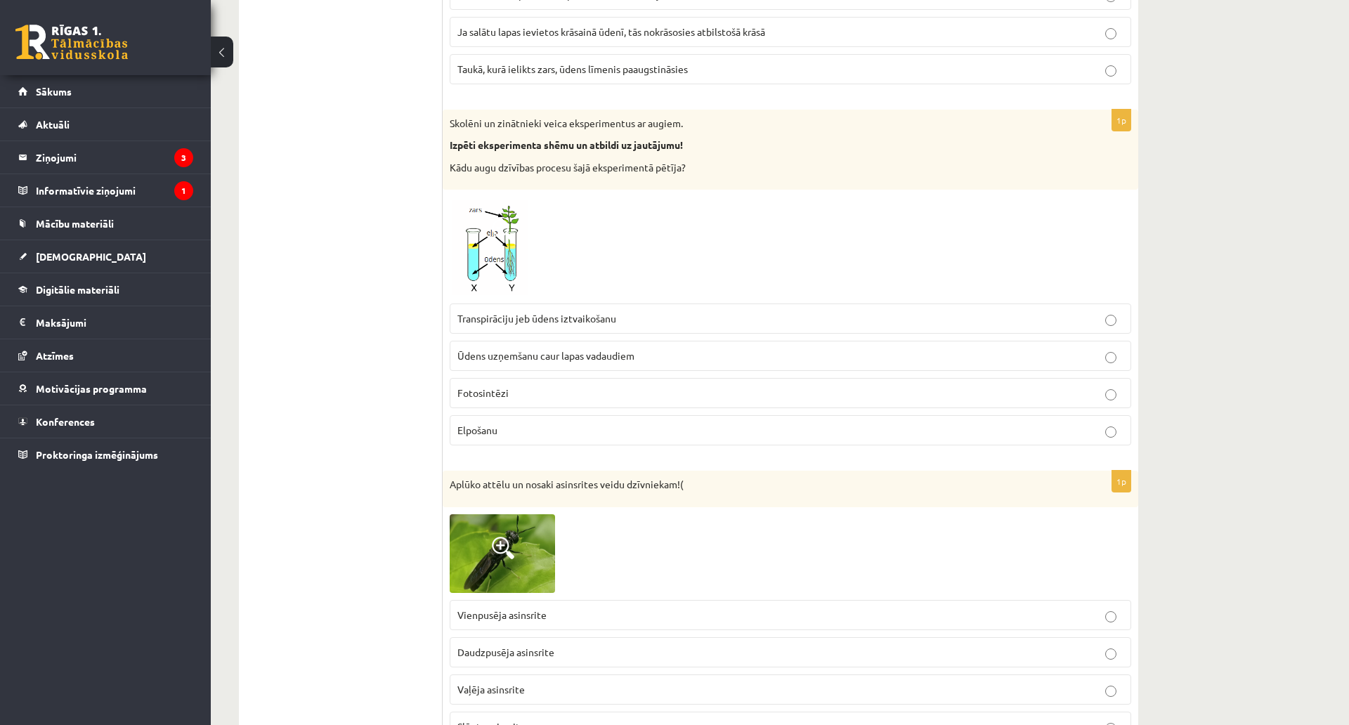
scroll to position [3442, 0]
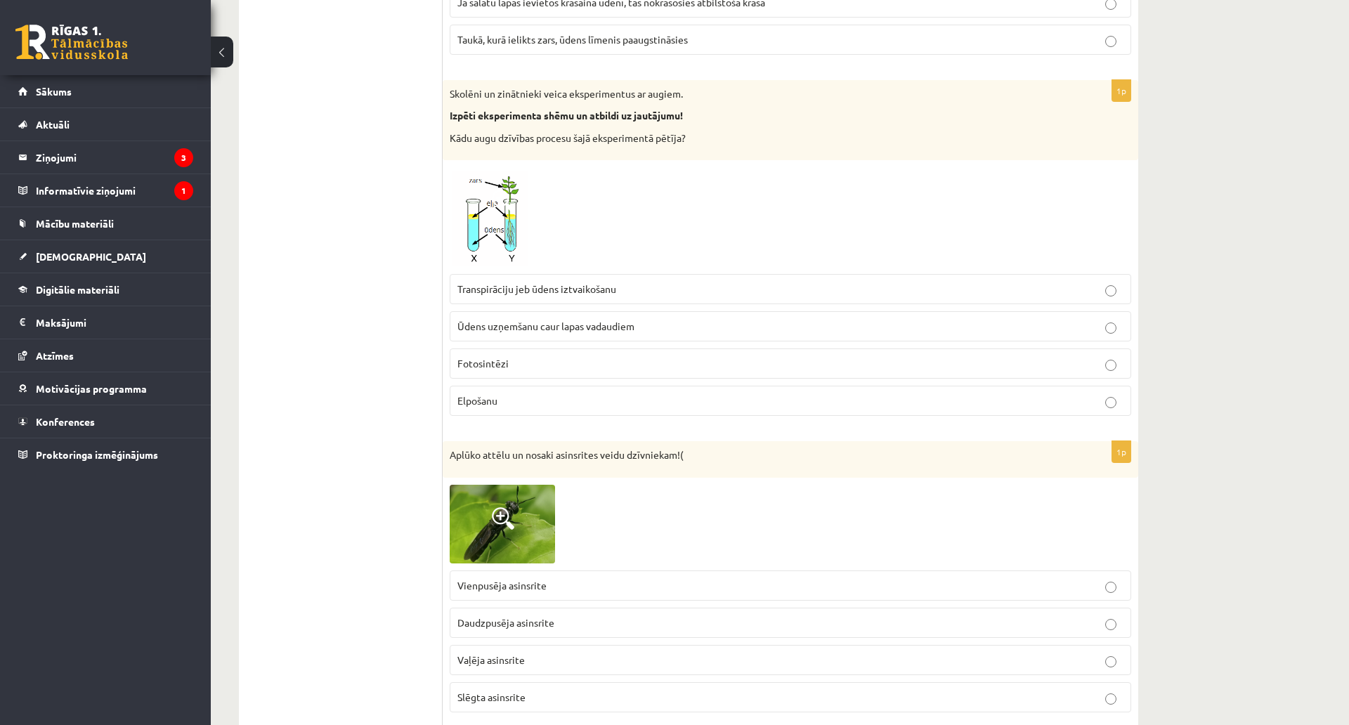
click at [615, 282] on p "Transpirāciju jeb ūdens iztvaikošanu" at bounding box center [790, 289] width 666 height 15
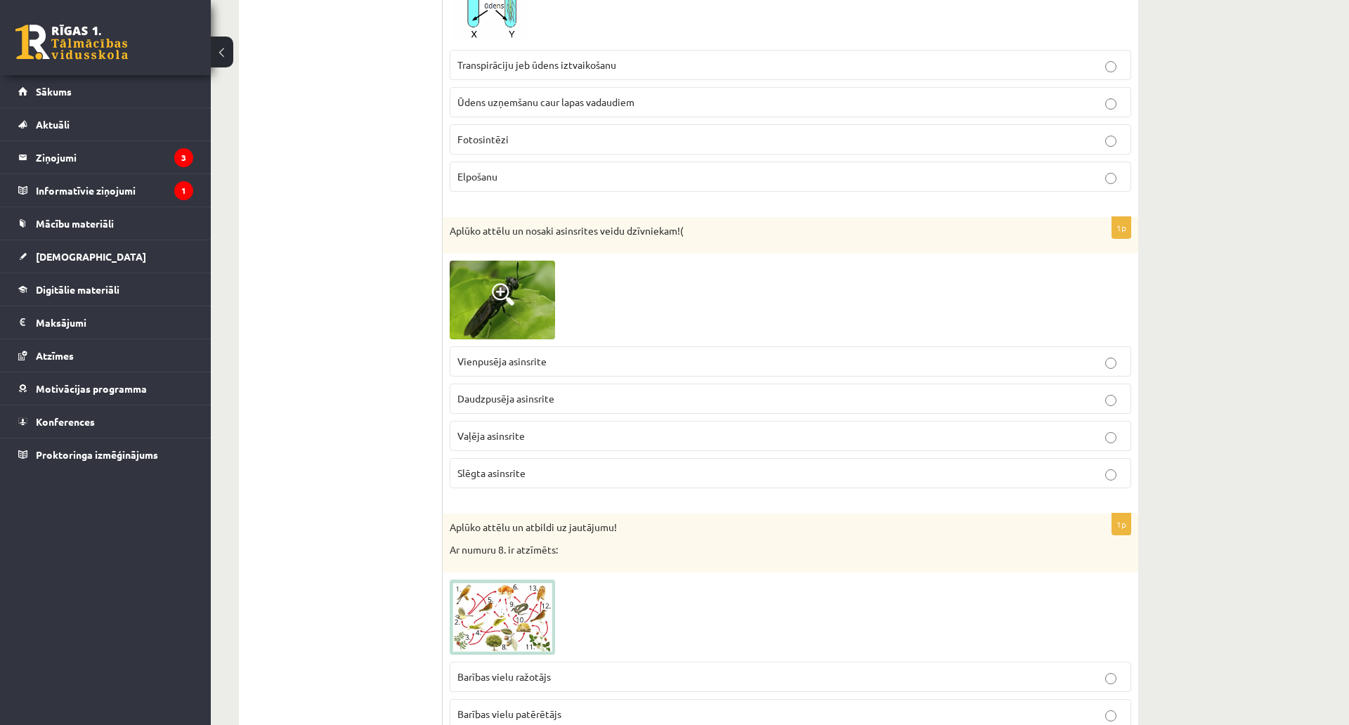
scroll to position [3723, 0]
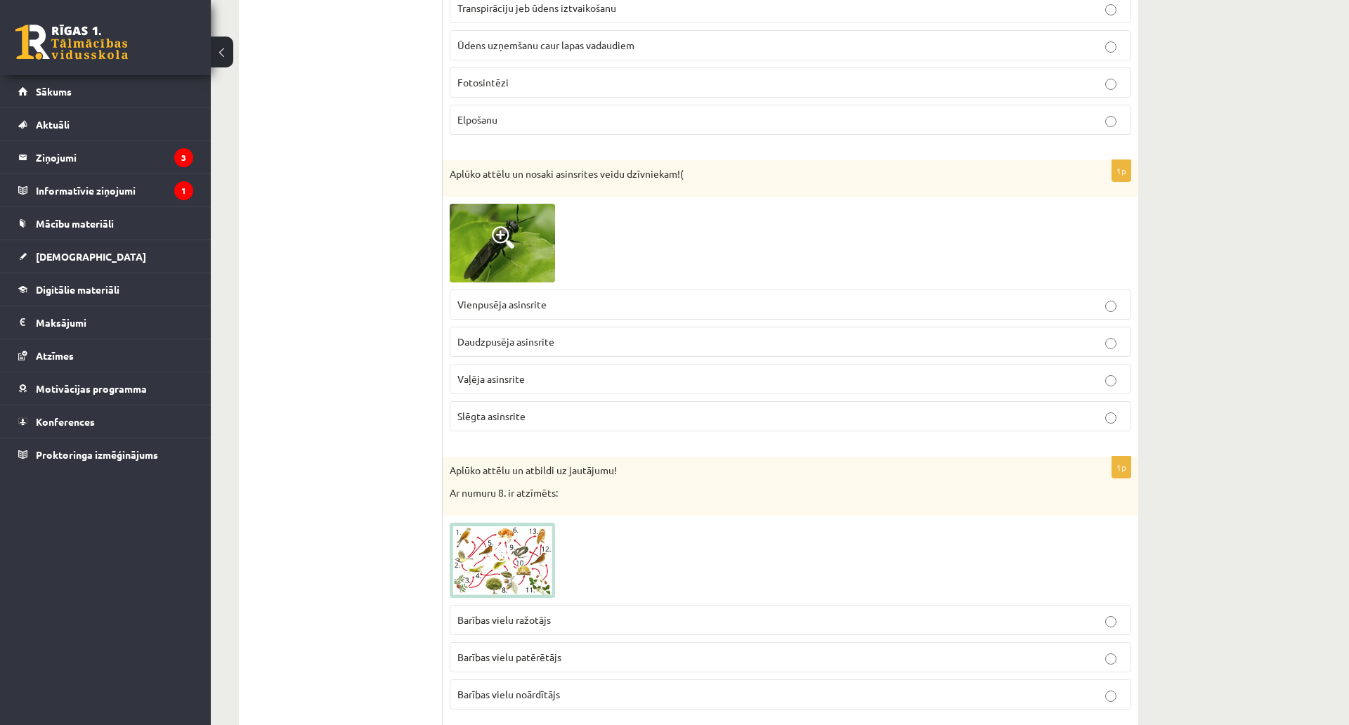
click at [537, 343] on span "Daudzpusēja asinsrite" at bounding box center [505, 341] width 97 height 13
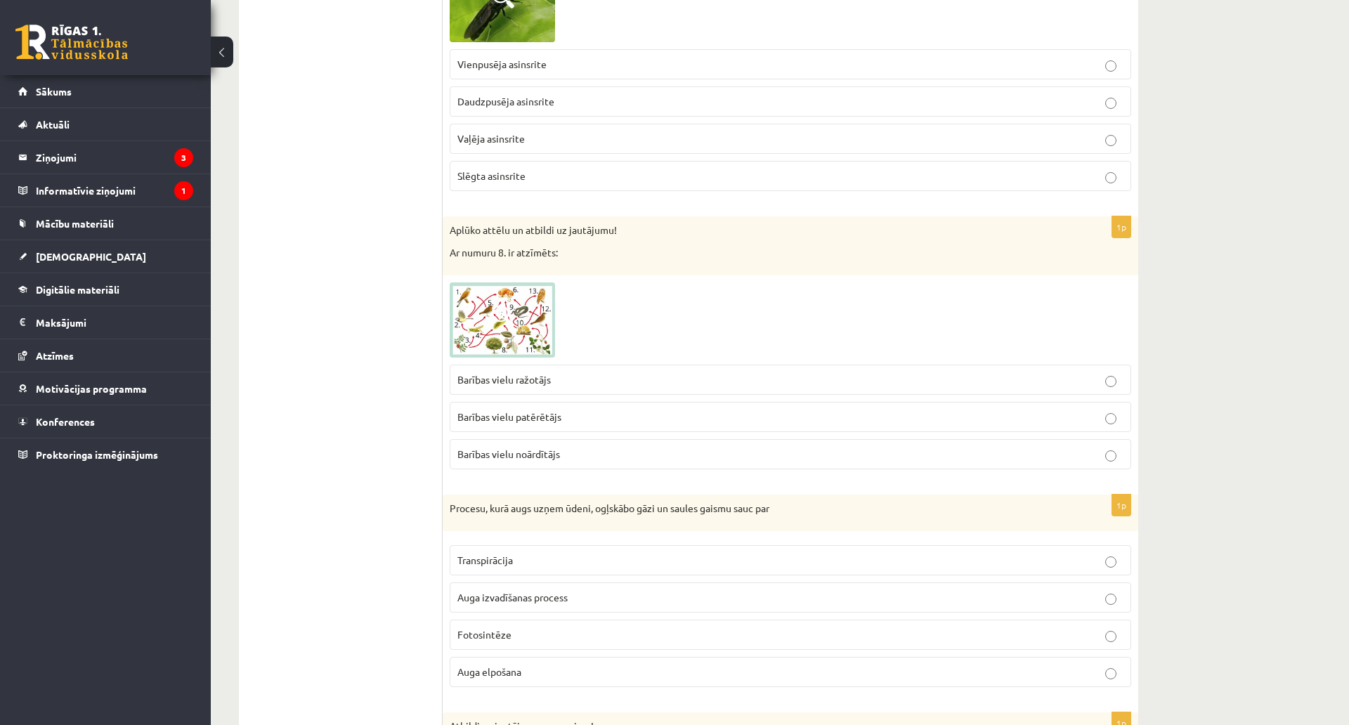
scroll to position [4004, 0]
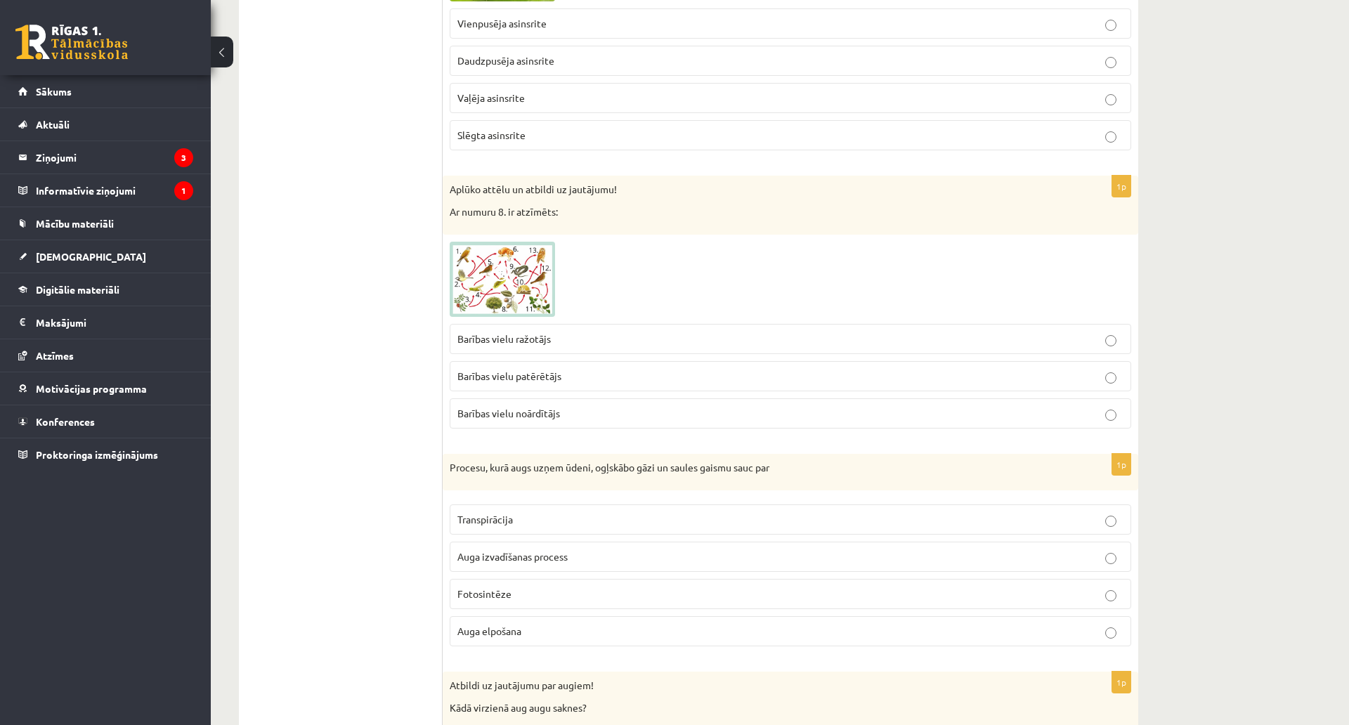
click at [535, 343] on span "Barības vielu ražotājs" at bounding box center [503, 338] width 93 height 13
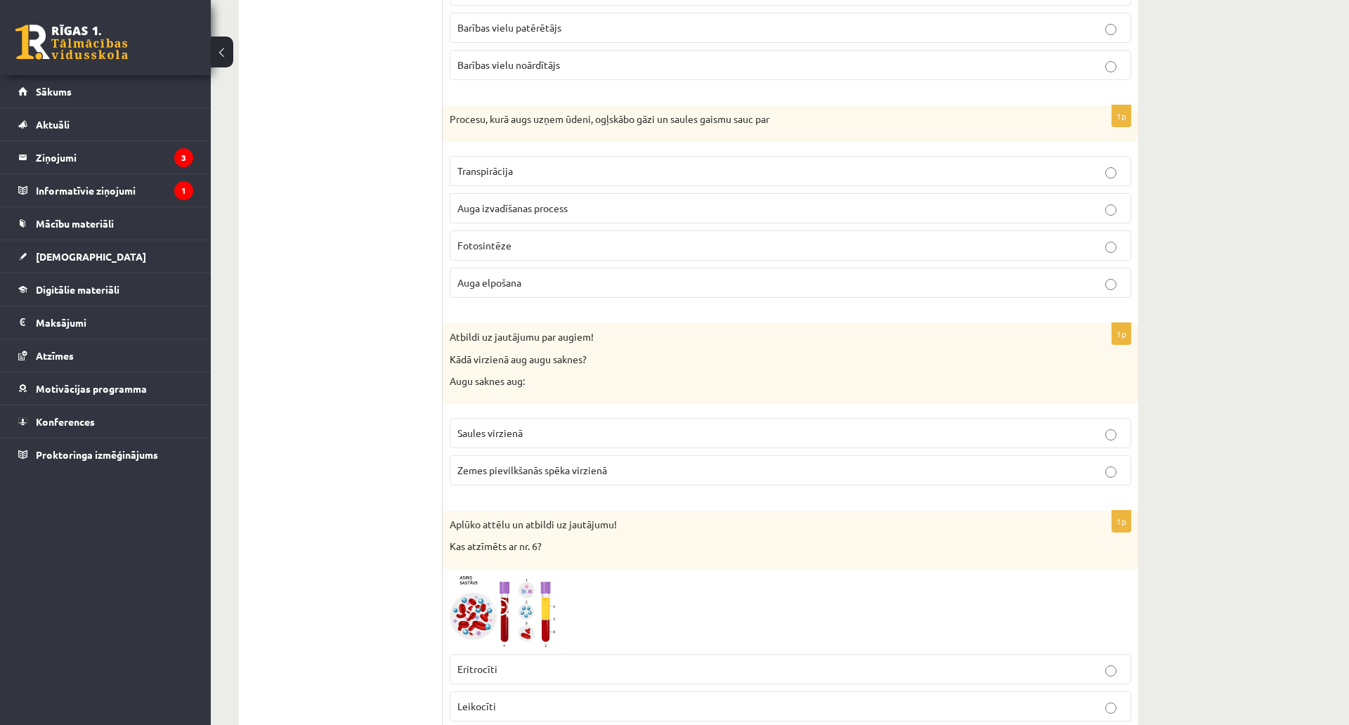
scroll to position [4355, 0]
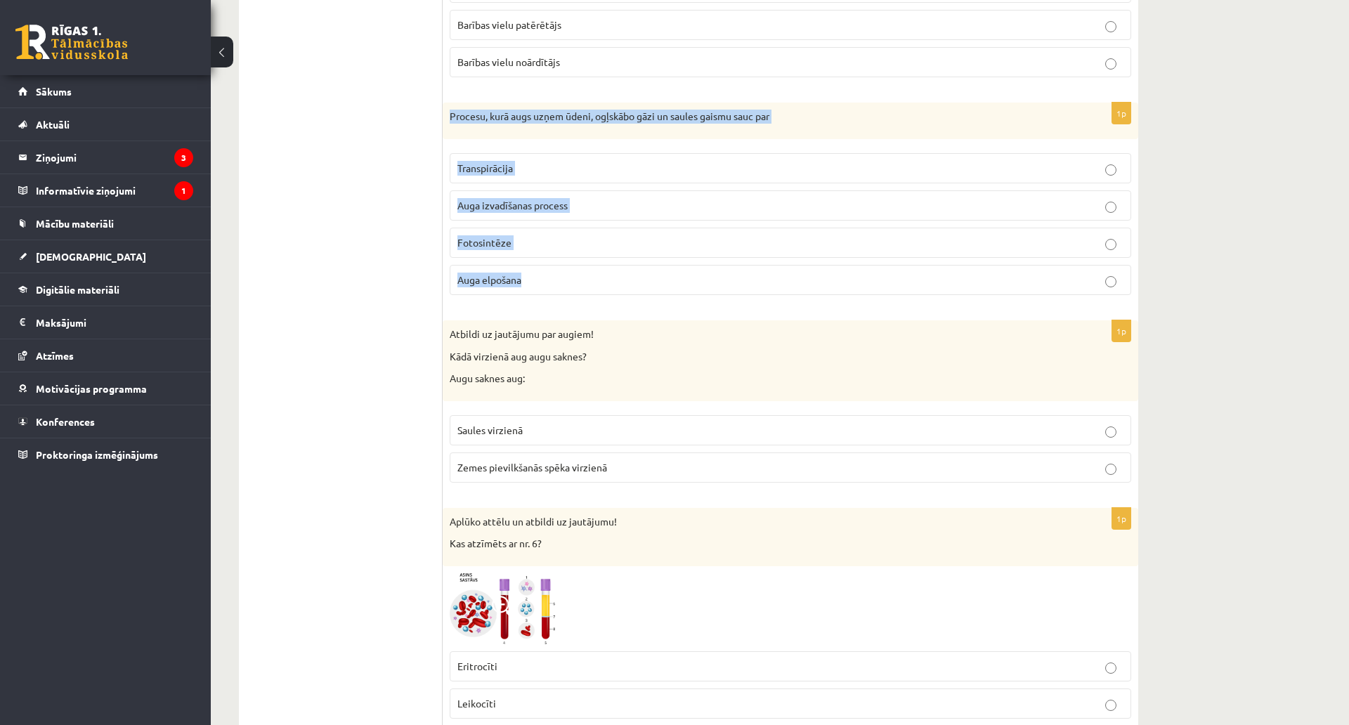
drag, startPoint x: 447, startPoint y: 112, endPoint x: 605, endPoint y: 292, distance: 239.4
click at [605, 292] on div "1p Procesu, kurā augs uzņem ūdeni, ogļskābo gāzi un saules gaismu sauc par Tran…" at bounding box center [790, 205] width 695 height 204
copy div "Procesu, kurā augs uzņem ūdeni, ogļskābo gāzi un saules gaismu sauc par Transpi…"
click at [488, 254] on label "Fotosintēze" at bounding box center [790, 243] width 681 height 30
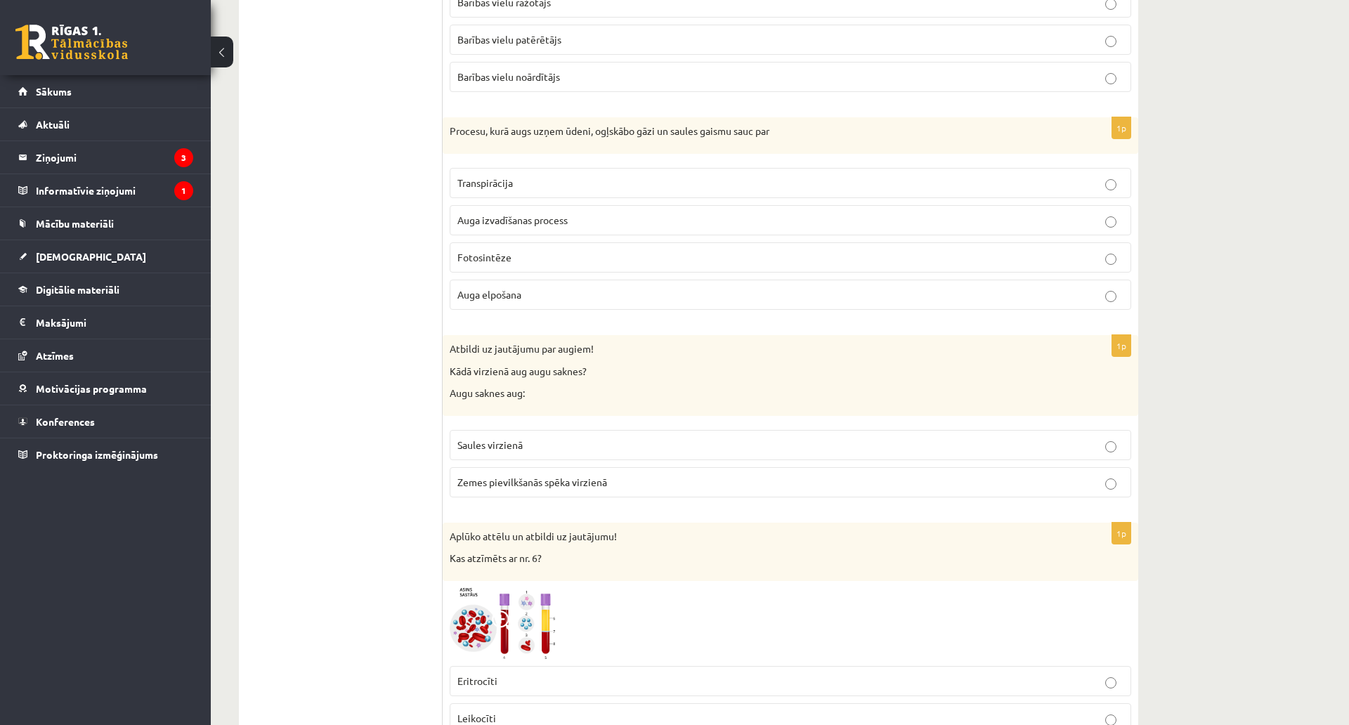
scroll to position [4387, 0]
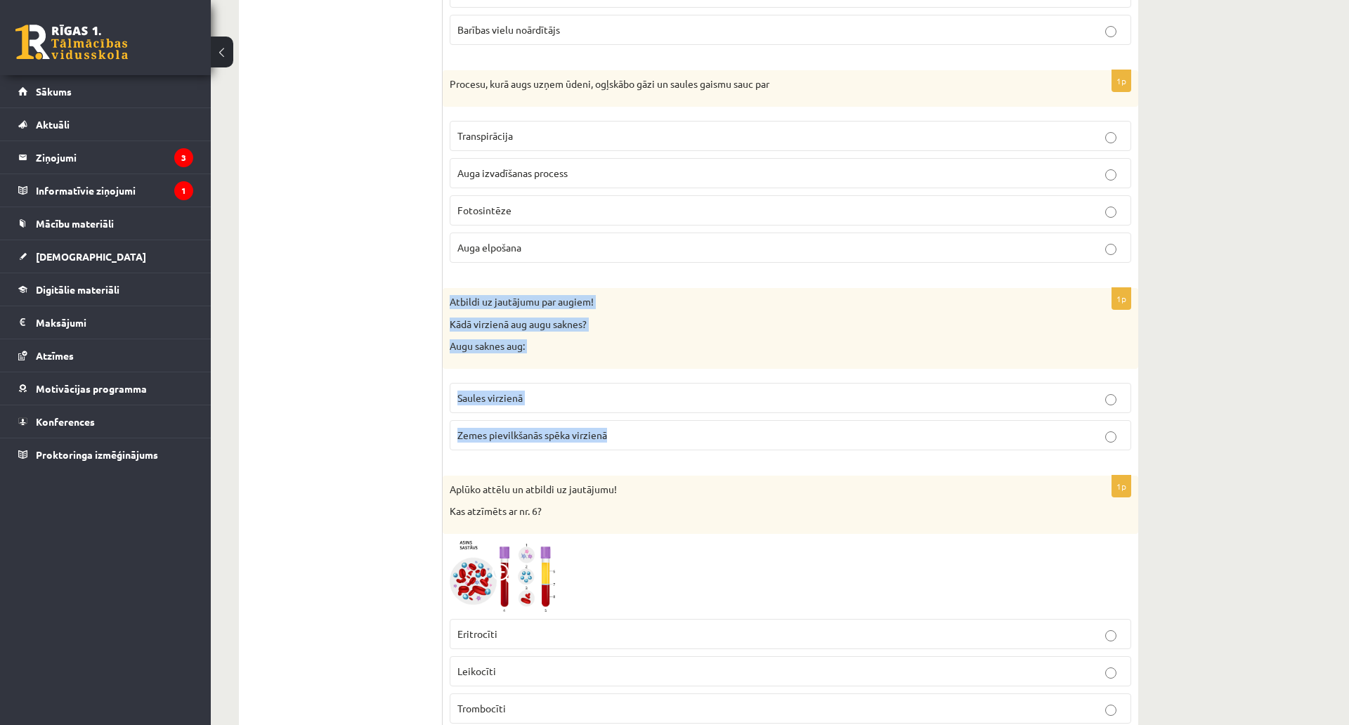
drag, startPoint x: 443, startPoint y: 292, endPoint x: 618, endPoint y: 436, distance: 226.5
click at [618, 436] on div "1p Atbildi uz jautājumu par augiem! Kādā virzienā aug augu saknes? Augu saknes …" at bounding box center [790, 374] width 695 height 173
copy div "Atbildi uz jautājumu par augiem! Kādā virzienā aug augu saknes? Augu saknes aug…"
click at [541, 431] on span "Zemes pievilkšanās spēka virzienā" at bounding box center [532, 434] width 150 height 13
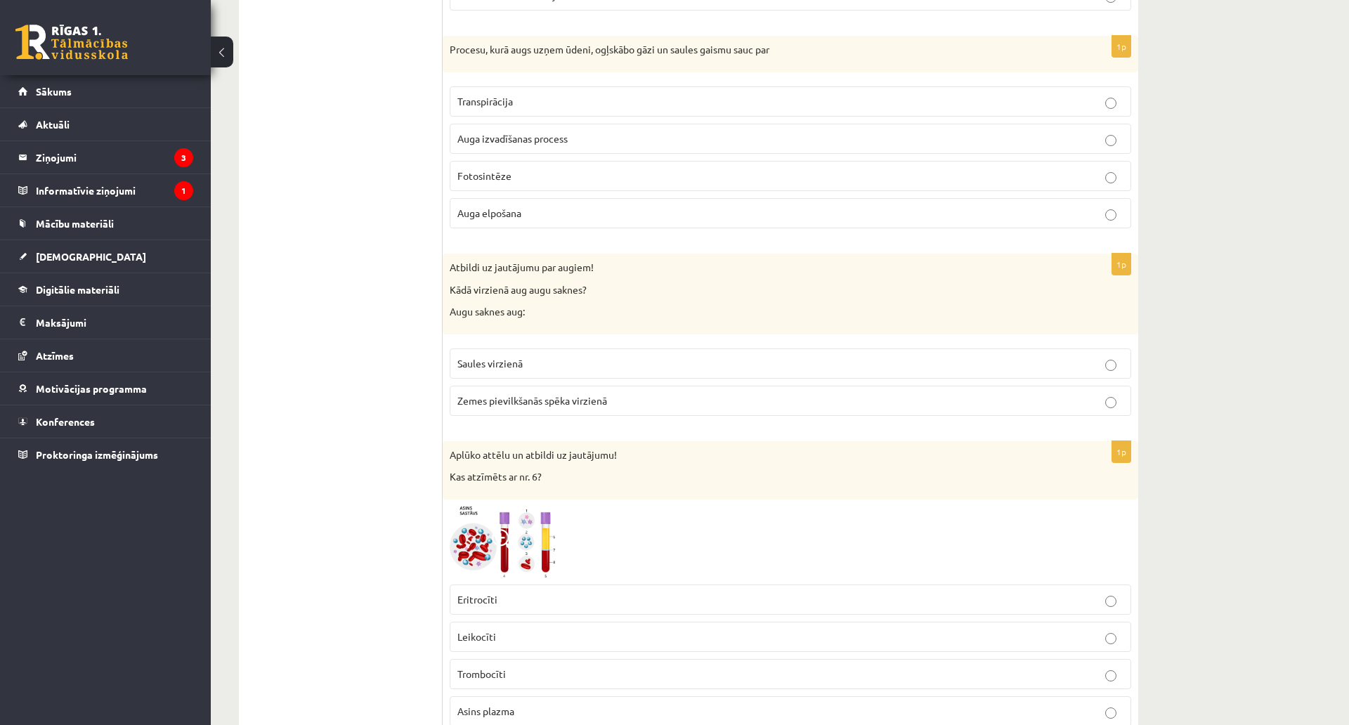
scroll to position [4668, 0]
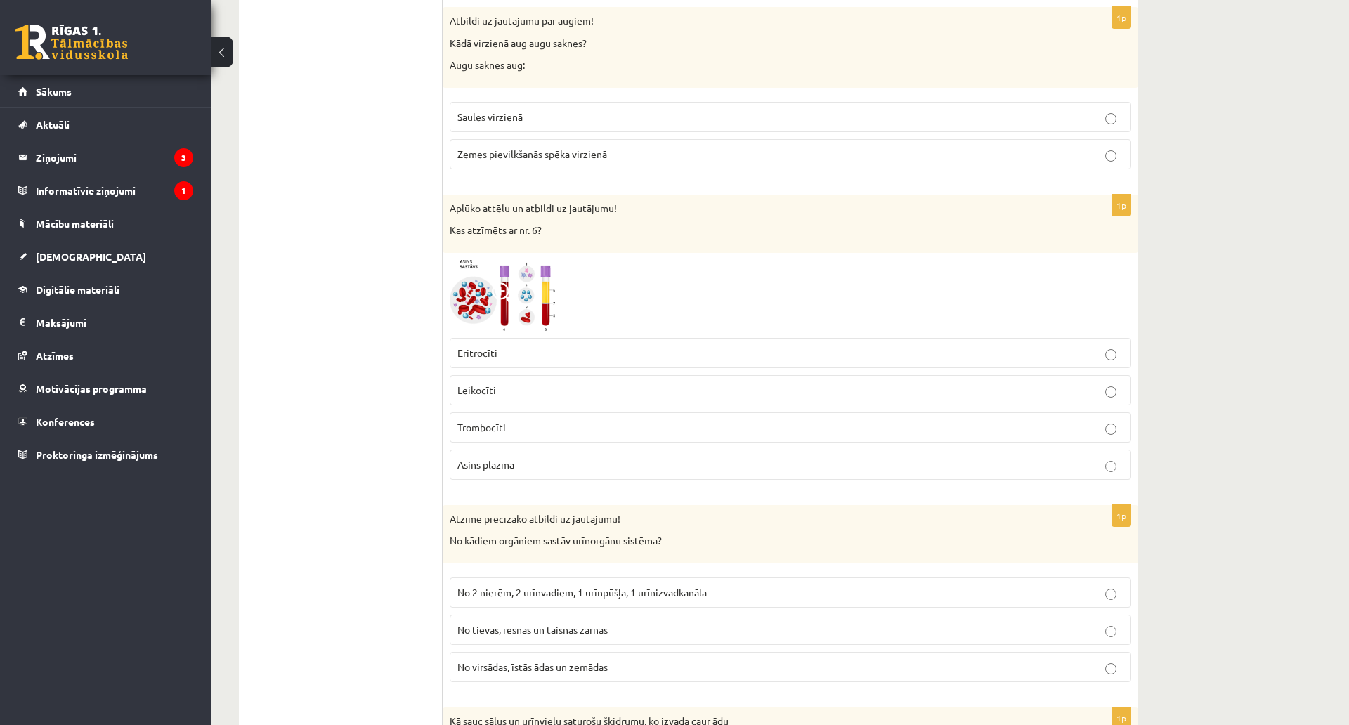
click at [504, 471] on p "Asins plazma" at bounding box center [790, 464] width 666 height 15
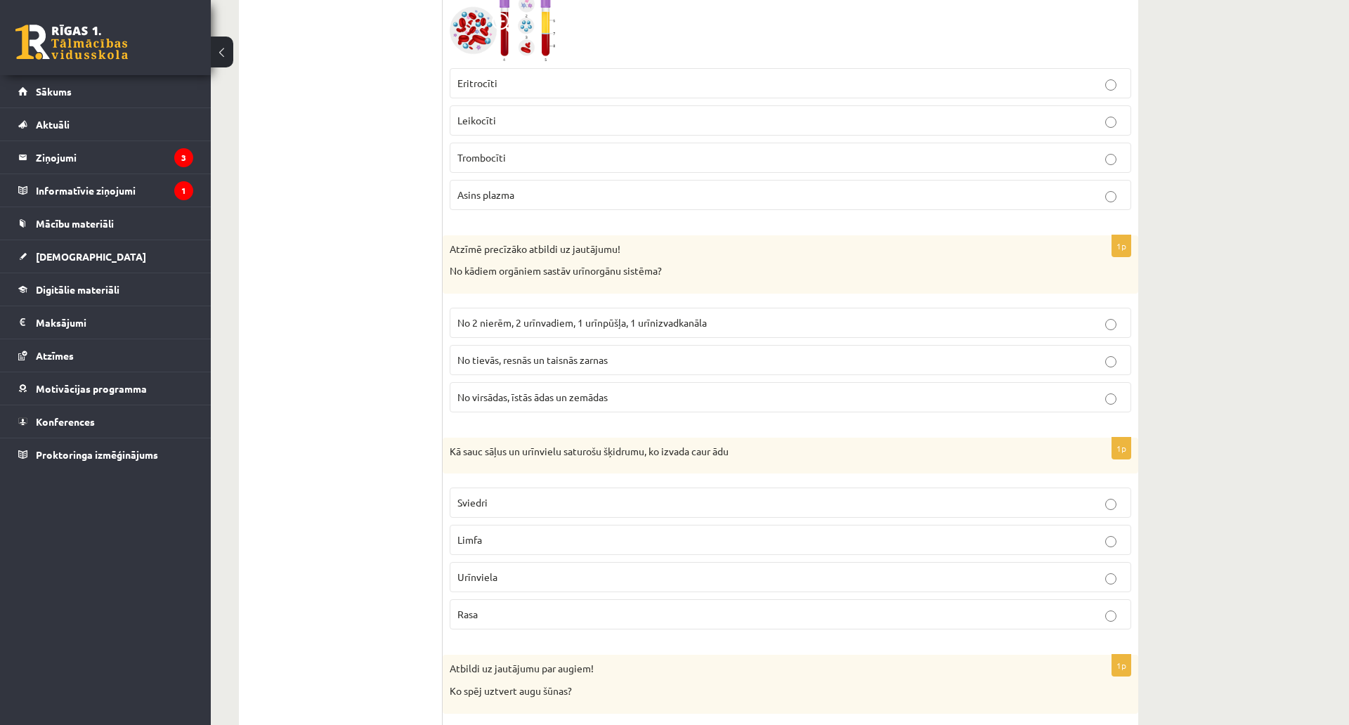
scroll to position [4949, 0]
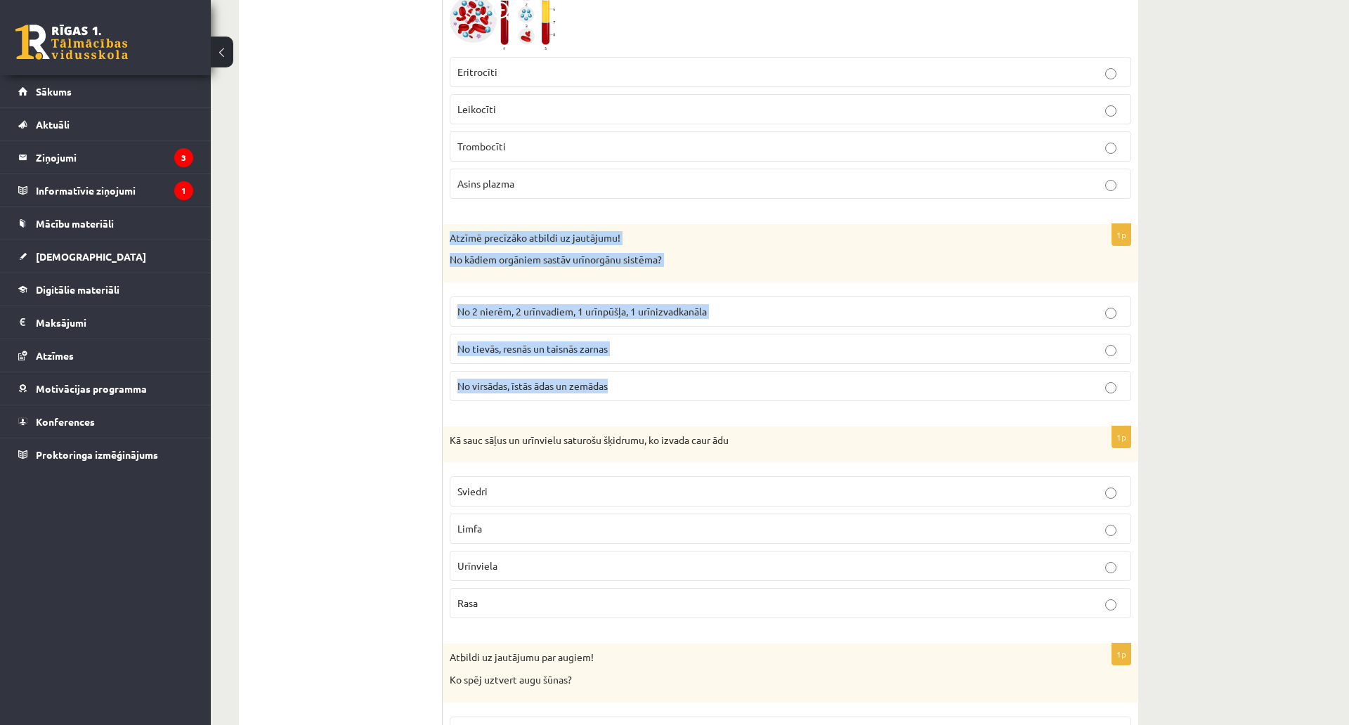
drag, startPoint x: 480, startPoint y: 271, endPoint x: 688, endPoint y: 388, distance: 238.7
click at [689, 389] on div "1p Atzīmē precīzāko atbildi uz jautājumu! No kādiem orgāniem sastāv urīnorgānu …" at bounding box center [790, 318] width 695 height 188
click at [511, 315] on span "No 2 nierēm, 2 urīnvadiem, 1 urīnpūšļa, 1 urīnizvadkanāla" at bounding box center [581, 311] width 249 height 13
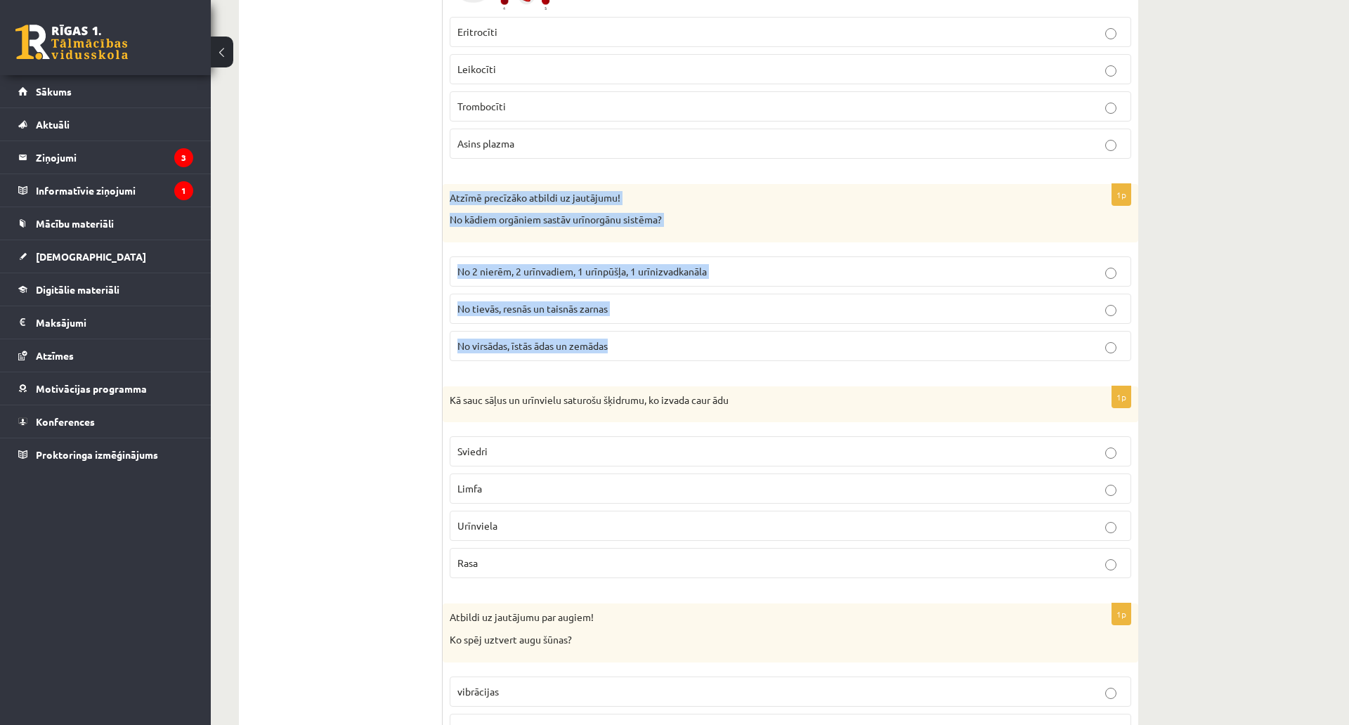
scroll to position [5160, 0]
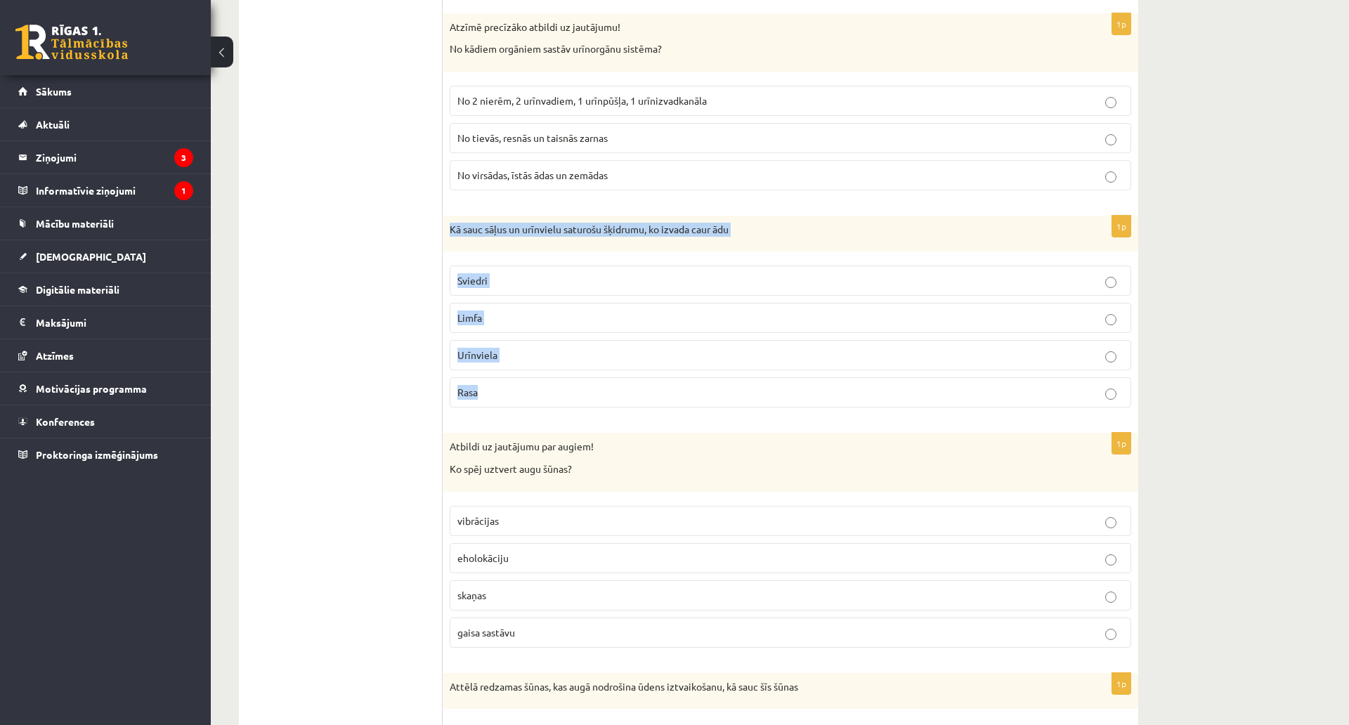
drag, startPoint x: 448, startPoint y: 230, endPoint x: 570, endPoint y: 387, distance: 198.7
click at [570, 387] on div "1p Kā sauc sāļus un urīnvielu saturošu šķidrumu, ko izvada caur ādu [GEOGRAPHIC…" at bounding box center [790, 318] width 695 height 204
click at [499, 280] on p "Sviedri" at bounding box center [790, 280] width 666 height 15
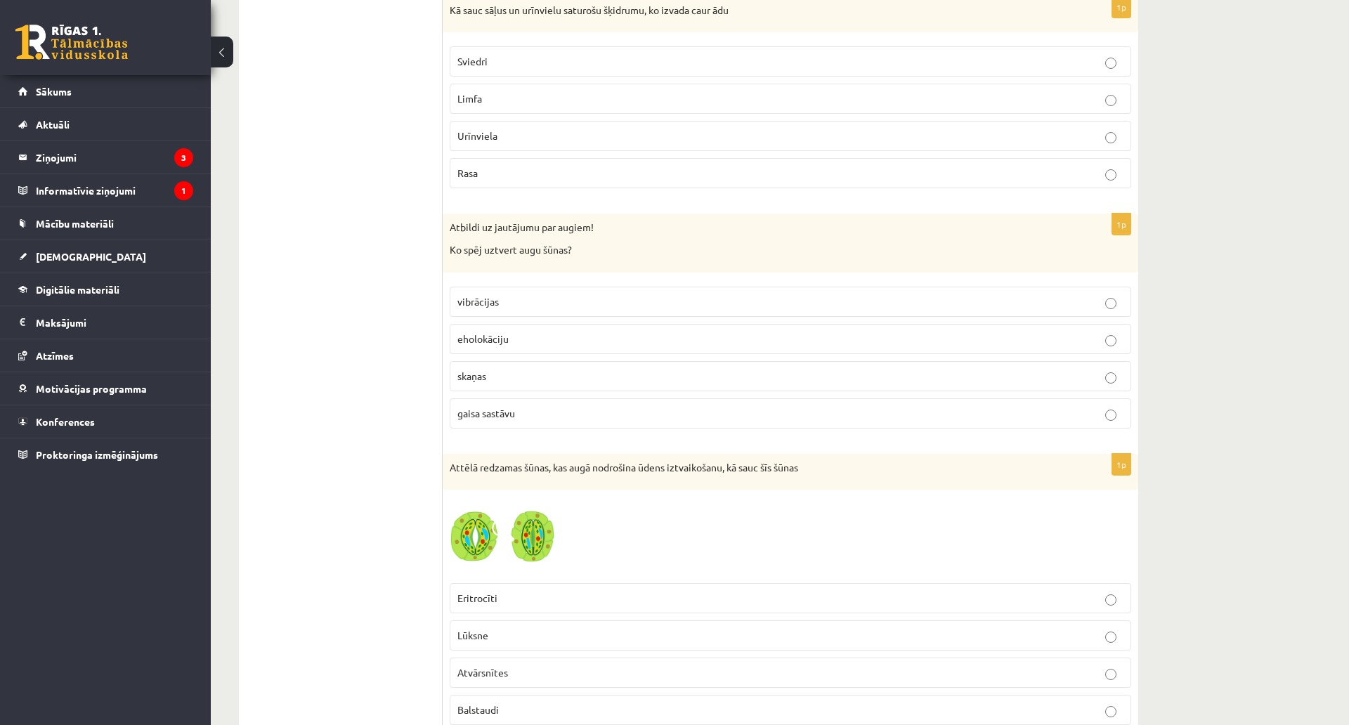
scroll to position [5441, 0]
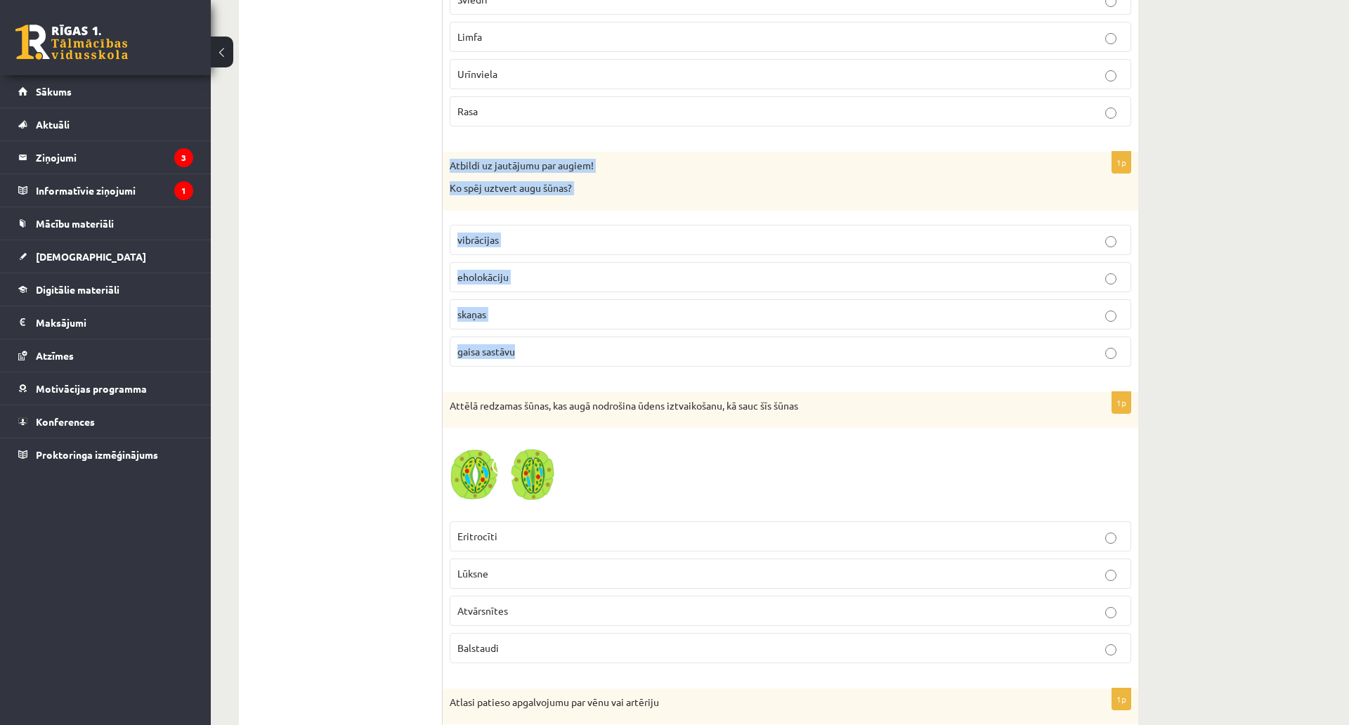
drag, startPoint x: 447, startPoint y: 157, endPoint x: 620, endPoint y: 342, distance: 252.9
click at [620, 342] on div "1p Atbildi uz jautājumu par augiem! Ko spēj uztvert augu šūnas? vibrācijas ehol…" at bounding box center [790, 264] width 695 height 225
click at [504, 354] on span "gaisa sastāvu" at bounding box center [486, 351] width 58 height 13
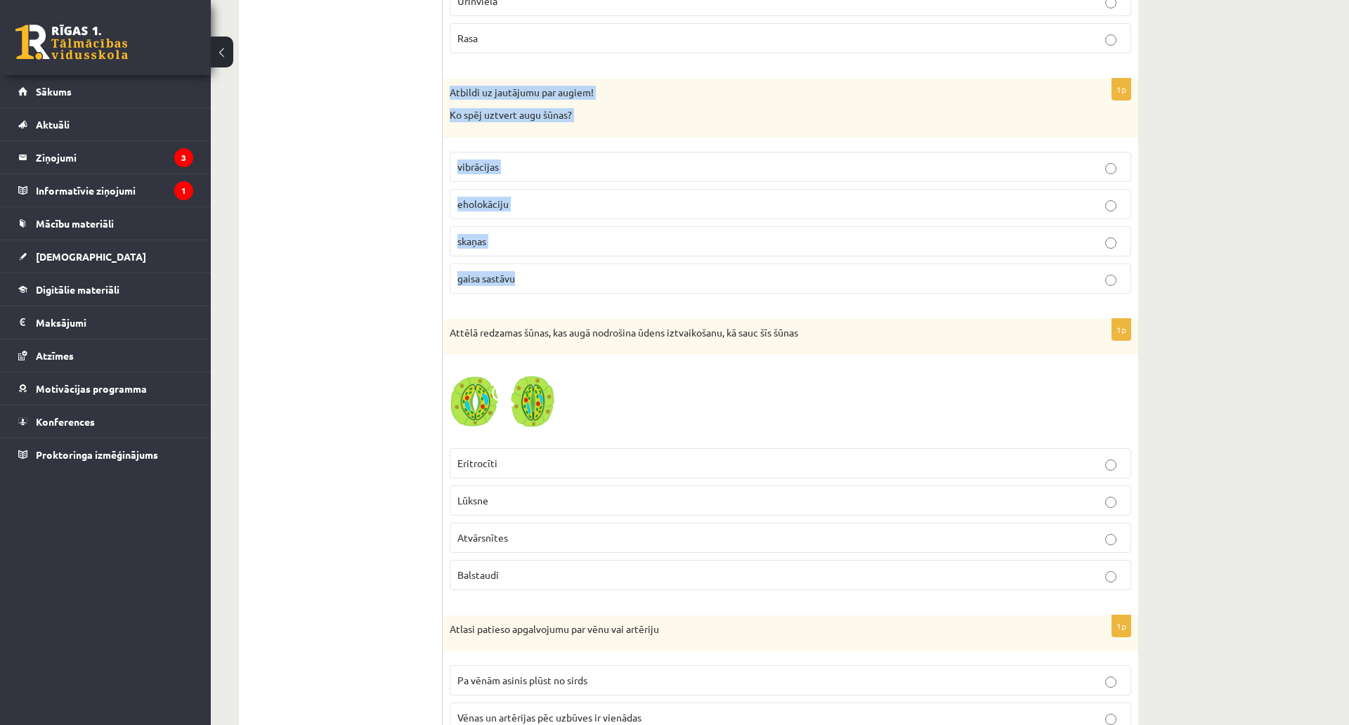
scroll to position [5792, 0]
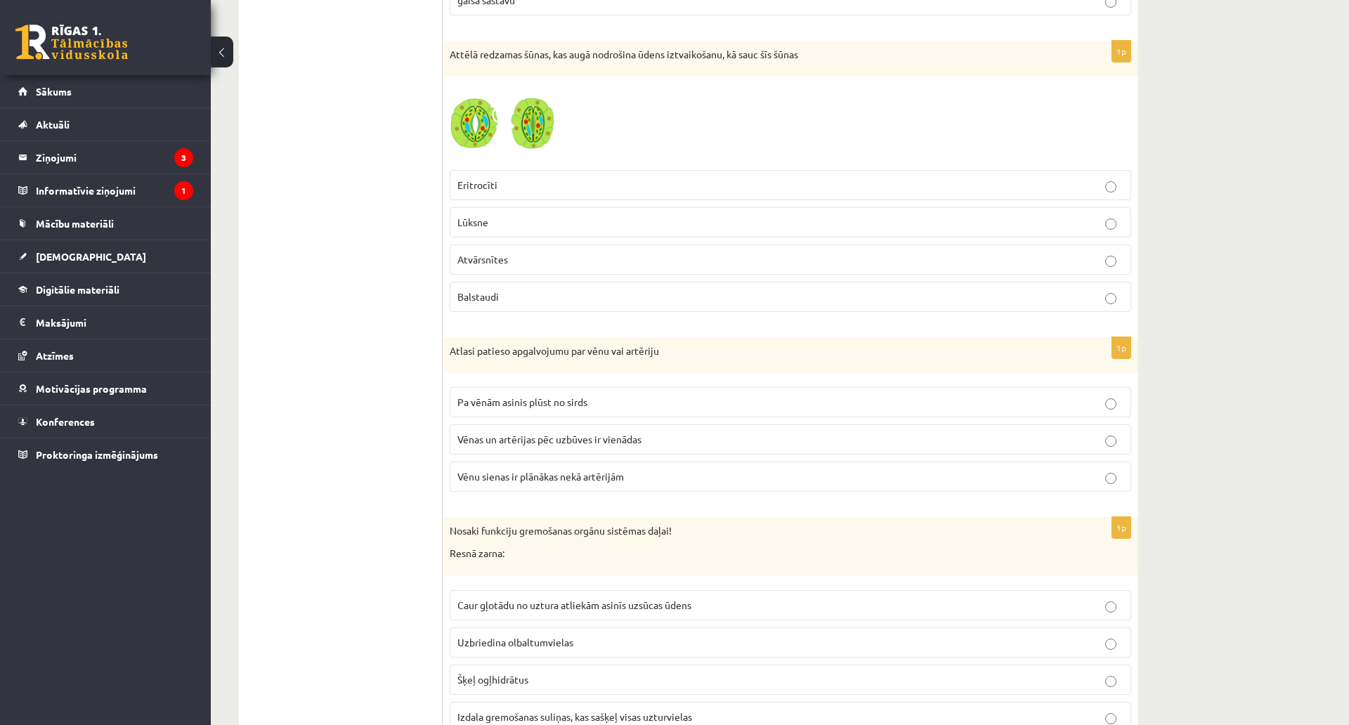
click at [520, 254] on p "Atvārsnītes" at bounding box center [790, 259] width 666 height 15
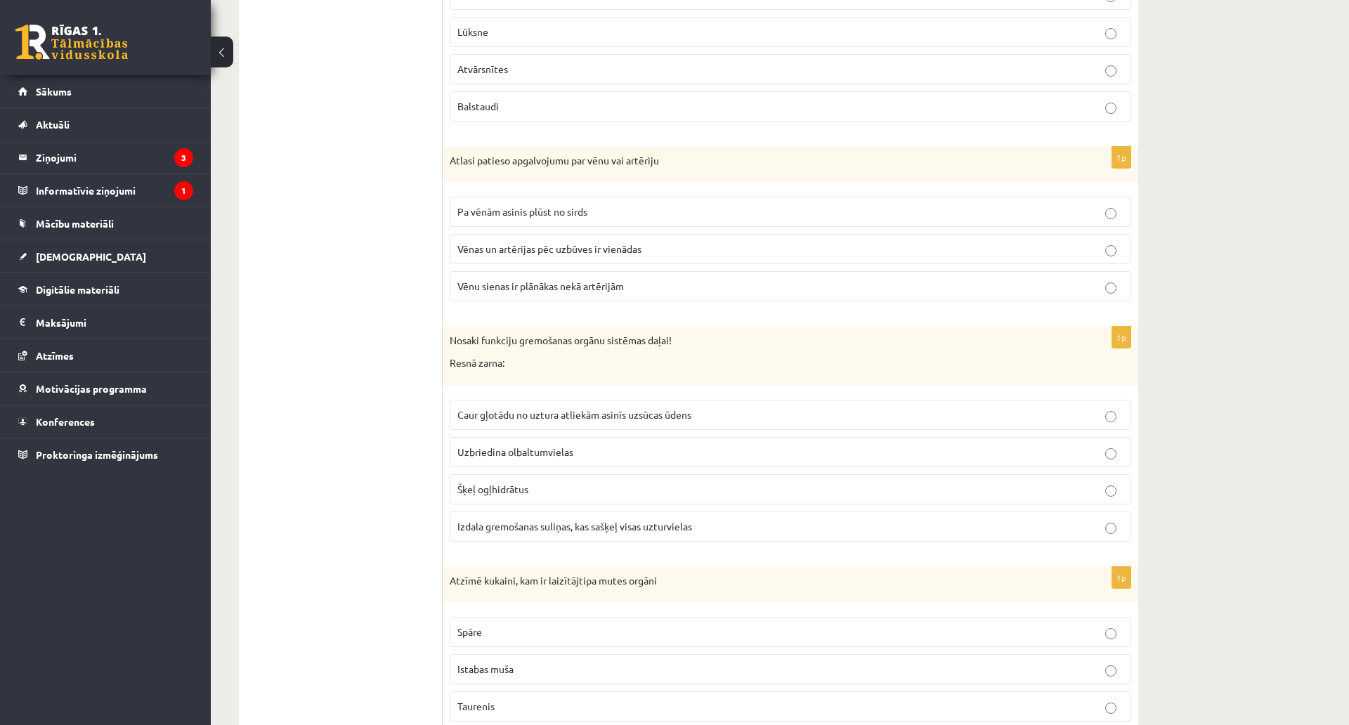
scroll to position [6003, 0]
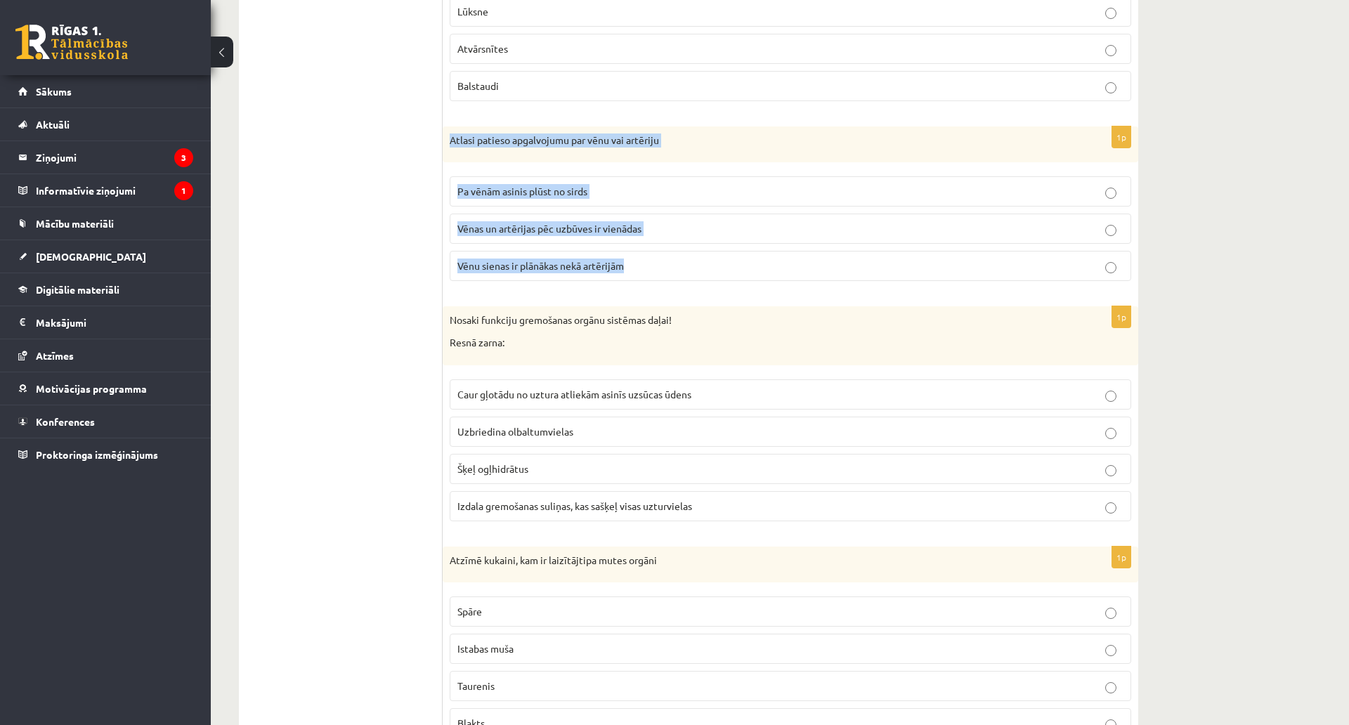
drag, startPoint x: 445, startPoint y: 136, endPoint x: 677, endPoint y: 282, distance: 274.4
click at [675, 283] on div "1p Atlasi patieso apgalvojumu par vēnu vai artēriju Pa vēnām asinis plūst no si…" at bounding box center [790, 209] width 695 height 166
click at [470, 260] on p "Vēnu sienas ir plānākas nekā artērijām" at bounding box center [790, 265] width 666 height 15
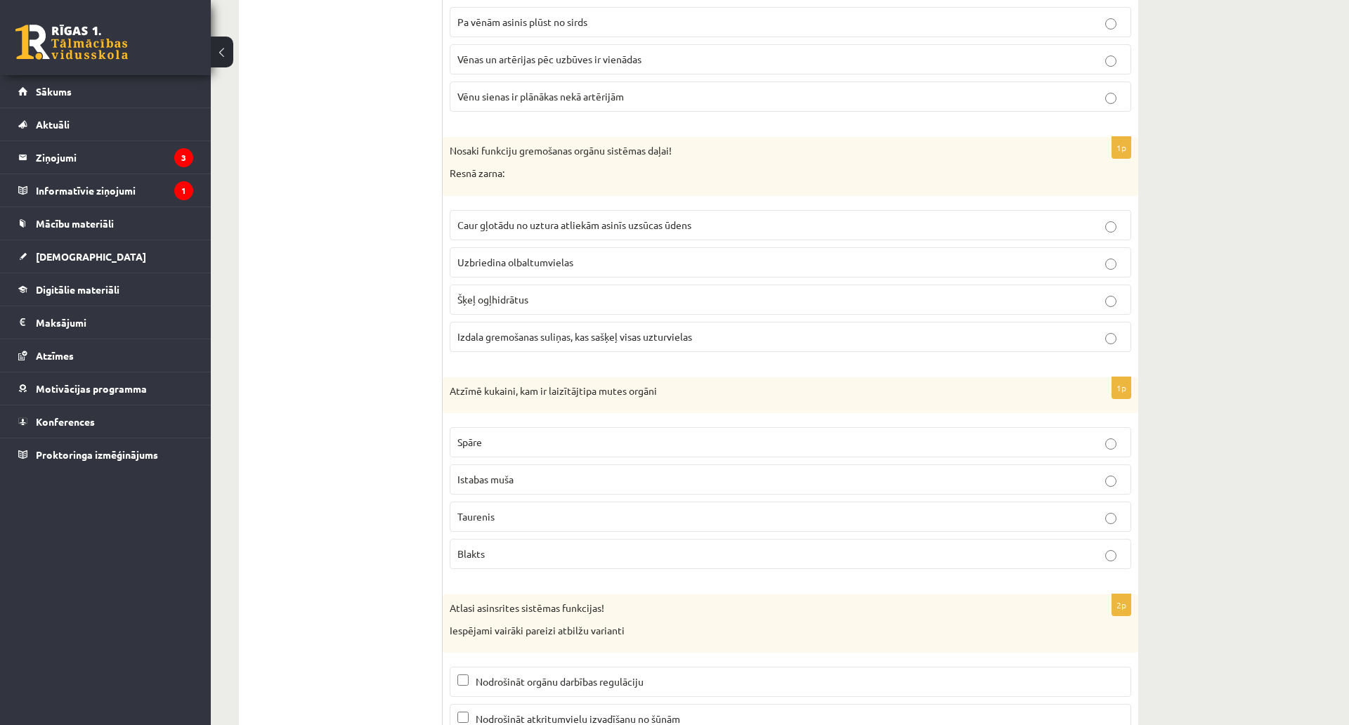
scroll to position [6213, 0]
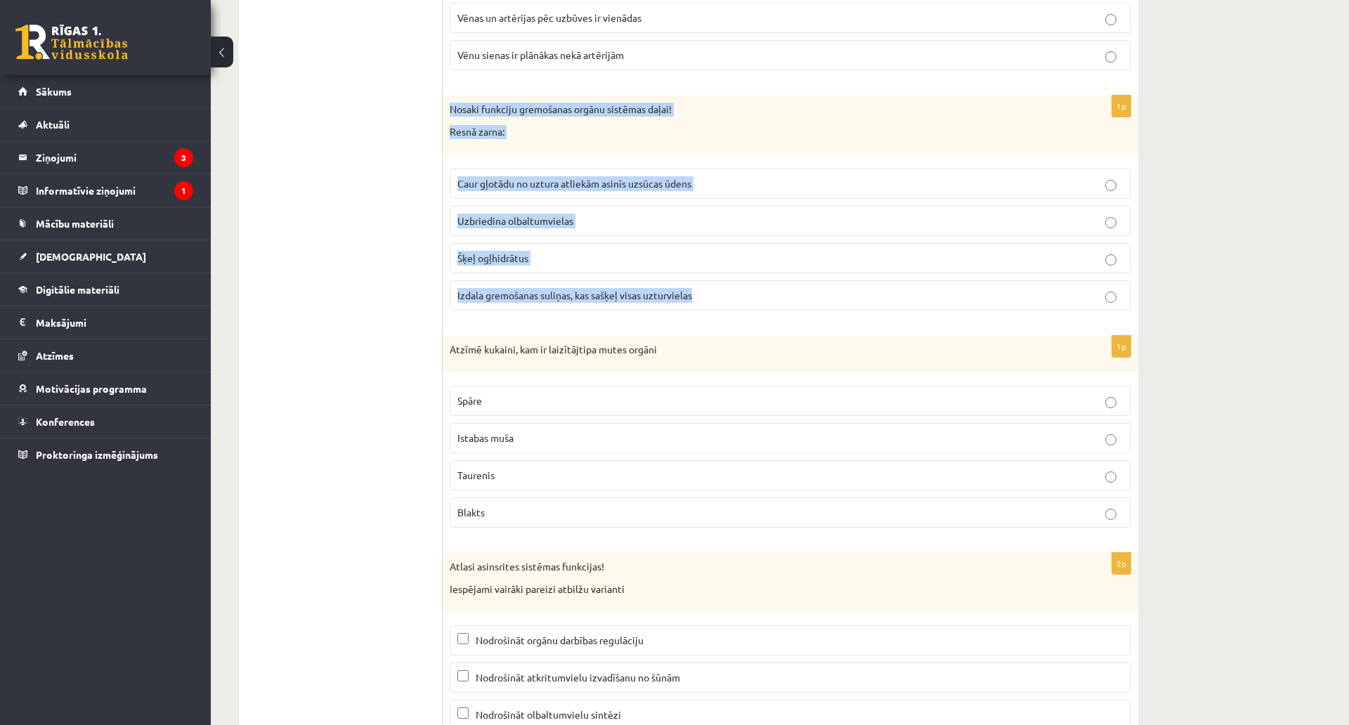
drag, startPoint x: 450, startPoint y: 107, endPoint x: 731, endPoint y: 312, distance: 347.9
click at [731, 311] on div "1p Nosaki funkciju gremošanas orgānu sistēmas daļai! Resnā zarna: Caur gļotādu …" at bounding box center [790, 208] width 695 height 225
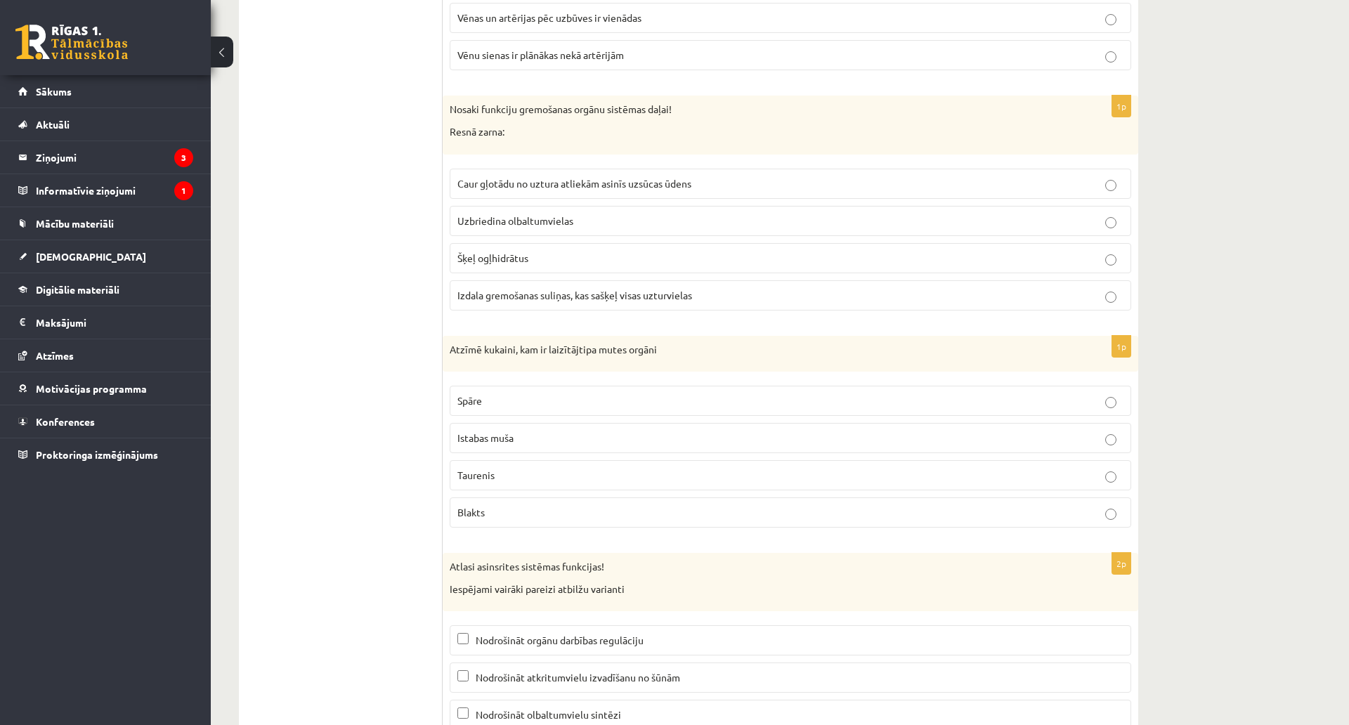
click at [499, 185] on span "Caur gļotādu no uztura atliekām asinīs uzsūcas ūdens" at bounding box center [574, 183] width 234 height 13
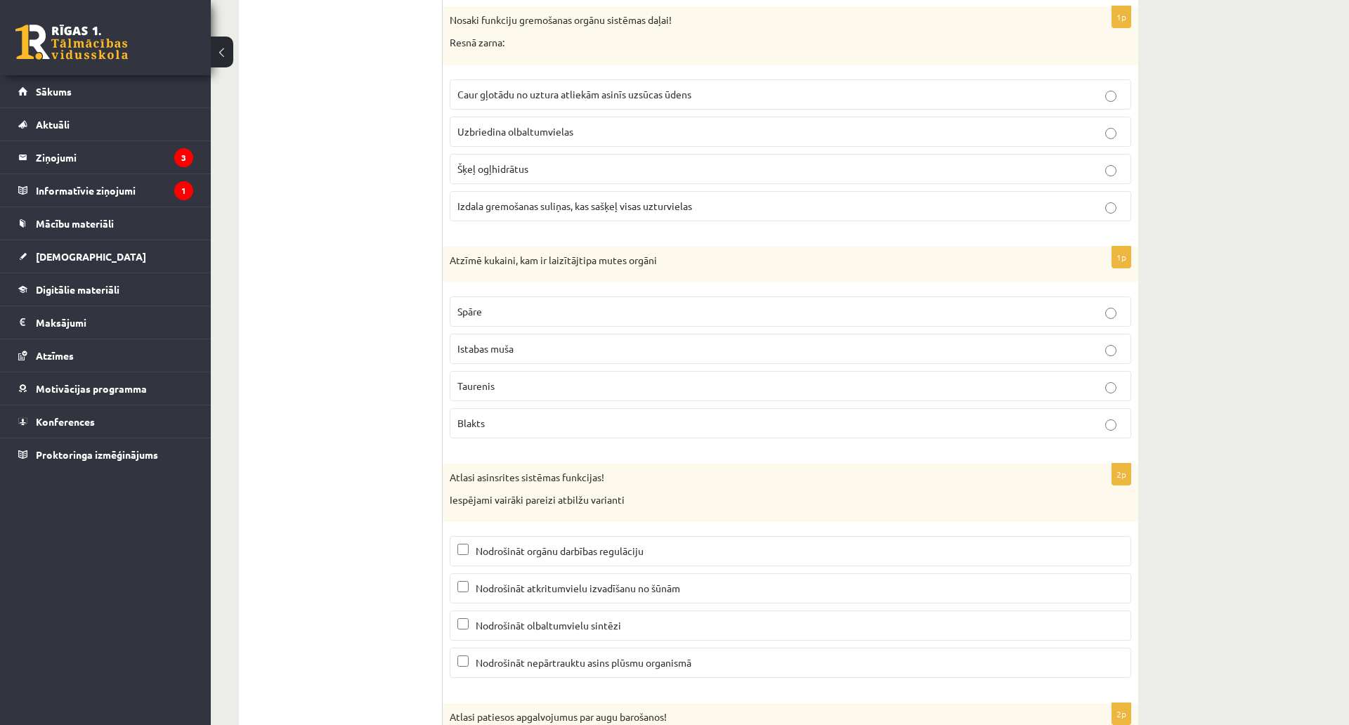
scroll to position [6494, 0]
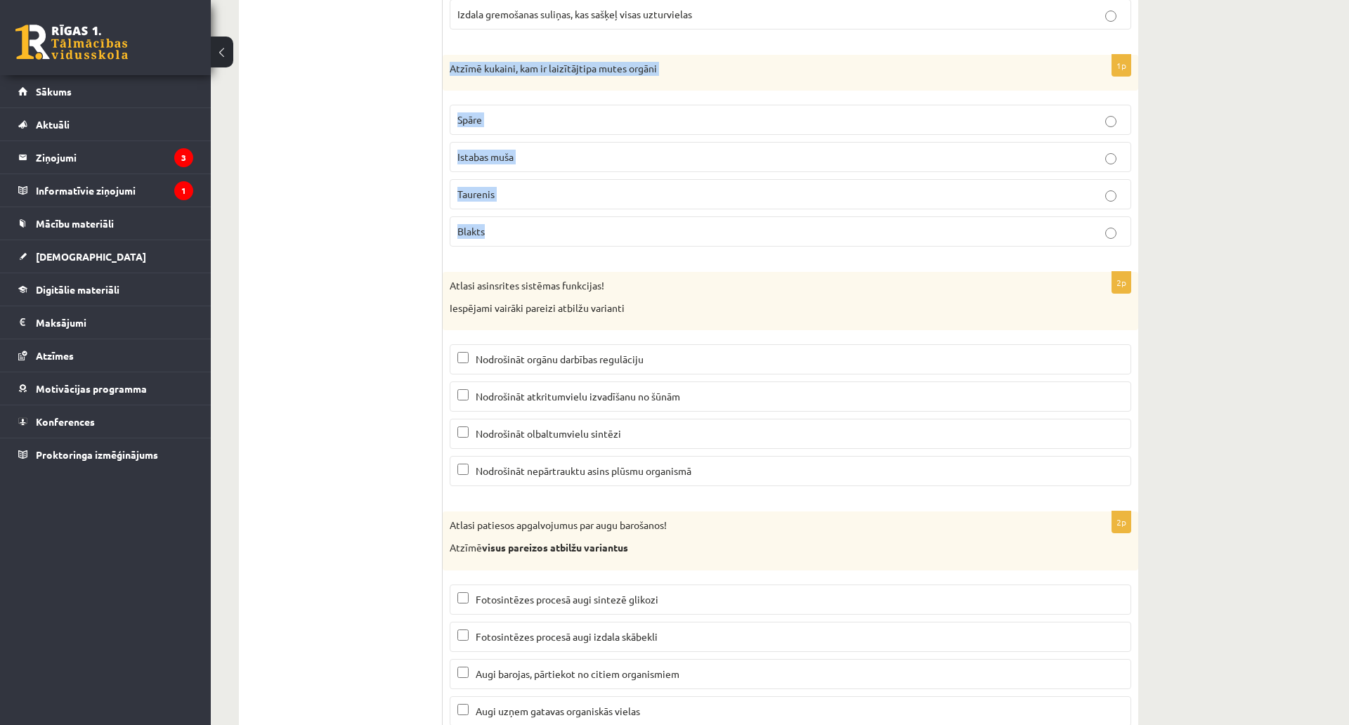
drag, startPoint x: 450, startPoint y: 66, endPoint x: 618, endPoint y: 219, distance: 227.2
click at [618, 219] on div "1p Atzīmē kukaini, kam ir laizītājtipa mutes orgāni Spāre Istabas muša Taurenis…" at bounding box center [790, 157] width 695 height 204
click at [537, 159] on p "Istabas muša" at bounding box center [790, 157] width 666 height 15
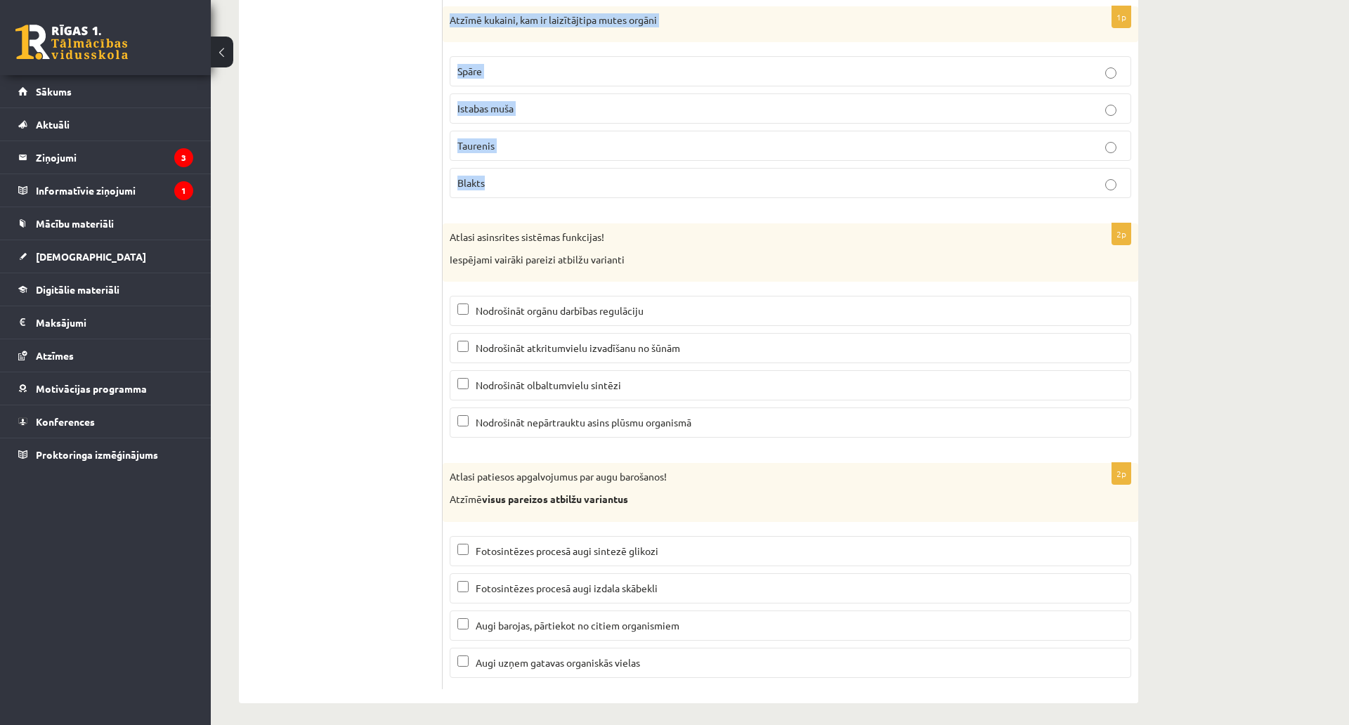
scroll to position [6635, 0]
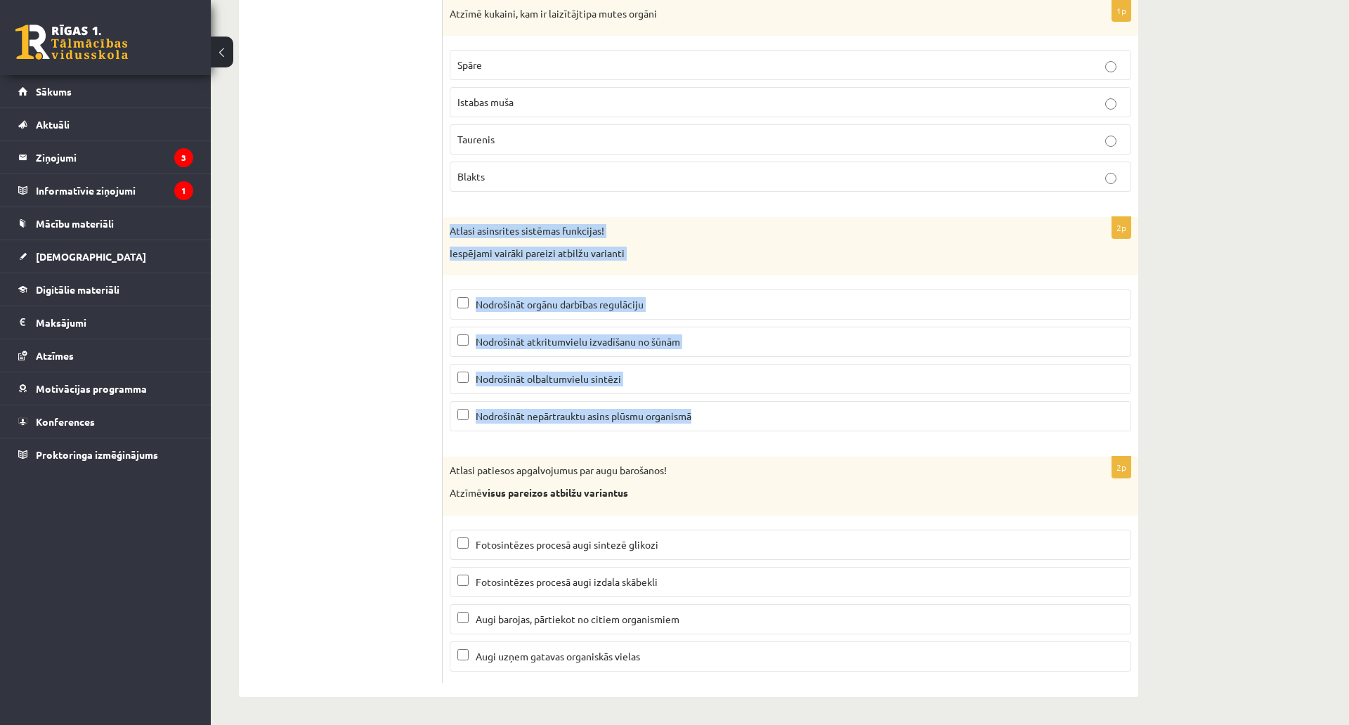
drag, startPoint x: 447, startPoint y: 133, endPoint x: 713, endPoint y: 346, distance: 340.8
click at [713, 346] on div "2p Atlasi asinsrites sistēmas funkcijas! Iespējami vairāki pareizi atbilžu vari…" at bounding box center [790, 329] width 695 height 225
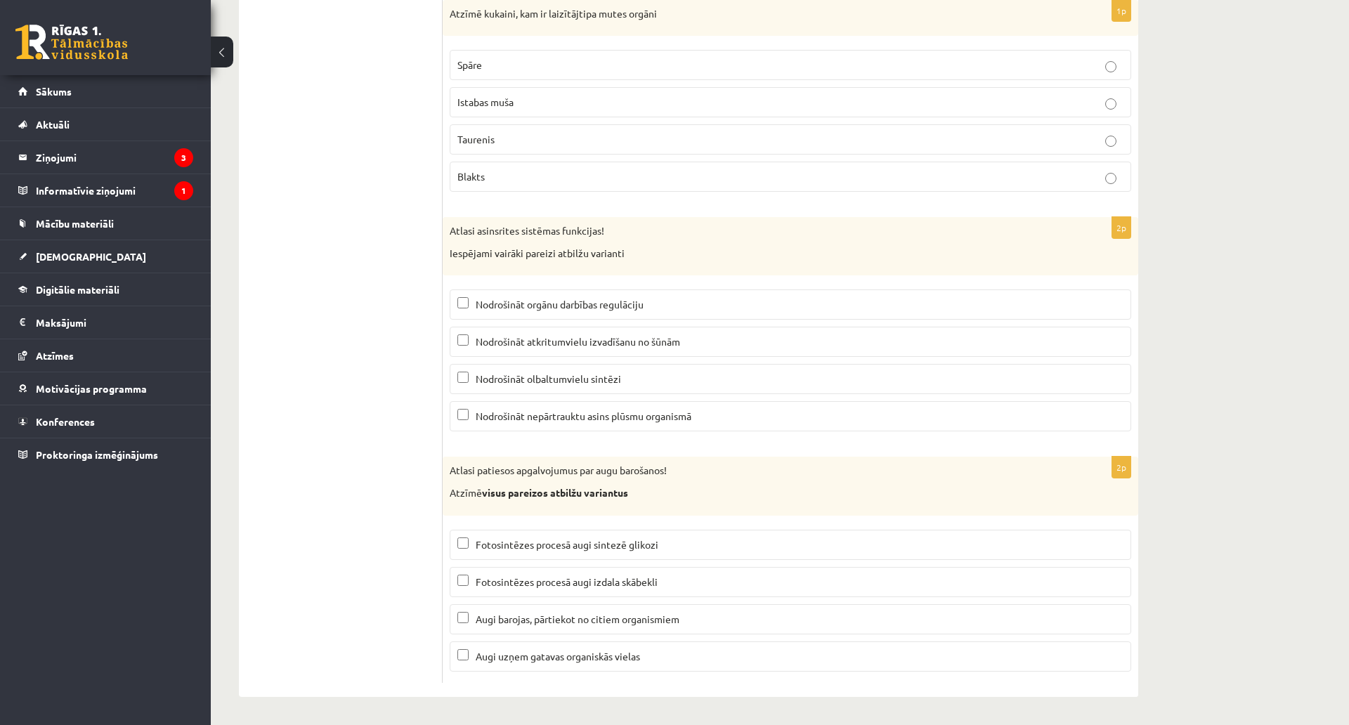
click at [553, 410] on span "Nodrošināt nepārtrauktu asins plūsmu organismā" at bounding box center [584, 416] width 216 height 13
drag, startPoint x: 530, startPoint y: 249, endPoint x: 531, endPoint y: 232, distance: 16.2
click at [530, 327] on label "Nodrošināt atkritumvielu izvadīšanu no šūnām" at bounding box center [790, 342] width 681 height 30
click at [531, 289] on label "Nodrošināt orgānu darbības regulāciju" at bounding box center [790, 304] width 681 height 30
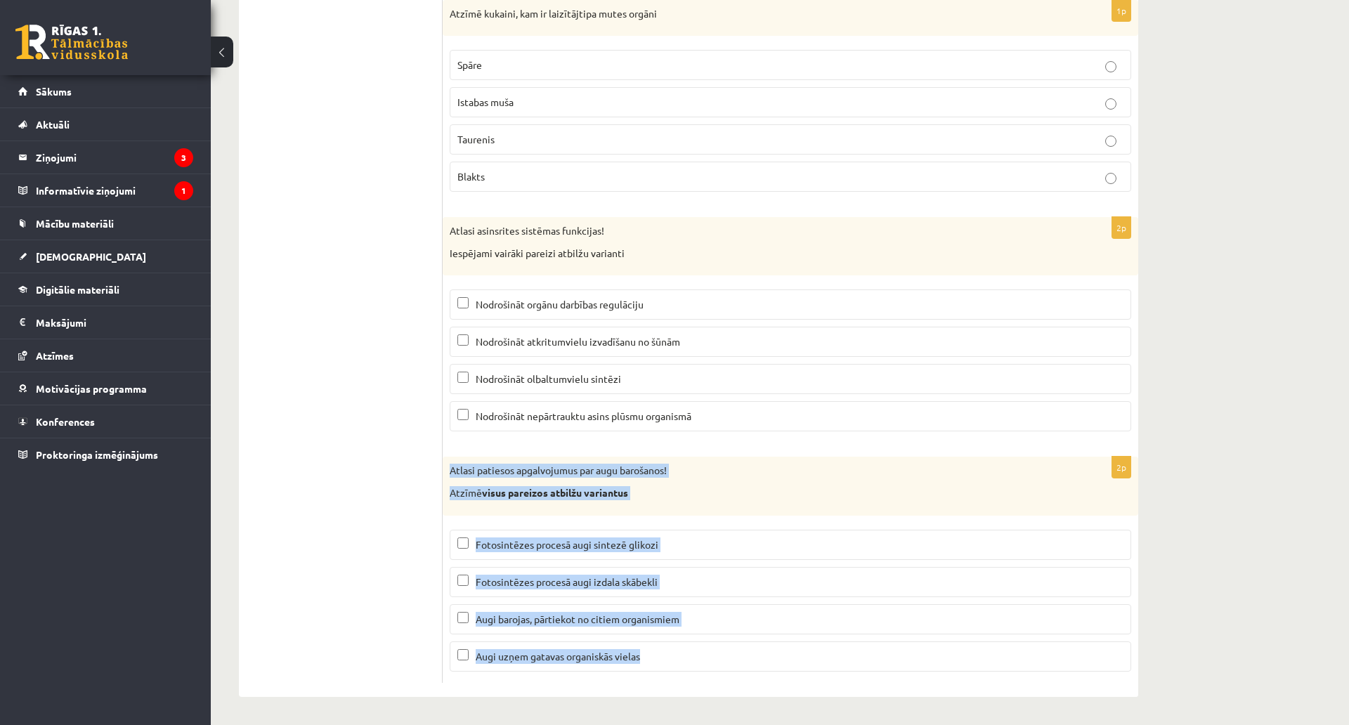
drag, startPoint x: 443, startPoint y: 376, endPoint x: 666, endPoint y: 559, distance: 288.4
click at [666, 559] on div "2p Atlasi patiesos apgalvojumus par augu barošanos! Atzīmē visus pareizos atbil…" at bounding box center [790, 569] width 695 height 225
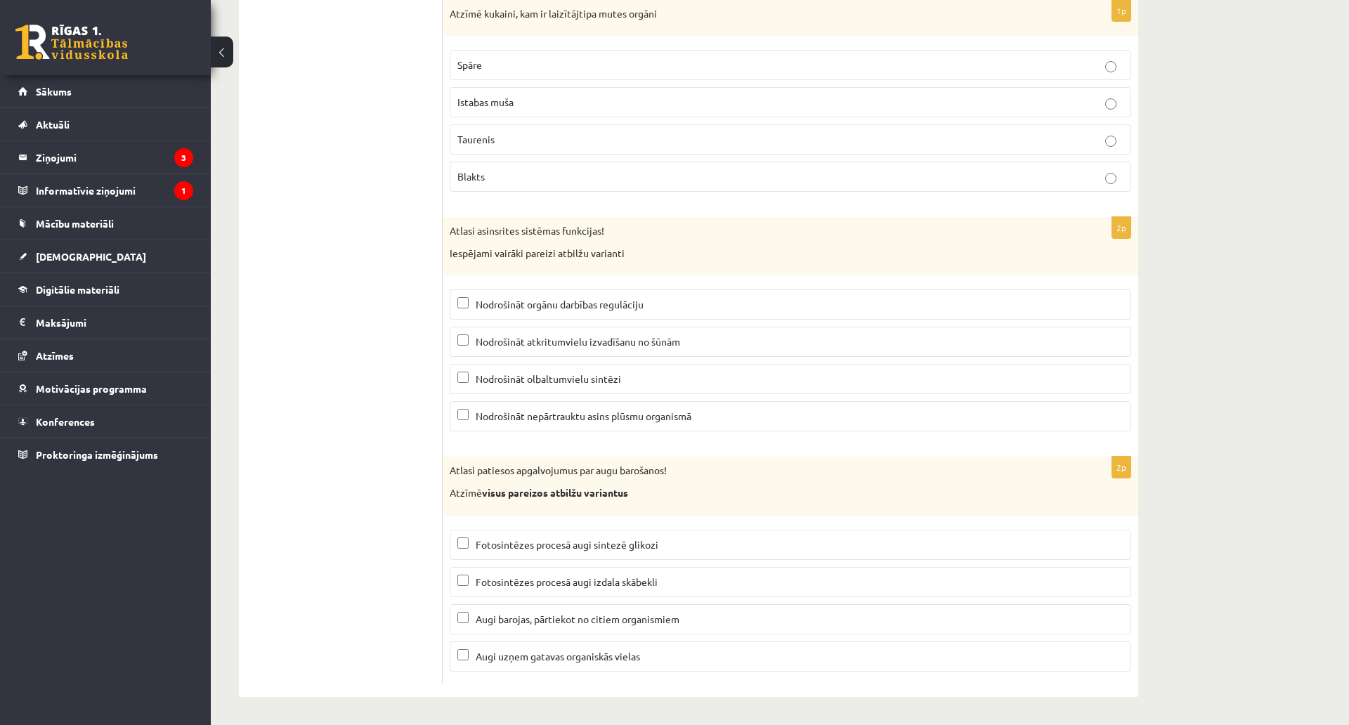
click at [601, 530] on label "Fotosintēzes procesā augi sintezē glikozi" at bounding box center [790, 545] width 681 height 30
click at [589, 575] on span "Fotosintēzes procesā augi izdala skābekli" at bounding box center [567, 581] width 182 height 13
click at [492, 575] on span "Fotosintēzes procesā augi izdala skābekli" at bounding box center [567, 581] width 182 height 13
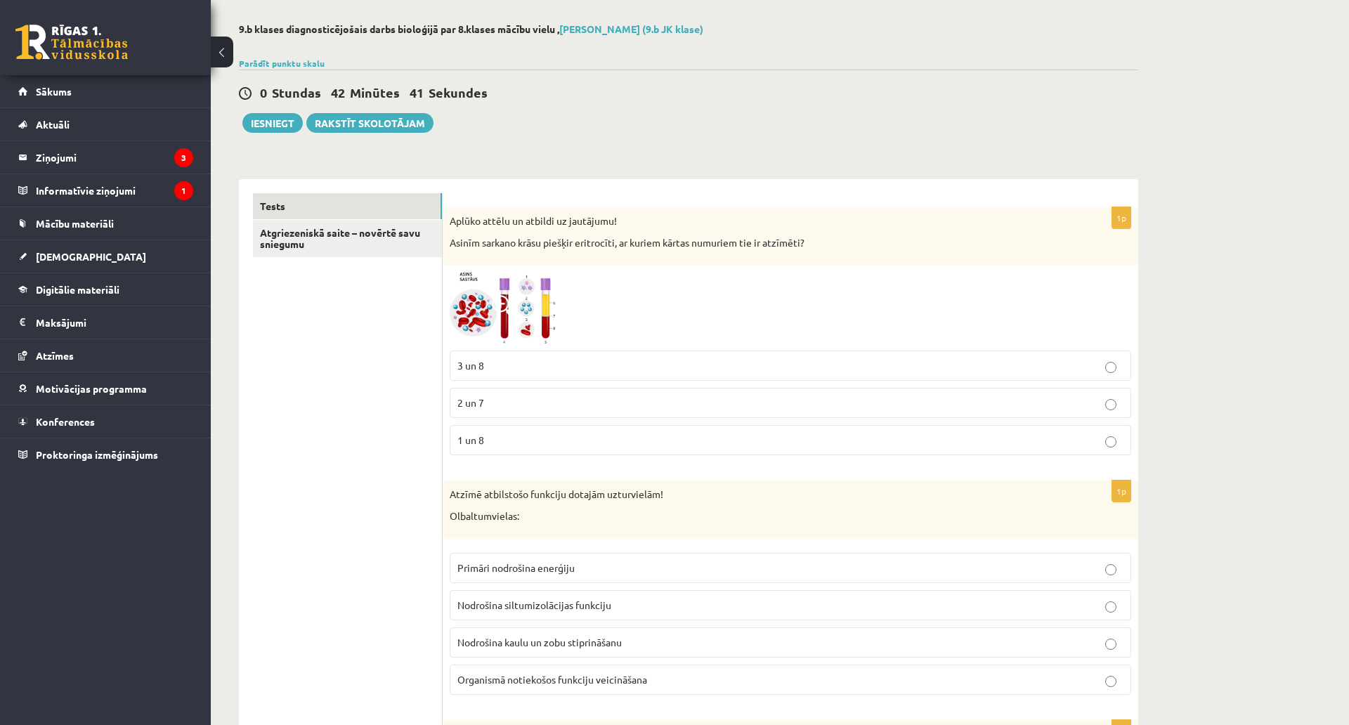
scroll to position [0, 0]
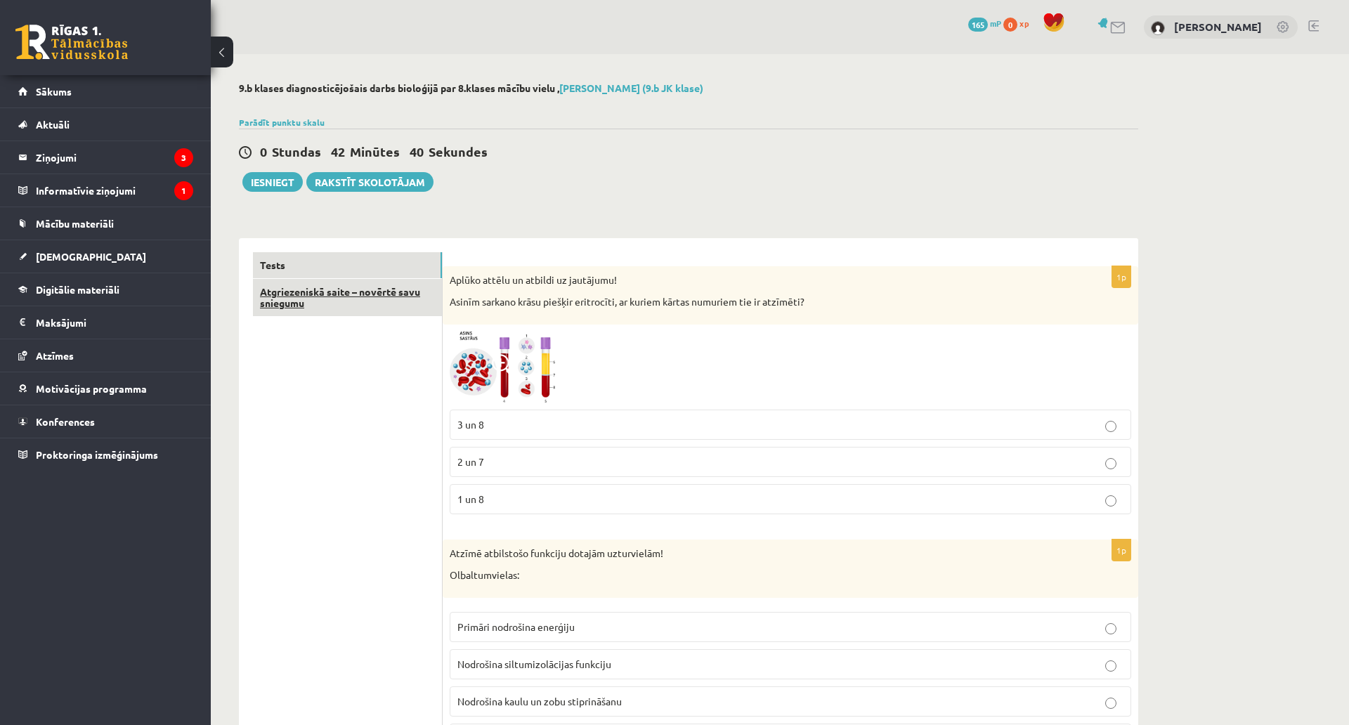
click at [287, 313] on link "Atgriezeniskā saite – novērtē savu sniegumu" at bounding box center [347, 298] width 189 height 38
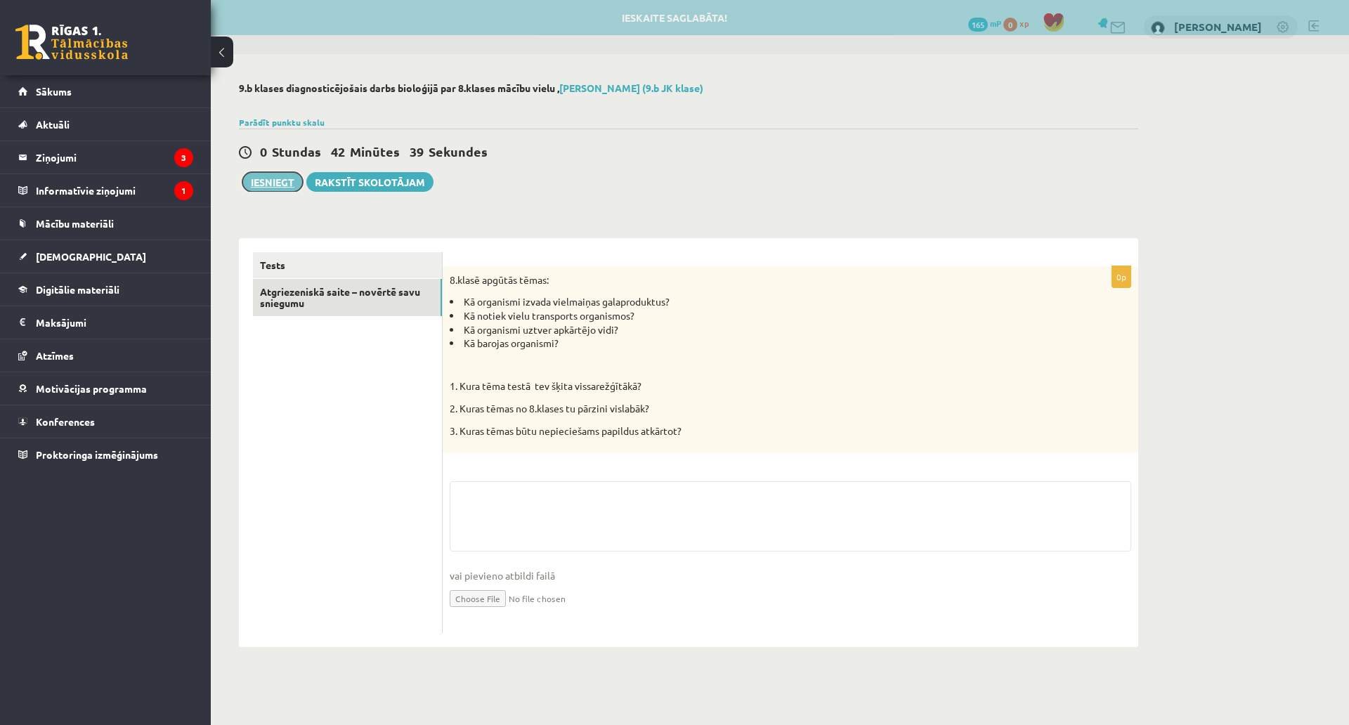
click at [267, 185] on button "Iesniegt" at bounding box center [272, 182] width 60 height 20
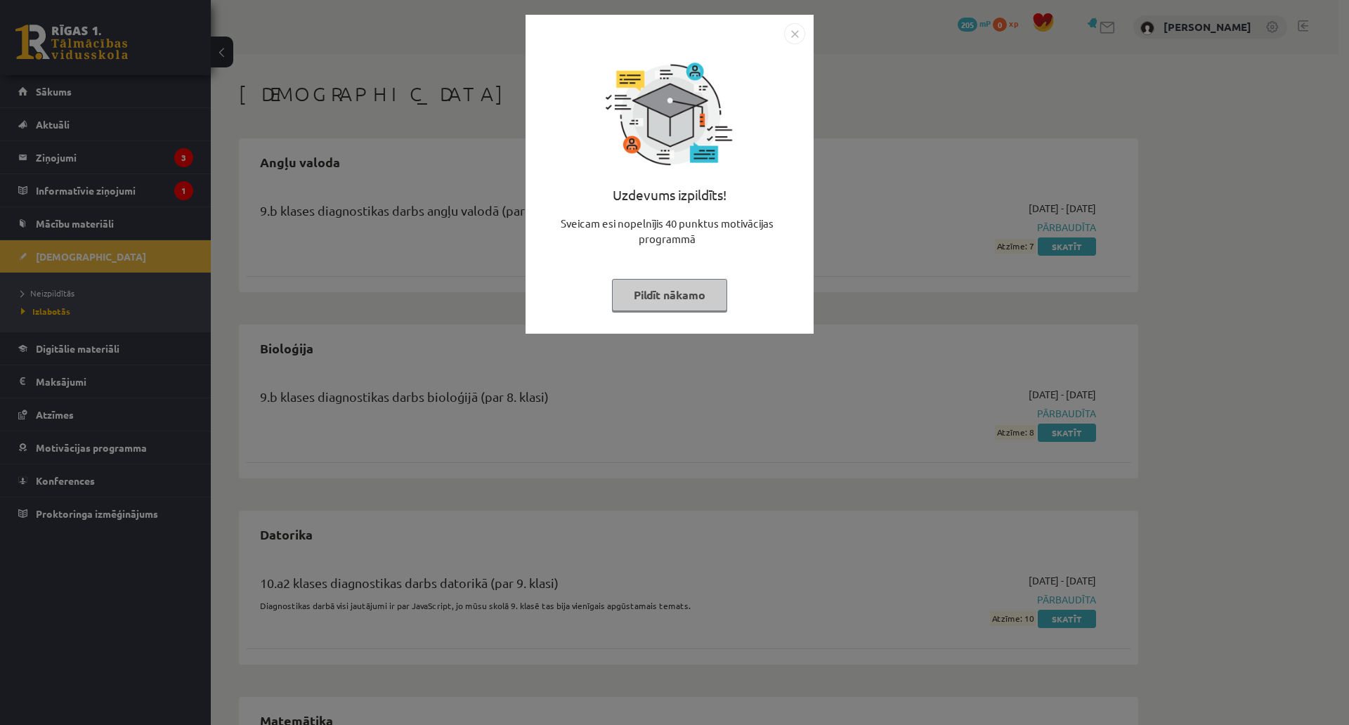
click at [682, 291] on button "Pildīt nākamo" at bounding box center [669, 295] width 115 height 32
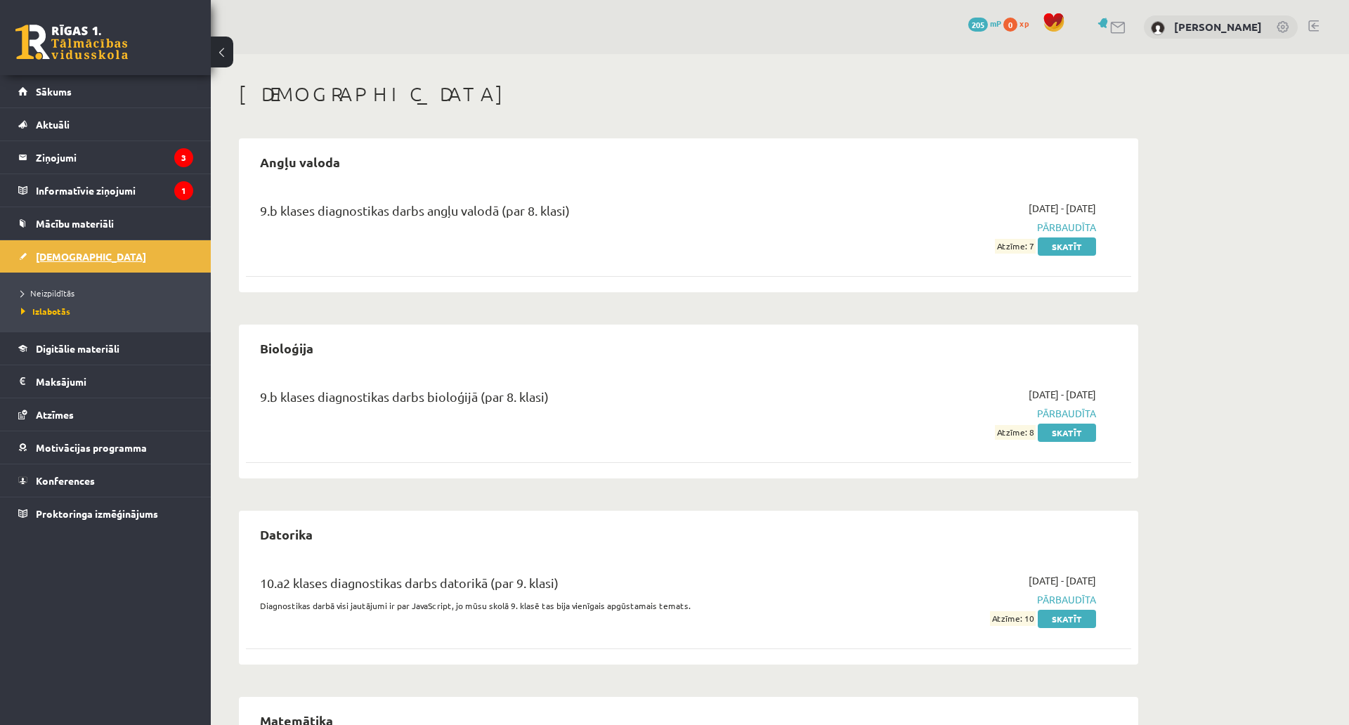
click at [92, 262] on link "[DEMOGRAPHIC_DATA]" at bounding box center [105, 256] width 175 height 32
